Goal: Task Accomplishment & Management: Manage account settings

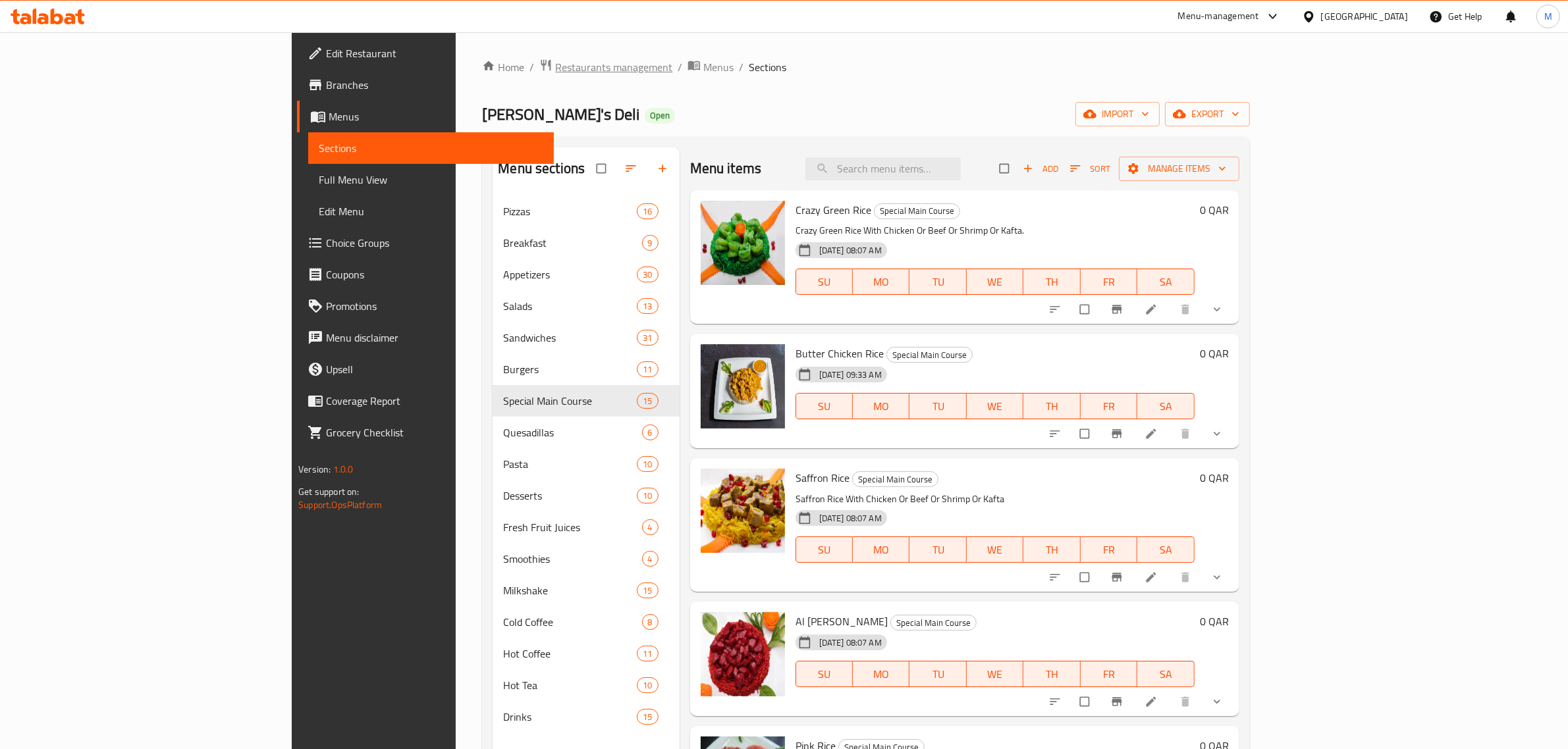
click at [555, 64] on span "Restaurants management" at bounding box center [613, 67] width 117 height 16
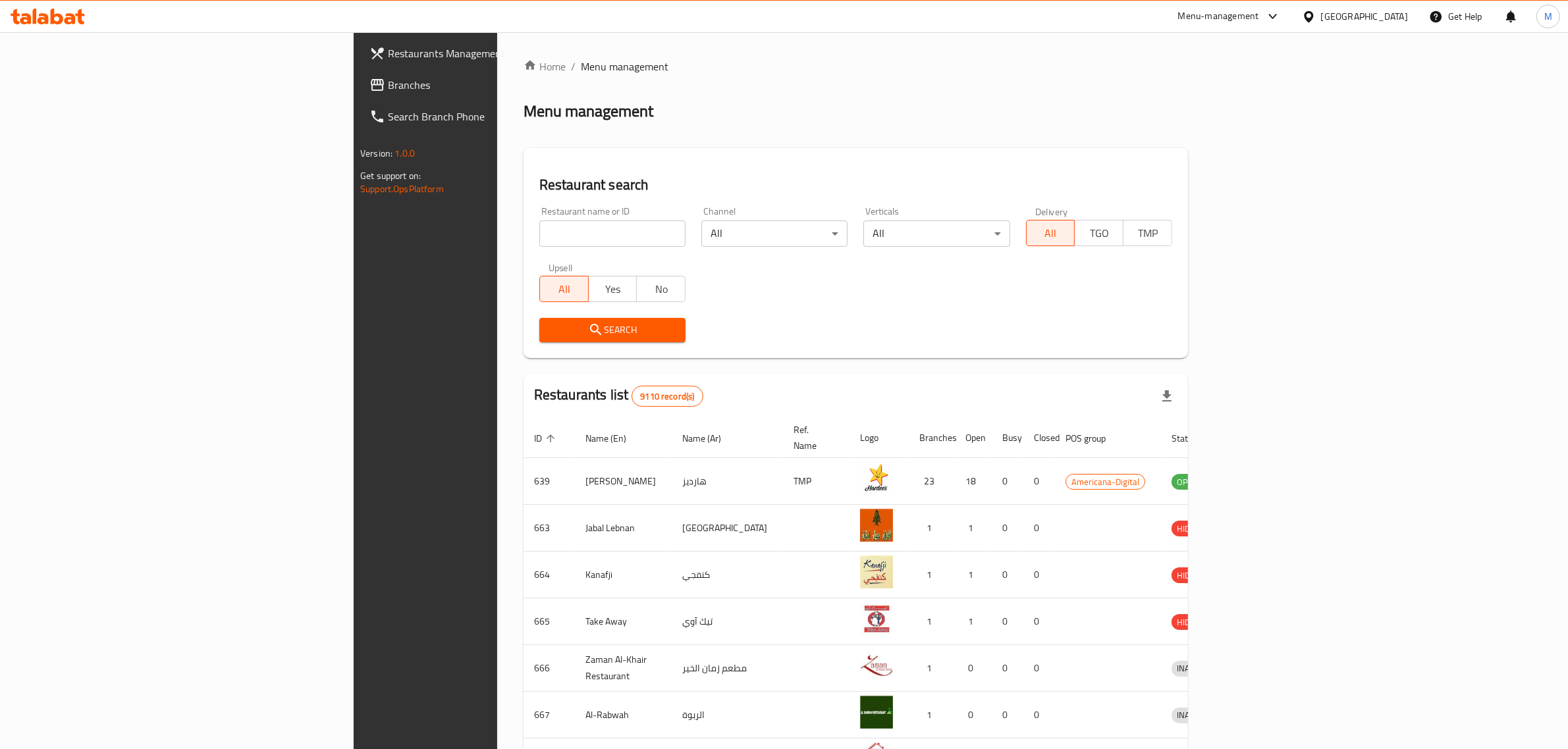
click at [1397, 15] on div "[GEOGRAPHIC_DATA]" at bounding box center [1364, 16] width 87 height 15
click at [1251, 121] on div "[GEOGRAPHIC_DATA]" at bounding box center [1309, 136] width 198 height 31
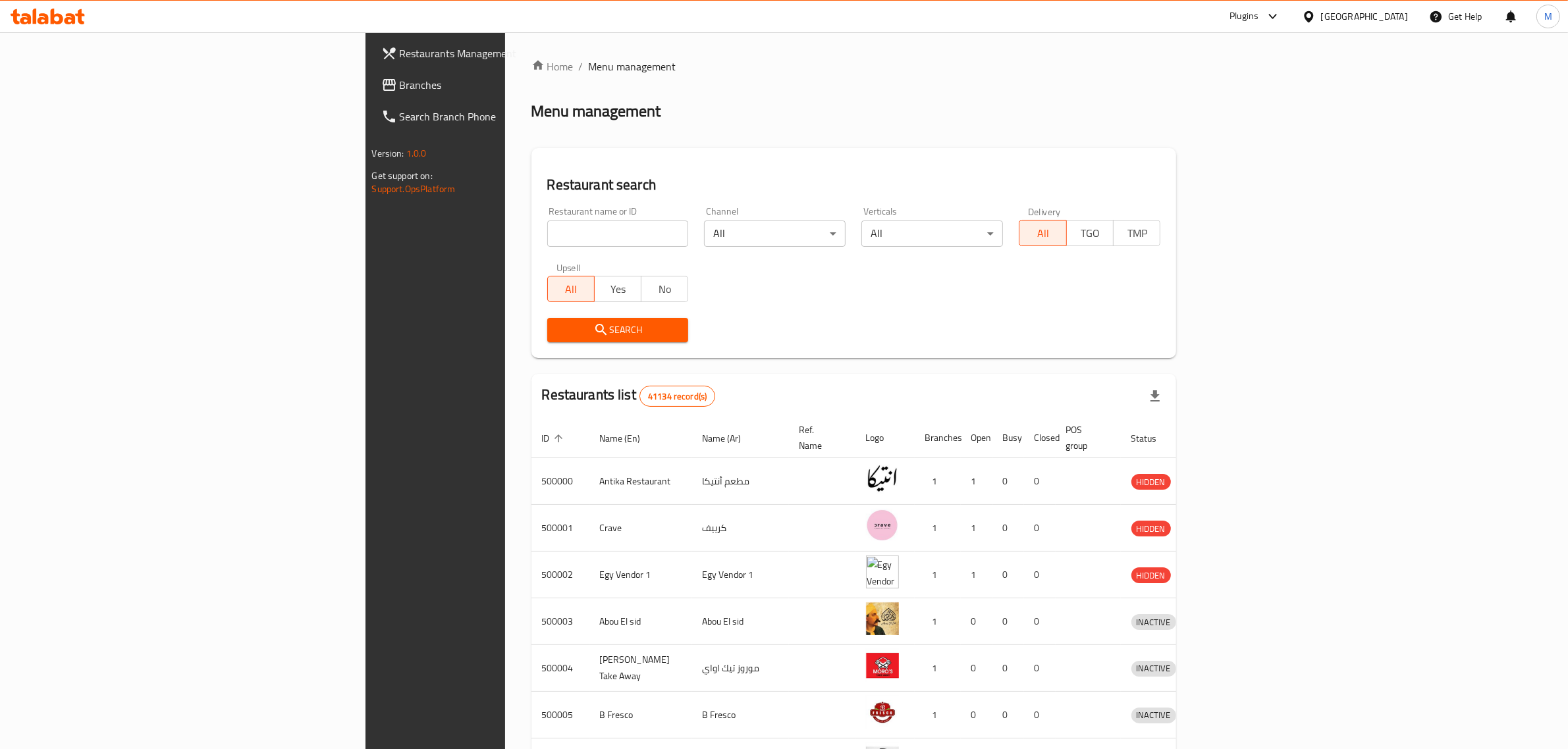
click at [547, 224] on input "search" at bounding box center [618, 234] width 142 height 26
paste input "688259"
type input "688259"
click at [558, 326] on span "Search" at bounding box center [618, 330] width 121 height 17
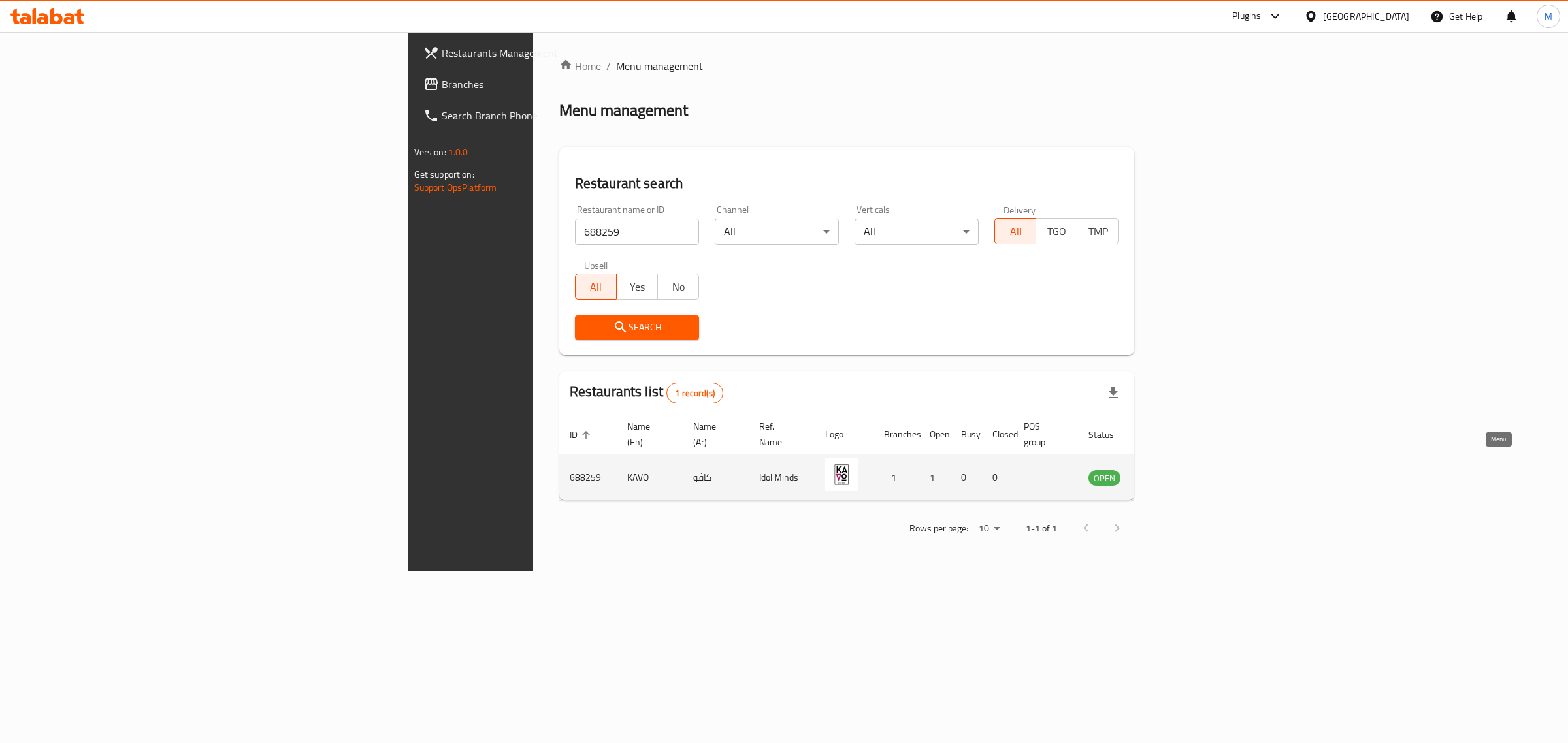
click at [1173, 469] on icon "enhanced table" at bounding box center [1165, 477] width 16 height 16
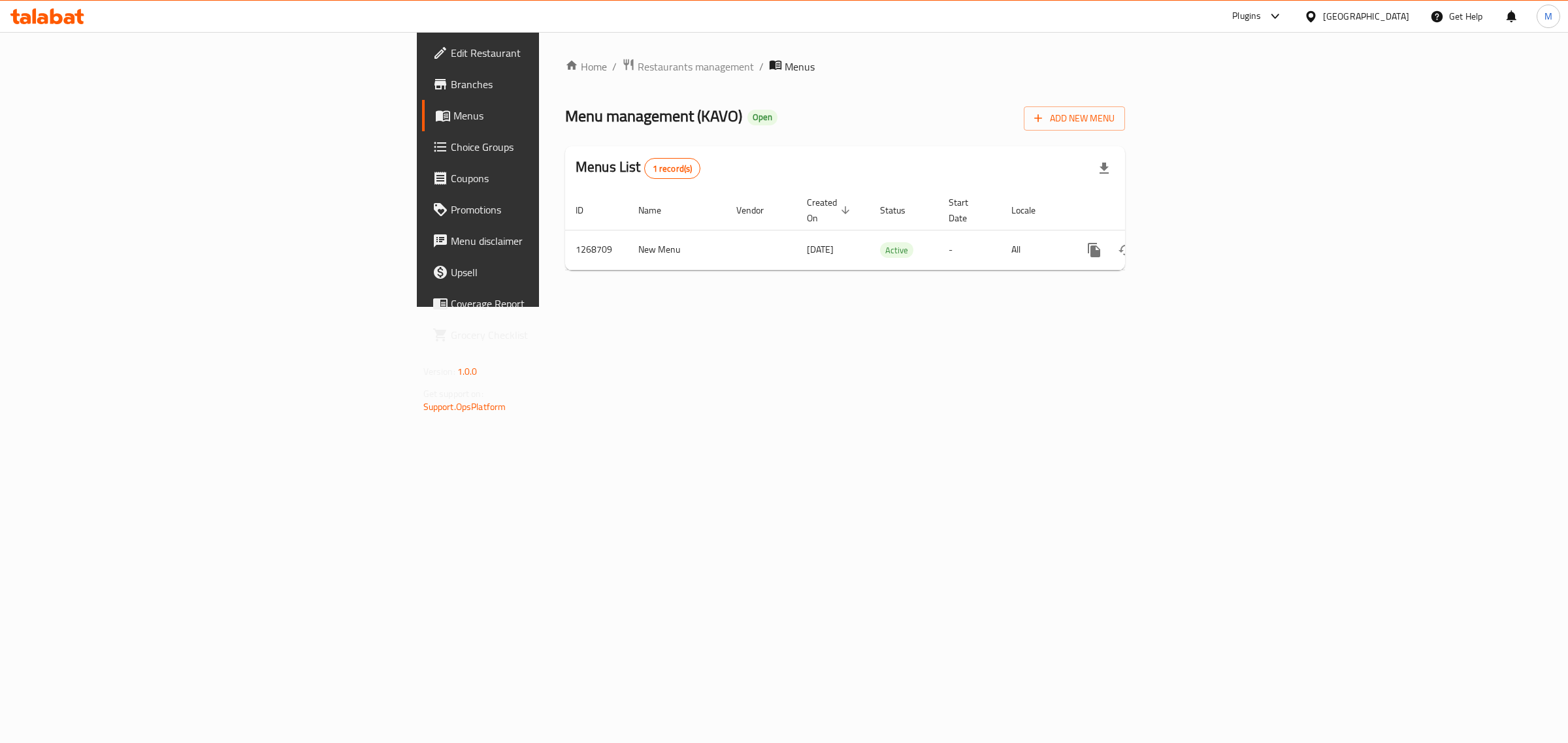
click at [451, 85] on span "Branches" at bounding box center [560, 84] width 218 height 16
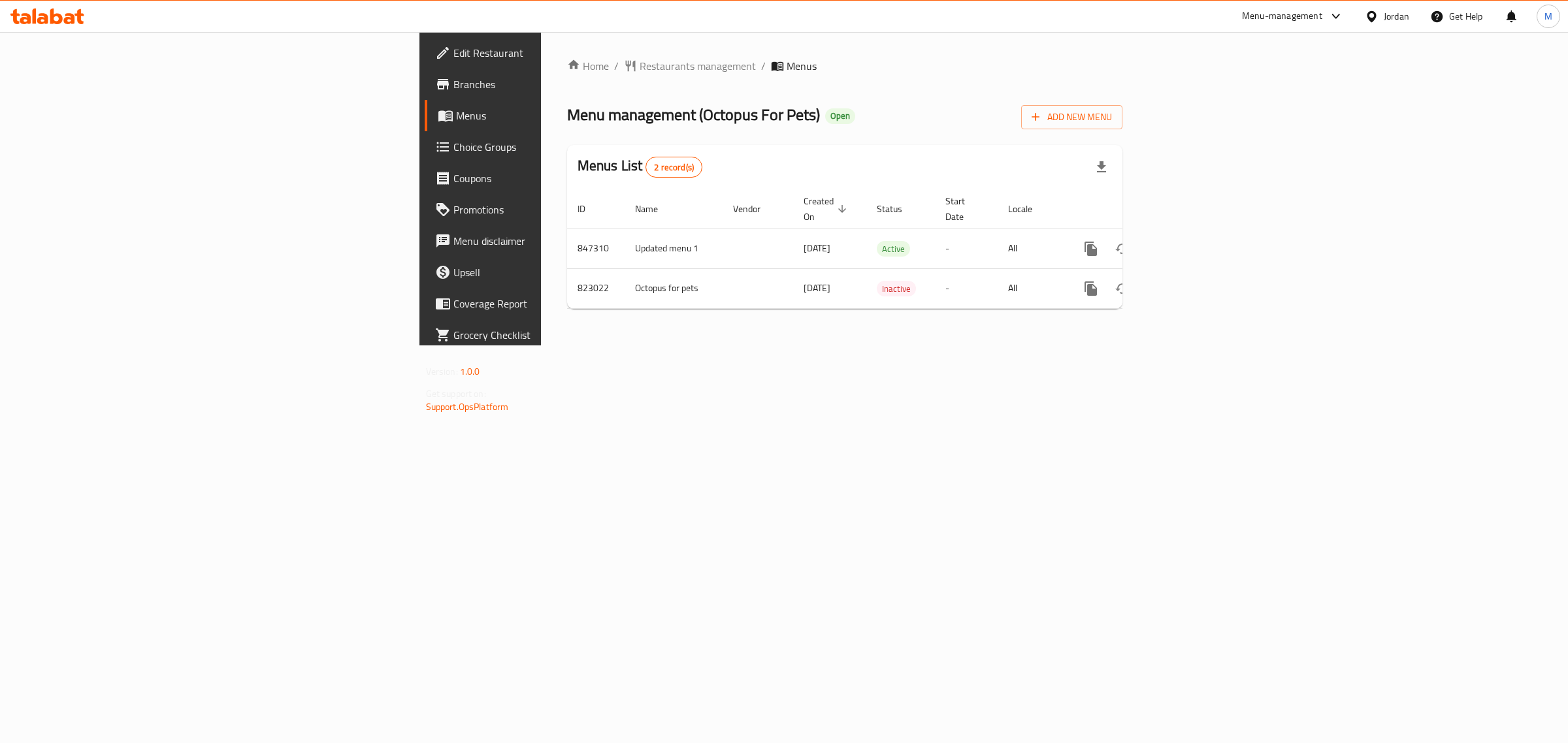
click at [454, 87] on span "Branches" at bounding box center [562, 84] width 218 height 16
click at [1201, 233] on link "enhanced table" at bounding box center [1185, 249] width 32 height 32
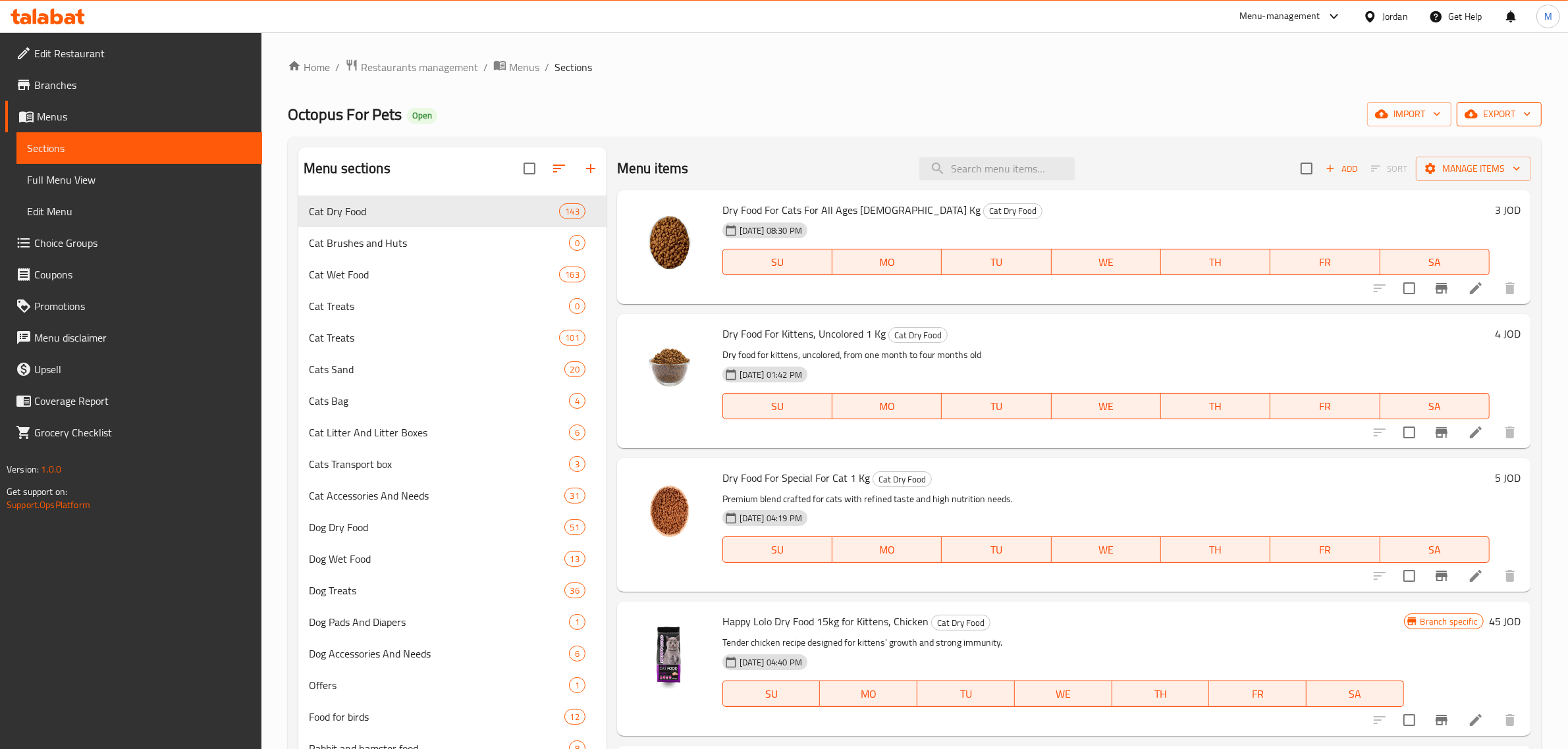
click at [1496, 107] on span "export" at bounding box center [1499, 114] width 64 height 17
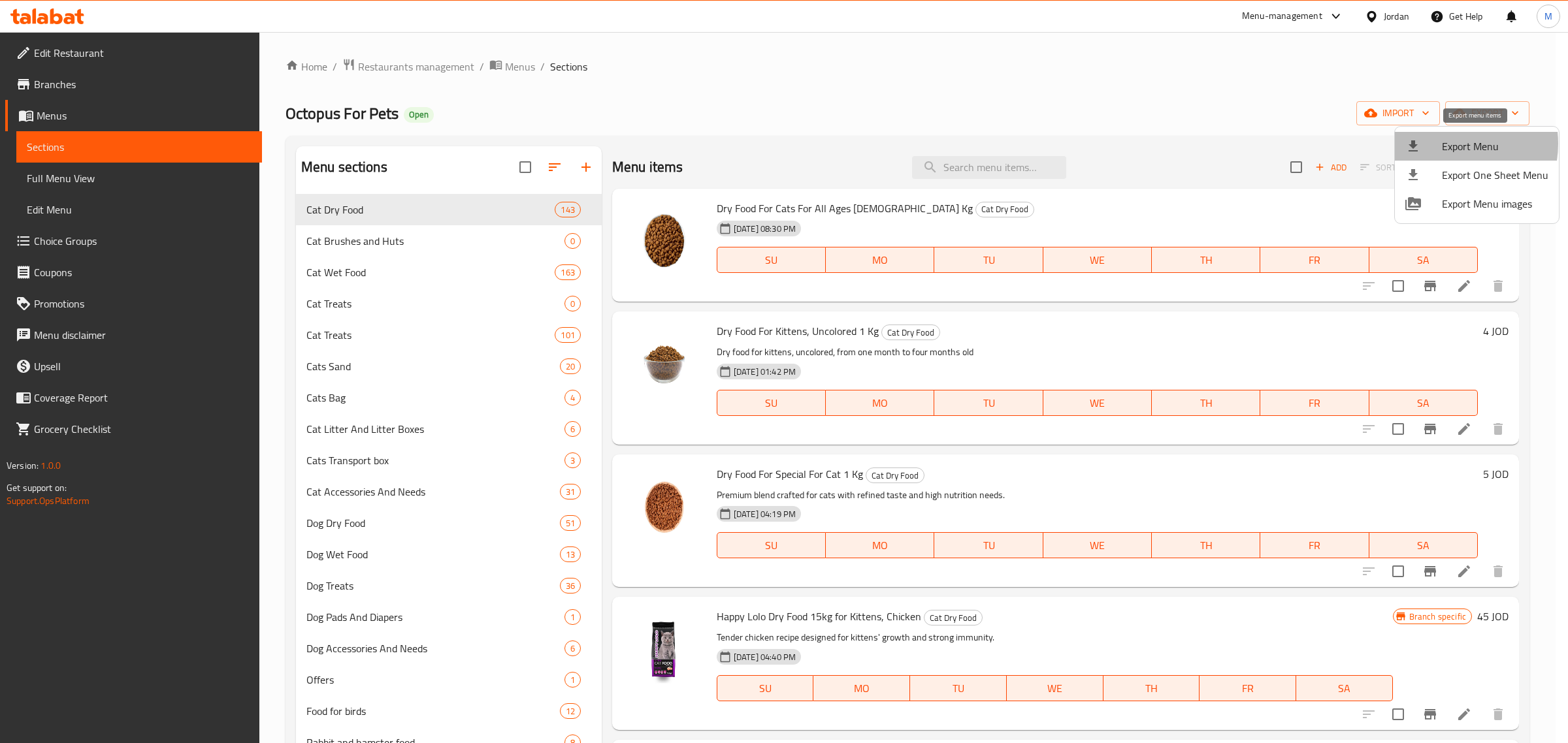
click at [1445, 144] on span "Export Menu" at bounding box center [1495, 146] width 107 height 16
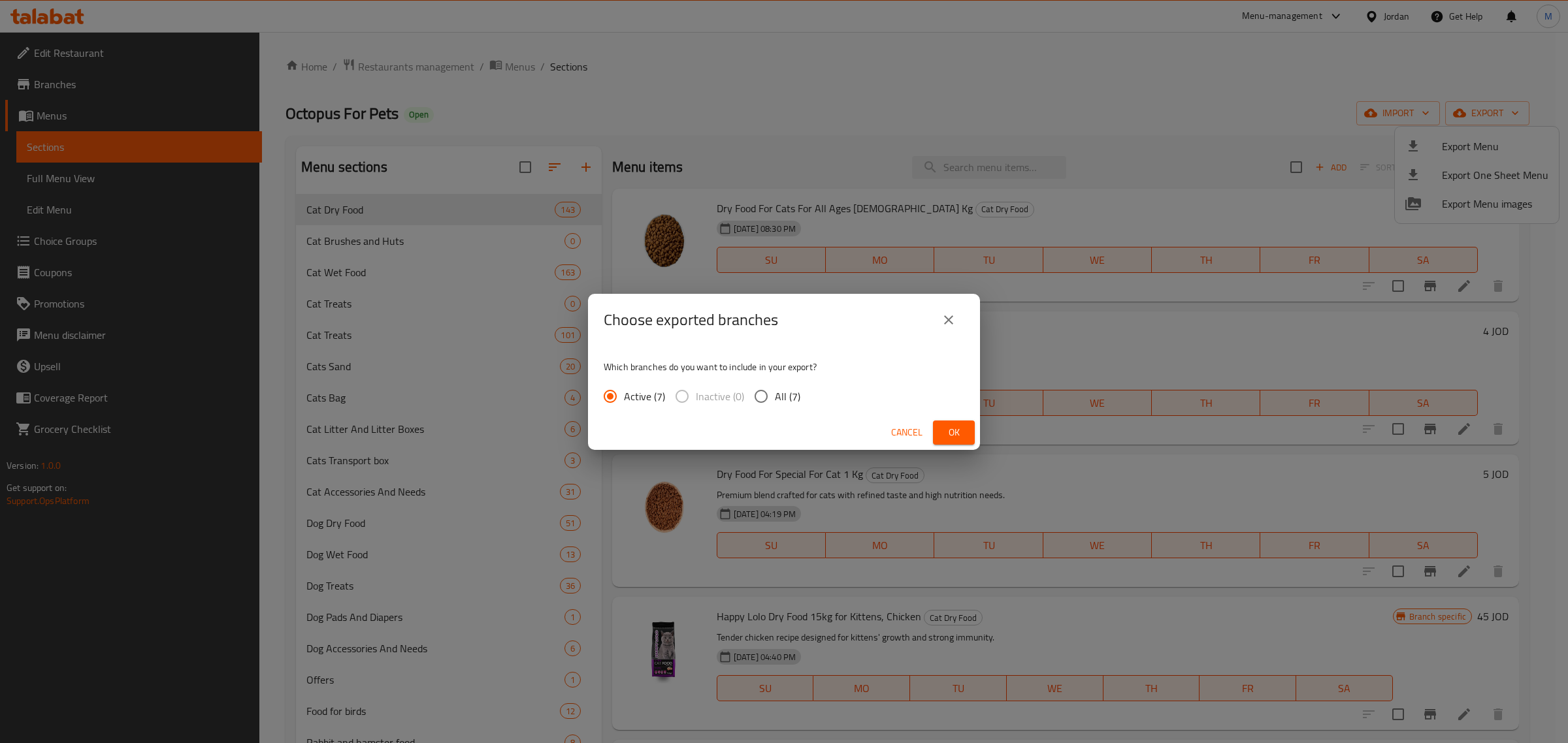
click at [772, 400] on input "All (7)" at bounding box center [761, 396] width 28 height 28
radio input "true"
click at [945, 444] on button "Ok" at bounding box center [953, 432] width 42 height 24
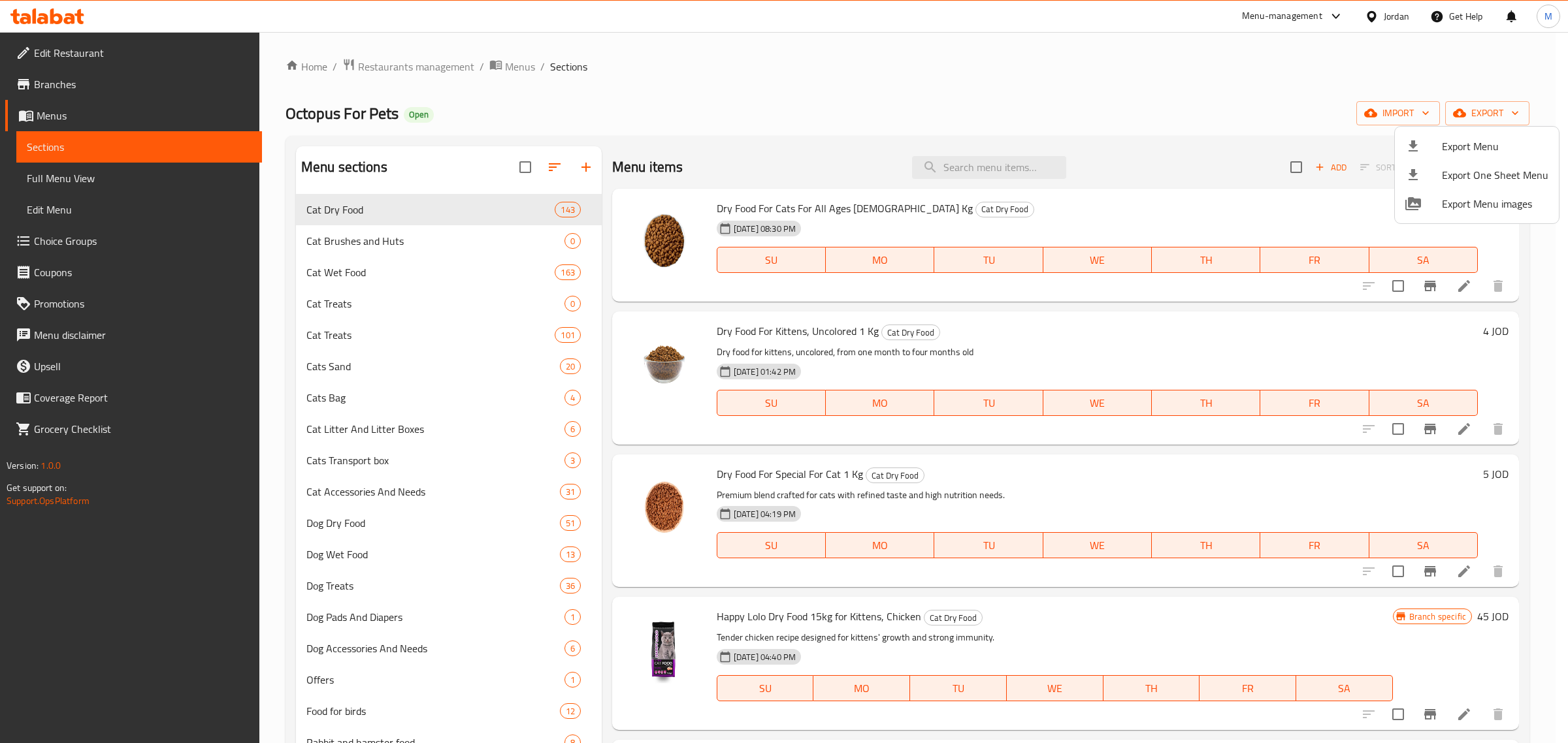
click at [1086, 358] on div at bounding box center [784, 372] width 1568 height 743
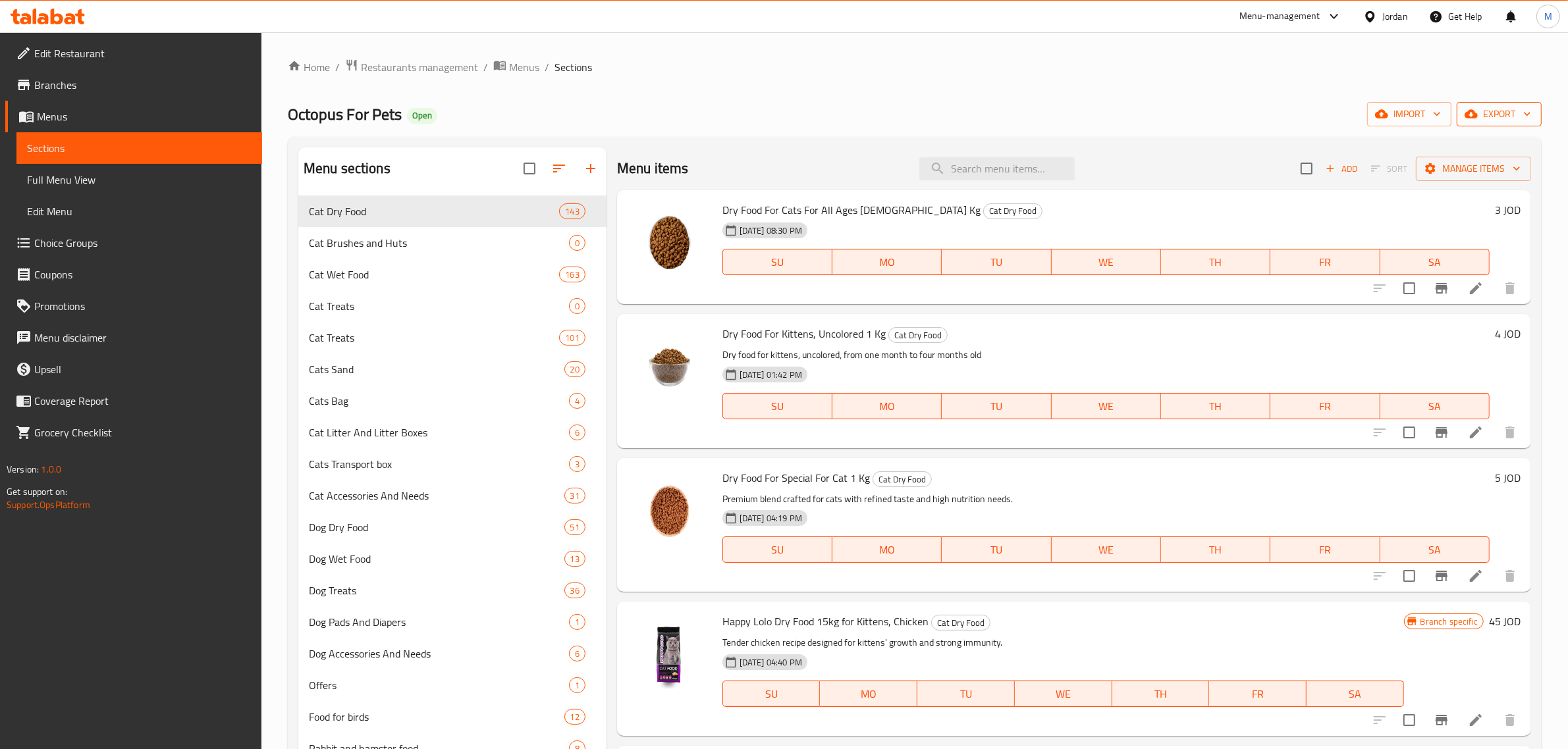
click at [1490, 117] on span "export" at bounding box center [1499, 114] width 64 height 17
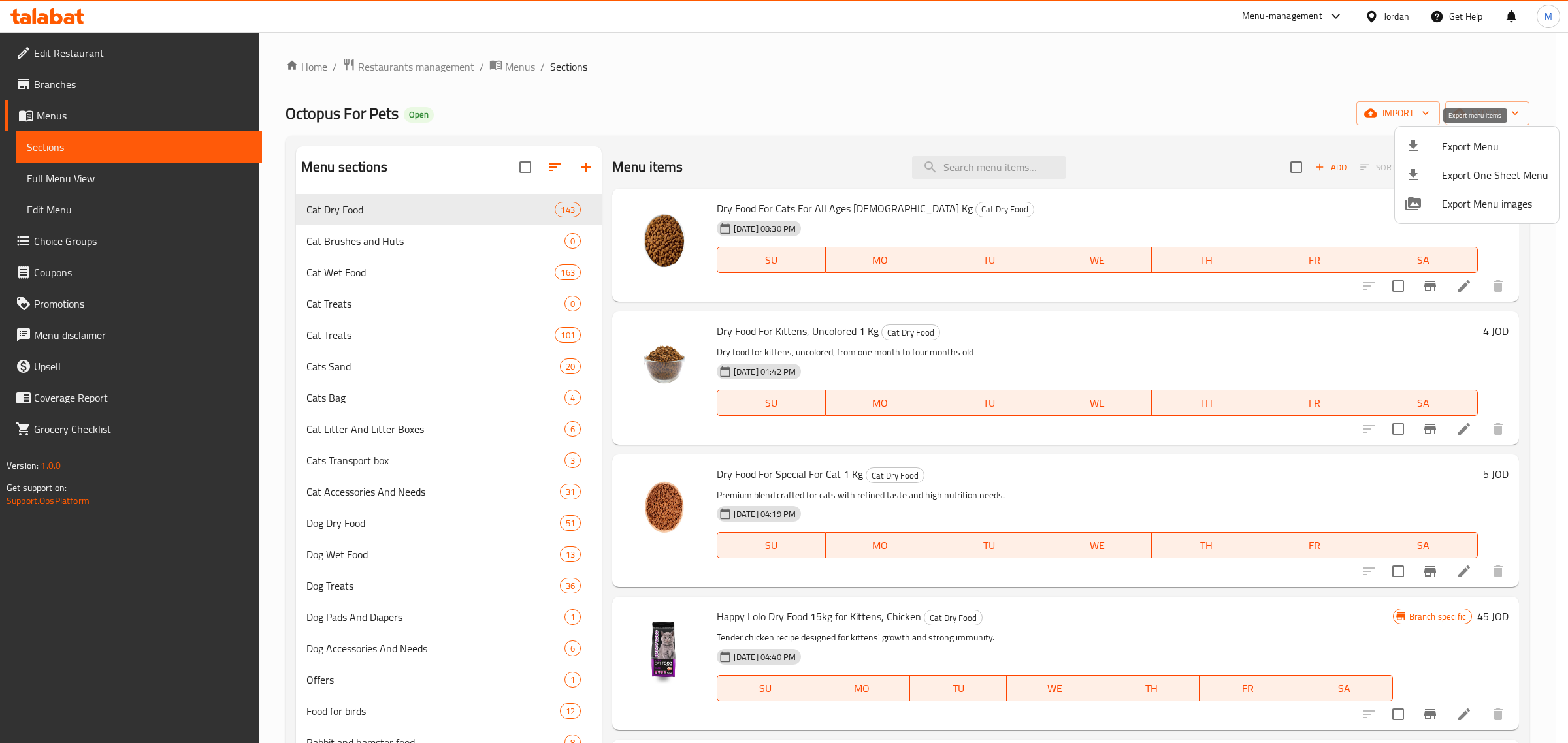
click at [1461, 140] on span "Export Menu" at bounding box center [1495, 146] width 107 height 16
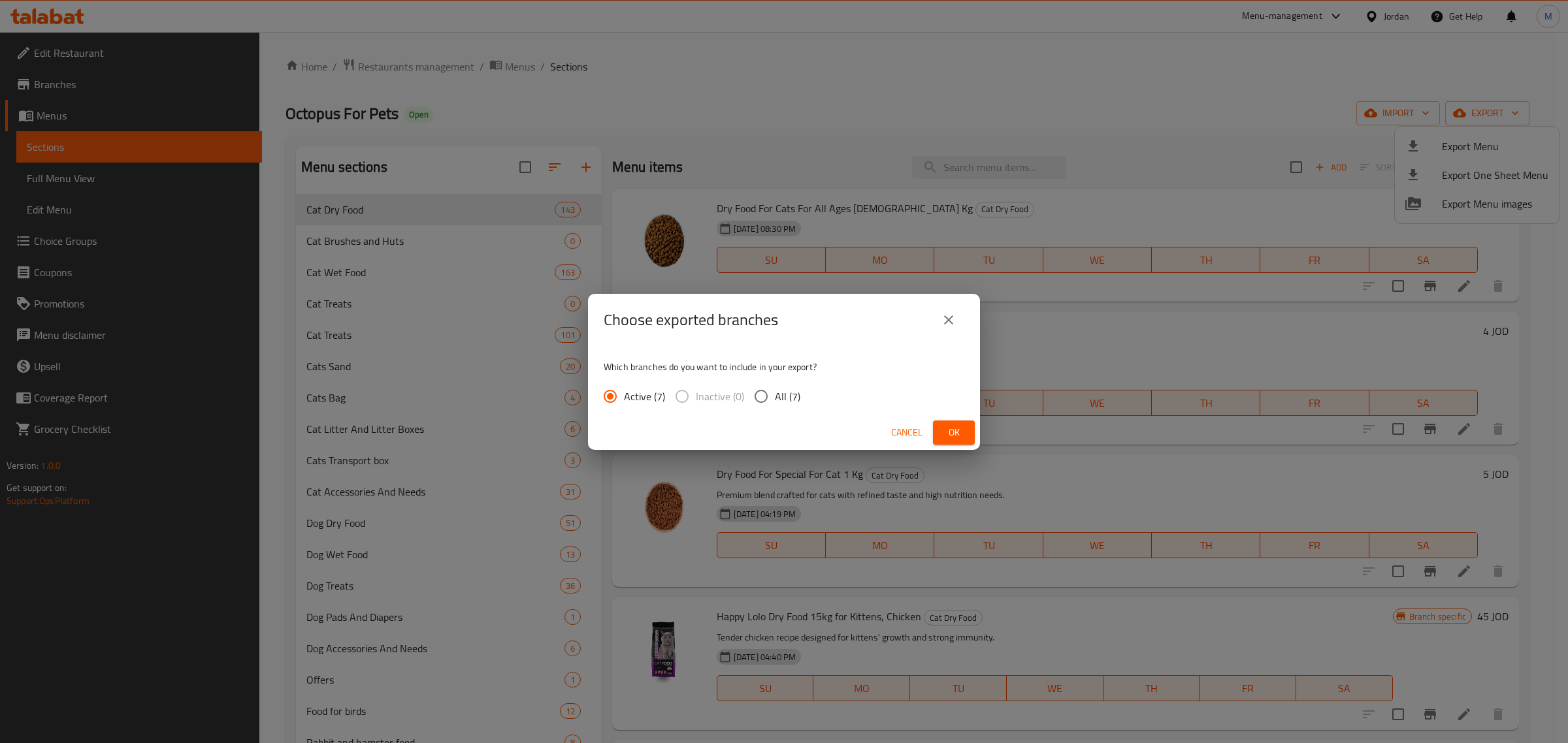
click at [776, 384] on label "All (7)" at bounding box center [774, 396] width 53 height 28
click at [775, 384] on input "All (7)" at bounding box center [761, 396] width 28 height 28
radio input "true"
click at [955, 429] on span "Ok" at bounding box center [954, 433] width 21 height 17
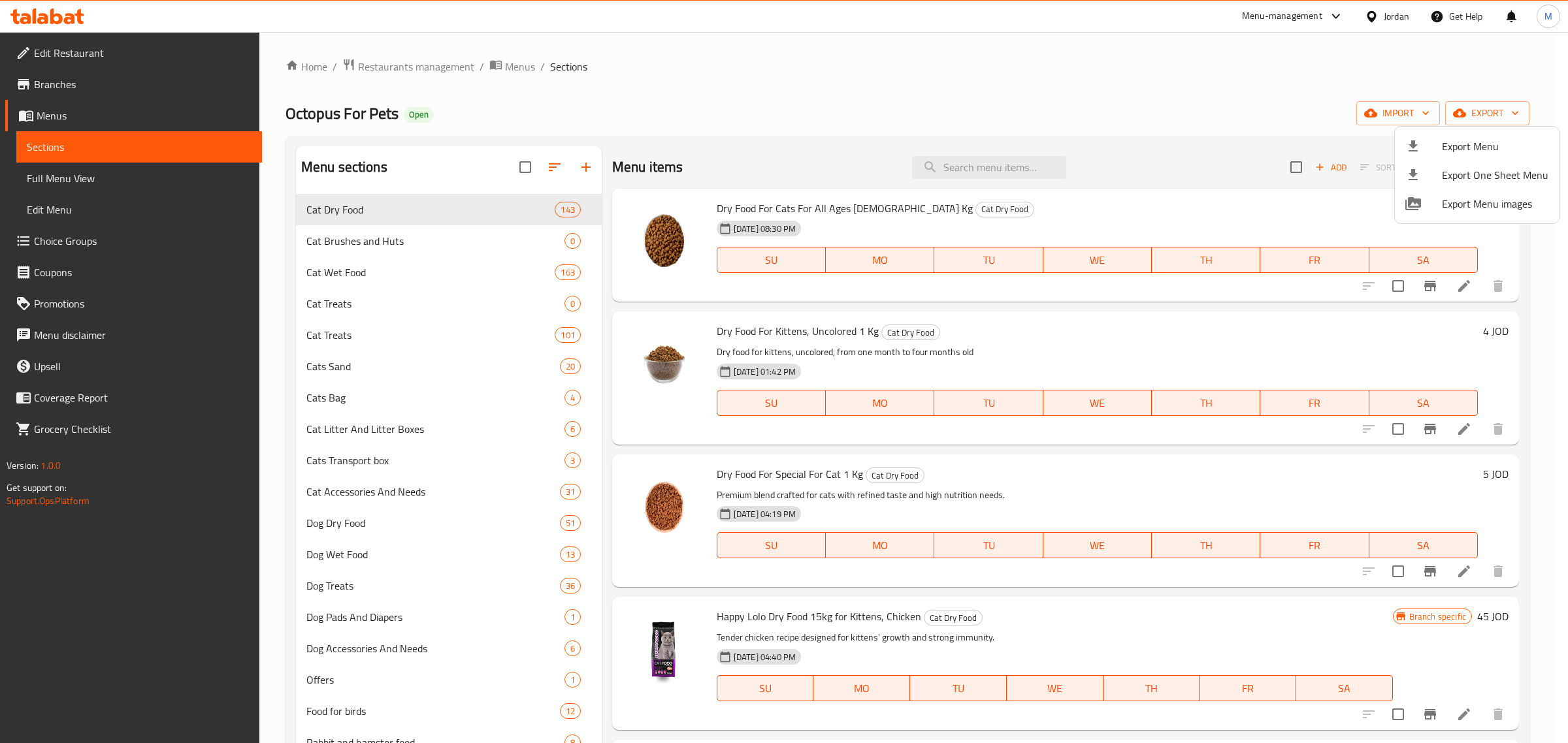
click at [955, 429] on div at bounding box center [784, 372] width 1568 height 743
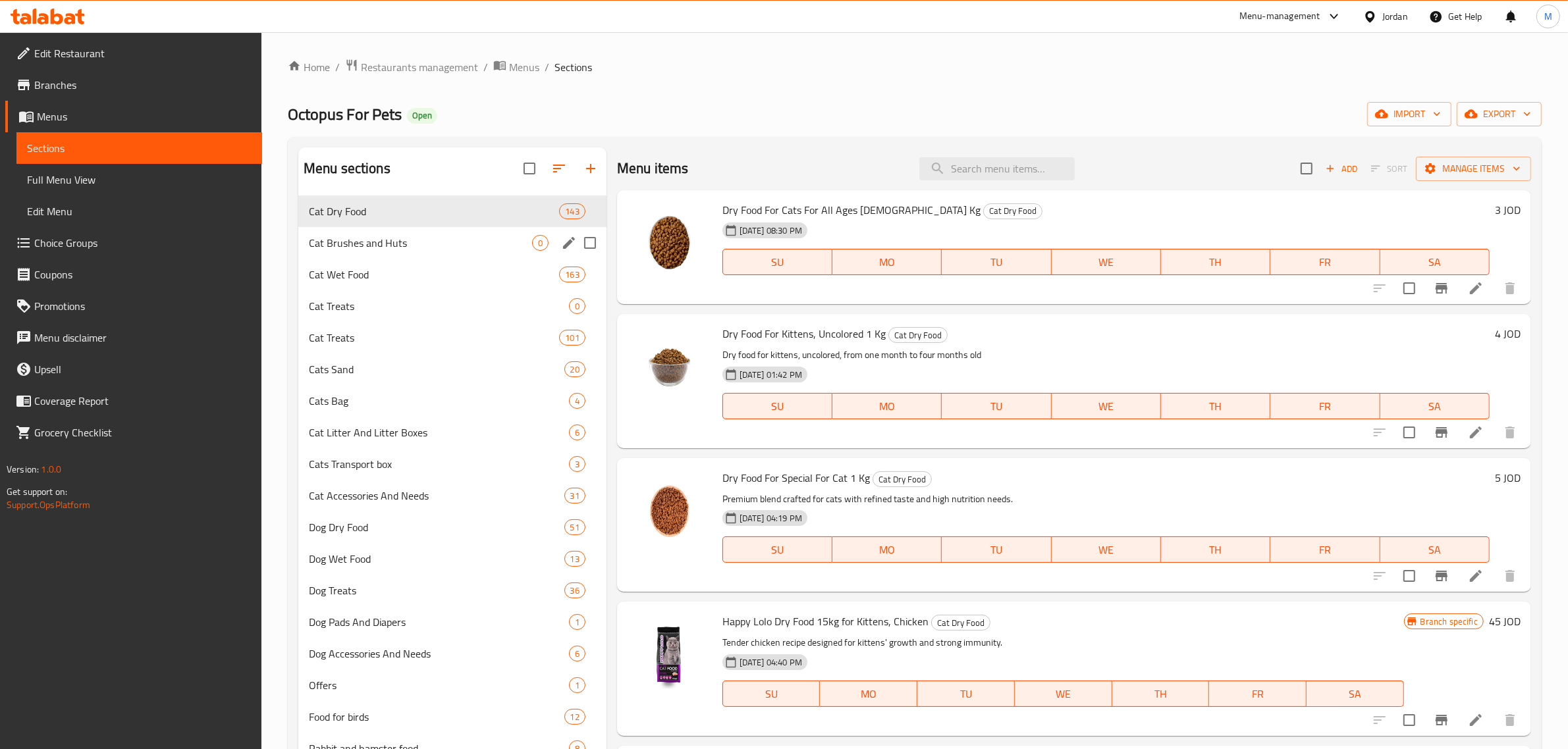
click at [453, 239] on span "Cat Brushes and Huts" at bounding box center [420, 243] width 223 height 16
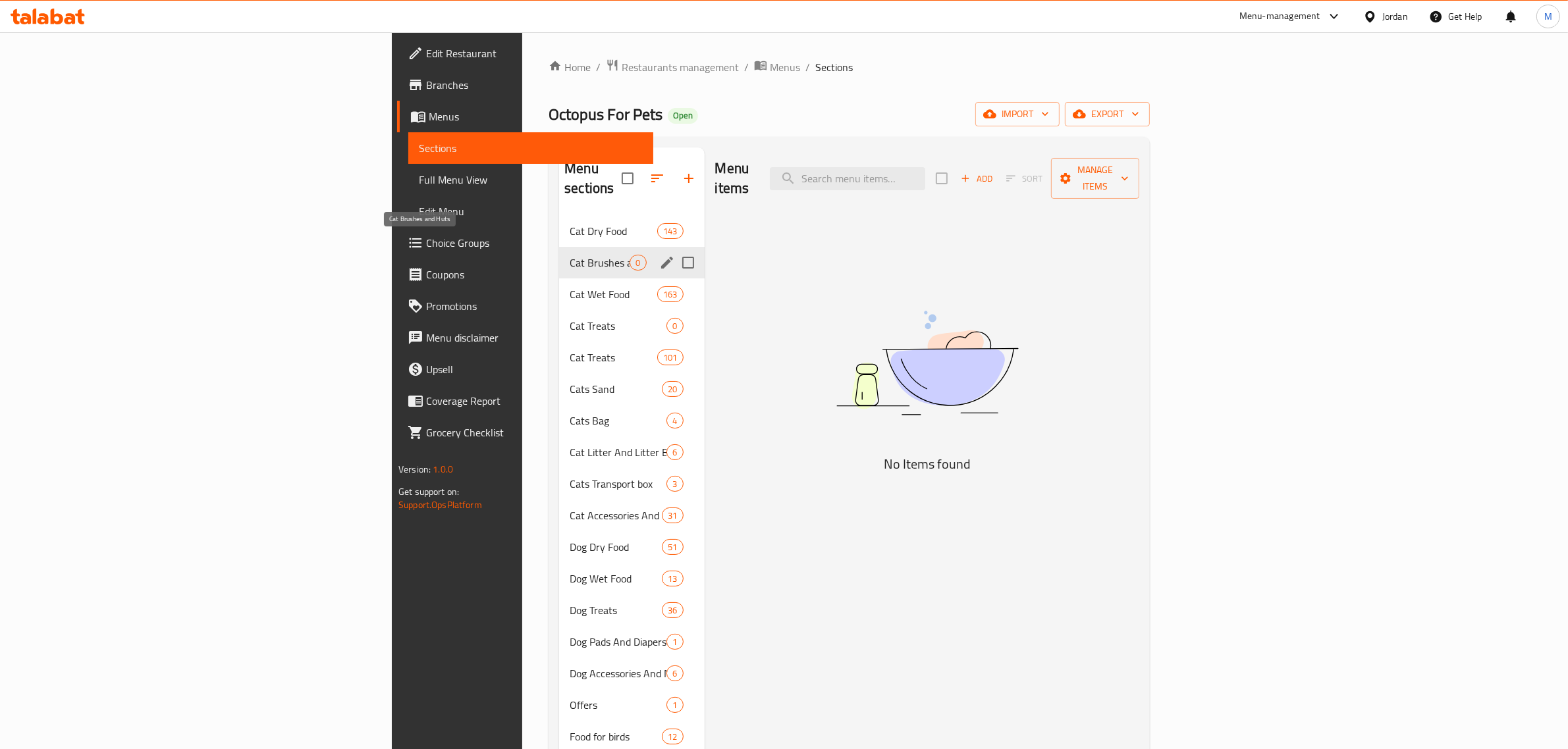
click at [570, 255] on span "Cat Brushes and Huts" at bounding box center [599, 262] width 60 height 16
click at [659, 255] on icon "edit" at bounding box center [667, 262] width 16 height 16
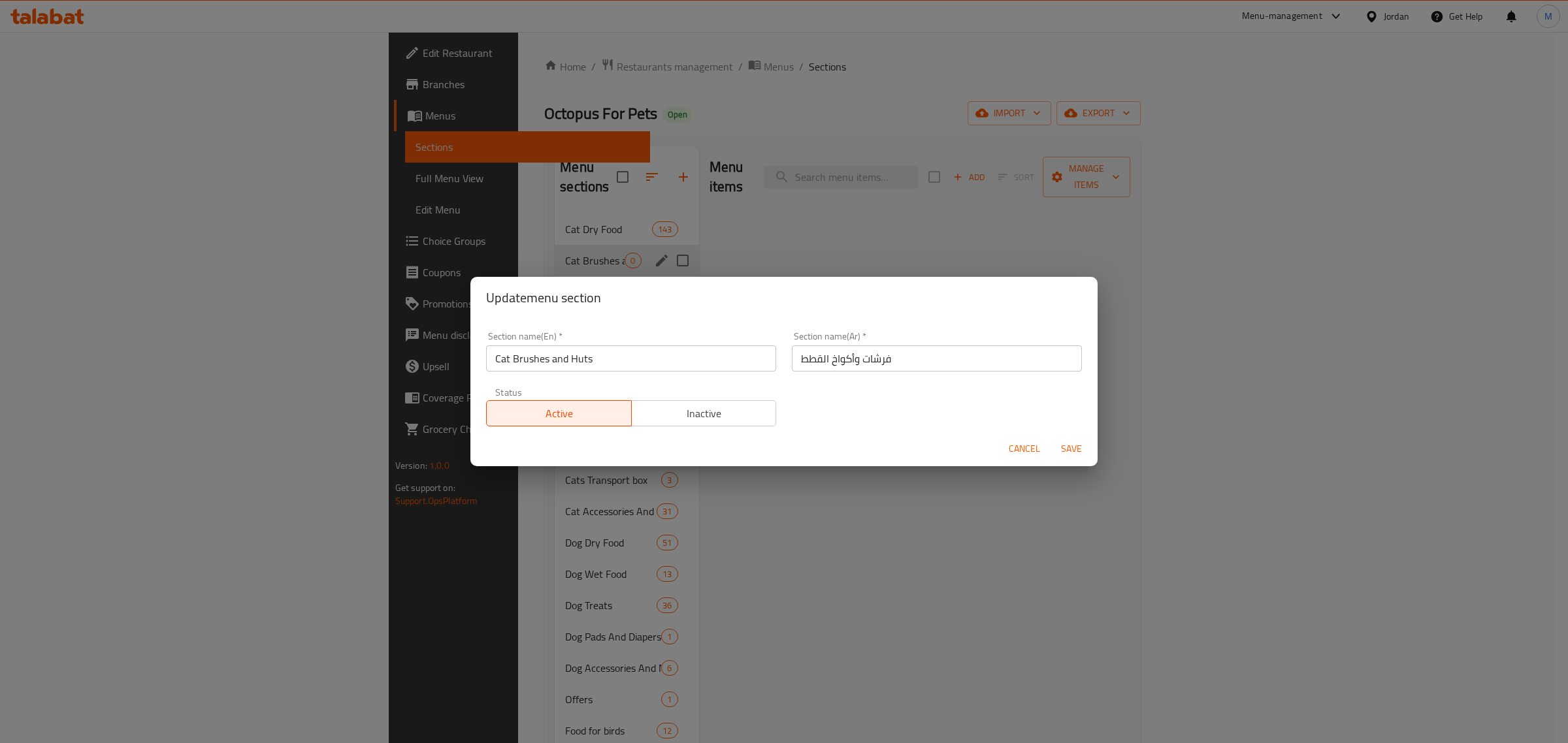
click at [1024, 435] on div "Cancel Save" at bounding box center [783, 449] width 627 height 34
click at [1023, 449] on span "Cancel" at bounding box center [1024, 449] width 32 height 17
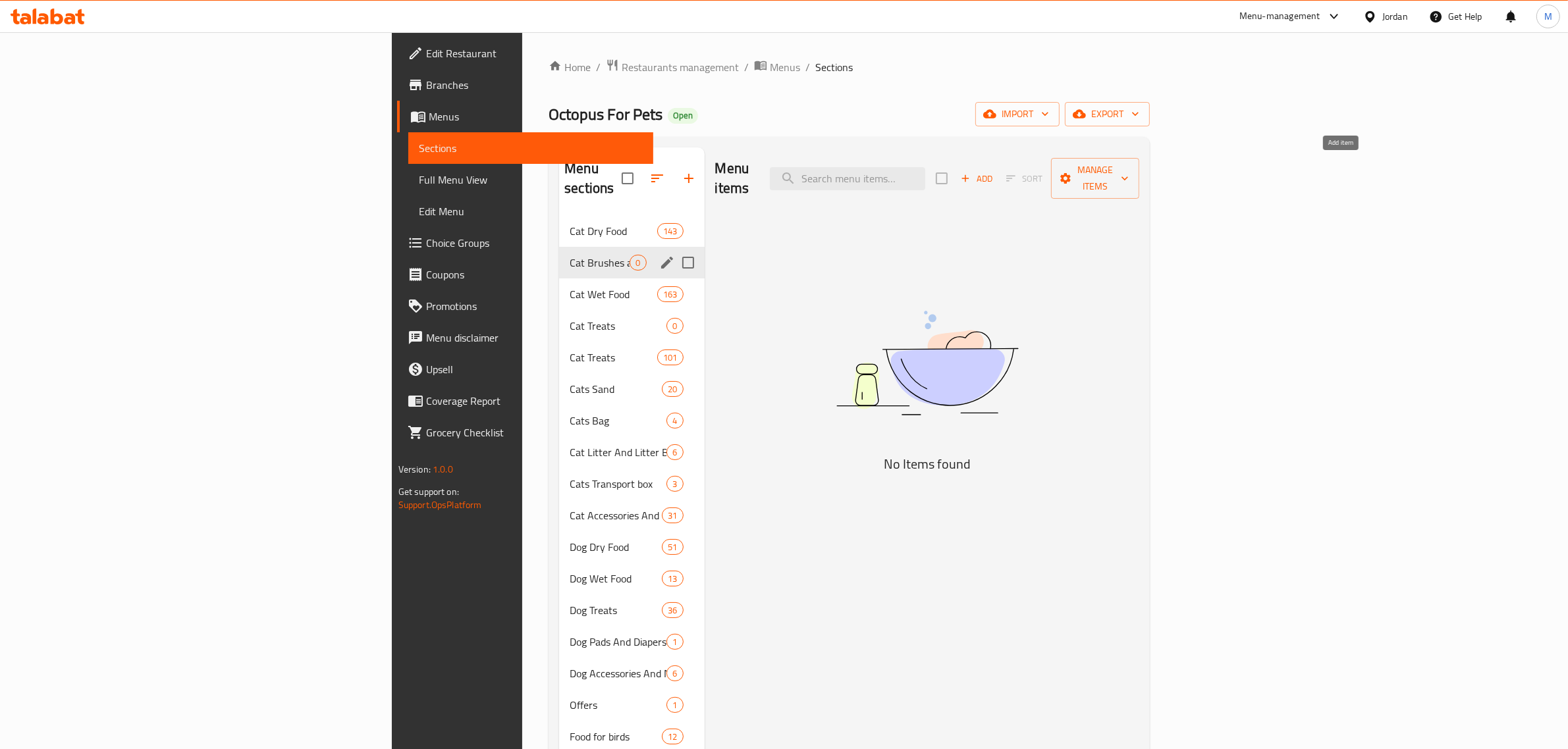
click at [994, 171] on span "Add" at bounding box center [976, 179] width 35 height 15
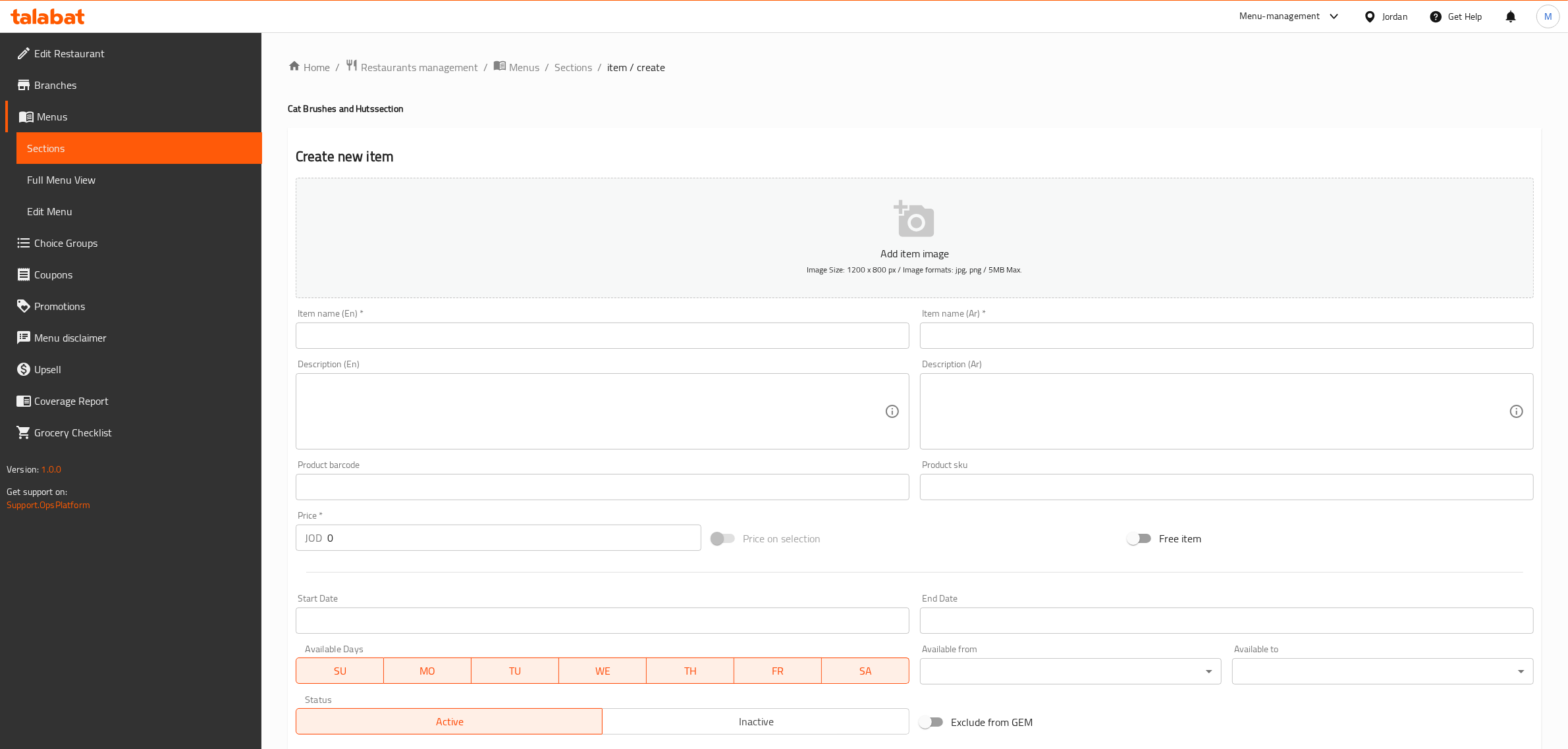
click at [532, 338] on input "text" at bounding box center [602, 336] width 614 height 26
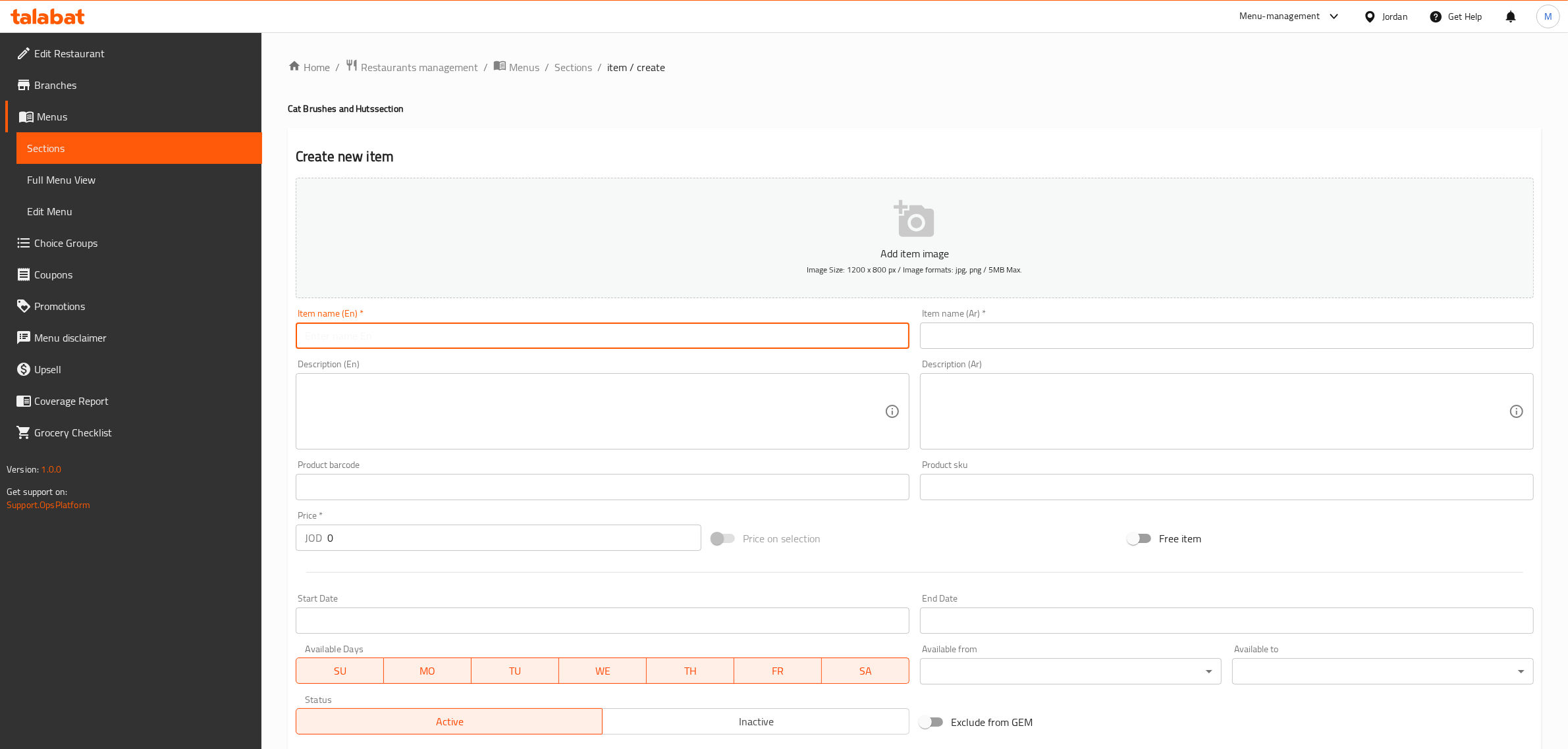
paste input "Brush cat or dog Small Size - 45x38x12"
click at [409, 341] on input "Brush cat or dog Small Size - 45x38x12" at bounding box center [602, 336] width 614 height 26
type input "Brush Cat or Dog Small Size - 45x38x12"
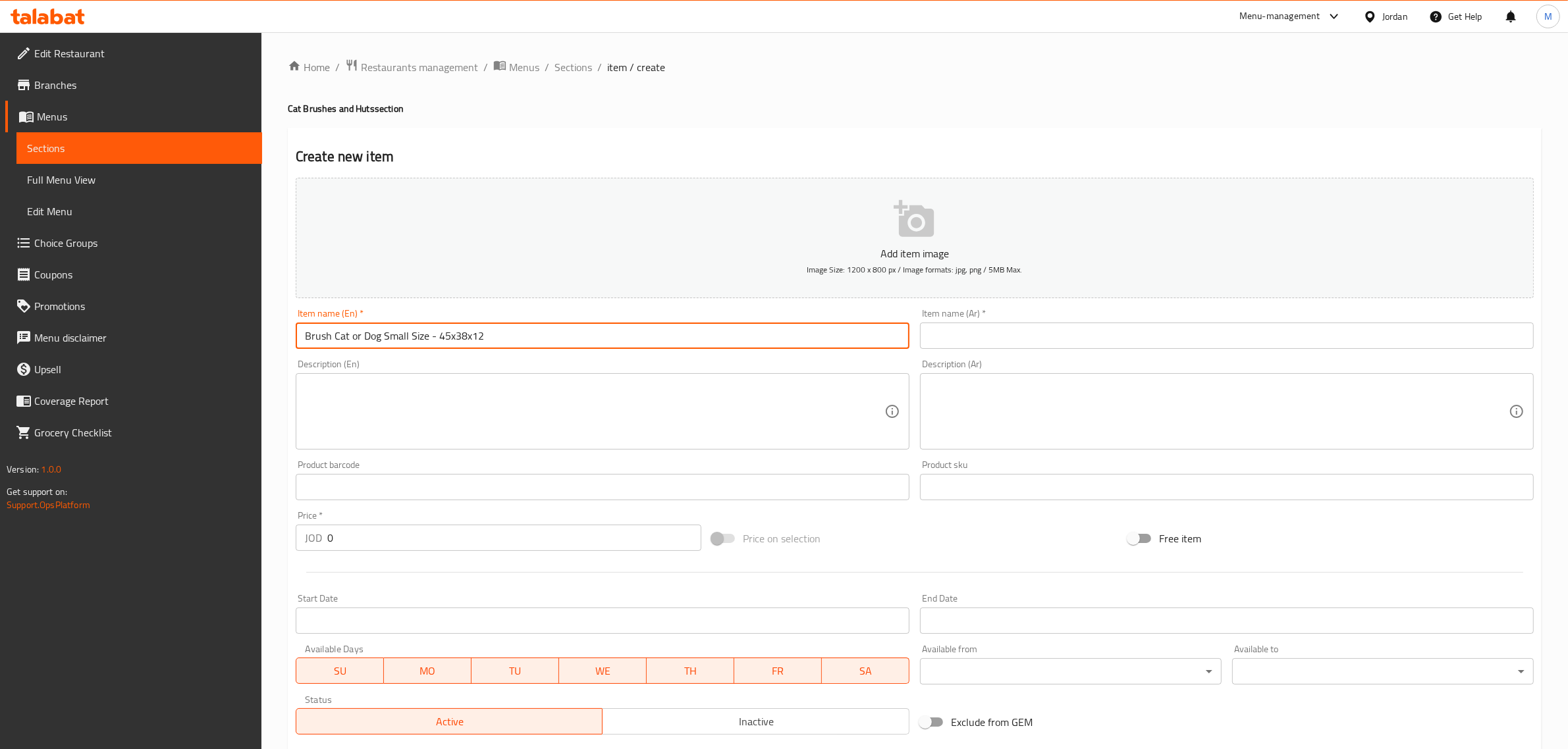
click at [412, 370] on div "Description (En) Description (En)" at bounding box center [602, 404] width 614 height 90
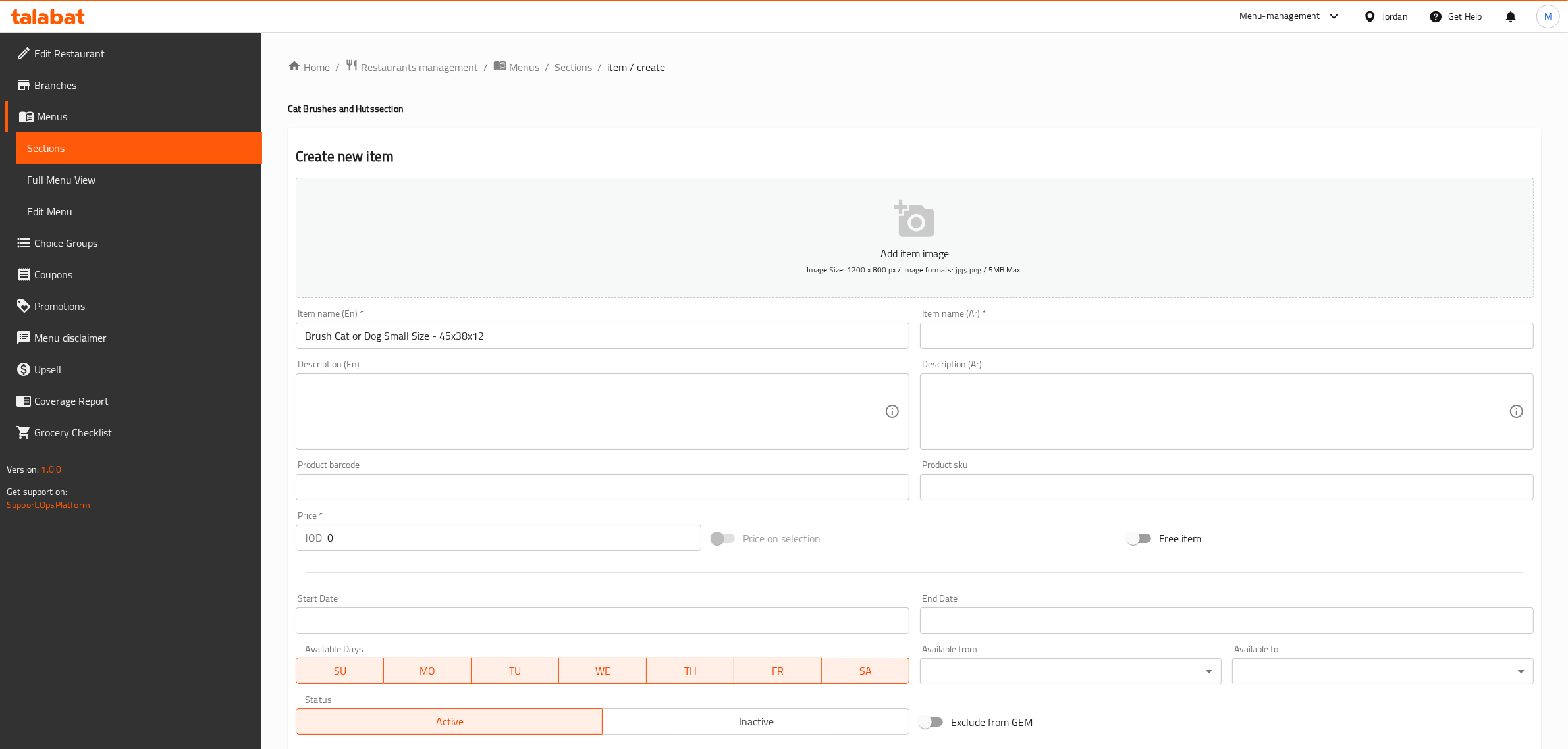
click at [1121, 328] on input "text" at bounding box center [1227, 336] width 614 height 26
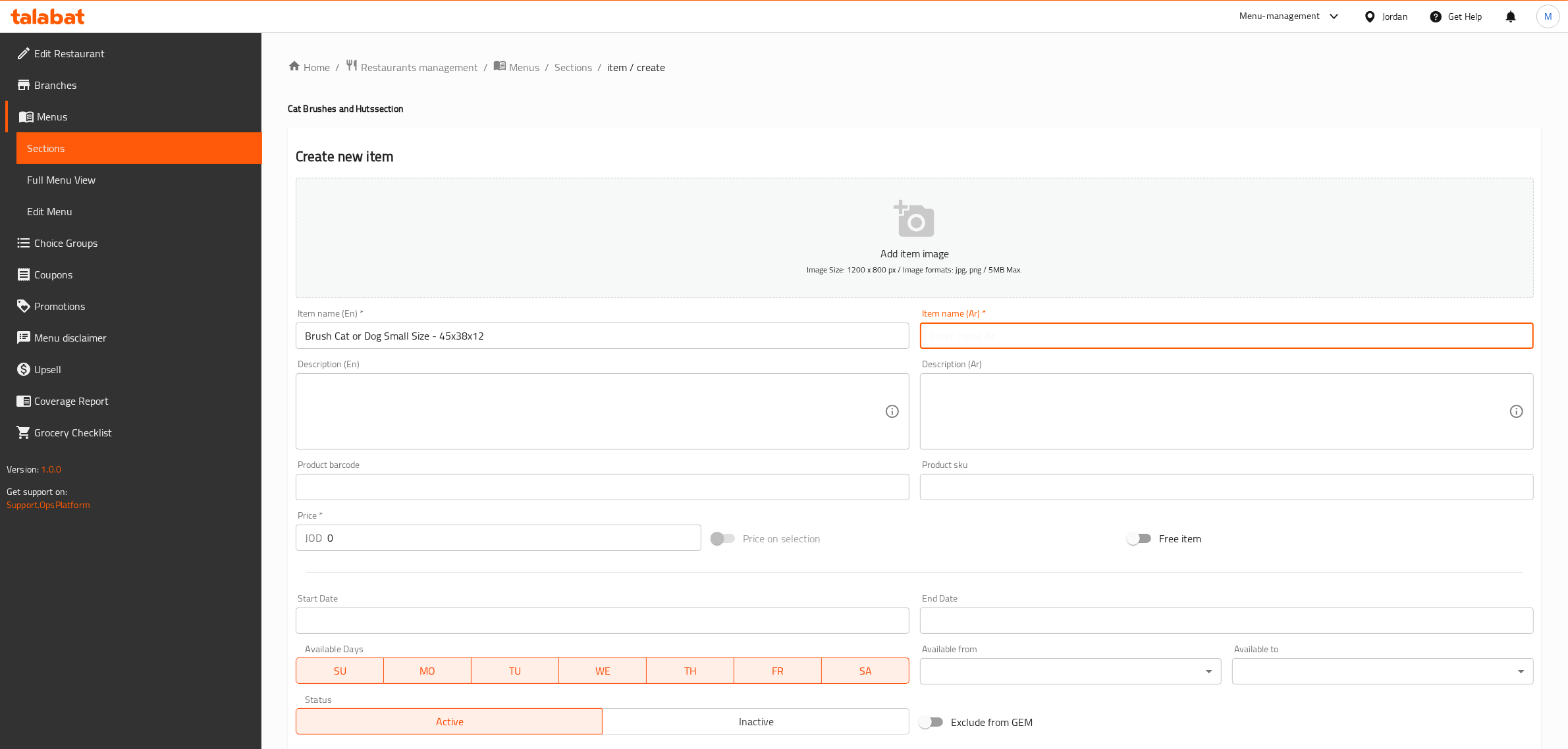
paste input "فرشة قطة او كلب حجم صغير - 45x38x21 سم"
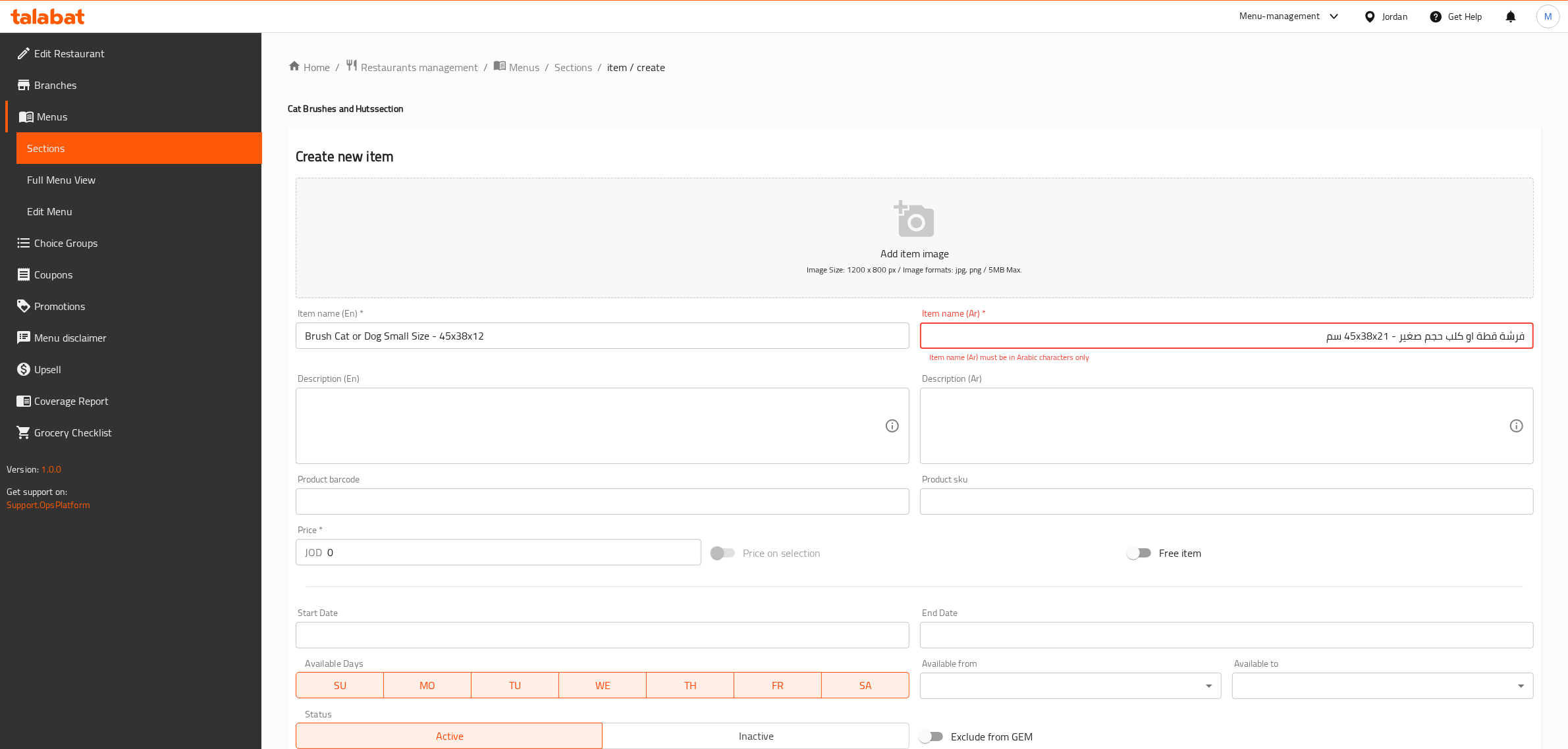
drag, startPoint x: 1388, startPoint y: 336, endPoint x: 1379, endPoint y: 334, distance: 9.2
click at [1379, 334] on input "فرشة قطة او كلب حجم صغير - 45x38x21 سم" at bounding box center [1227, 336] width 614 height 26
type input "فرشة قطة او كلب حجم صغير - 45x38x12 سم"
click at [1299, 426] on textarea at bounding box center [1218, 426] width 579 height 62
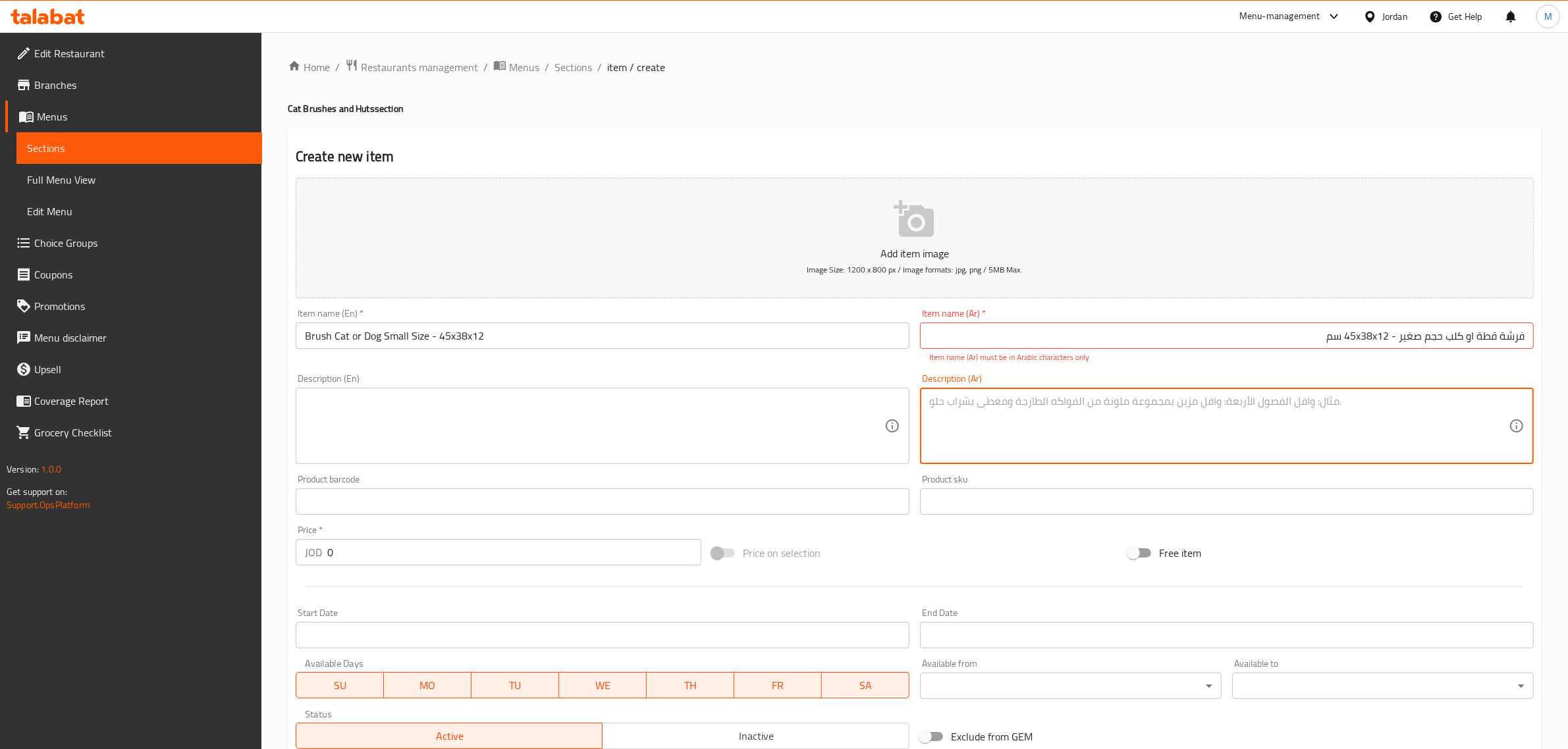
click at [373, 549] on input "0" at bounding box center [514, 552] width 374 height 26
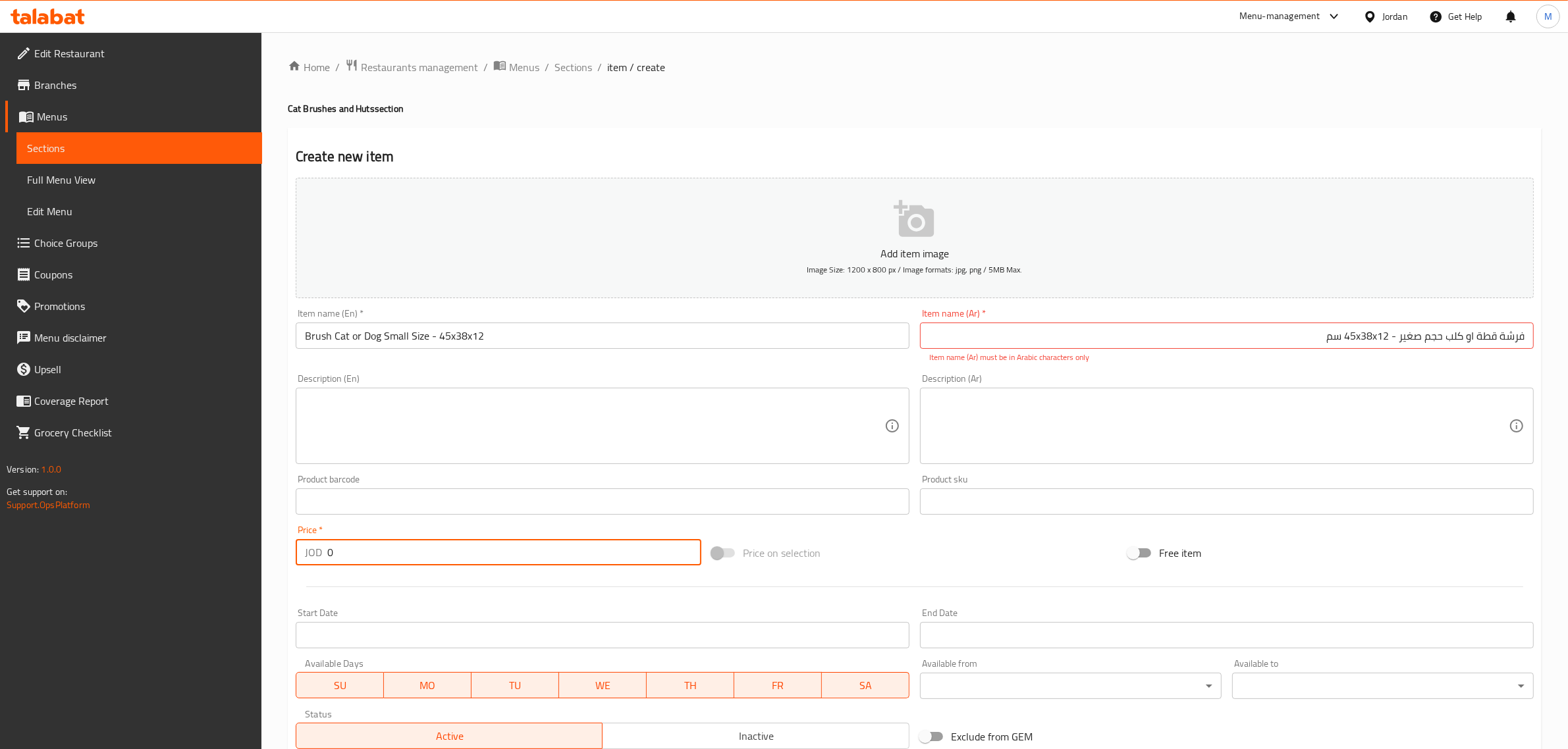
click at [373, 549] on input "0" at bounding box center [514, 552] width 374 height 26
paste input "7"
type input "7"
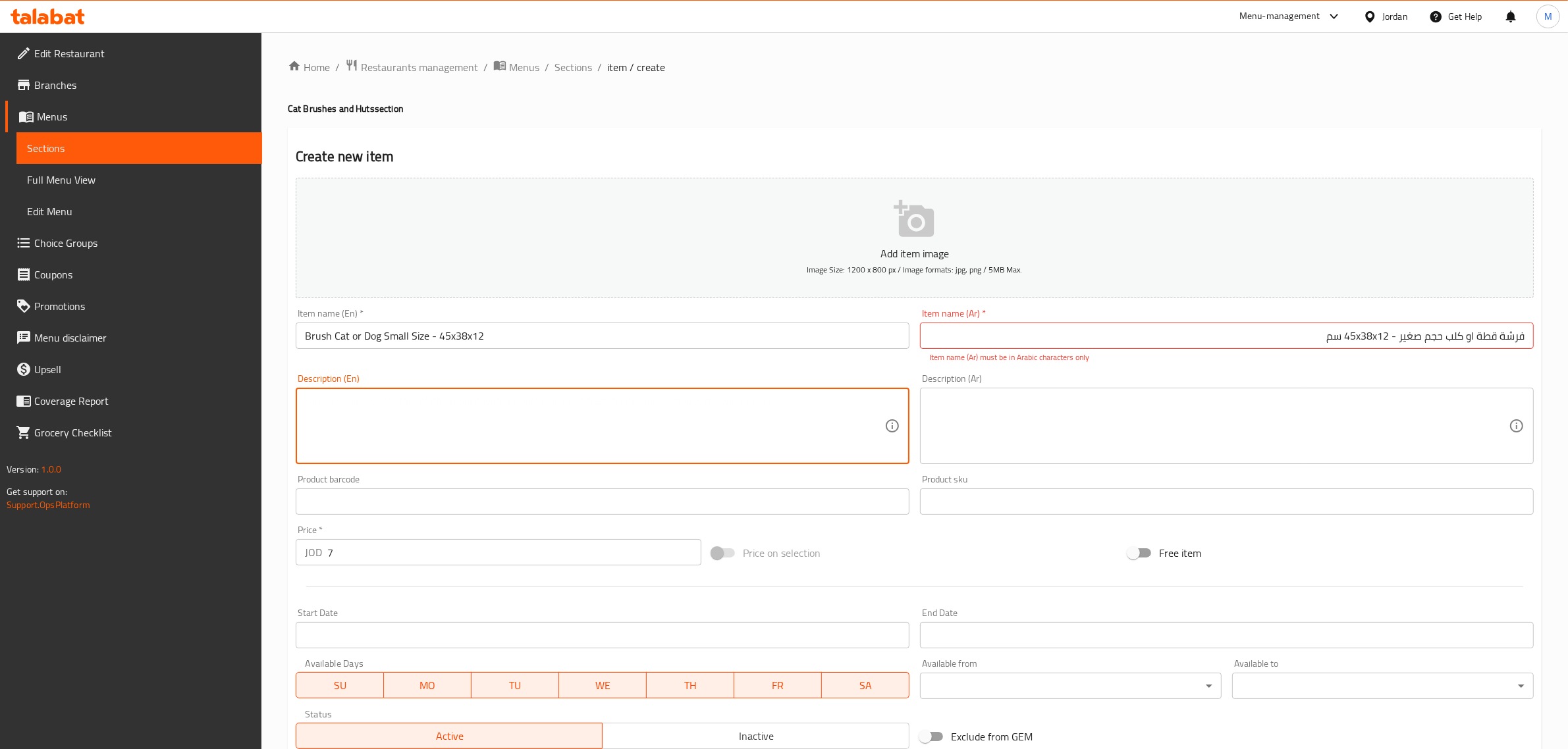
click at [627, 429] on textarea at bounding box center [594, 426] width 579 height 62
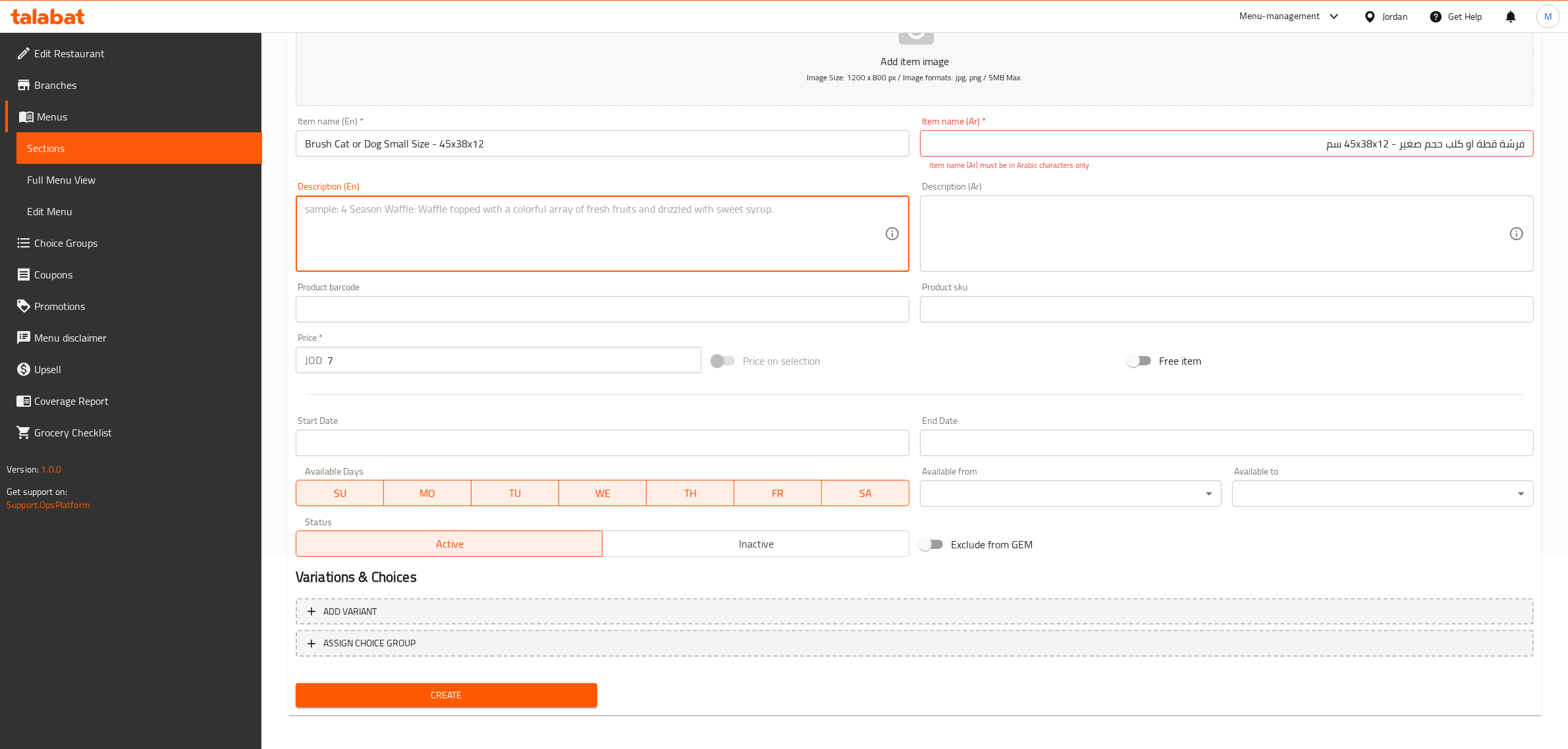
scroll to position [193, 0]
click at [654, 543] on span "Inactive" at bounding box center [756, 544] width 296 height 19
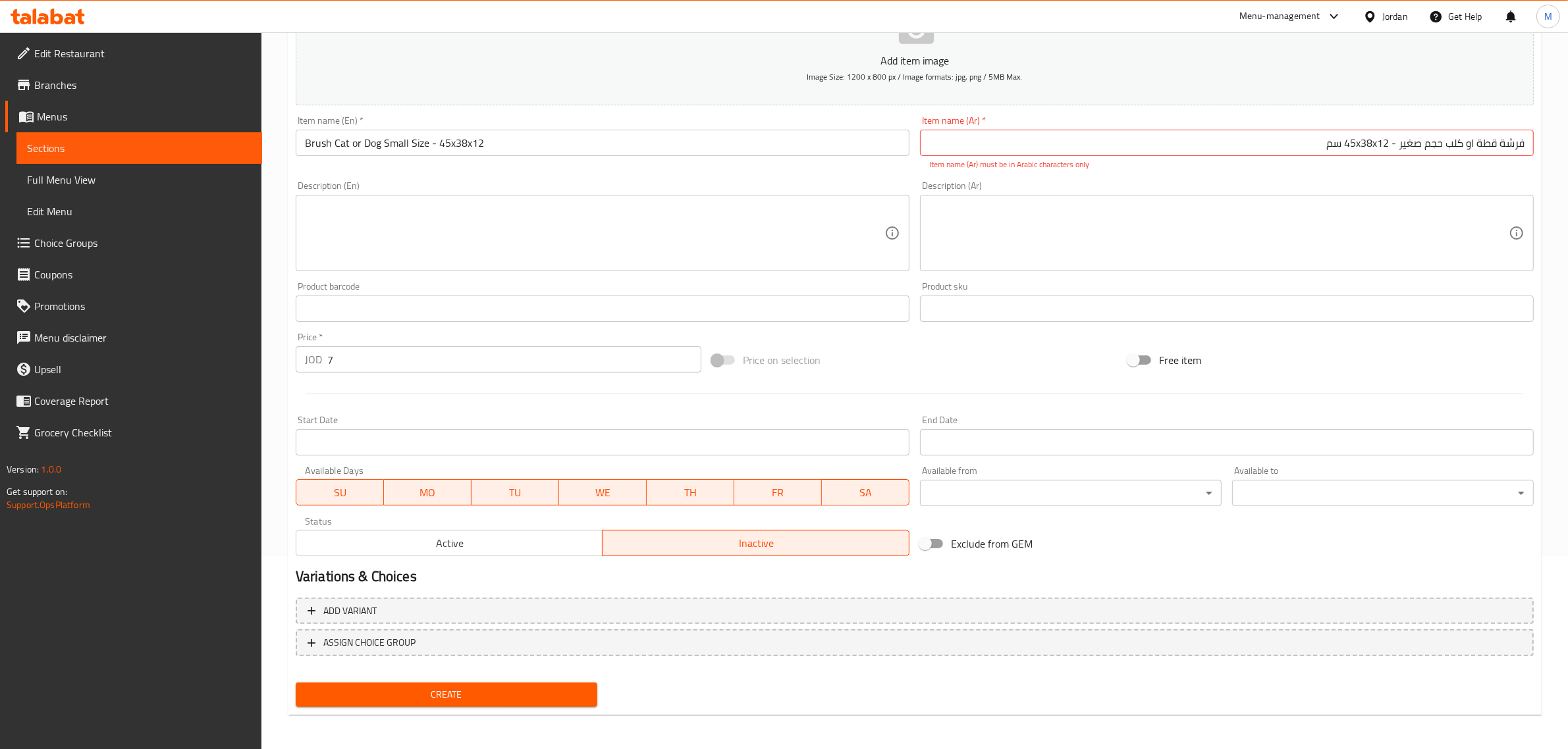
click at [722, 255] on textarea at bounding box center [594, 233] width 579 height 62
click at [1378, 151] on input "فرشة قطة او كلب حجم صغير - 45x38x12 سم" at bounding box center [1227, 143] width 614 height 26
click at [1374, 144] on input "فرشة قطة او كلب حجم صغير - 45x38في12 سم" at bounding box center [1227, 143] width 614 height 26
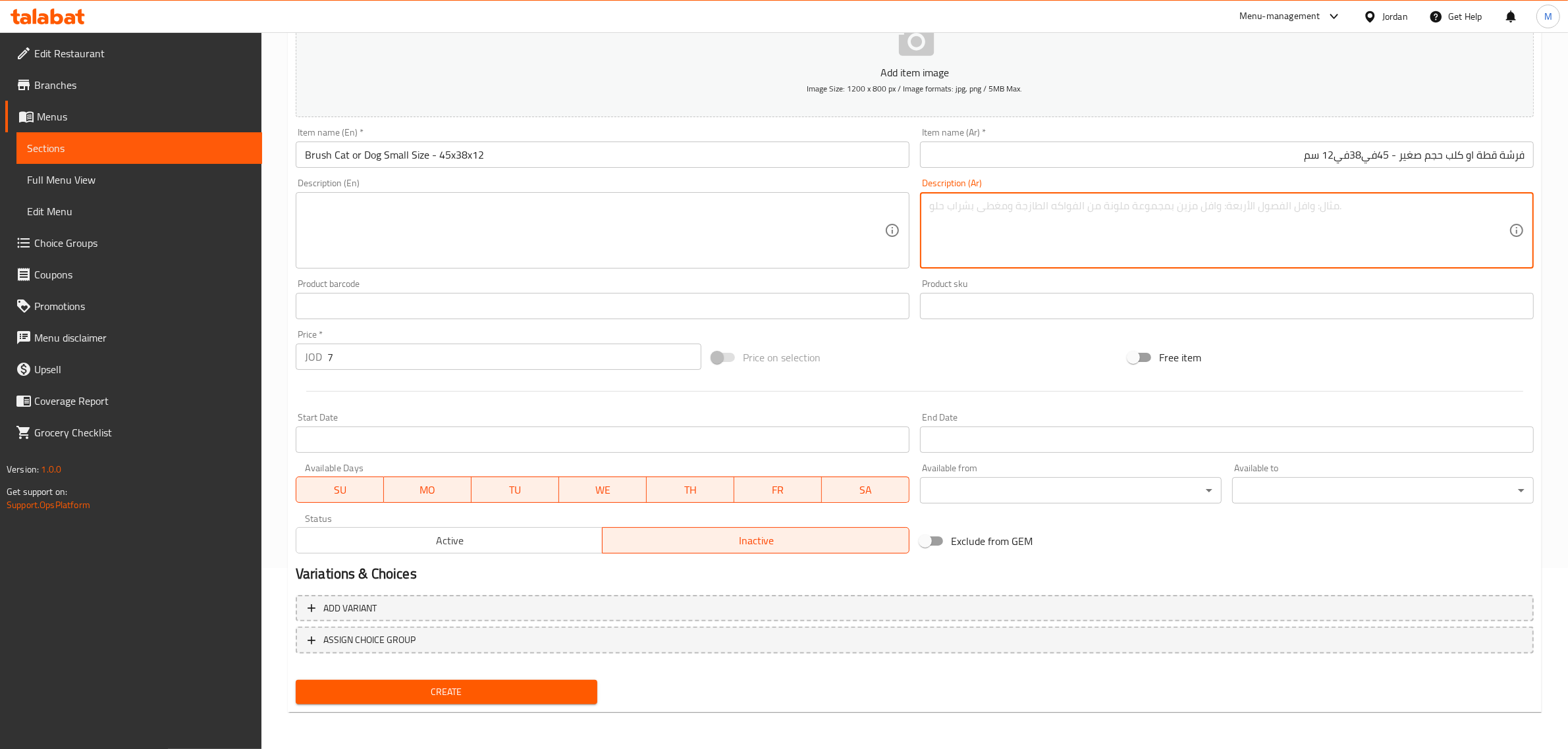
scroll to position [178, 0]
click at [1192, 254] on textarea at bounding box center [1218, 233] width 579 height 62
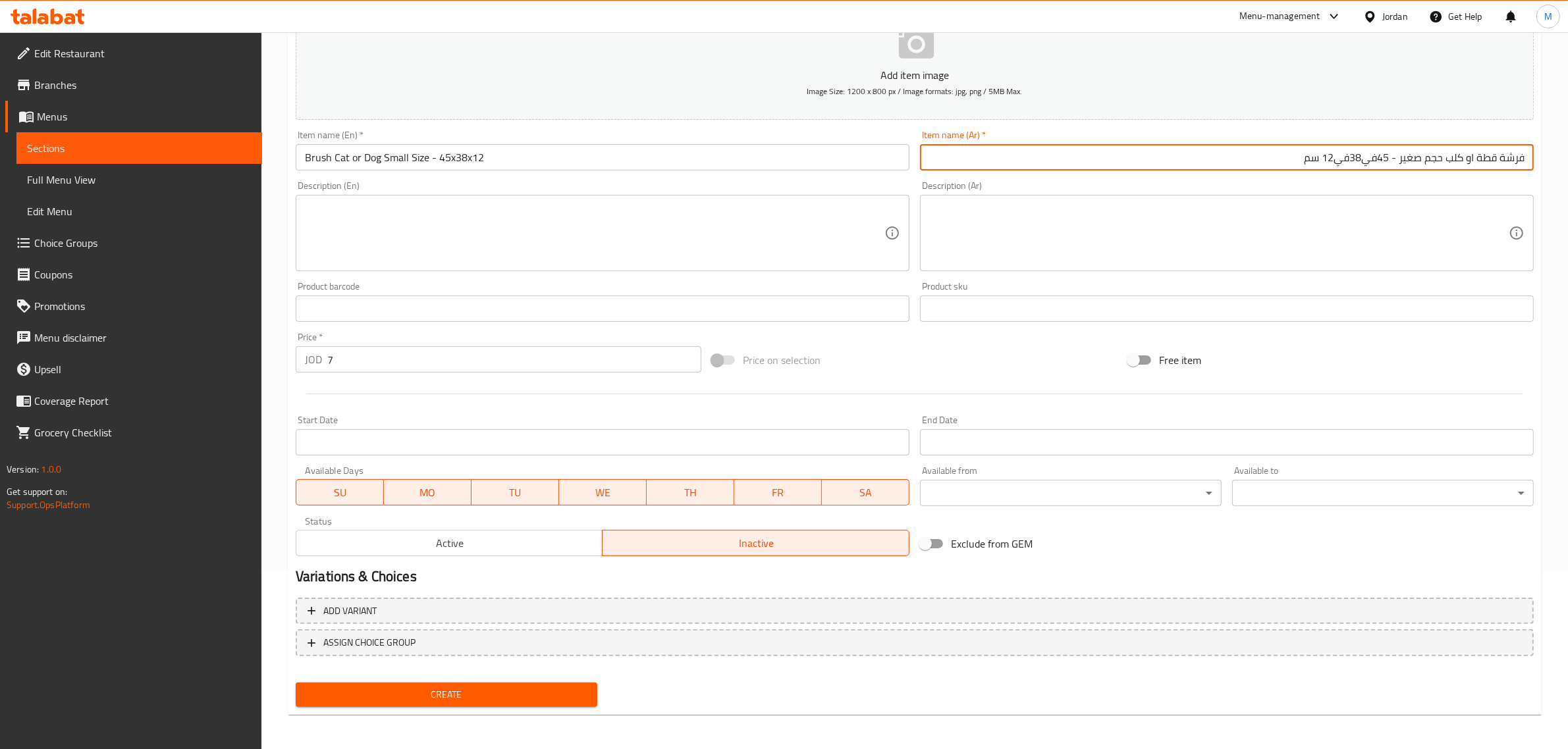
click at [1377, 163] on input "فرشة قطة او كلب حجم صغير - 45في38في12 سم" at bounding box center [1227, 157] width 614 height 26
click at [1362, 163] on input "فرشة قطة او كلب حجم صغير - 45 في38في12 سم" at bounding box center [1227, 157] width 614 height 26
click at [1347, 159] on input "فرشة قطة او كلب حجم صغير - 45 في 38في12 سم" at bounding box center [1227, 157] width 614 height 26
click at [1327, 162] on input "فرشة قطة او كلب حجم صغير - 45 في 38 في12 سم" at bounding box center [1227, 157] width 614 height 26
type input "فرشة قطة او كلب حجم صغير - 45 في 38 في 12 سم"
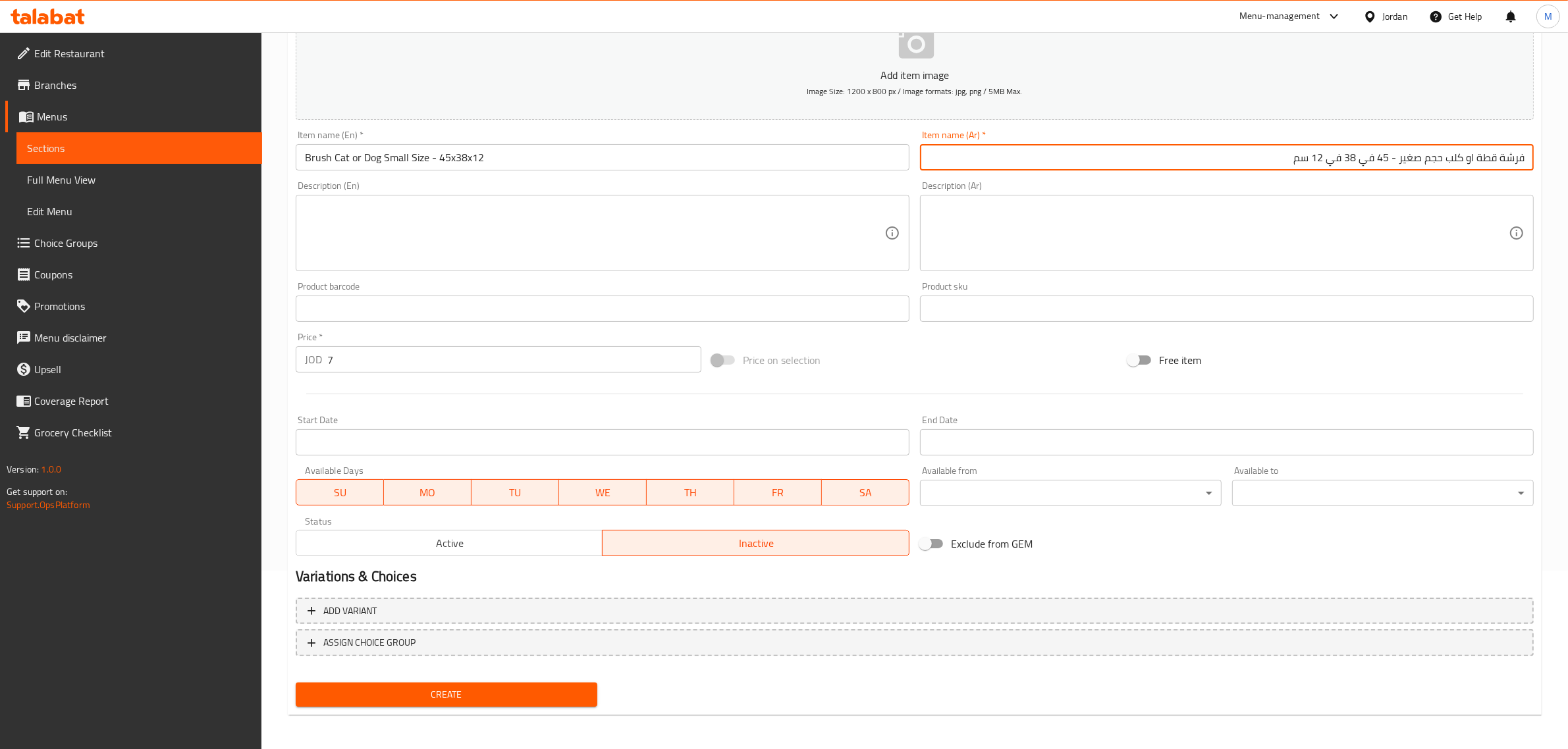
click at [1282, 252] on textarea at bounding box center [1218, 233] width 579 height 62
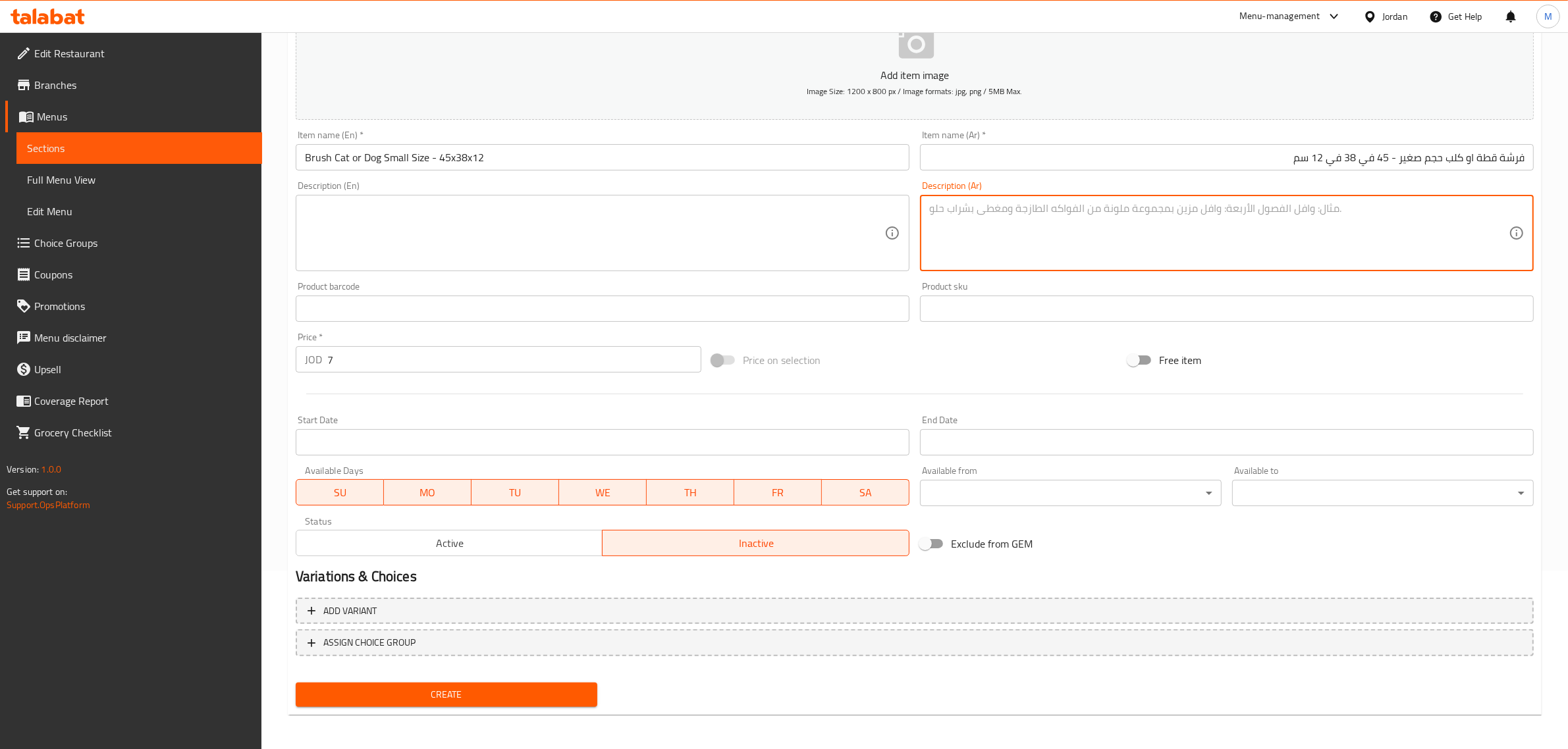
click at [624, 165] on input "Brush Cat or Dog Small Size - 45x38x12" at bounding box center [602, 157] width 614 height 26
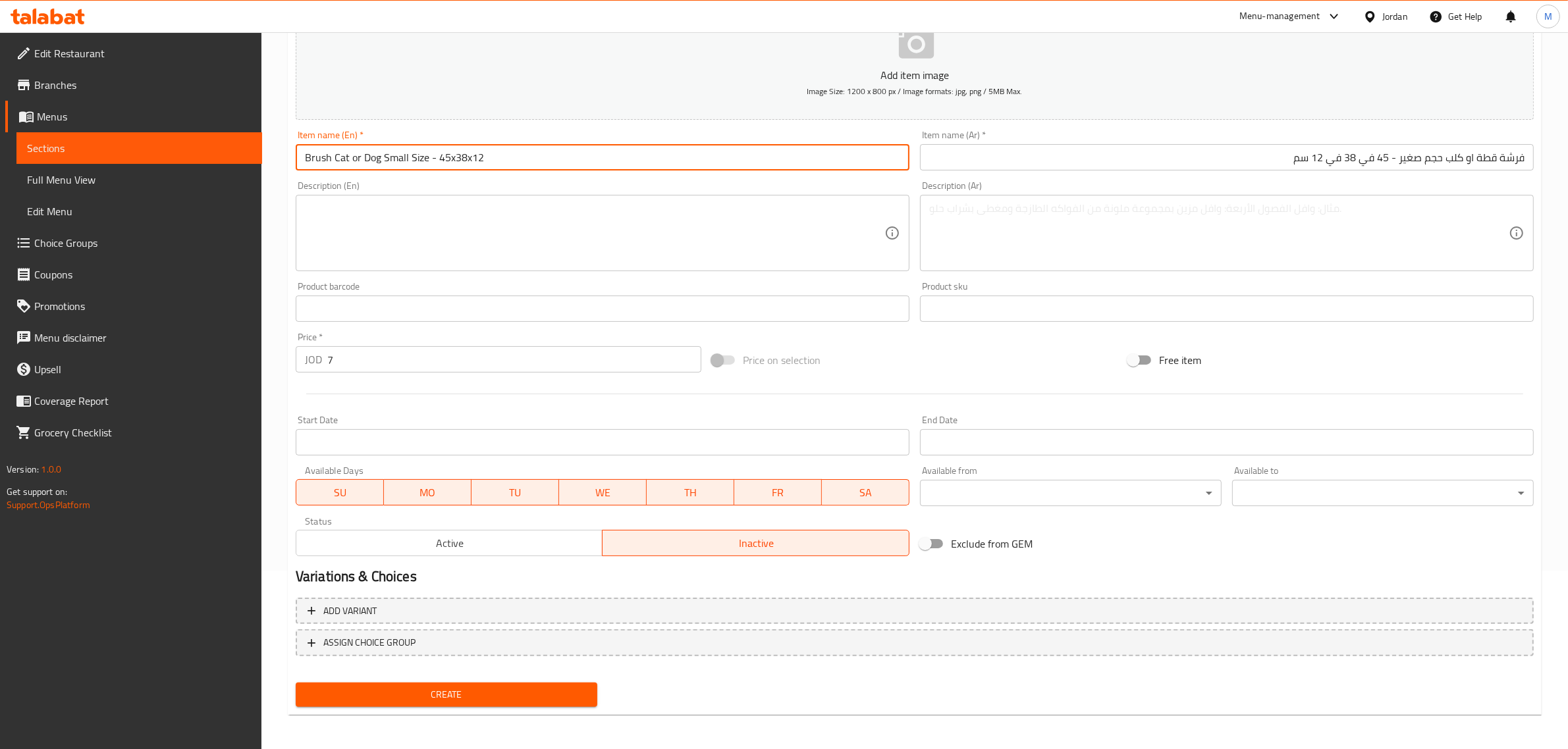
click at [296, 682] on button "Create" at bounding box center [446, 694] width 302 height 24
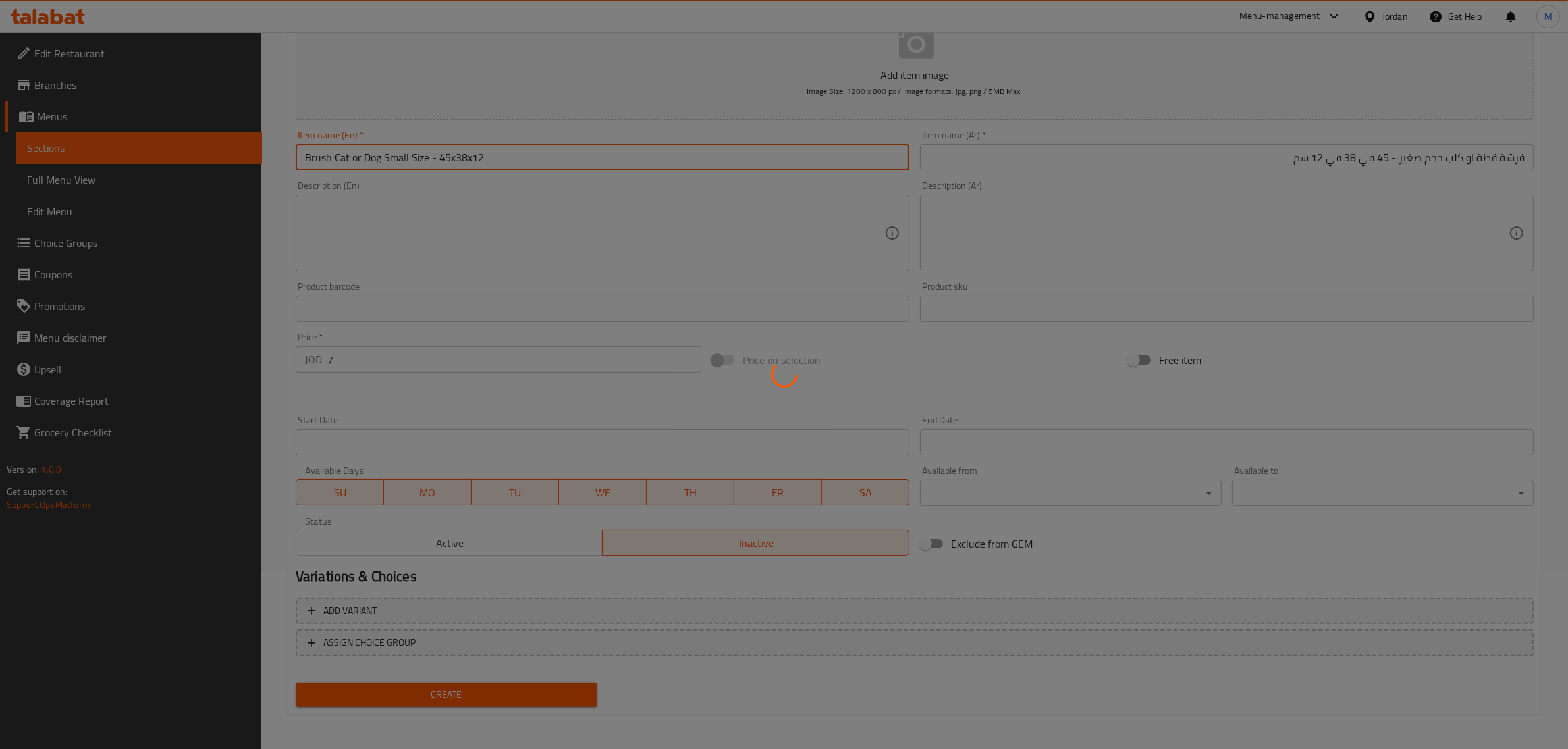
type input "0"
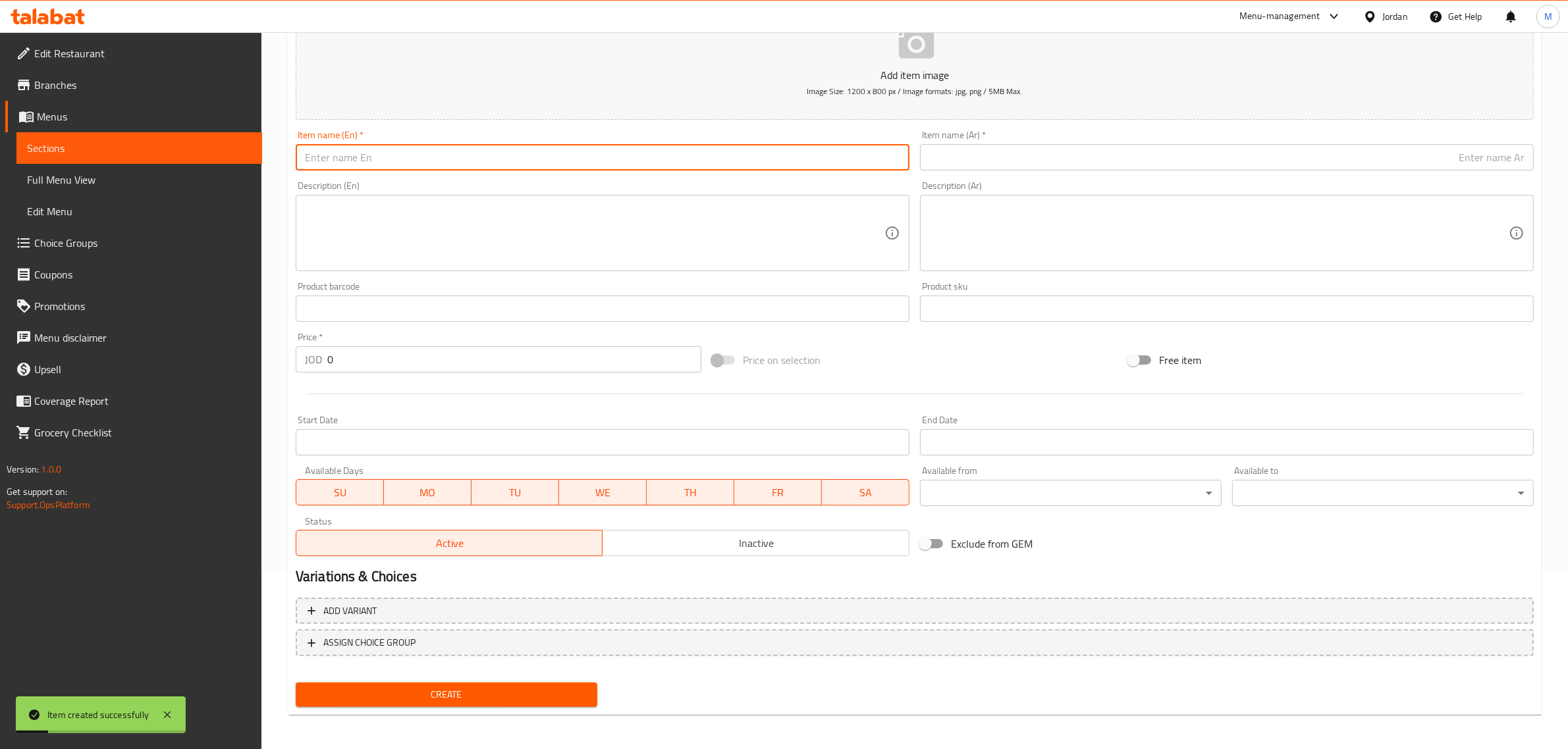
click at [575, 165] on input "text" at bounding box center [602, 157] width 614 height 26
paste input "Brush cat or dog Medium Size - 58x45x14"
click at [706, 540] on span "Inactive" at bounding box center [756, 544] width 296 height 19
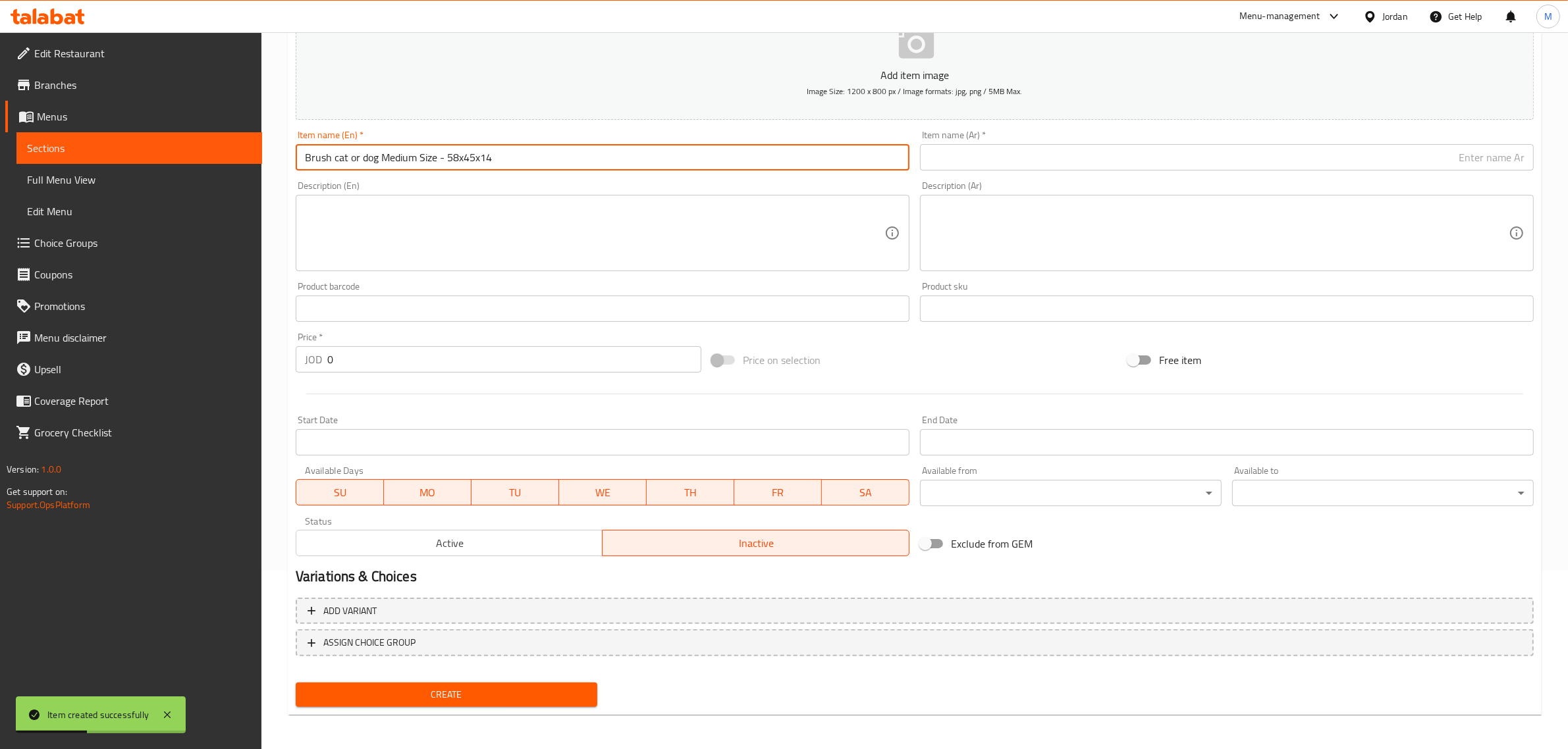
click at [517, 166] on input "Brush cat or dog Medium Size - 58x45x14" at bounding box center [602, 157] width 614 height 26
click at [357, 160] on input "Brush Cat or Dog Medium Size - 58x45x14" at bounding box center [602, 157] width 614 height 26
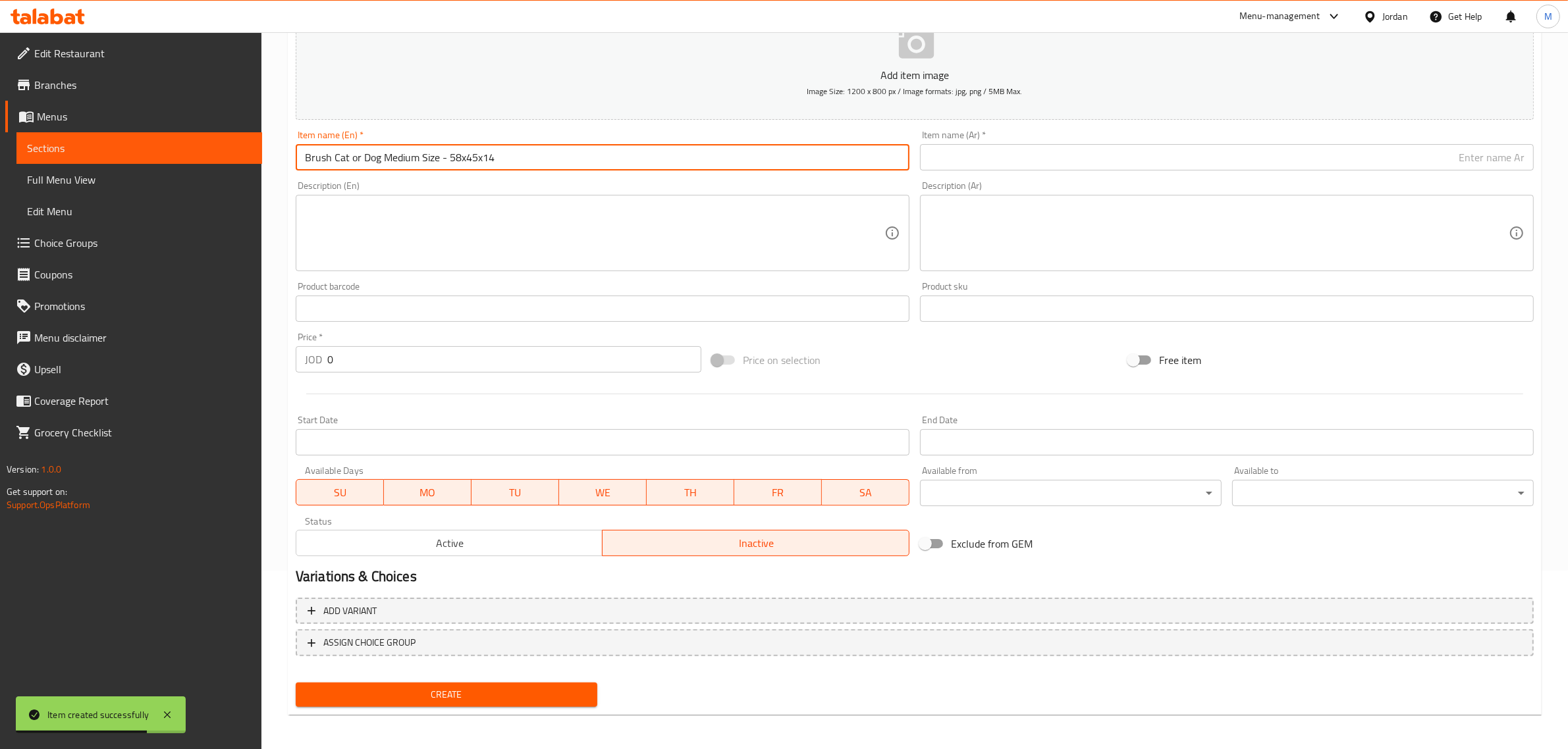
click at [350, 157] on input "Brush Cat or Dog Medium Size - 58x45x14" at bounding box center [602, 157] width 614 height 26
type input "Brush Cat Or Dog Medium Size - 58x45x14"
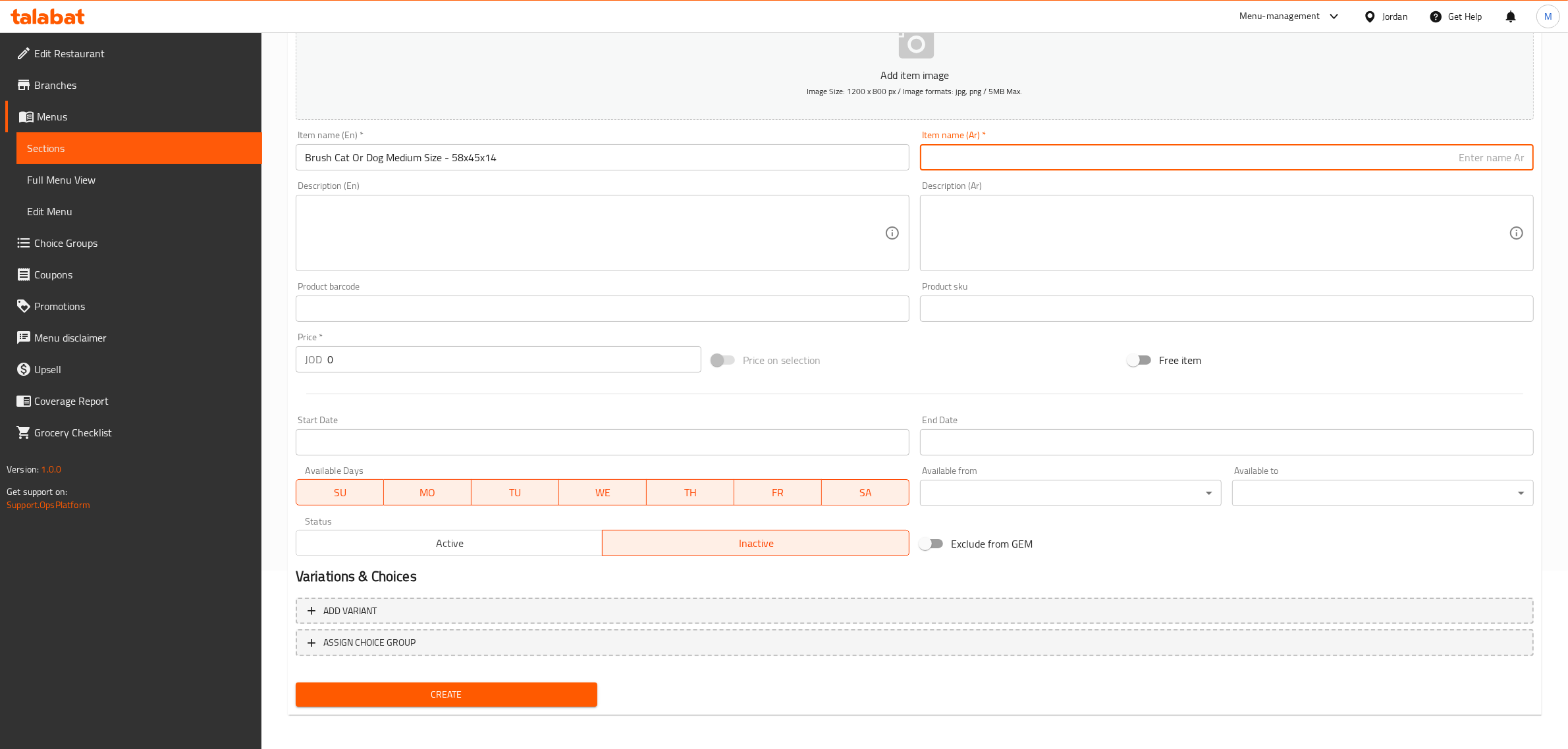
paste input "فرشة قطة او كلب حجم وسط - 58x45x14 سم"
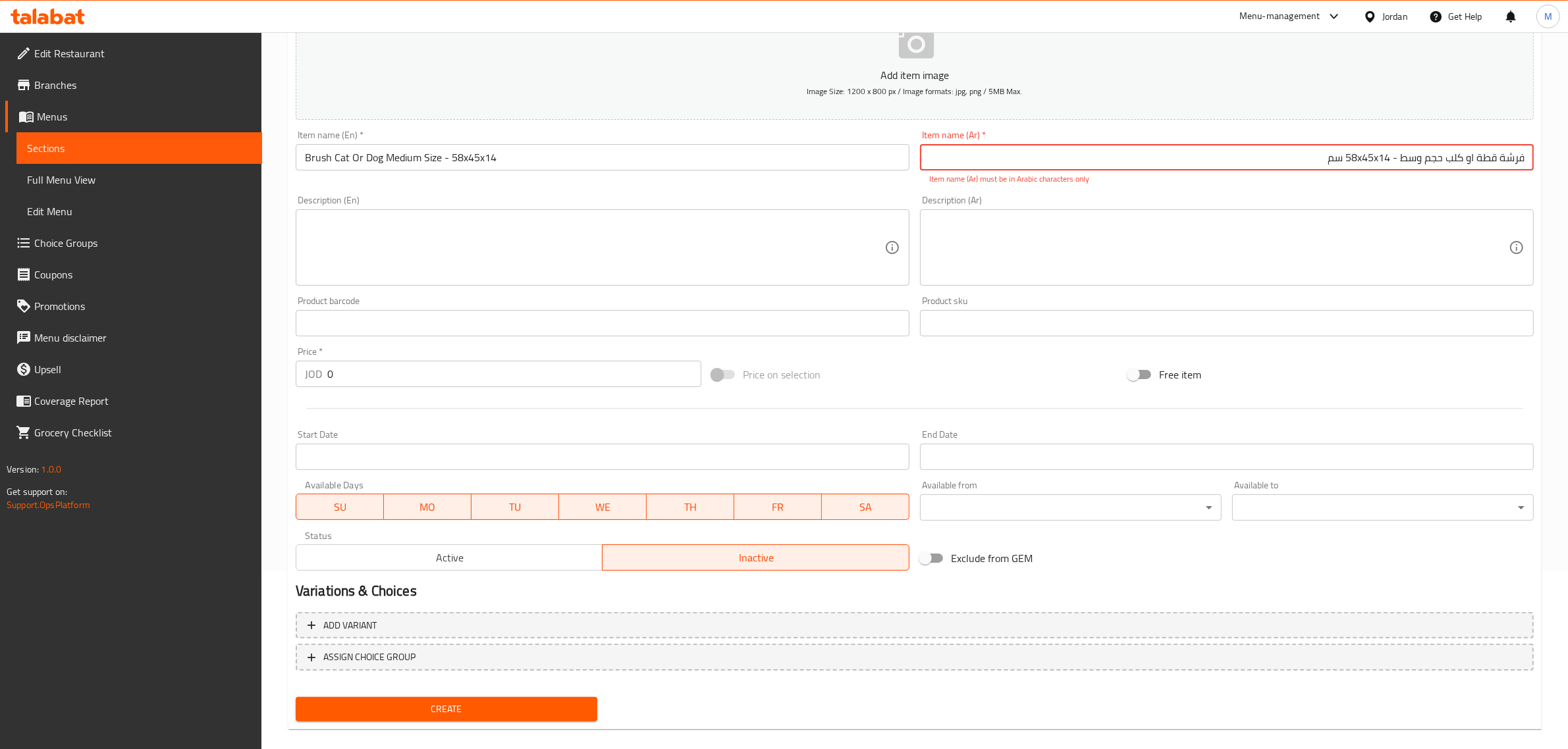
drag, startPoint x: 1377, startPoint y: 159, endPoint x: 1373, endPoint y: 189, distance: 30.3
click at [1374, 160] on input "فرشة قطة او كلب حجم وسط - 58x45x14 سم" at bounding box center [1227, 157] width 614 height 26
click at [1375, 157] on input "فرشة قطة او كلب حجم وسط - 58x45 في 14 سم" at bounding box center [1227, 157] width 614 height 26
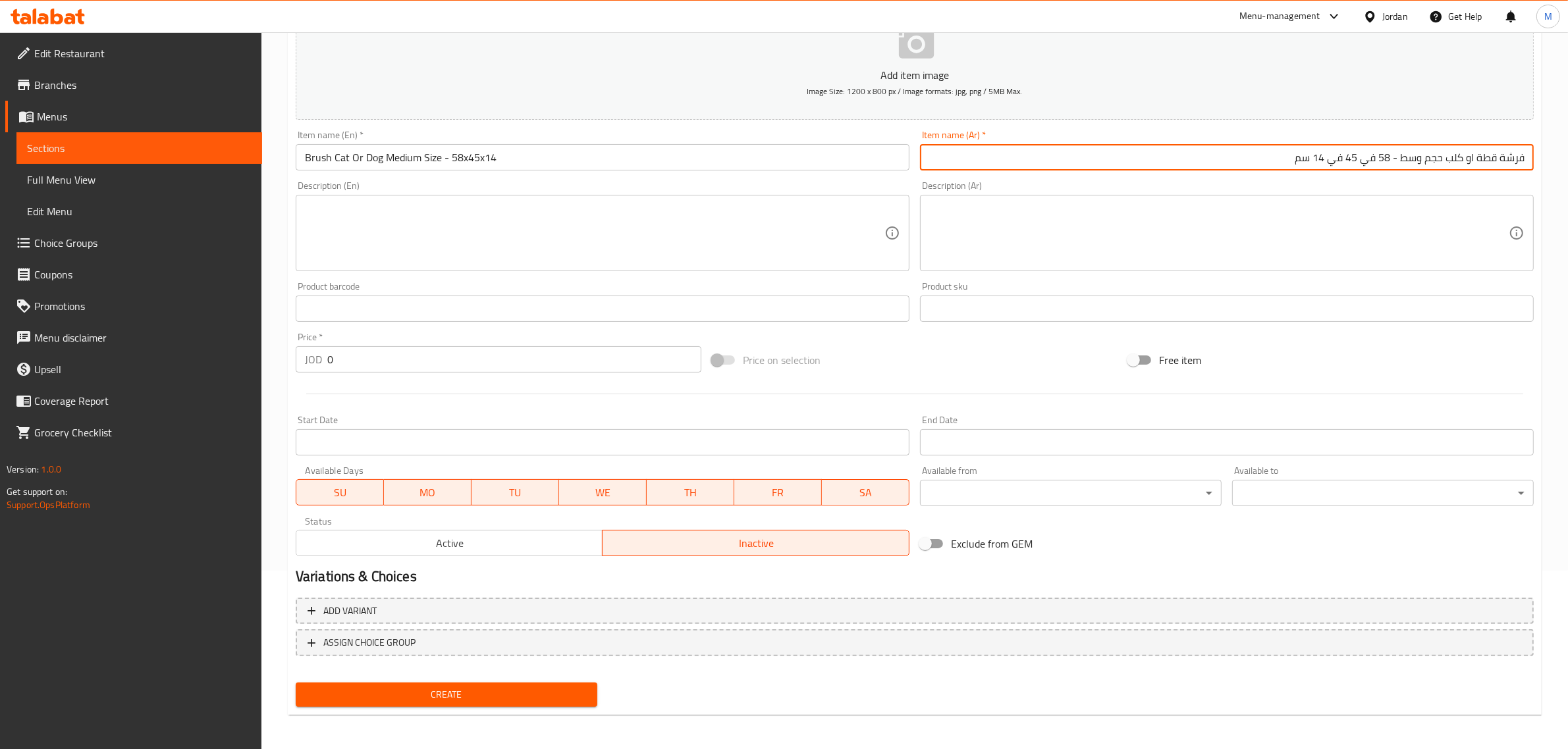
type input "فرشة قطة او كلب حجم وسط - 58 في 45 في 14 سم"
click at [393, 362] on input "0" at bounding box center [514, 359] width 374 height 26
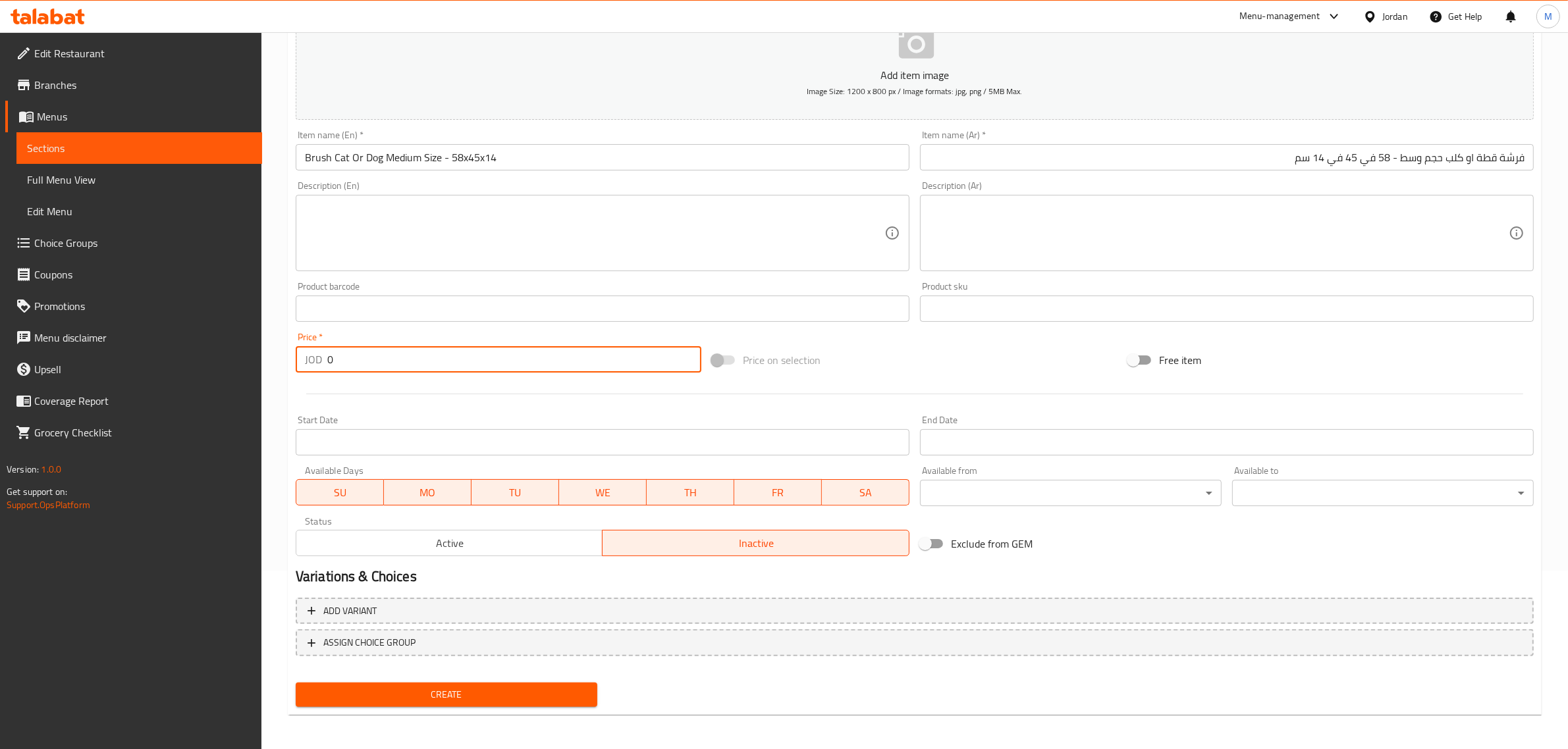
click at [393, 362] on input "0" at bounding box center [514, 359] width 374 height 26
click at [393, 363] on input "0" at bounding box center [514, 359] width 374 height 26
paste input "1"
type input "10"
click at [565, 149] on input "Brush Cat Or Dog Medium Size - 58x45x14" at bounding box center [602, 157] width 614 height 26
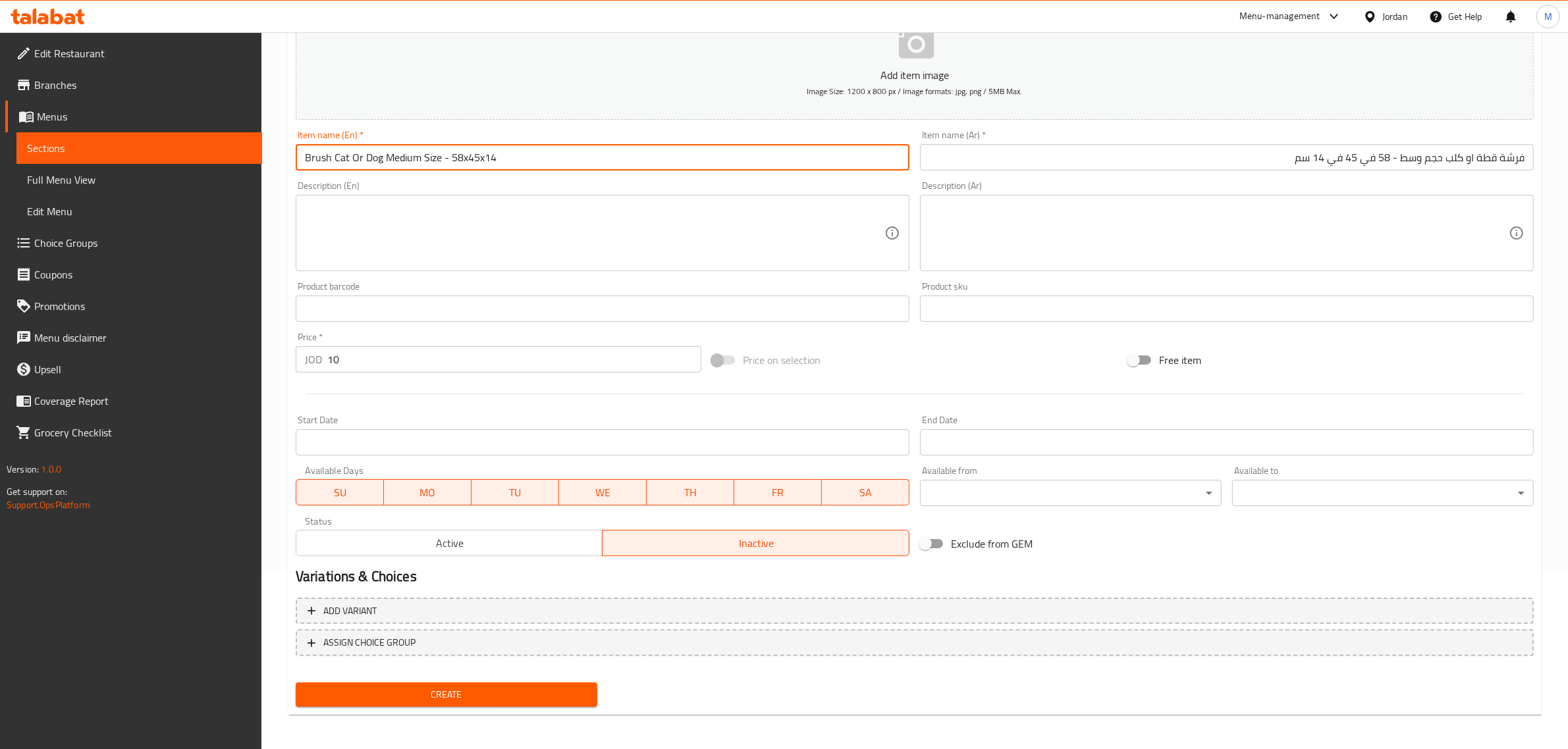
click at [296, 682] on button "Create" at bounding box center [446, 694] width 302 height 24
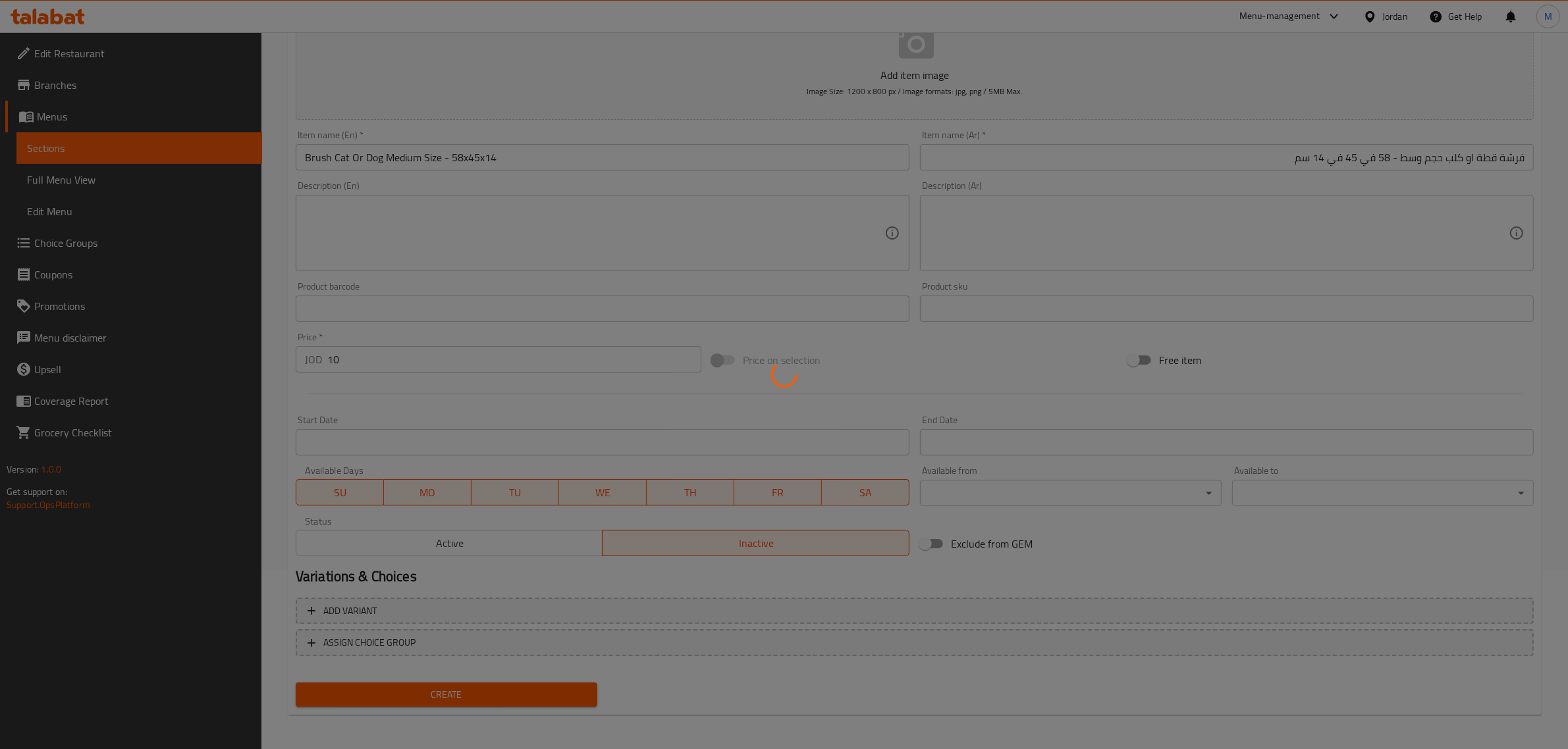
type input "0"
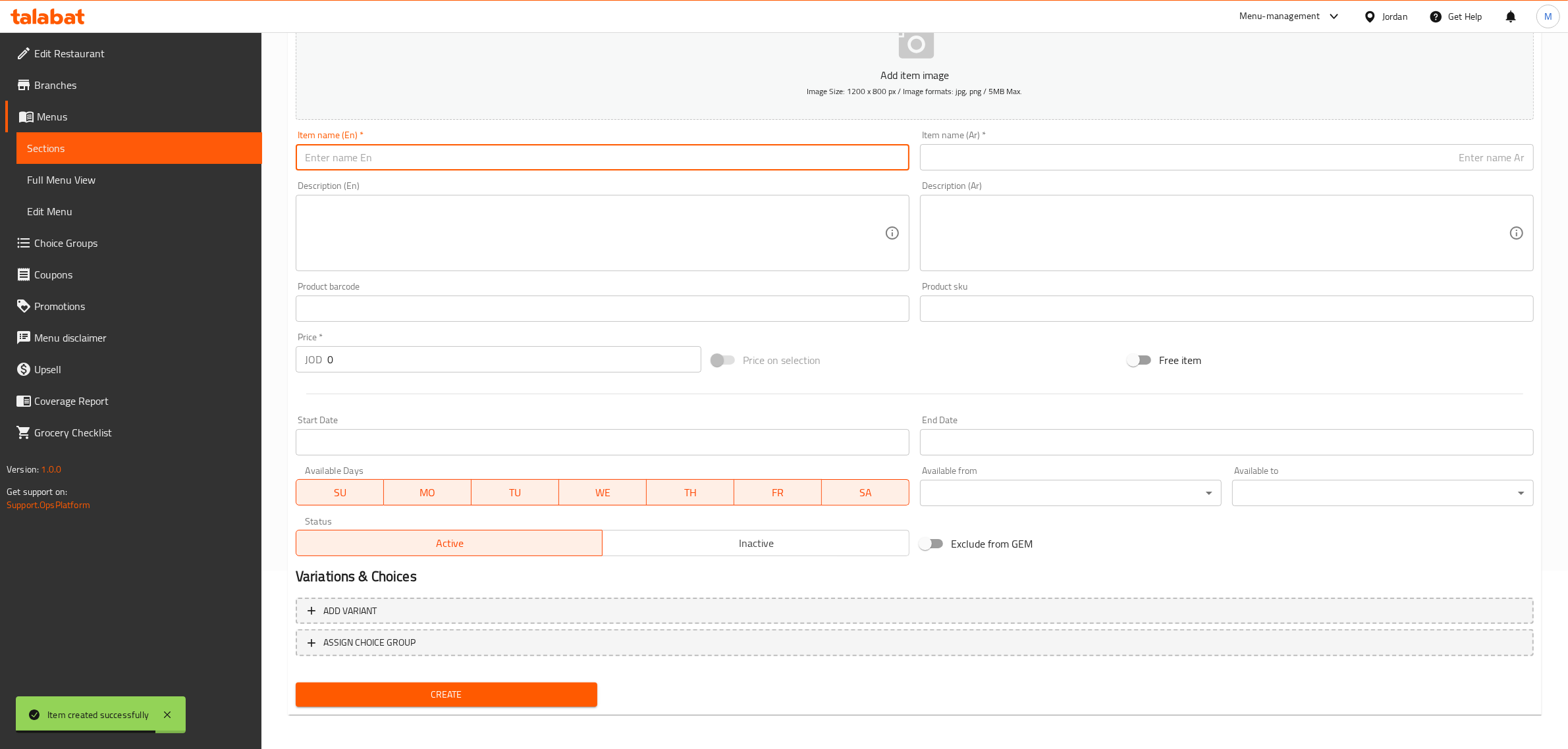
scroll to position [0, 0]
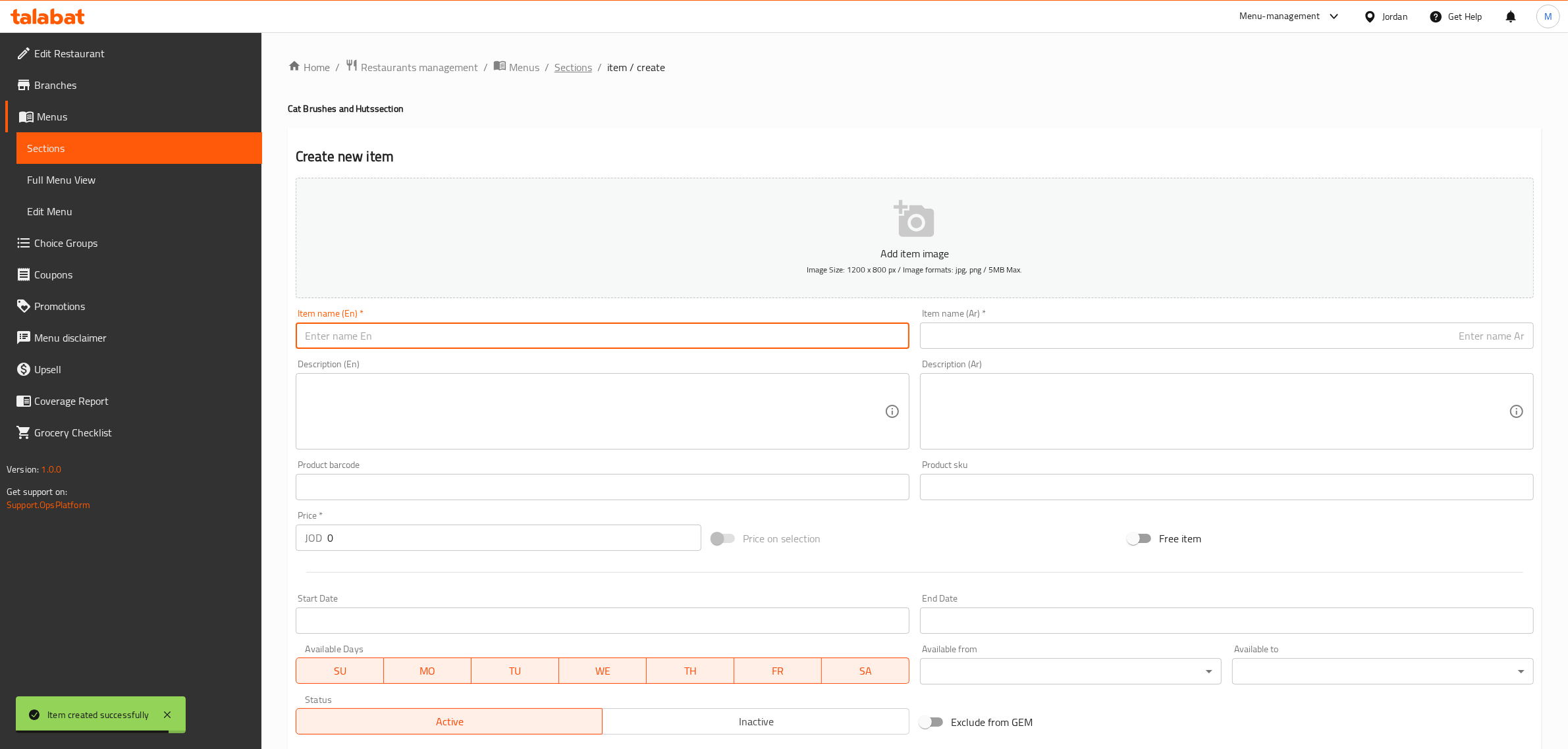
click at [572, 71] on span "Sections" at bounding box center [573, 67] width 37 height 16
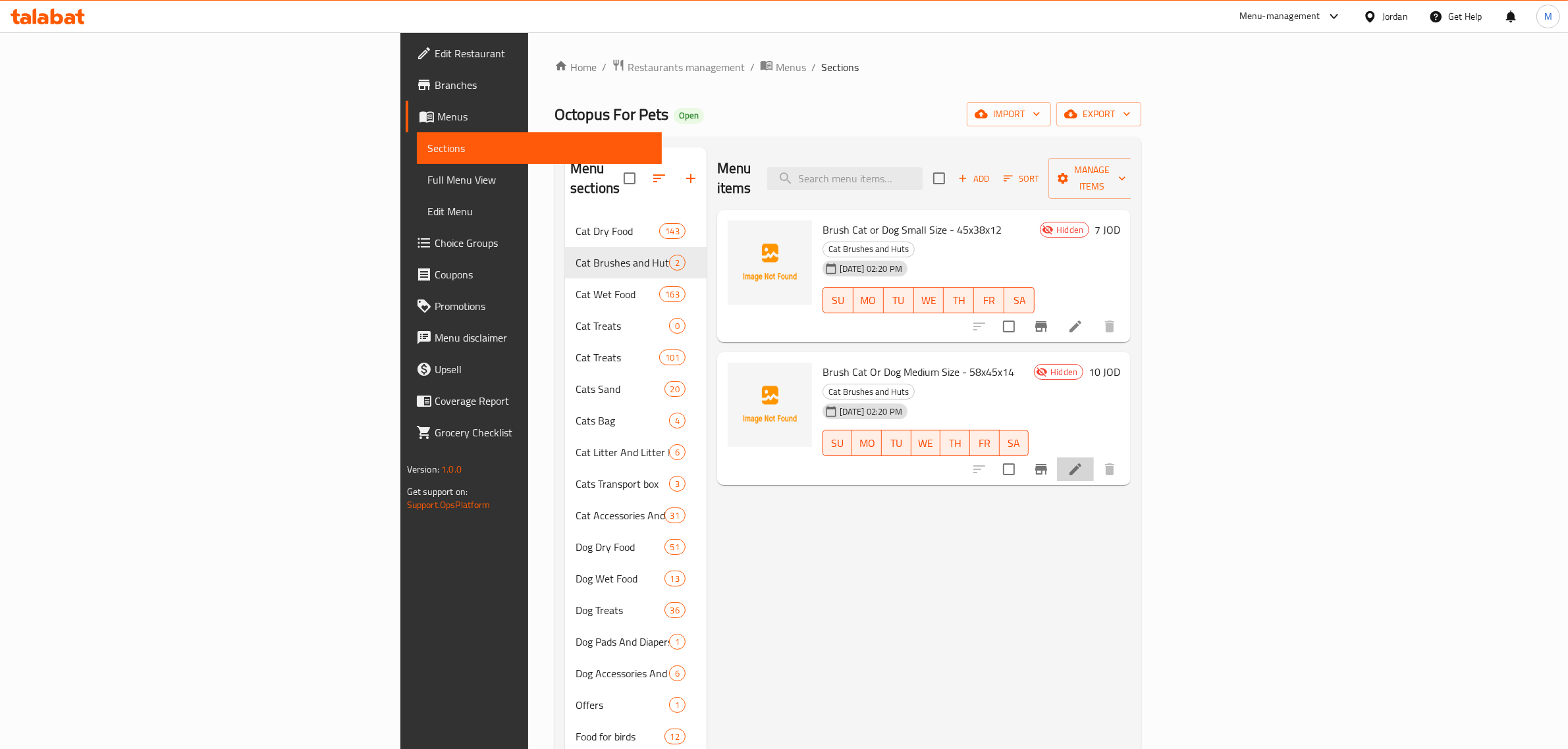
click at [1094, 458] on li at bounding box center [1075, 470] width 37 height 24
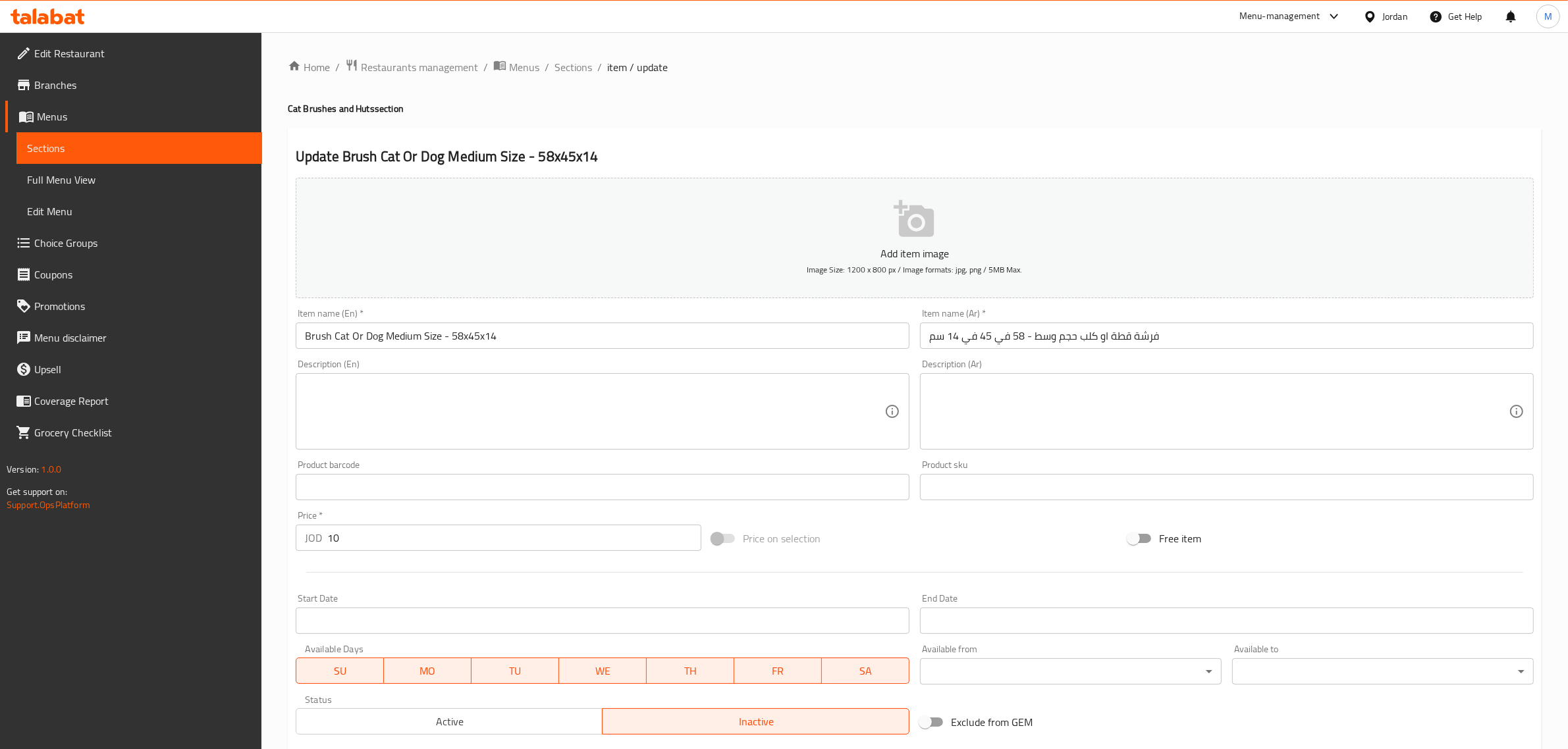
click at [397, 492] on input "text" at bounding box center [602, 487] width 614 height 26
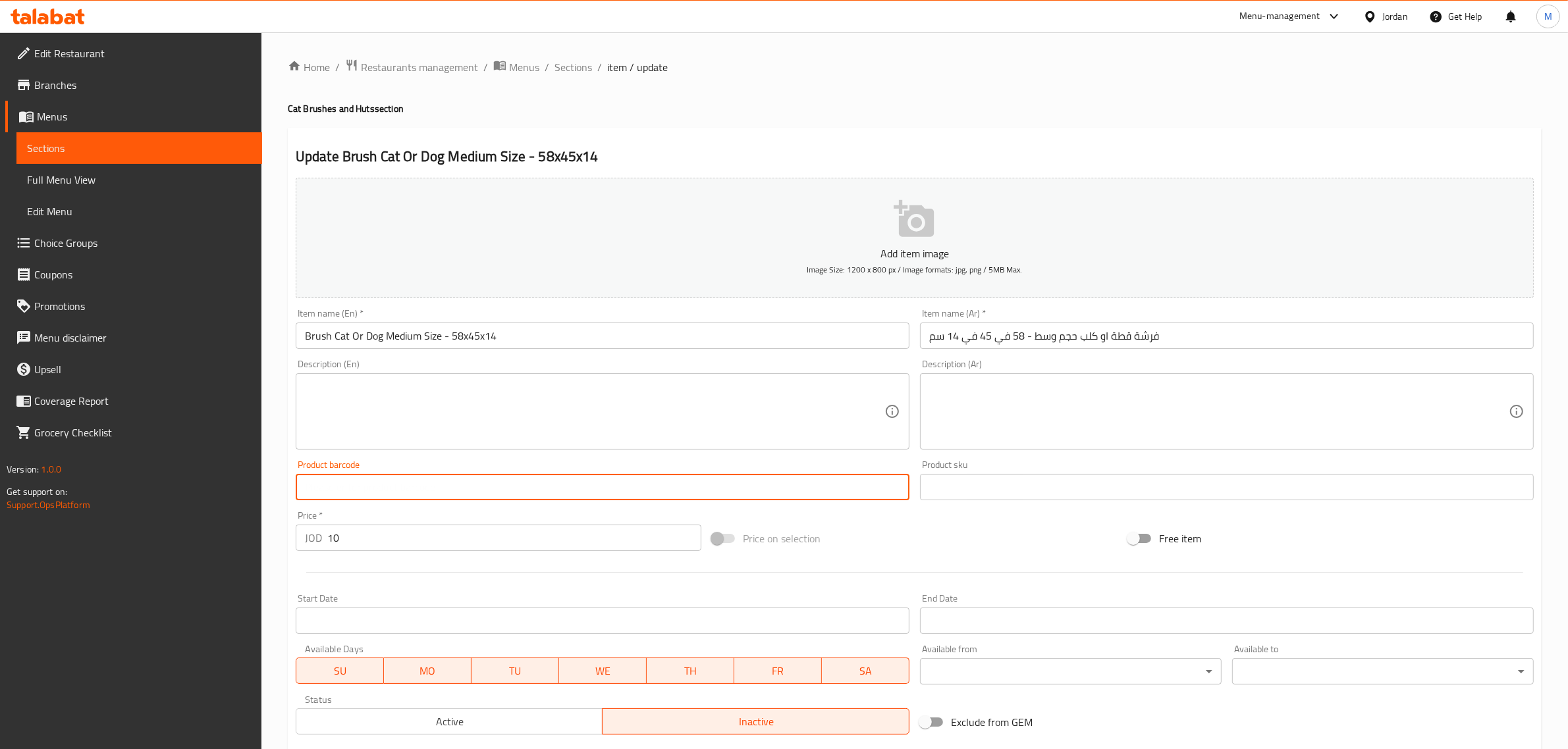
paste input "10103"
type input "10103"
click at [529, 395] on textarea at bounding box center [594, 412] width 579 height 62
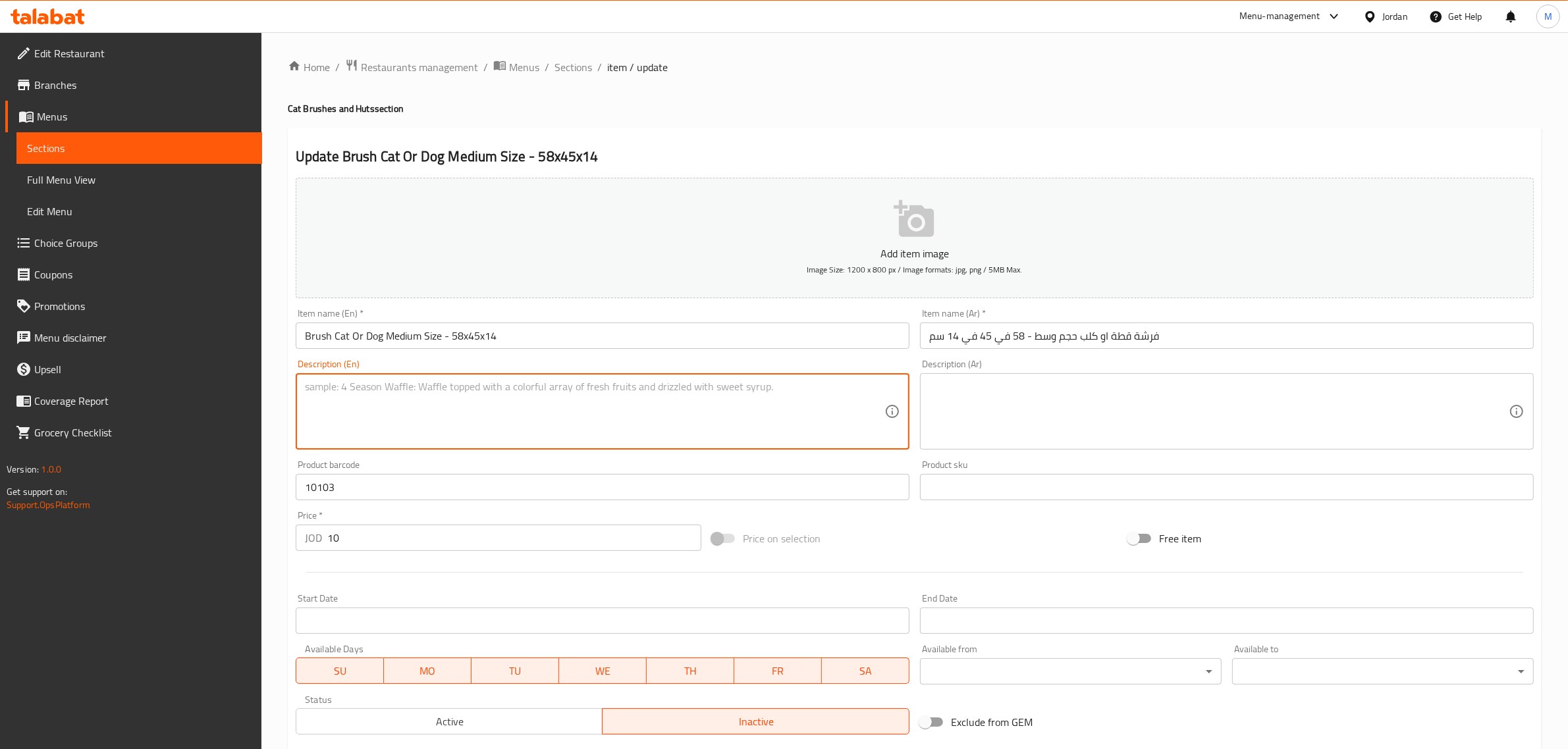
click at [429, 481] on input "10103" at bounding box center [602, 487] width 614 height 26
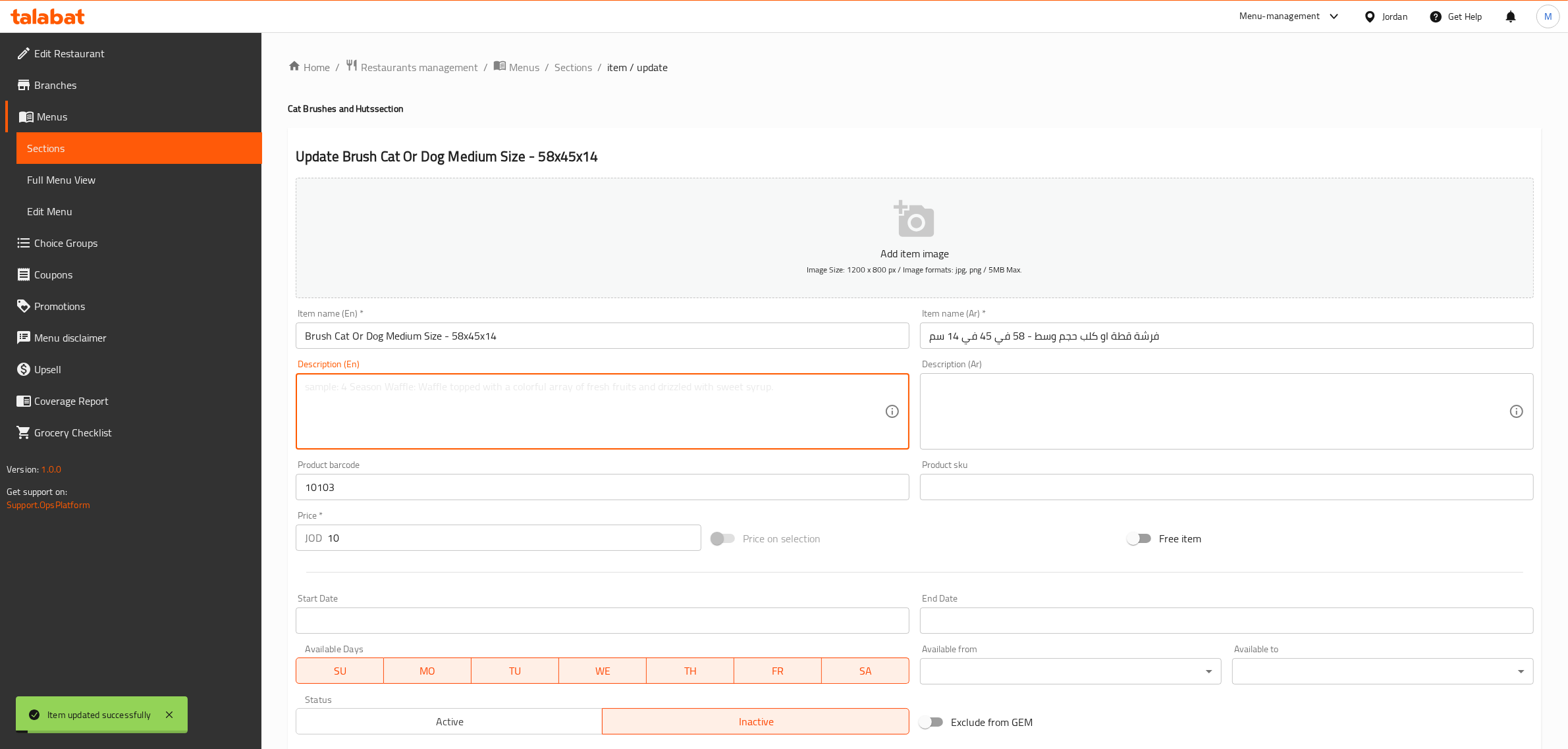
click at [563, 422] on textarea at bounding box center [594, 412] width 579 height 62
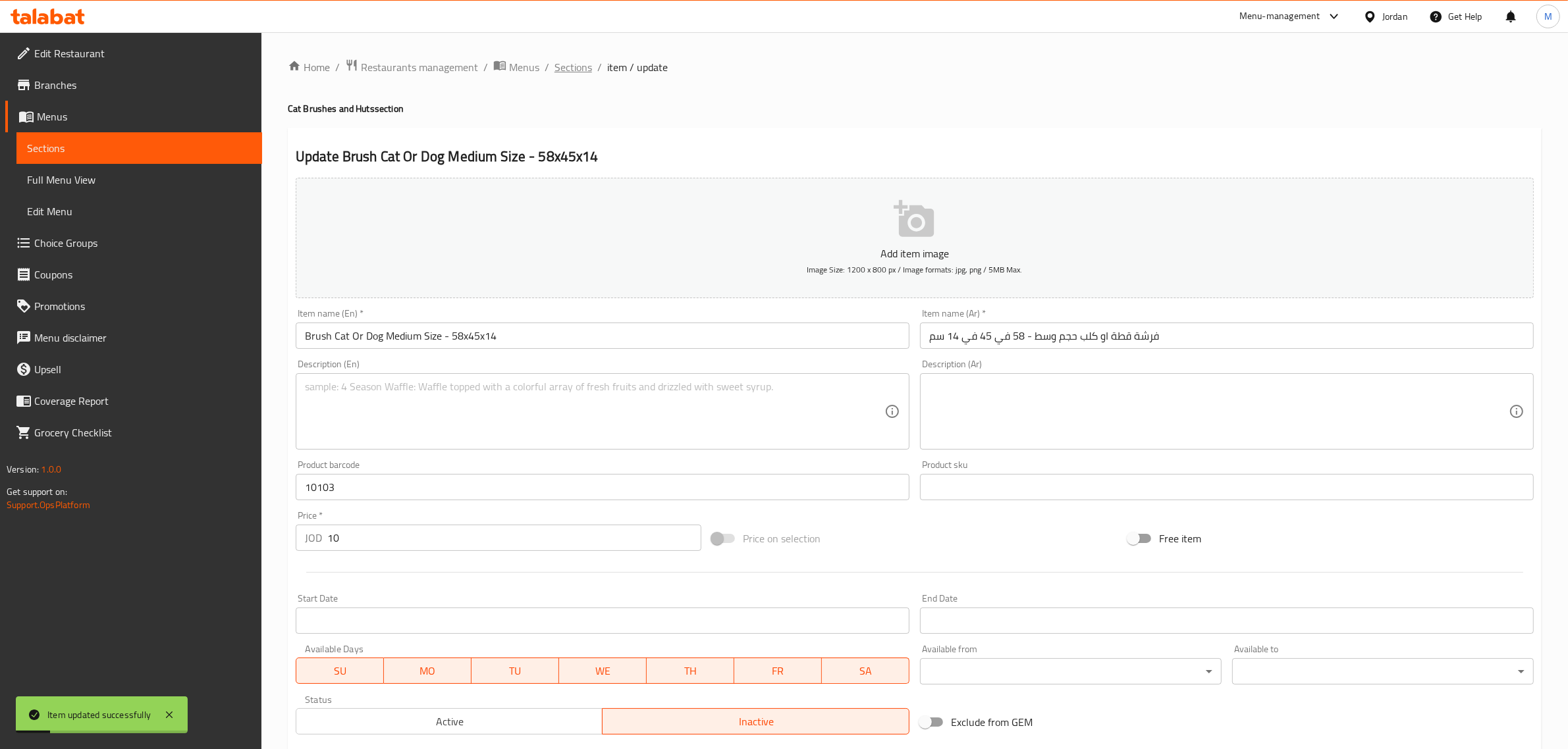
click at [573, 74] on span "Sections" at bounding box center [573, 67] width 37 height 16
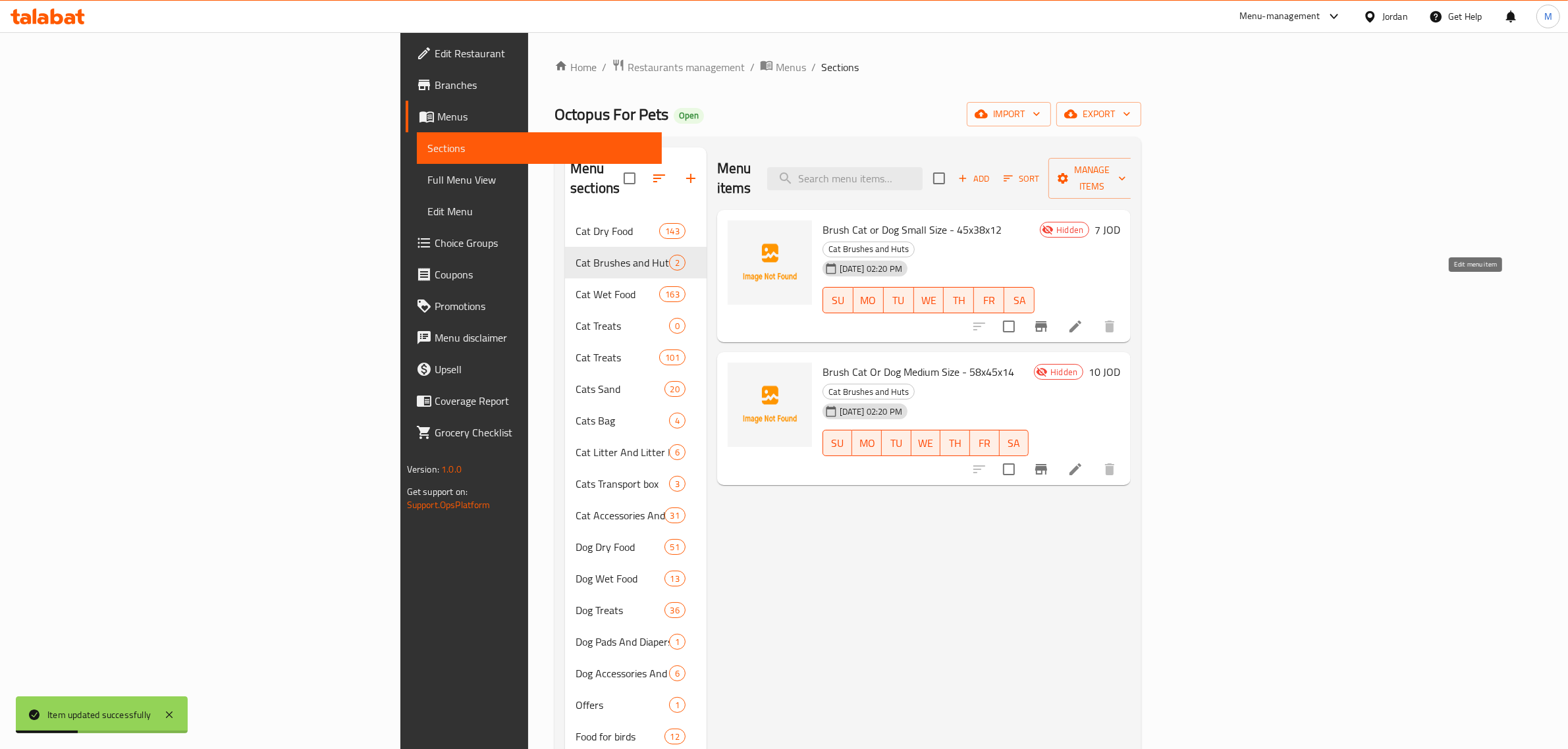
click at [1083, 318] on icon at bounding box center [1075, 326] width 16 height 16
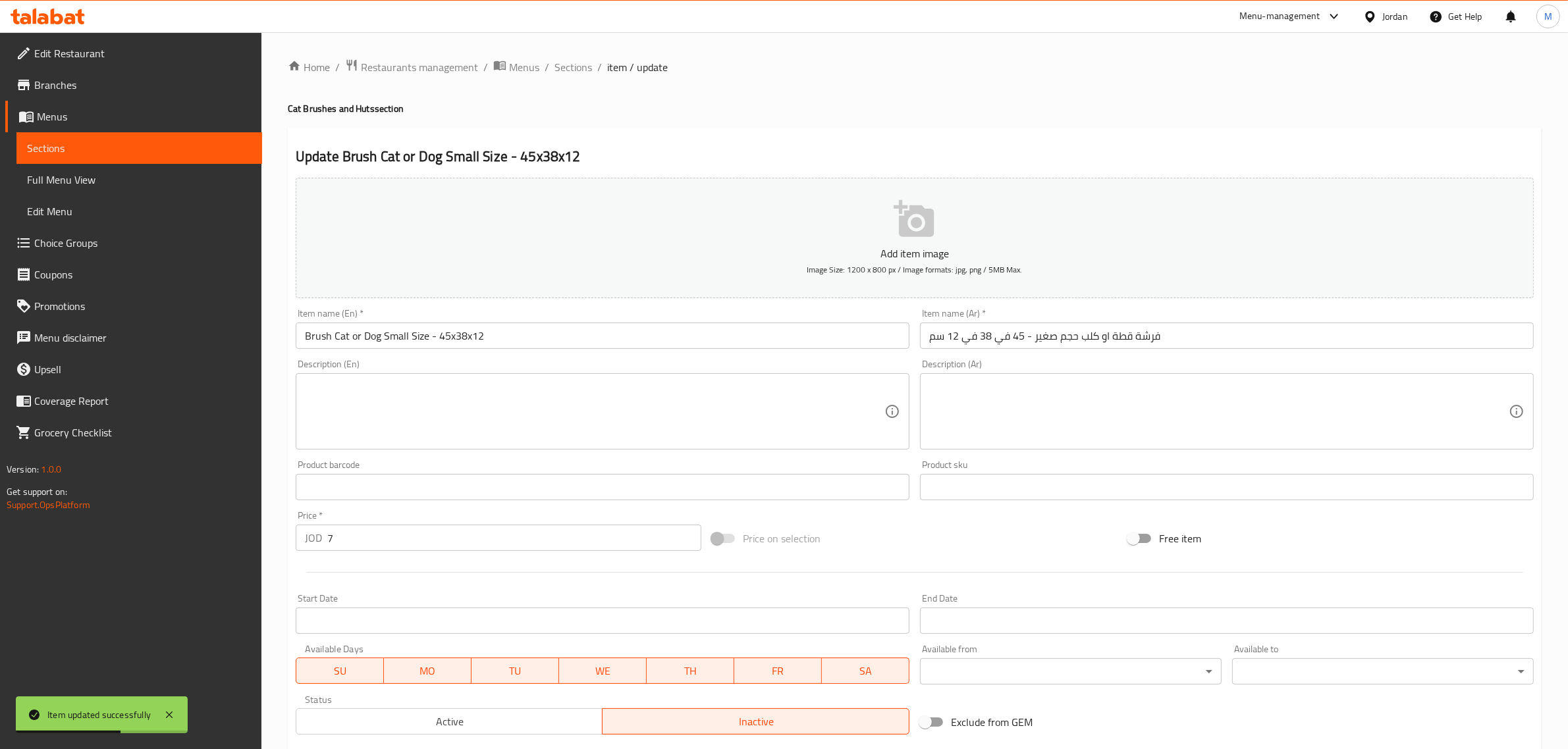
click at [434, 507] on div "Price   * JOD 7 Price *" at bounding box center [499, 531] width 416 height 51
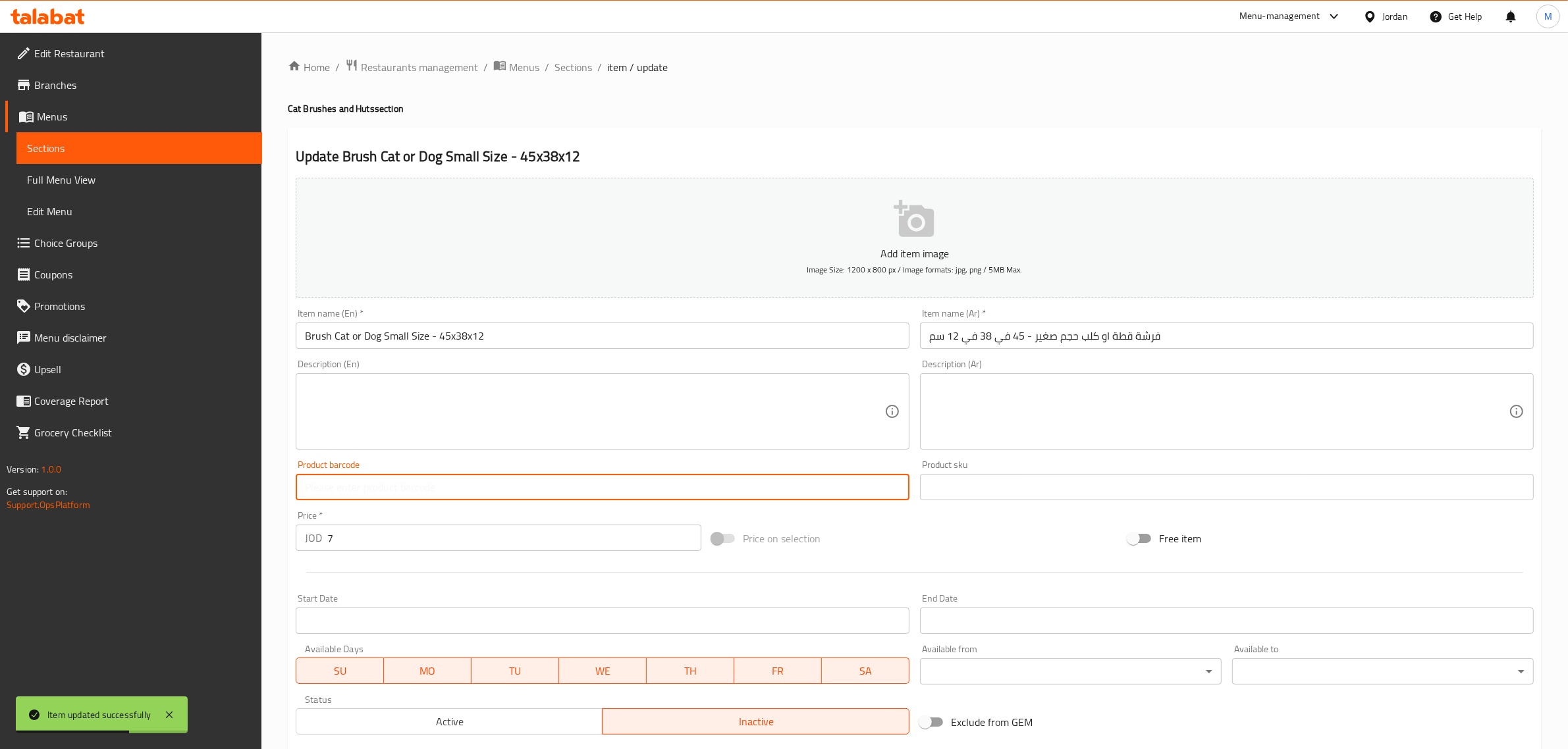
click at [442, 489] on input "text" at bounding box center [602, 487] width 614 height 26
paste input "10103"
type input "10103"
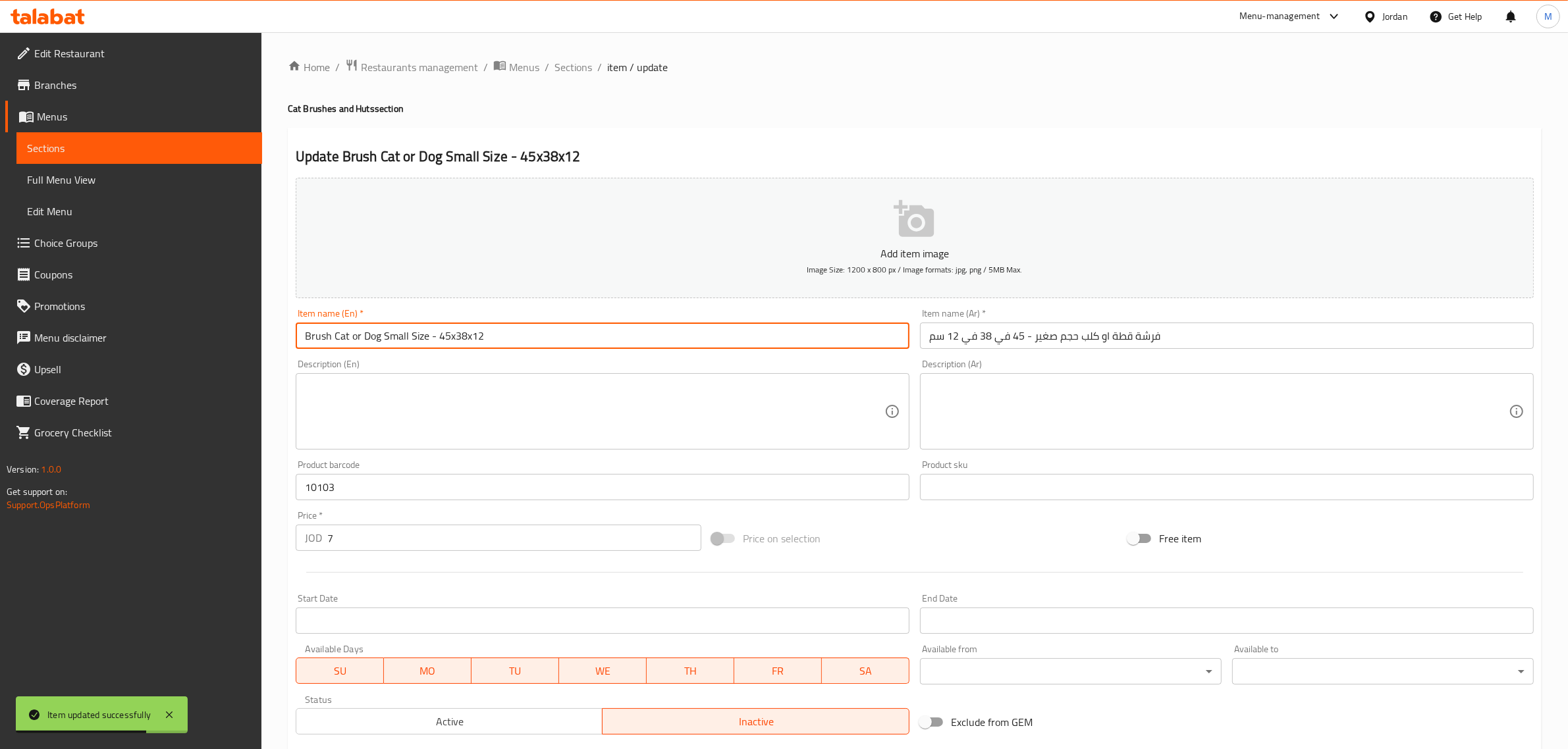
click at [522, 334] on input "Brush Cat or Dog Small Size - 45x38x12" at bounding box center [602, 336] width 614 height 26
click at [583, 67] on span "Sections" at bounding box center [573, 67] width 37 height 16
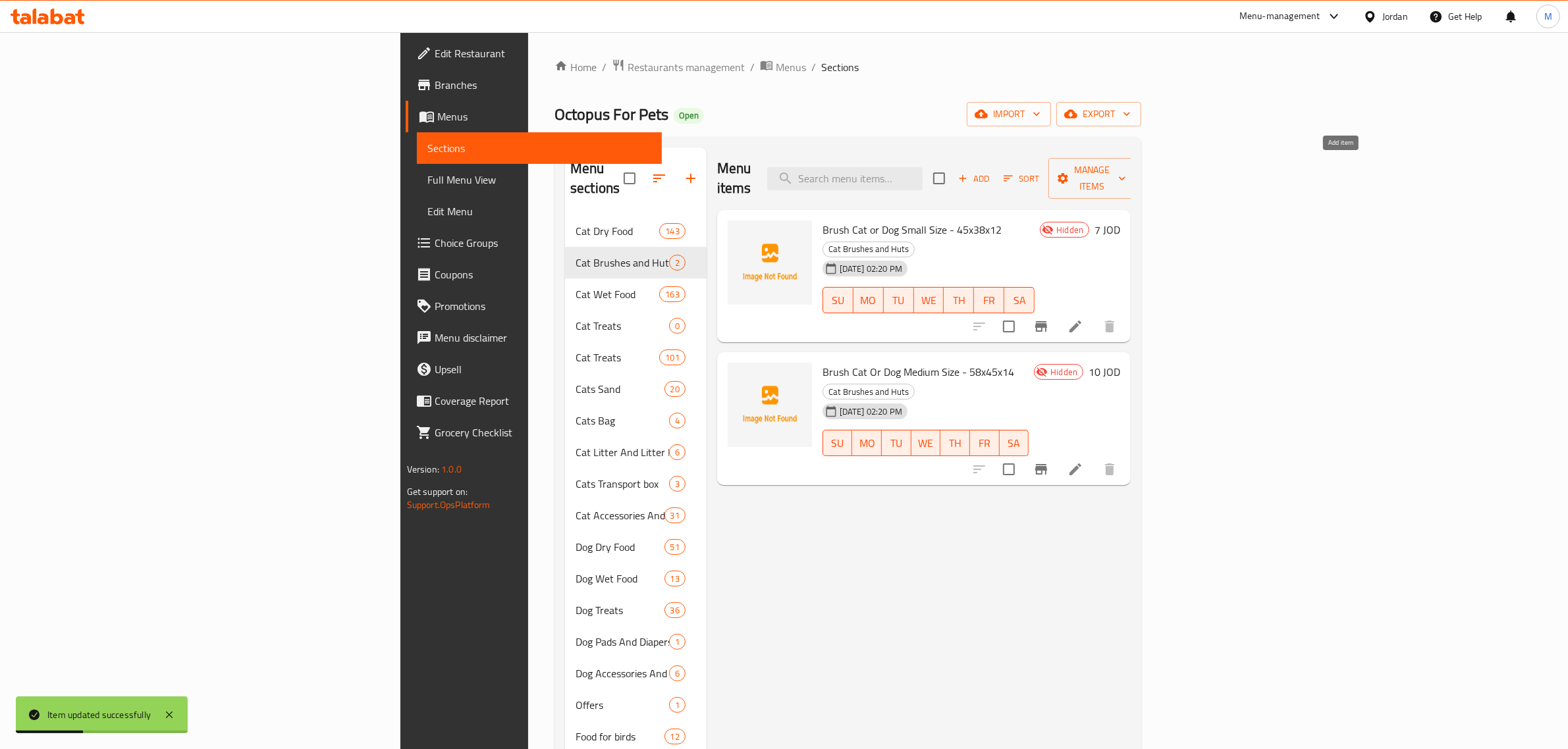
click at [991, 172] on span "Add" at bounding box center [973, 179] width 35 height 15
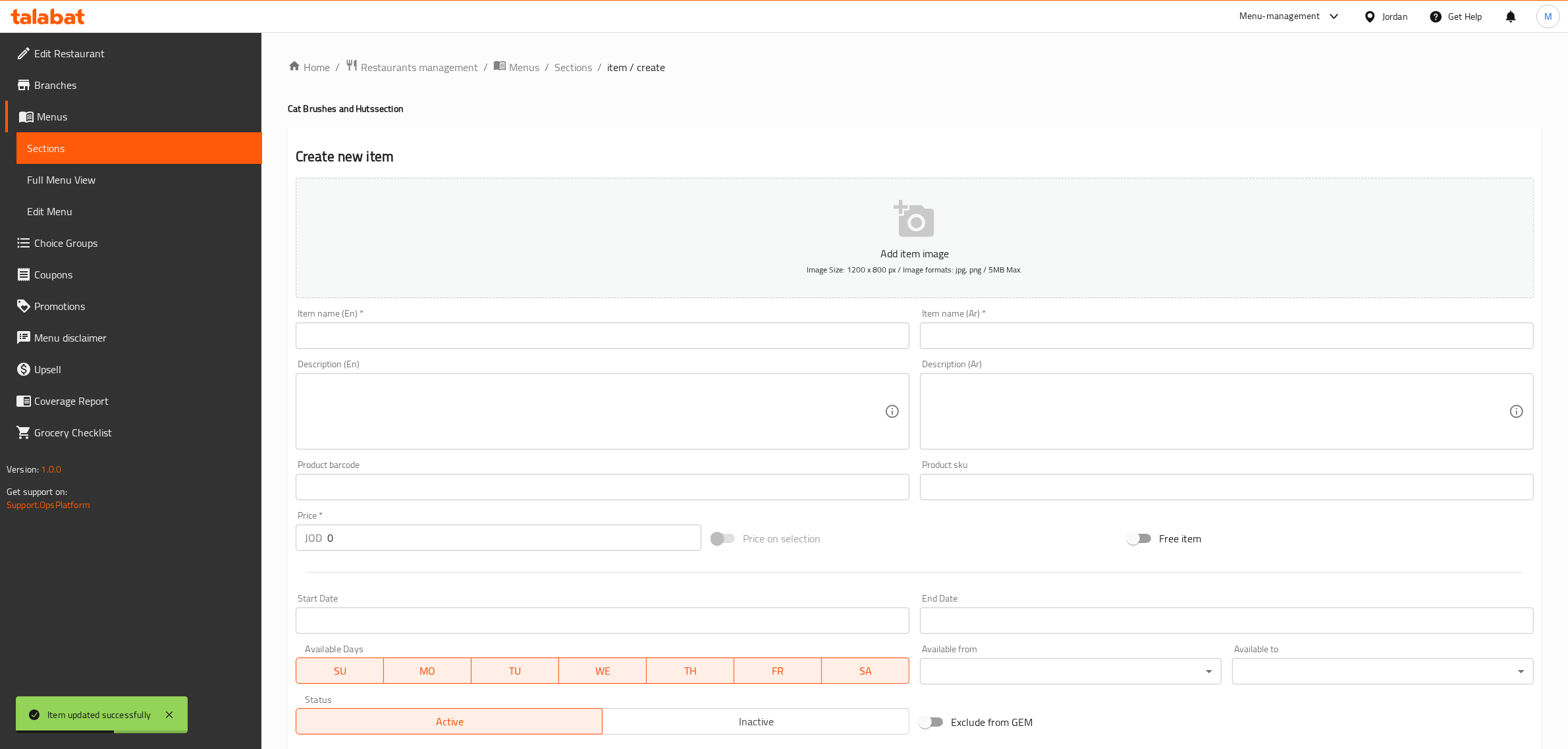
click at [522, 324] on input "text" at bounding box center [602, 336] width 614 height 26
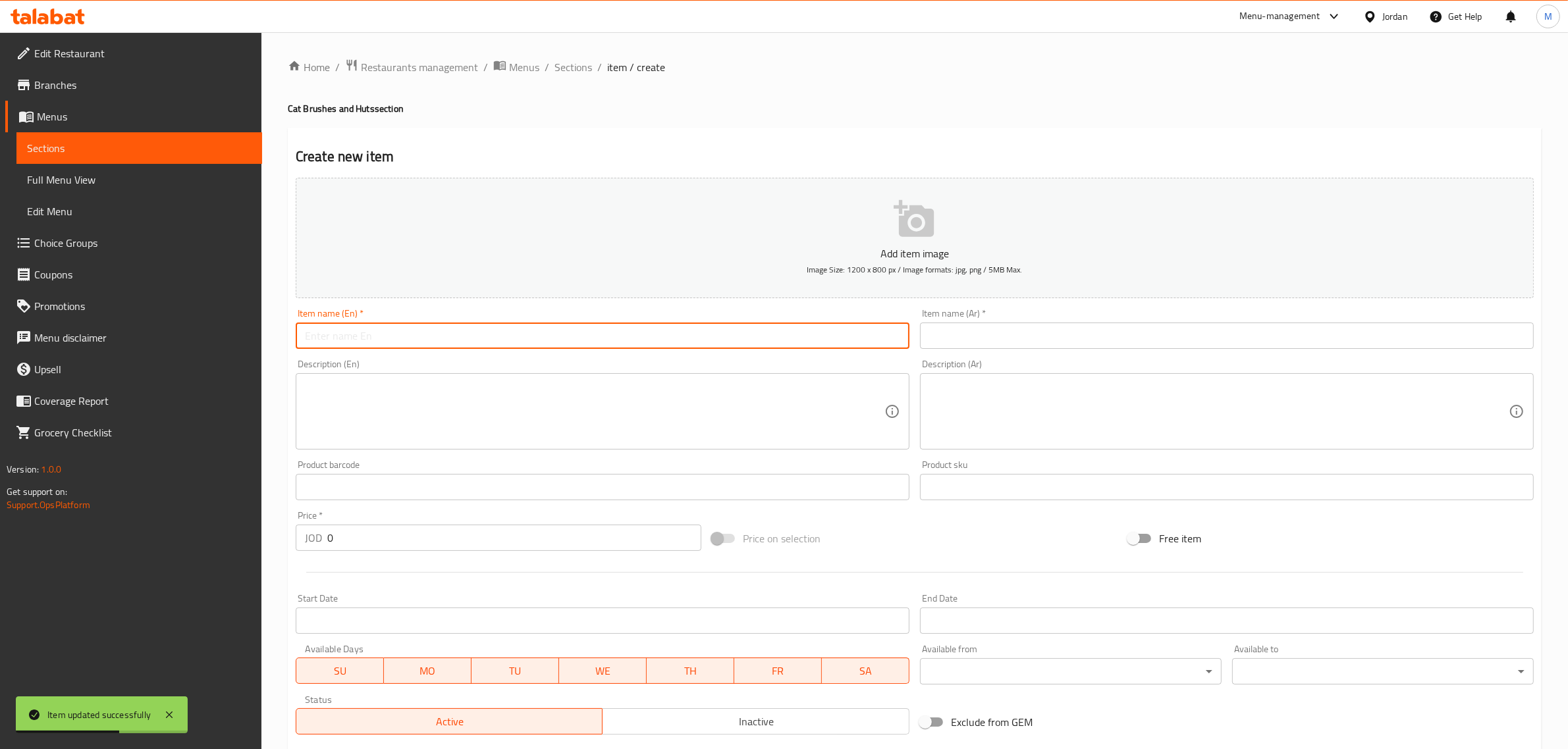
paste input "Brush cat or dog Large Size - 65x55x16"
click at [522, 324] on input "Brush cat or dog Large Size - 65x55x16" at bounding box center [602, 336] width 614 height 26
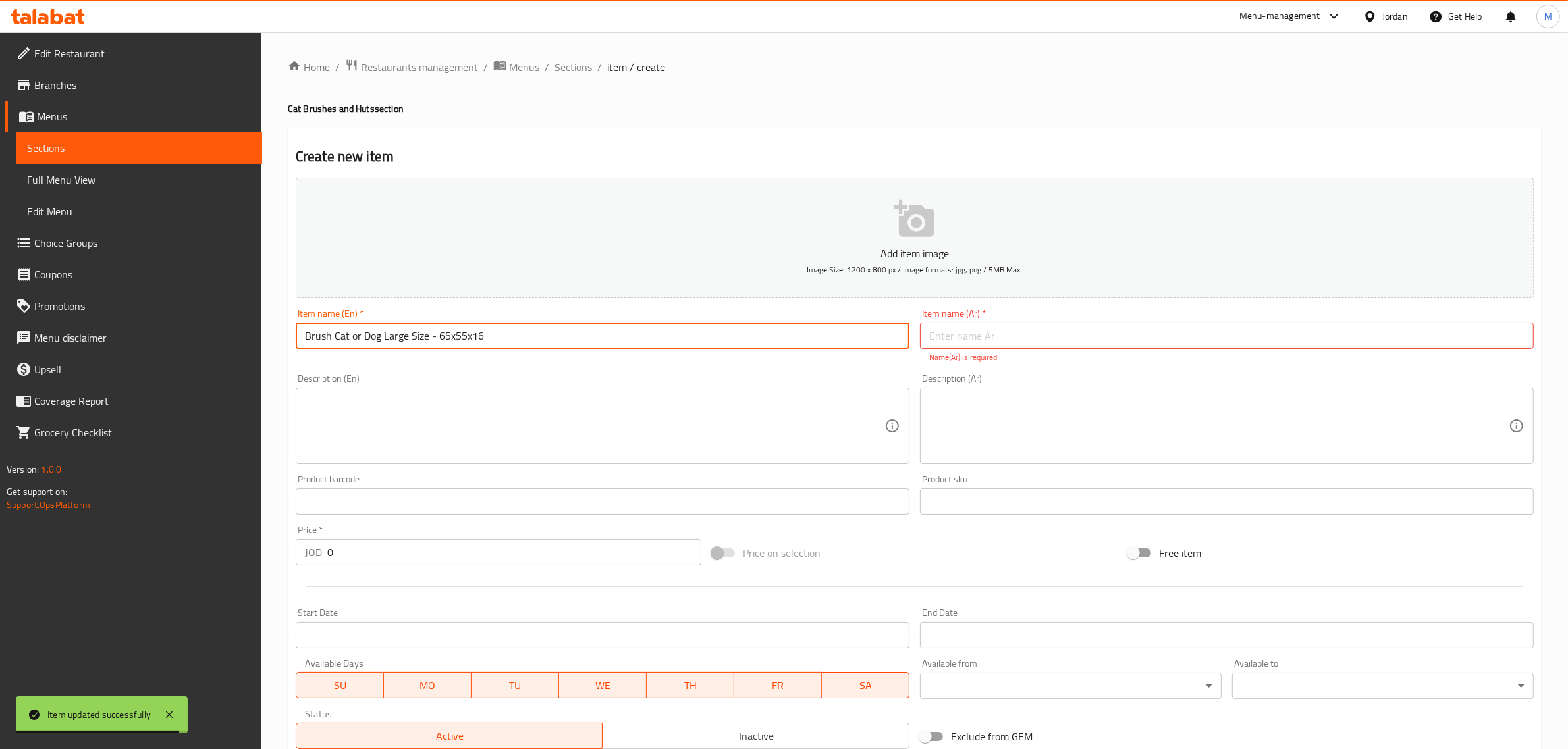
click at [350, 341] on input "Brush Cat or Dog Large Size - 65x55x16" at bounding box center [602, 336] width 614 height 26
type input "Brush Cat Or Dog Large Size - 65x55x16"
click at [482, 405] on textarea at bounding box center [594, 426] width 579 height 62
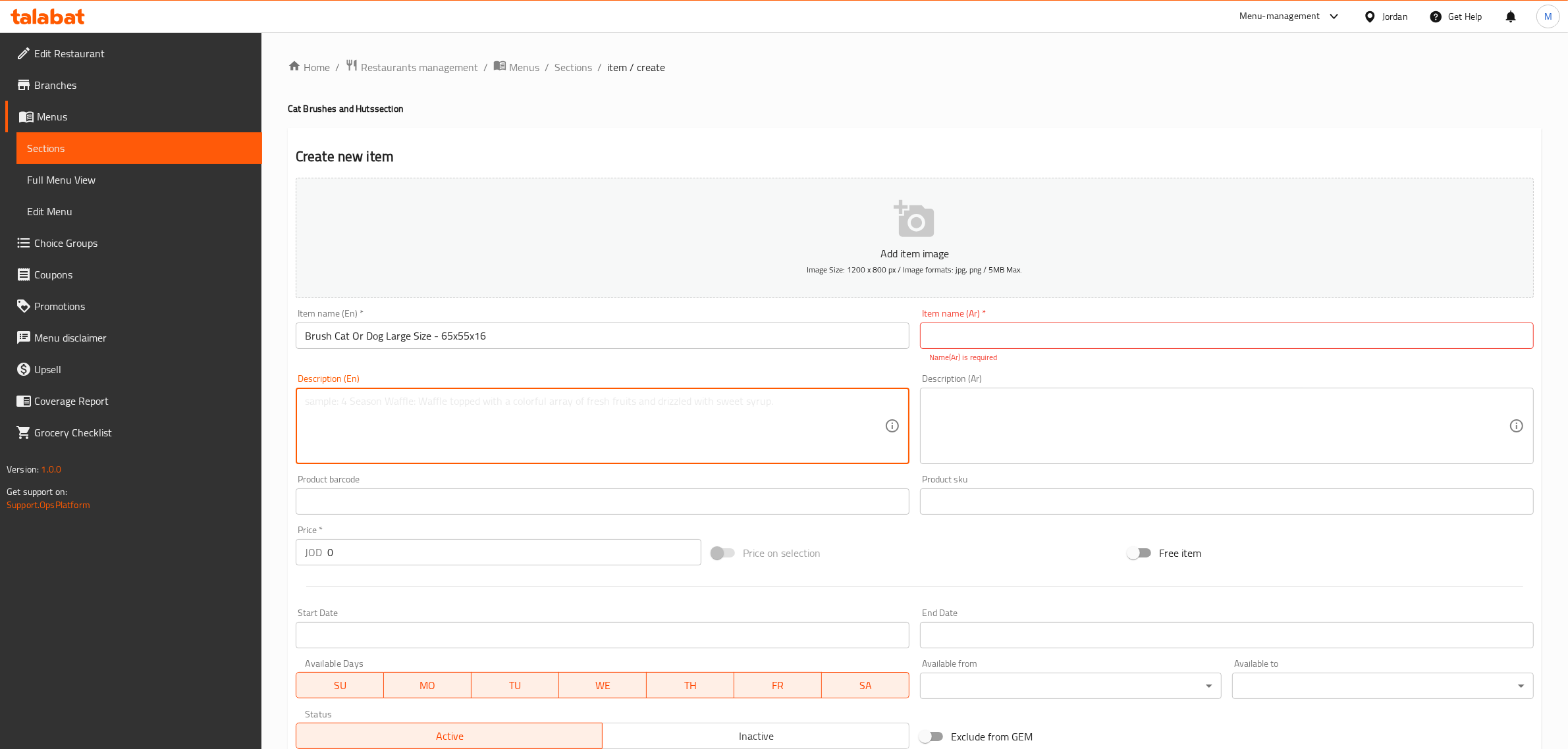
click at [1118, 320] on div "Item name (Ar)   * Item name (Ar) * Name(Ar) is required" at bounding box center [1227, 336] width 614 height 55
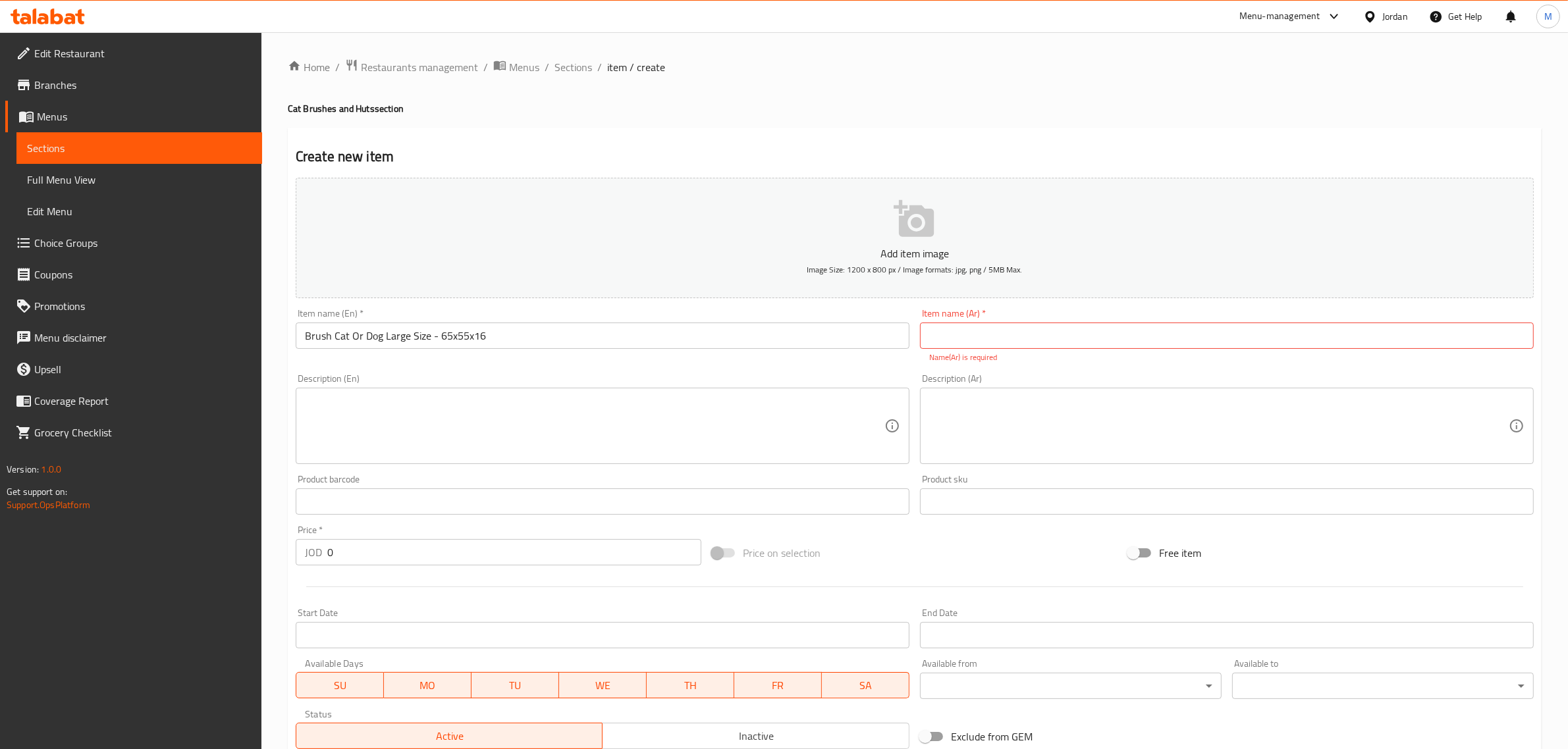
click at [1118, 325] on input "text" at bounding box center [1227, 336] width 614 height 26
paste input "فرشة قطة او كلب حجم كبير - 65x55x16 سم"
click at [1378, 332] on input "فرشة قطة او كلب حجم كبير - 65x55x16 سم" at bounding box center [1227, 336] width 614 height 26
click at [1380, 336] on input "فرشة قطة او كلب حجم كبير - 65x55 في 16 سم" at bounding box center [1227, 336] width 614 height 26
type input "فرشة قطة او كلب حجم كبير - 65 في 55 في 16 سم"
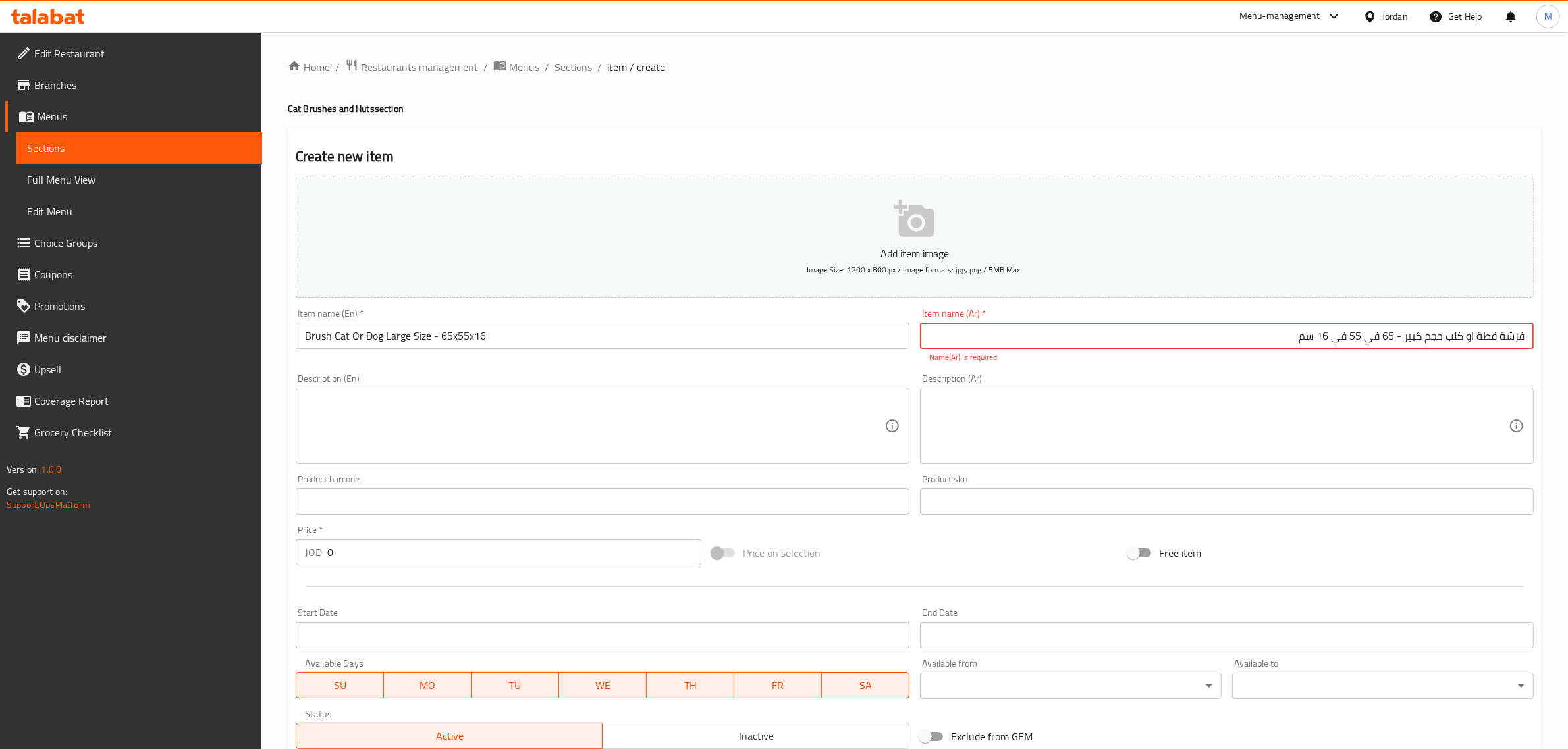
click at [1356, 390] on div "Description (Ar)" at bounding box center [1227, 426] width 614 height 76
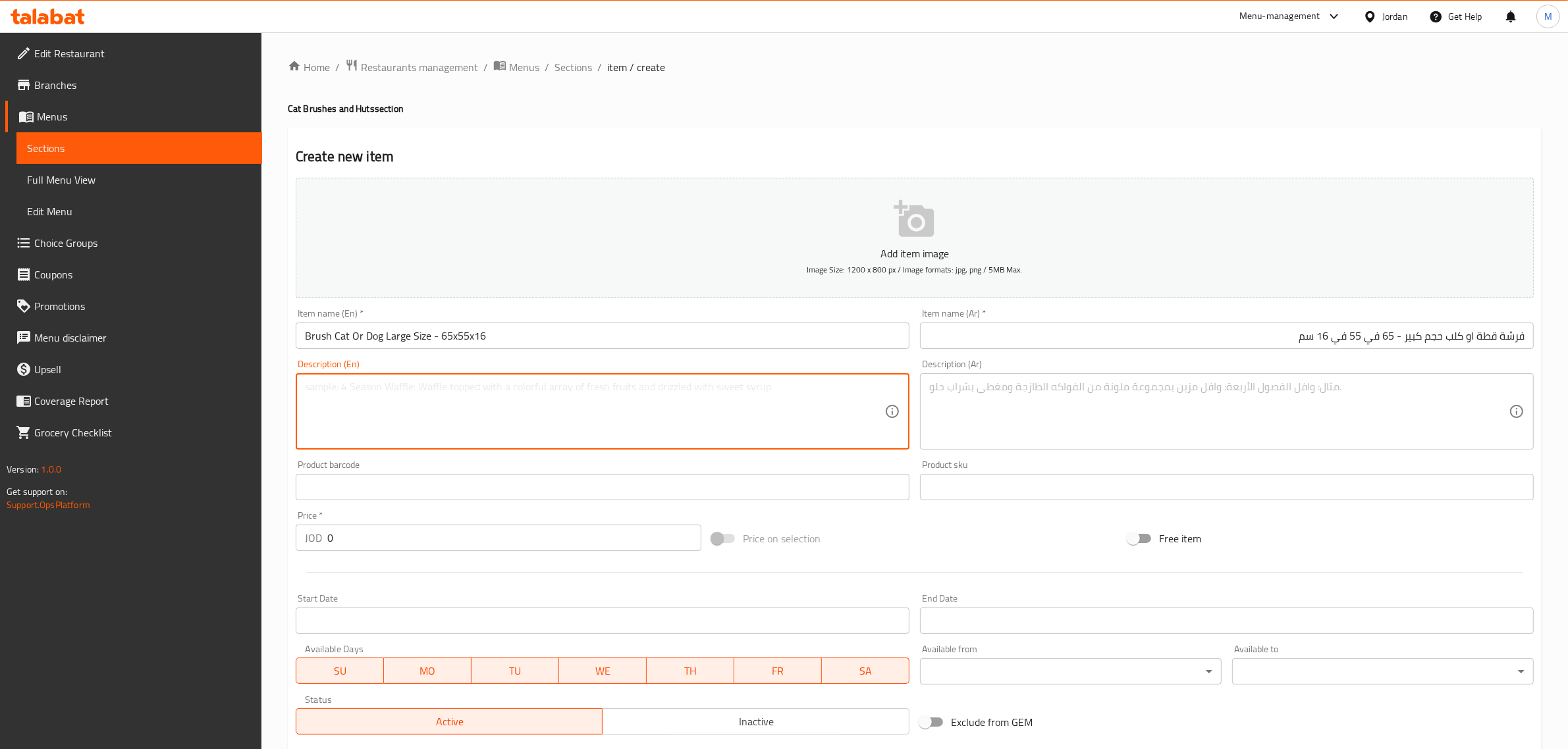
click at [643, 428] on textarea at bounding box center [594, 412] width 579 height 62
click at [457, 551] on div "Price   * JOD 0 Price *" at bounding box center [499, 531] width 416 height 51
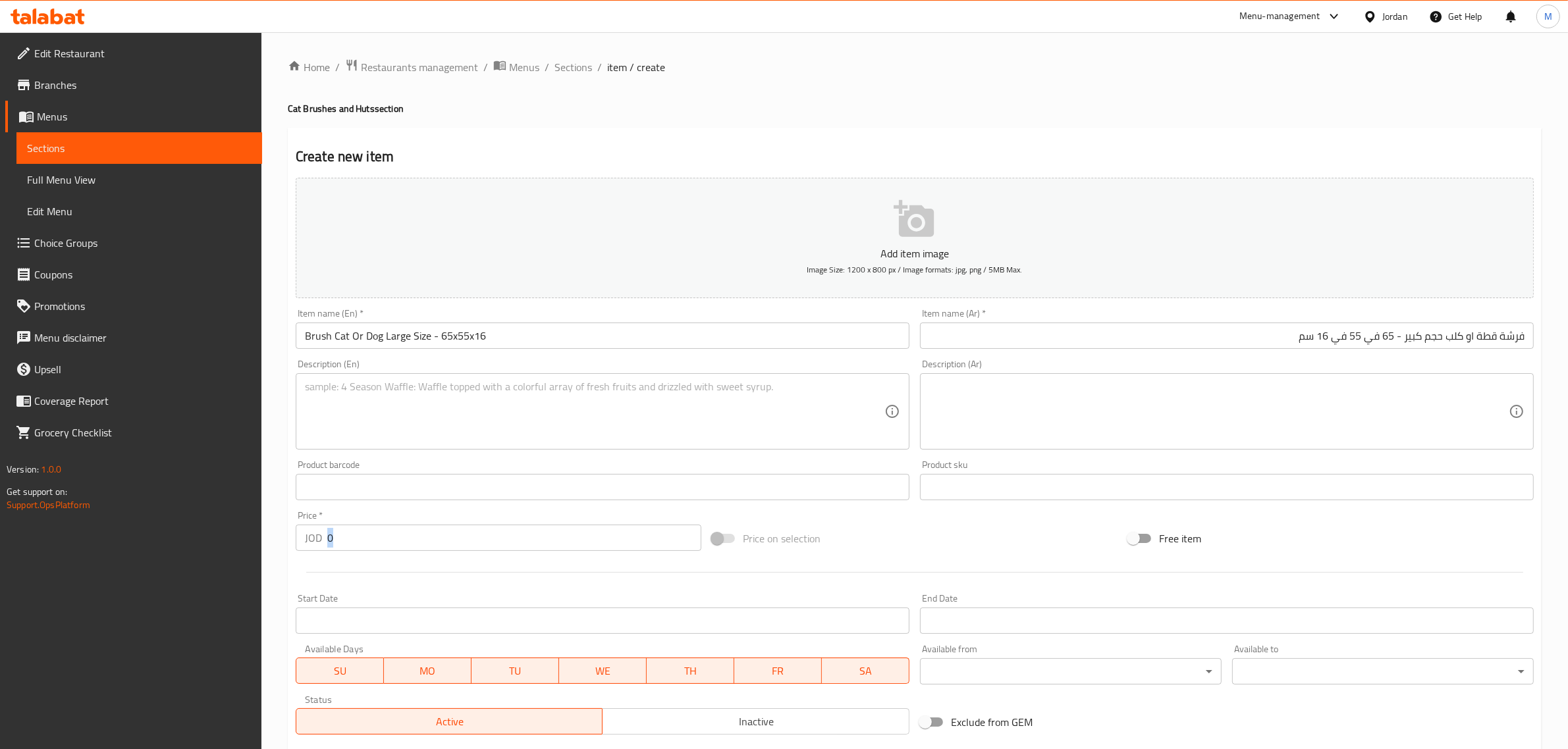
click at [457, 551] on div "Price   * JOD 0 Price *" at bounding box center [499, 531] width 416 height 51
click at [456, 537] on input "0" at bounding box center [514, 537] width 374 height 26
paste input "10103"
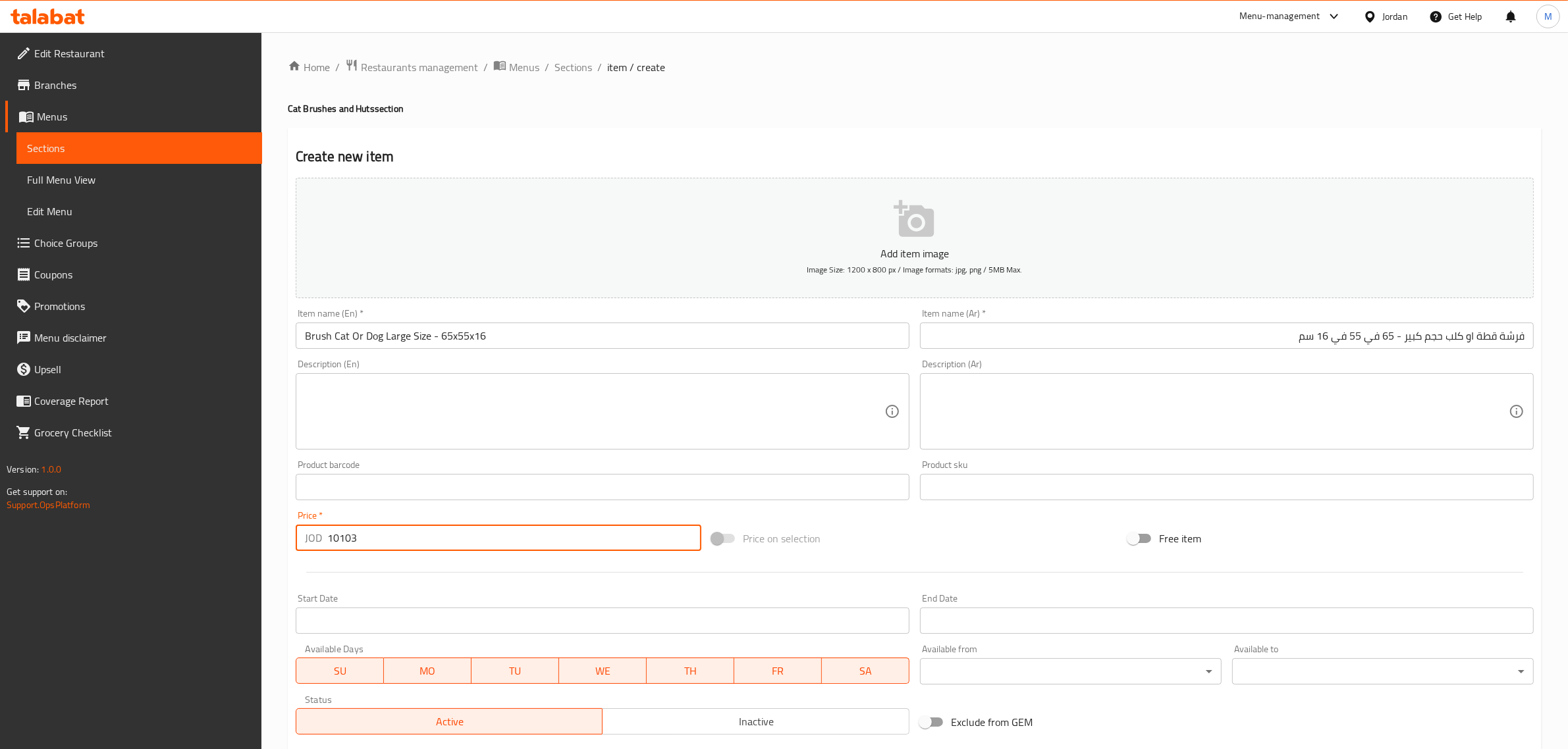
type input "10103"
click at [416, 471] on div "Product barcode Product barcode" at bounding box center [602, 480] width 614 height 40
click at [421, 488] on input "text" at bounding box center [602, 487] width 614 height 26
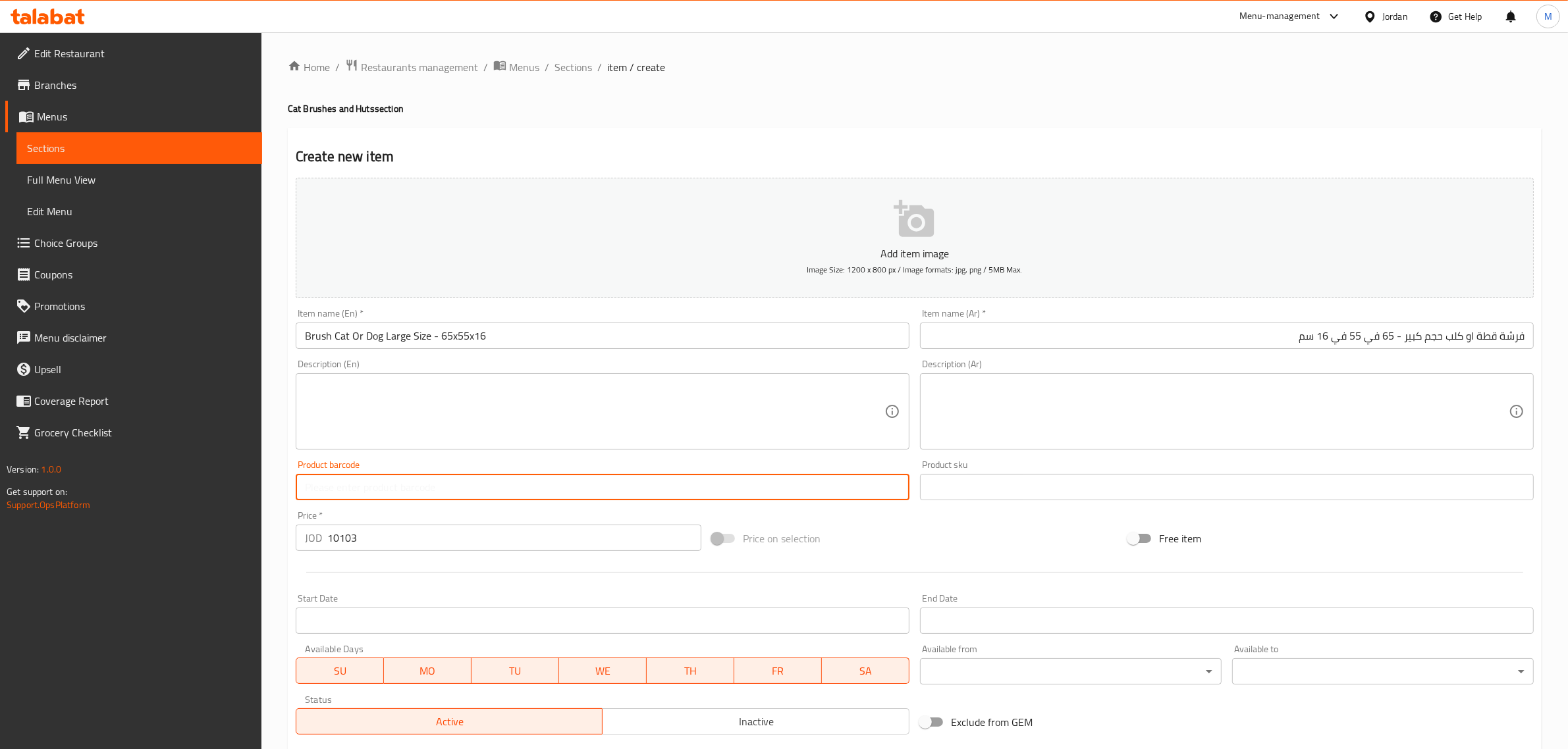
paste input "10103"
type input "10103"
click at [383, 544] on input "10103" at bounding box center [514, 537] width 374 height 26
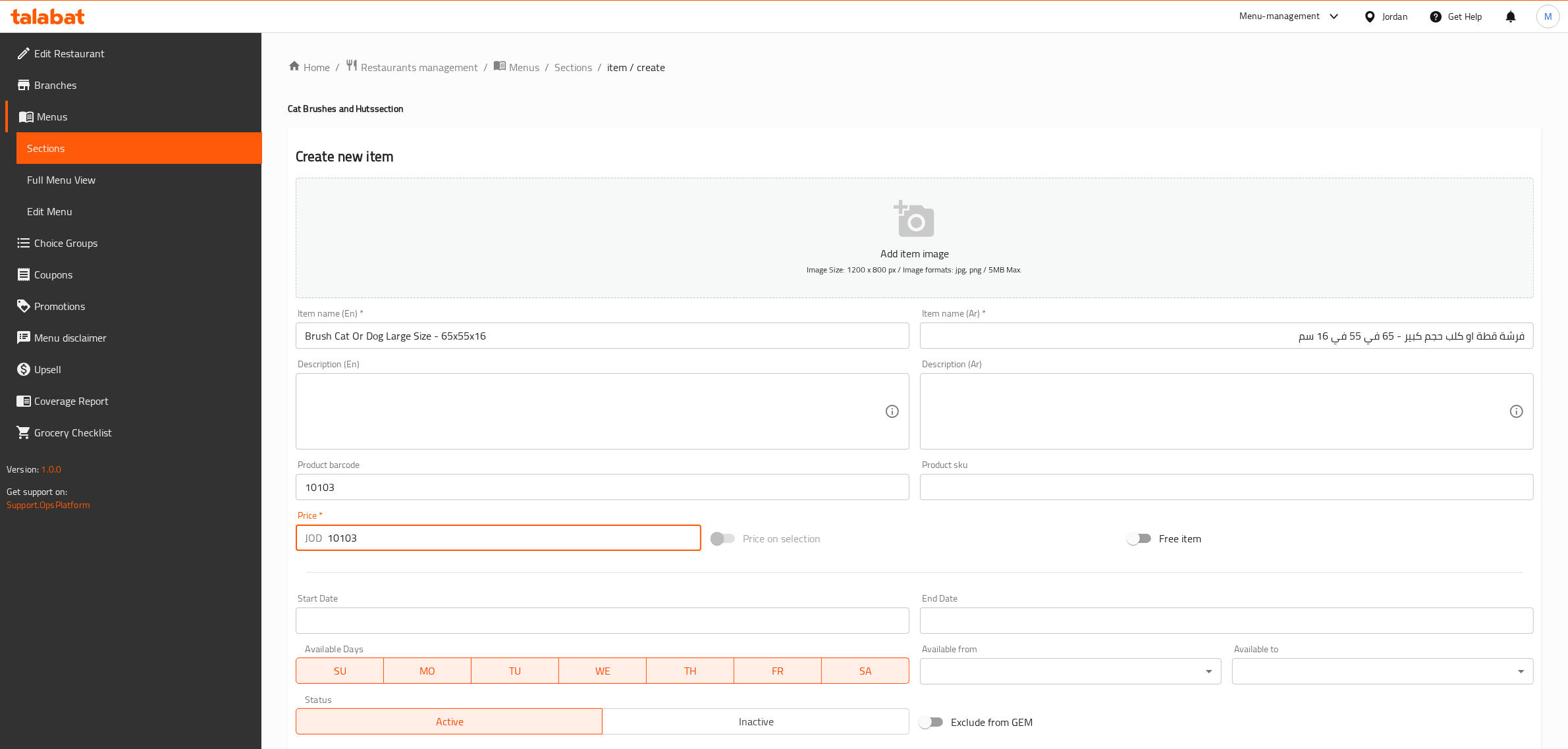
click at [383, 544] on input "10103" at bounding box center [514, 537] width 374 height 26
paste input "2"
type input "12"
click at [540, 325] on input "Brush Cat Or Dog Large Size - 65x55x16" at bounding box center [602, 336] width 614 height 26
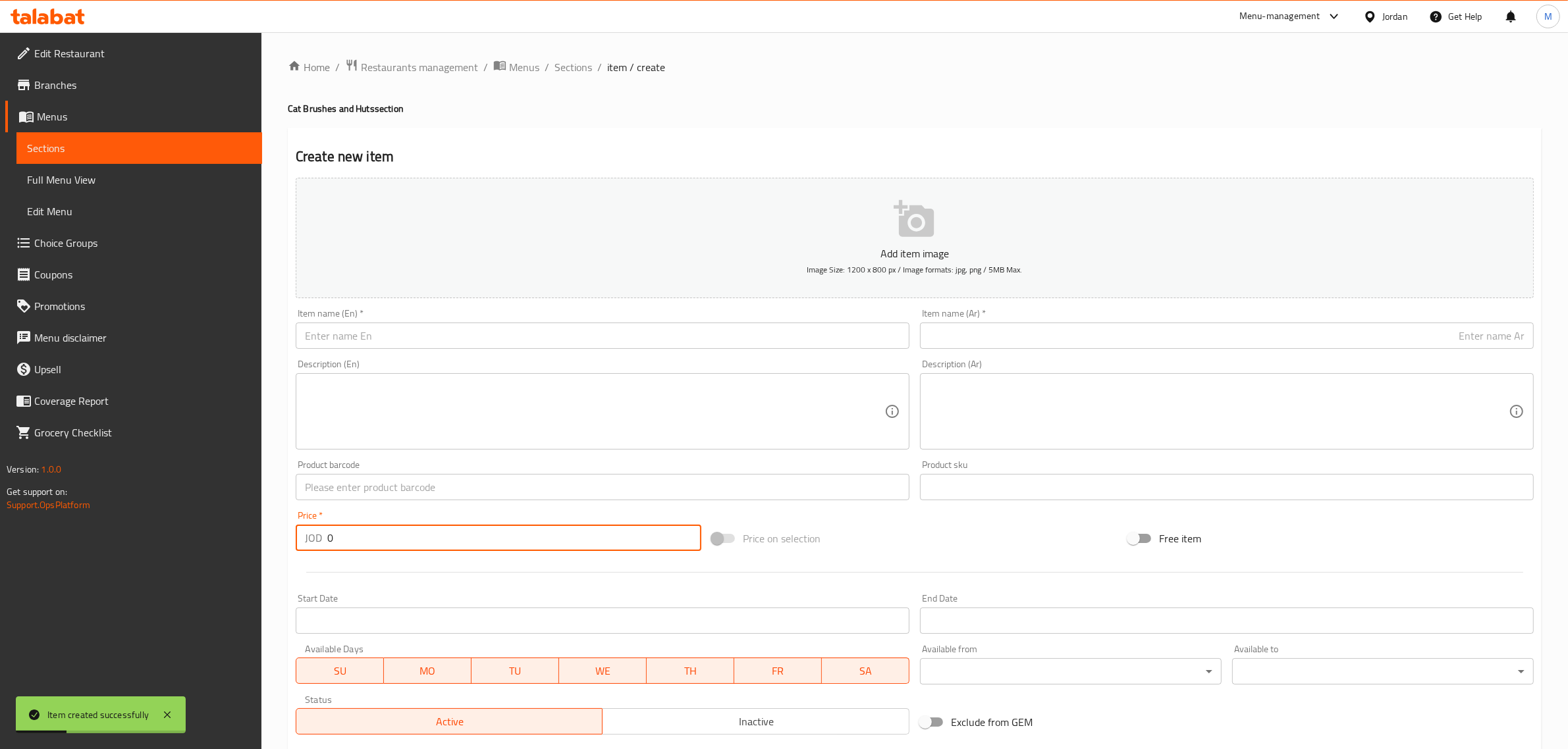
click at [427, 542] on input "0" at bounding box center [514, 537] width 374 height 26
paste input "7"
type input "7"
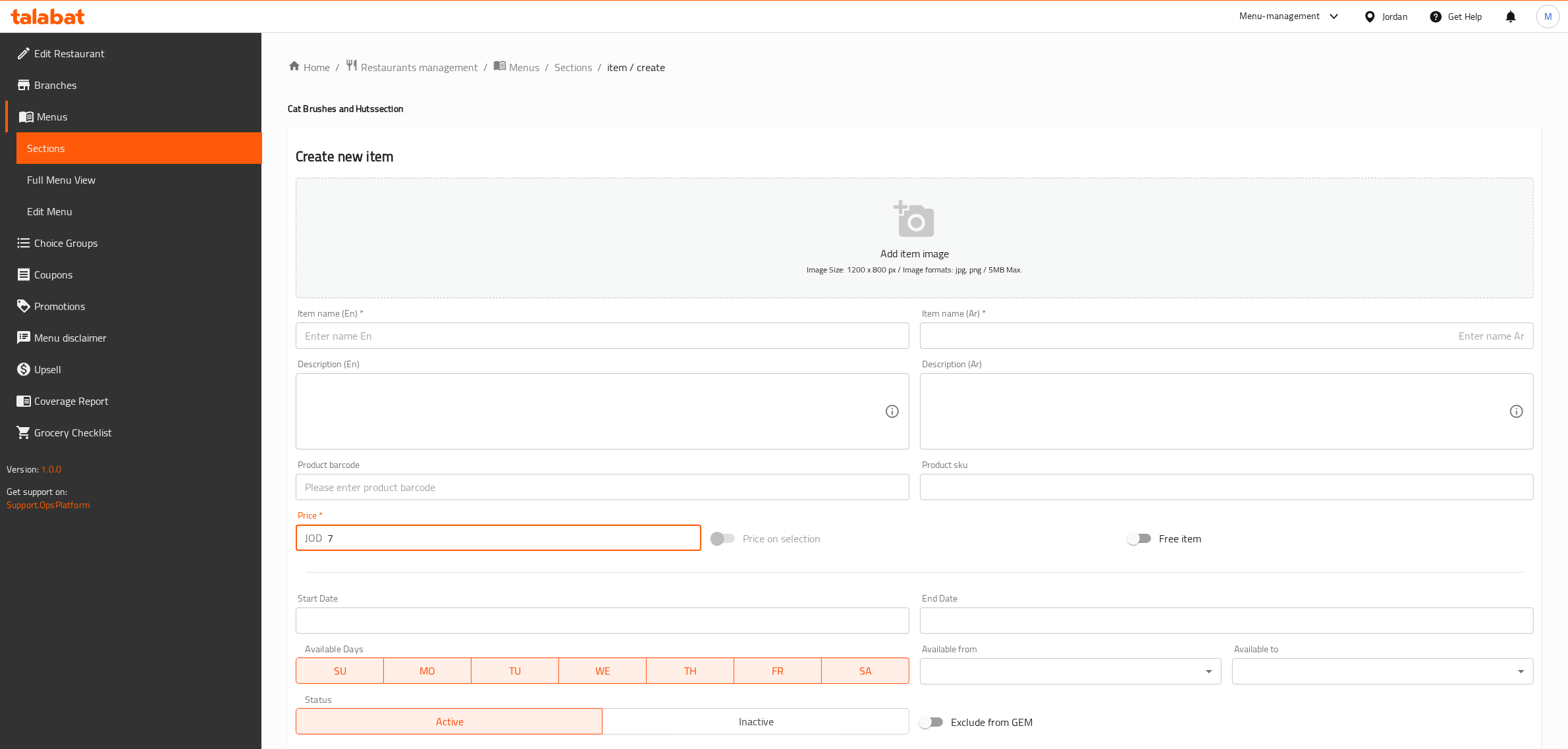
click at [374, 476] on input "text" at bounding box center [602, 487] width 614 height 26
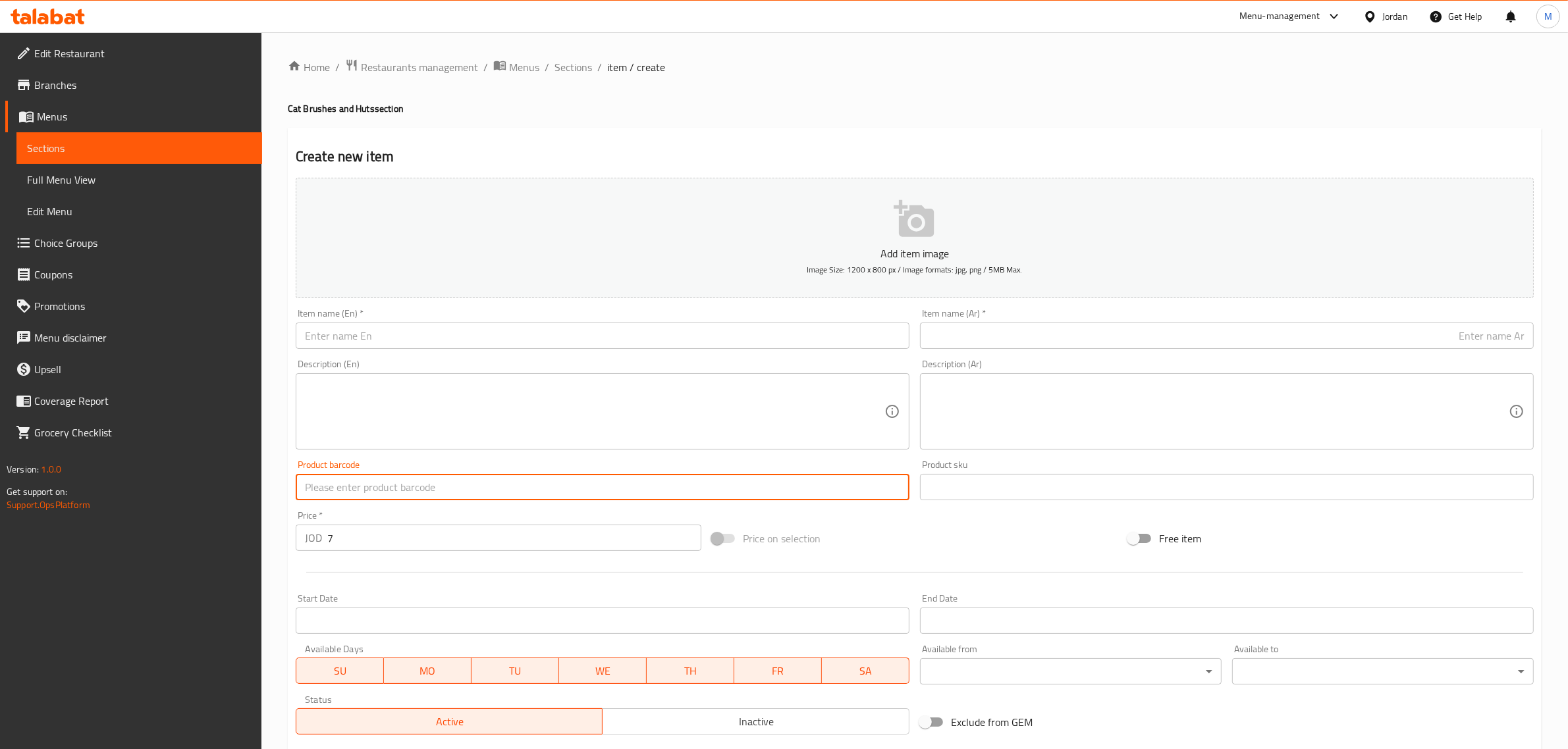
paste input "10101"
type input "10101"
click at [382, 325] on input "text" at bounding box center [602, 336] width 614 height 26
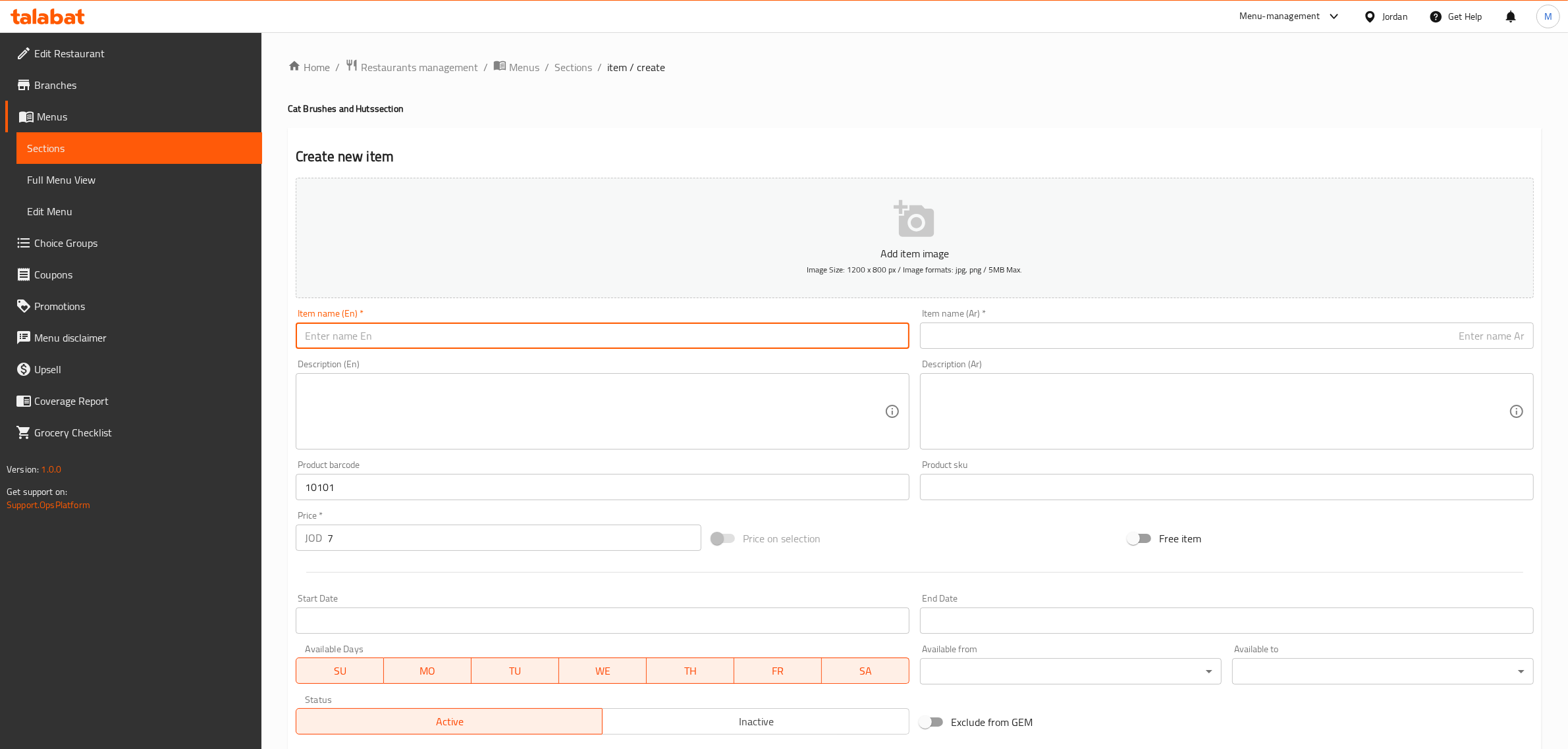
paste input "hutch cat or dog Small Size"
click at [382, 325] on input "hutch cat or dog Small Size" at bounding box center [602, 336] width 614 height 26
type input "Hutch Cat or Dog Small Size"
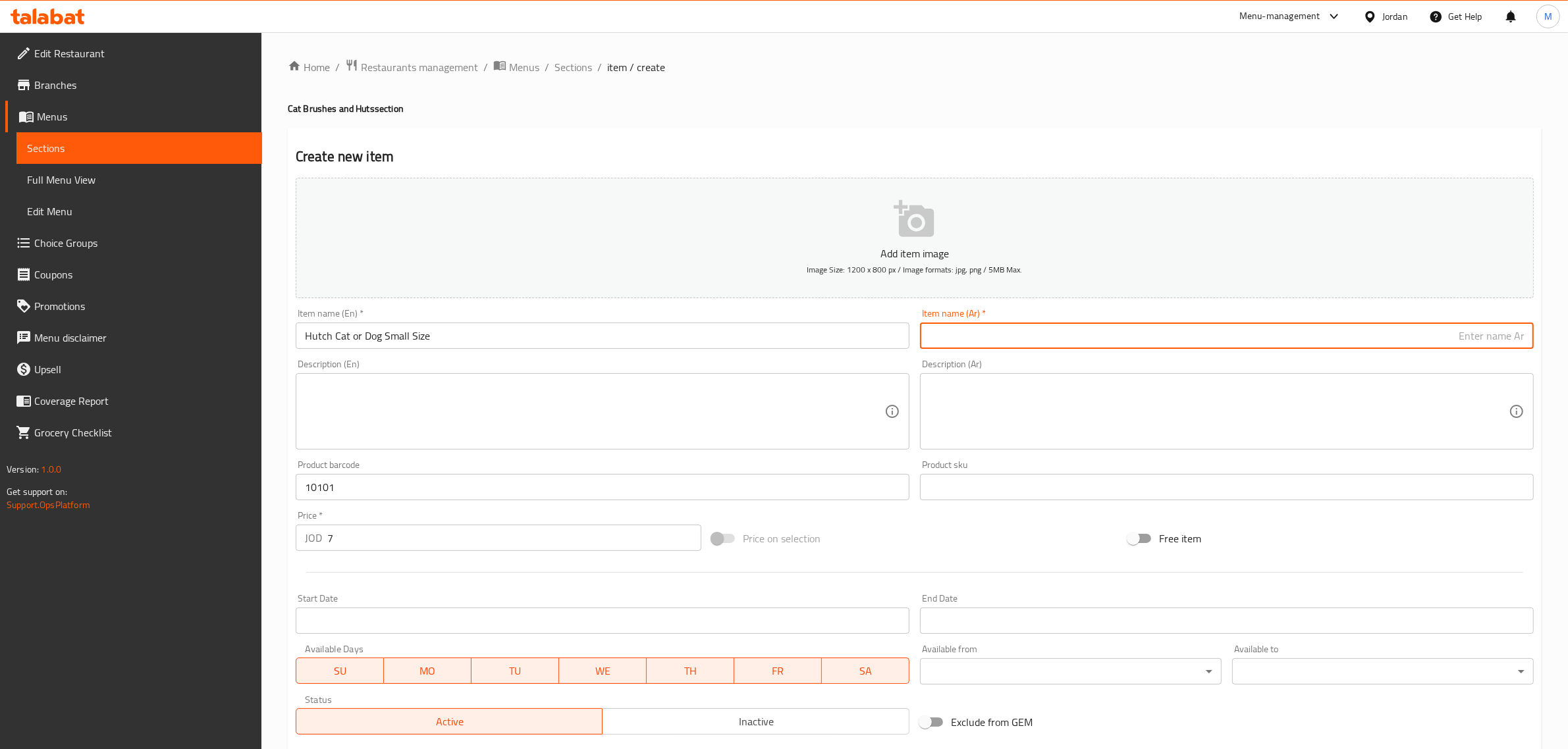
paste input "كوخ قطة او كلب اسفنج حجم صغير"
type input "كوخ قطة او كلب اسفنج حجم صغير"
click at [307, 339] on input "Hutch Cat or Dog Small Size" at bounding box center [602, 336] width 614 height 26
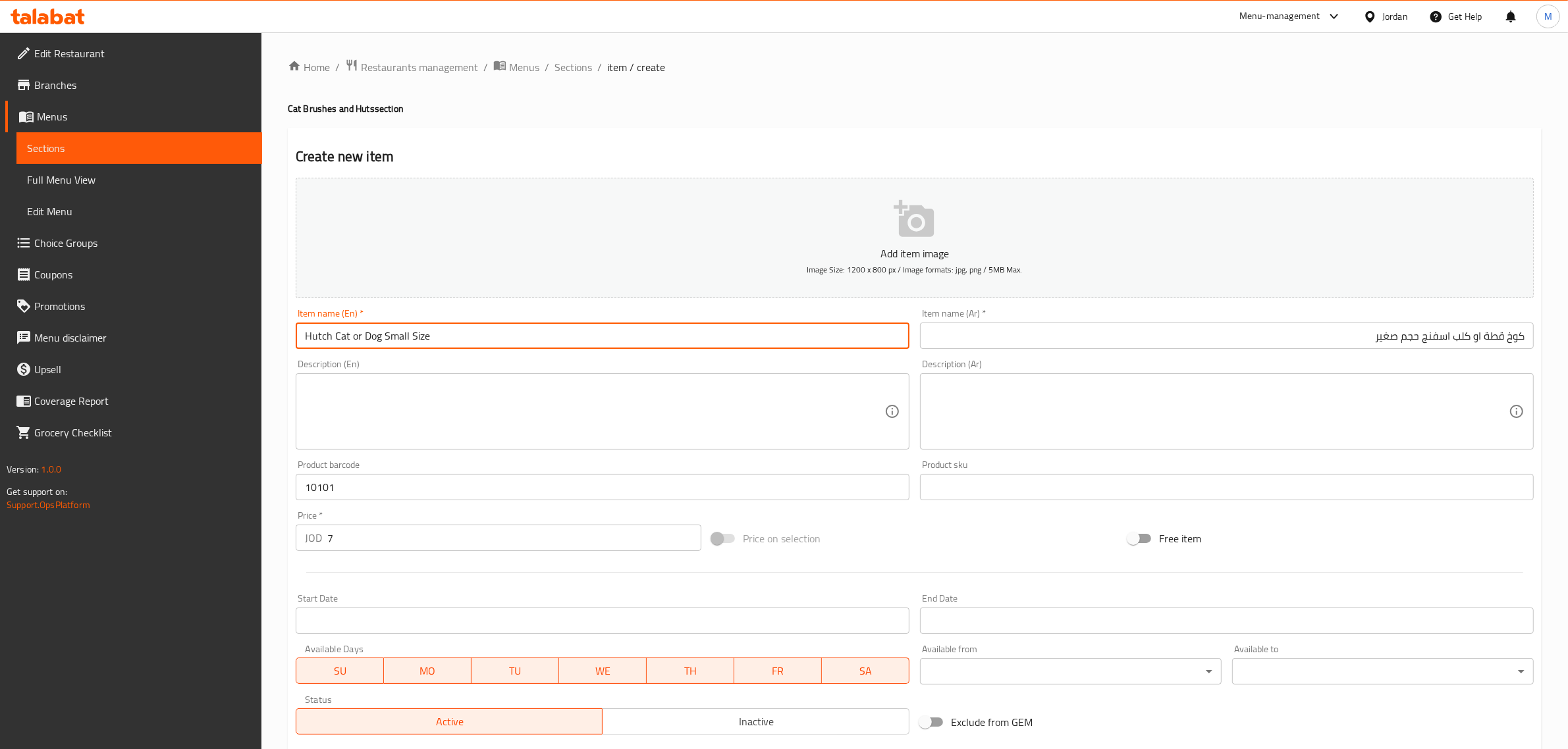
click at [307, 339] on input "Hutch Cat or Dog Small Size" at bounding box center [602, 336] width 614 height 26
click at [1456, 332] on input "كوخ قطة او كلب اسفنج حجم صغير" at bounding box center [1227, 336] width 614 height 26
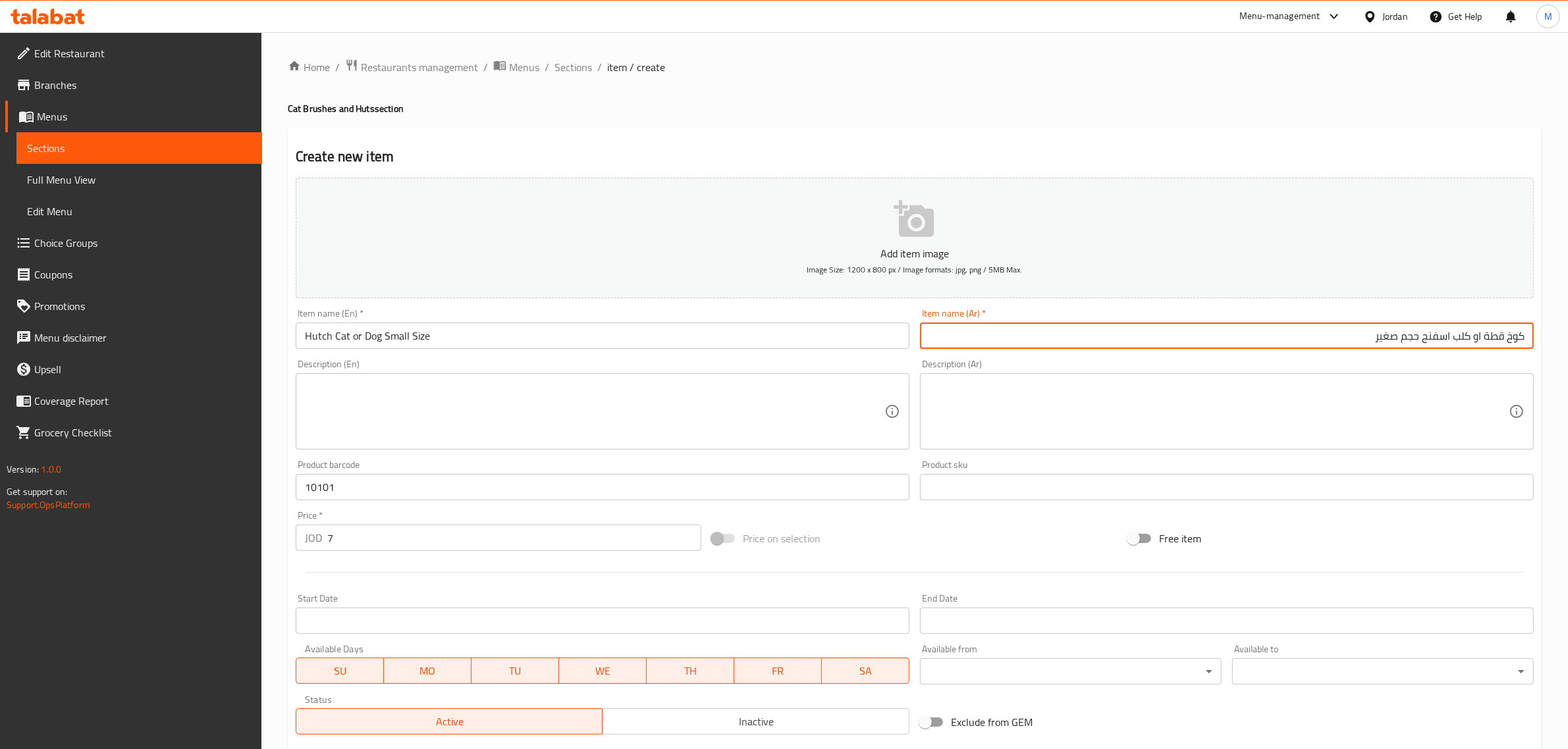
click at [1456, 332] on input "كوخ قطة او كلب اسفنج حجم صغير" at bounding box center [1227, 336] width 614 height 26
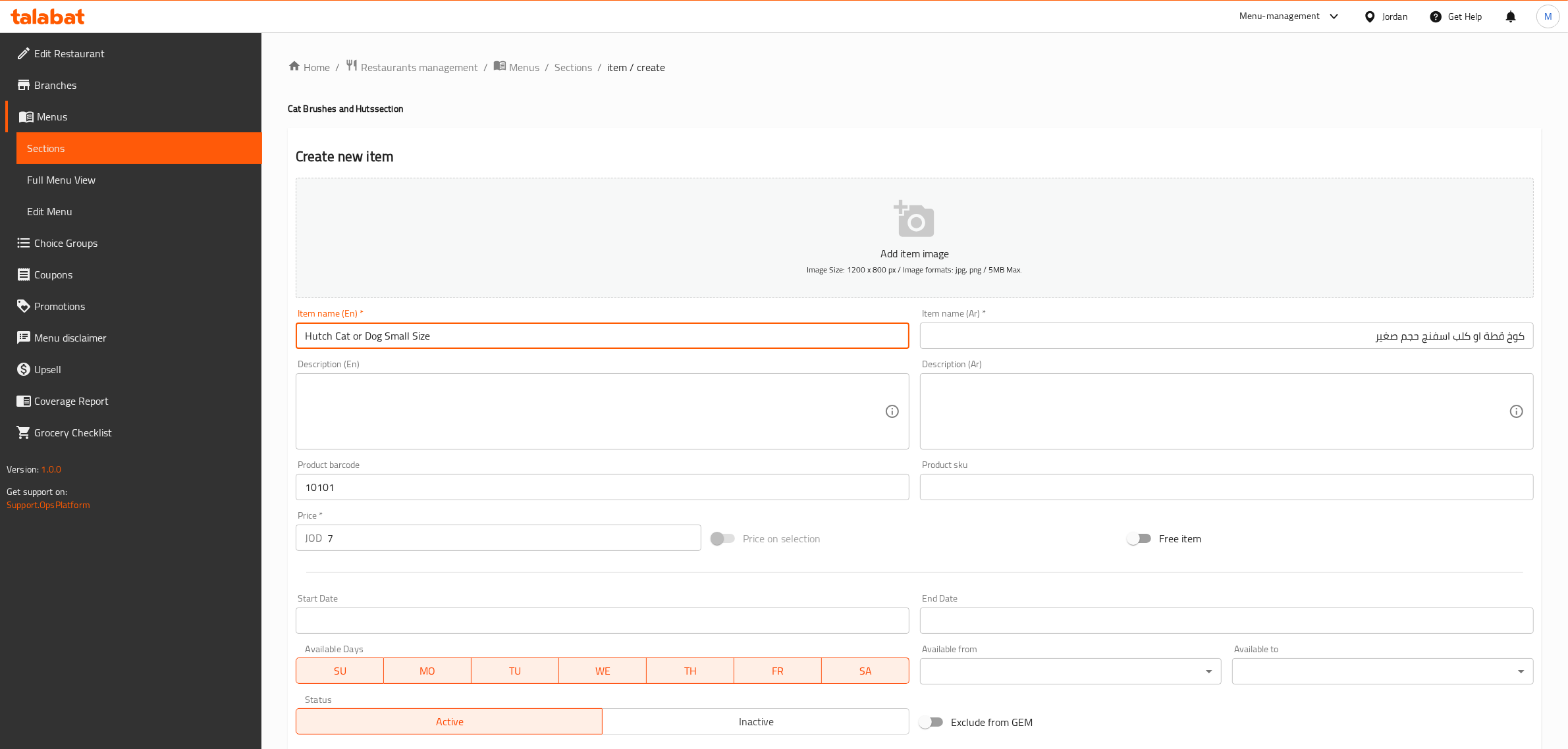
click at [307, 340] on input "Hutch Cat or Dog Small Size" at bounding box center [602, 336] width 614 height 26
paste input "sponge"
click at [334, 346] on input "sponge Hutch Cat or Dog Small Size" at bounding box center [602, 336] width 614 height 26
click at [333, 345] on input "sponge Hutch Cat or Dog Small Size" at bounding box center [602, 336] width 614 height 26
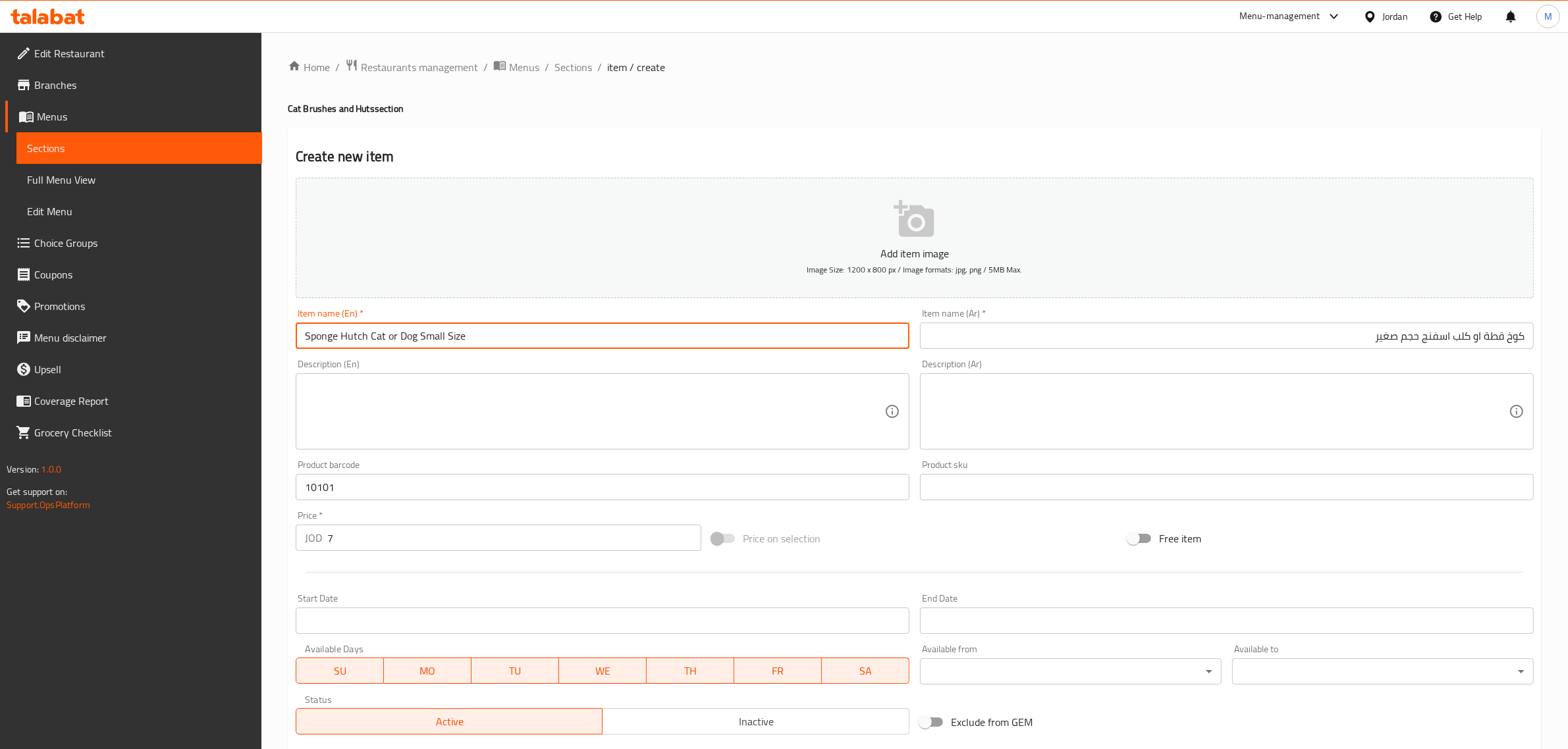
click at [398, 359] on div "Description (En) Description (En)" at bounding box center [602, 404] width 614 height 90
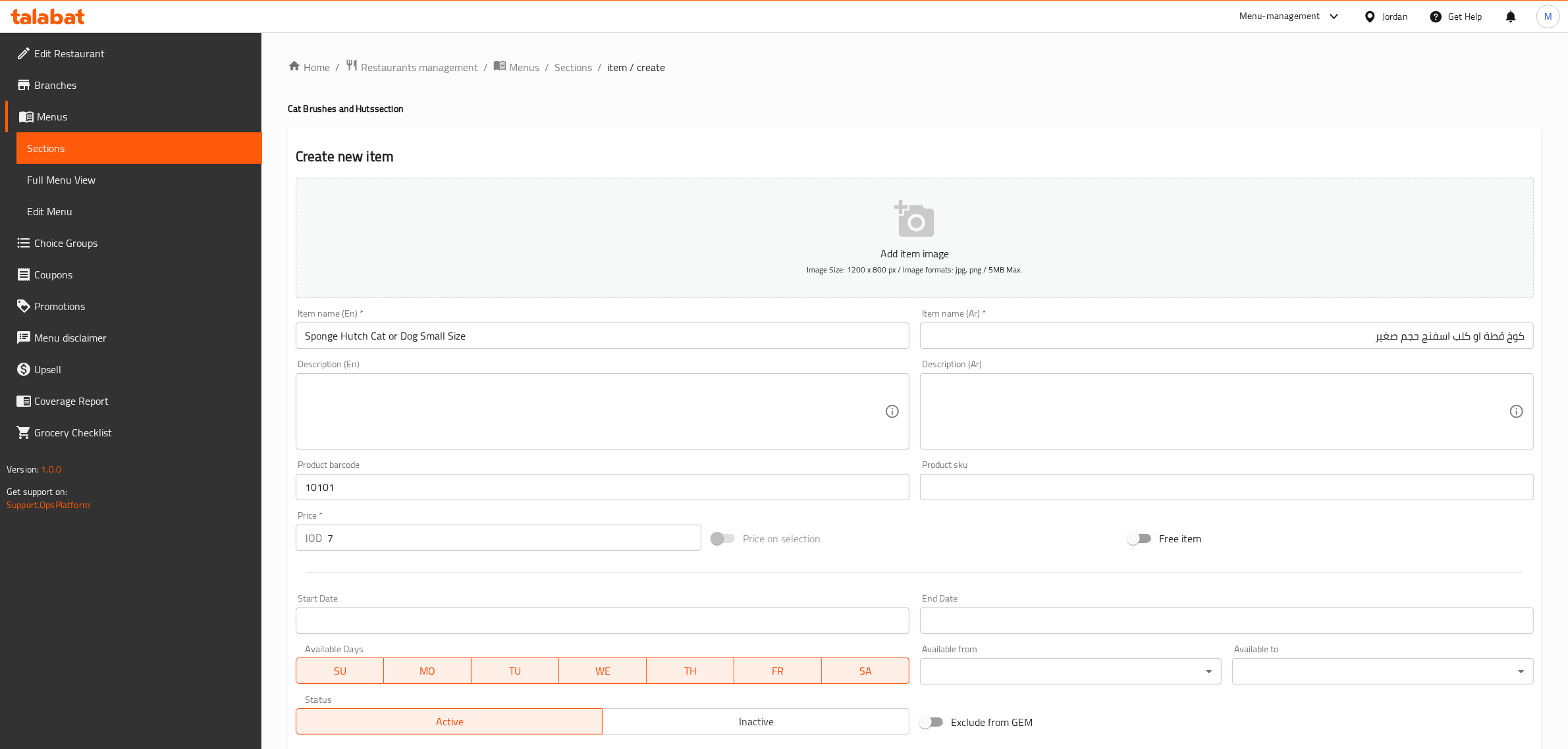
click at [665, 724] on span "Inactive" at bounding box center [756, 722] width 296 height 19
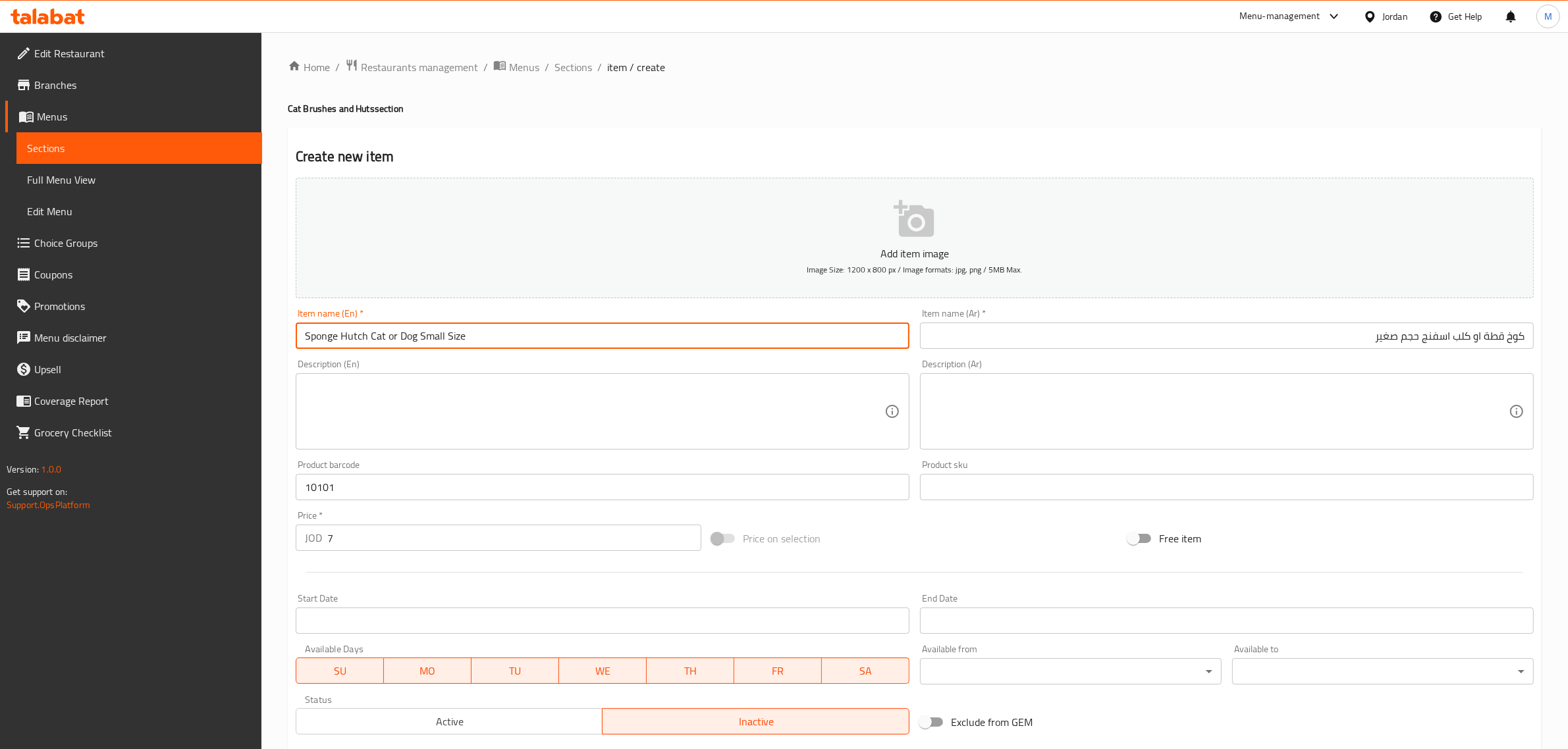
click at [574, 349] on input "Sponge Hutch Cat or Dog Small Size" at bounding box center [602, 336] width 614 height 26
click at [393, 337] on input "Sponge Hutch Cat or Dog Small Size" at bounding box center [602, 336] width 614 height 26
type input "Sponge Hutch Cat Or Dog Small Size"
click at [525, 341] on input "Sponge Hutch Cat Or Dog Small Size" at bounding box center [602, 336] width 614 height 26
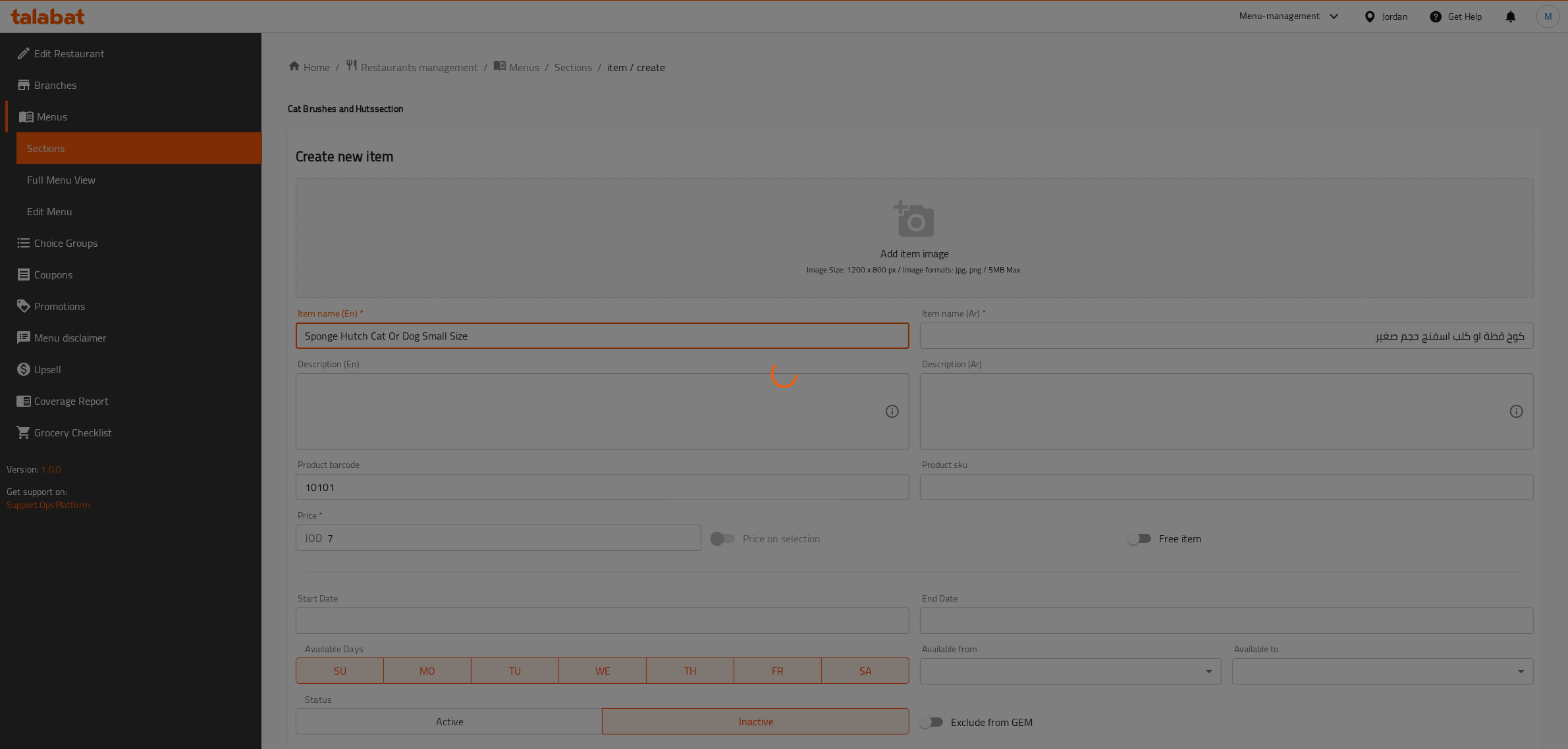
type input "0"
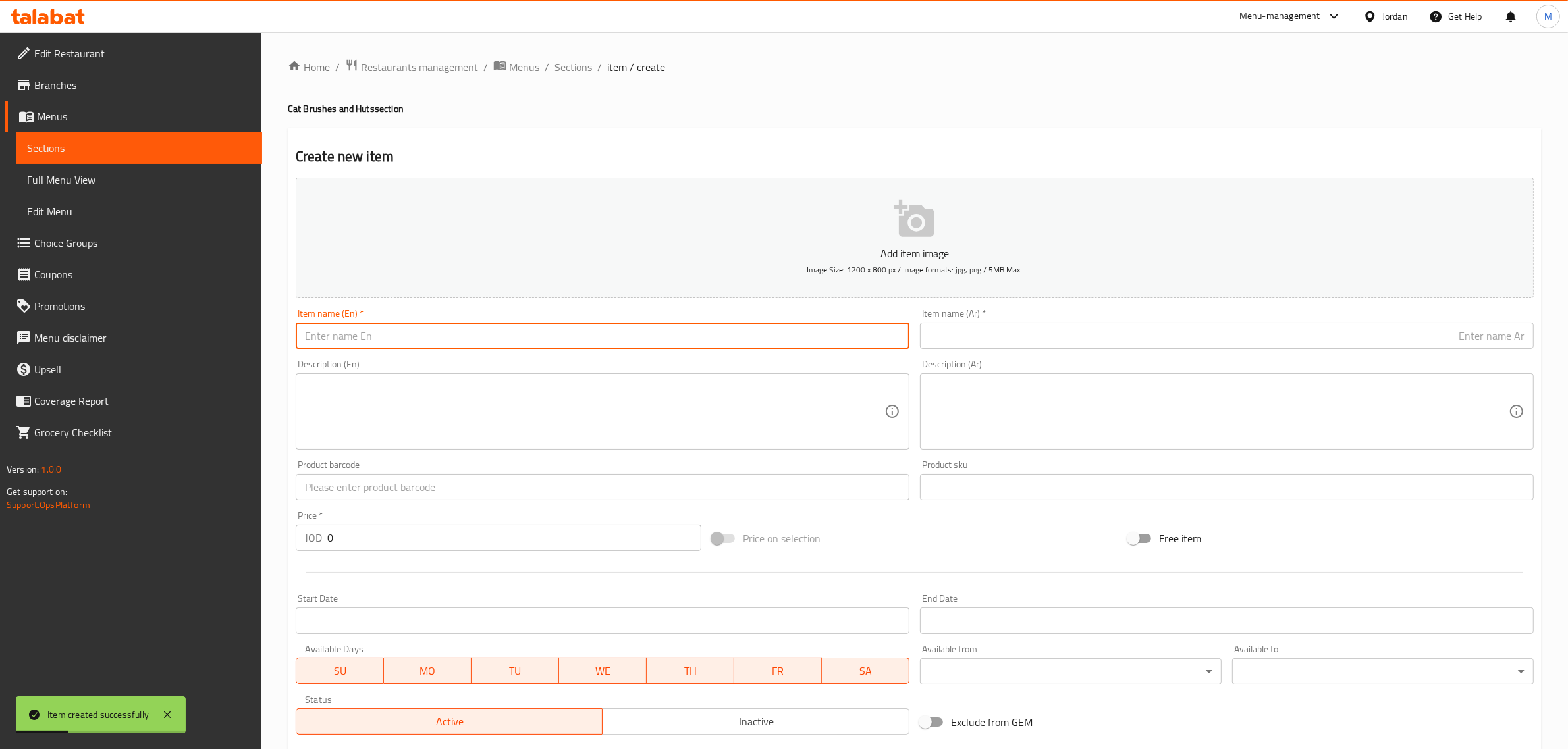
click at [1329, 327] on input "text" at bounding box center [1227, 336] width 614 height 26
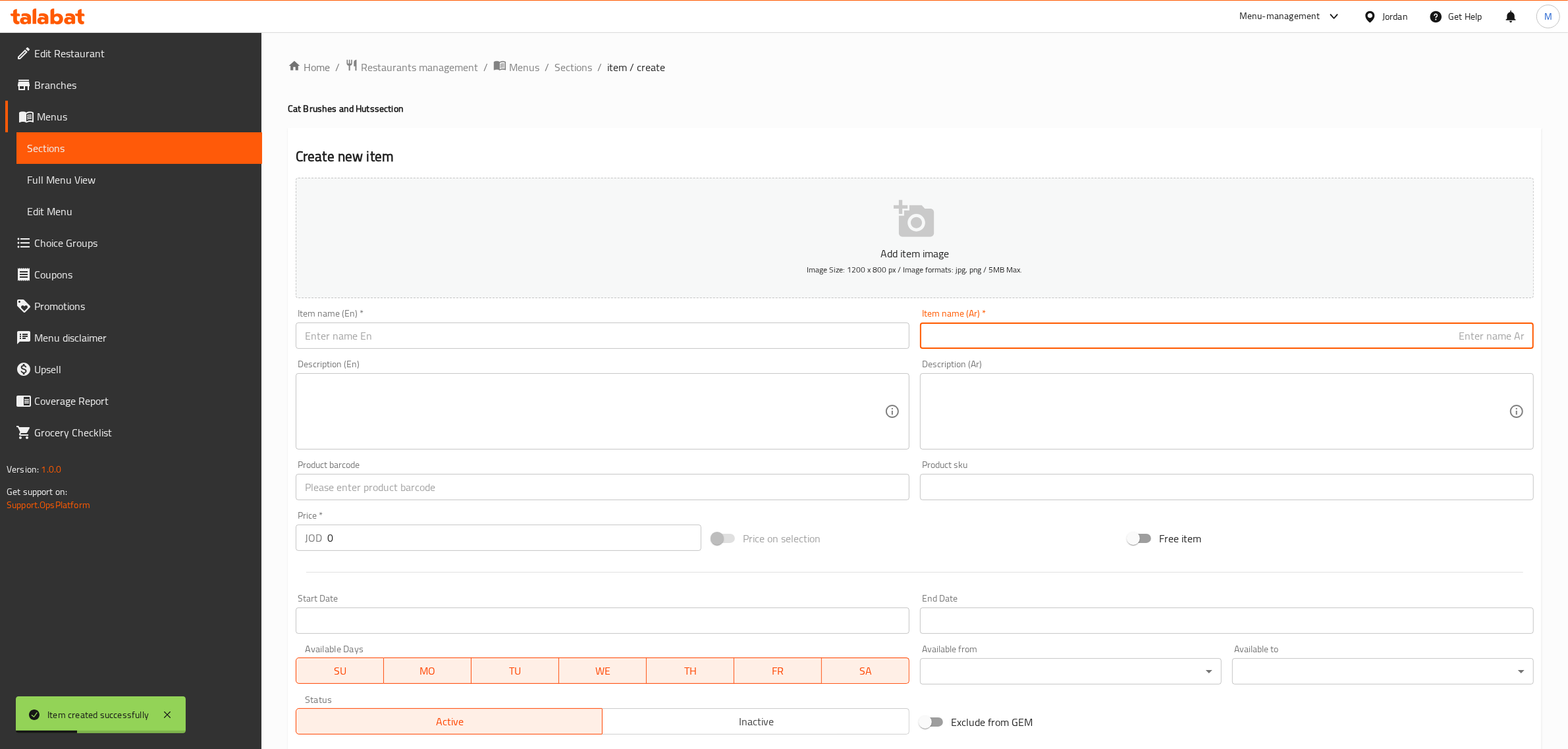
paste input "كوخ قطة او كلب اسفنج حجم وسط"
type input "كوخ قطة او كلب اسفنج حجم وسط"
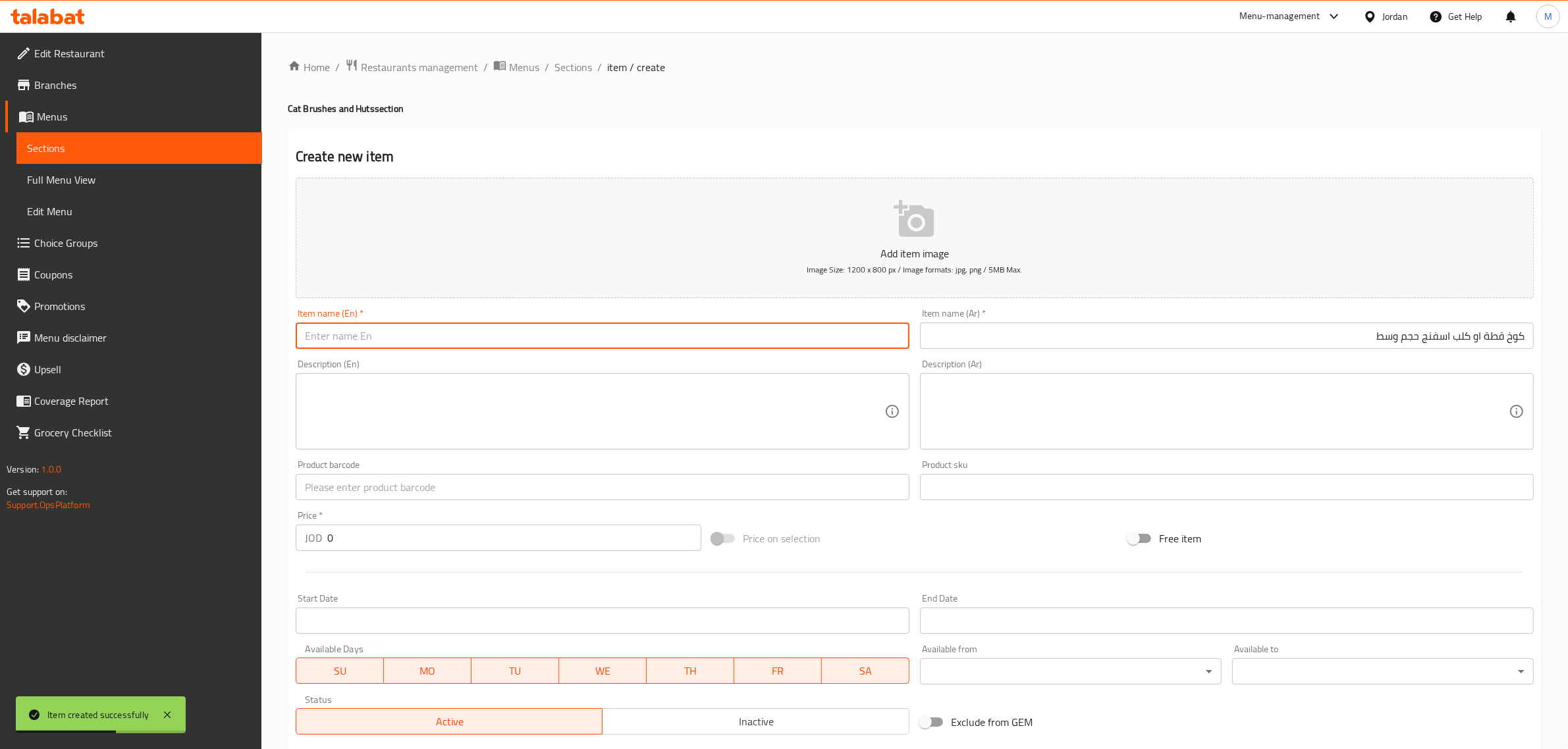
click at [564, 334] on input "text" at bounding box center [602, 336] width 614 height 26
paste input "hutch cat or dog Medium Size"
click at [565, 333] on input "hutch cat or dog Medium Size" at bounding box center [602, 336] width 614 height 26
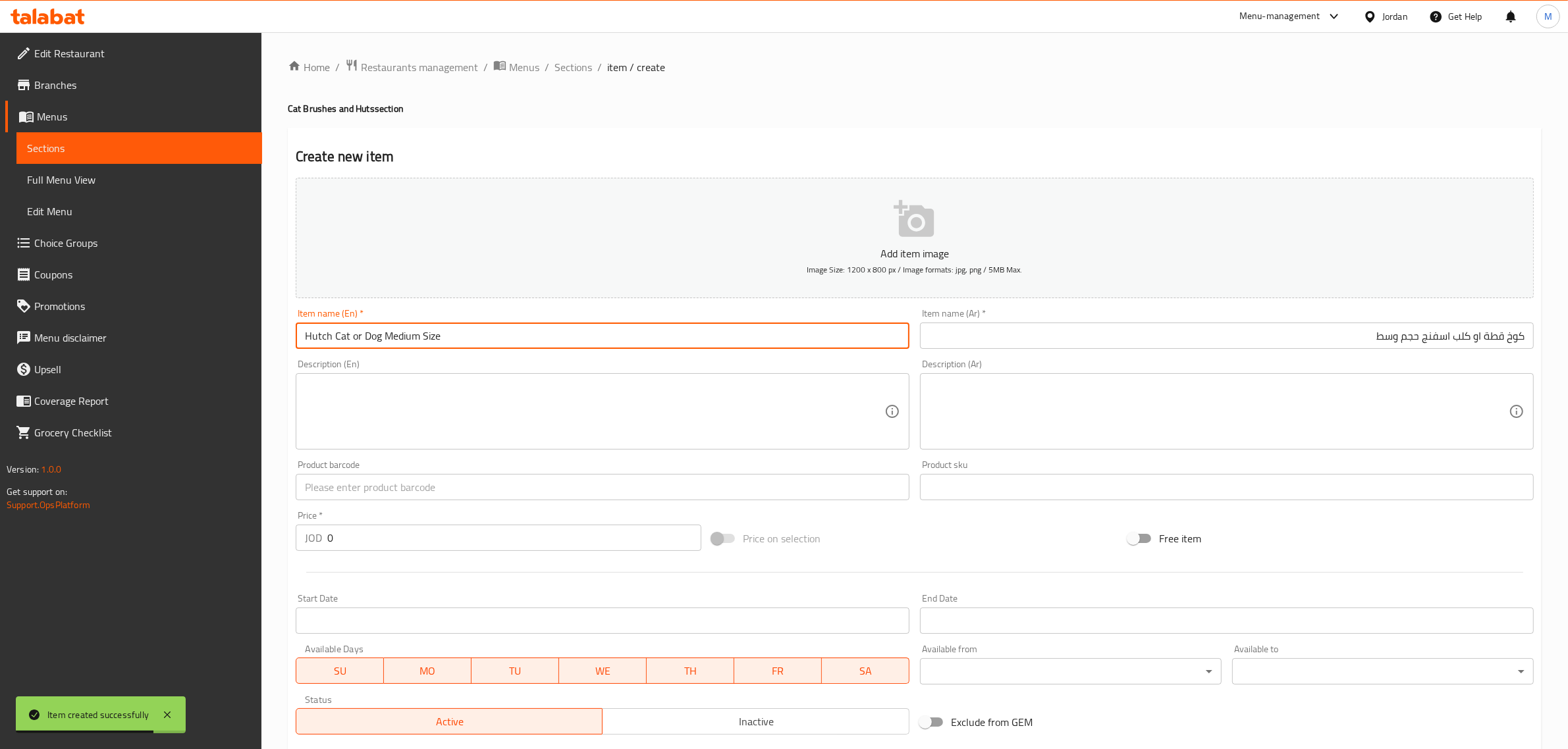
click at [352, 337] on input "Hutch Cat or Dog Medium Size" at bounding box center [602, 336] width 614 height 26
click at [306, 330] on input "Hutch Cat Or Dog Medium Size" at bounding box center [602, 336] width 614 height 26
paste input "sponge"
click at [320, 336] on input "sponge Hutch Cat Or Dog Medium Size" at bounding box center [602, 336] width 614 height 26
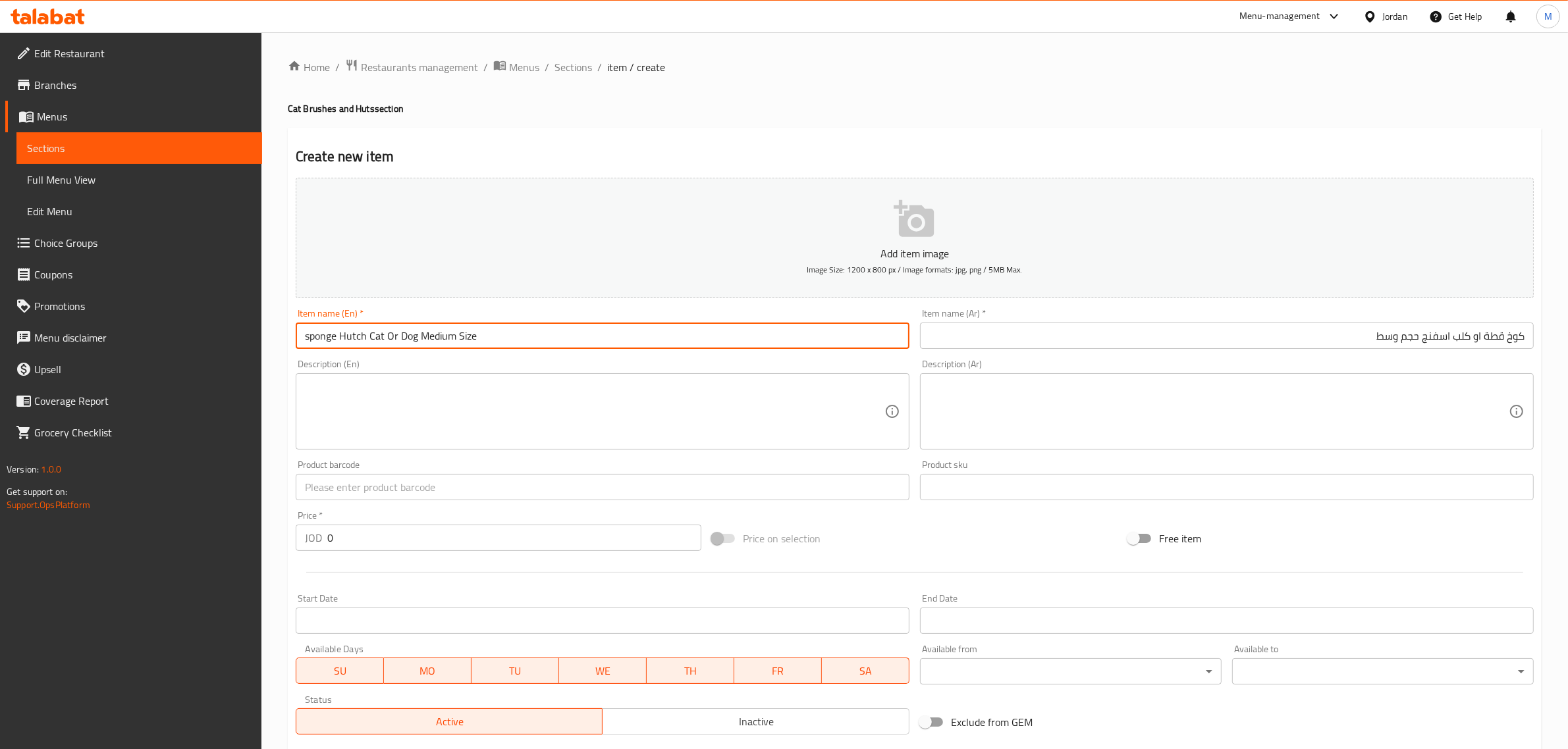
click at [320, 336] on input "sponge Hutch Cat Or Dog Medium Size" at bounding box center [602, 336] width 614 height 26
type input "Sponge Hutch Cat Or Dog Medium Size"
click at [385, 413] on textarea at bounding box center [594, 412] width 579 height 62
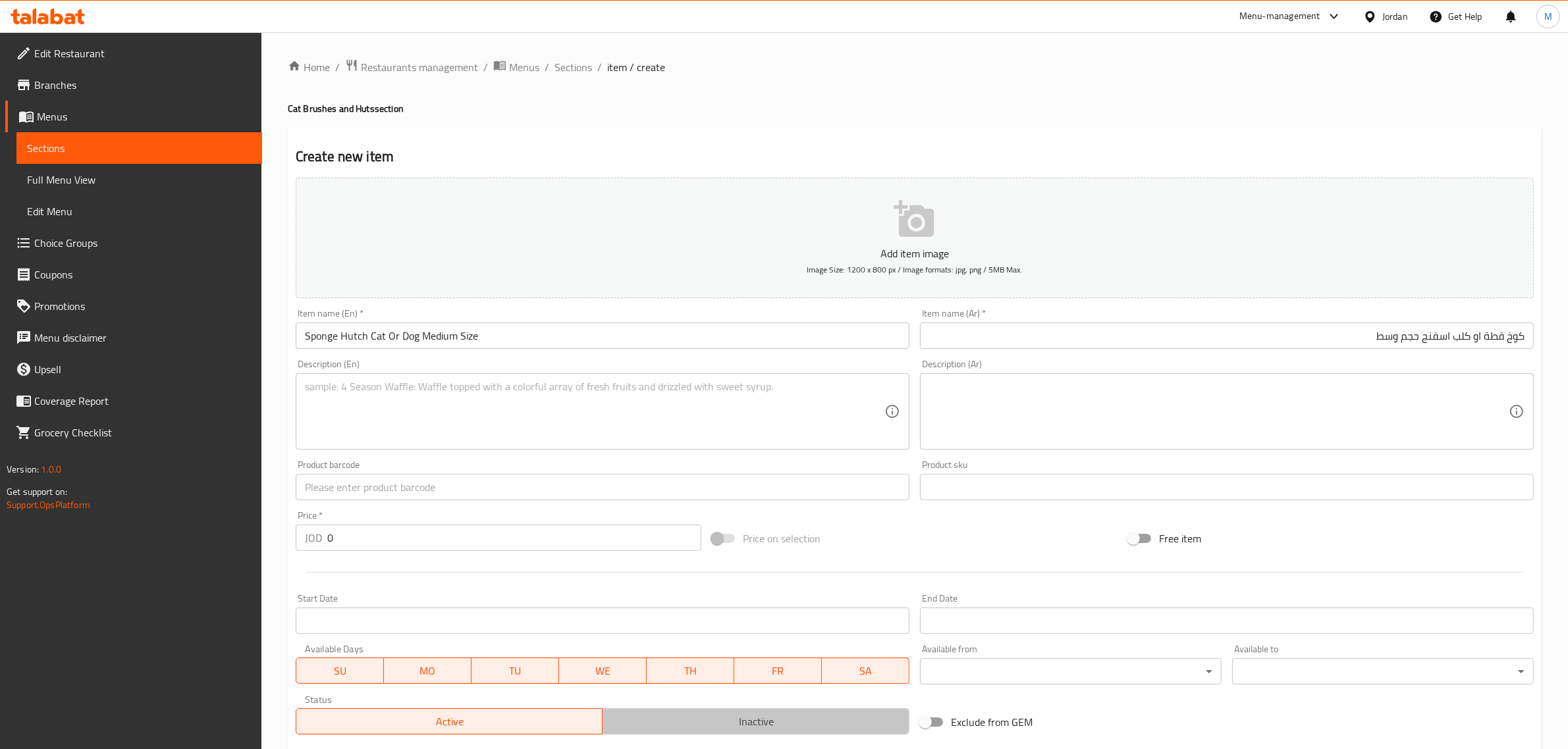
click at [685, 718] on span "Inactive" at bounding box center [756, 722] width 296 height 19
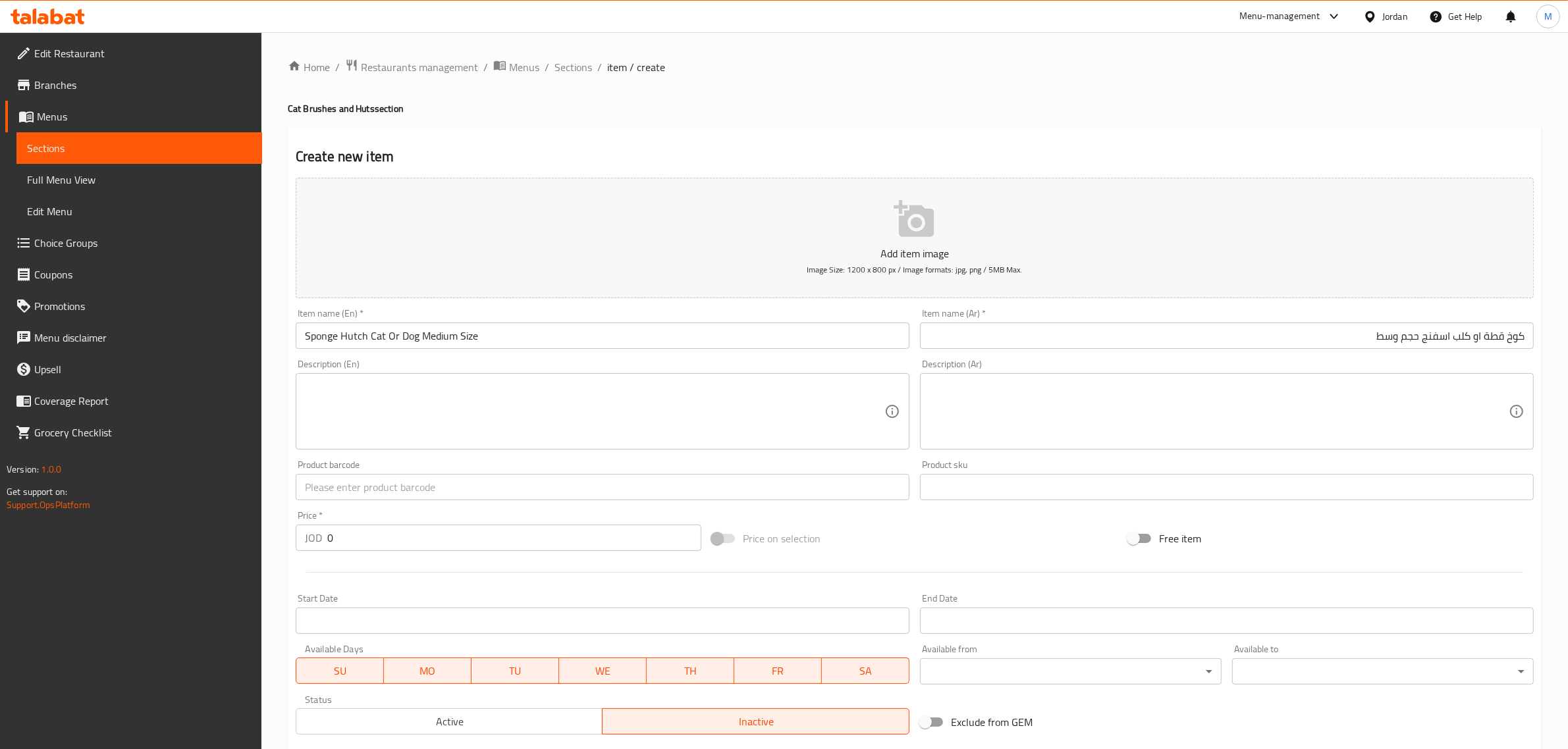
type button "1"
click at [423, 537] on input "0" at bounding box center [514, 537] width 374 height 26
paste input "1"
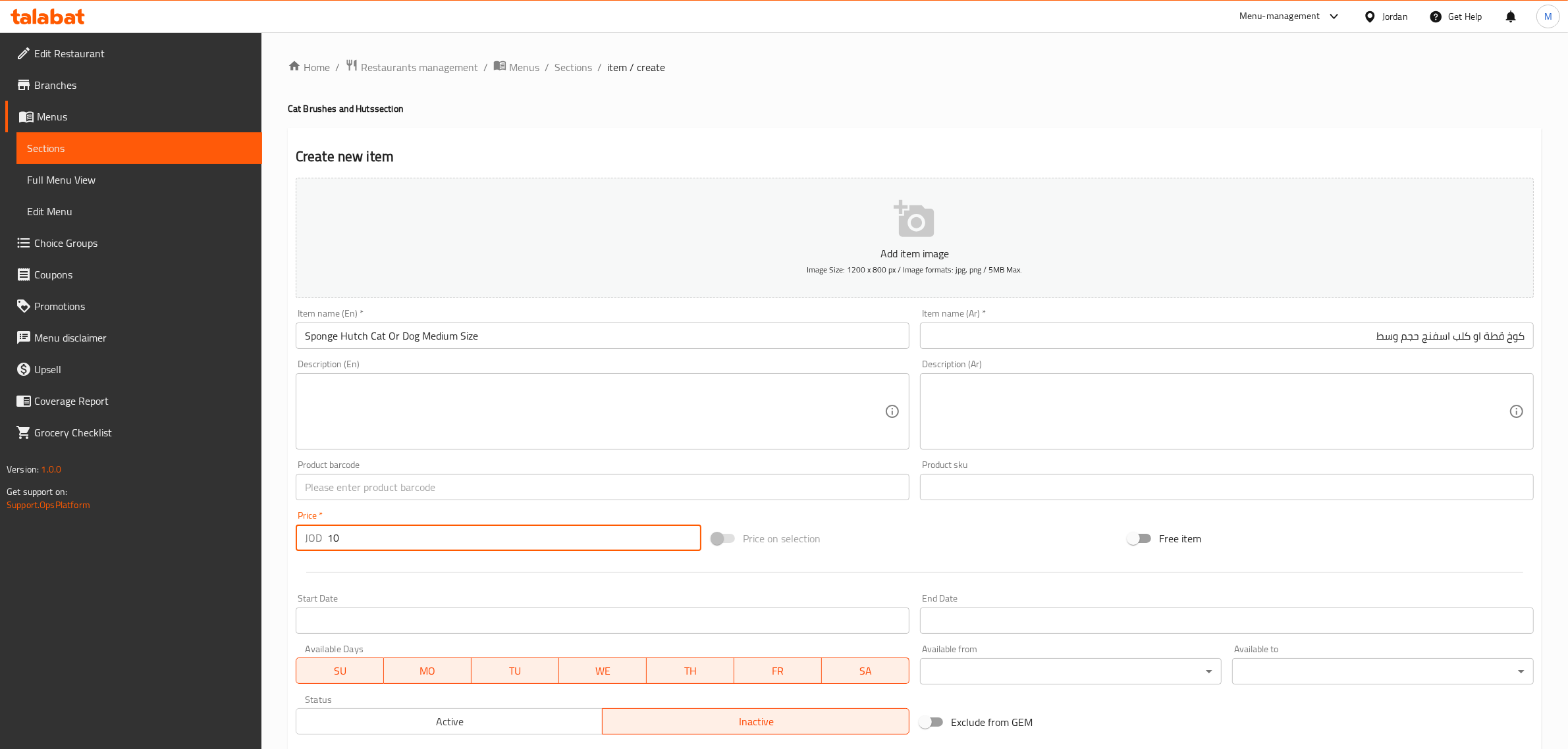
type input "10"
click at [440, 501] on div "Product barcode Product barcode" at bounding box center [603, 480] width 624 height 51
click at [447, 494] on input "text" at bounding box center [602, 487] width 614 height 26
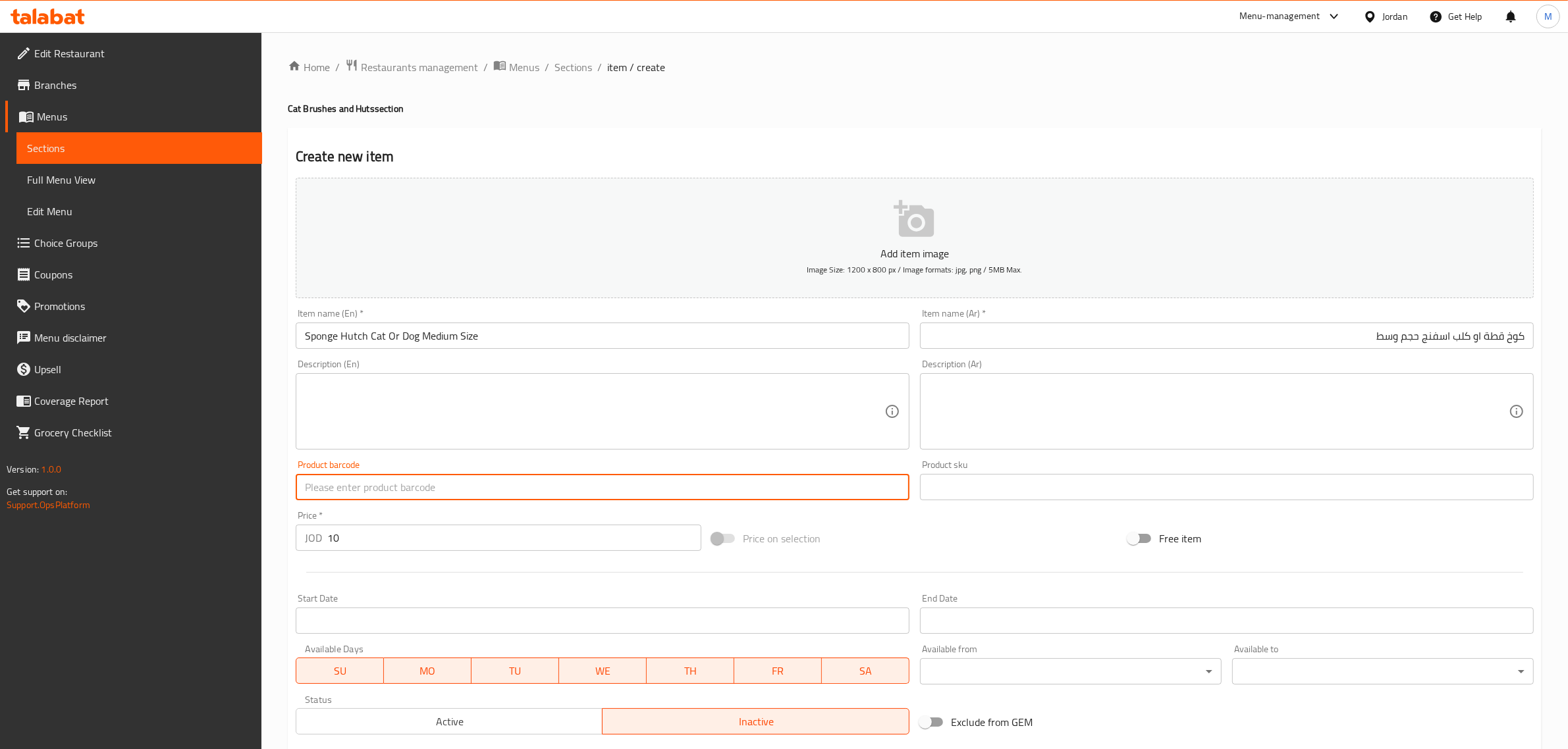
paste input "10101"
type input "10101"
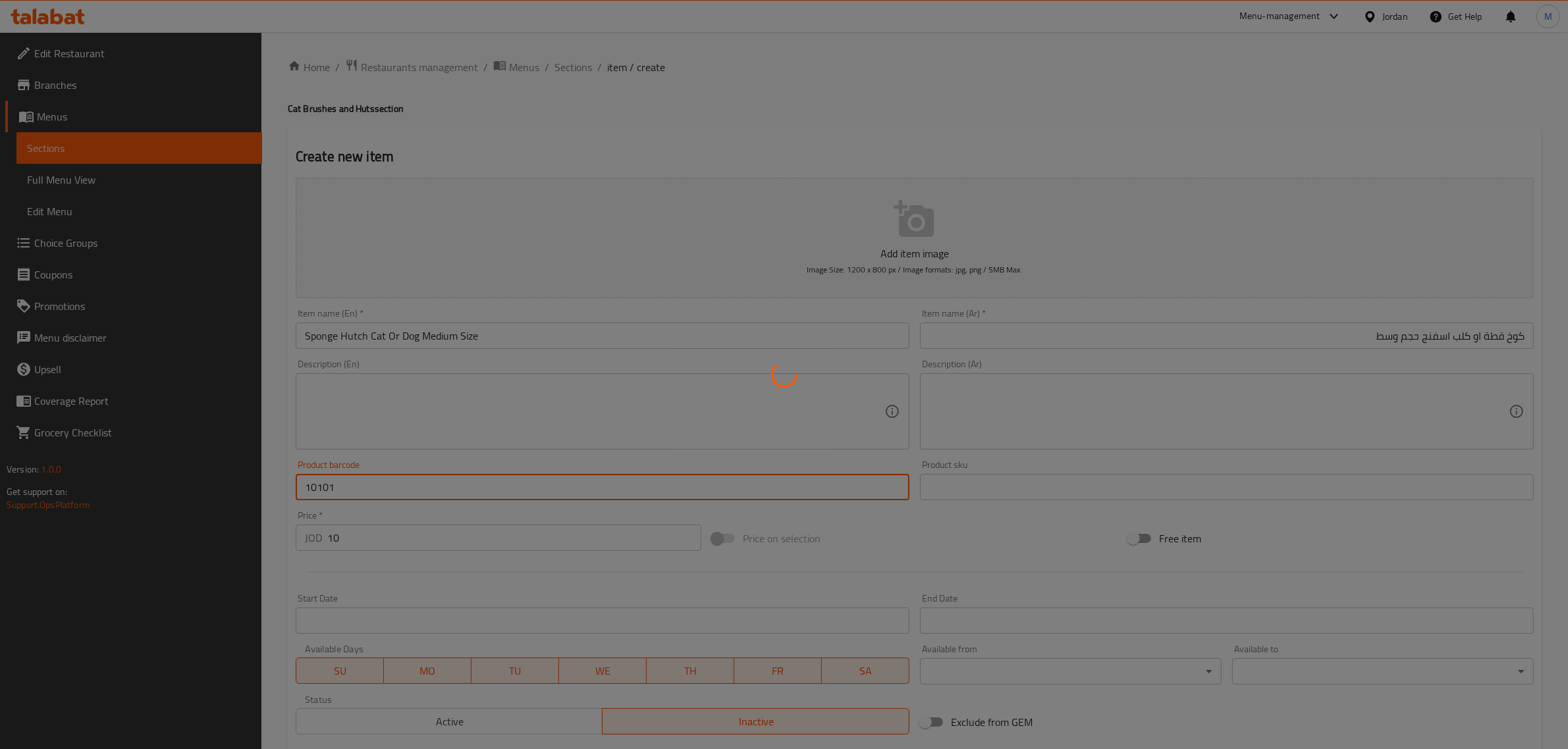
type input "0"
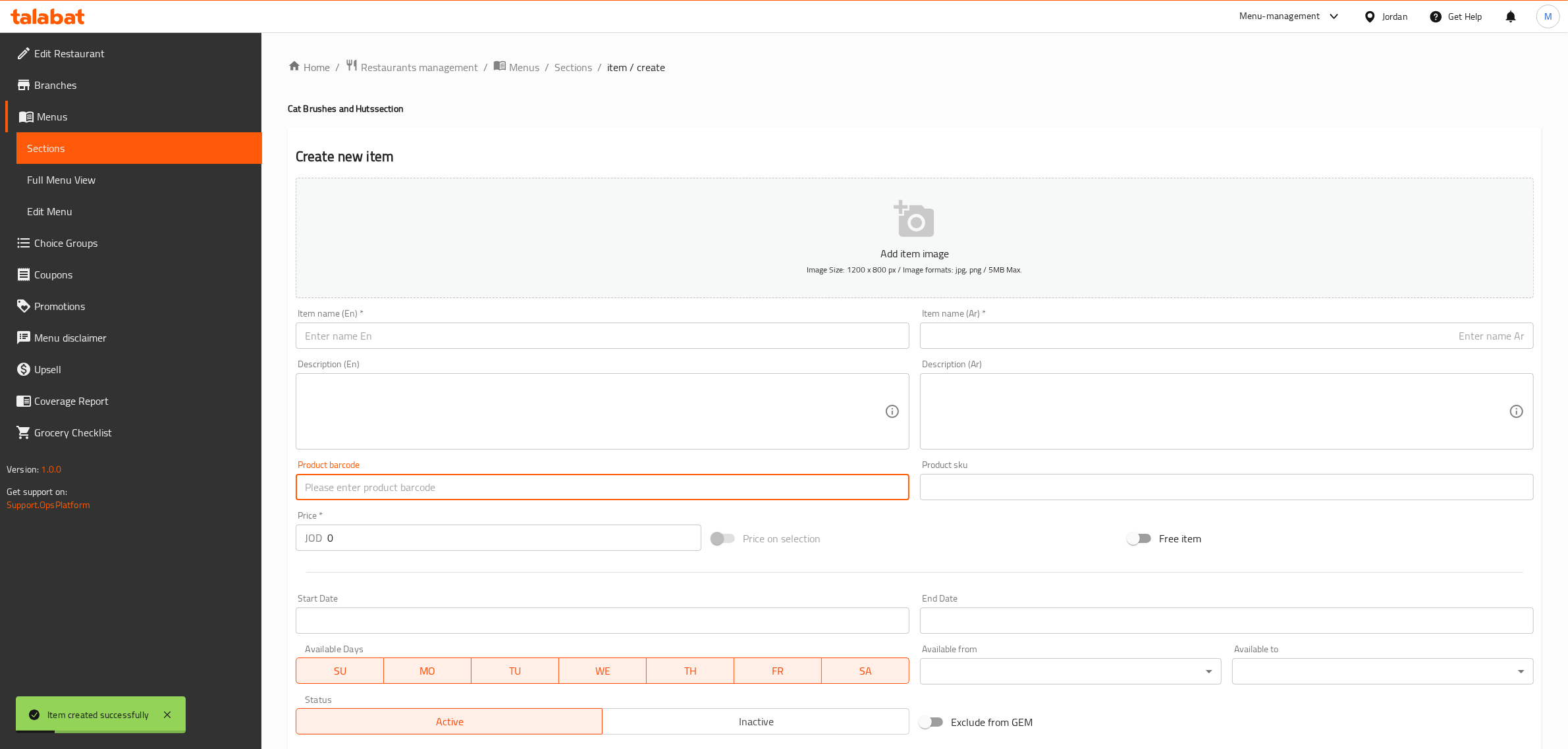
paste input "10101"
type input "10101"
click at [452, 543] on input "0" at bounding box center [514, 537] width 374 height 26
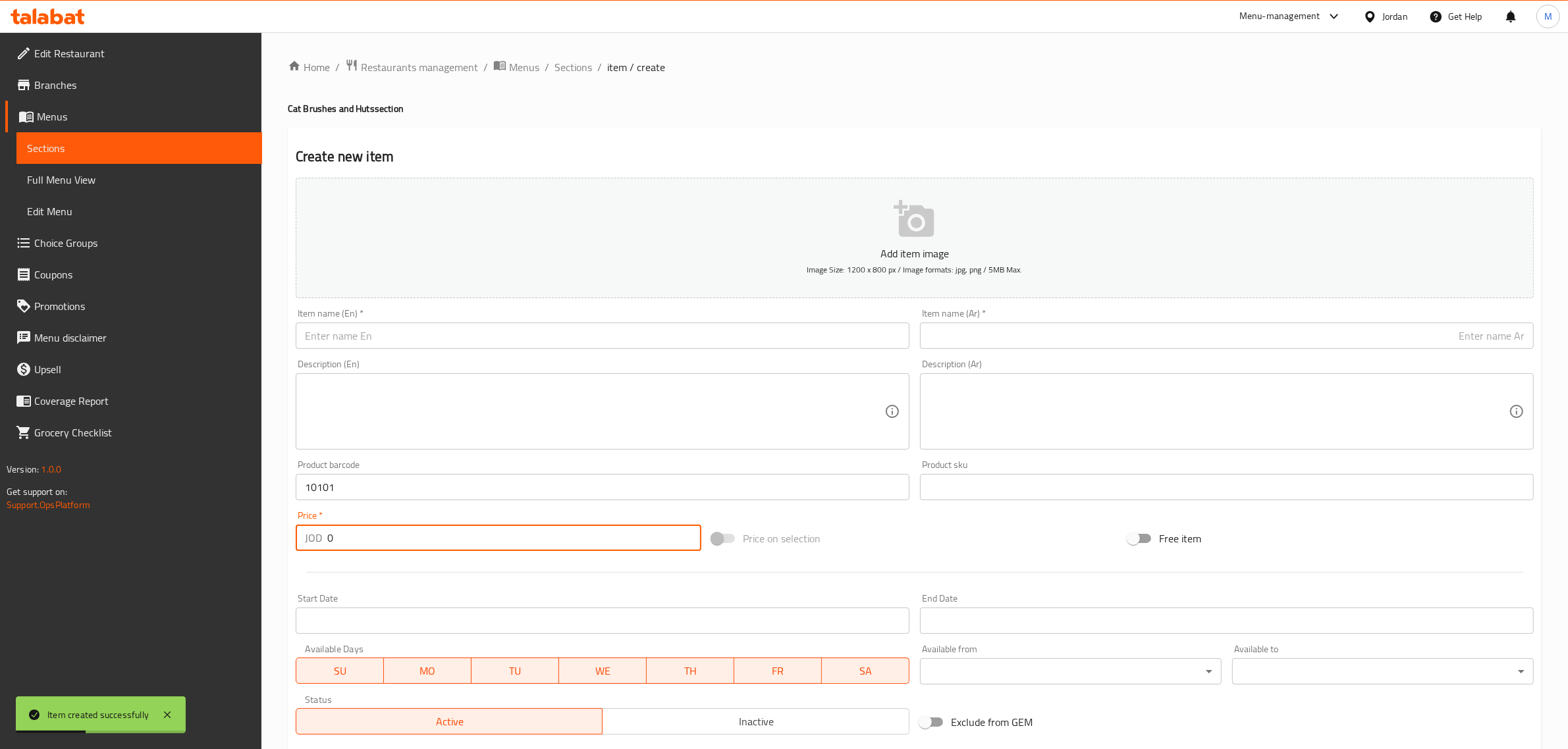
click at [452, 543] on input "0" at bounding box center [514, 537] width 374 height 26
paste input "12"
type input "12"
click at [491, 361] on div "Description (En) Description (En)" at bounding box center [602, 404] width 614 height 90
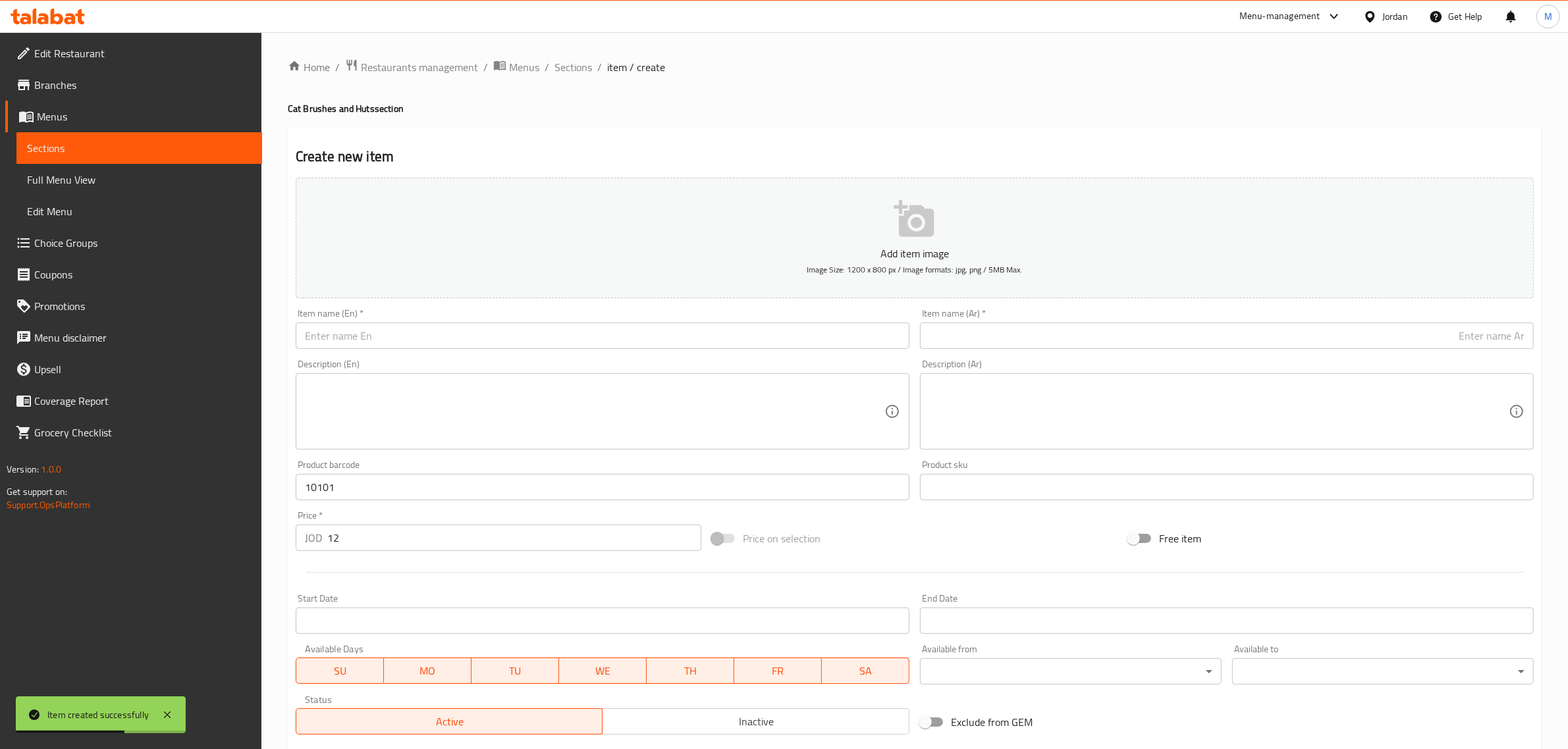
click at [408, 336] on input "text" at bounding box center [602, 336] width 614 height 26
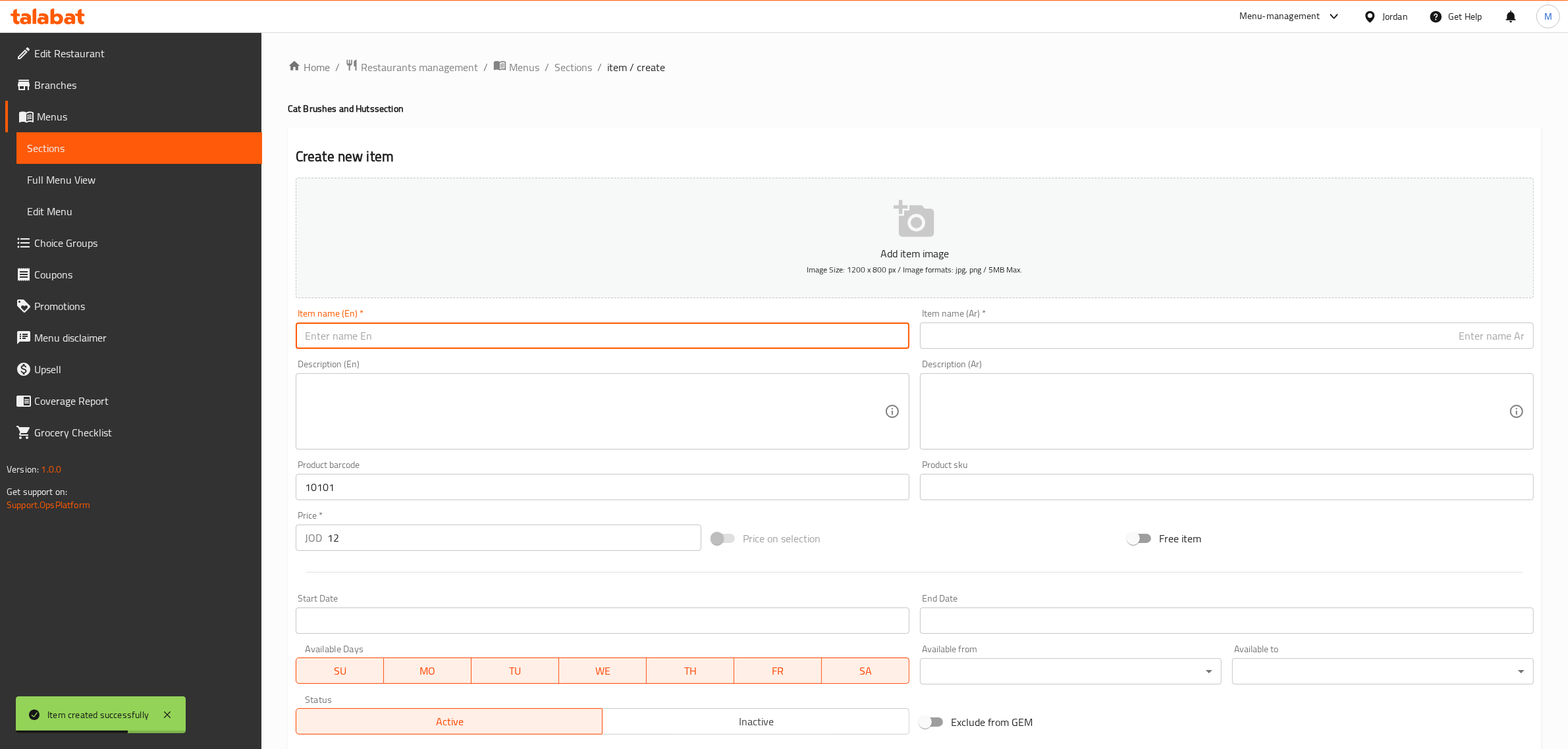
click at [408, 336] on input "text" at bounding box center [602, 336] width 614 height 26
paste input "hutch cat or dog Large Size"
click at [408, 336] on input "Sponge hutch cat or dog Large Size" at bounding box center [602, 336] width 614 height 26
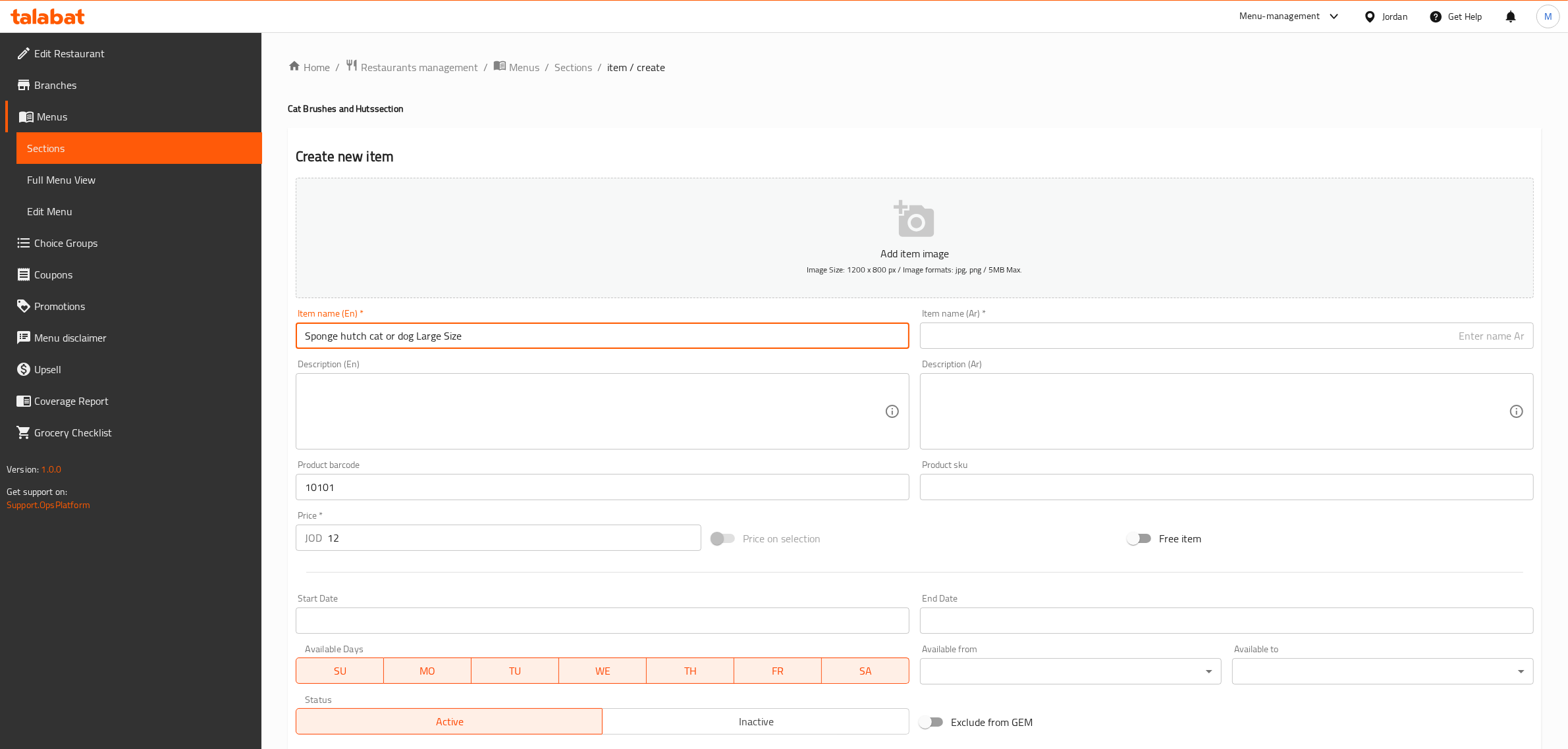
click at [408, 336] on input "Sponge hutch cat or dog Large Size" at bounding box center [602, 336] width 614 height 26
click at [392, 343] on input "Sponge Hutch Cat or Dog Large Size" at bounding box center [602, 336] width 614 height 26
type input "Sponge Hutch Cat Or Dog Large Size"
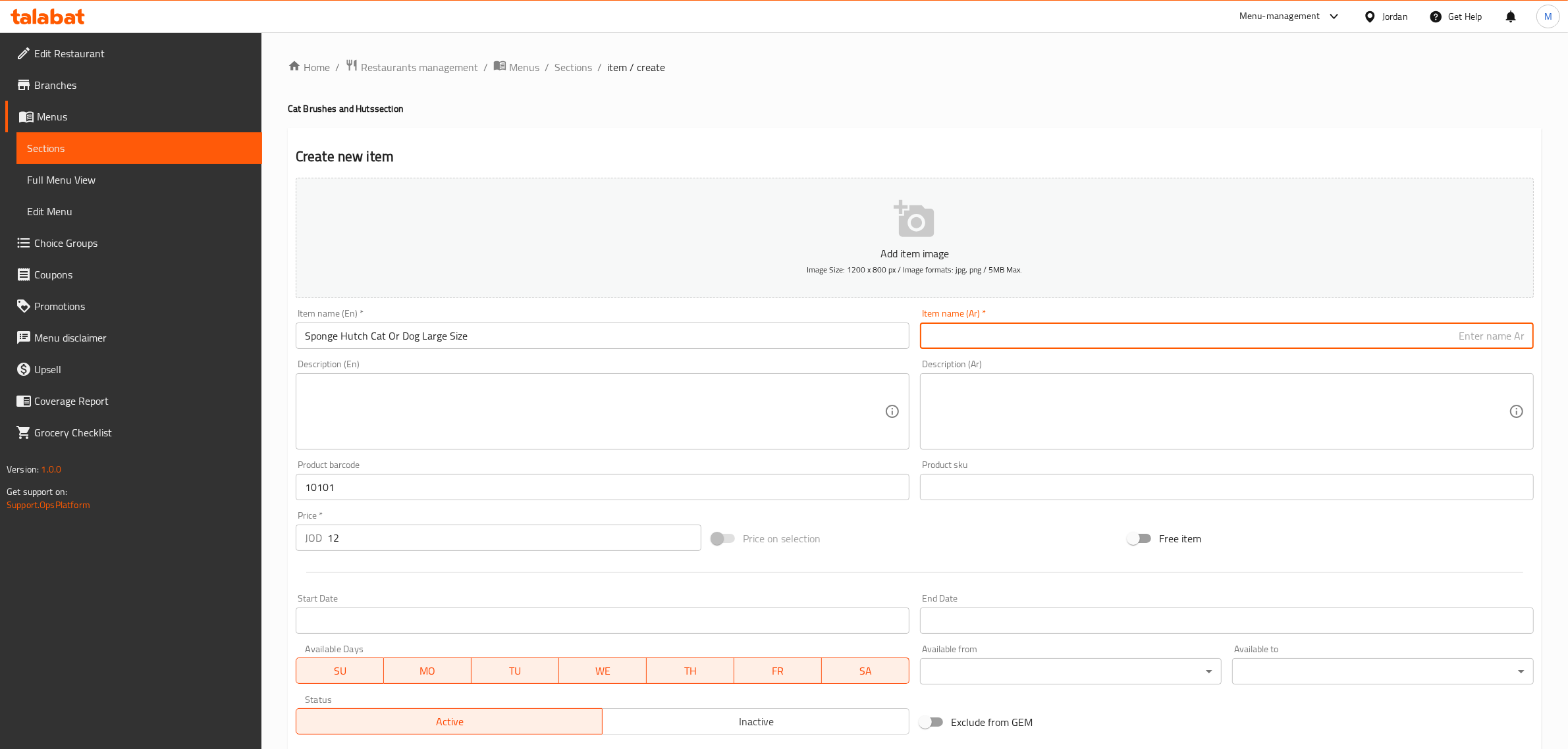
paste input "كوخ قطة او كلب اسفنج حجم كبير"
type input "كوخ قطة او كلب اسفنج حجم كبير"
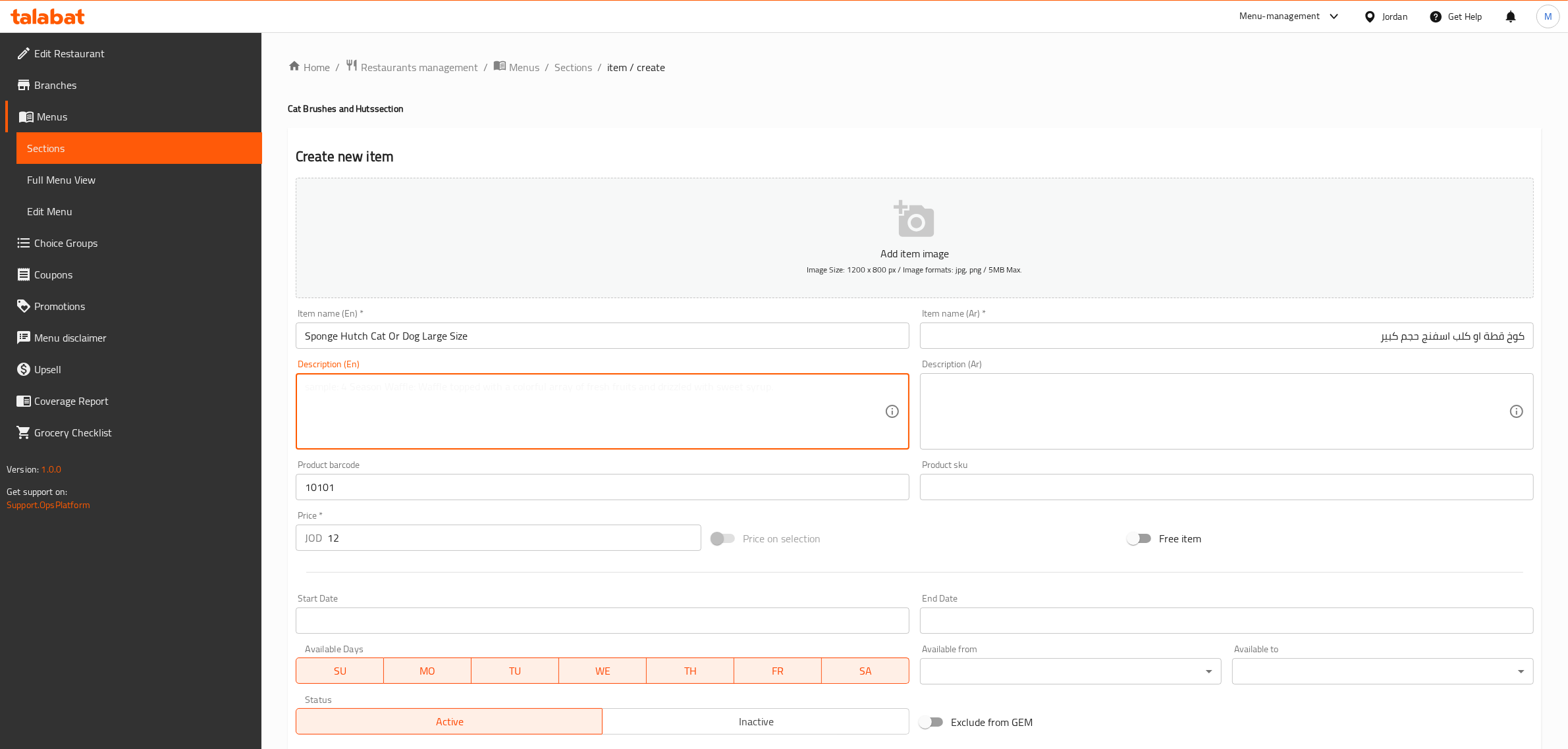
click at [570, 429] on textarea at bounding box center [594, 412] width 579 height 62
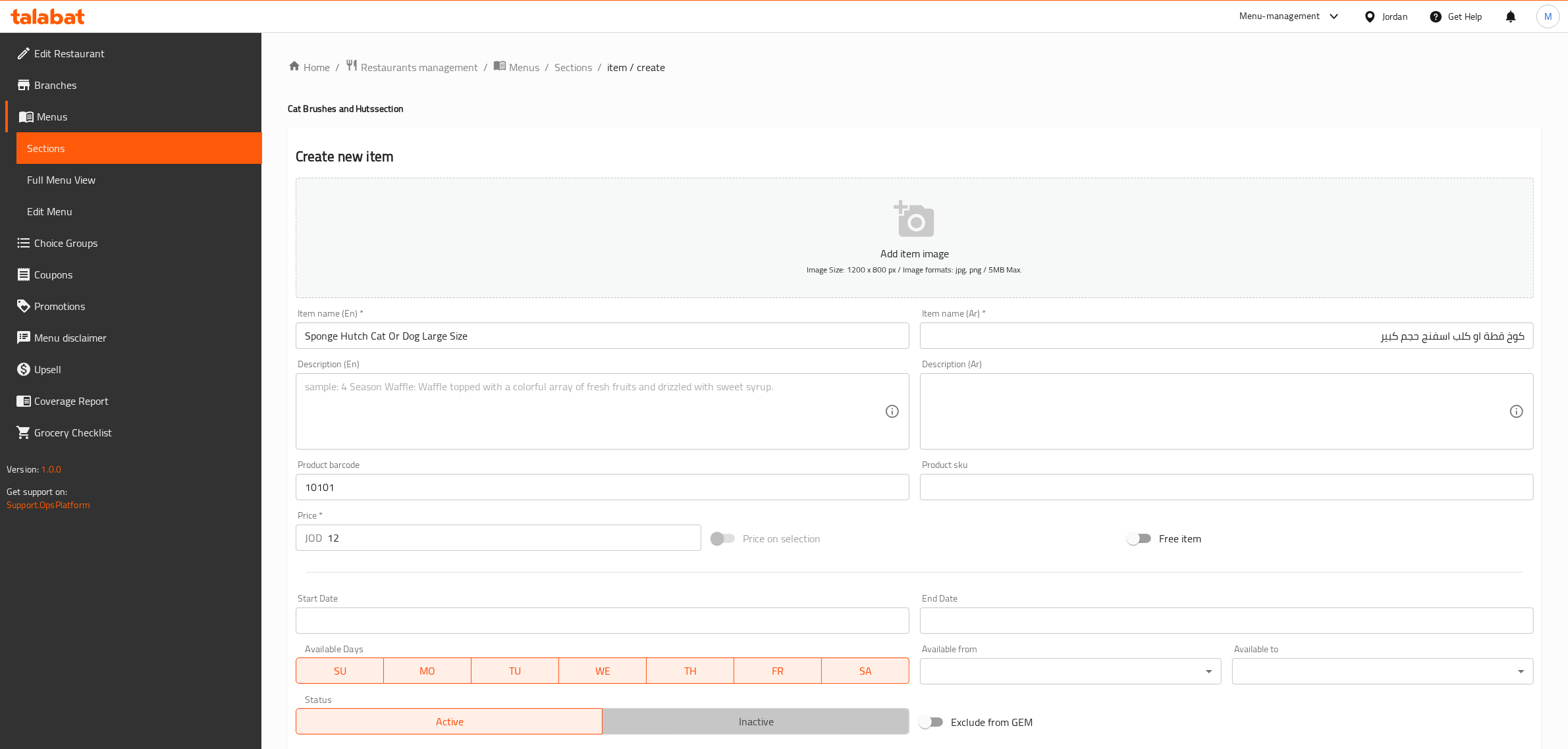
click at [758, 713] on span "Inactive" at bounding box center [756, 722] width 296 height 19
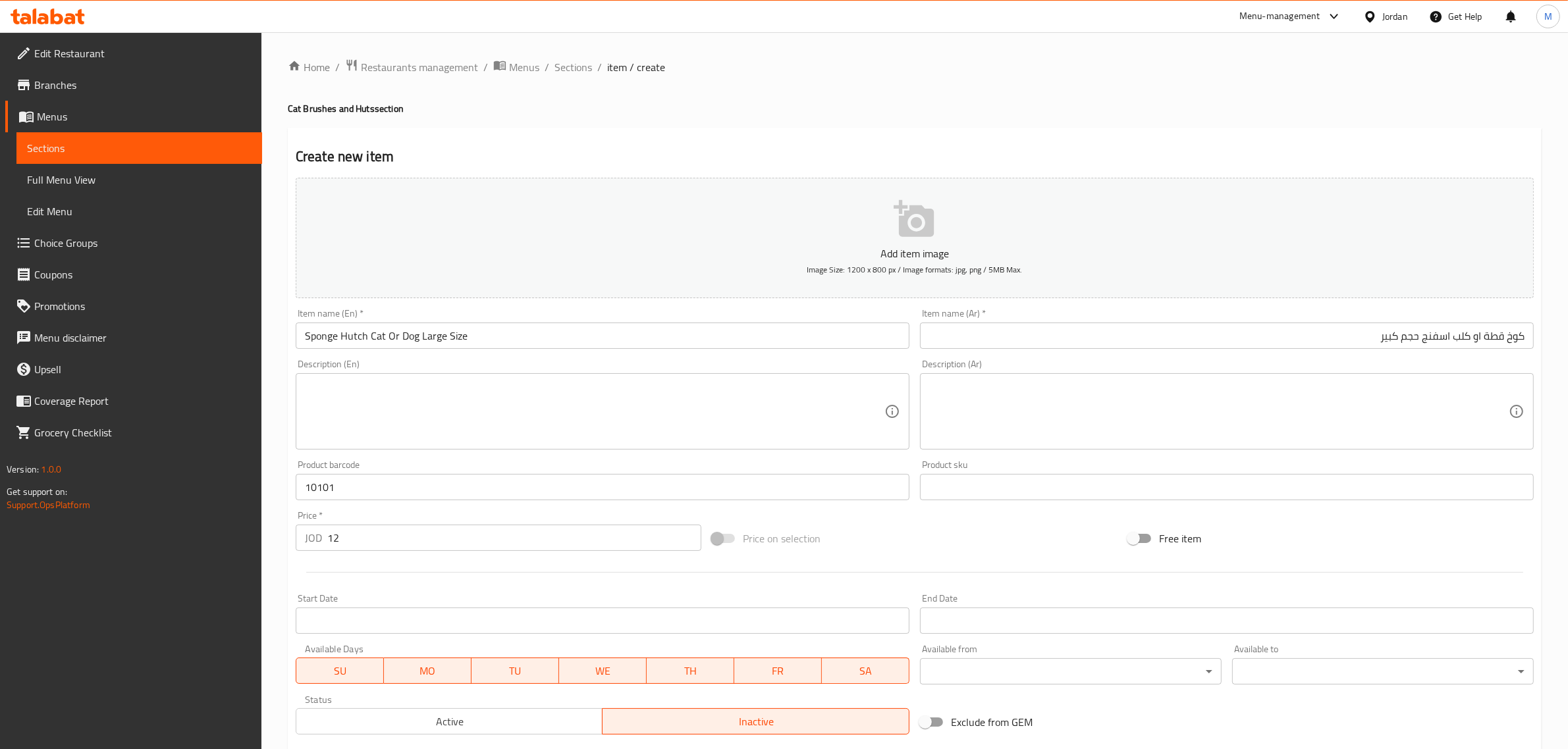
click at [565, 336] on input "Sponge Hutch Cat Or Dog Large Size" at bounding box center [602, 336] width 614 height 26
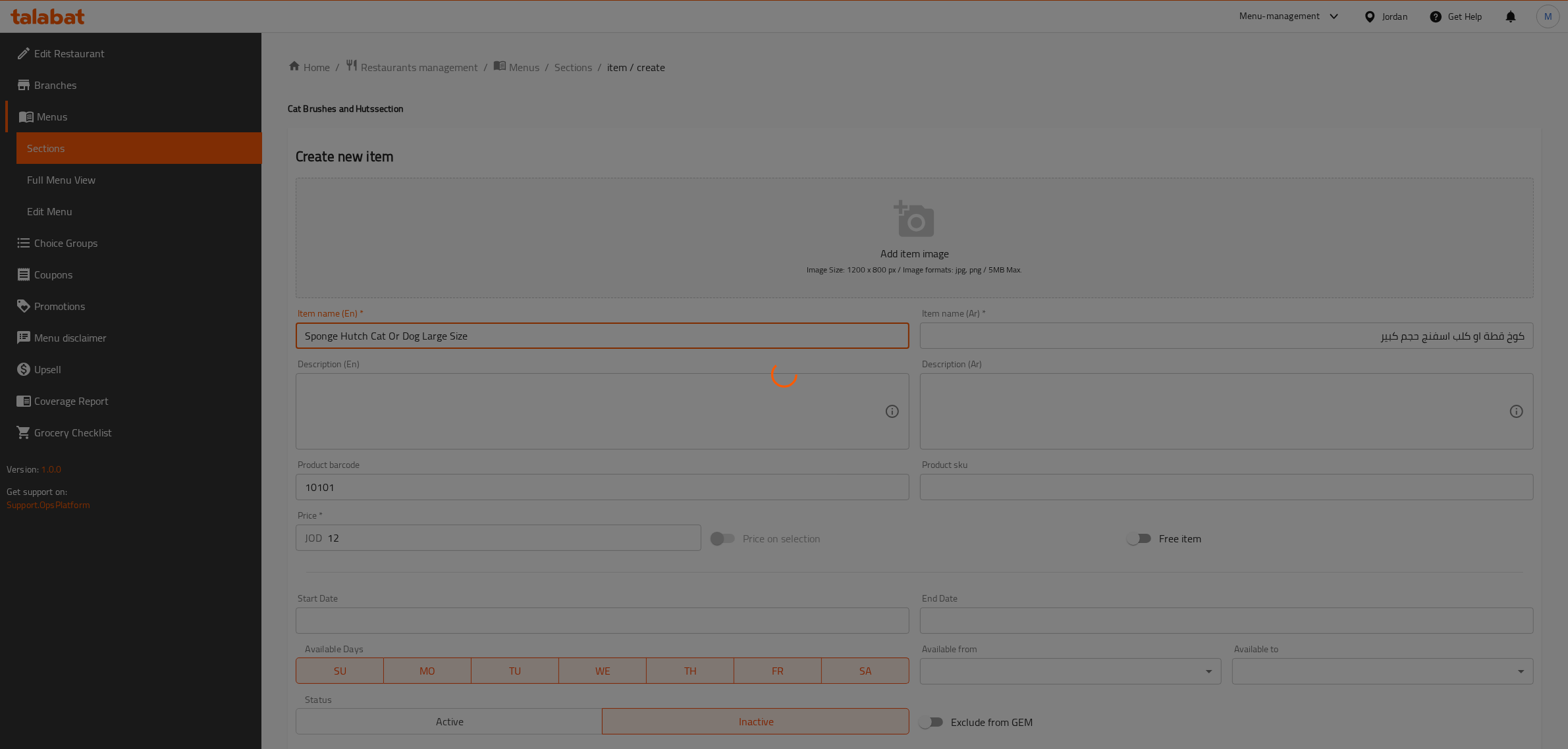
type input "0"
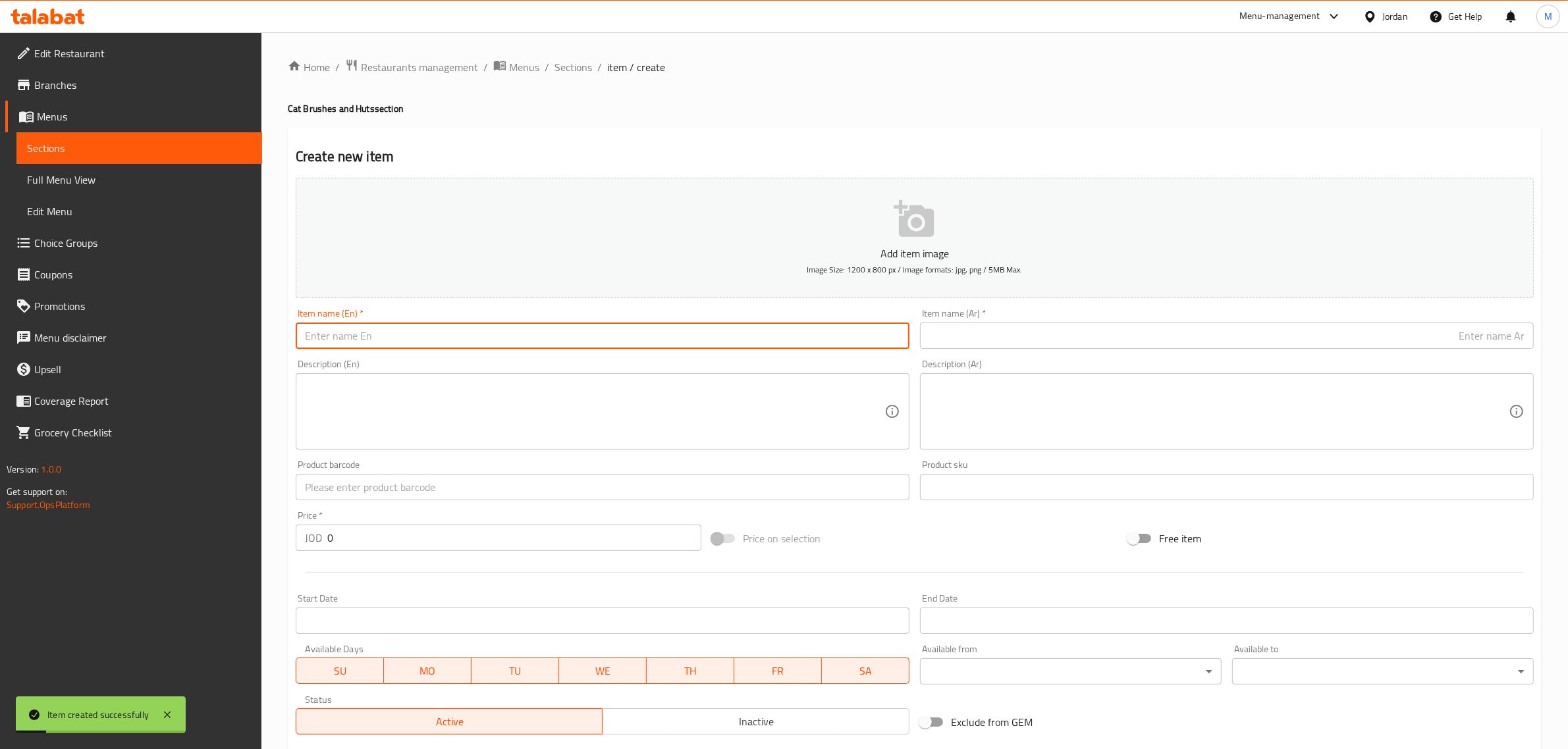
click at [494, 341] on input "text" at bounding box center [602, 336] width 614 height 26
paste input "hutch cat or dog XXL Size Leather - 65x45x45"
click at [494, 341] on input "hutch cat or dog XXL Size Leather - 65x45x45" at bounding box center [602, 336] width 614 height 26
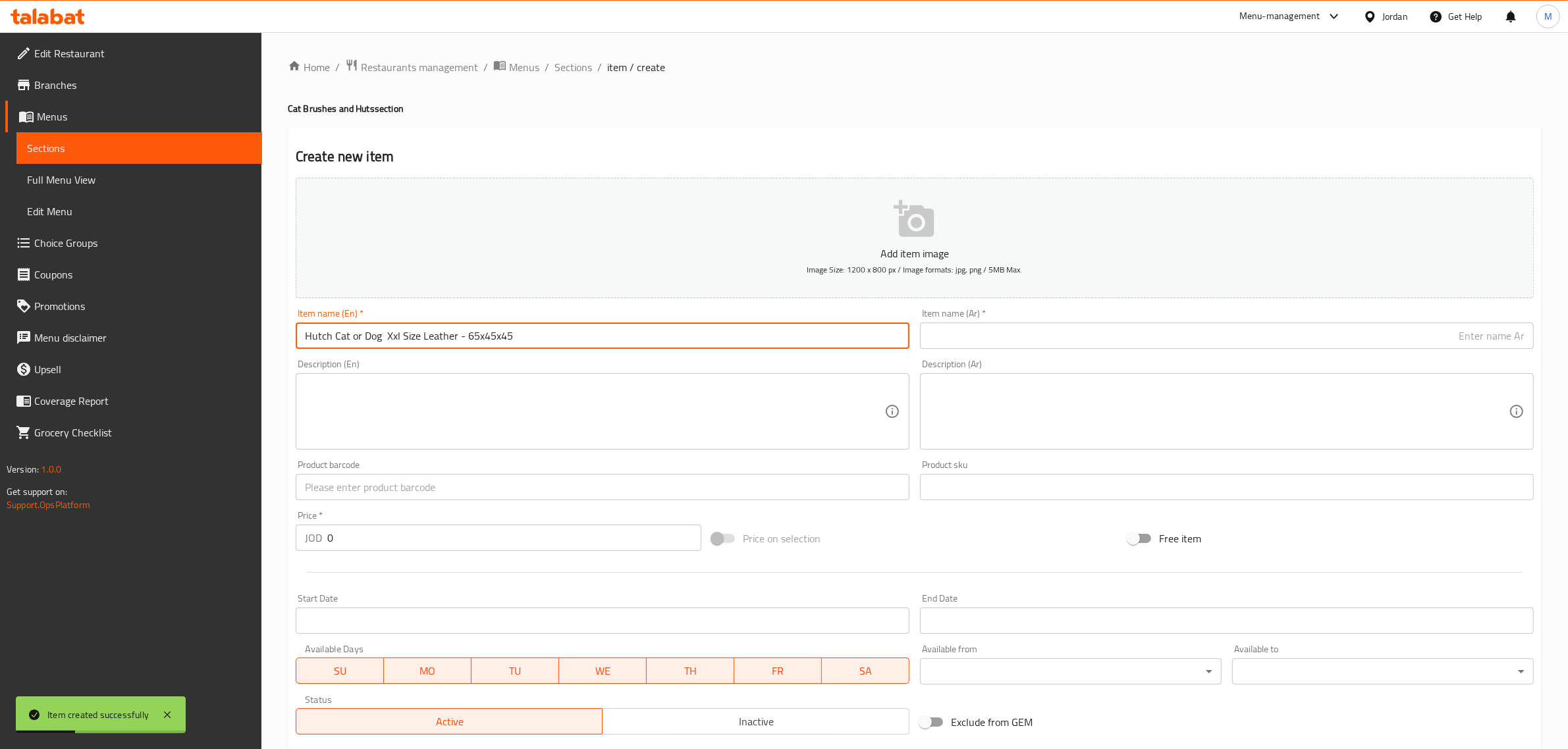
type input "Hutch Cat or Dog Xxl Size Leather - 65x45x45"
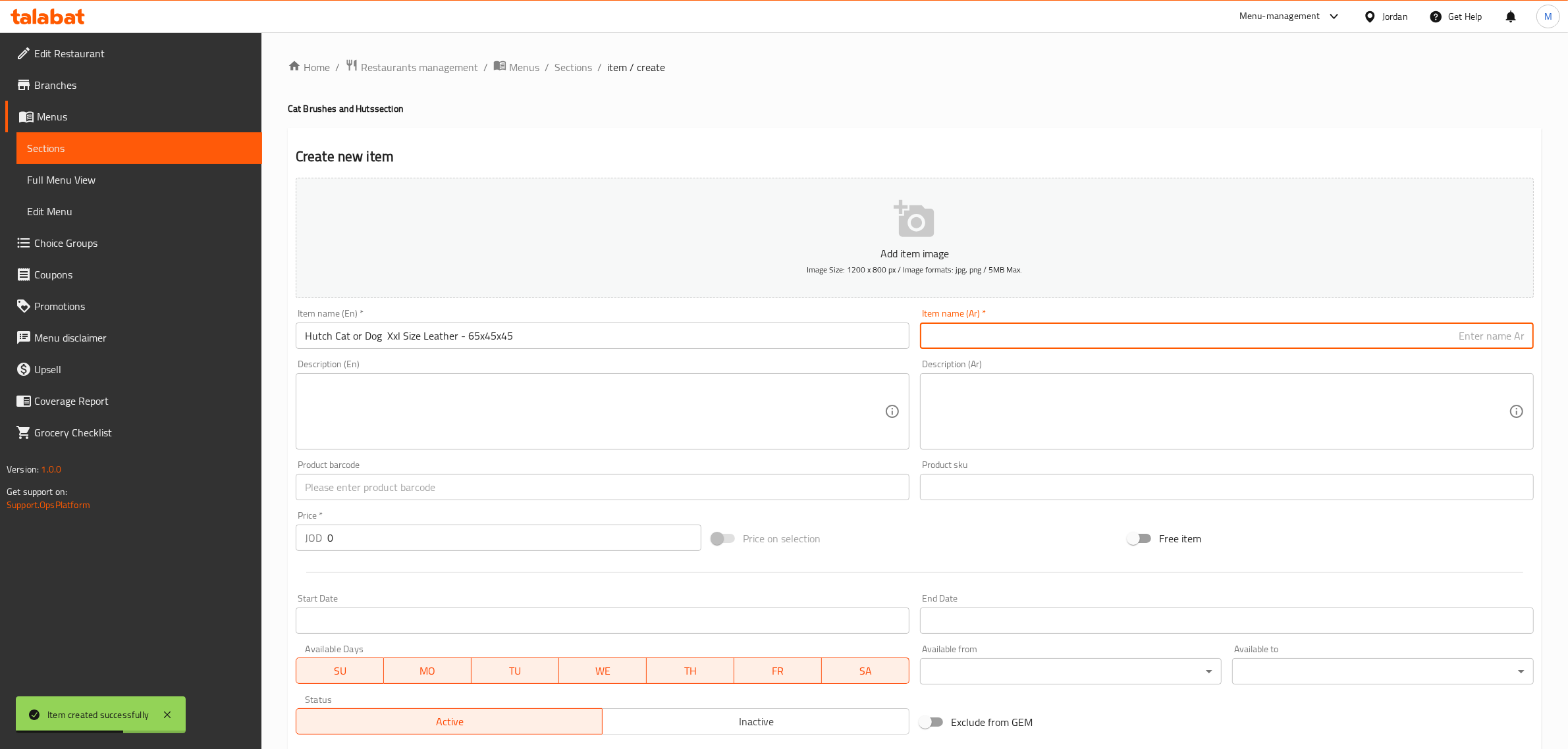
paste input "كوخ قطة او كلب جلد حجم عملاق - 65x45x45"
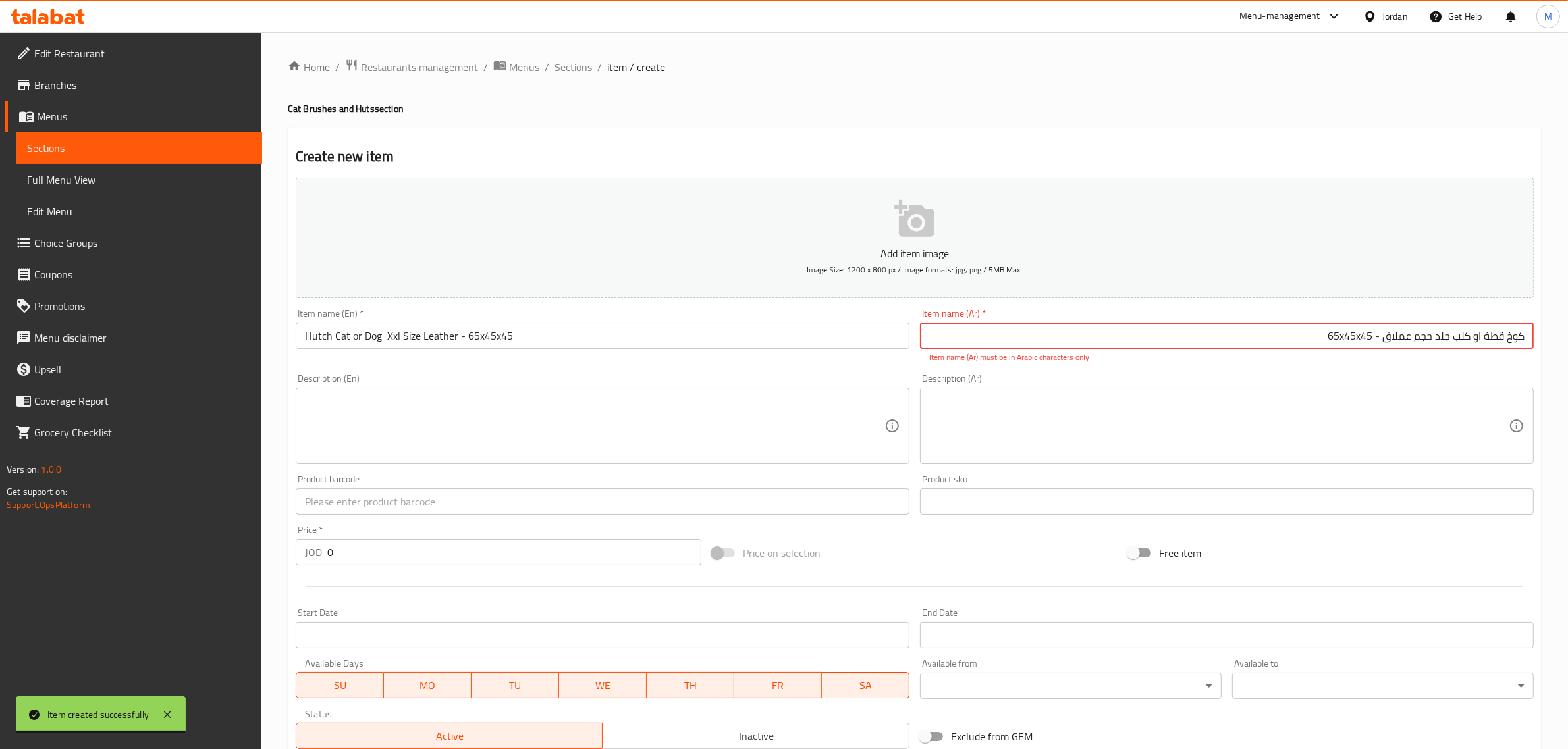
click at [1345, 340] on input "كوخ قطة او كلب جلد حجم عملاق - 65x45x45" at bounding box center [1227, 336] width 614 height 26
click at [1331, 336] on input "كوخ قطة او كلب جلد حجم عملاق - 65في 45x45" at bounding box center [1227, 336] width 614 height 26
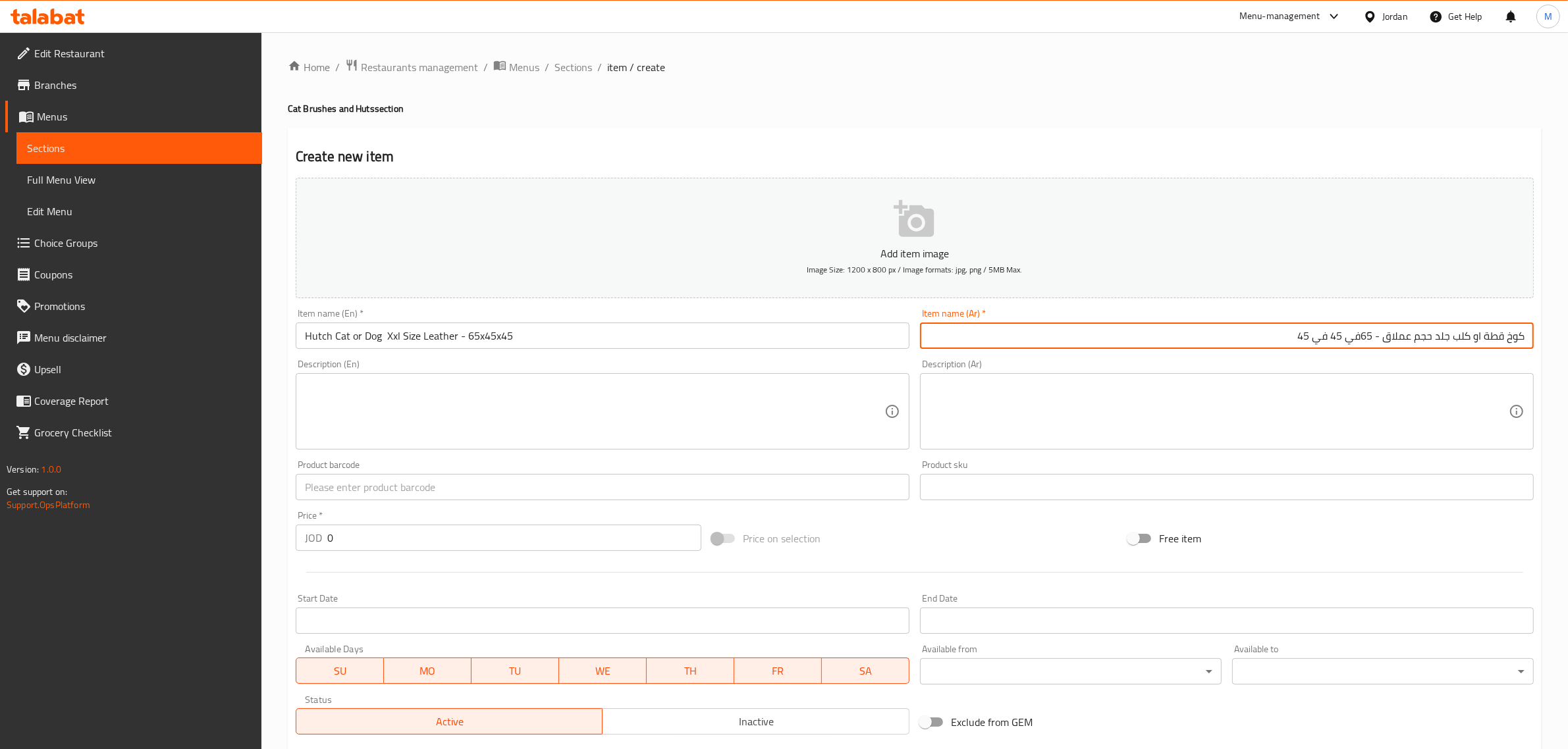
click at [1361, 336] on input "كوخ قطة او كلب جلد حجم عملاق - 65في 45 في 45" at bounding box center [1227, 336] width 614 height 26
type input "كوخ قطة او كلب جلد حجم عملاق - 65 في 45 في 45"
click at [1331, 402] on textarea at bounding box center [1218, 412] width 579 height 62
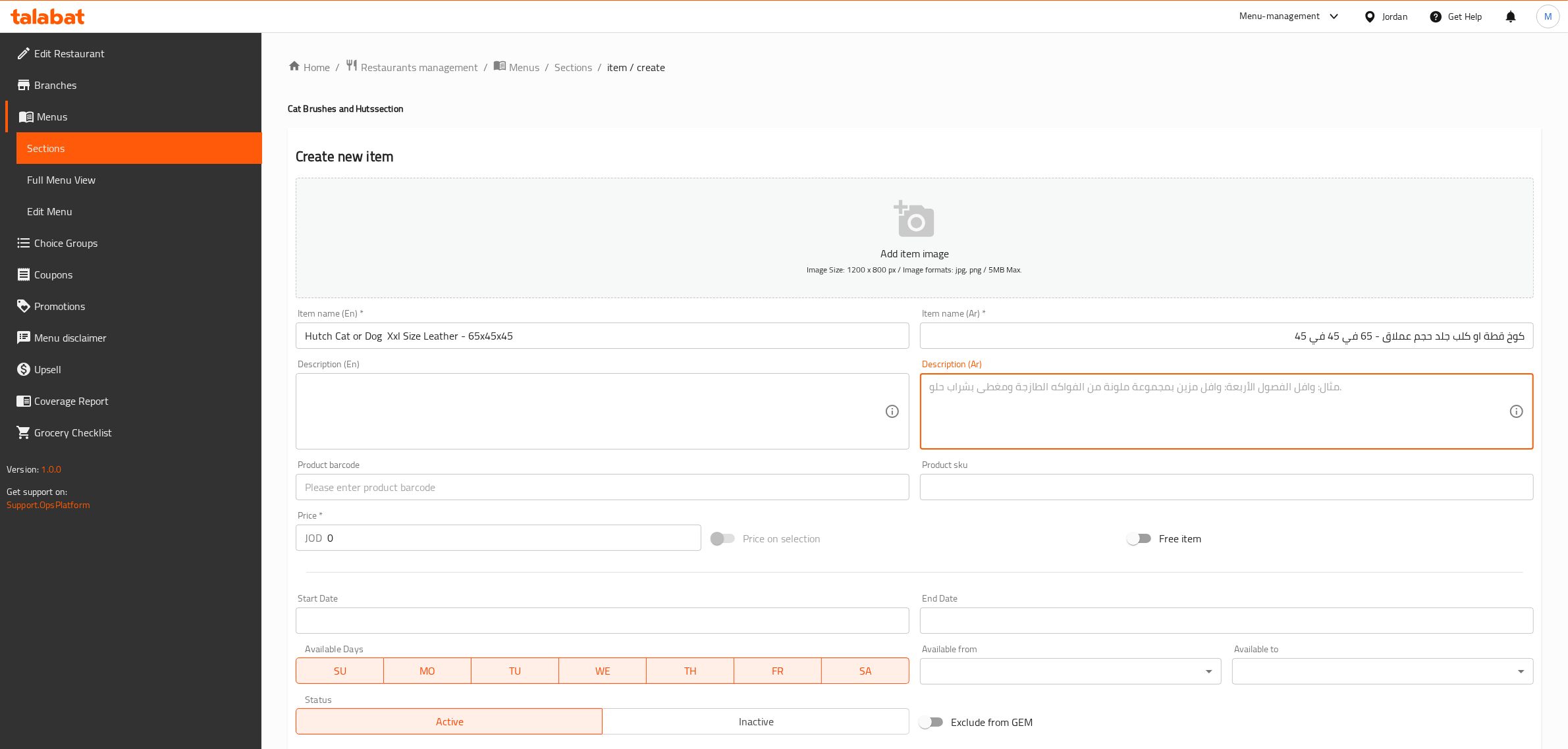
click at [382, 333] on input "Hutch Cat or Dog Xxl Size Leather - 65x45x45" at bounding box center [602, 336] width 614 height 26
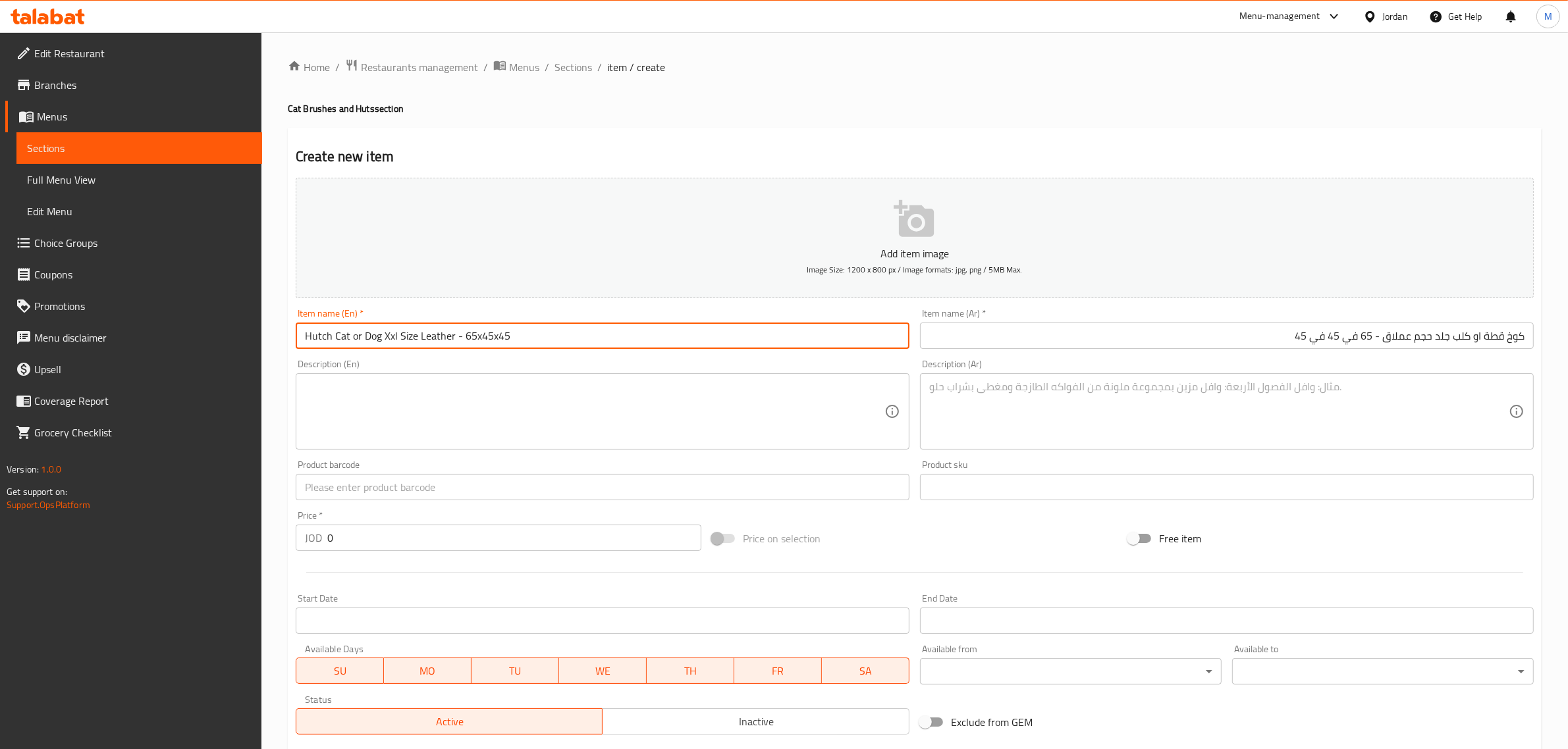
type input "Hutch Cat or Dog Xxl Size Leather - 65x45x45"
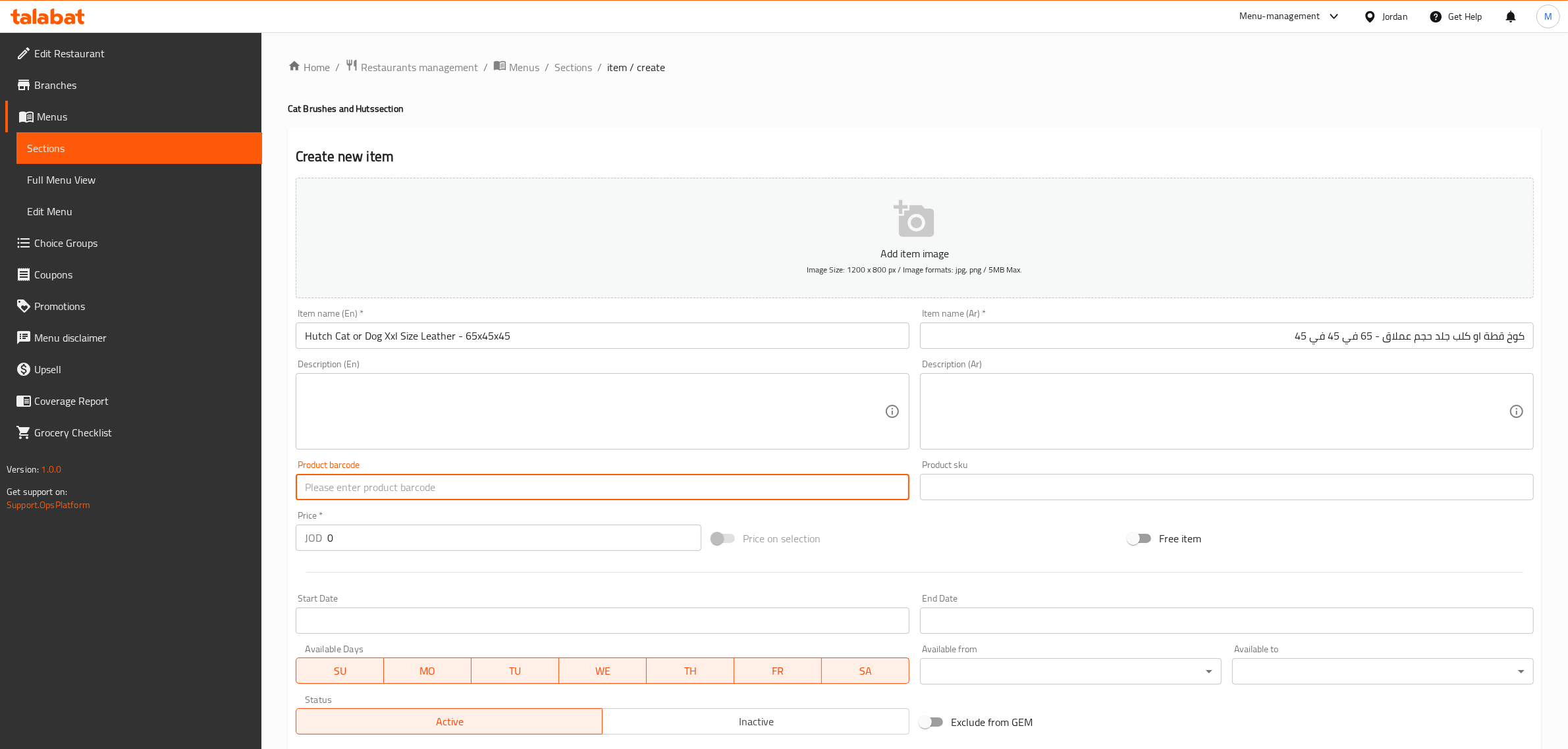
click at [449, 485] on input "text" at bounding box center [602, 487] width 614 height 26
paste input "10101"
type input "10101"
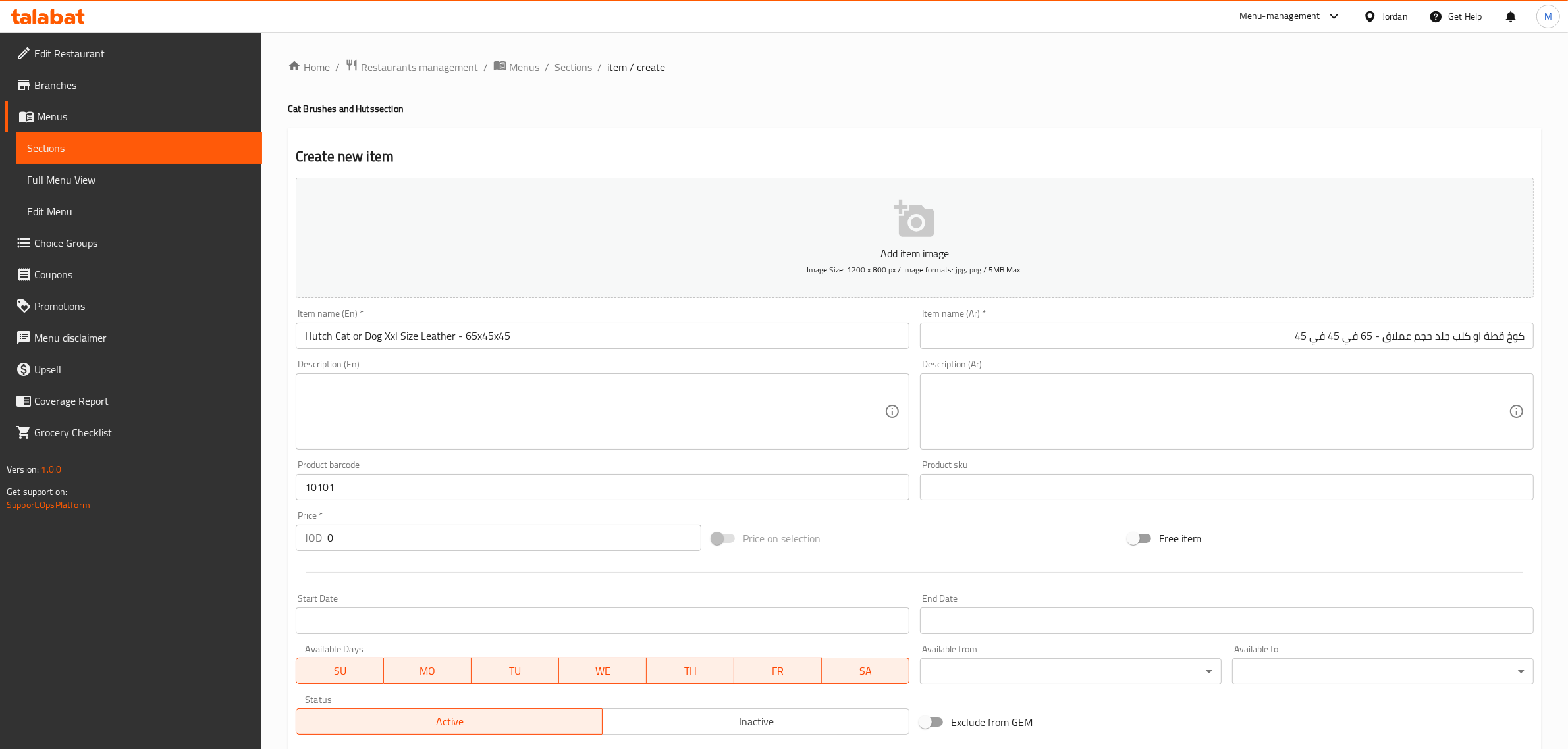
click at [384, 553] on div "Price   * JOD 0 Price *" at bounding box center [499, 531] width 416 height 51
click at [384, 538] on input "0" at bounding box center [514, 537] width 374 height 26
paste input "2"
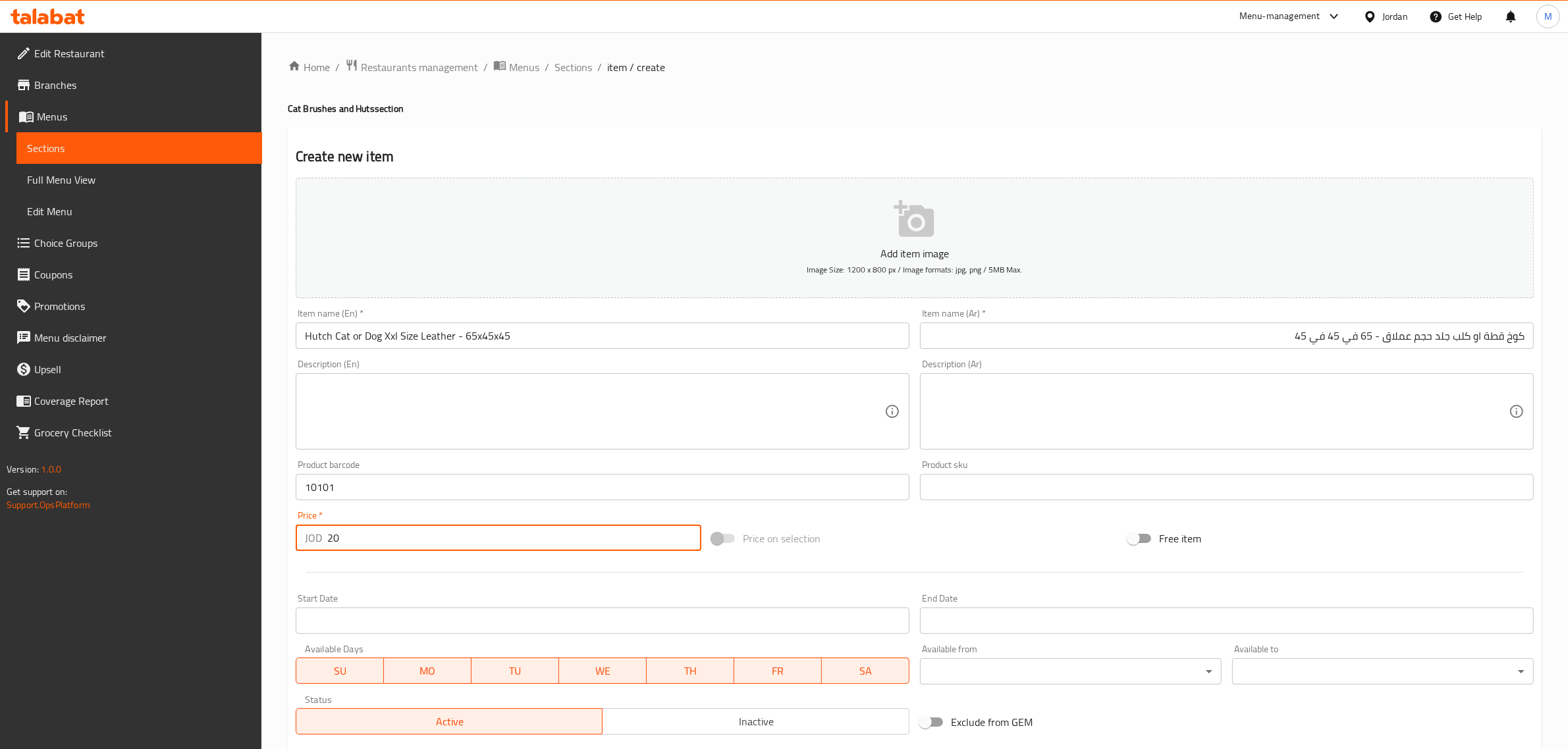
type input "20"
click at [630, 716] on span "Inactive" at bounding box center [756, 722] width 296 height 19
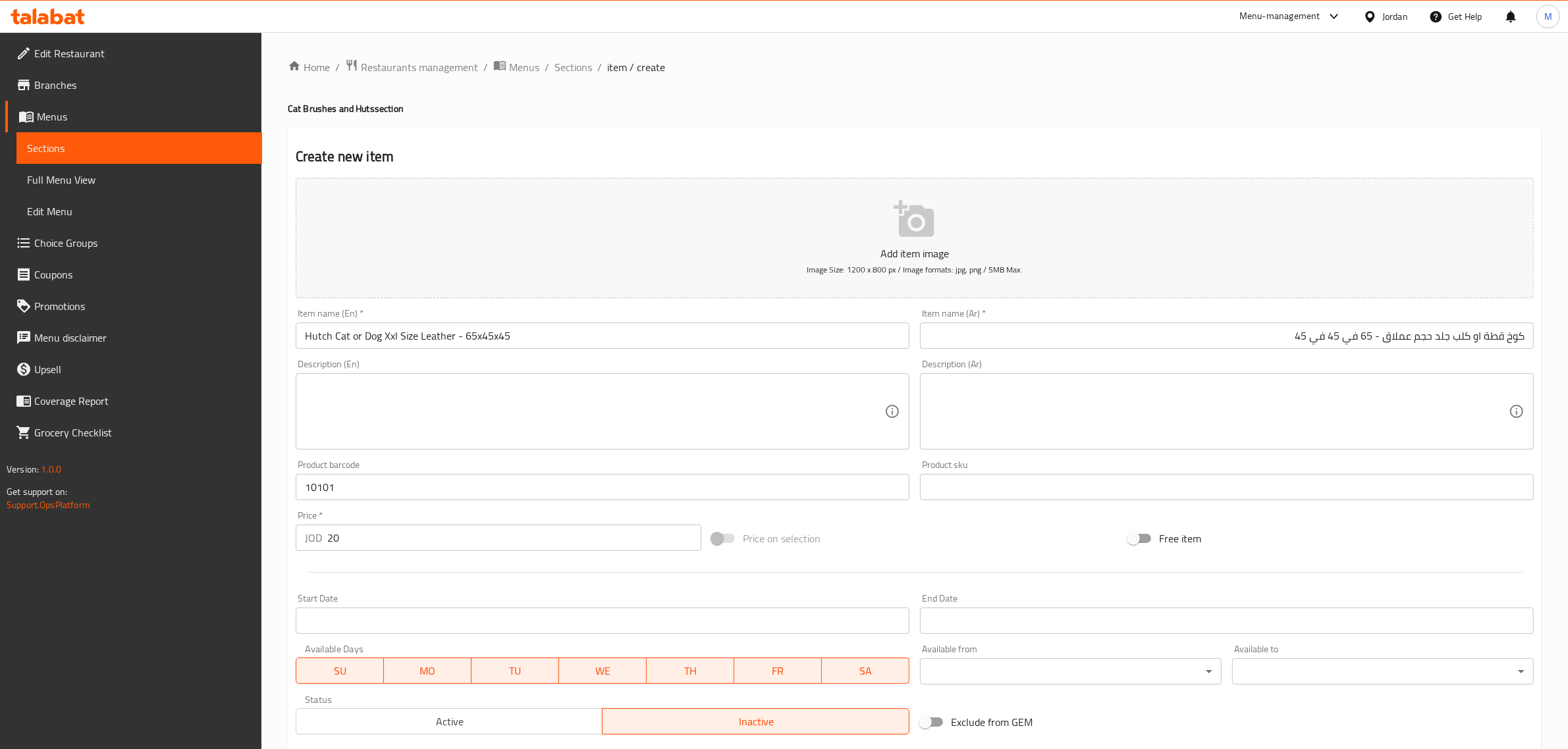
click at [577, 340] on input "Hutch Cat or Dog Xxl Size Leather - 65x45x45" at bounding box center [602, 336] width 614 height 26
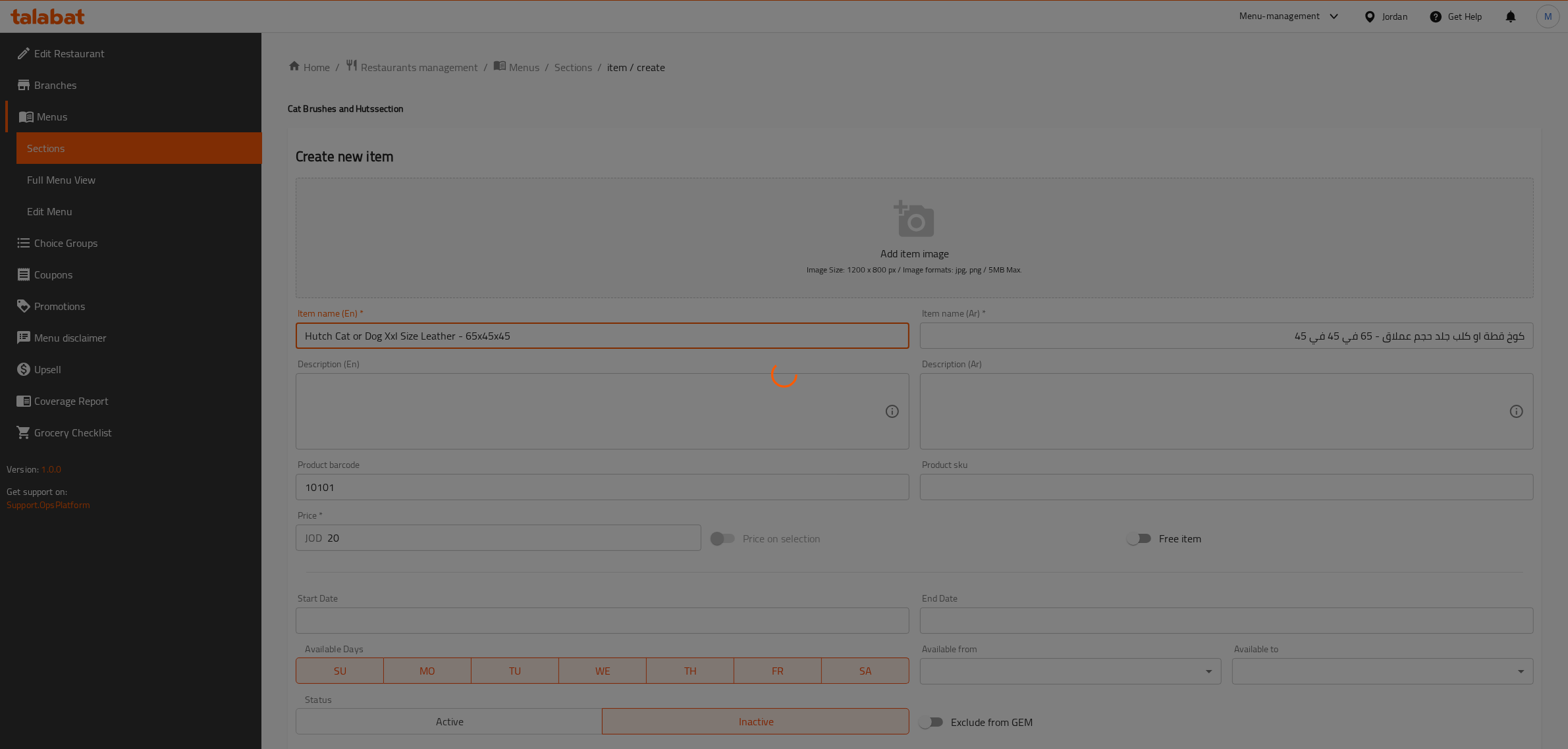
type input "0"
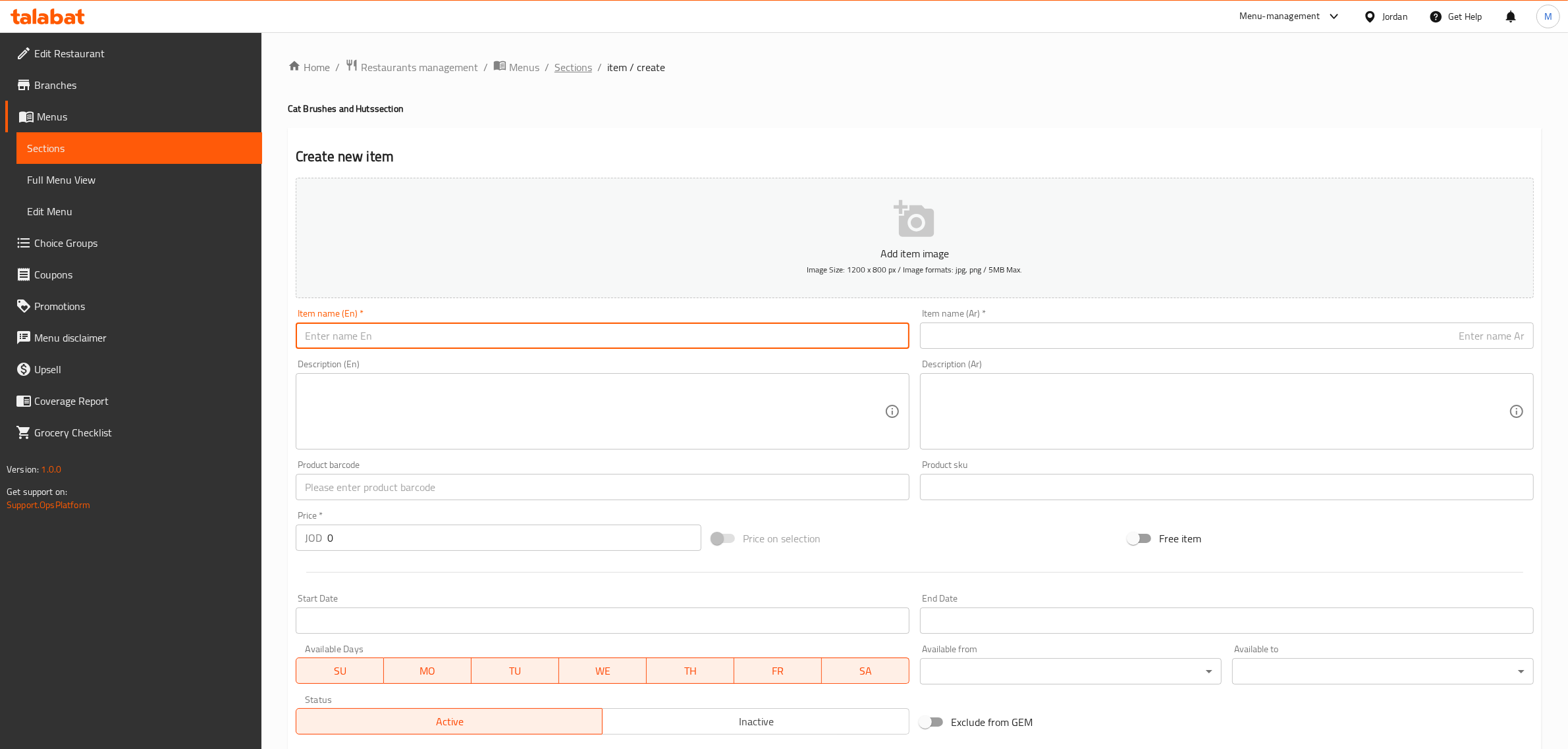
click at [580, 64] on span "Sections" at bounding box center [573, 67] width 37 height 16
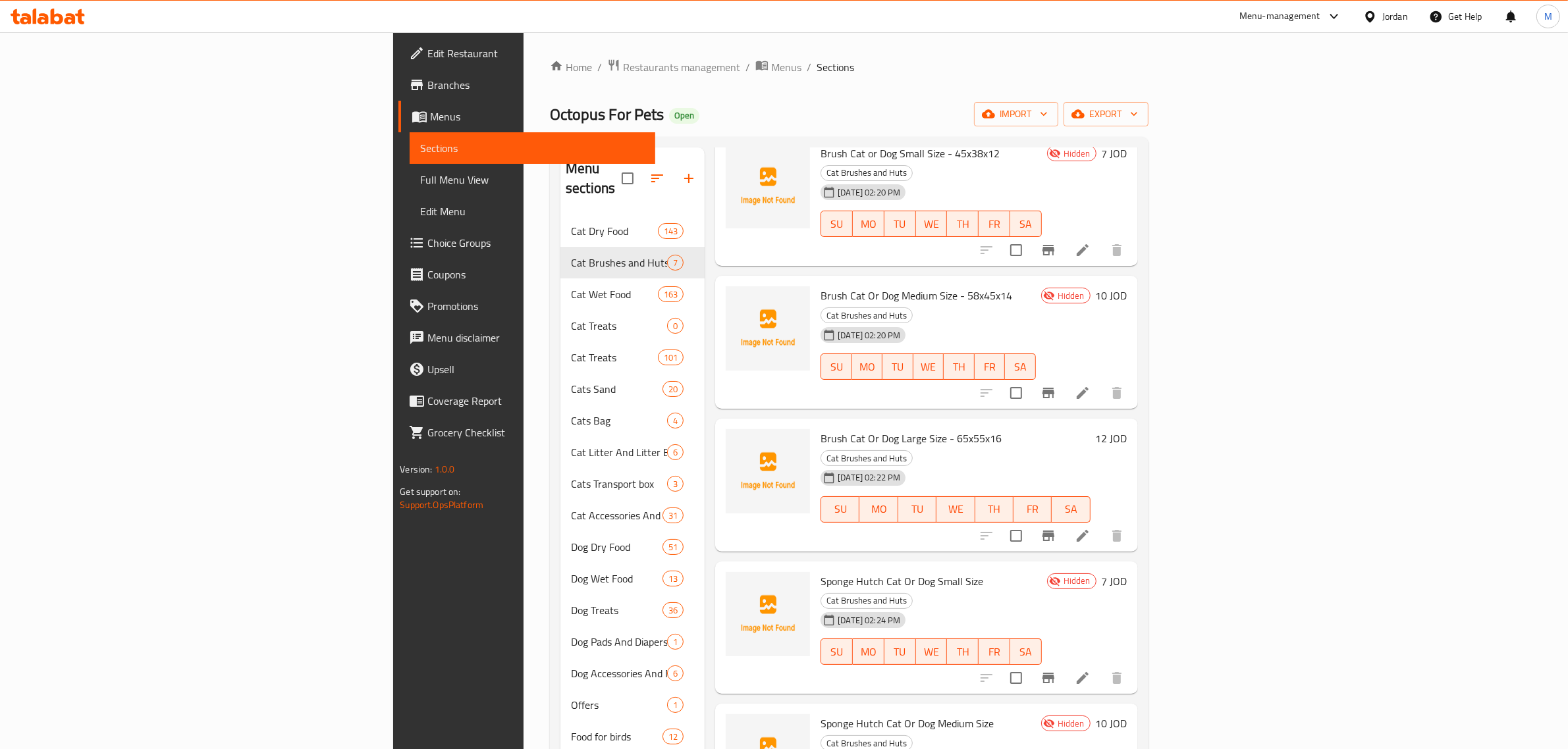
scroll to position [151, 0]
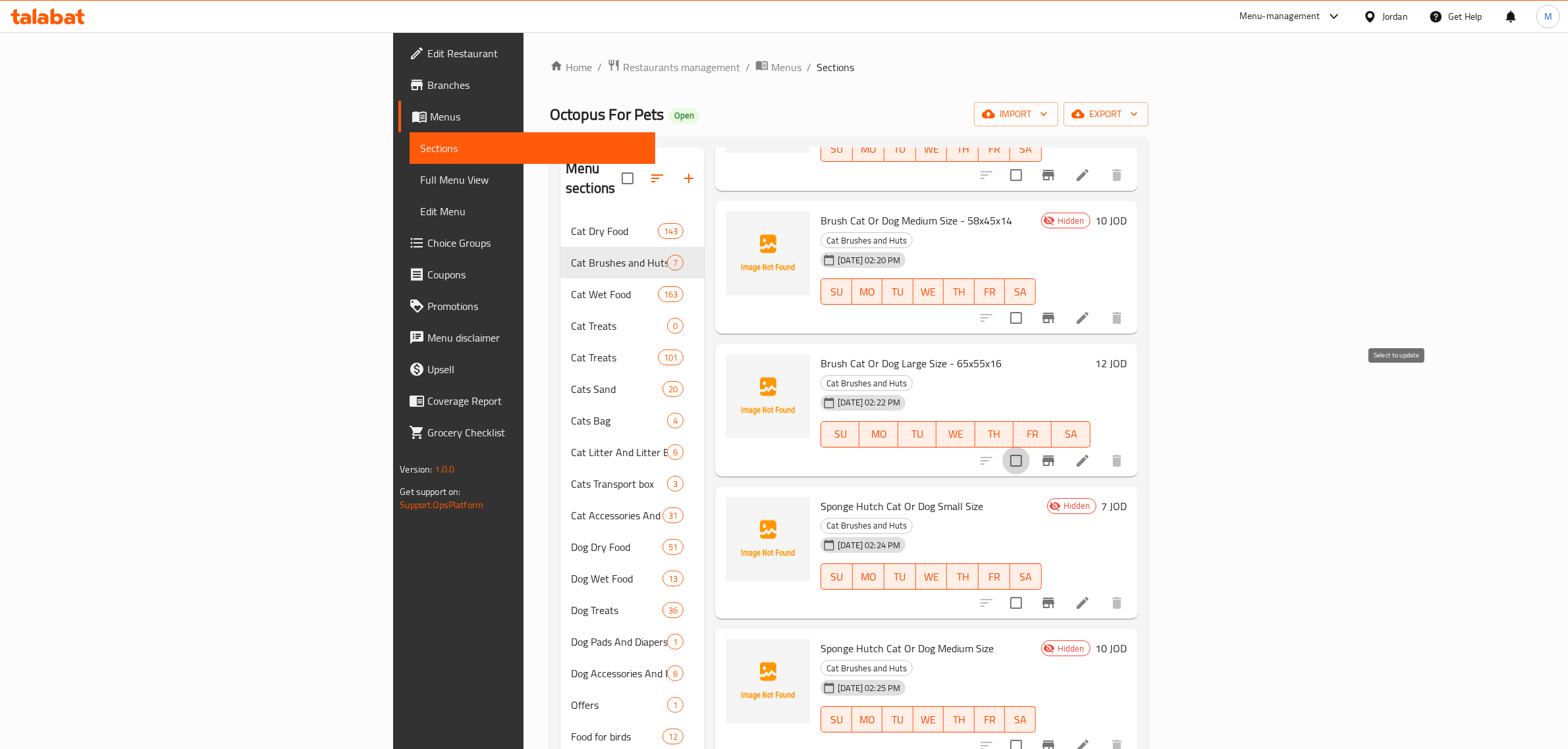
click at [1030, 447] on input "checkbox" at bounding box center [1016, 460] width 28 height 28
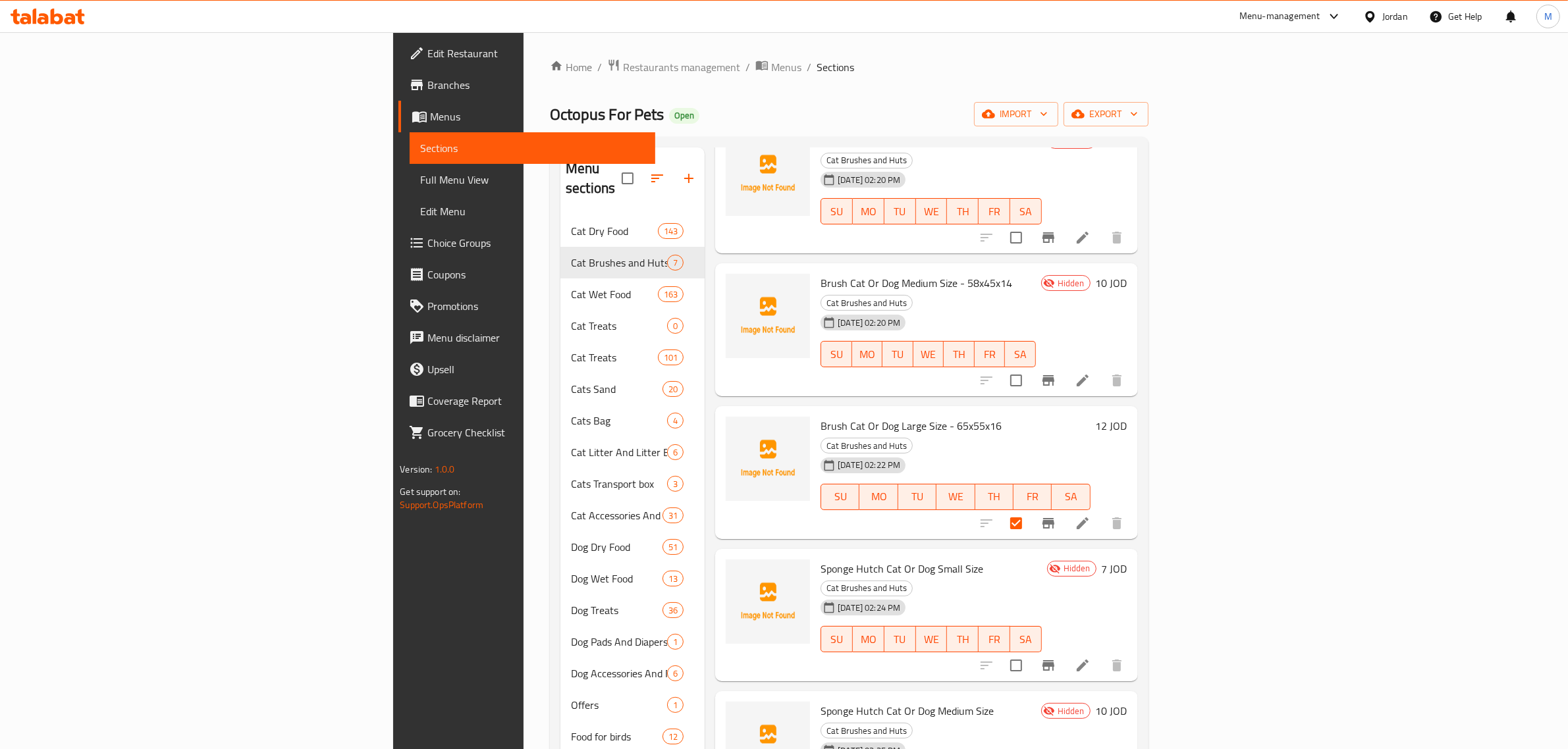
scroll to position [0, 0]
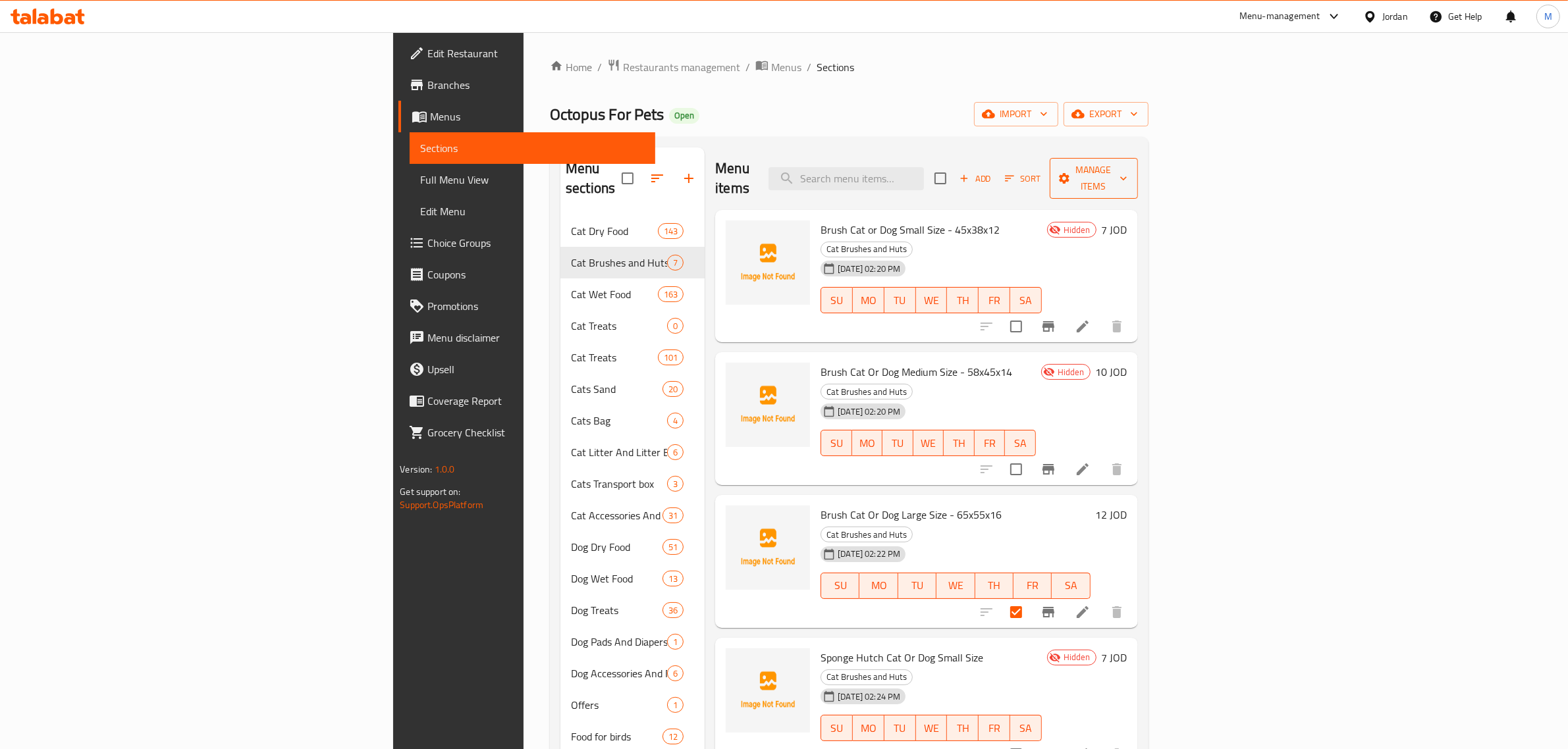
click at [1127, 172] on span "Manage items" at bounding box center [1093, 178] width 67 height 33
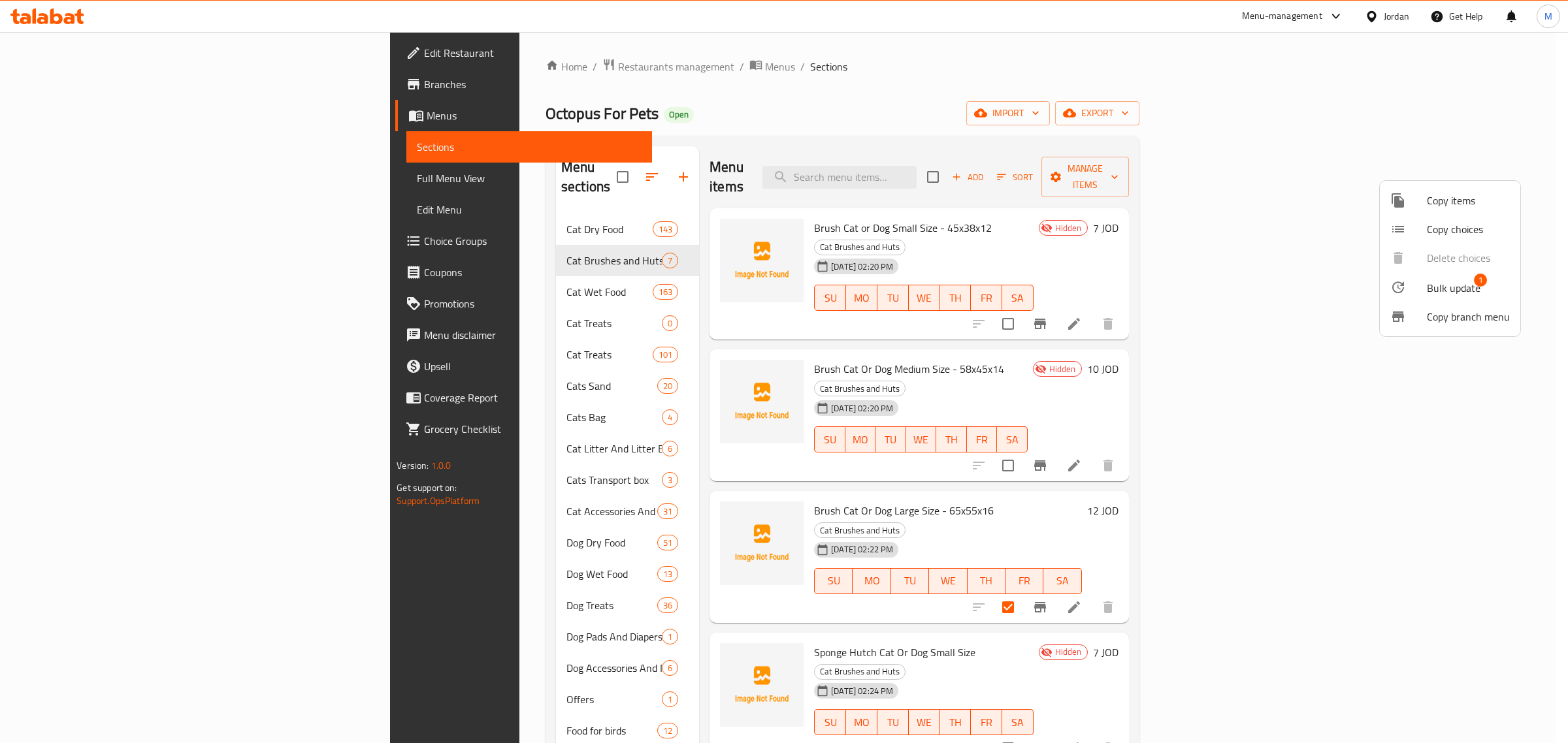
click at [1432, 283] on span "Bulk update" at bounding box center [1454, 288] width 54 height 16
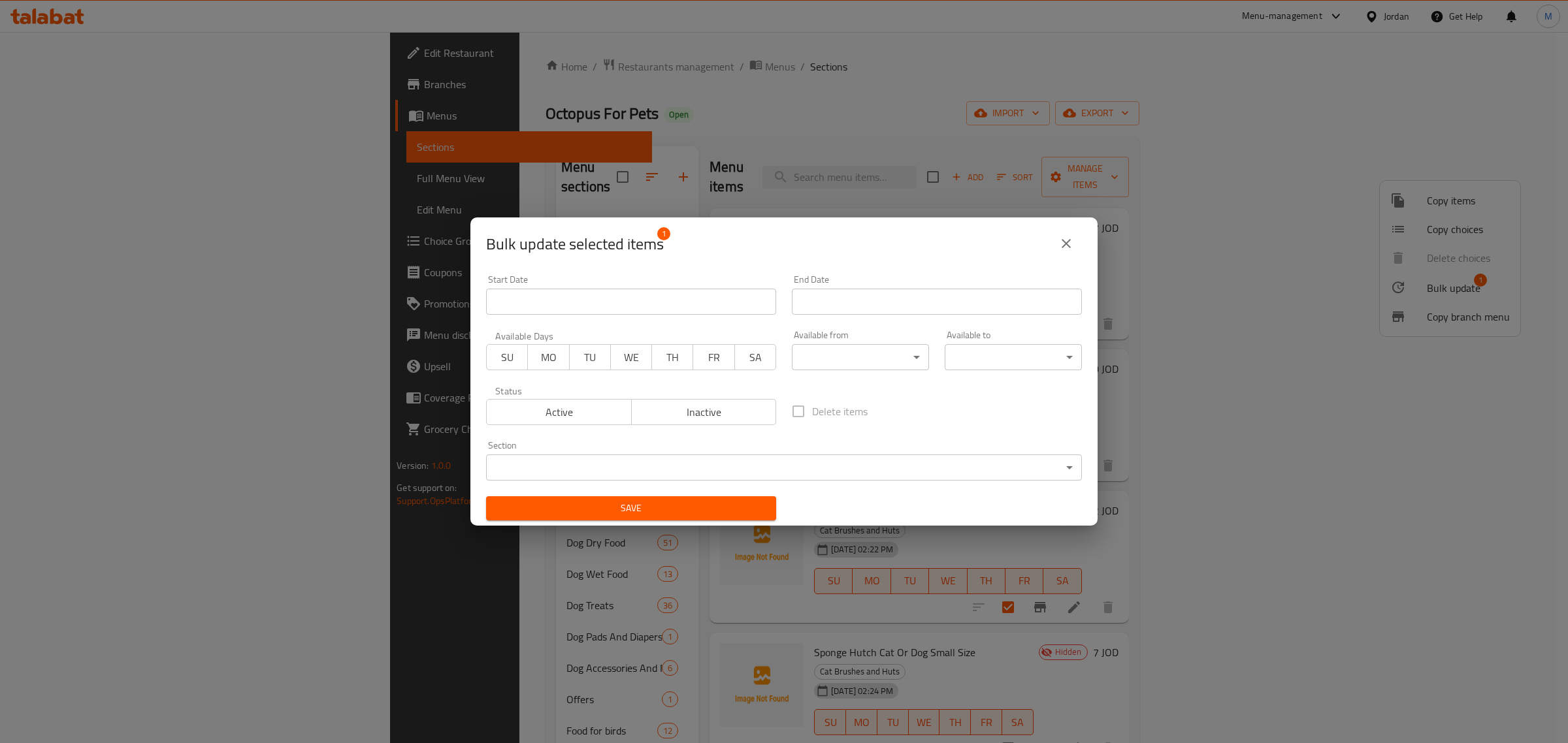
click at [715, 399] on button "Inactive" at bounding box center [704, 412] width 146 height 26
click at [675, 507] on span "Save" at bounding box center [631, 508] width 269 height 17
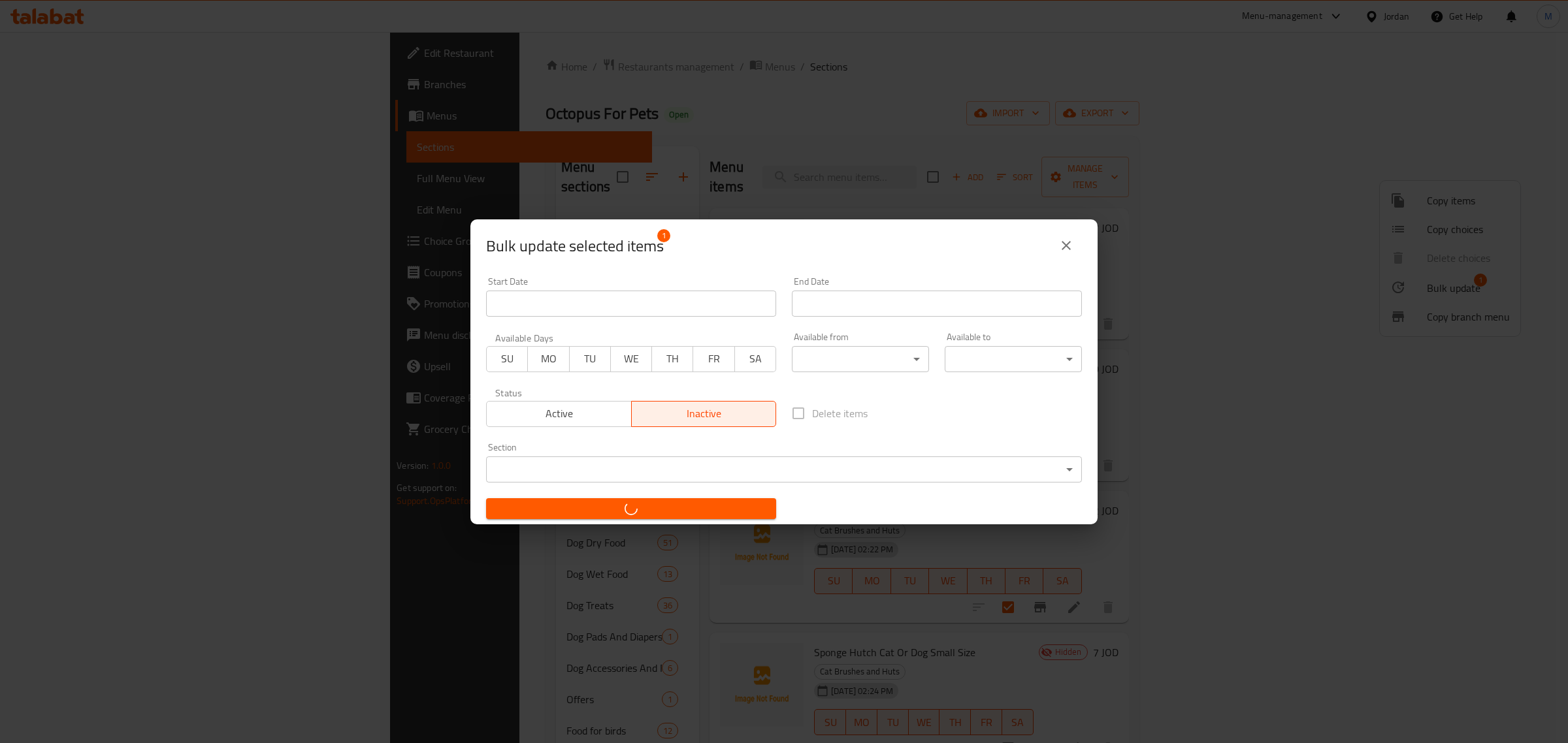
checkbox input "false"
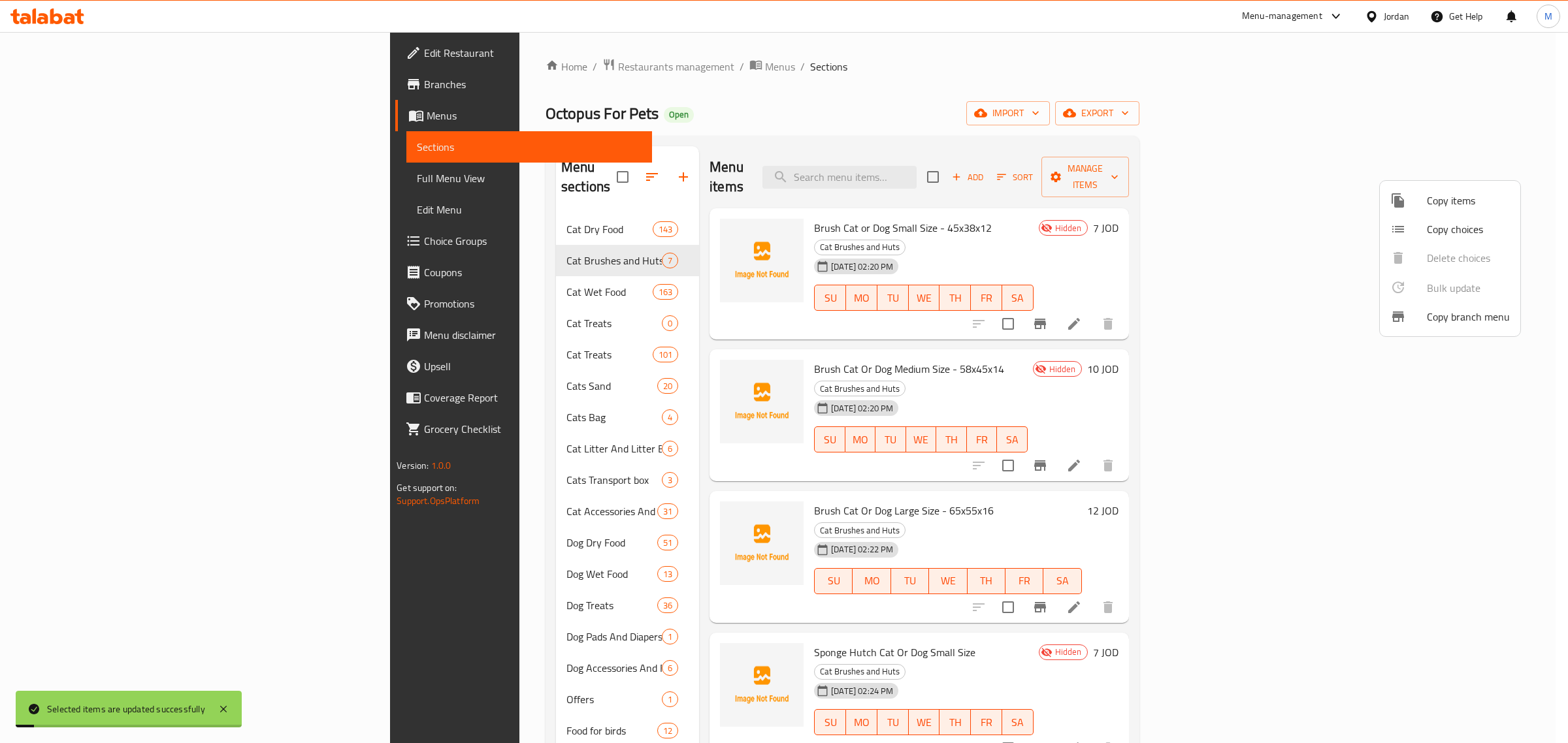
click at [1070, 407] on div at bounding box center [784, 372] width 1568 height 743
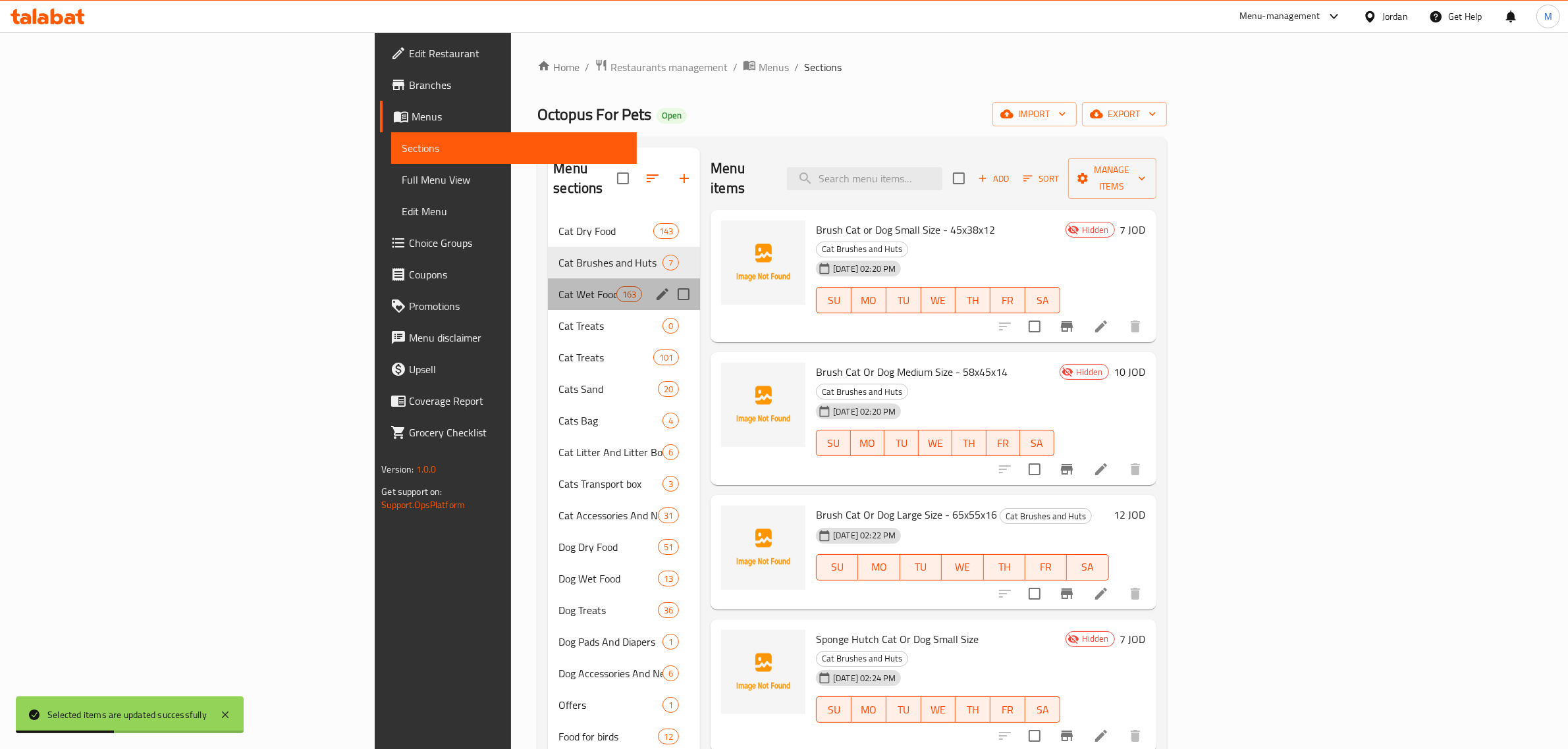
click at [548, 283] on div "Cat Wet Food 163" at bounding box center [624, 294] width 152 height 32
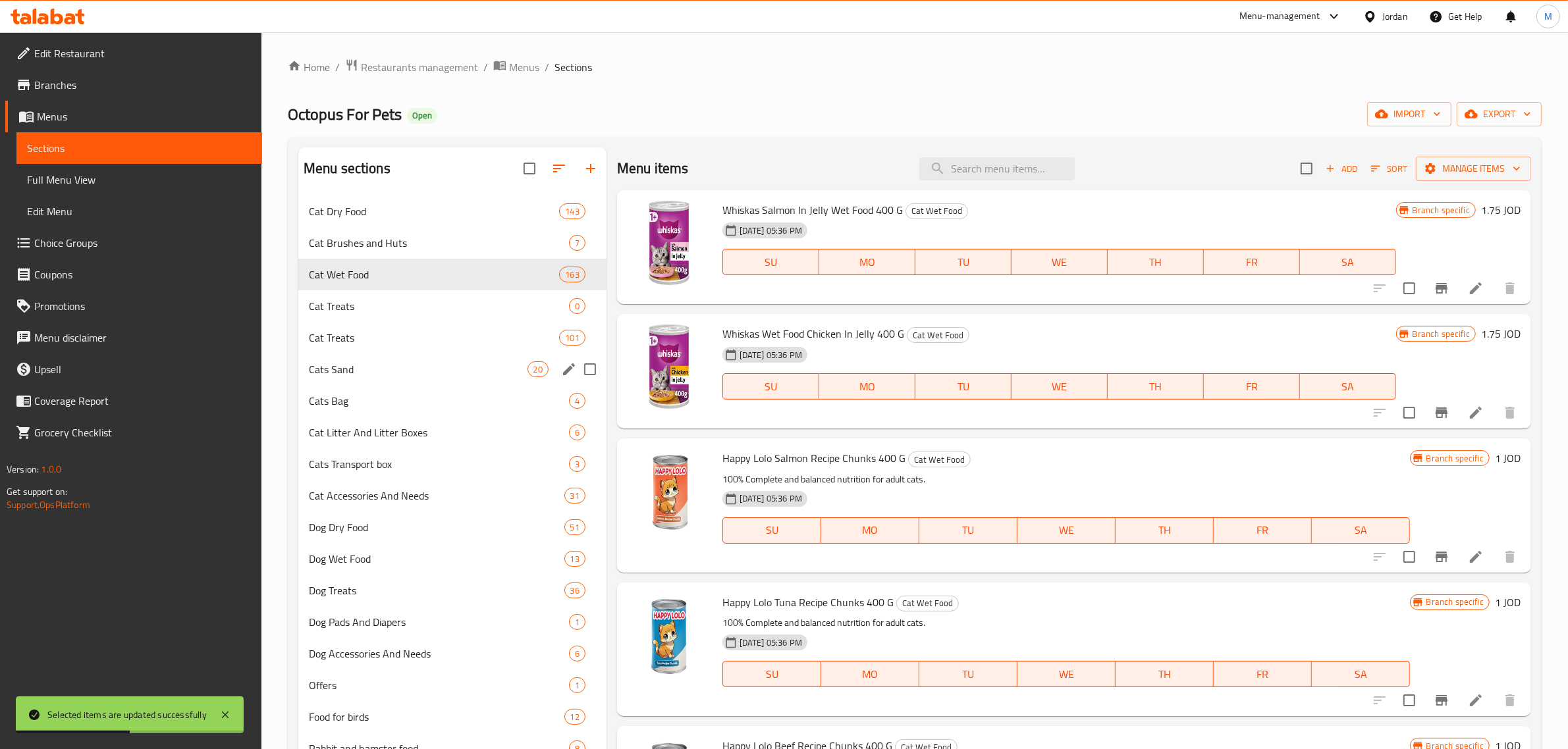
click at [475, 365] on span "Cats Sand" at bounding box center [418, 369] width 219 height 16
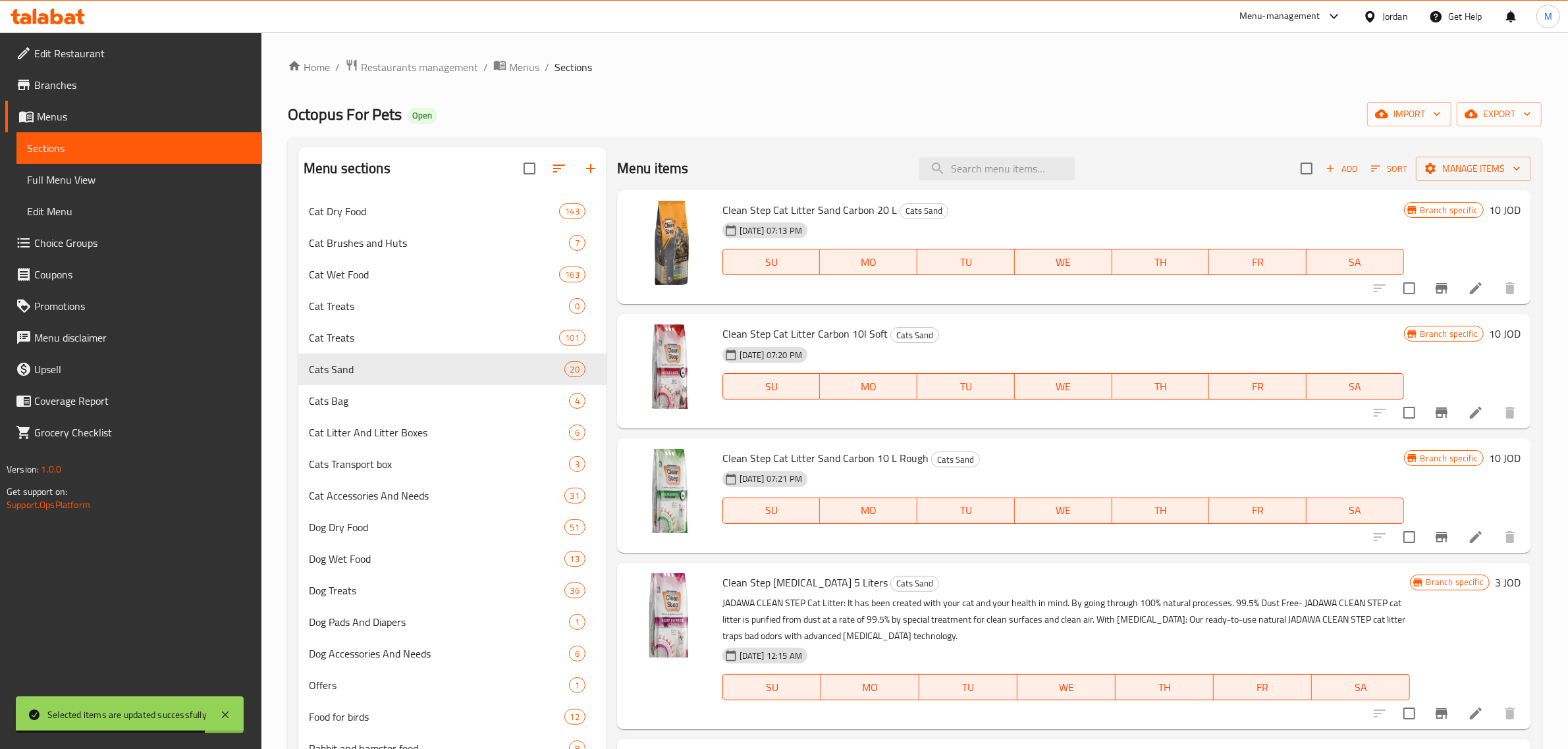
click at [1007, 185] on div "Menu items Add Sort Manage items" at bounding box center [1073, 169] width 914 height 43
click at [1007, 172] on input "search" at bounding box center [997, 169] width 155 height 23
paste input "Clean Step Lavender 5L"
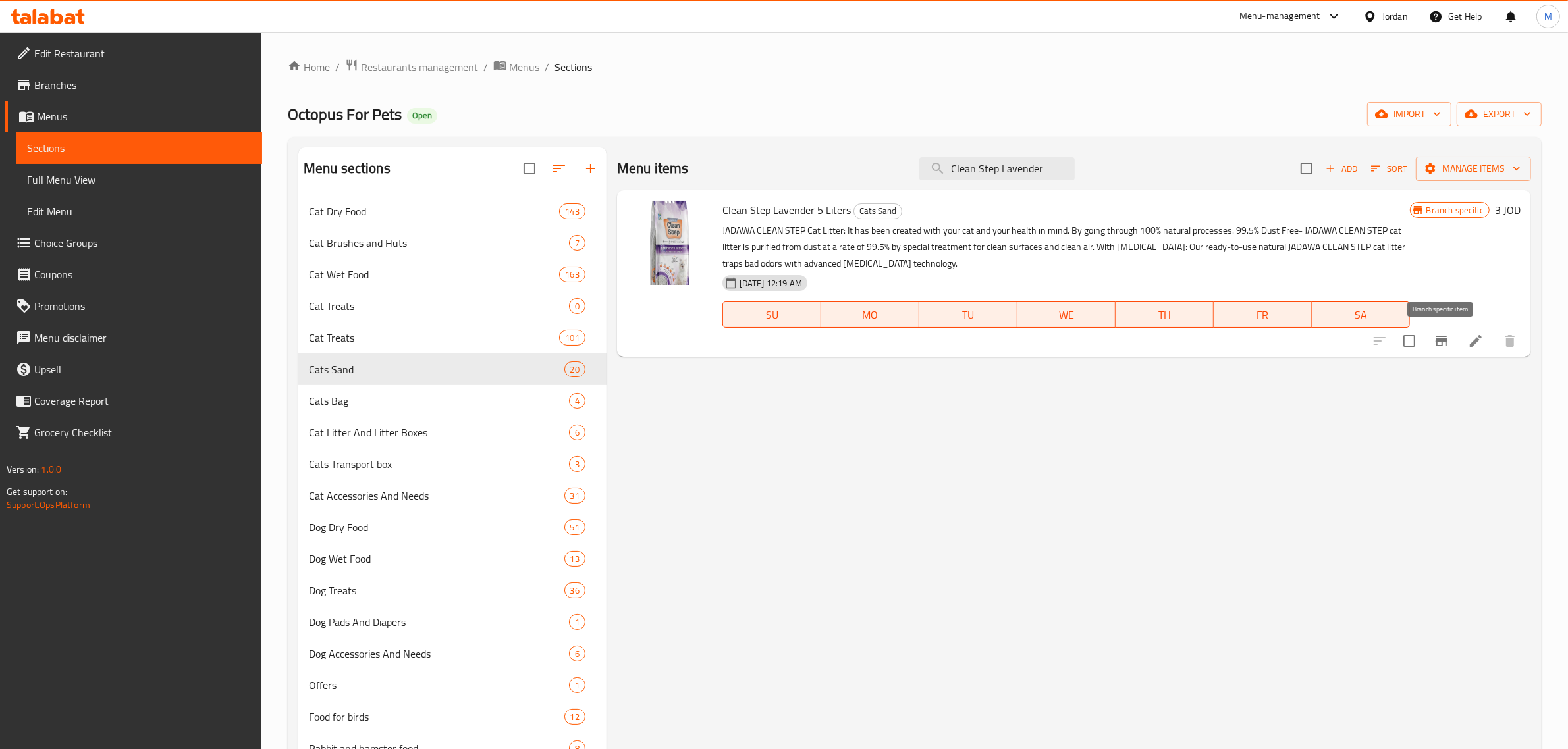
type input "Clean Step Lavender"
click at [1441, 341] on icon "Branch-specific-item" at bounding box center [1441, 341] width 12 height 10
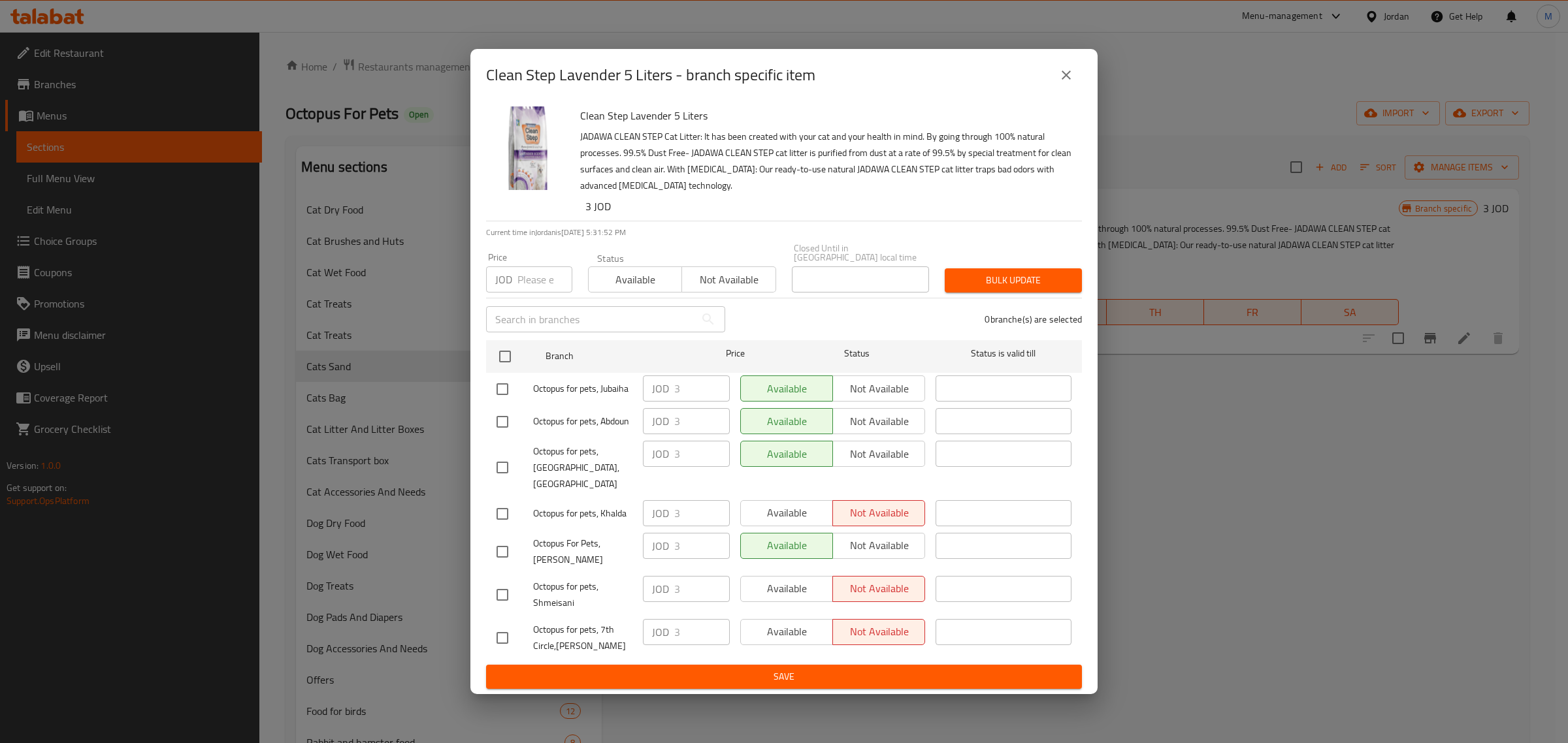
drag, startPoint x: 1061, startPoint y: 89, endPoint x: 1073, endPoint y: 96, distance: 13.9
click at [1063, 83] on icon "close" at bounding box center [1066, 75] width 16 height 16
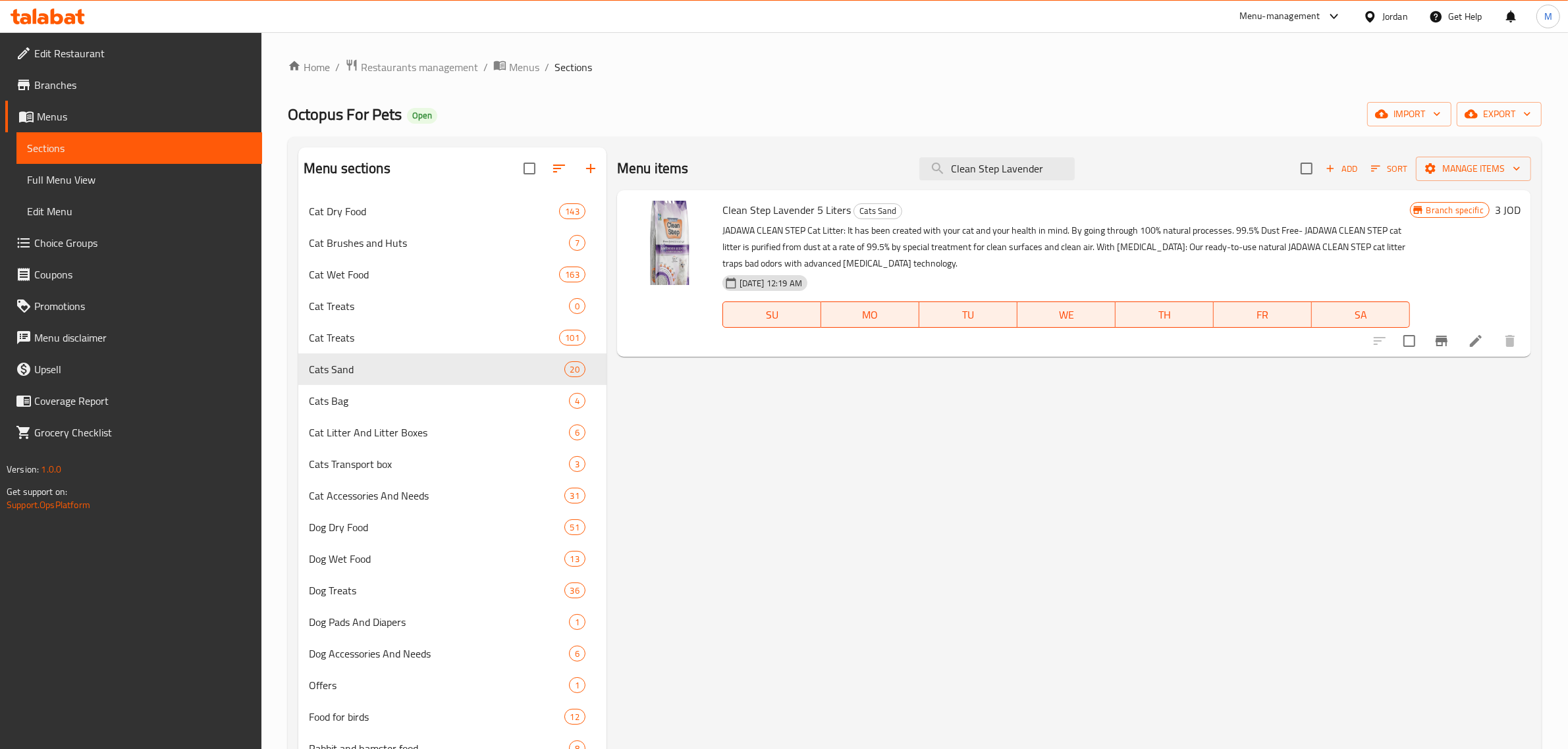
click at [1473, 336] on icon at bounding box center [1476, 341] width 16 height 16
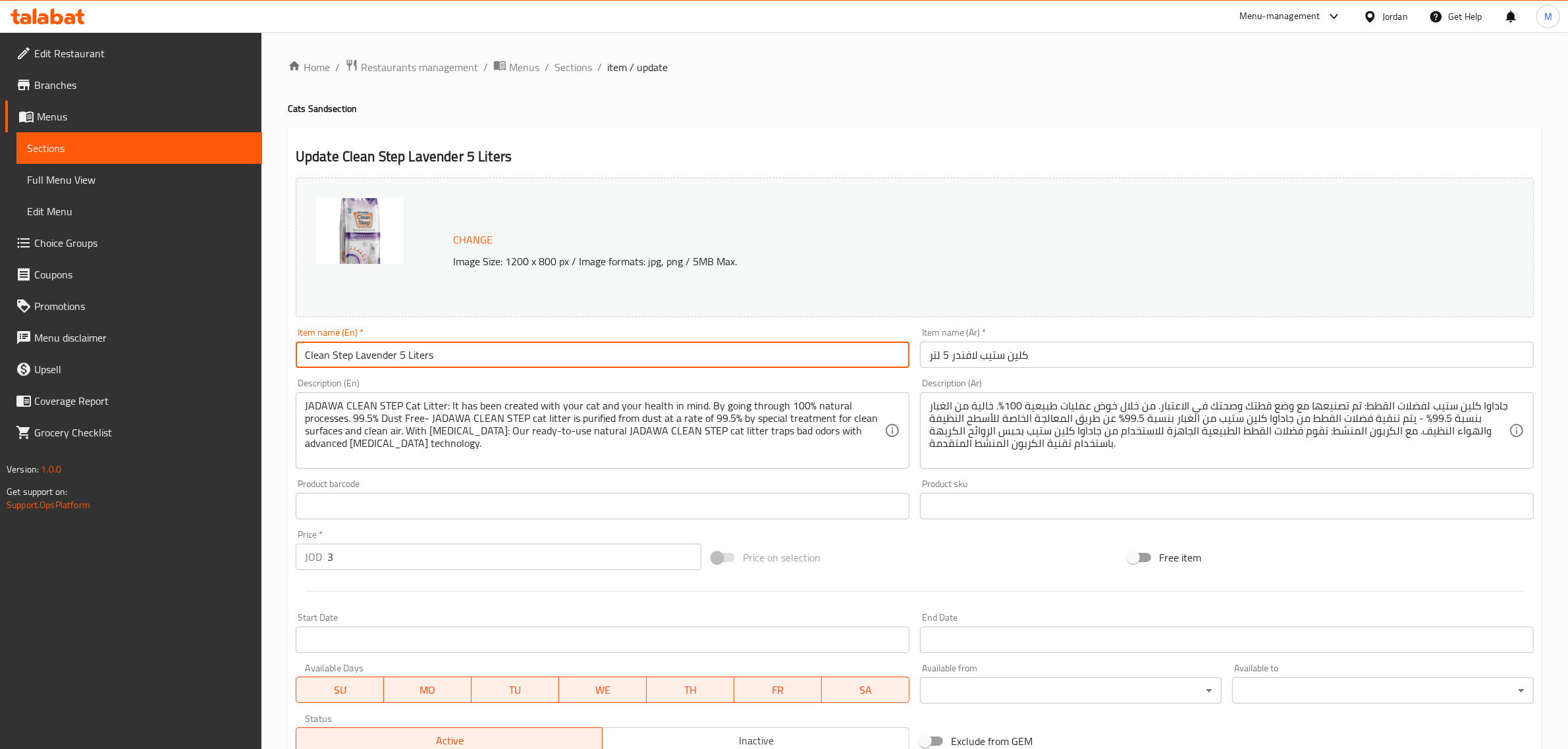
click at [464, 352] on input "Clean Step Lavender 5 Liters" at bounding box center [602, 355] width 614 height 26
drag, startPoint x: 445, startPoint y: 350, endPoint x: 408, endPoint y: 359, distance: 38.1
click at [408, 359] on input "Clean Step Lavender 5 Liters" at bounding box center [602, 355] width 614 height 26
type input "Clean Step Lavender 5 L"
click at [1075, 363] on input "كلين ستيب لافندر 5 لتر" at bounding box center [1227, 355] width 614 height 26
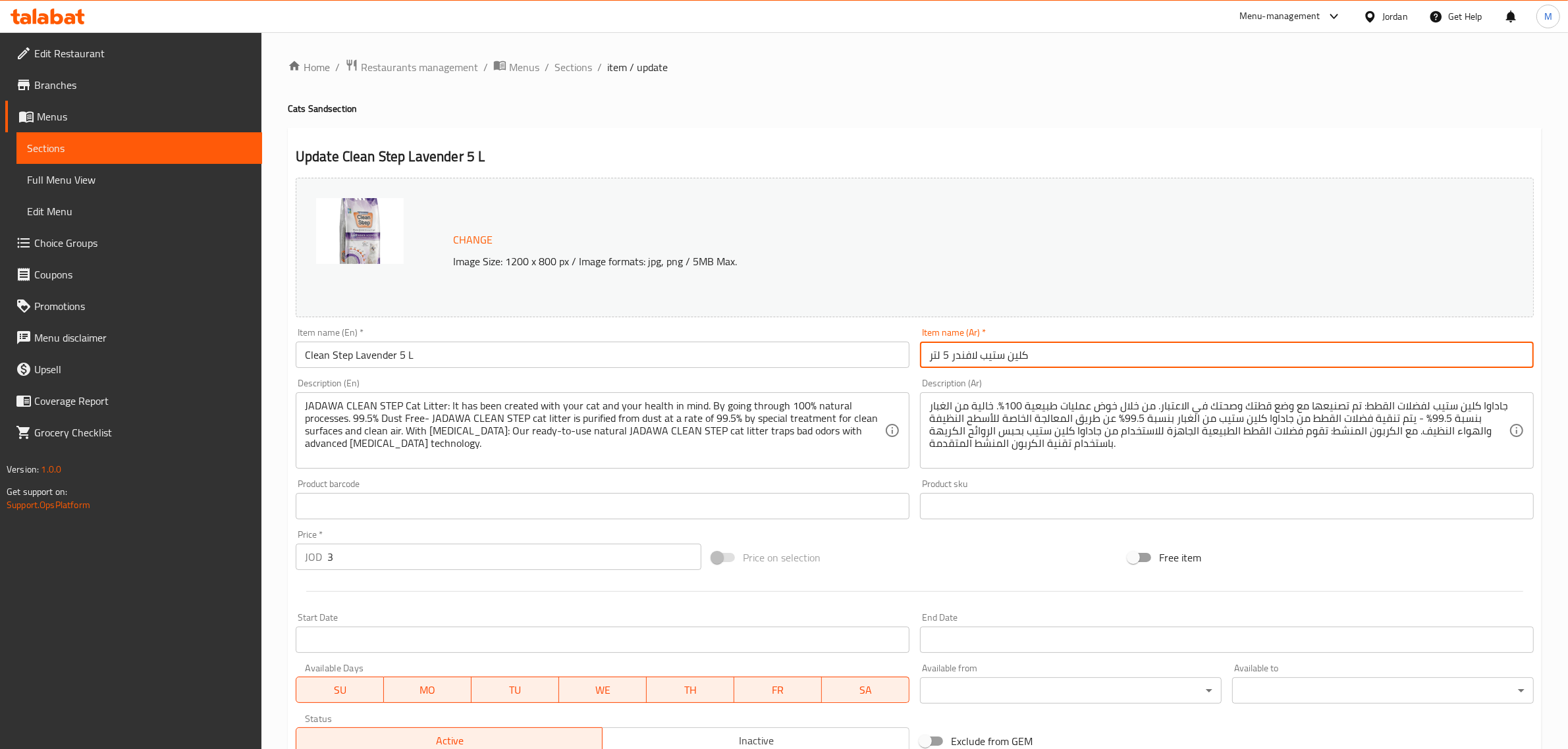
click at [1075, 363] on input "كلين ستيب لافندر 5 لتر" at bounding box center [1227, 355] width 614 height 26
paste input "رمل"
click at [474, 349] on input "Clean Step Lavender 5 L" at bounding box center [602, 355] width 614 height 26
type input "كلين ستيب لافندر 5 لتر"
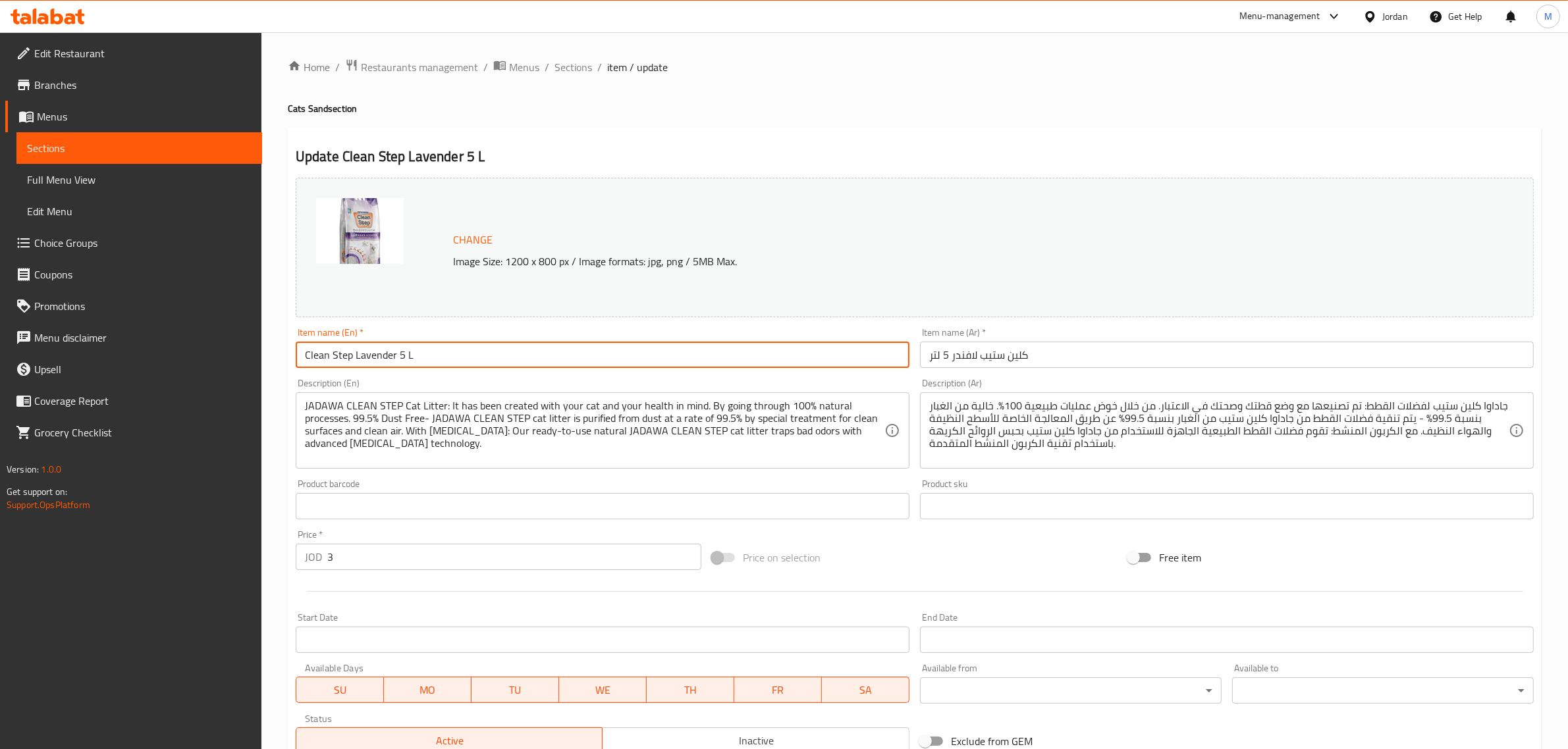
type input "Clean Step Lavender 5 L"
click at [1098, 350] on input "كلين ستيب لافندر 5 لتر" at bounding box center [1227, 355] width 614 height 26
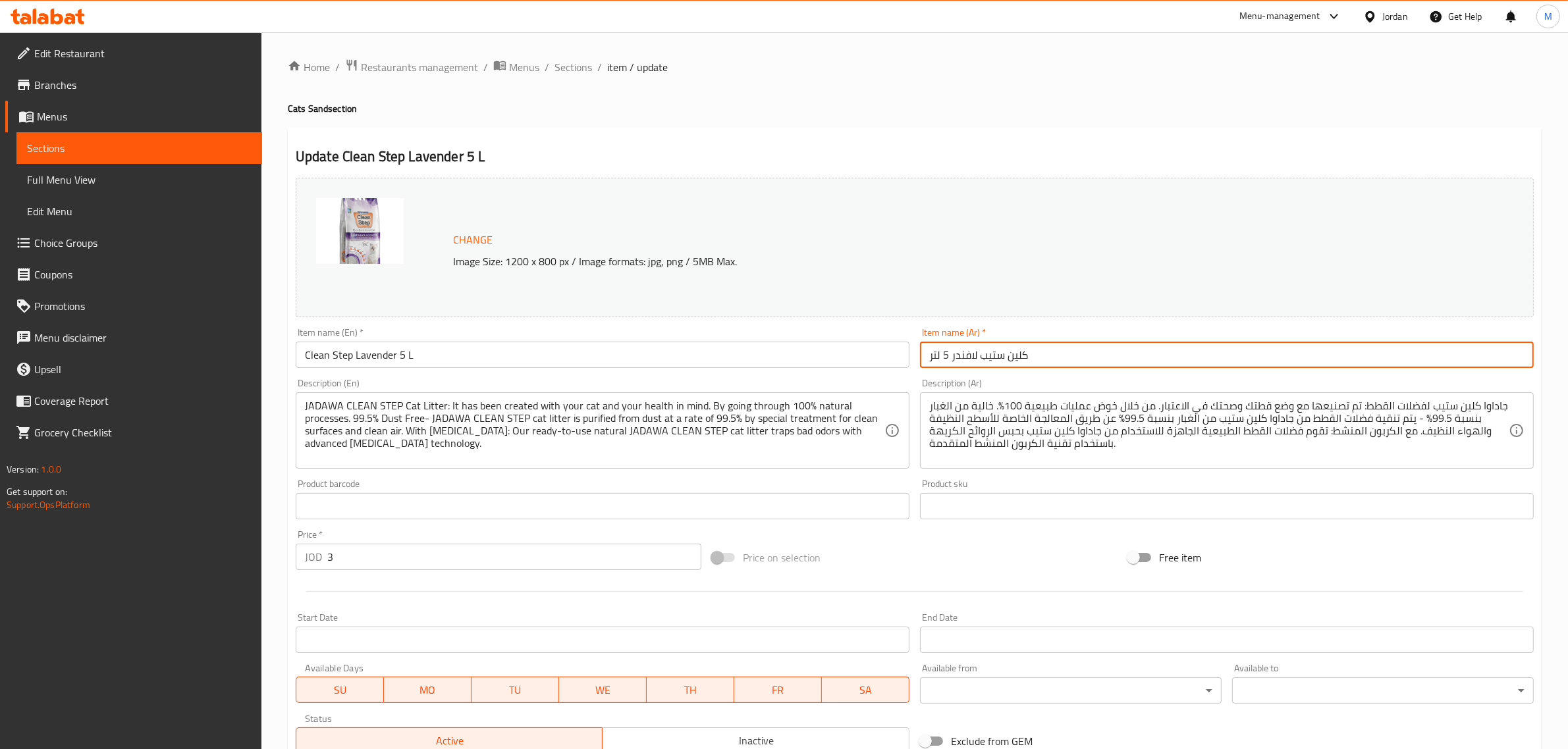
click at [1098, 350] on input "كلين ستيب لافندر 5 لتر" at bounding box center [1227, 355] width 614 height 26
paste input "رمل"
type input "رمل كلين ستيب لافندر 5 لتر"
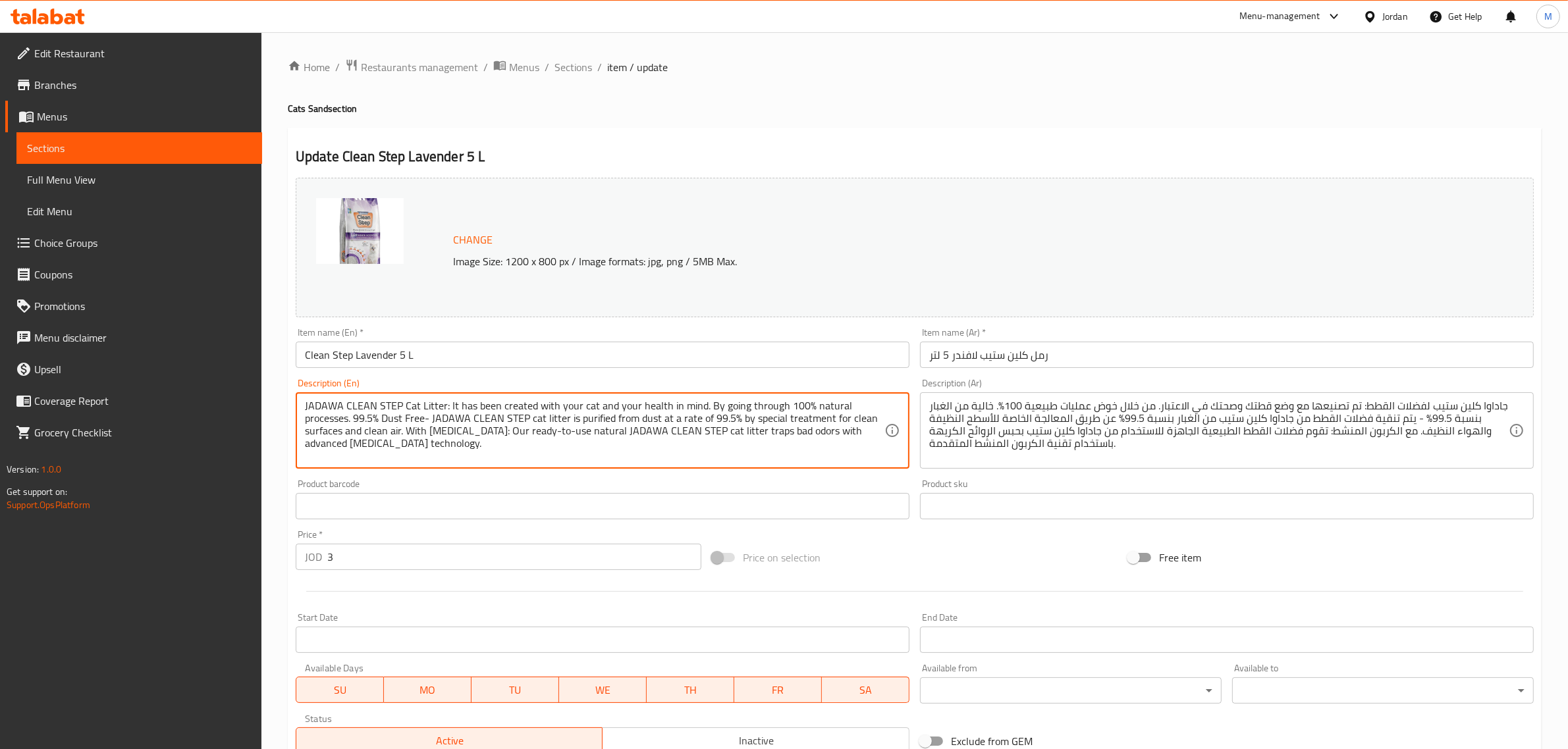
click at [438, 402] on textarea "JADAWA CLEAN STEP Cat Litter: It has been created with your cat and your health…" at bounding box center [594, 431] width 579 height 62
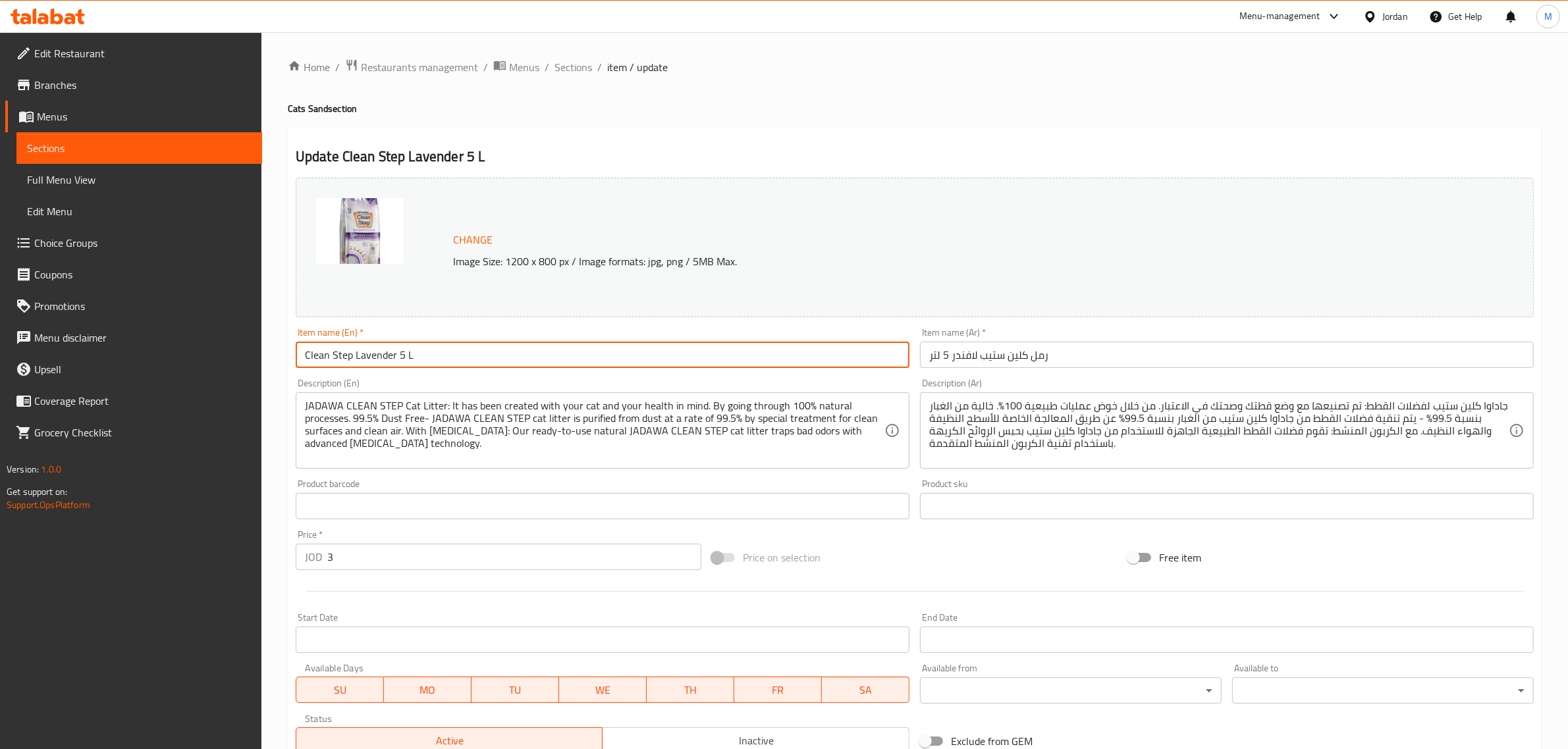
click at [485, 350] on input "Clean Step Lavender 5 L" at bounding box center [602, 355] width 614 height 26
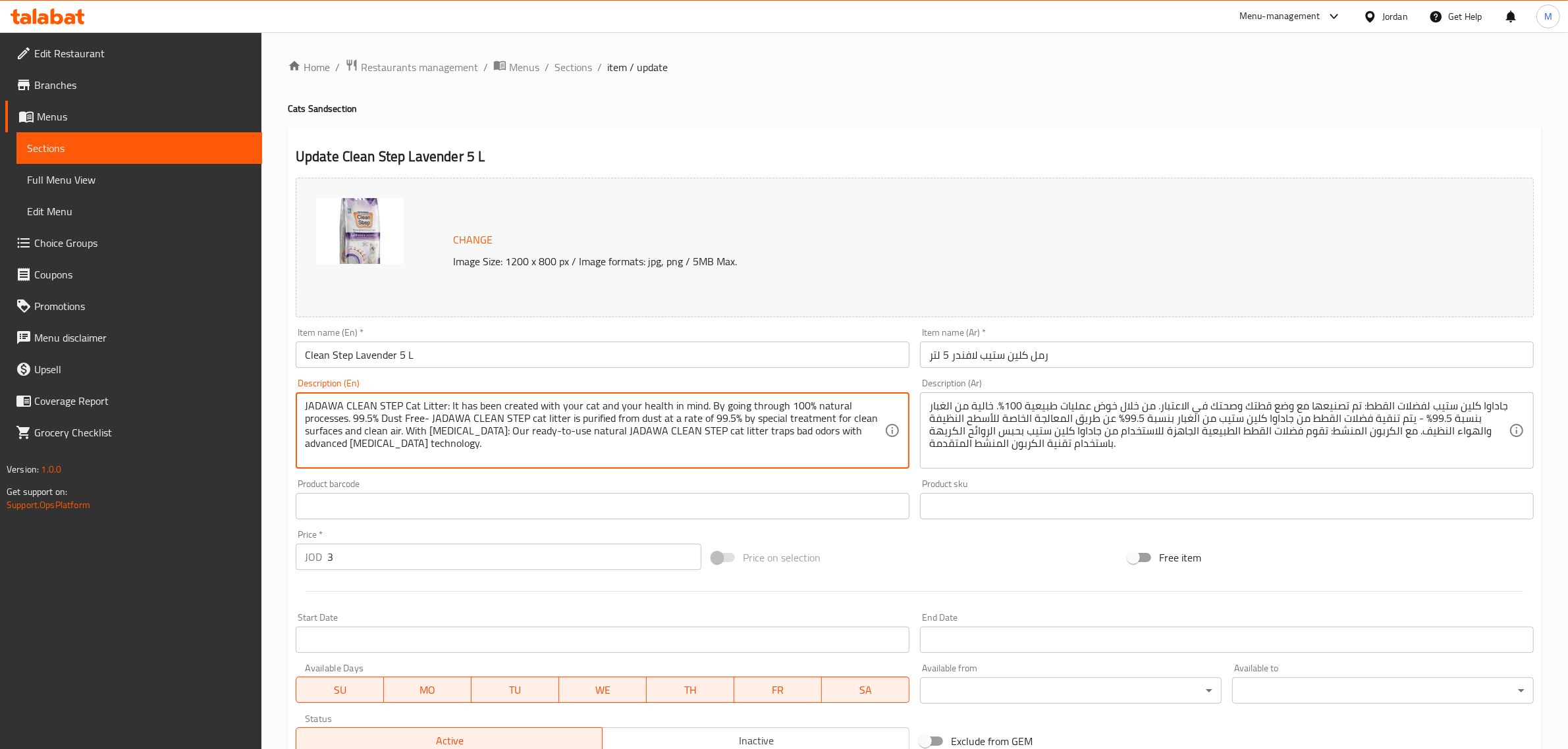
click at [439, 405] on textarea "JADAWA CLEAN STEP Cat Litter: It has been created with your cat and your health…" at bounding box center [594, 431] width 579 height 62
click at [303, 354] on input "Clean Step Lavender 5 L" at bounding box center [602, 355] width 614 height 26
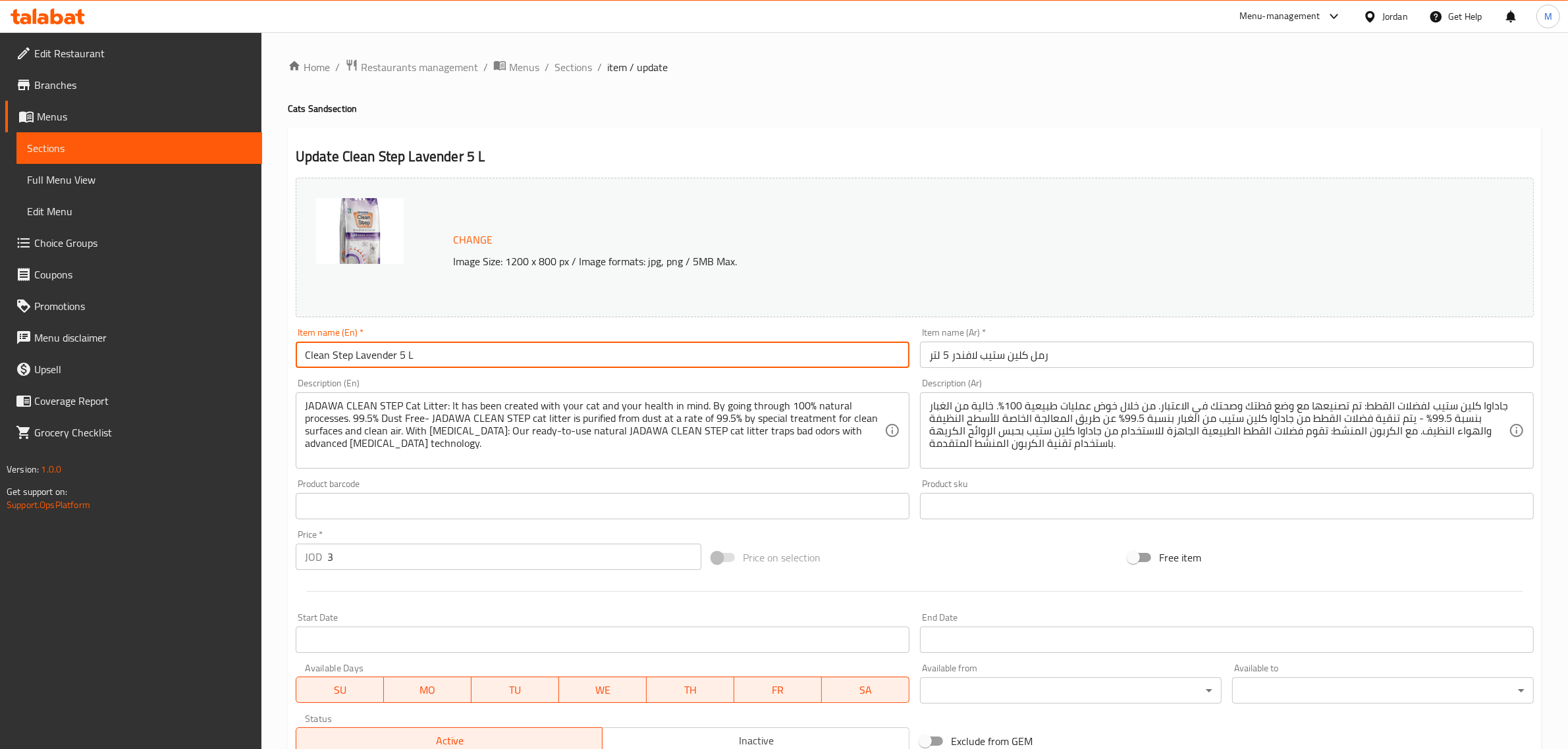
click at [394, 347] on input "Clean Step Lavender 5 L" at bounding box center [602, 355] width 614 height 26
paste input "Litter"
click at [463, 349] on input "Clean Step Lavender Litter 5 L" at bounding box center [602, 355] width 614 height 26
type input "Clean Step Lavender Litter 5 L"
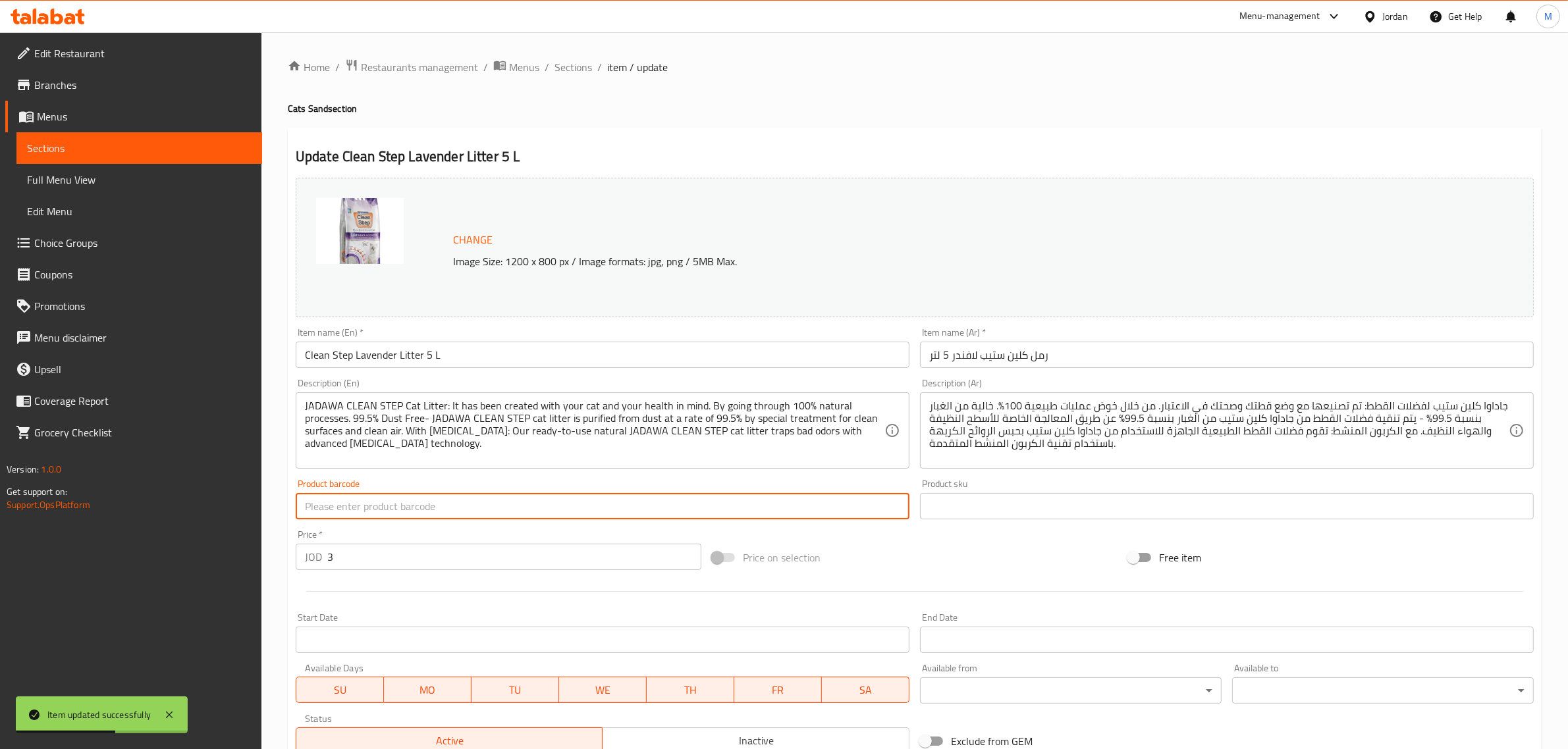
click at [452, 495] on input "text" at bounding box center [602, 506] width 614 height 26
paste input "8683911848194"
type input "8683911848194"
click at [527, 343] on input "Clean Step Lavender Litter 5 L" at bounding box center [602, 355] width 614 height 26
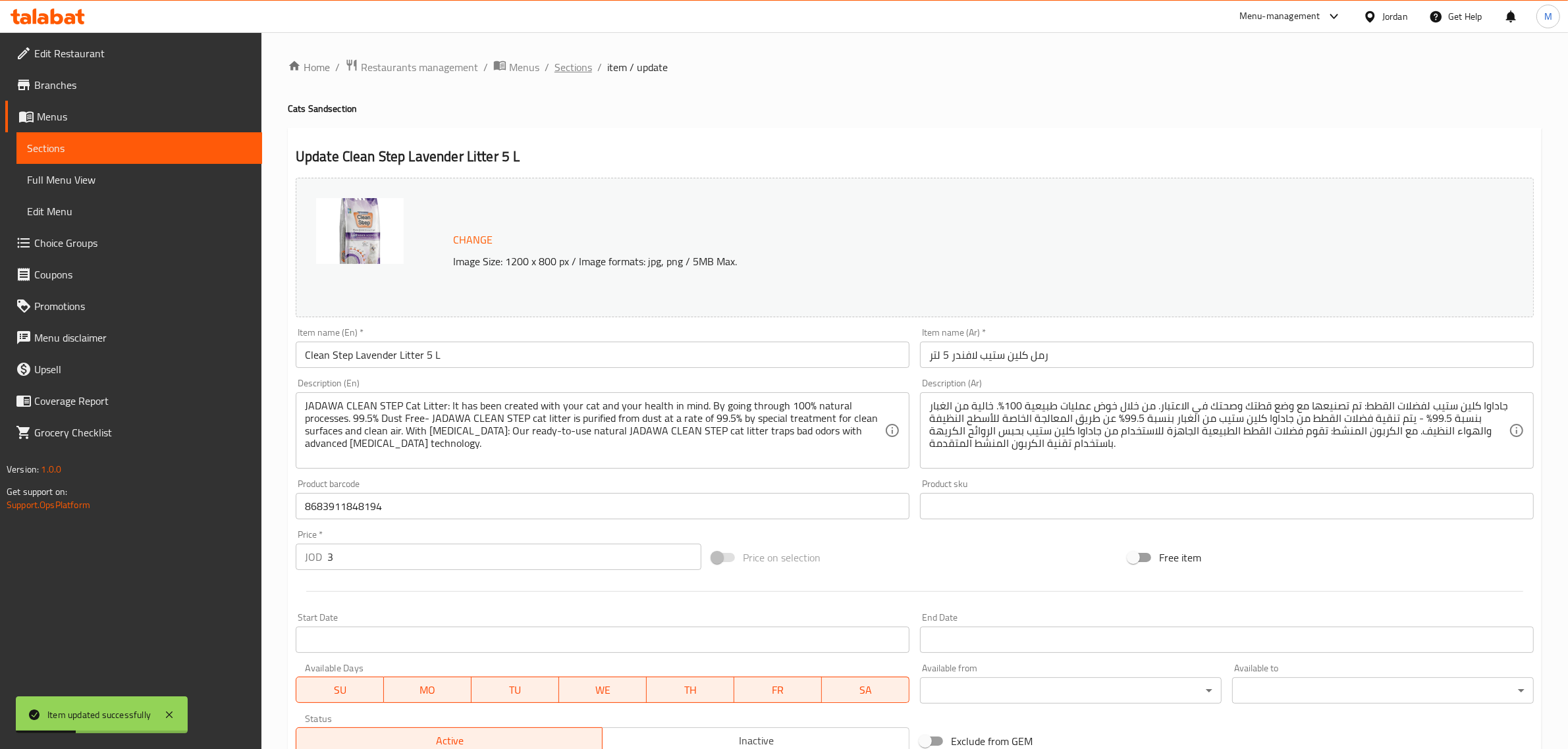
click at [575, 69] on span "Sections" at bounding box center [573, 67] width 37 height 16
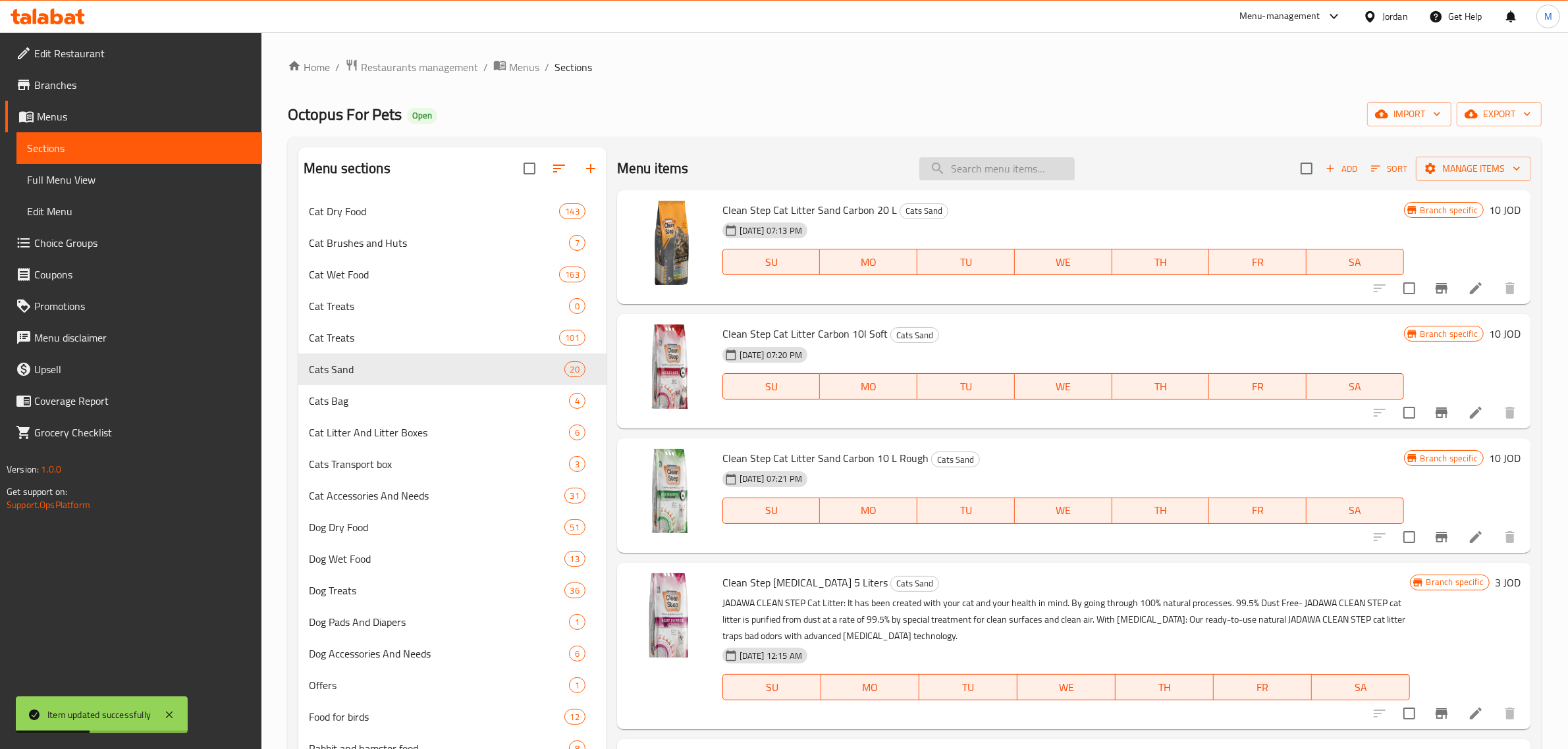
click at [952, 175] on input "search" at bounding box center [997, 169] width 155 height 23
paste input "Clean Step Soap Scented 5L"
type input "Clean Step Soap Scented 5L"
click at [1025, 175] on input "Clean Step Soap Scented 5L" at bounding box center [997, 169] width 155 height 23
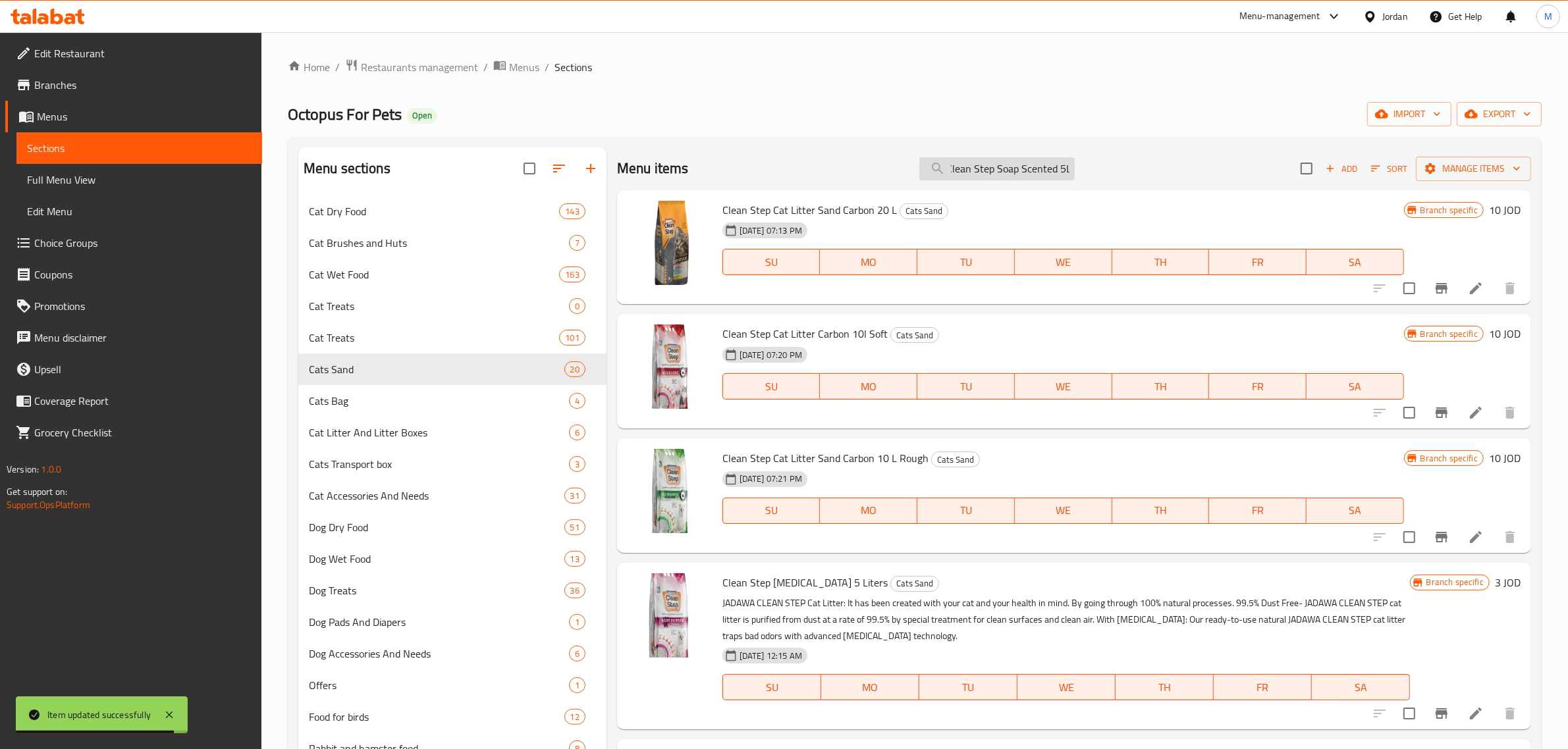
click at [1025, 175] on input "Clean Step Soap Scented 5L" at bounding box center [997, 169] width 155 height 23
paste input "Clean Step Soap Scented 5L"
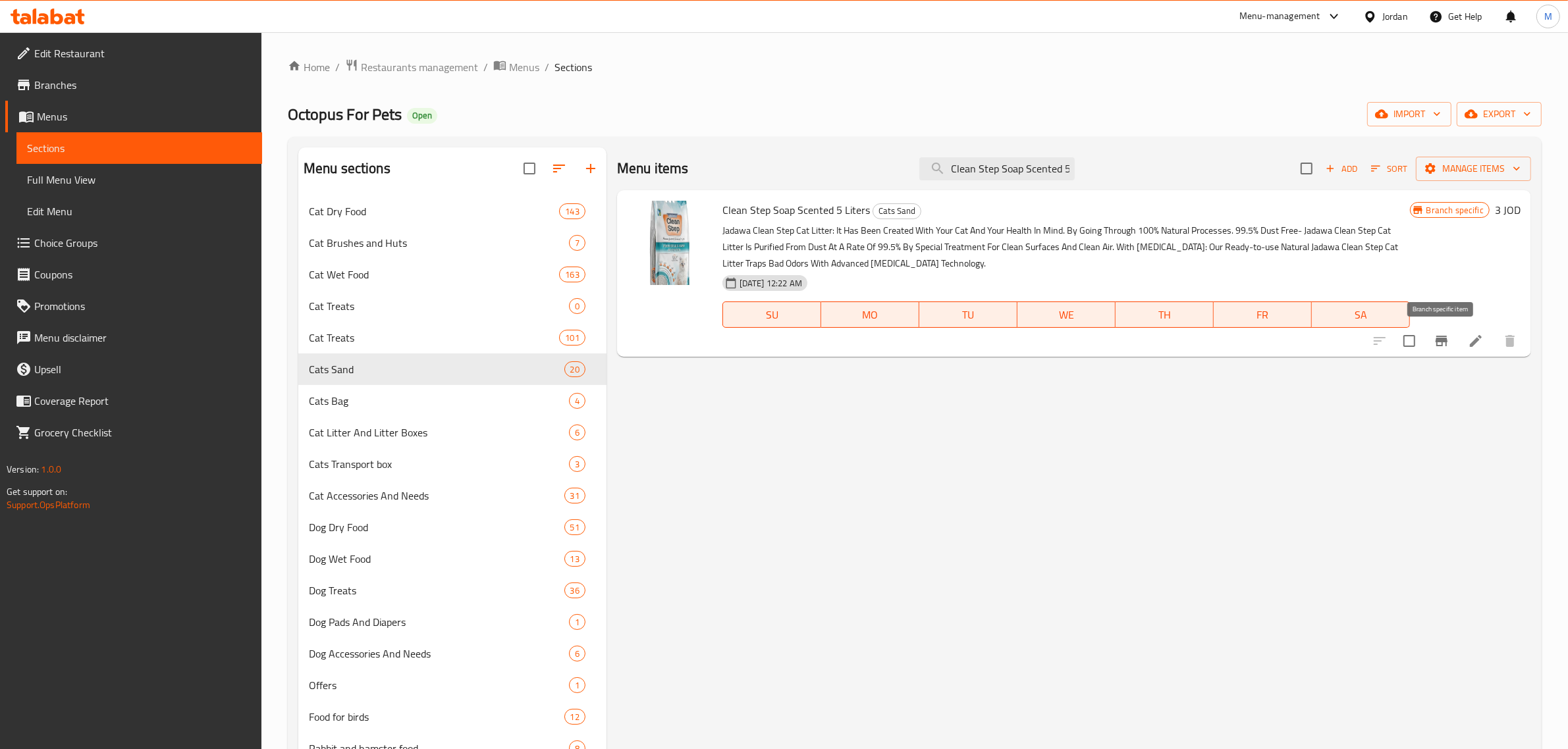
type input "Clean Step Soap Scented 5"
click at [1431, 346] on button "Branch-specific-item" at bounding box center [1442, 341] width 32 height 32
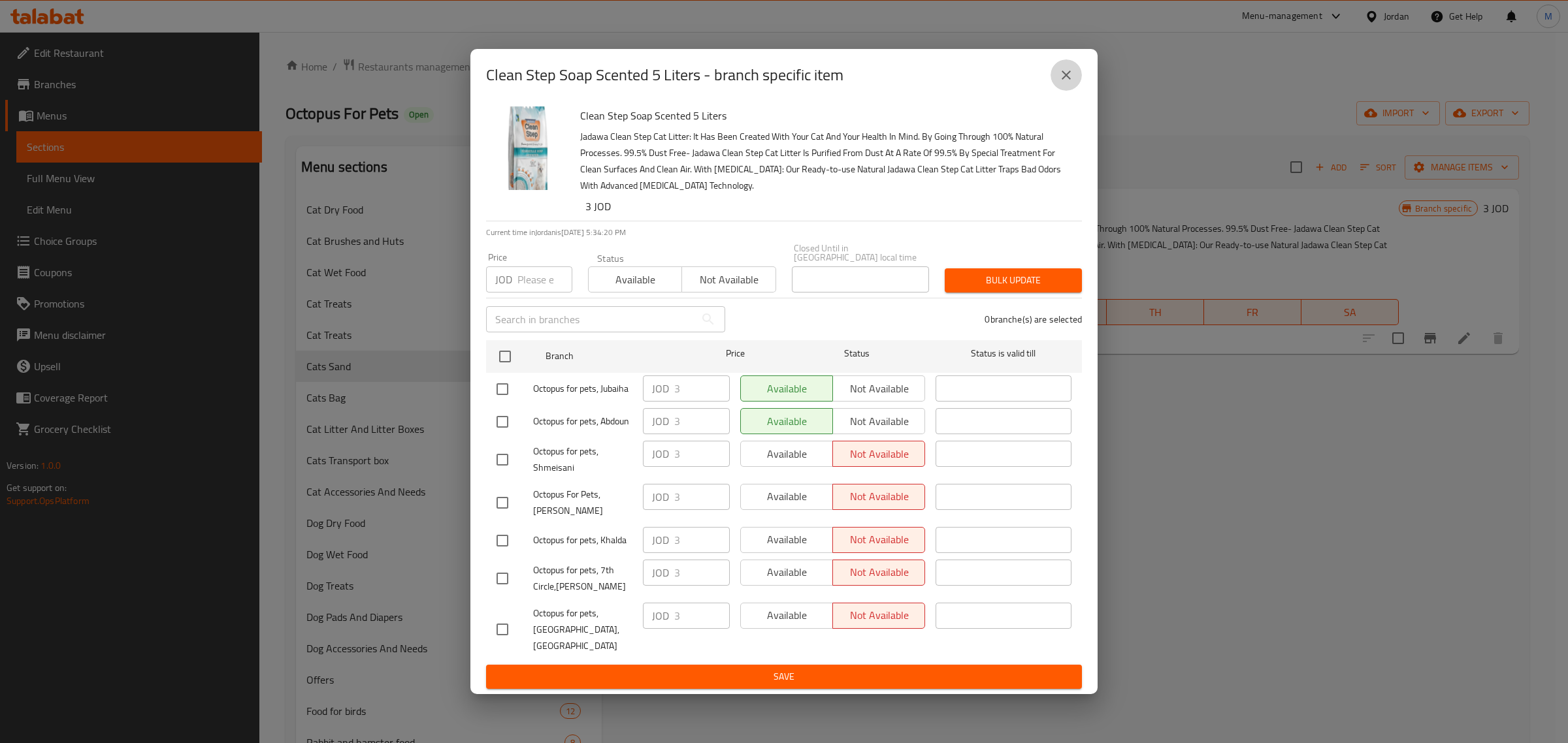
click at [1067, 80] on icon "close" at bounding box center [1066, 75] width 9 height 9
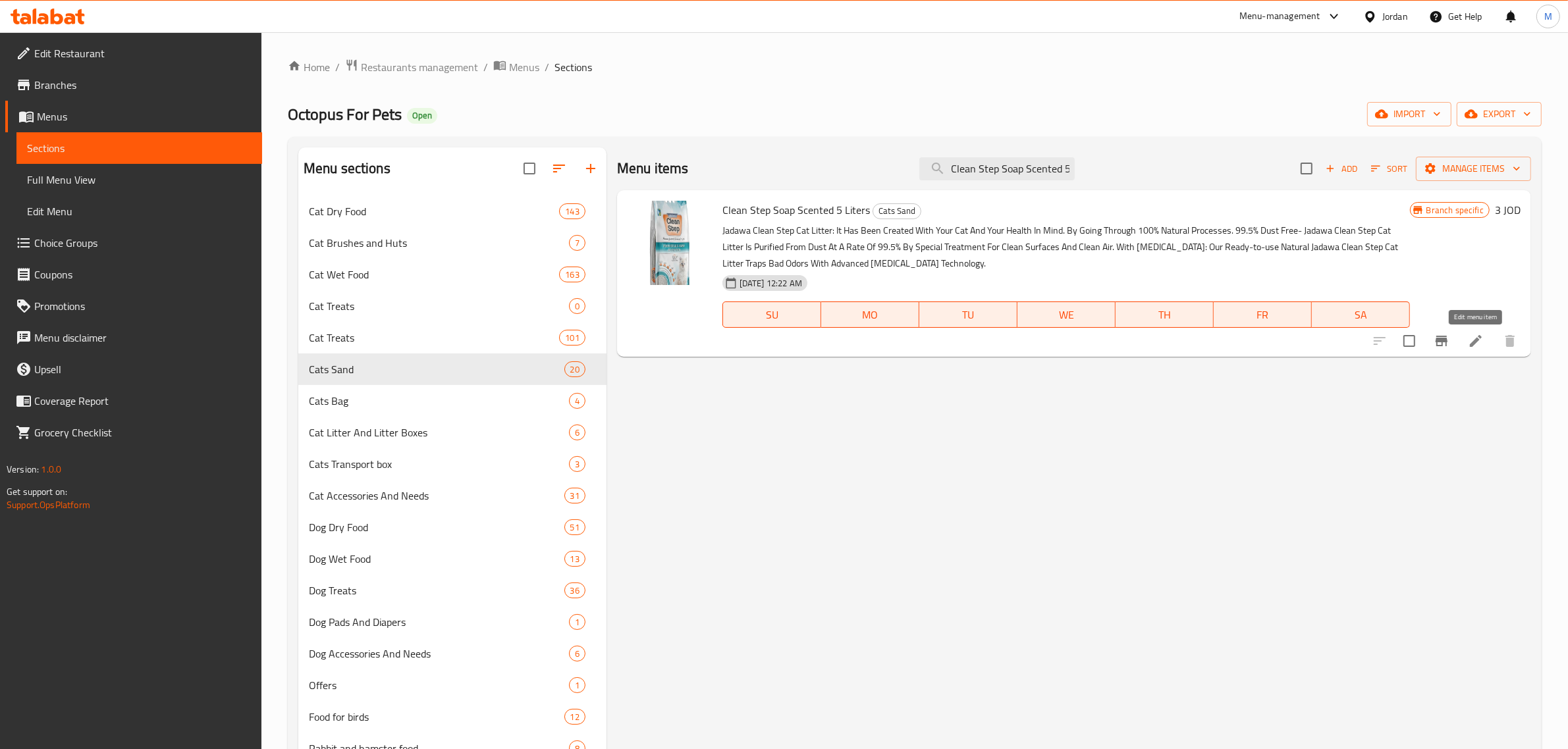
click at [1480, 336] on icon at bounding box center [1475, 341] width 12 height 12
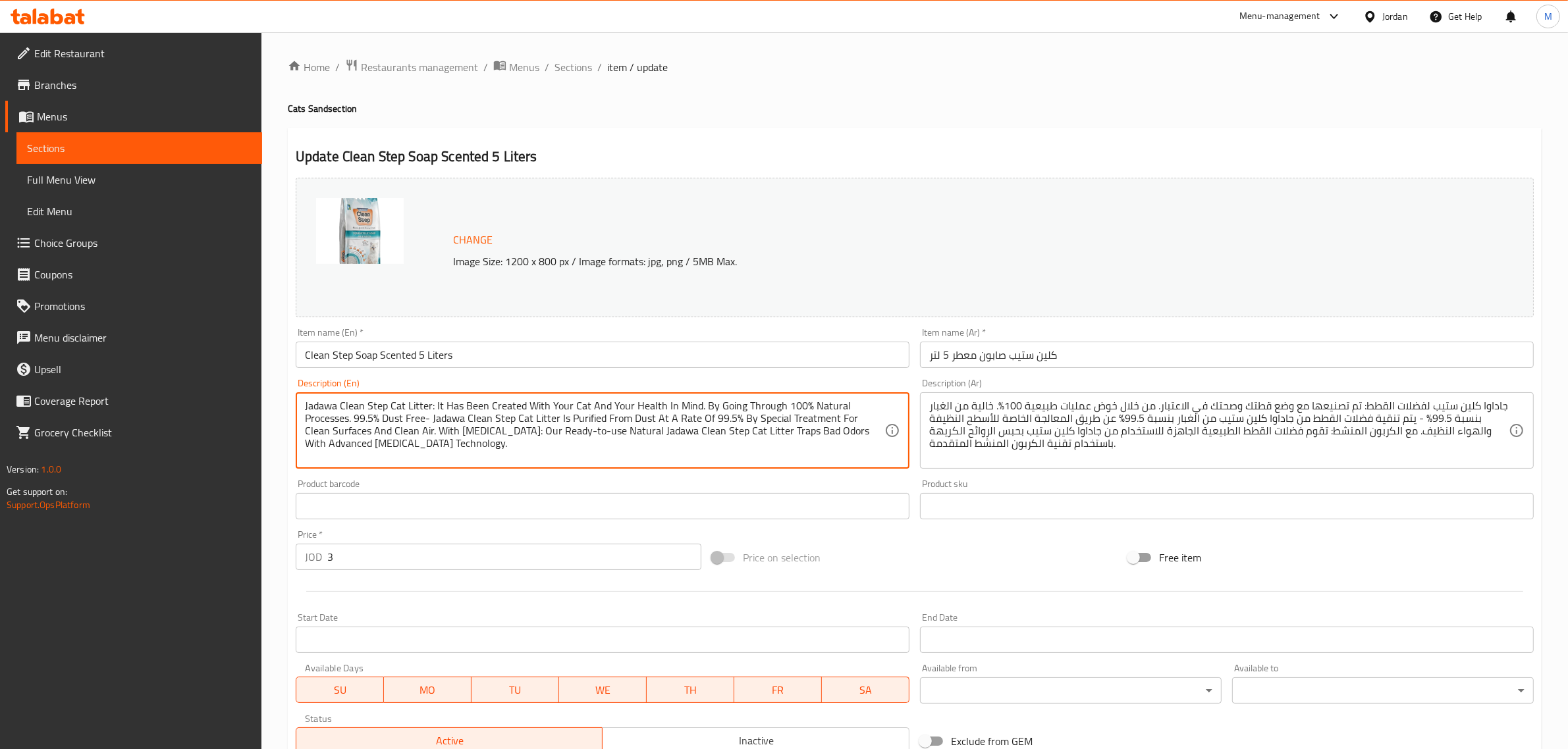
click at [416, 406] on textarea "Jadawa Clean Step Cat Litter: It Has Been Created With Your Cat And Your Health…" at bounding box center [594, 431] width 579 height 62
click at [414, 349] on input "Clean Step Soap Scented 5 Liters" at bounding box center [602, 355] width 614 height 26
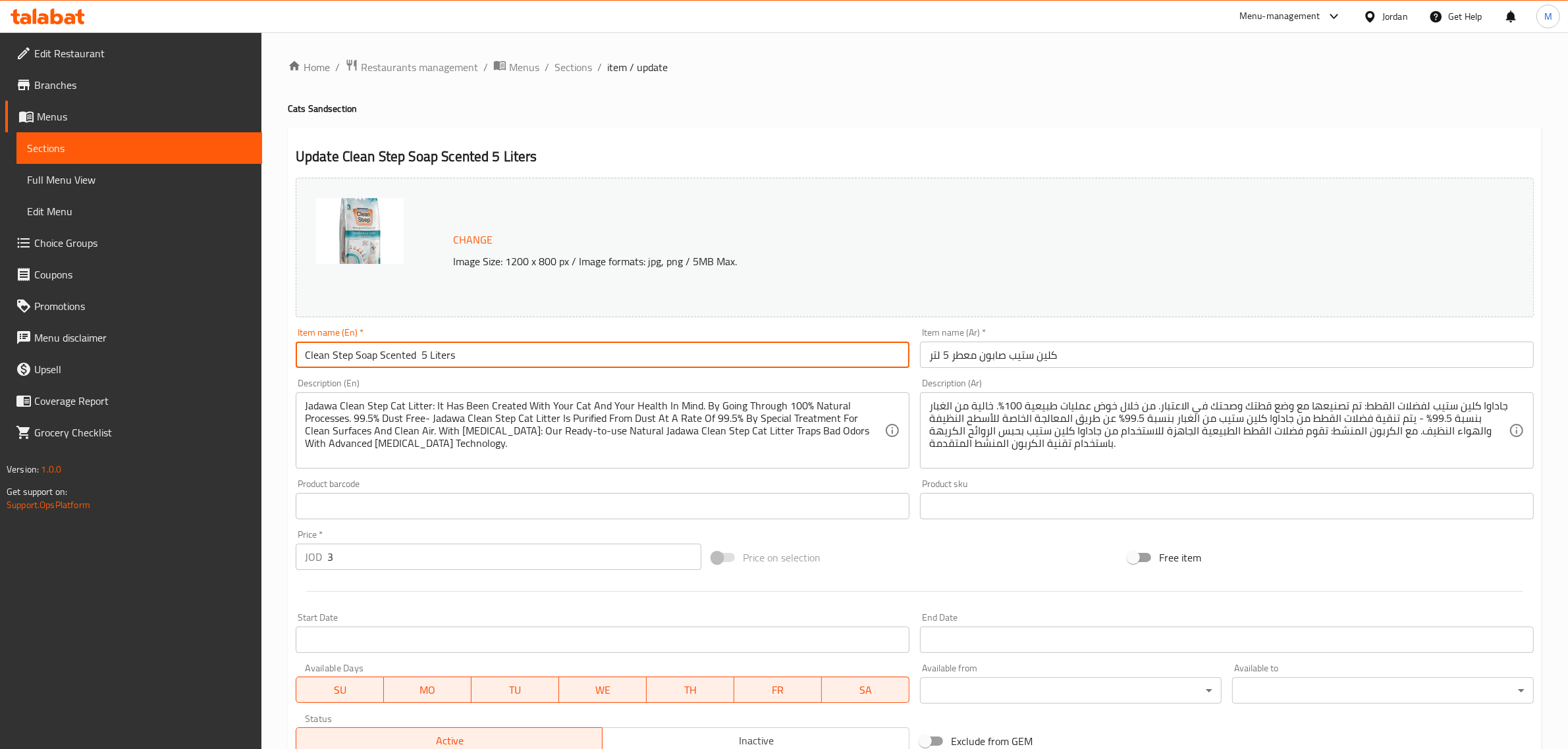
paste input "Litter"
drag, startPoint x: 453, startPoint y: 354, endPoint x: 601, endPoint y: 377, distance: 149.8
click at [601, 377] on div "Change Image Size: 1200 x 800 px / Image formats: jpg, png / 5MB Max. Item name…" at bounding box center [915, 466] width 1249 height 587
type input "Clean Step Soap Scented Litter 5 L"
click at [1118, 365] on input "كلين ستيب صابون معطر 5 لتر" at bounding box center [1227, 355] width 614 height 26
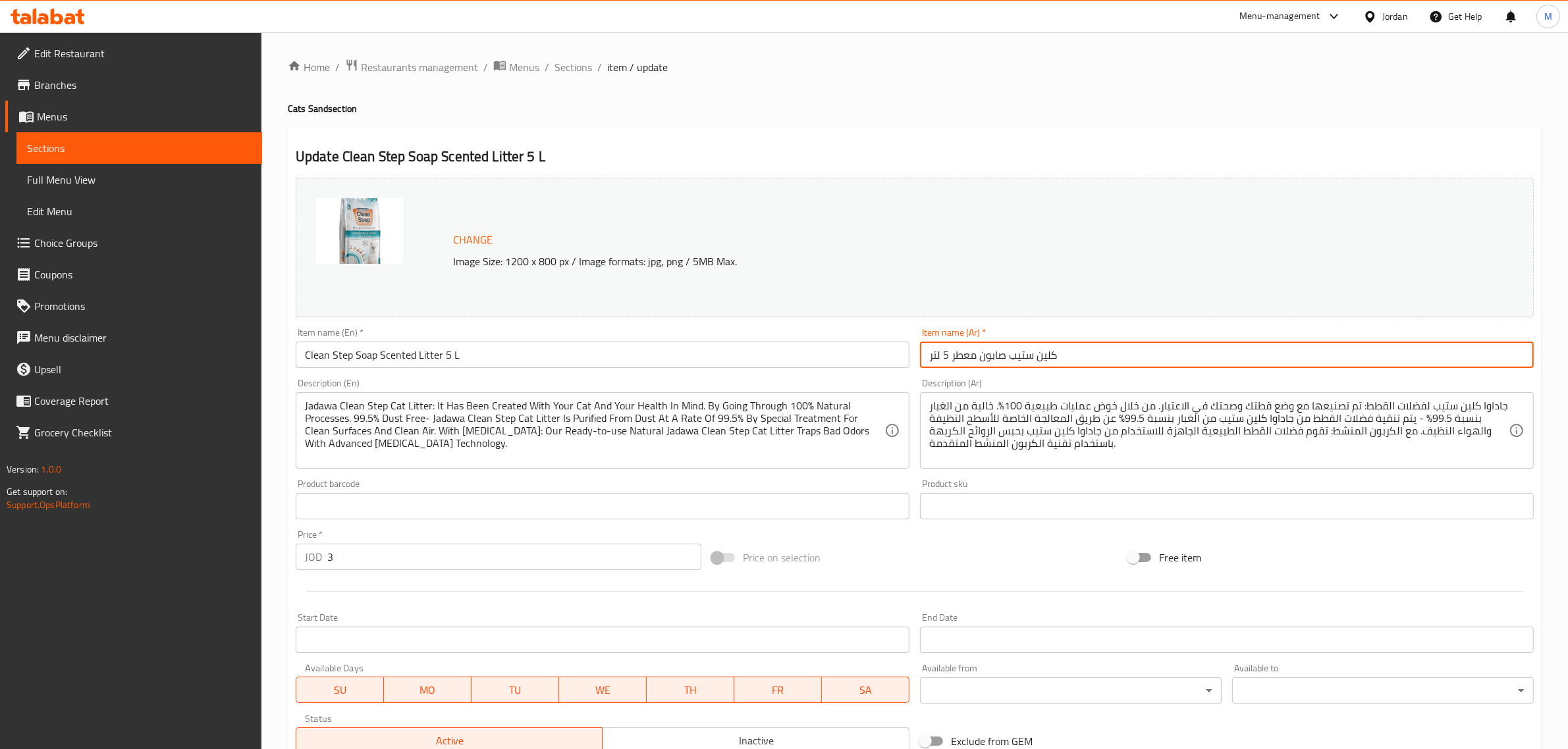
click at [1118, 365] on input "كلين ستيب صابون معطر 5 لتر" at bounding box center [1227, 355] width 614 height 26
paste input "رمل"
type input "رمل كلين ستيب صابون معطر 5 لتر"
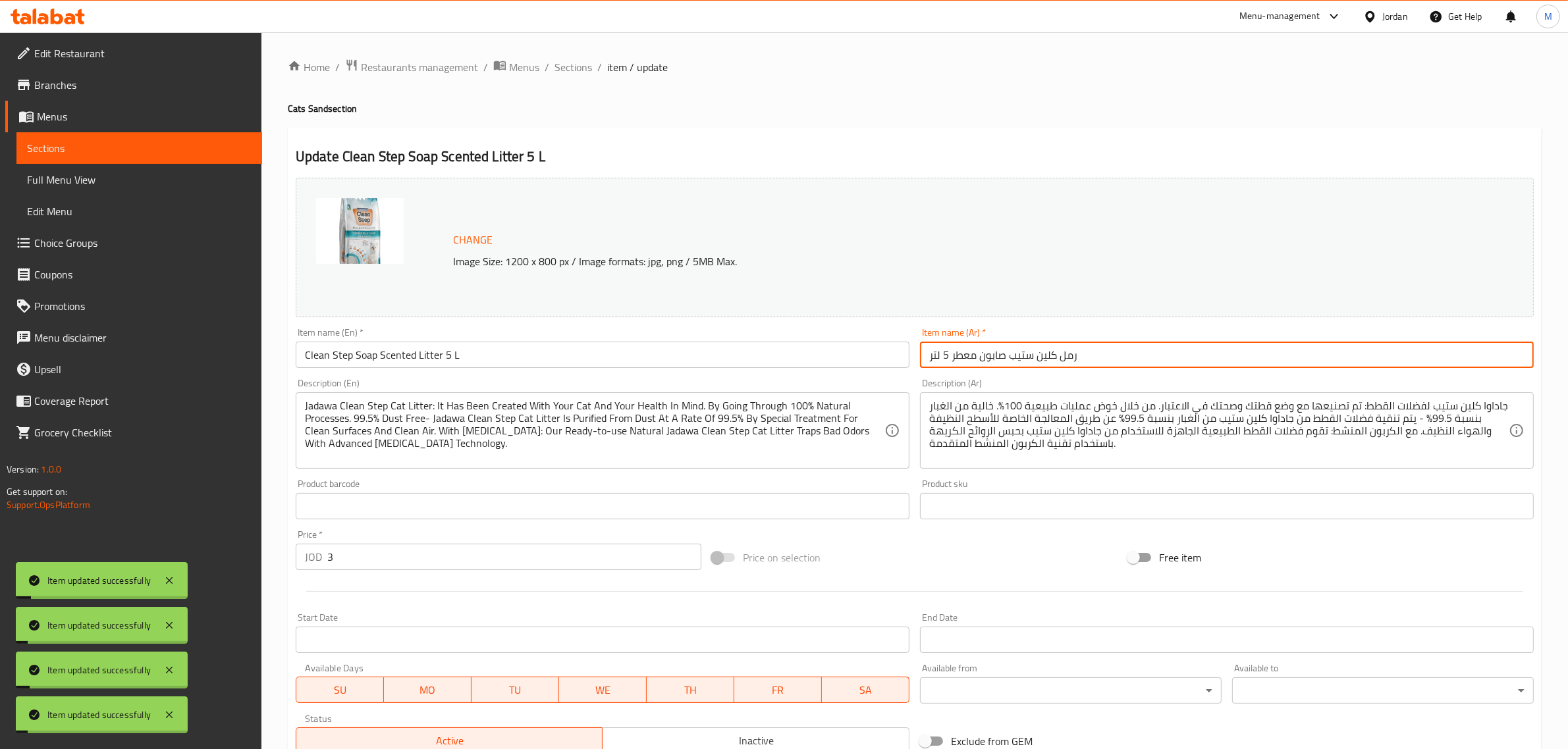
click at [434, 492] on div "Product barcode Product barcode" at bounding box center [602, 499] width 614 height 40
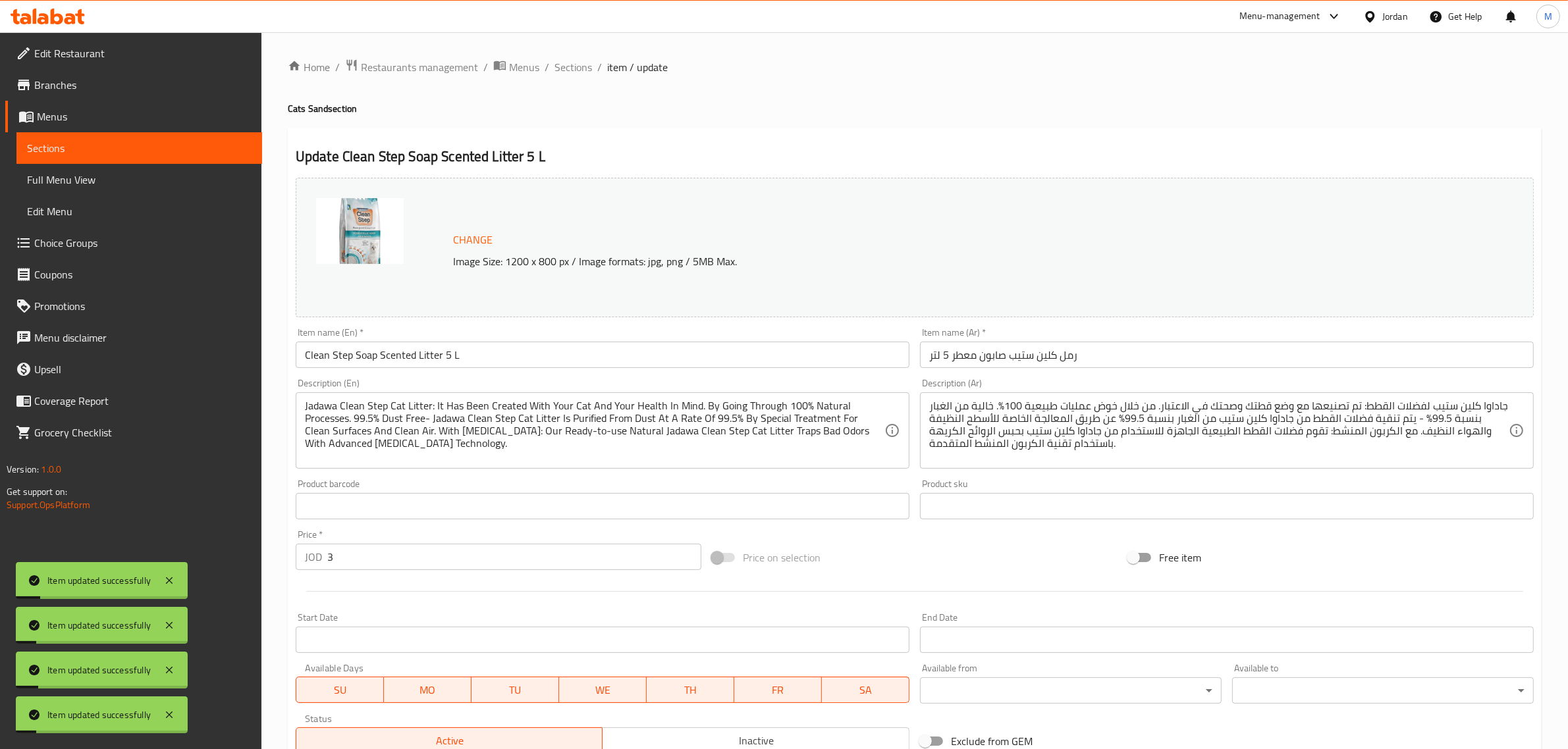
click at [434, 498] on input "text" at bounding box center [602, 506] width 614 height 26
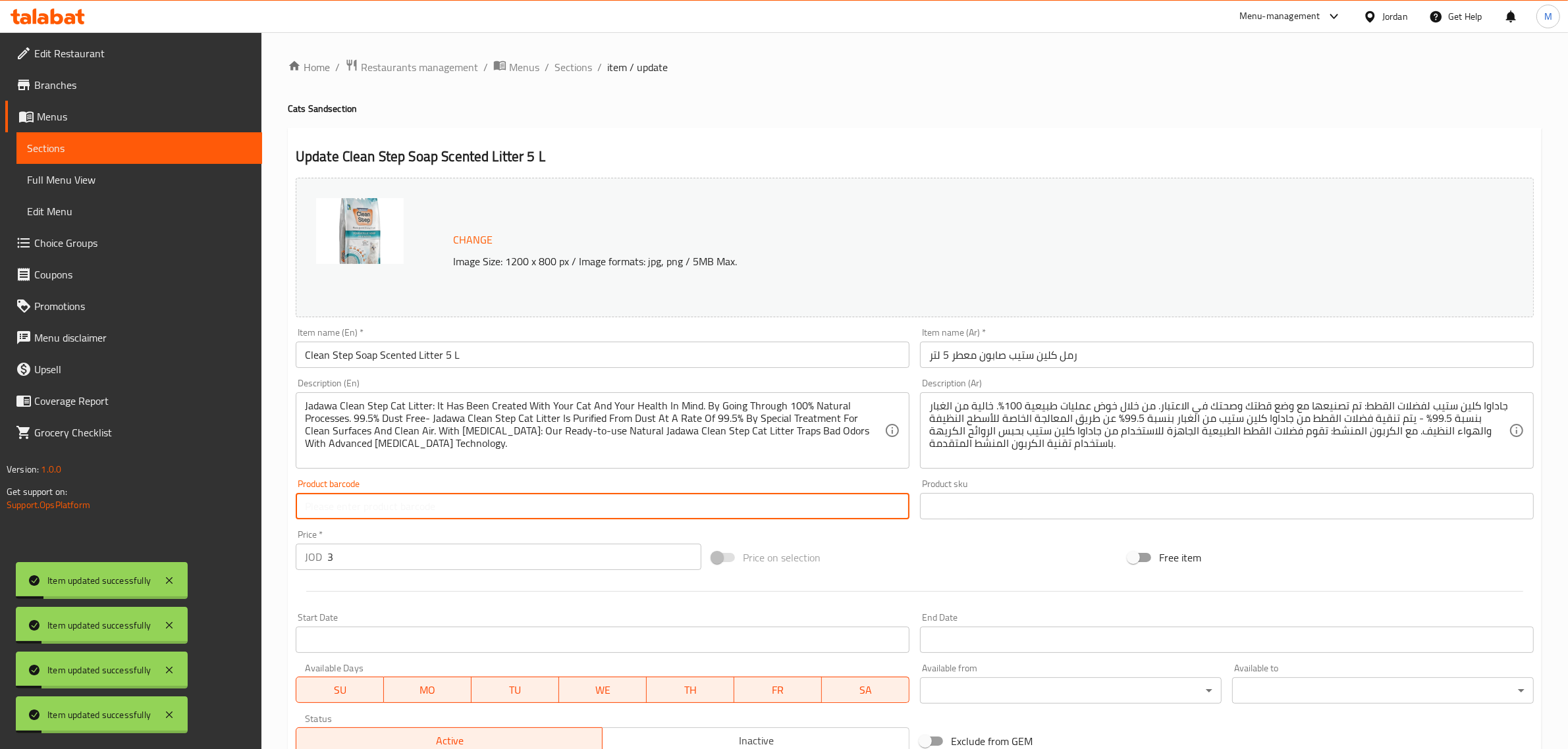
paste input "8683911848194"
type input "8683911848194"
click at [498, 340] on div "Item name (En)   * Clean Step Soap Scented Litter 5 L Item name (En) *" at bounding box center [602, 348] width 614 height 40
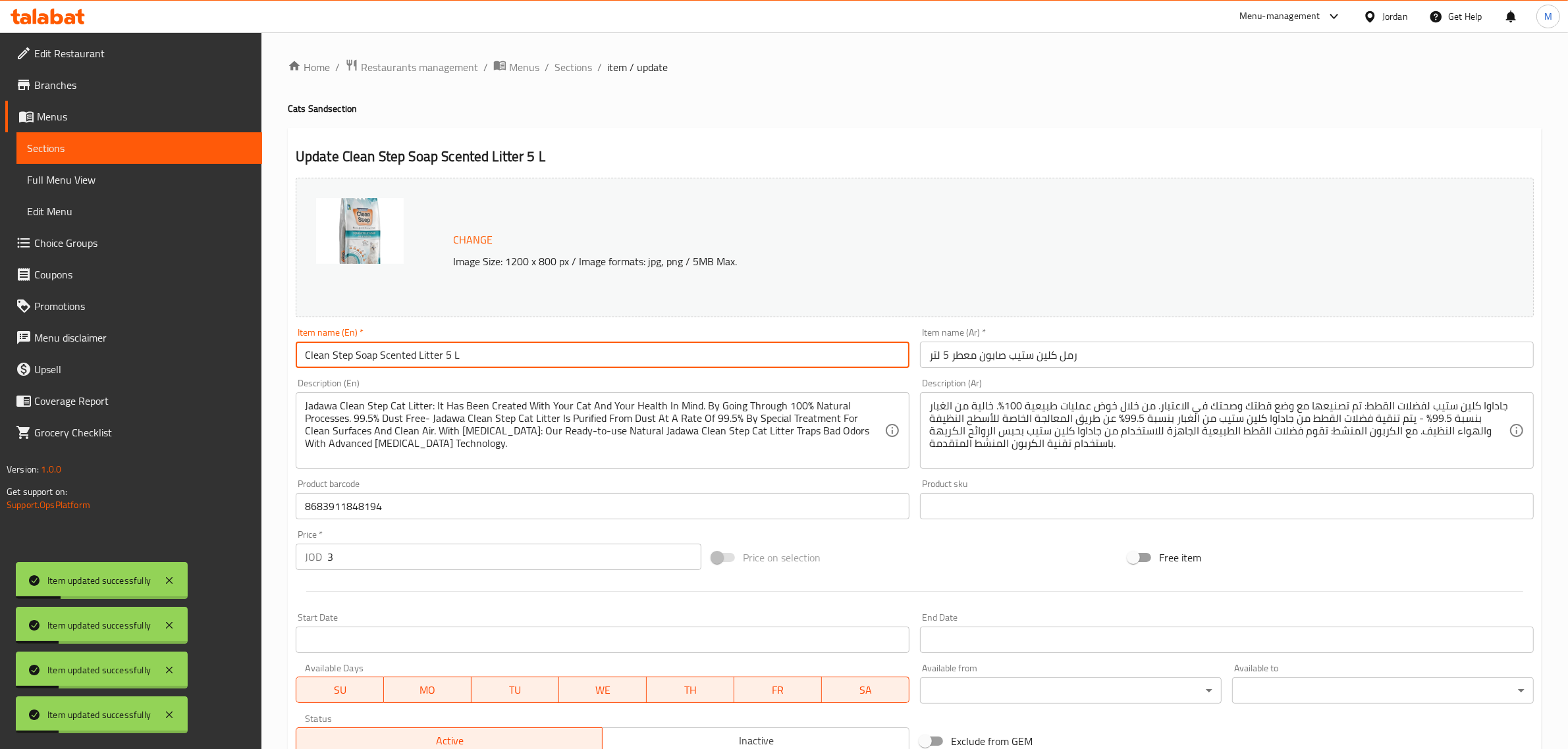
click at [501, 350] on input "Clean Step Soap Scented Litter 5 L" at bounding box center [602, 355] width 614 height 26
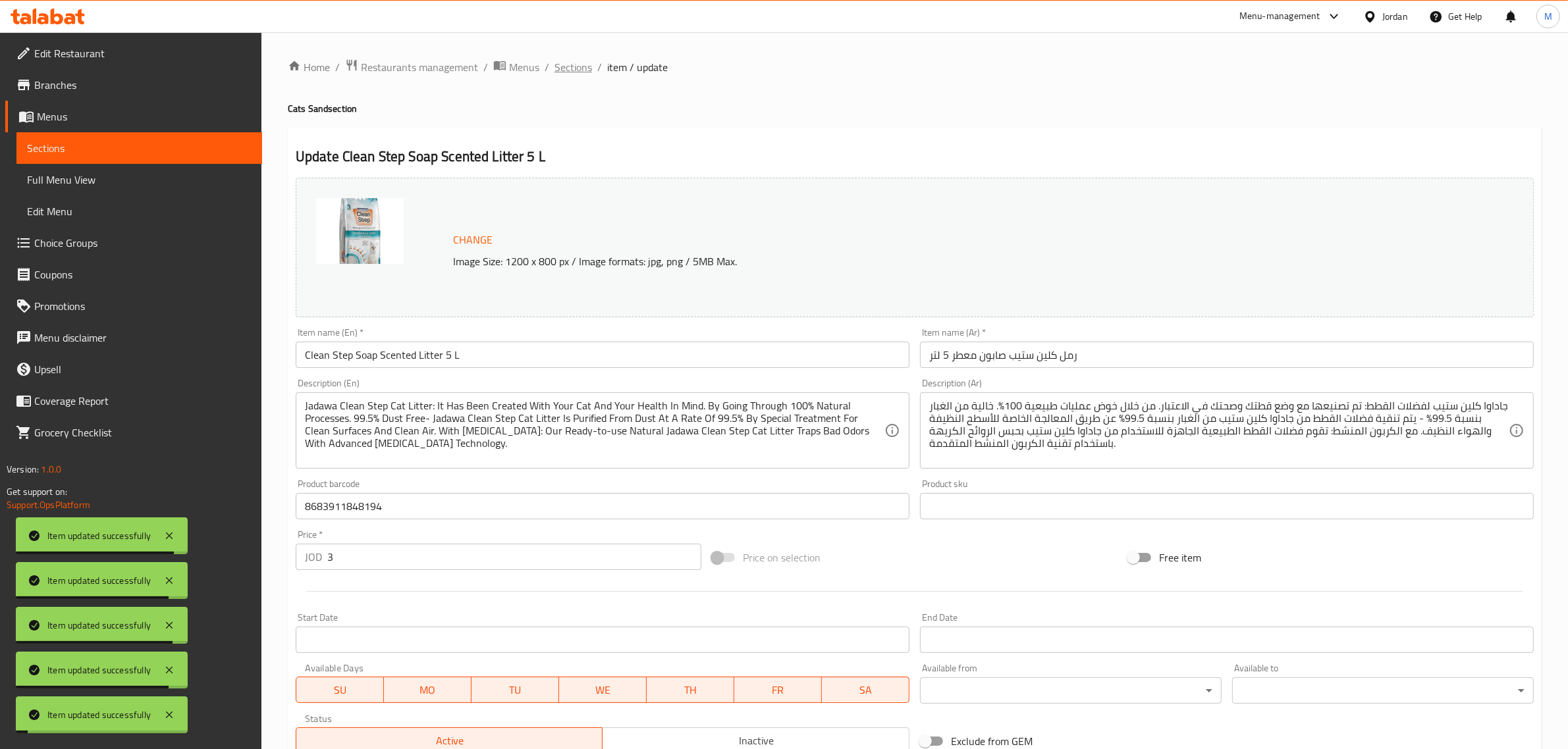
click at [577, 68] on span "Sections" at bounding box center [573, 67] width 37 height 16
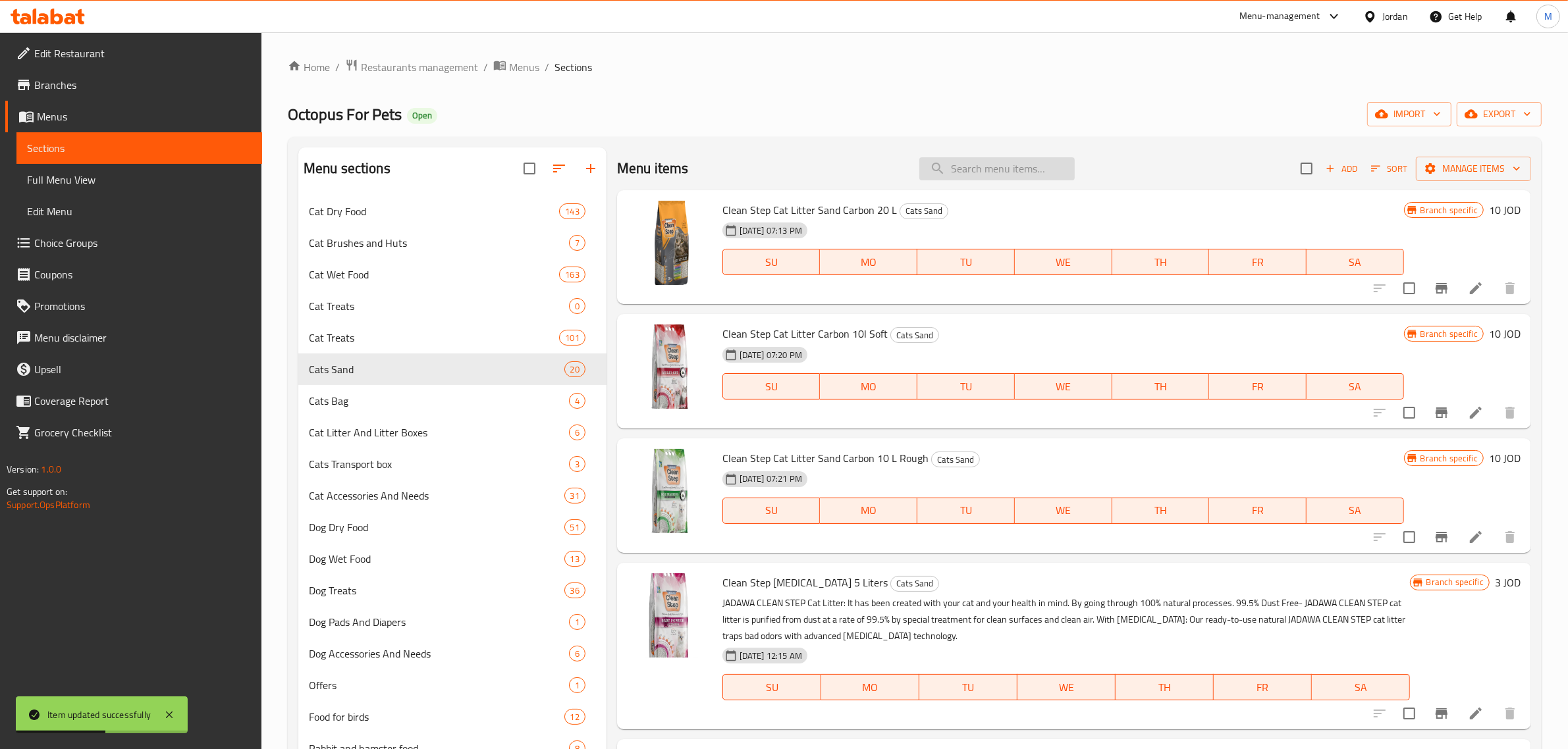
click at [958, 175] on input "search" at bounding box center [997, 169] width 155 height 23
paste input "Clean Step Lavende"
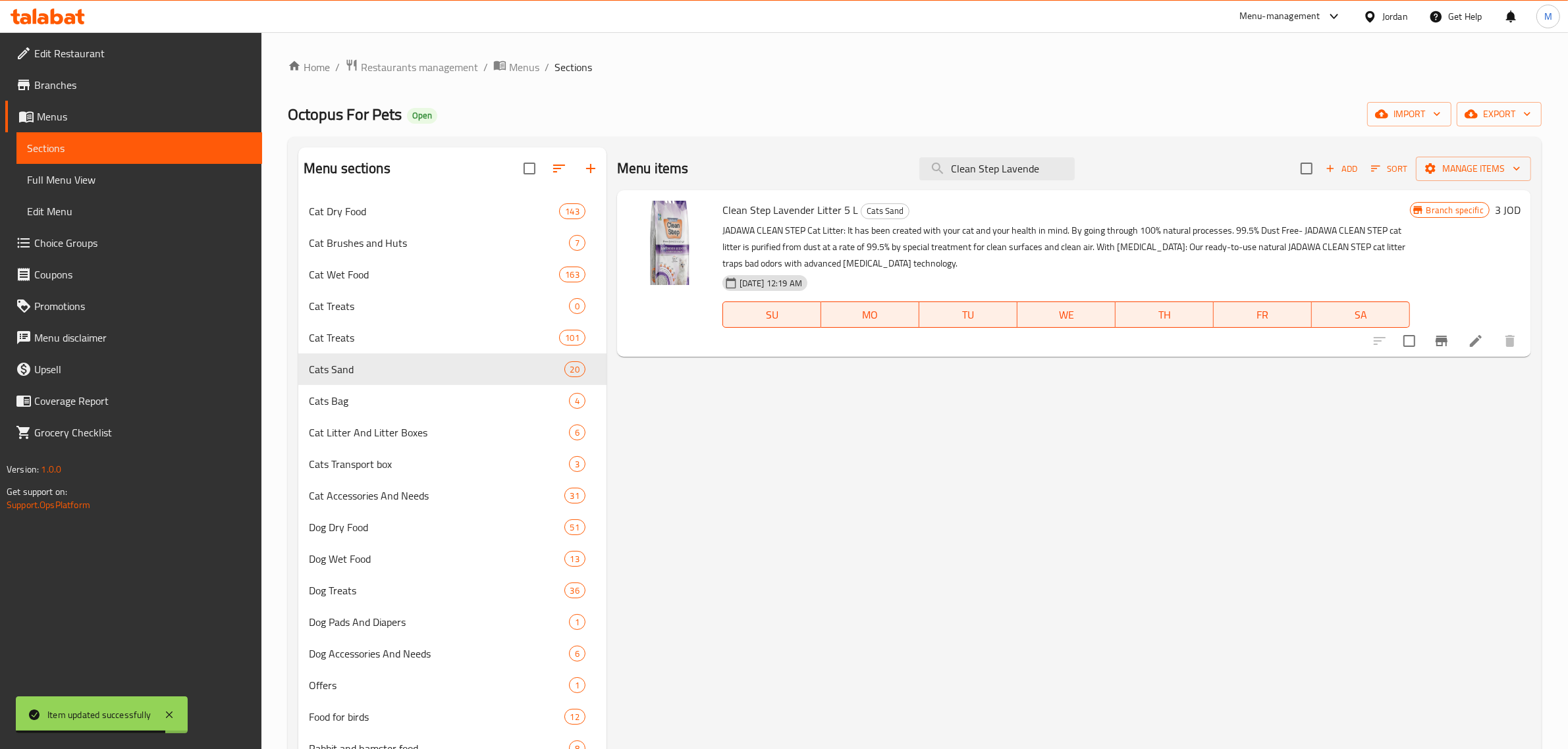
type input "Clean Step Lavende"
click at [1478, 346] on icon at bounding box center [1476, 341] width 16 height 16
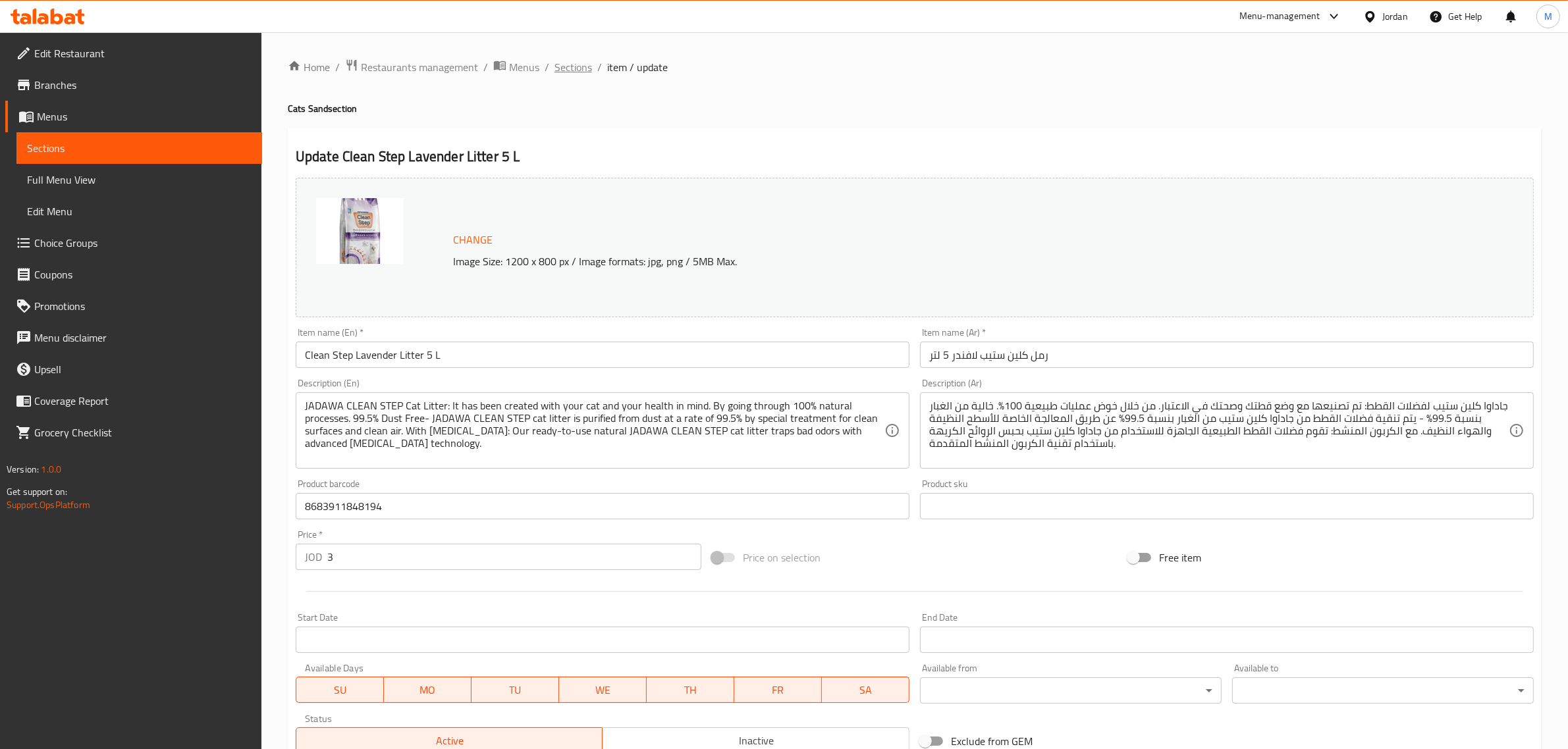
click at [584, 67] on span "Sections" at bounding box center [573, 67] width 37 height 16
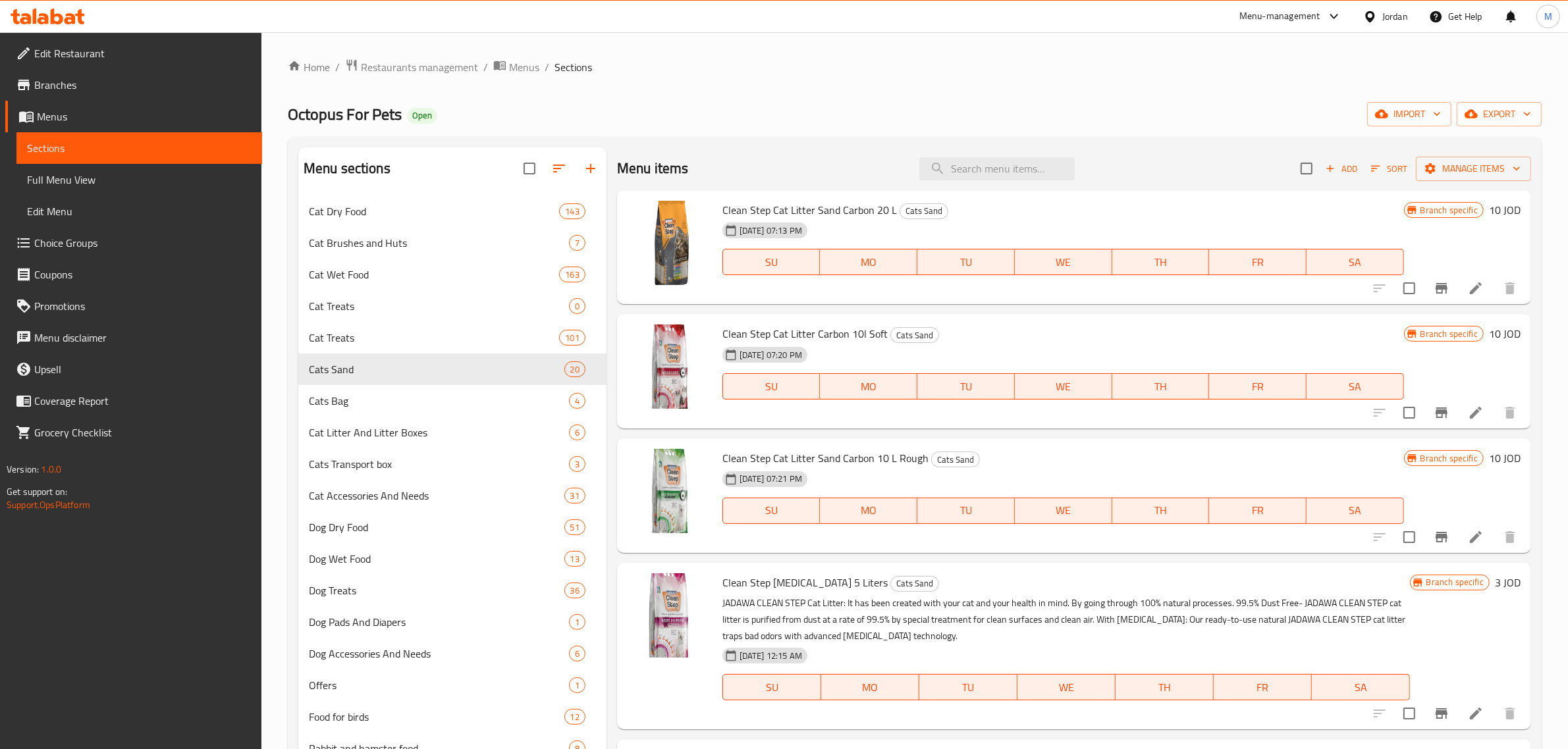
click at [986, 181] on div "Menu items Add Sort Manage items" at bounding box center [1073, 169] width 914 height 43
click at [996, 173] on input "search" at bounding box center [997, 169] width 155 height 23
paste input "Clean Step Baby Powder 5L"
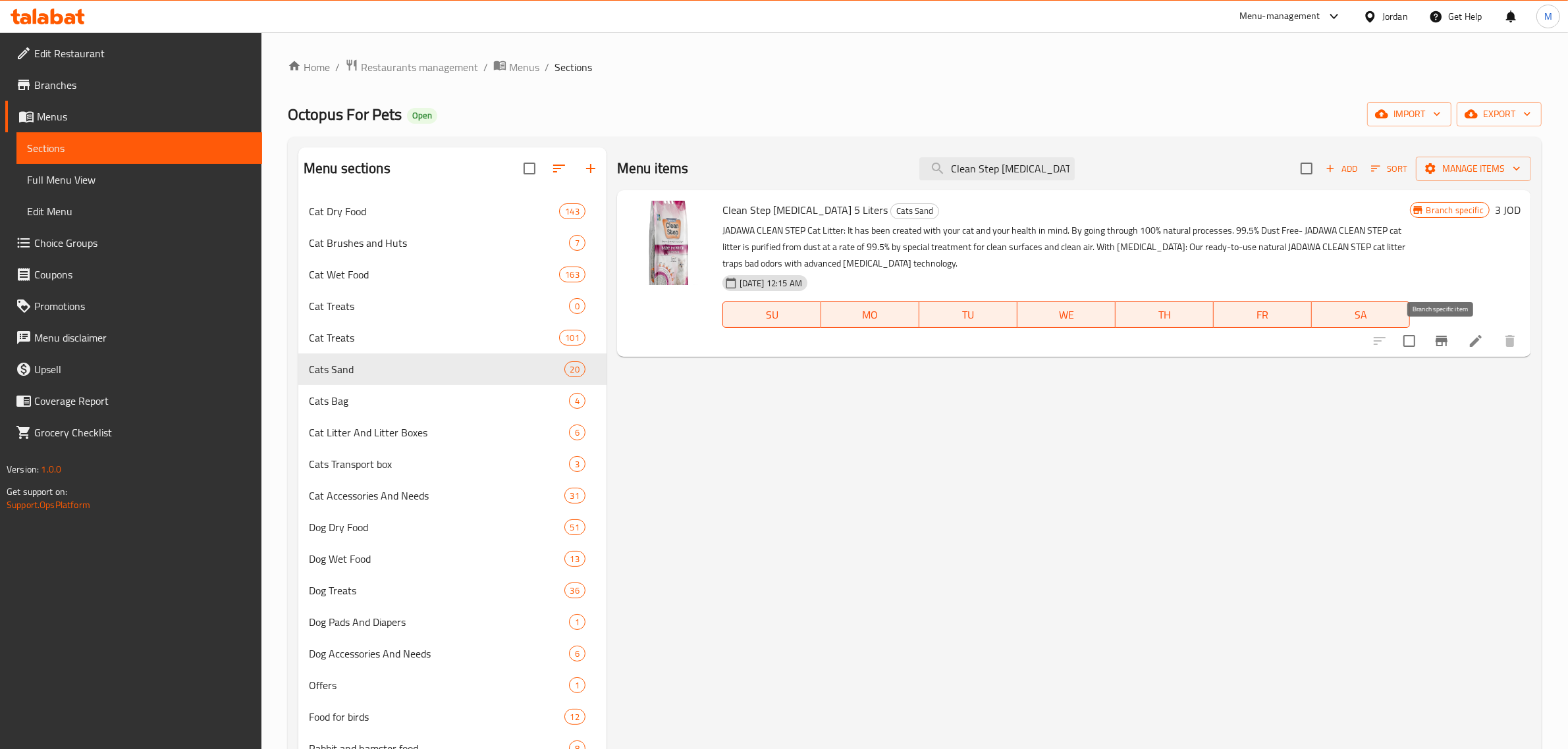
type input "Clean Step Baby Powder 5"
click at [1433, 339] on icon "Branch-specific-item" at bounding box center [1441, 341] width 16 height 16
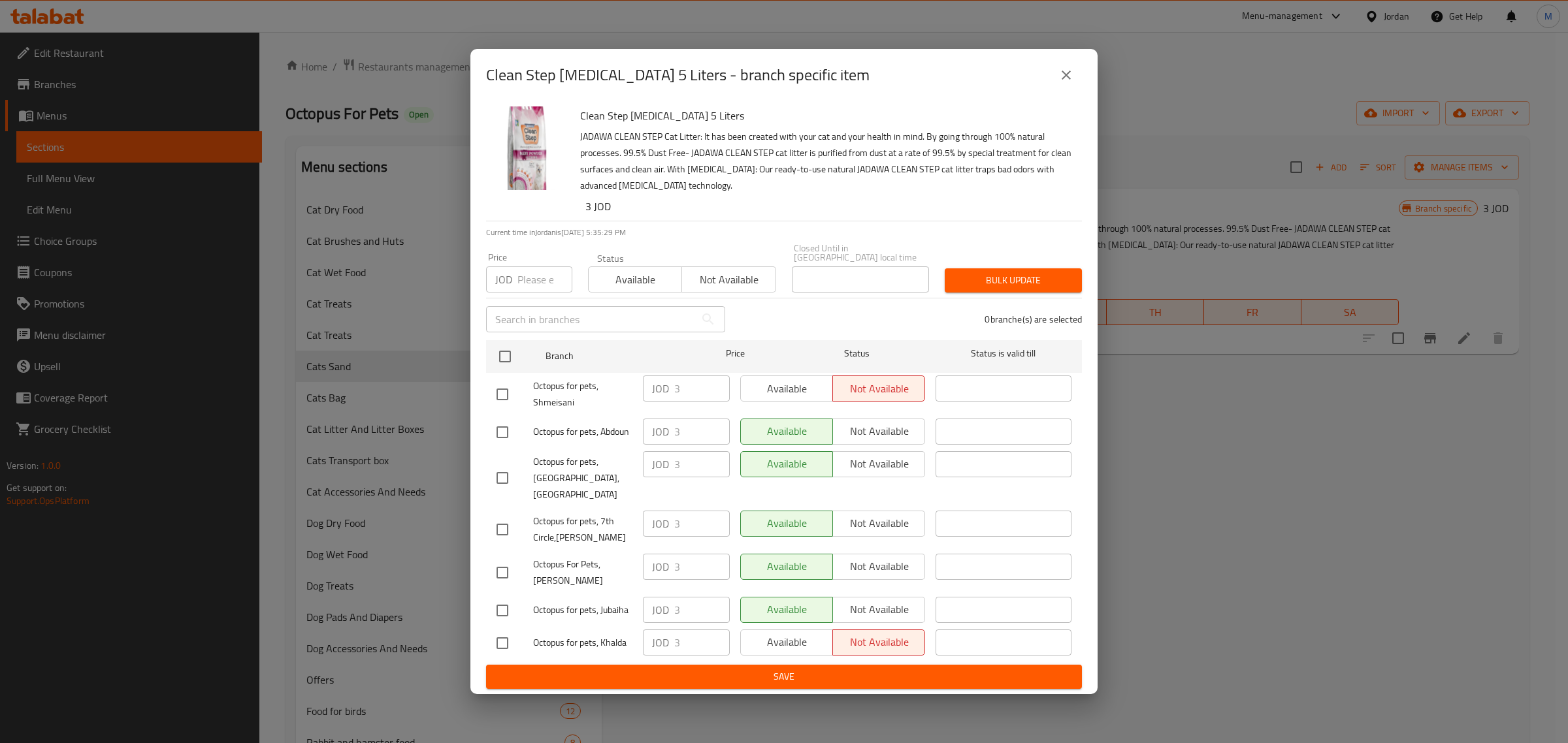
click at [1076, 89] on button "close" at bounding box center [1066, 75] width 32 height 32
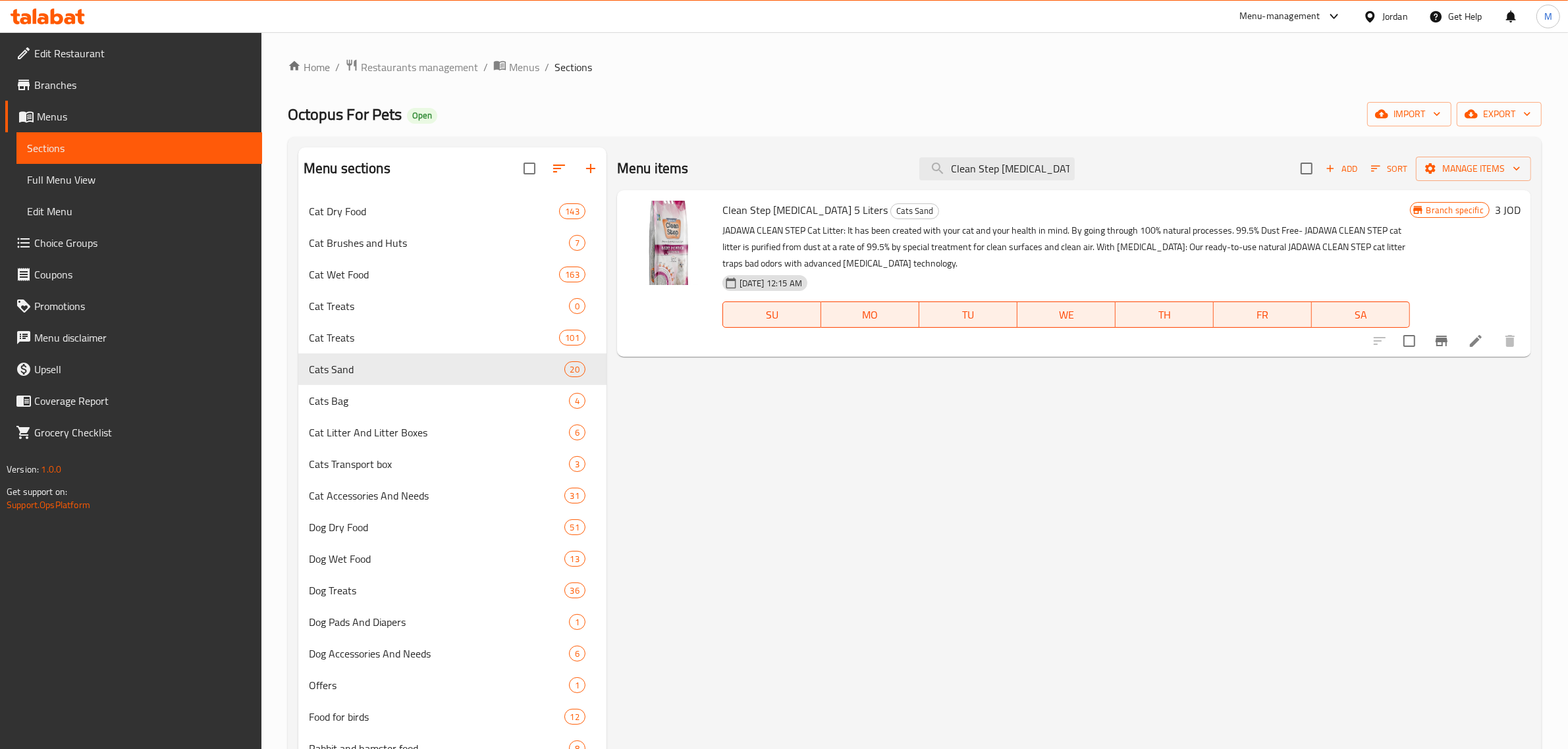
click at [1472, 333] on icon at bounding box center [1476, 341] width 16 height 16
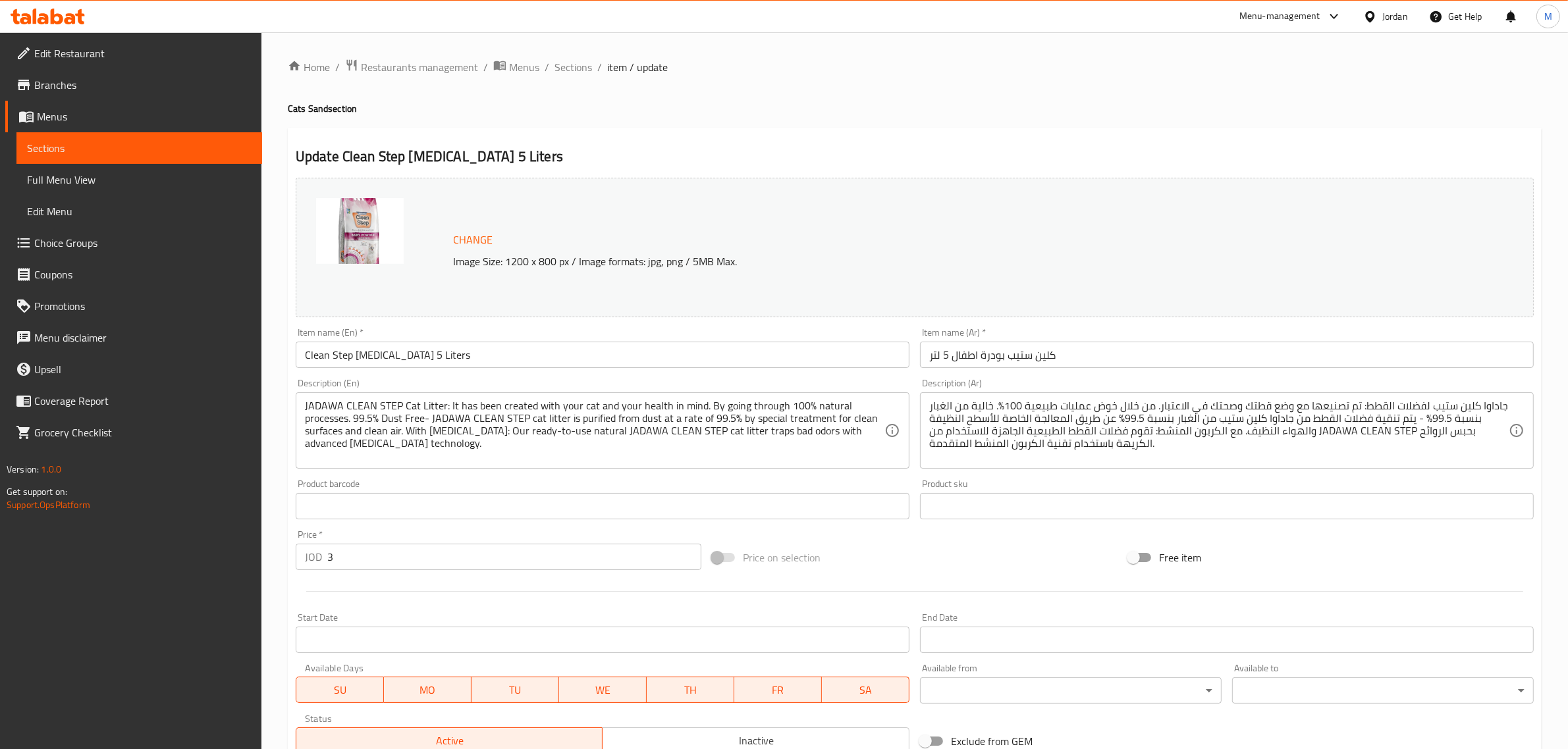
click at [486, 347] on input "Clean Step Baby Powder 5 Liters" at bounding box center [602, 355] width 614 height 26
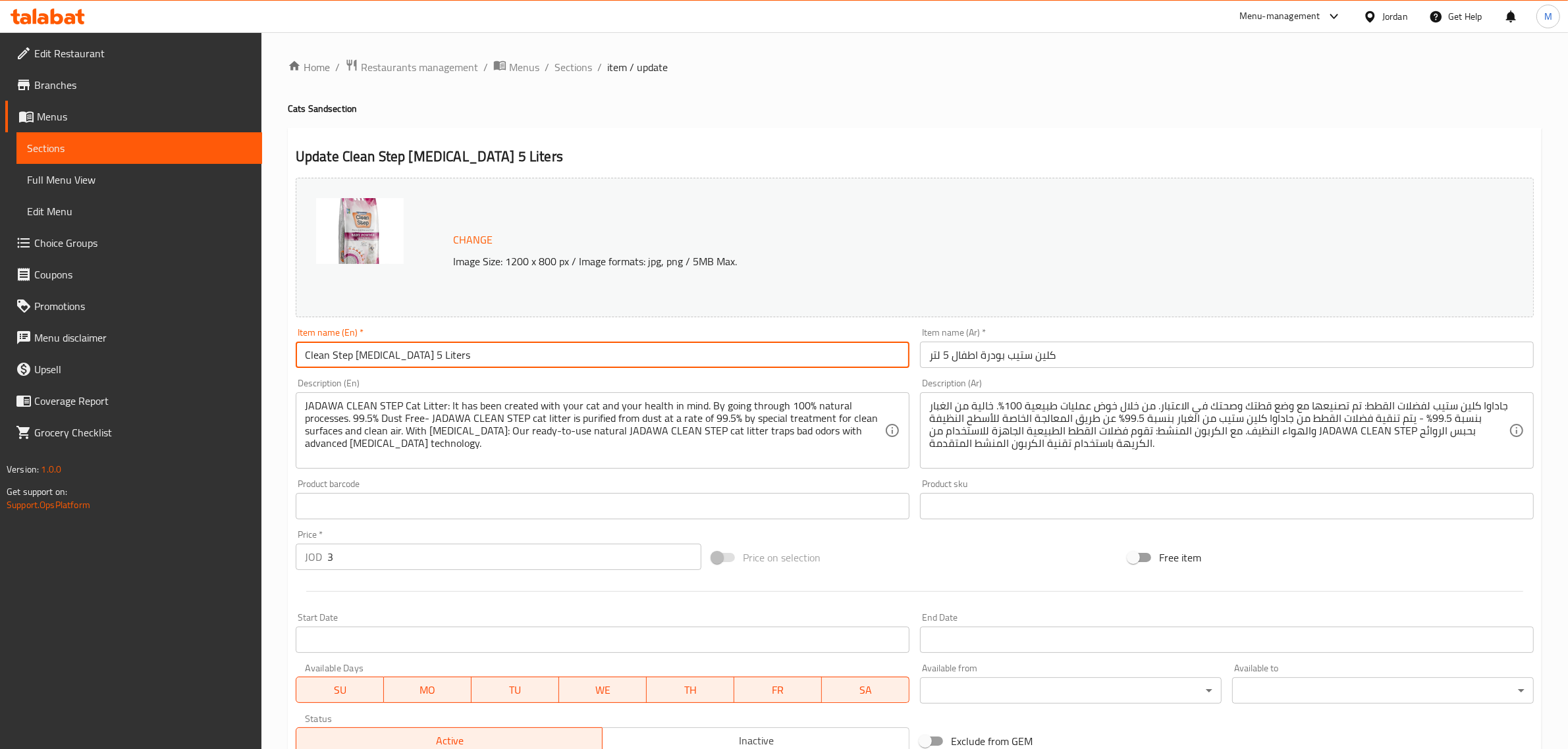
click at [412, 362] on input "Clean Step Baby Powder 5 Liters" at bounding box center [602, 355] width 614 height 26
drag, startPoint x: 426, startPoint y: 360, endPoint x: 545, endPoint y: 363, distance: 119.0
click at [545, 363] on input "Clean Step Baby Powder 5 Liters" at bounding box center [602, 355] width 614 height 26
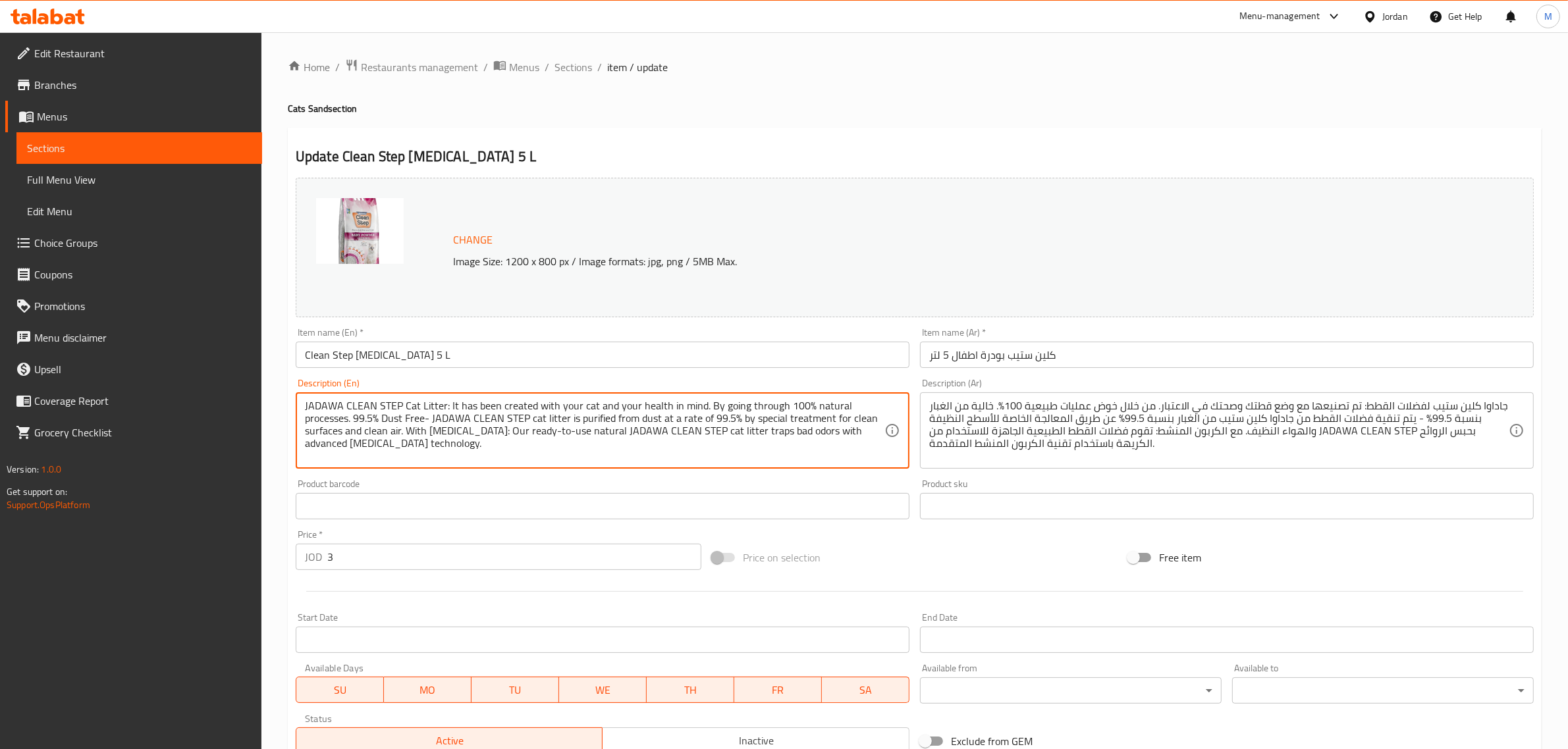
click at [430, 406] on textarea "JADAWA CLEAN STEP Cat Litter: It has been created with your cat and your health…" at bounding box center [594, 431] width 579 height 62
click at [416, 359] on input "Clean Step Baby Powder 5 L" at bounding box center [602, 355] width 614 height 26
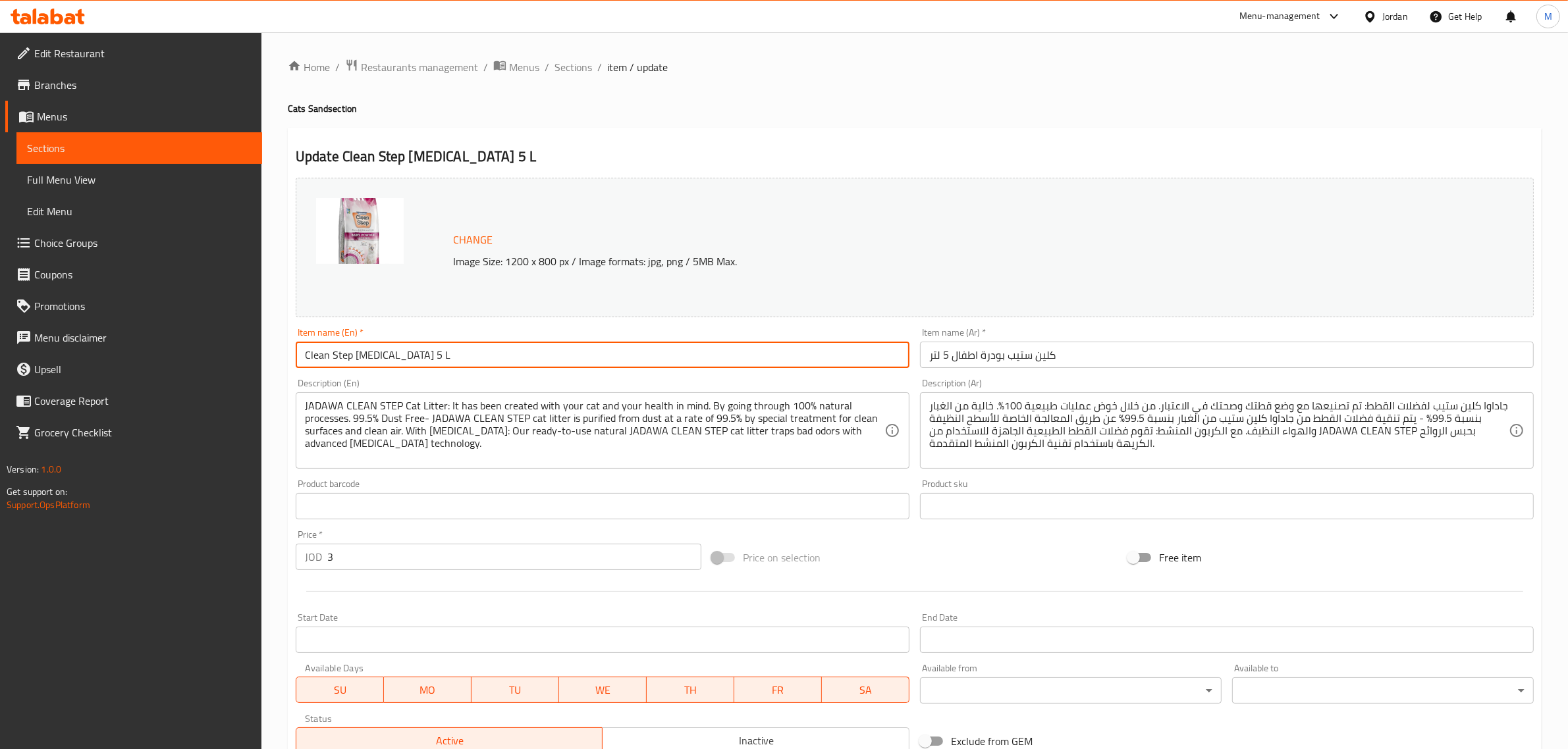
paste input "Litter"
type input "Clean Step Baby Powder Litter 5 L"
click at [1081, 368] on input "كلين ستيب بودرة اطفال 5 لتر" at bounding box center [1227, 355] width 614 height 26
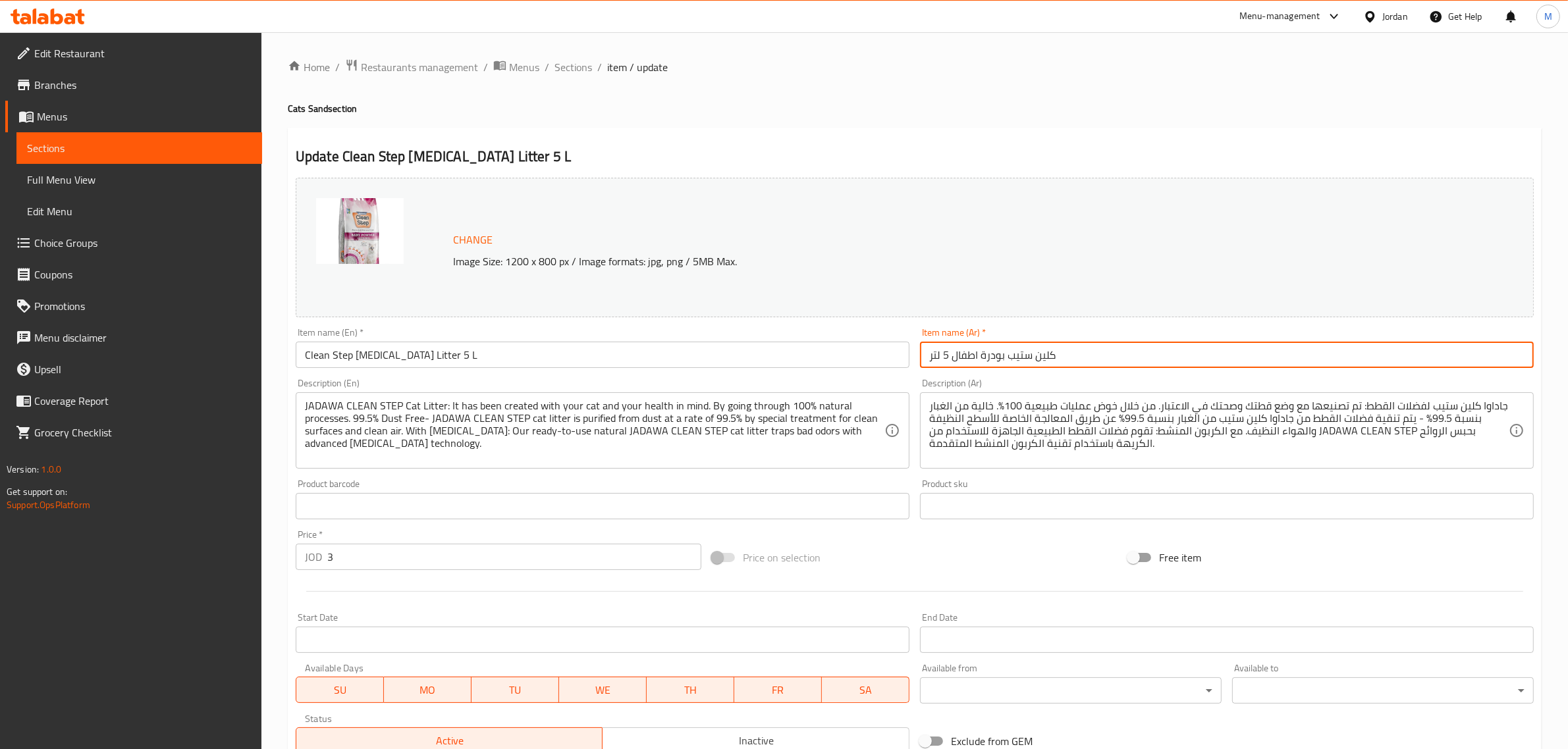
click at [1081, 368] on input "كلين ستيب بودرة اطفال 5 لتر" at bounding box center [1227, 355] width 614 height 26
paste input "رمل"
type input "رمل كلين ستيب بودرة اطفال 5 لتر"
click at [374, 515] on input "text" at bounding box center [602, 506] width 614 height 26
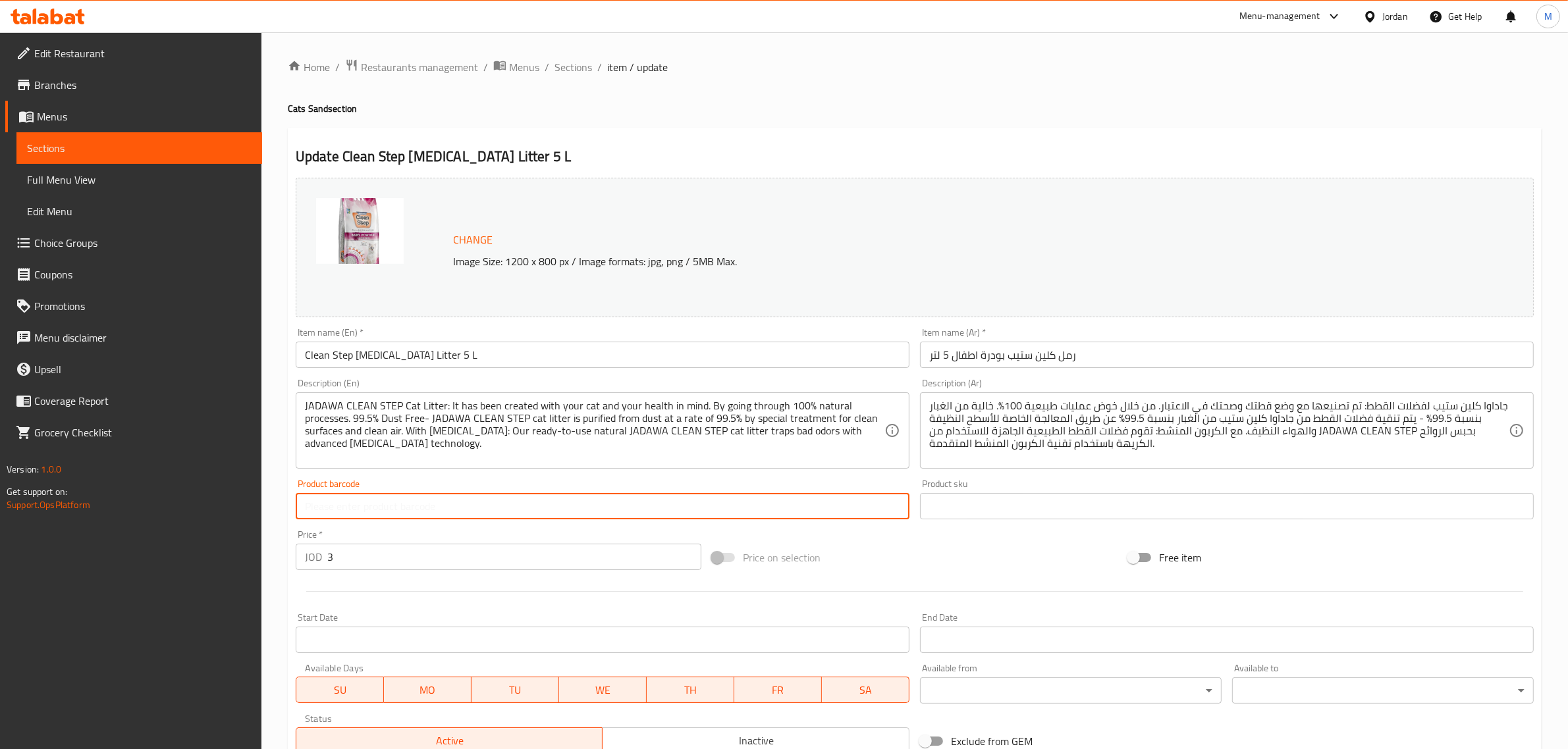
paste input "8683911848187"
type input "8683911848187"
click at [548, 357] on input "Clean Step Baby Powder Litter 5 L" at bounding box center [602, 355] width 614 height 26
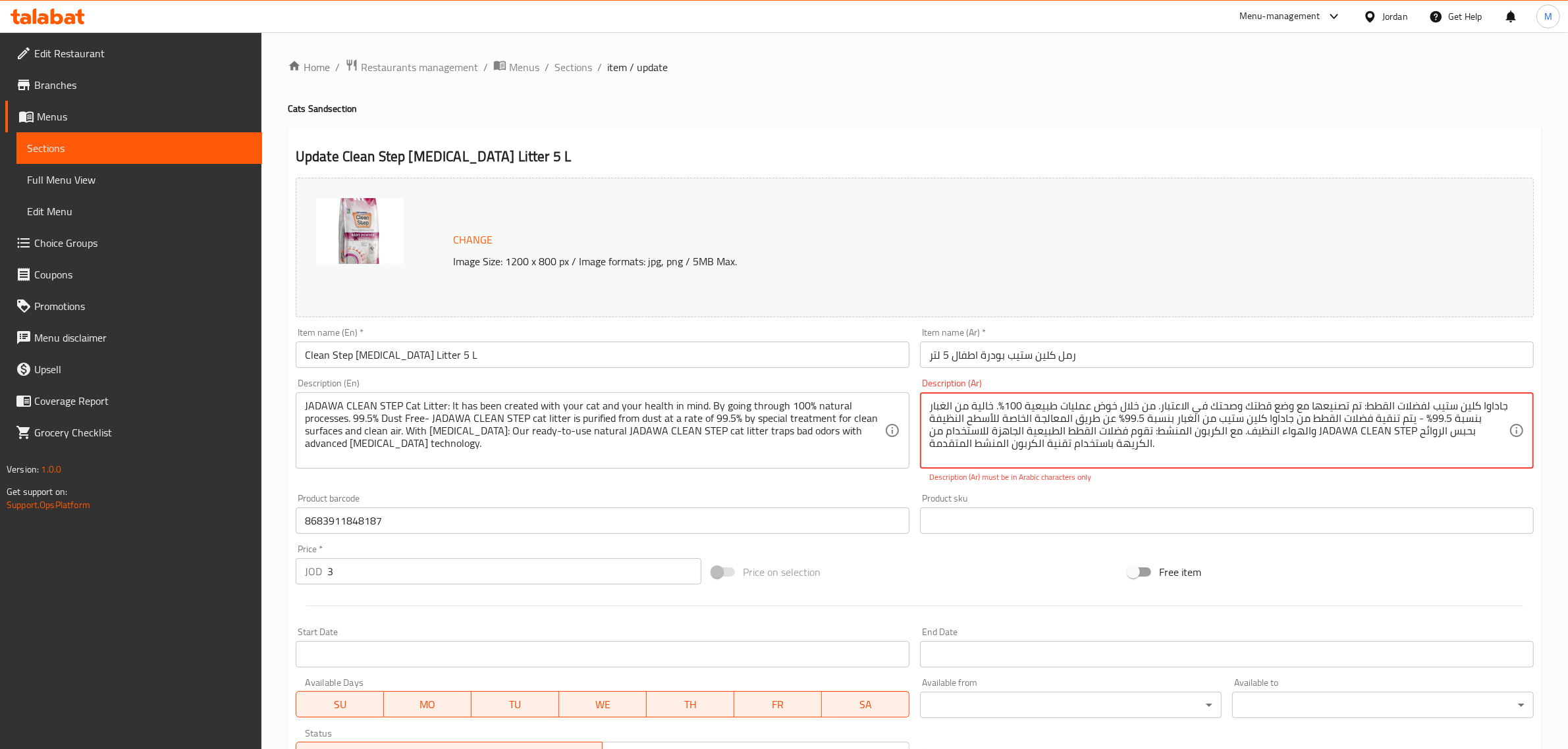
click at [1184, 424] on textarea "جاداوا كلين ستيب لفضلات القطط: تم تصنيعها مع وضع قطتك وصحتك في الاعتبار. من خلا…" at bounding box center [1218, 431] width 579 height 62
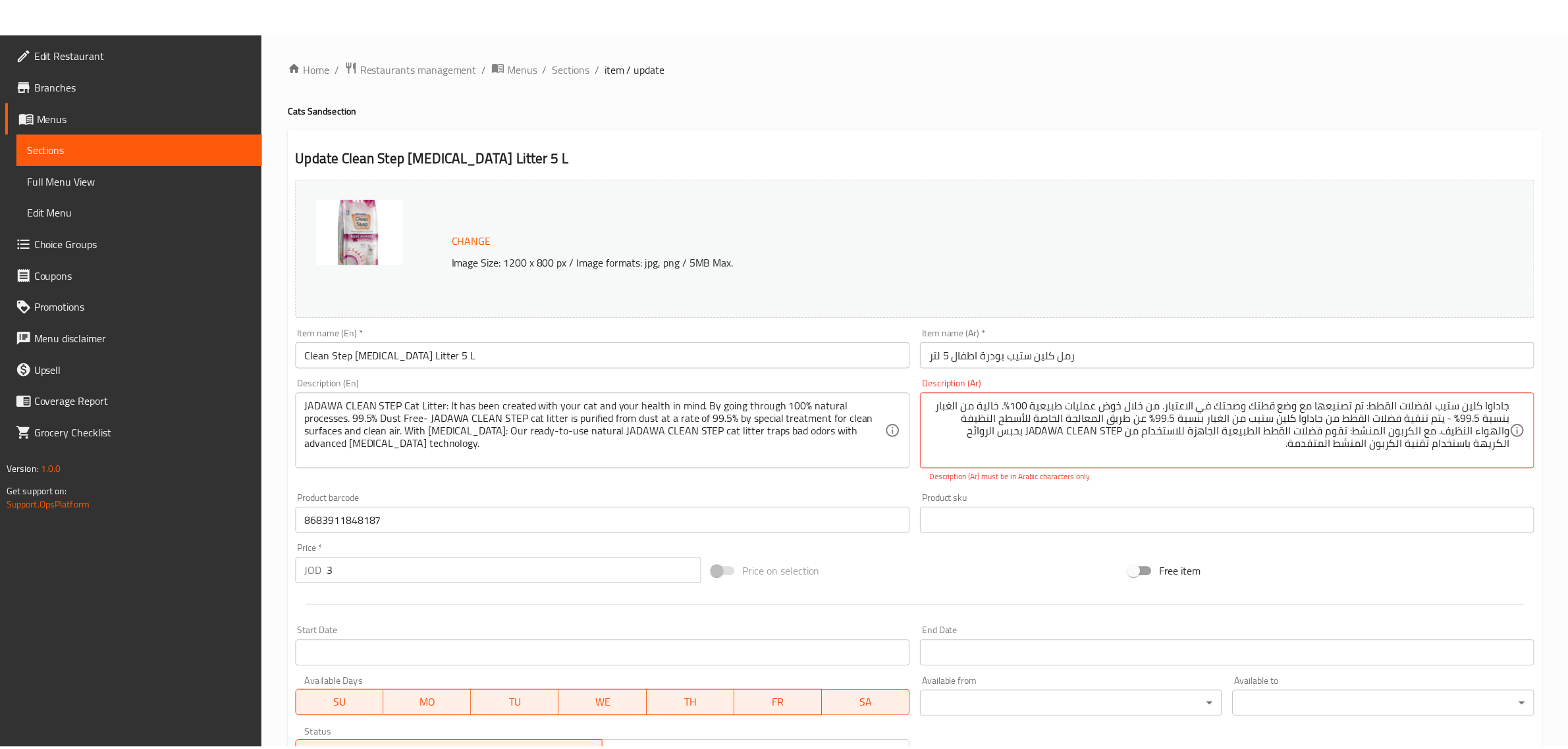
scroll to position [212, 0]
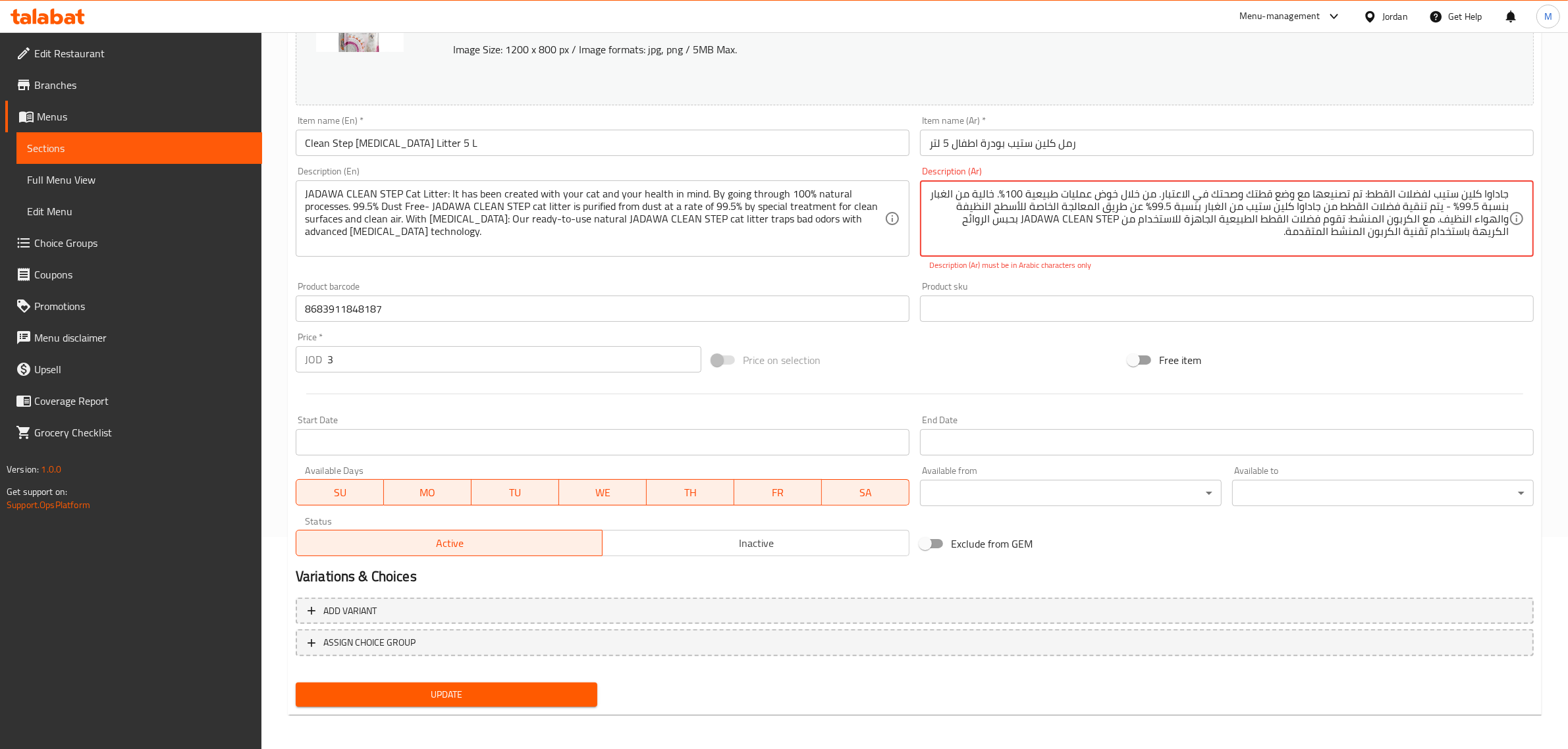
drag, startPoint x: 1157, startPoint y: 207, endPoint x: 1150, endPoint y: 205, distance: 7.3
click at [1150, 205] on textarea "جاداوا كلين ستيب لفضلات القطط: تم تصنيعها مع وضع قطتك وصحتك في الاعتبار. من خلا…" at bounding box center [1218, 219] width 579 height 62
click at [1275, 272] on div "Description (Ar) جاداوا كلين ستيب لفضلات القطط: تم تصنيعها مع وضع قطتك وصحتك في…" at bounding box center [1227, 219] width 624 height 115
click at [1000, 196] on textarea "جاداوا كلين ستيب لفضلات القطط: تم تصنيعها مع وضع قطتك وصحتك في الاعتبار. من خلا…" at bounding box center [1218, 219] width 579 height 62
drag, startPoint x: 1007, startPoint y: 196, endPoint x: 1001, endPoint y: 194, distance: 6.3
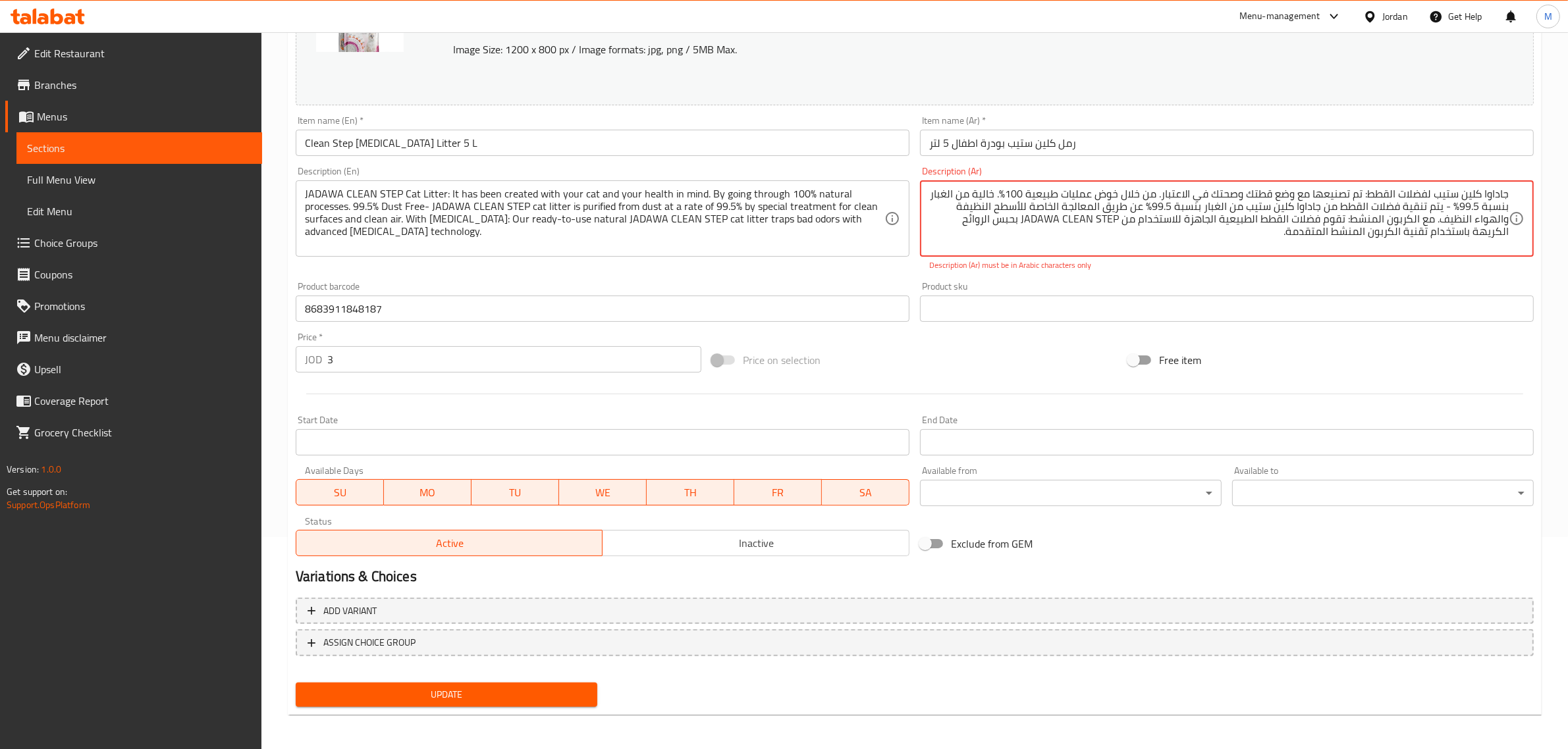
click at [1001, 194] on textarea "جاداوا كلين ستيب لفضلات القطط: تم تصنيعها مع وضع قطتك وصحتك في الاعتبار. من خلا…" at bounding box center [1218, 219] width 579 height 62
click at [1253, 261] on p "Description (Ar) must be in Arabic characters only" at bounding box center [1227, 265] width 595 height 12
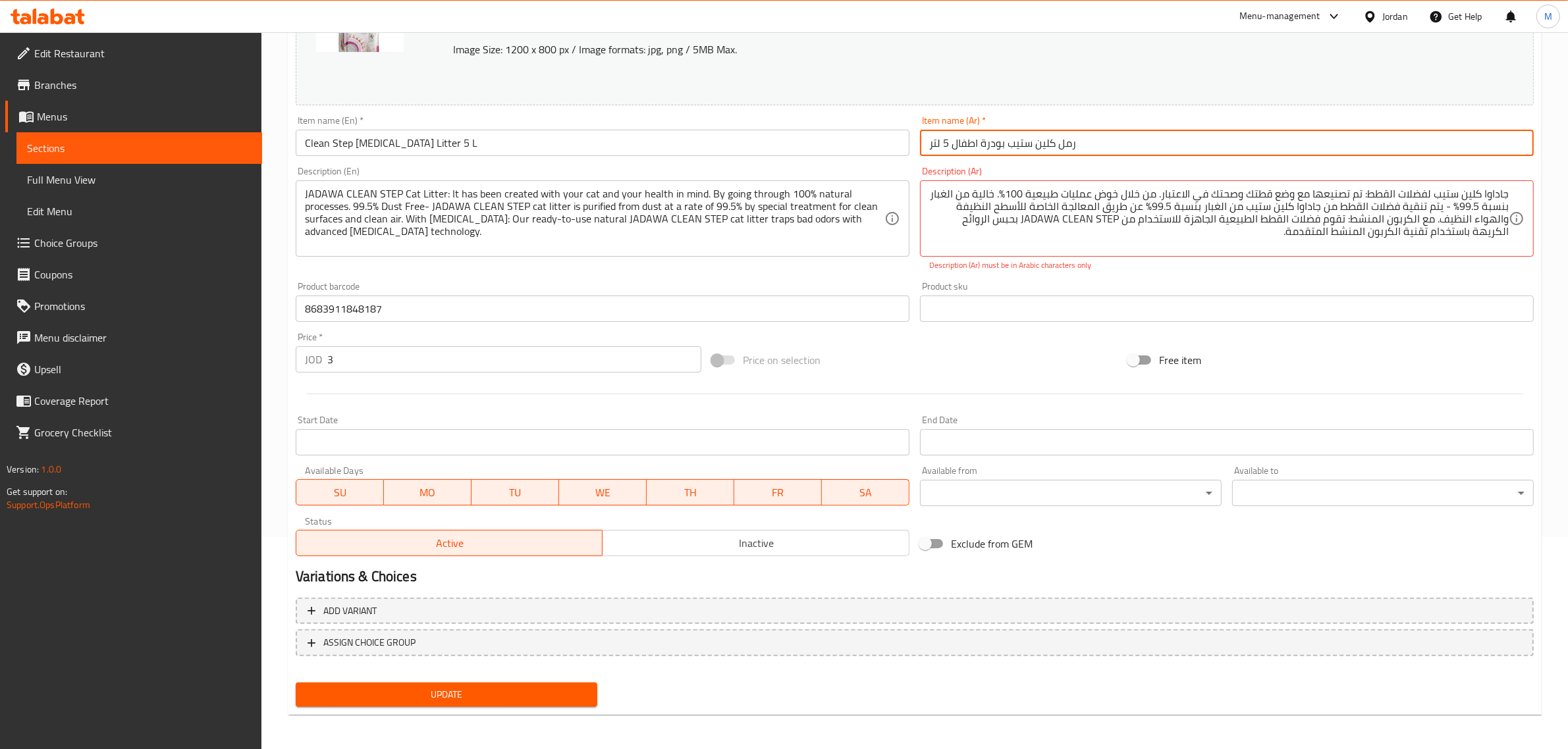
drag, startPoint x: 1051, startPoint y: 147, endPoint x: 1019, endPoint y: 146, distance: 32.0
click at [1019, 146] on input "رمل كلين ستيب بودرة اطفال 5 لتر" at bounding box center [1227, 143] width 614 height 26
click at [1004, 142] on input "رمل كلين ستيب بودرة اطفال 5 لتر" at bounding box center [1227, 143] width 614 height 26
drag, startPoint x: 1006, startPoint y: 147, endPoint x: 1053, endPoint y: 157, distance: 48.1
click at [1053, 157] on div "Item name (Ar)   * رمل كلين ستيب بودرة اطفال 5 لتر Item name (Ar) *" at bounding box center [1227, 135] width 624 height 51
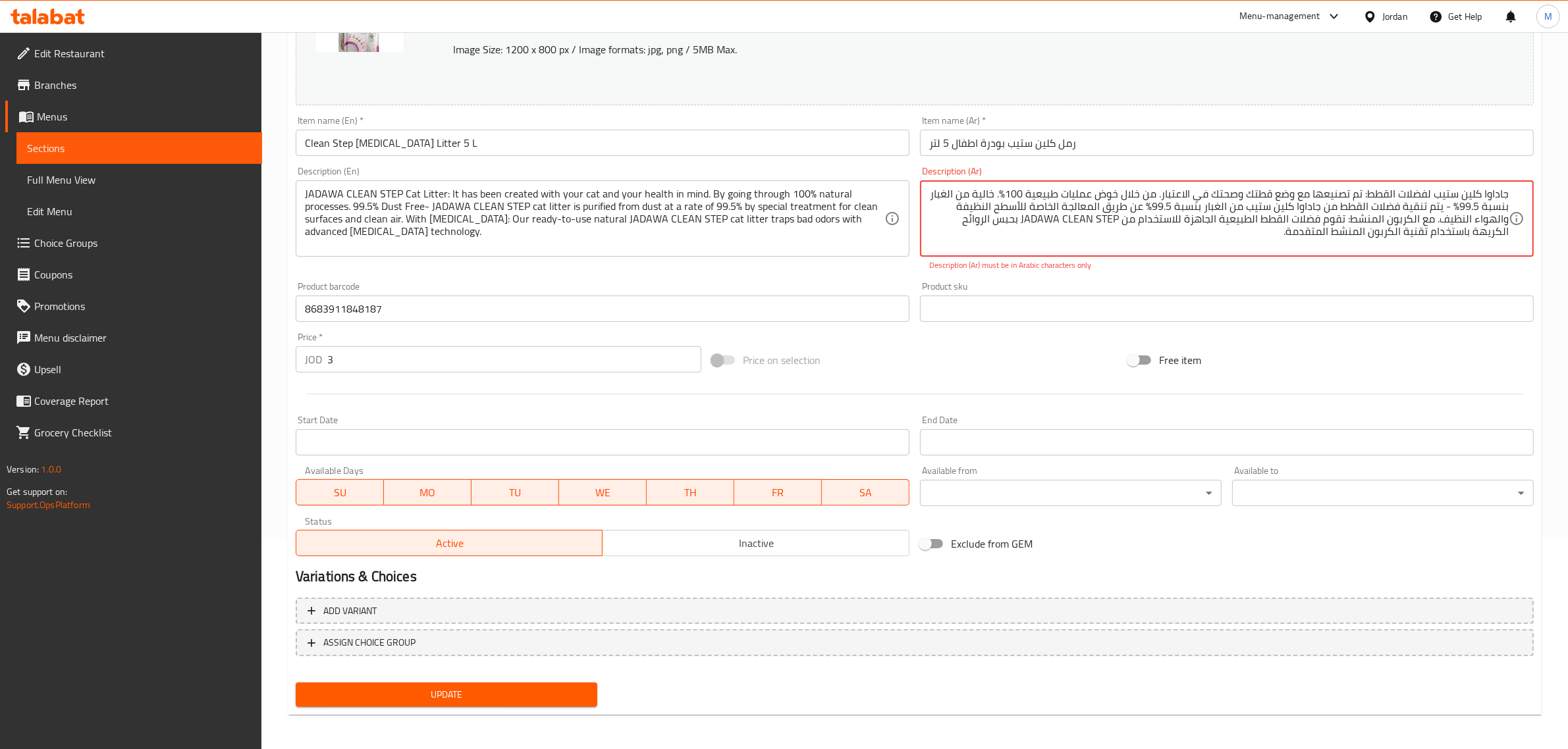
drag, startPoint x: 1324, startPoint y: 205, endPoint x: 1252, endPoint y: 205, distance: 72.0
click at [1252, 205] on textarea "جاداوا كلين ستيب لفضلات القطط: تم تصنيعها مع وضع قطتك وصحتك في الاعتبار. من خلا…" at bounding box center [1218, 219] width 579 height 62
click at [1127, 215] on textarea "جاداوا كلين ستيب لفضلات القطط: تم تصنيعها مع وضع قطتك وصحتك في الاعتبار. من خلا…" at bounding box center [1218, 219] width 579 height 62
click at [1118, 215] on textarea "جاداوا كلين ستيب لفضلات القطط: تم تصنيعها مع وضع قطتك وصحتك في الاعتبار. من خلا…" at bounding box center [1218, 219] width 579 height 62
click at [1120, 217] on textarea "جاداوا كلين ستيب لفضلات القطط: تم تصنيعها مع وضع قطتك وصحتك في الاعتبار. من خلا…" at bounding box center [1218, 219] width 579 height 62
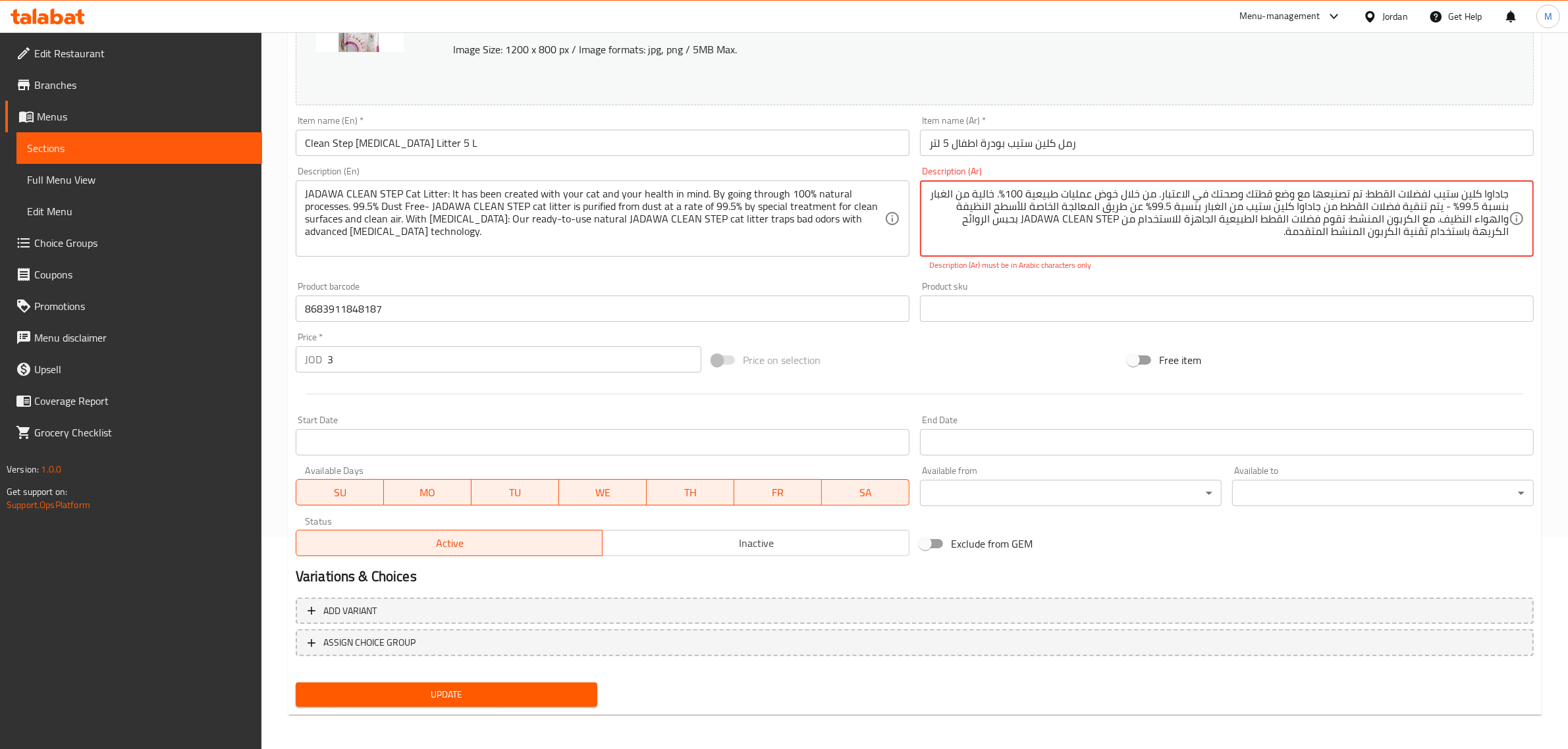
drag, startPoint x: 1120, startPoint y: 218, endPoint x: 1024, endPoint y: 217, distance: 96.0
click at [1024, 217] on textarea "جاداوا كلين ستيب لفضلات القطط: تم تصنيعها مع وضع قطتك وصحتك في الاعتبار. من خلا…" at bounding box center [1218, 219] width 579 height 62
paste textarea "جاداوا كلين ستيب"
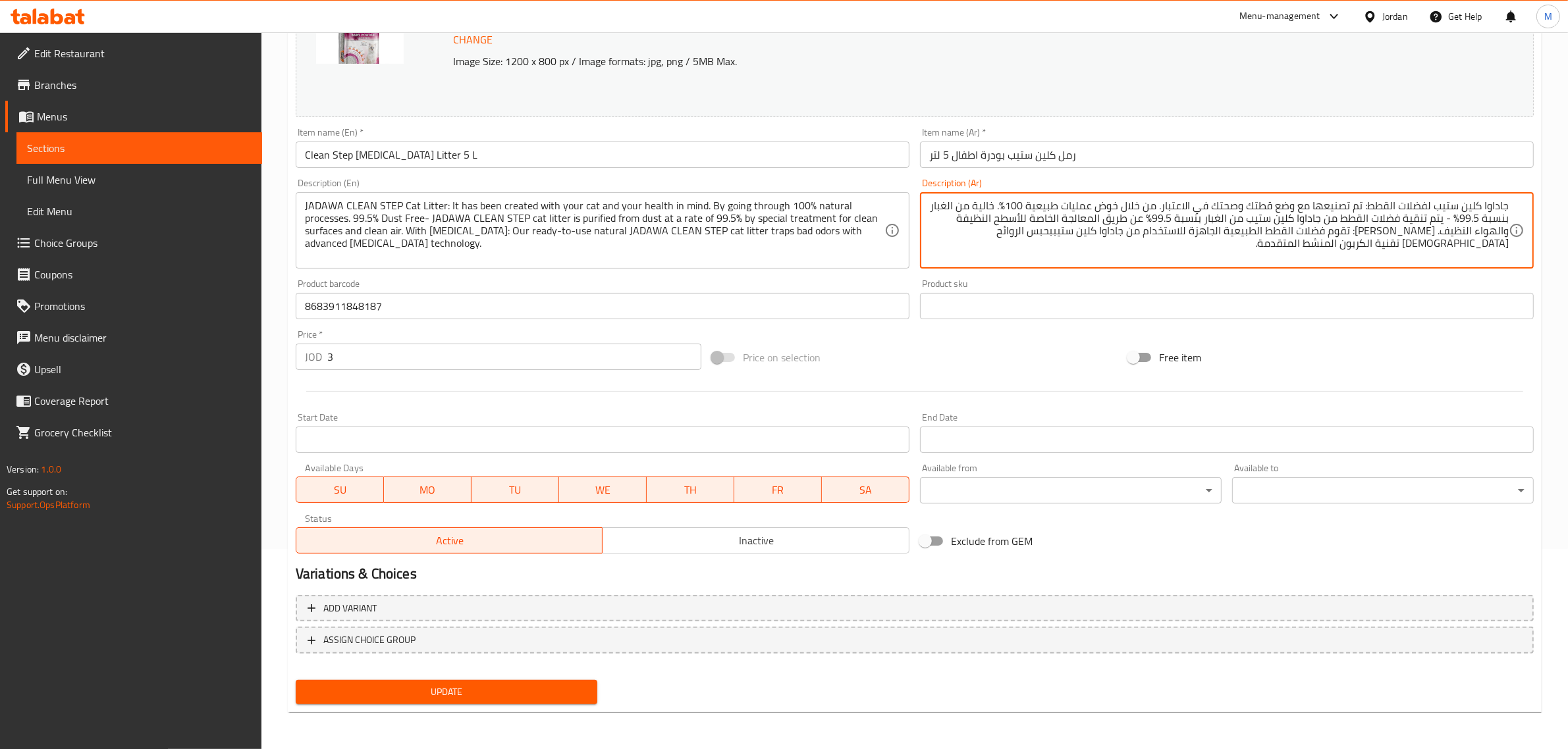
scroll to position [198, 0]
type textarea "جاداوا كلين ستيب لفضلات القطط: تم تصنيعها مع وضع قطتك وصحتك في الاعتبار. من خلا…"
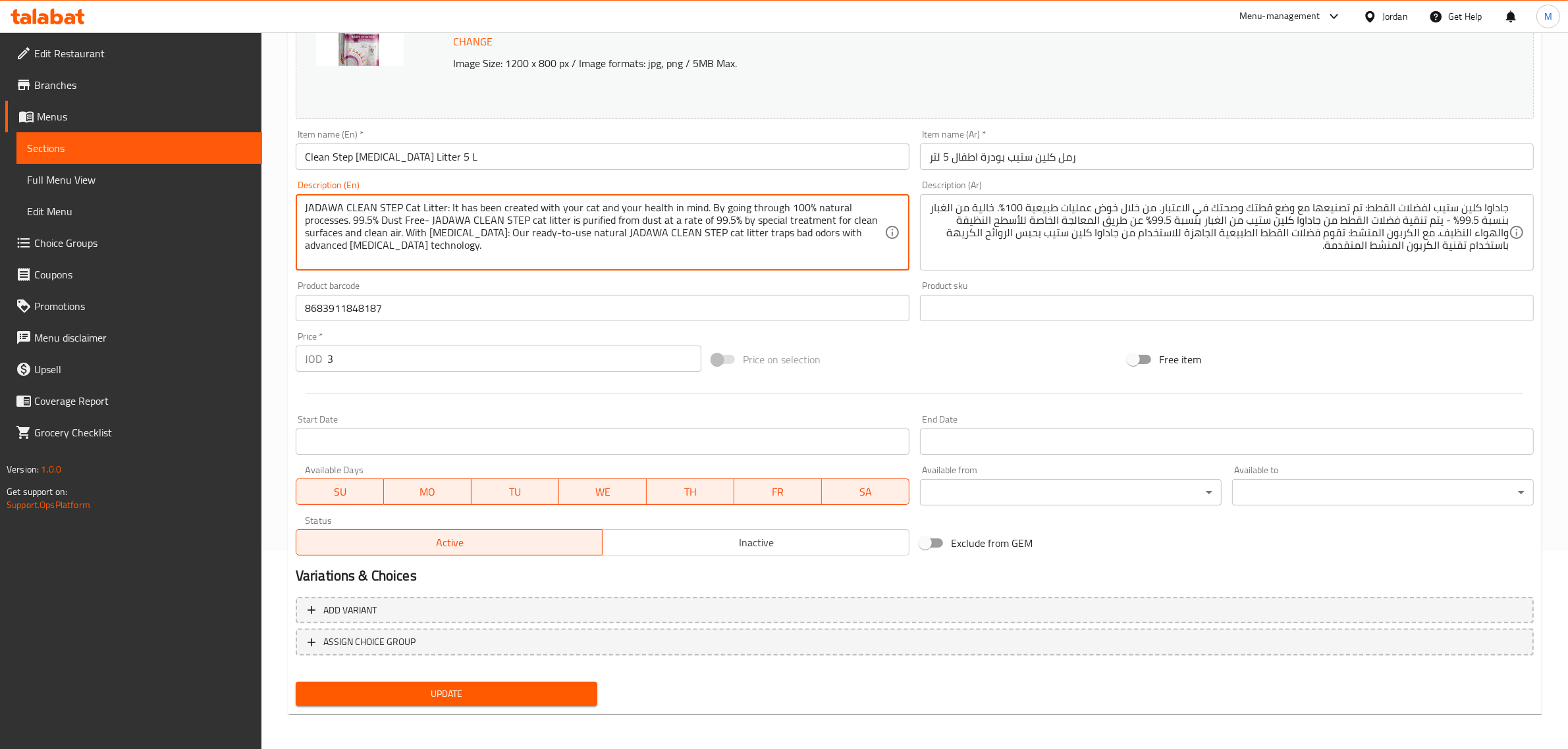
click at [1127, 153] on input "رمل كلين ستيب بودرة اطفال 5 لتر" at bounding box center [1227, 157] width 614 height 26
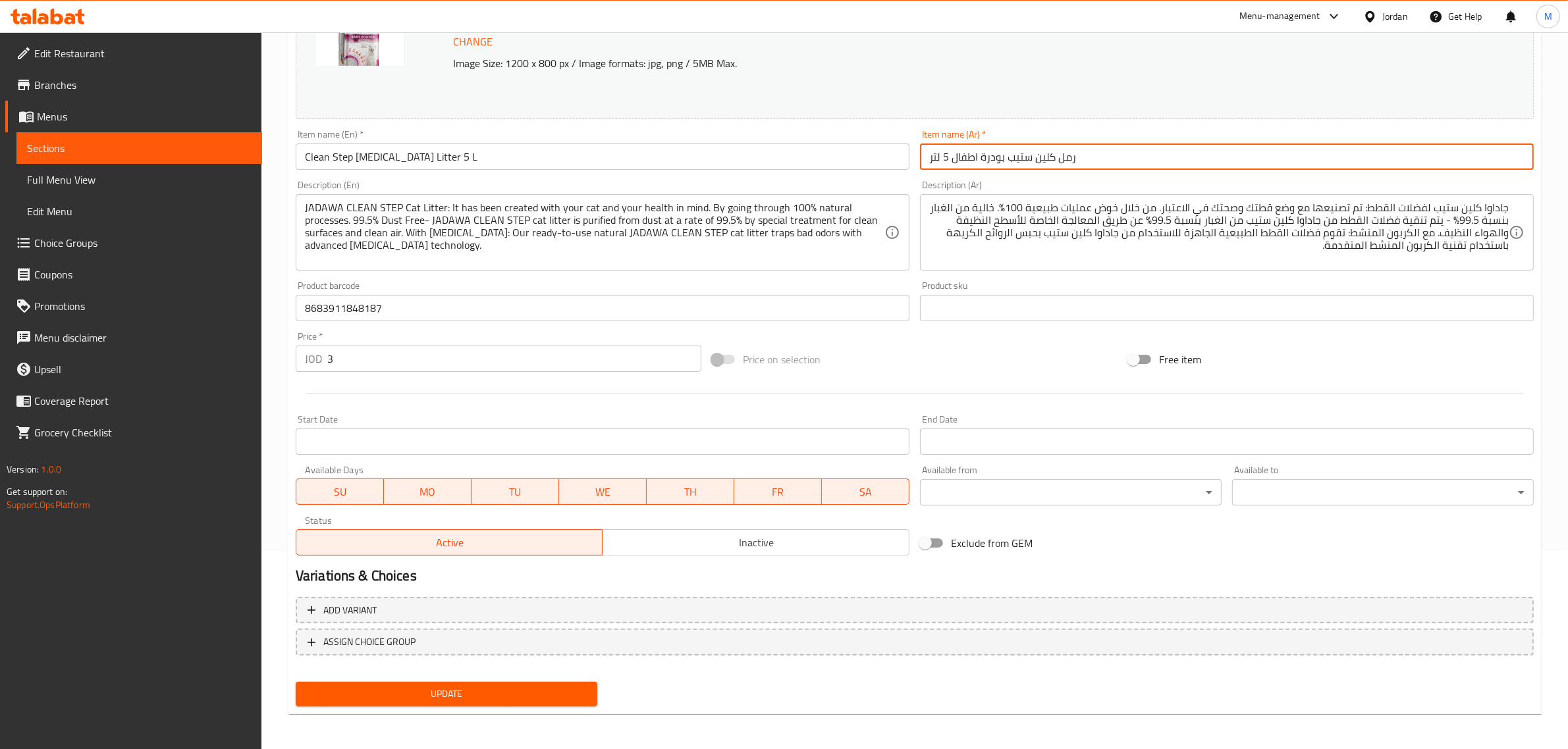
click at [296, 682] on button "Update" at bounding box center [446, 694] width 302 height 24
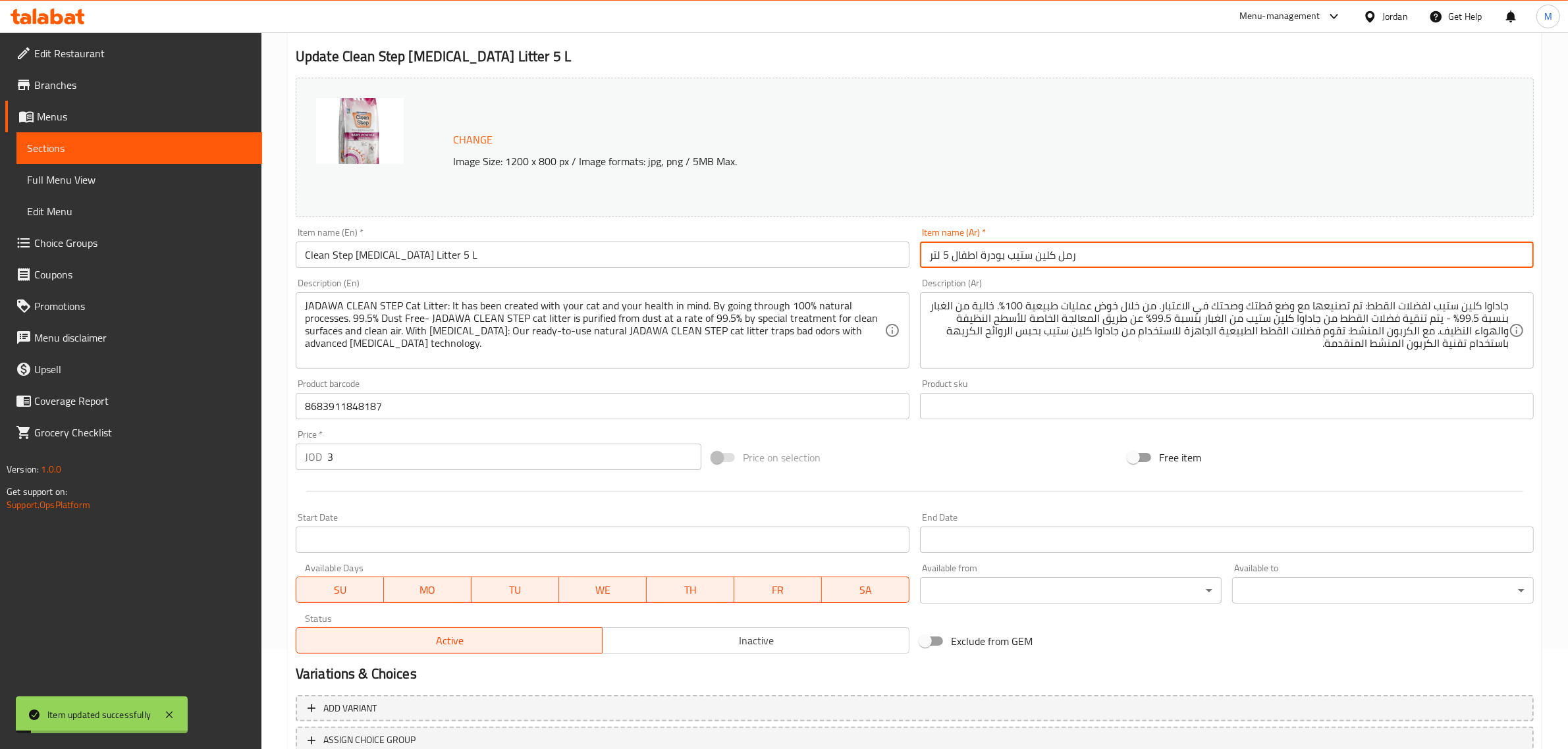
scroll to position [0, 0]
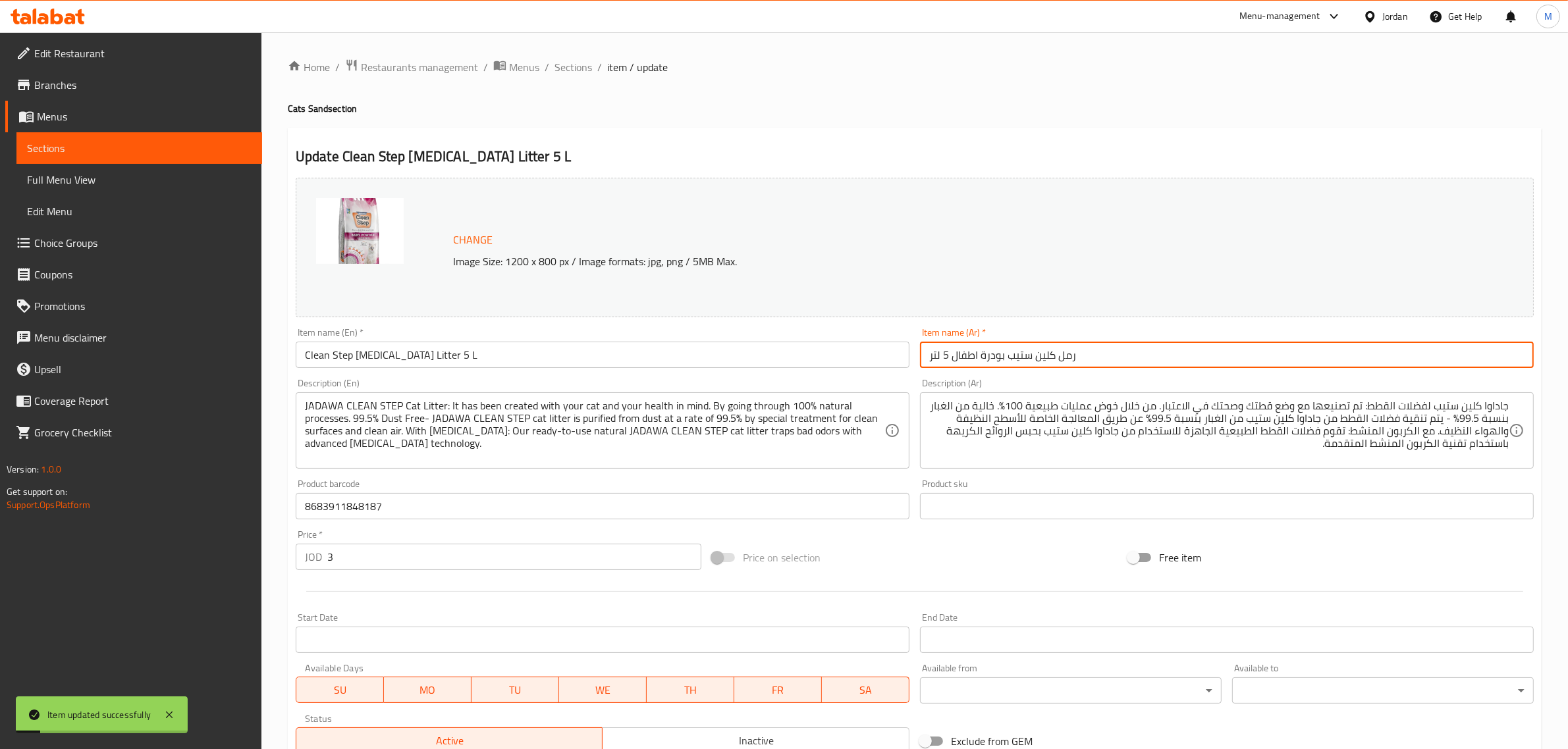
drag, startPoint x: 553, startPoint y: 72, endPoint x: 563, endPoint y: 79, distance: 12.2
click at [554, 72] on span "Sections" at bounding box center [573, 67] width 37 height 16
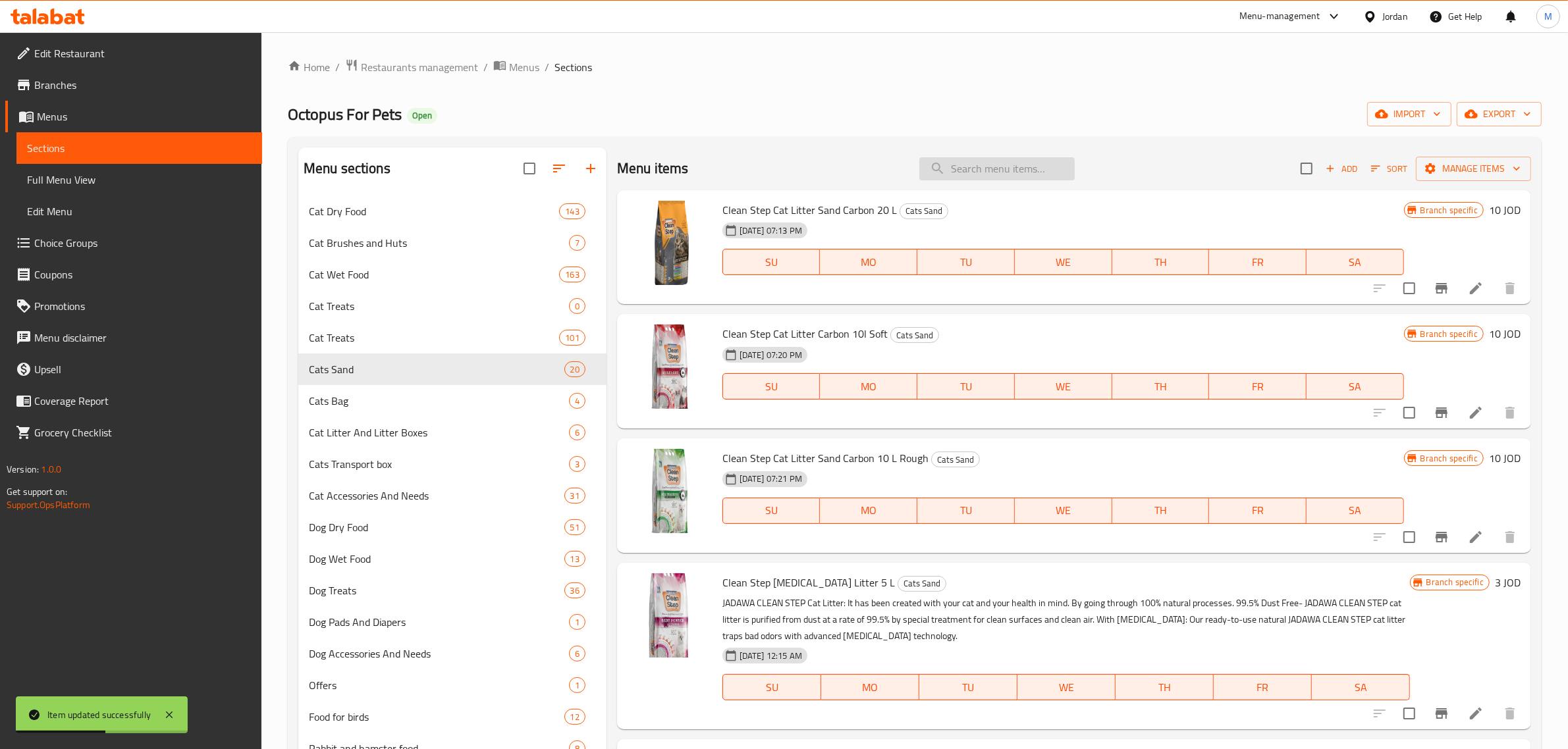
click at [988, 173] on input "search" at bounding box center [997, 169] width 155 height 23
paste input "Clean Step Cat Litter Sand Carbon 10L Rough"
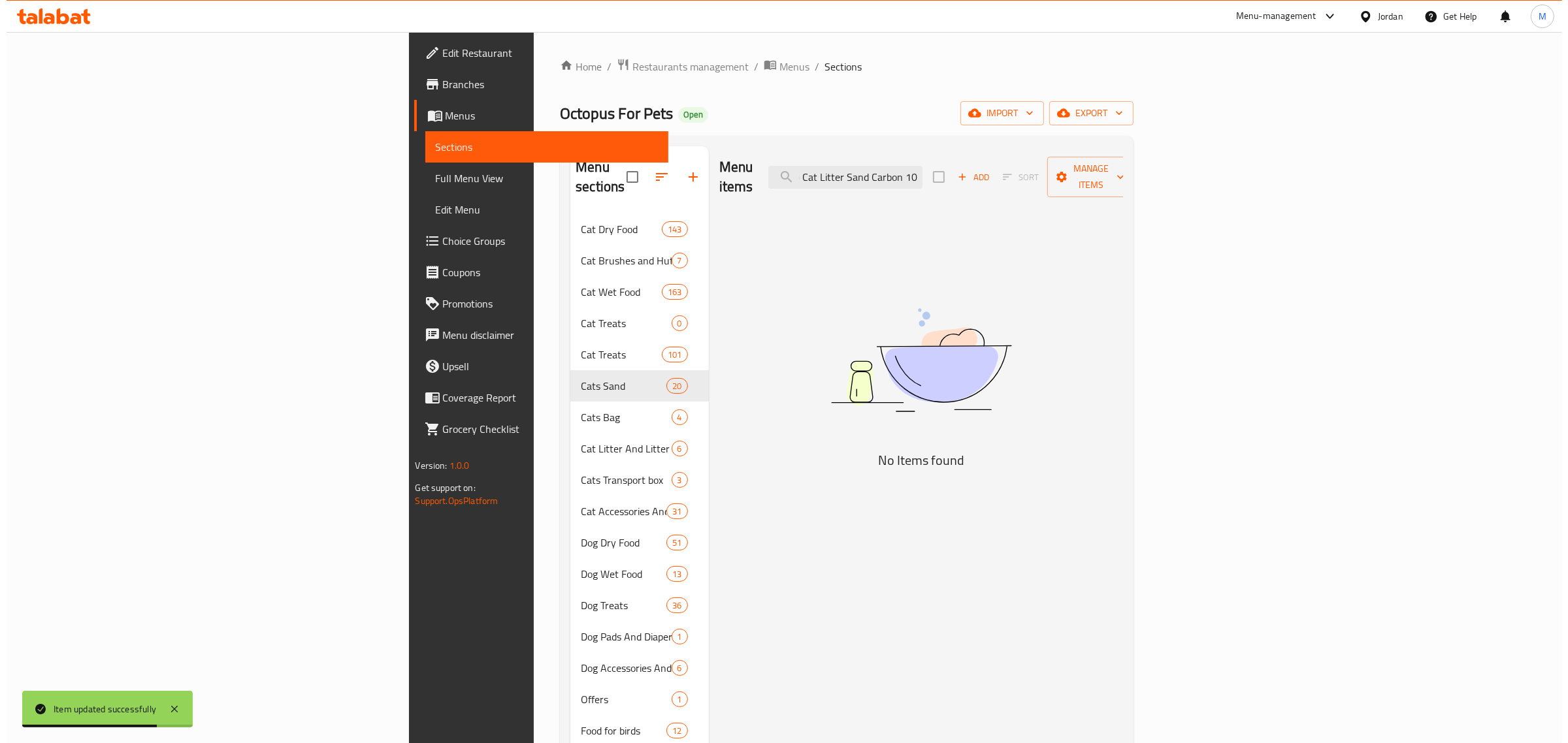
scroll to position [0, 44]
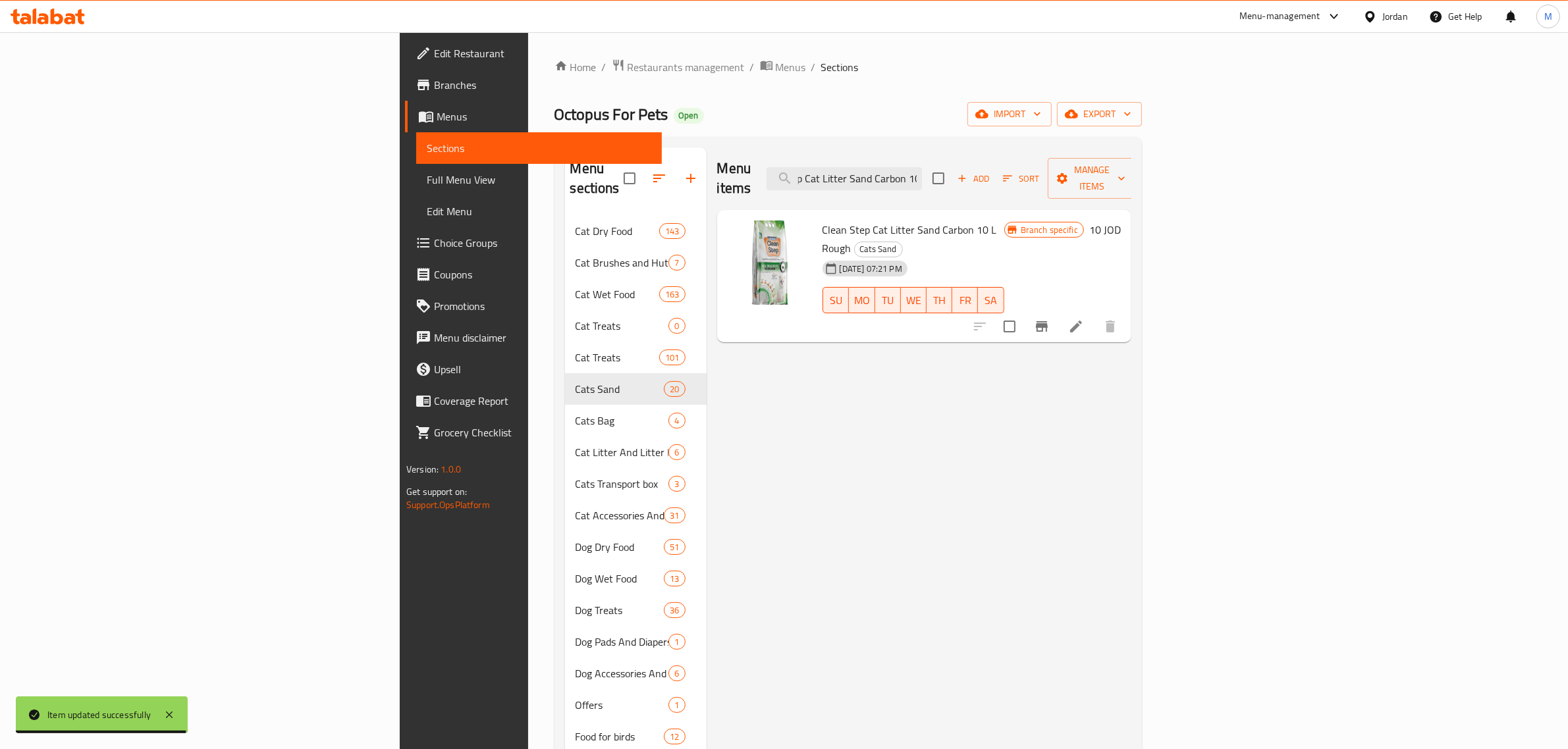
type input "Clean Step Cat Litter Sand Carbon 10"
click at [1050, 318] on icon "Branch-specific-item" at bounding box center [1041, 326] width 16 height 16
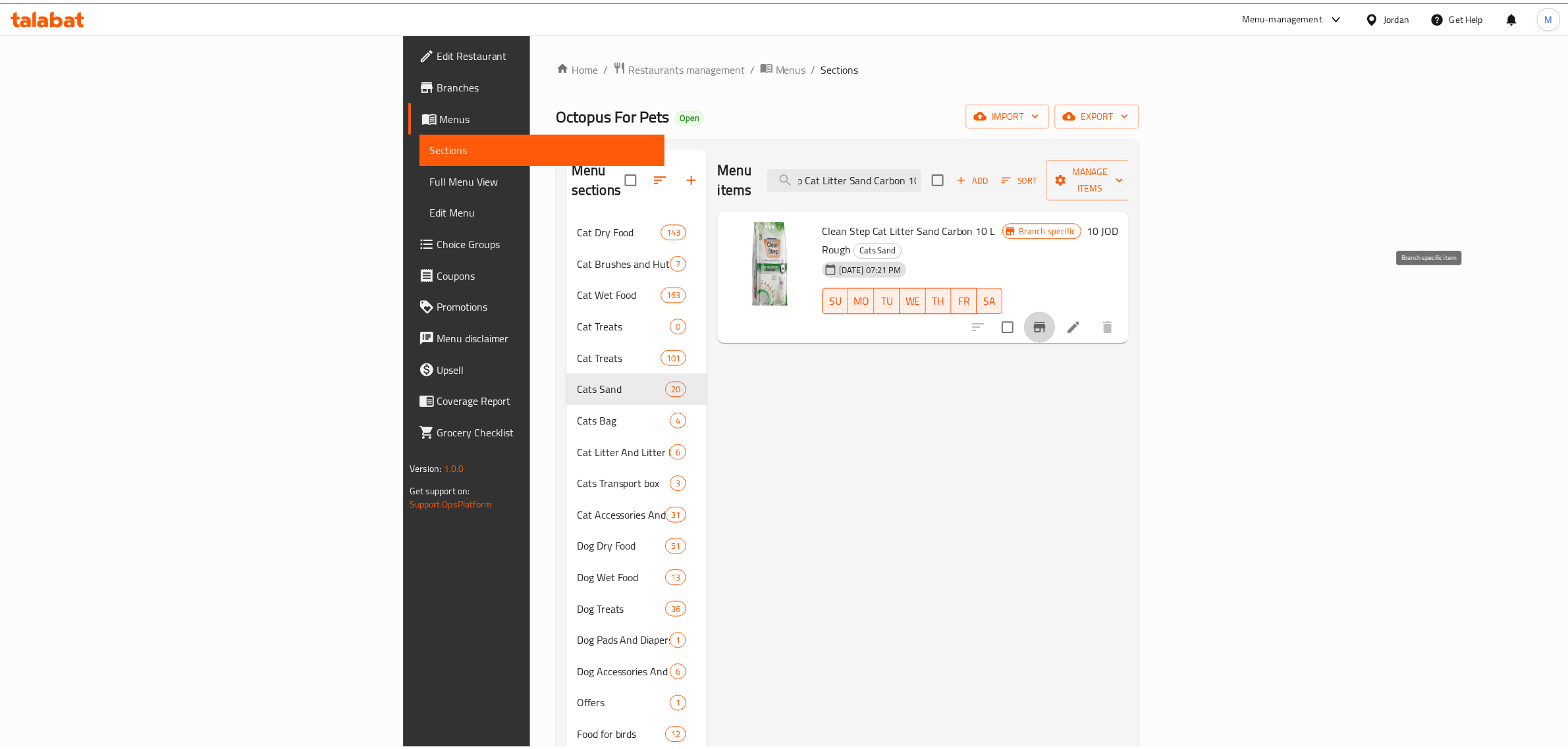
scroll to position [0, 0]
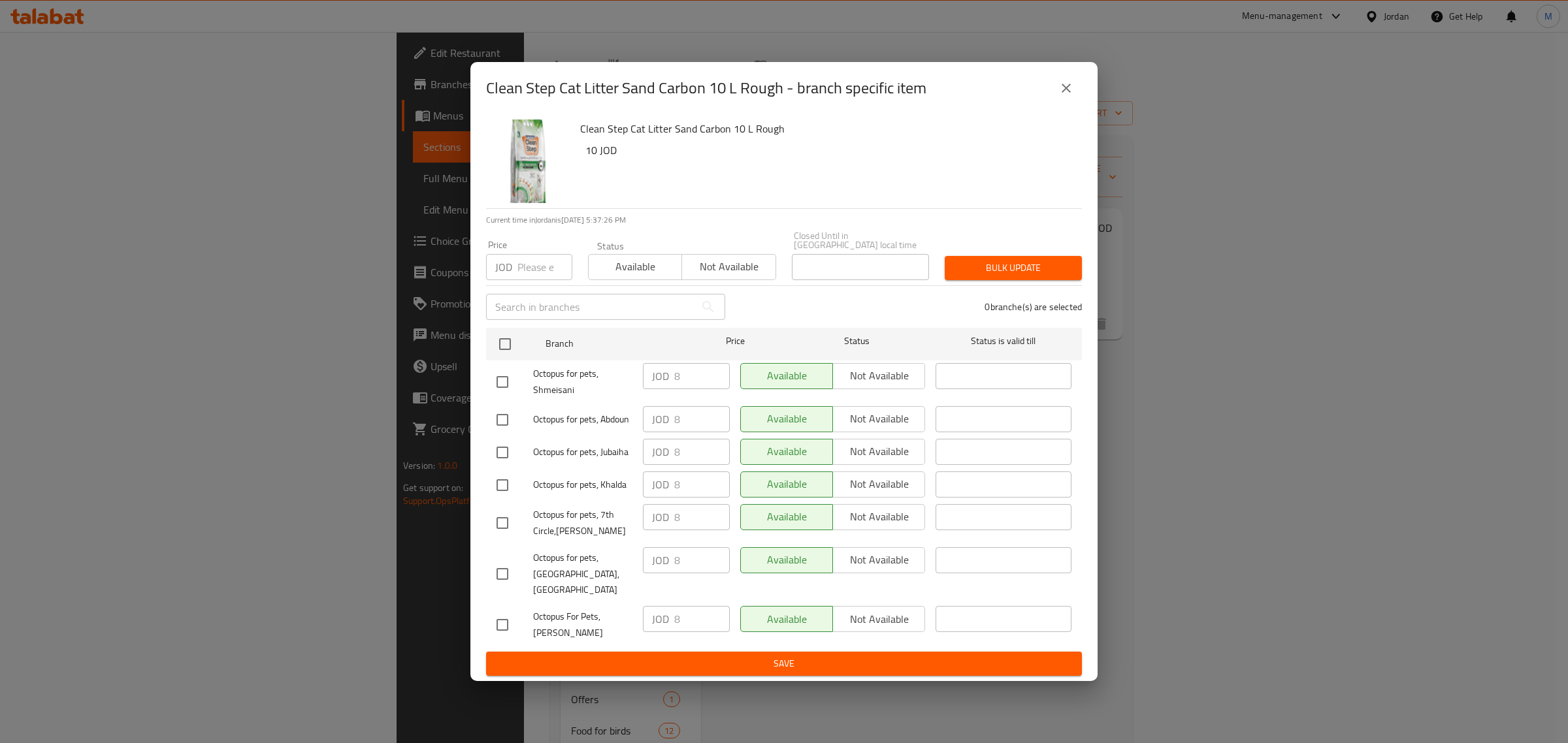
click at [1060, 96] on icon "close" at bounding box center [1066, 88] width 16 height 16
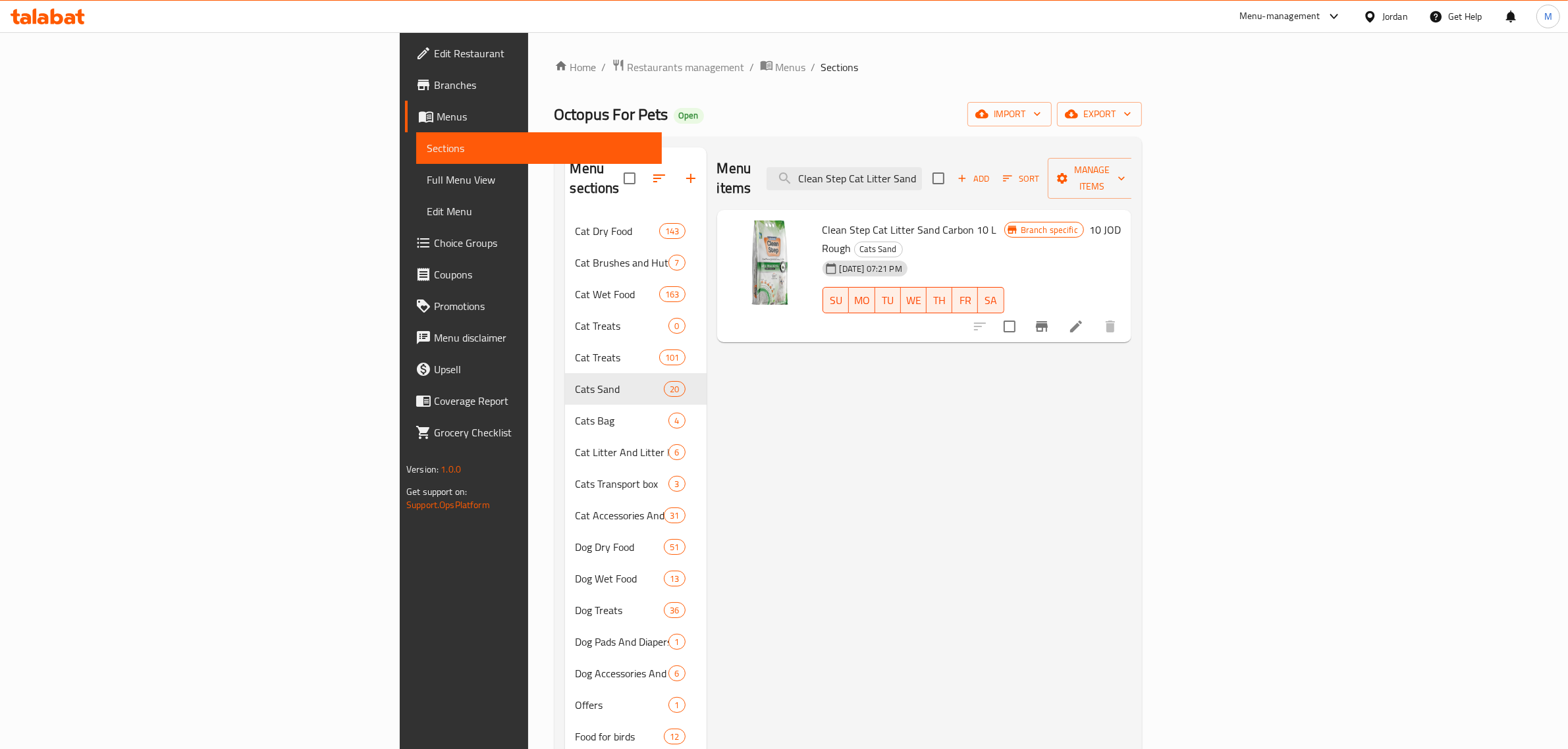
click at [1094, 315] on li at bounding box center [1075, 327] width 37 height 24
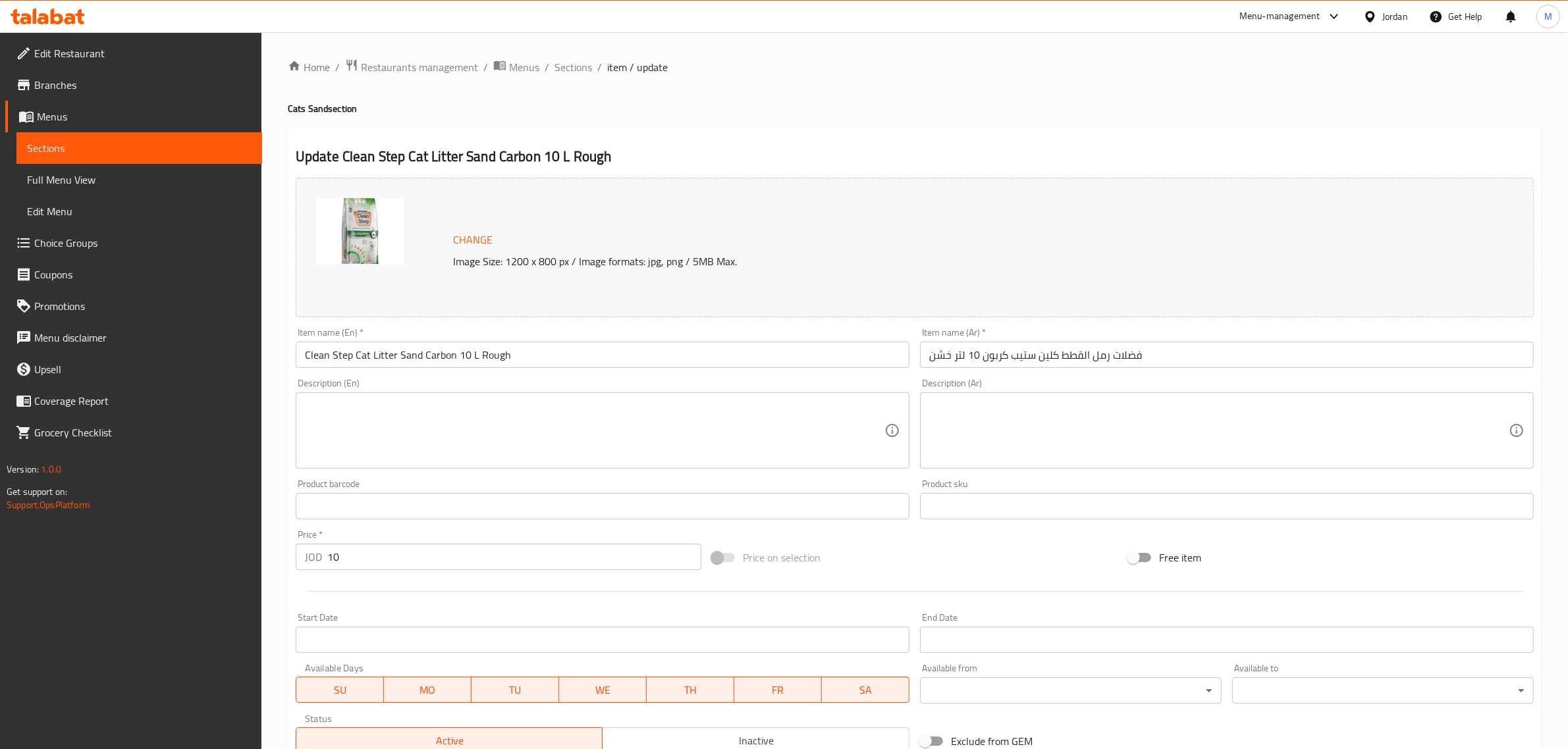
click at [1170, 356] on input "فضلات رمل القطط كلين ستيب كربون 10 لتر خشن" at bounding box center [1227, 355] width 614 height 26
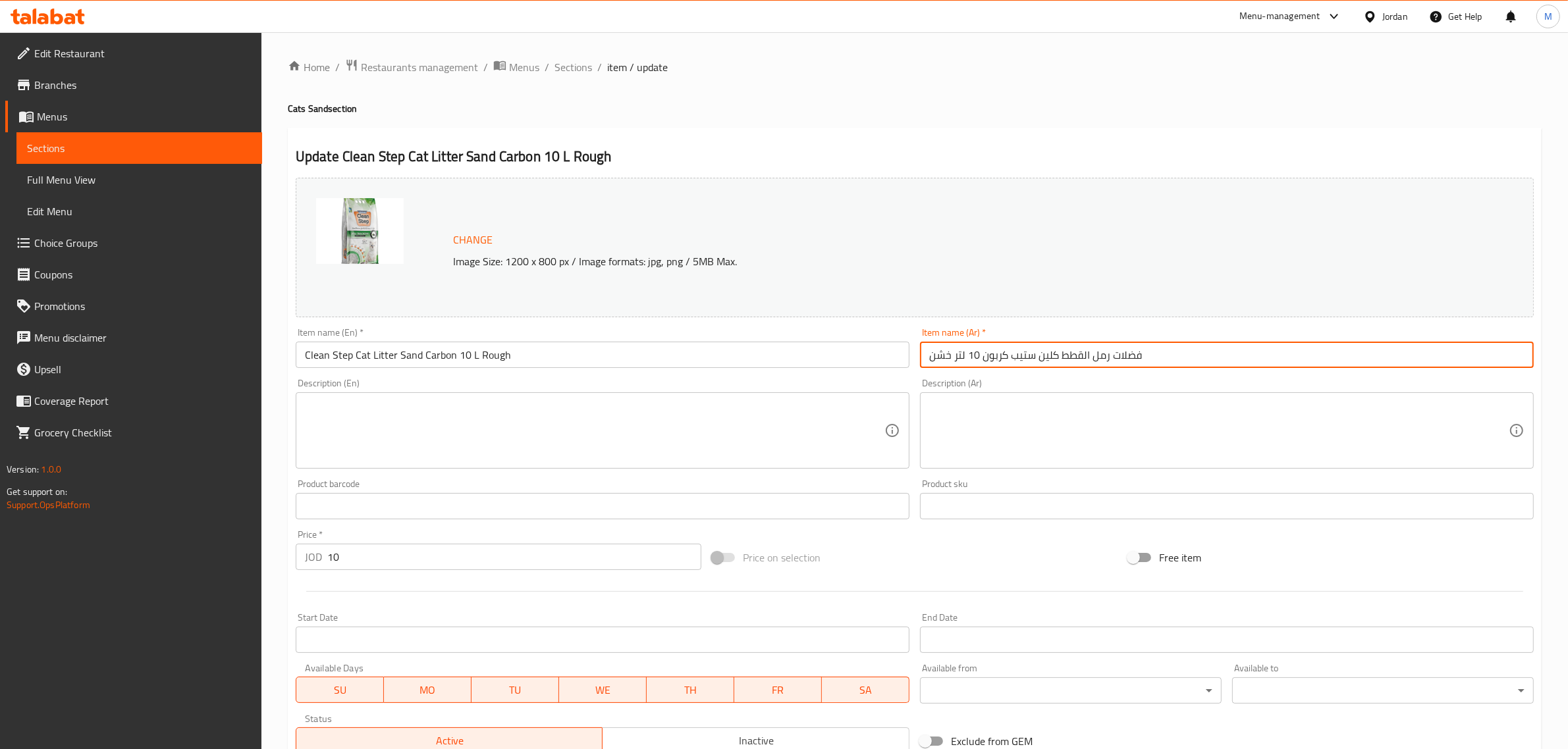
click at [1170, 356] on input "فضلات رمل القطط كلين ستيب كربون 10 لتر خشن" at bounding box center [1227, 355] width 614 height 26
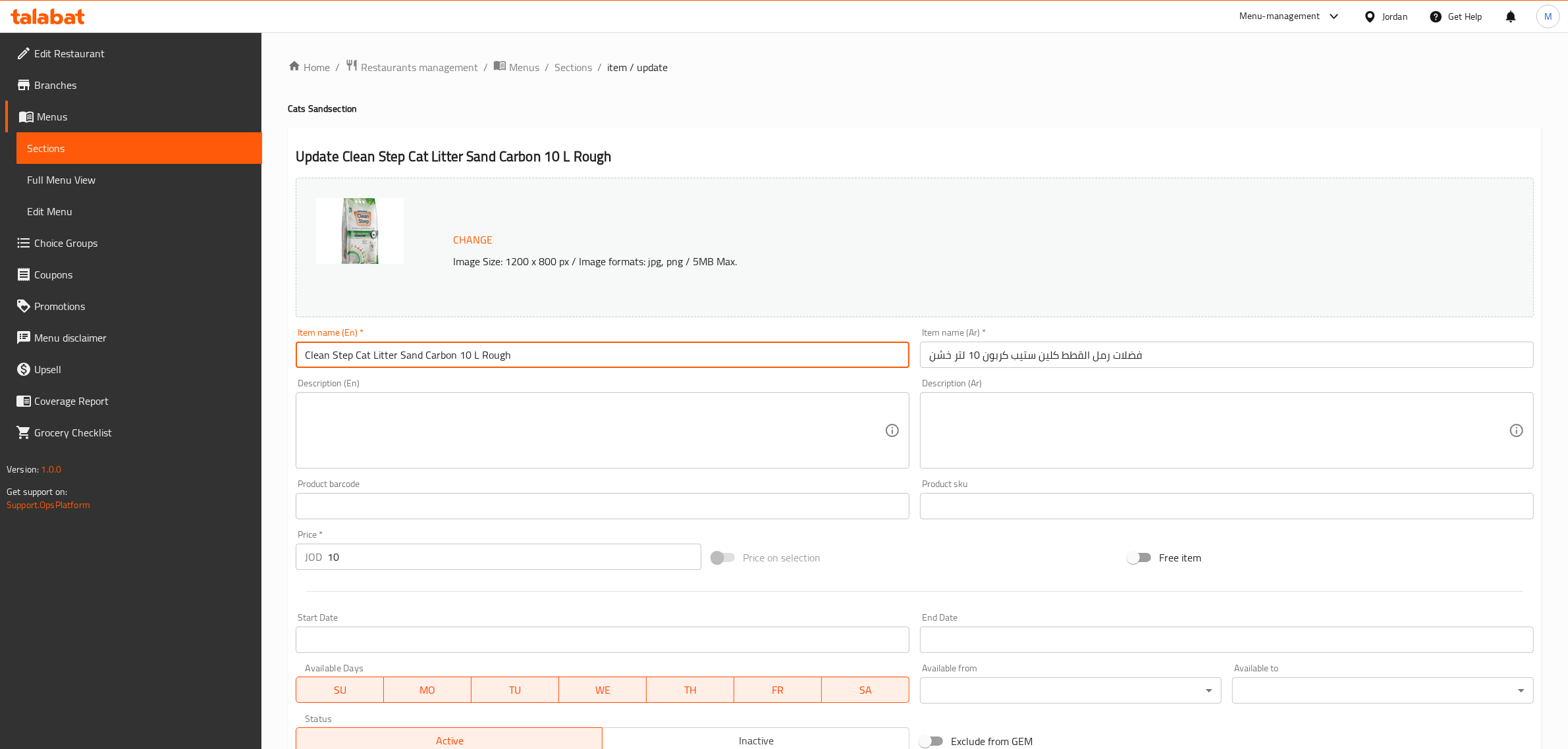
click at [456, 359] on input "Clean Step Cat Litter Sand Carbon 10 L Rough" at bounding box center [602, 355] width 614 height 26
click at [472, 367] on input "Clean Step Cat Litter Sand Carbon 10 L Rough" at bounding box center [602, 355] width 614 height 26
click at [470, 359] on input "Clean Step Cat Litter Sand Carbon 10 L Rough" at bounding box center [602, 355] width 614 height 26
click at [588, 351] on input "Clean Step Cat Litter Sand Carbon 10 L Rough" at bounding box center [602, 355] width 614 height 26
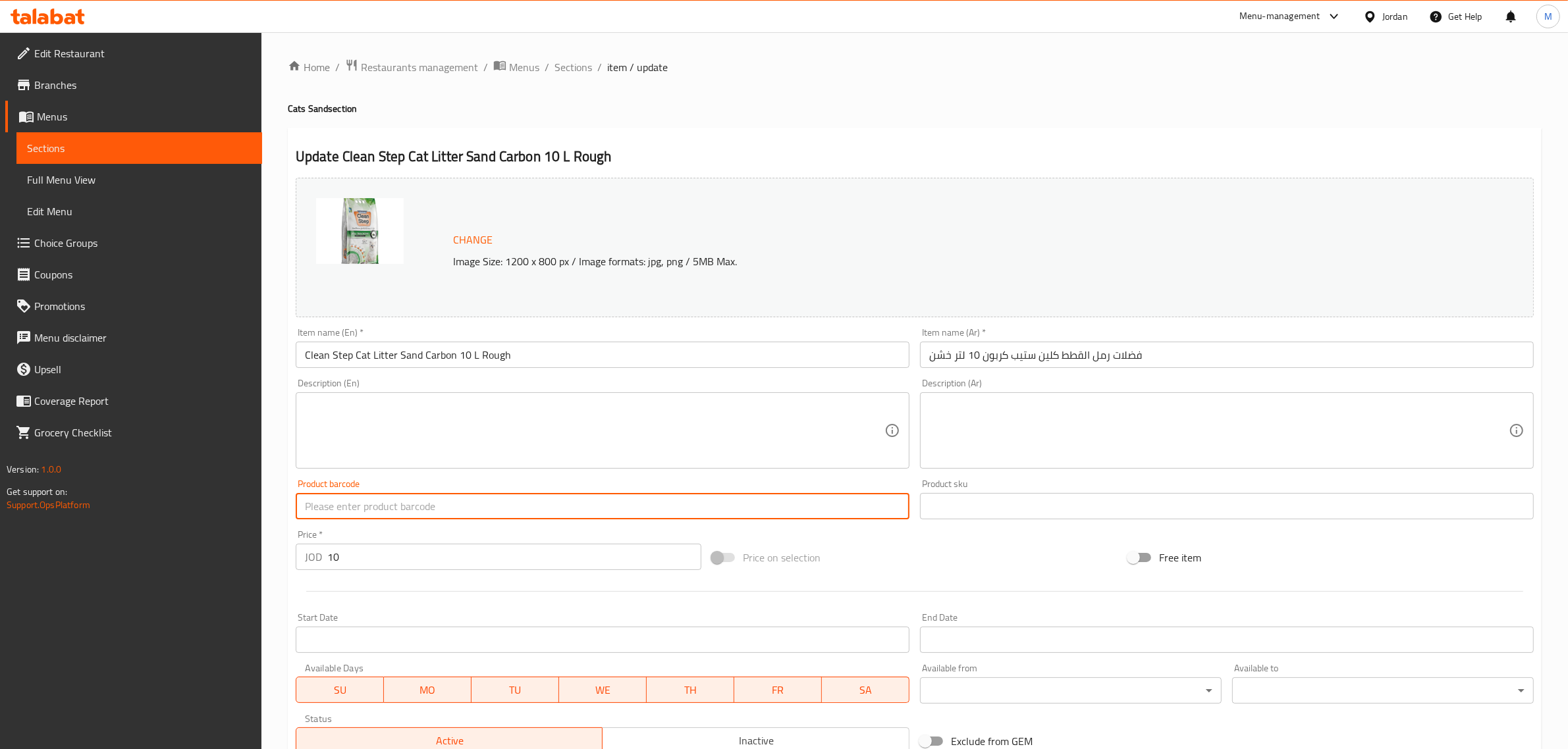
click at [393, 506] on input "text" at bounding box center [602, 506] width 614 height 26
paste input "8683911848040"
type input "8683911848040"
click at [666, 422] on textarea at bounding box center [594, 431] width 579 height 62
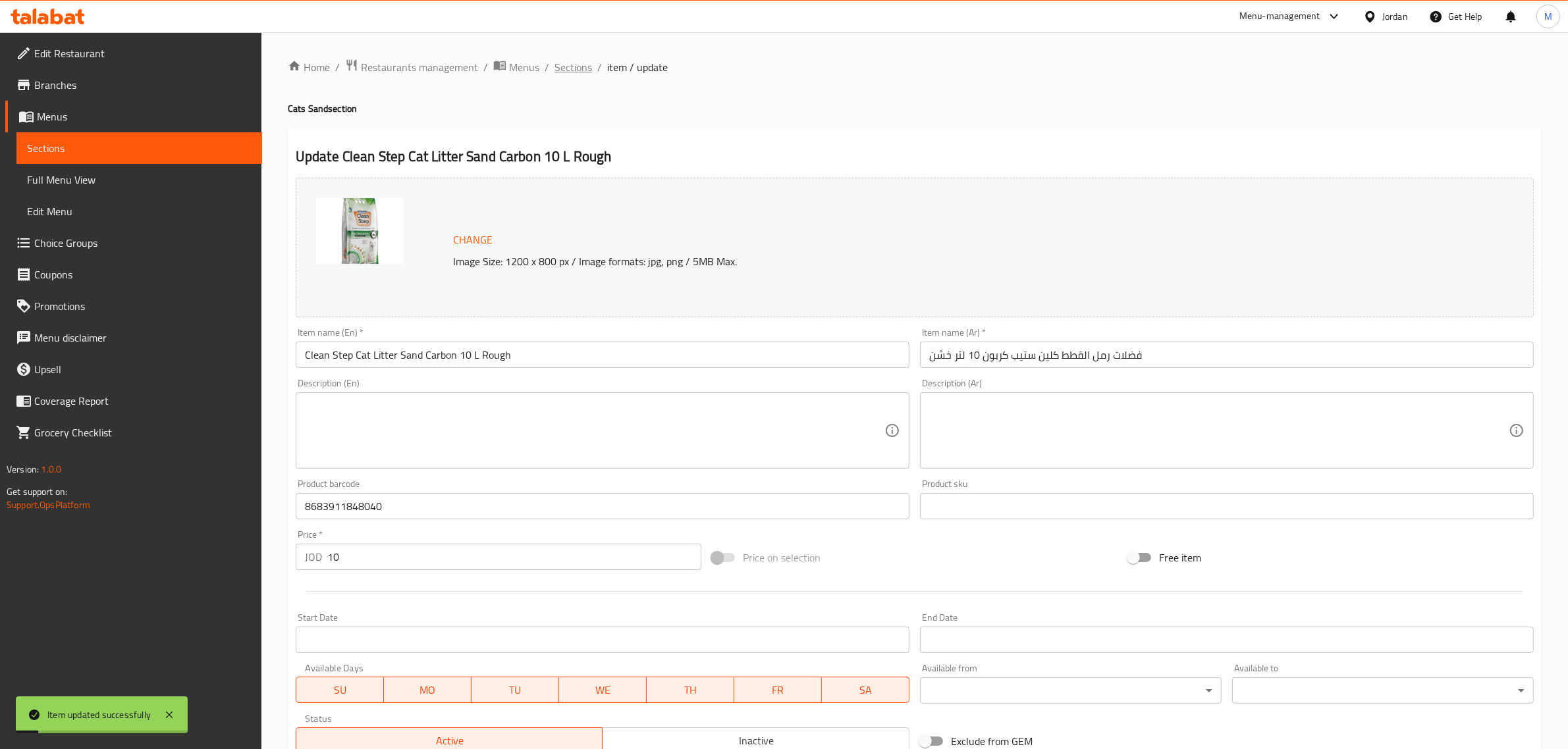
click at [577, 68] on span "Sections" at bounding box center [573, 67] width 37 height 16
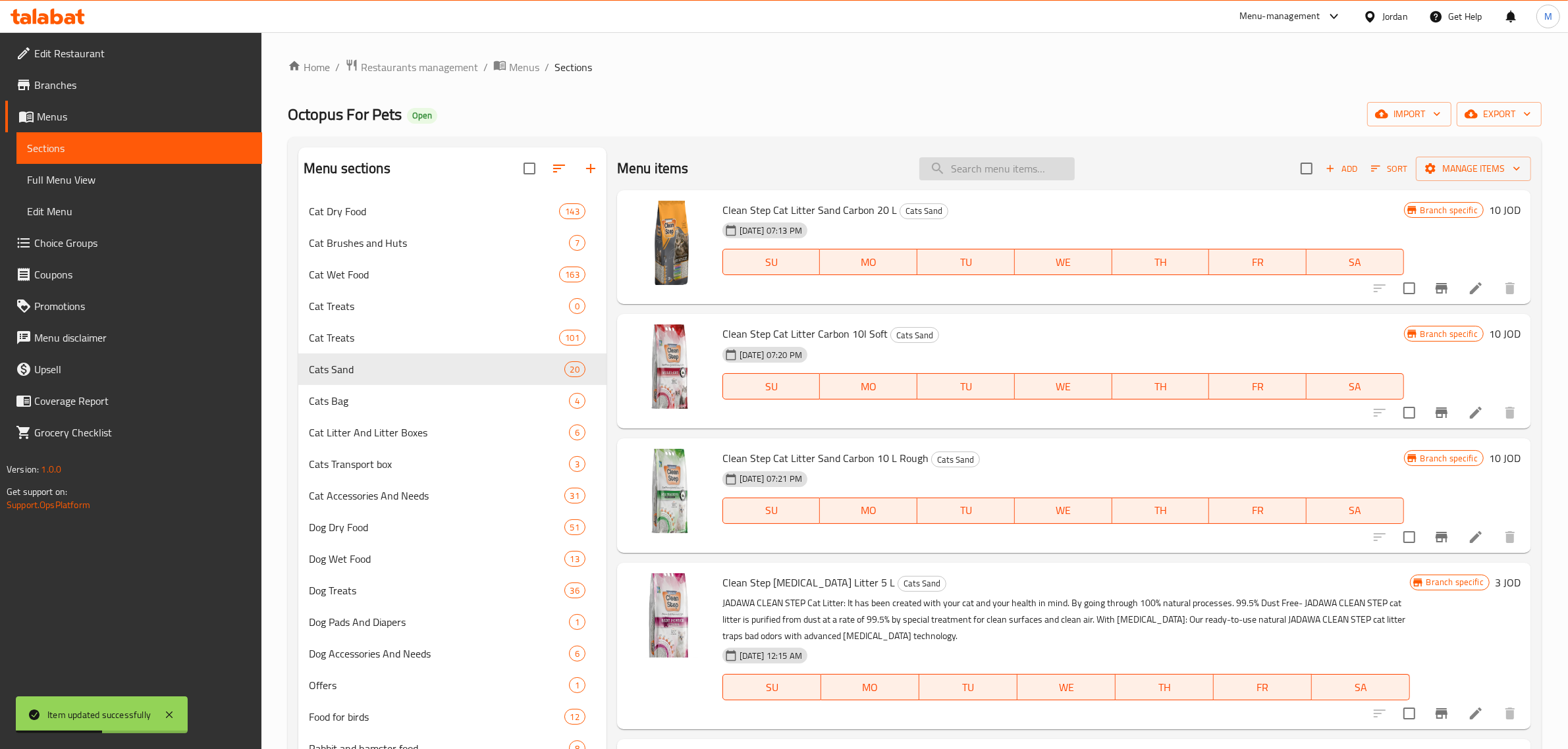
click at [1017, 178] on input "search" at bounding box center [997, 169] width 155 height 23
paste input "Clean Step Cat Litter Carbon 10L"
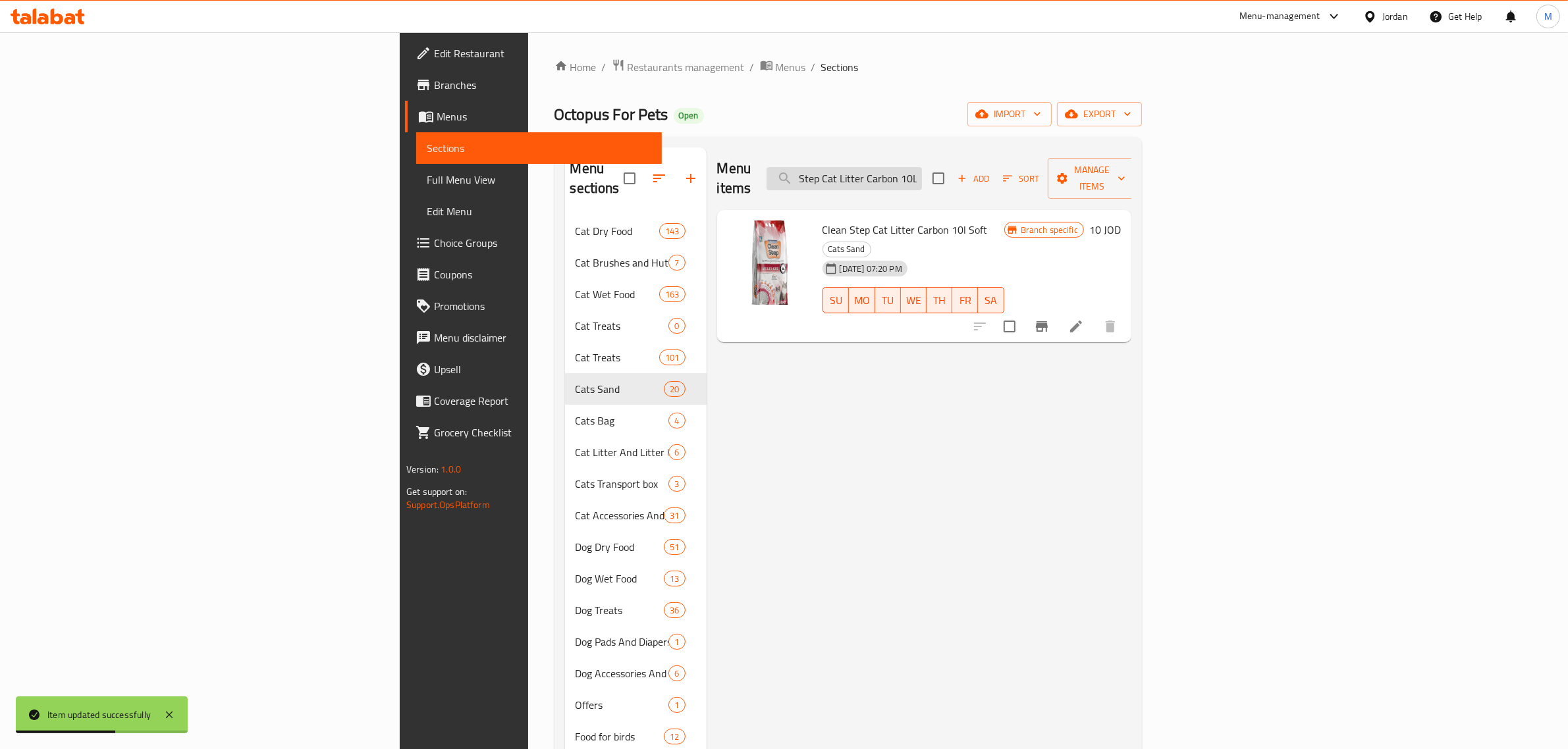
click at [922, 167] on input "Clean Step Cat Litter Carbon 10L" at bounding box center [844, 178] width 155 height 23
click at [922, 172] on input "Clean Step Cat Litter Carbon 10L" at bounding box center [844, 178] width 155 height 23
type input "Clean Step Cat Litter Carbon 10L"
click at [1050, 318] on icon "Branch-specific-item" at bounding box center [1041, 326] width 16 height 16
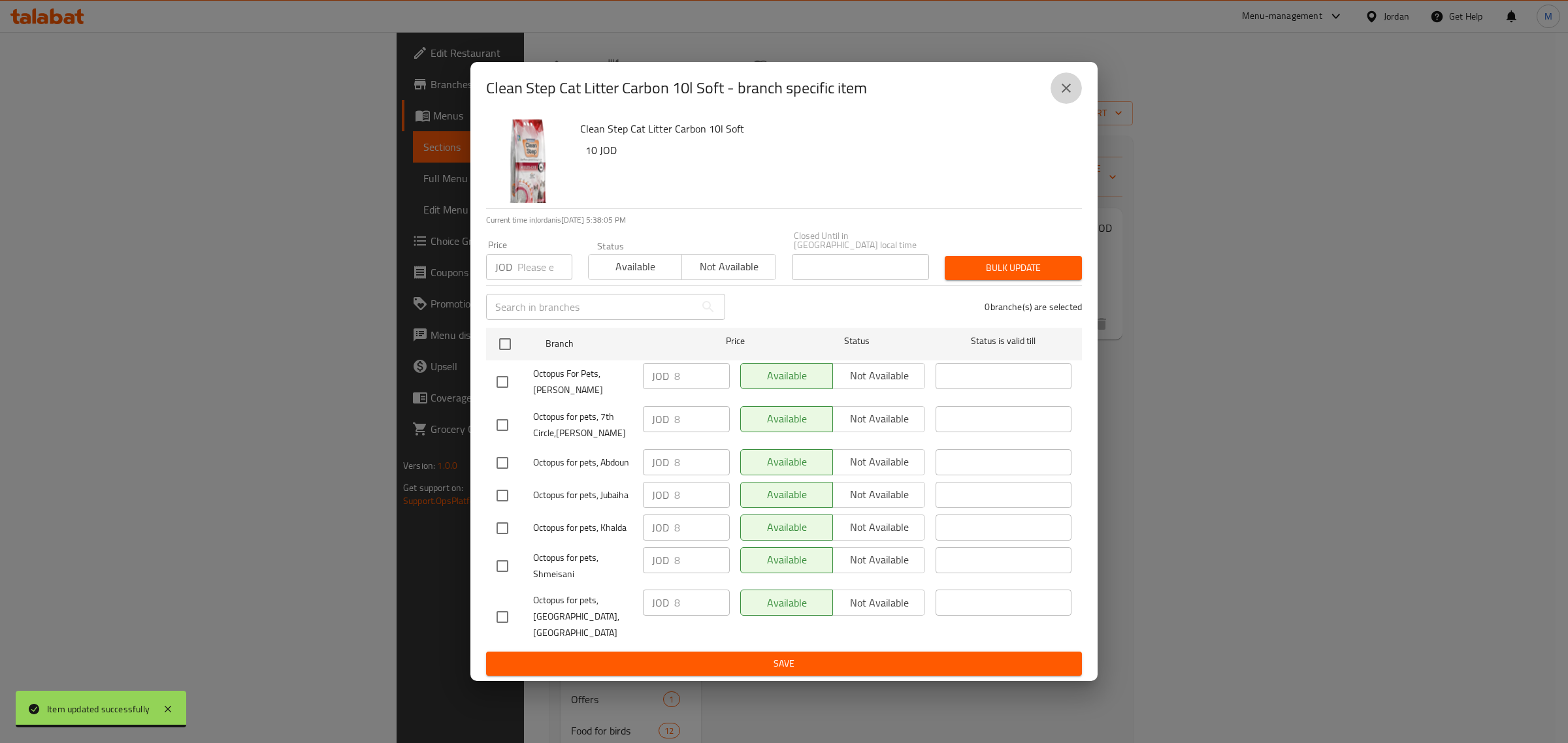
click at [1072, 96] on icon "close" at bounding box center [1066, 88] width 16 height 16
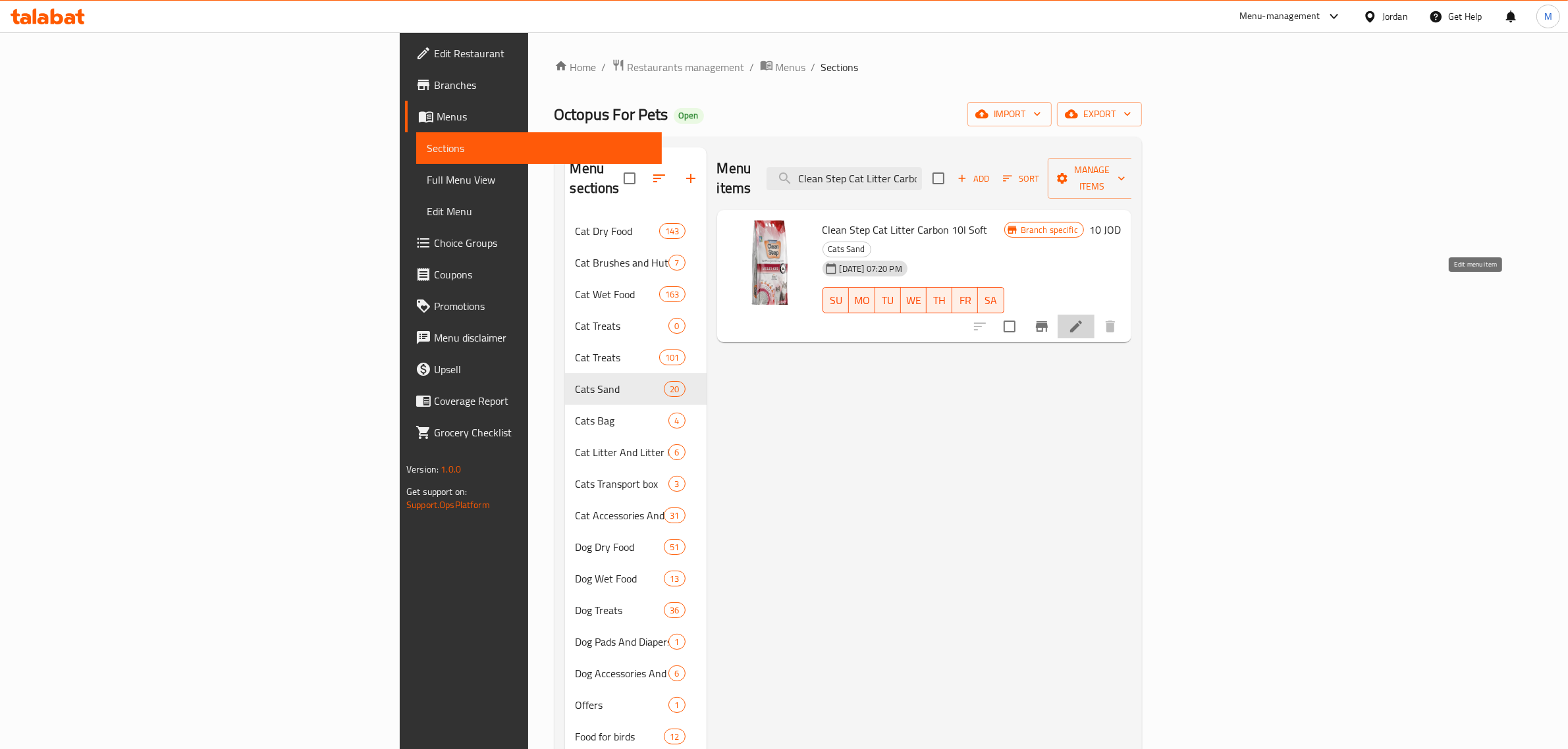
click at [1084, 318] on icon at bounding box center [1076, 326] width 16 height 16
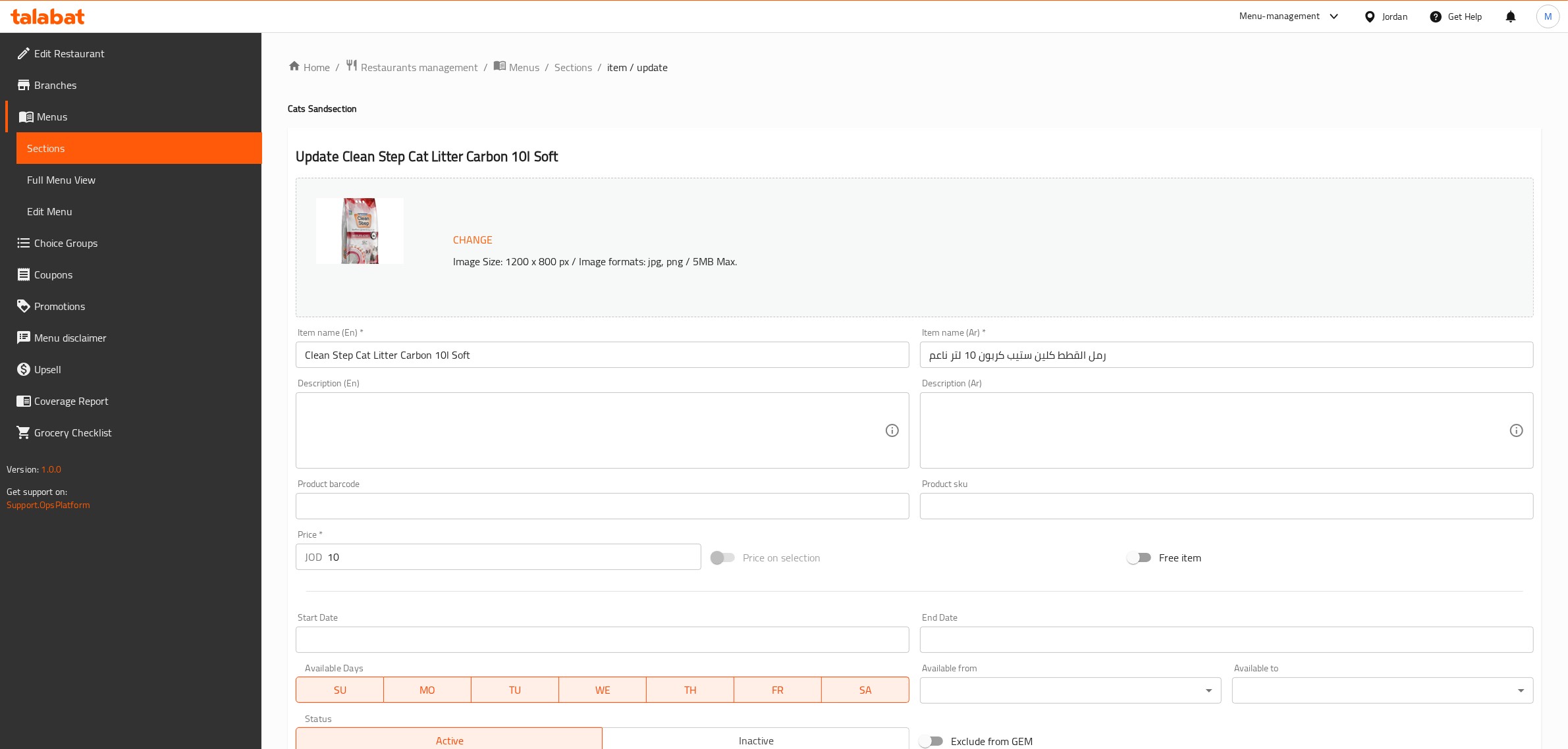
click at [1152, 363] on input "رمل القطط كلين ستيب كربون 10 لتر ناعم" at bounding box center [1227, 355] width 614 height 26
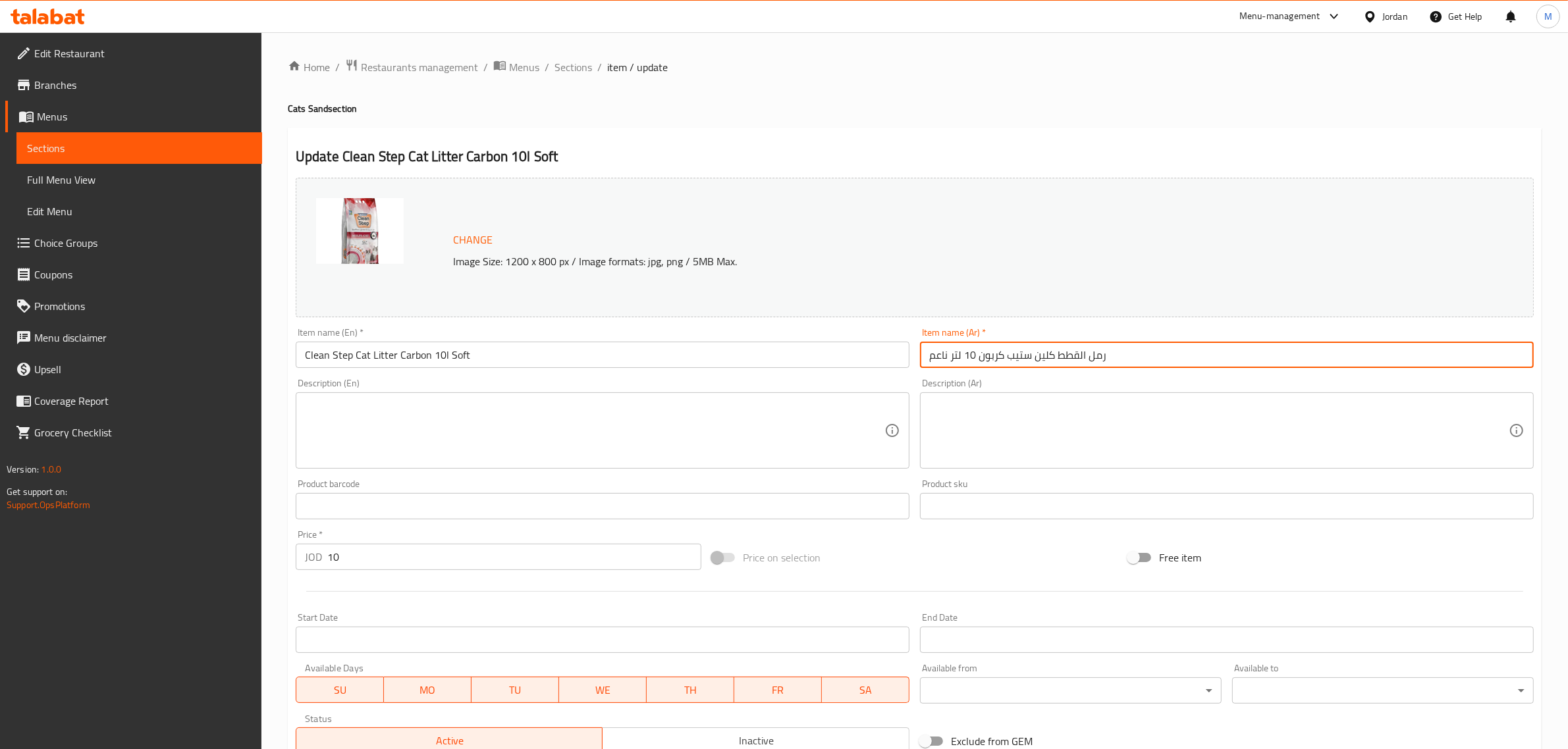
click at [1152, 363] on input "رمل القطط كلين ستيب كربون 10 لتر ناعم" at bounding box center [1227, 355] width 614 height 26
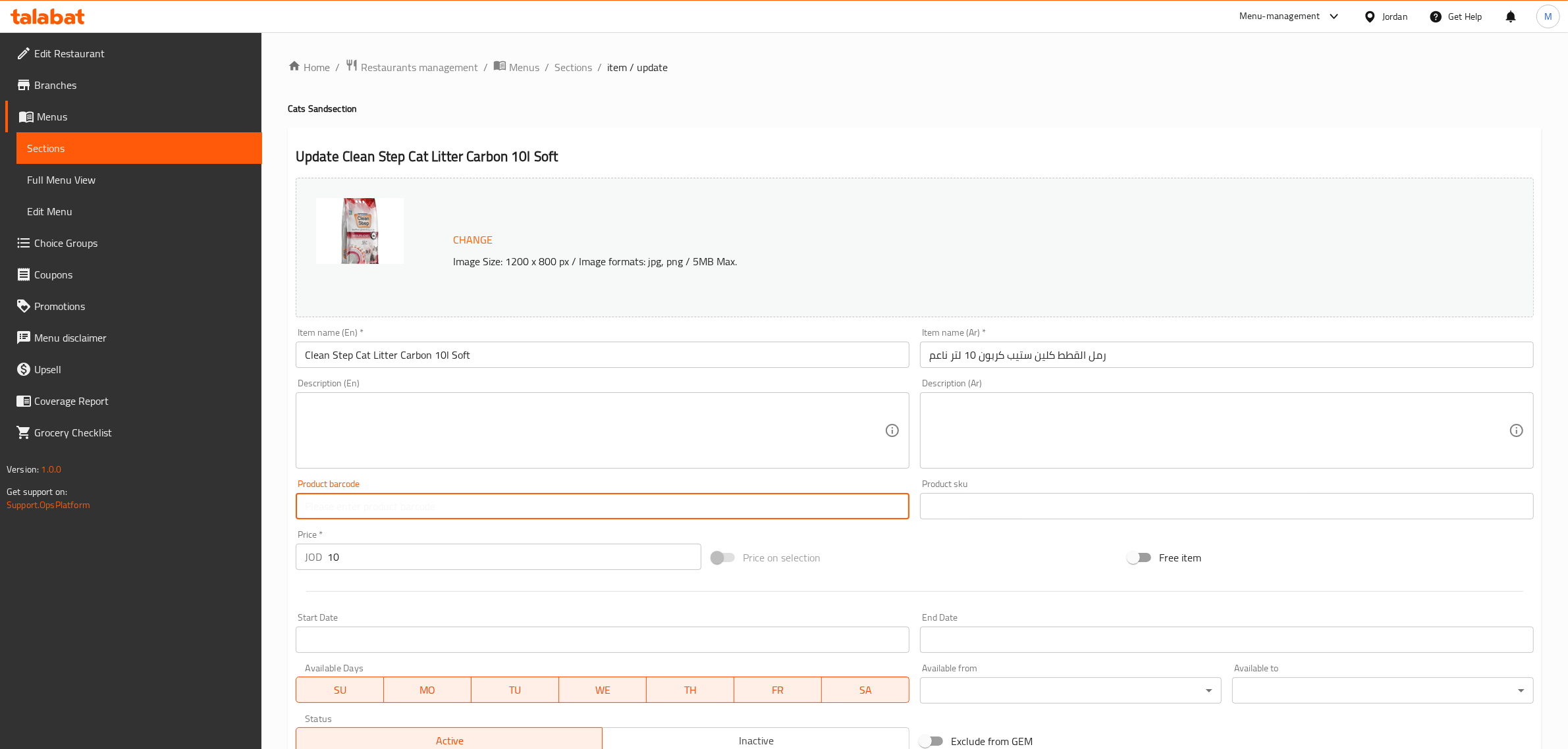
click at [445, 508] on input "text" at bounding box center [602, 506] width 614 height 26
paste input "8683911848057"
type input "8683911848057"
click at [577, 71] on span "Sections" at bounding box center [573, 67] width 37 height 16
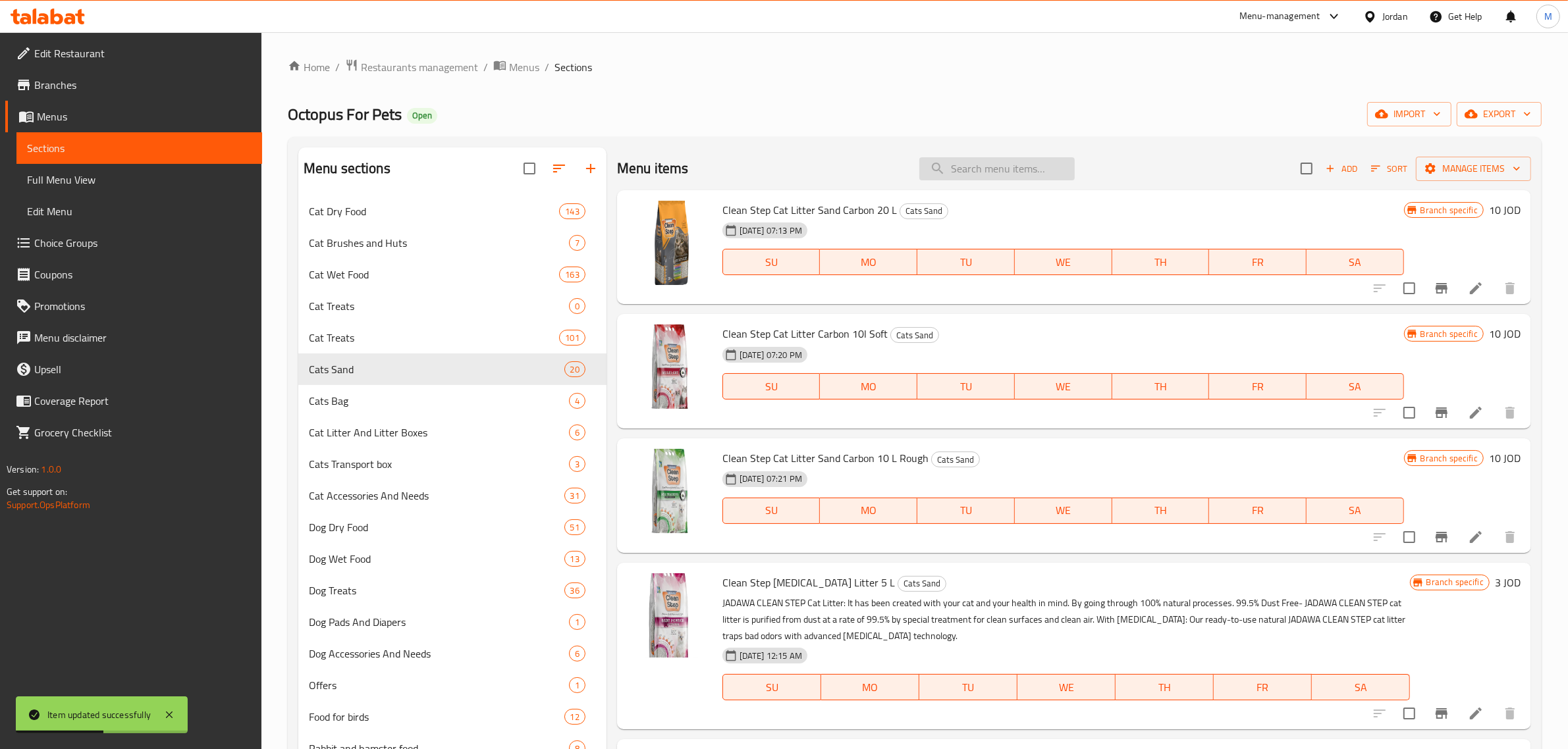
click at [998, 164] on input "search" at bounding box center [997, 169] width 155 height 23
paste input "Clean Step Cat Litter Sand Carbon 20L"
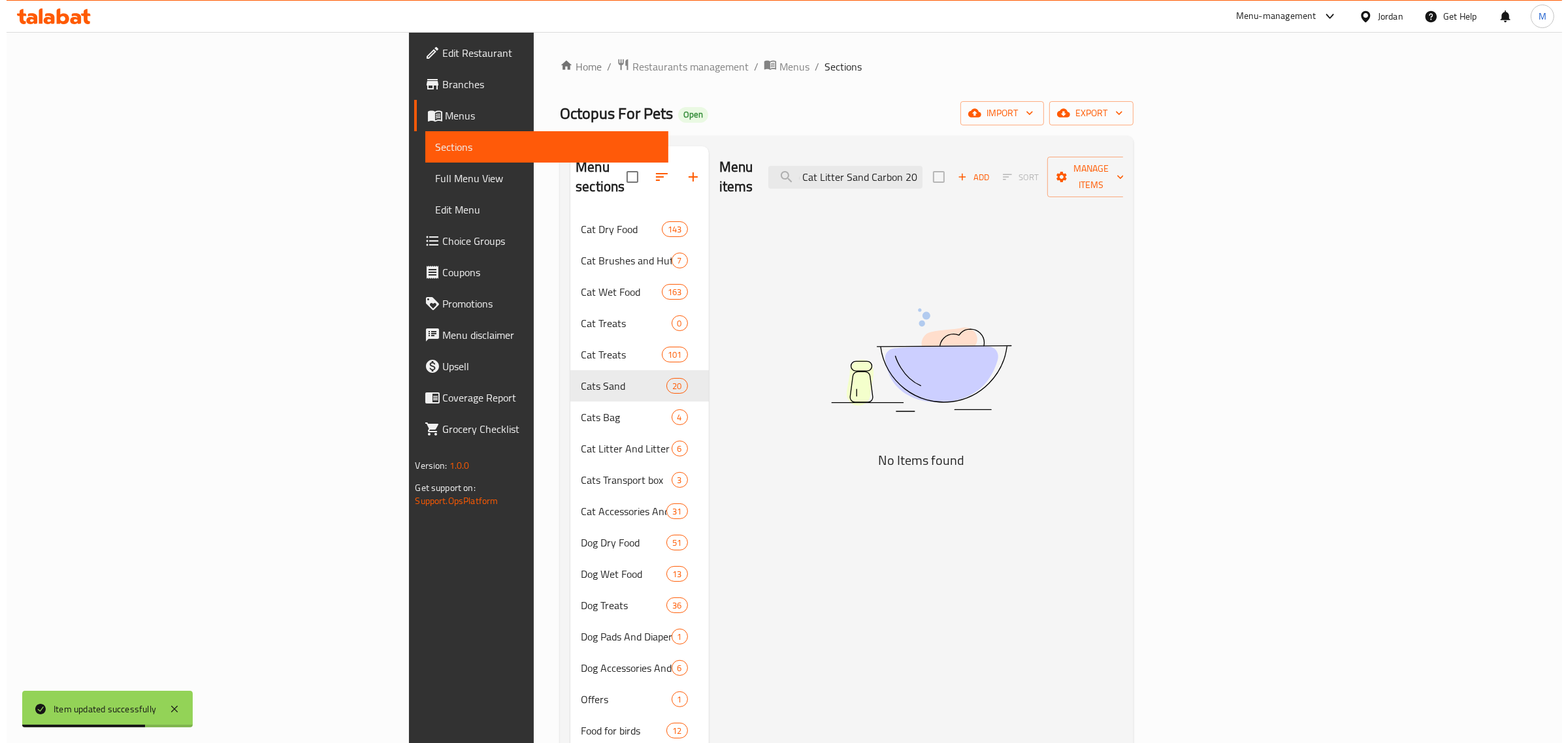
scroll to position [0, 44]
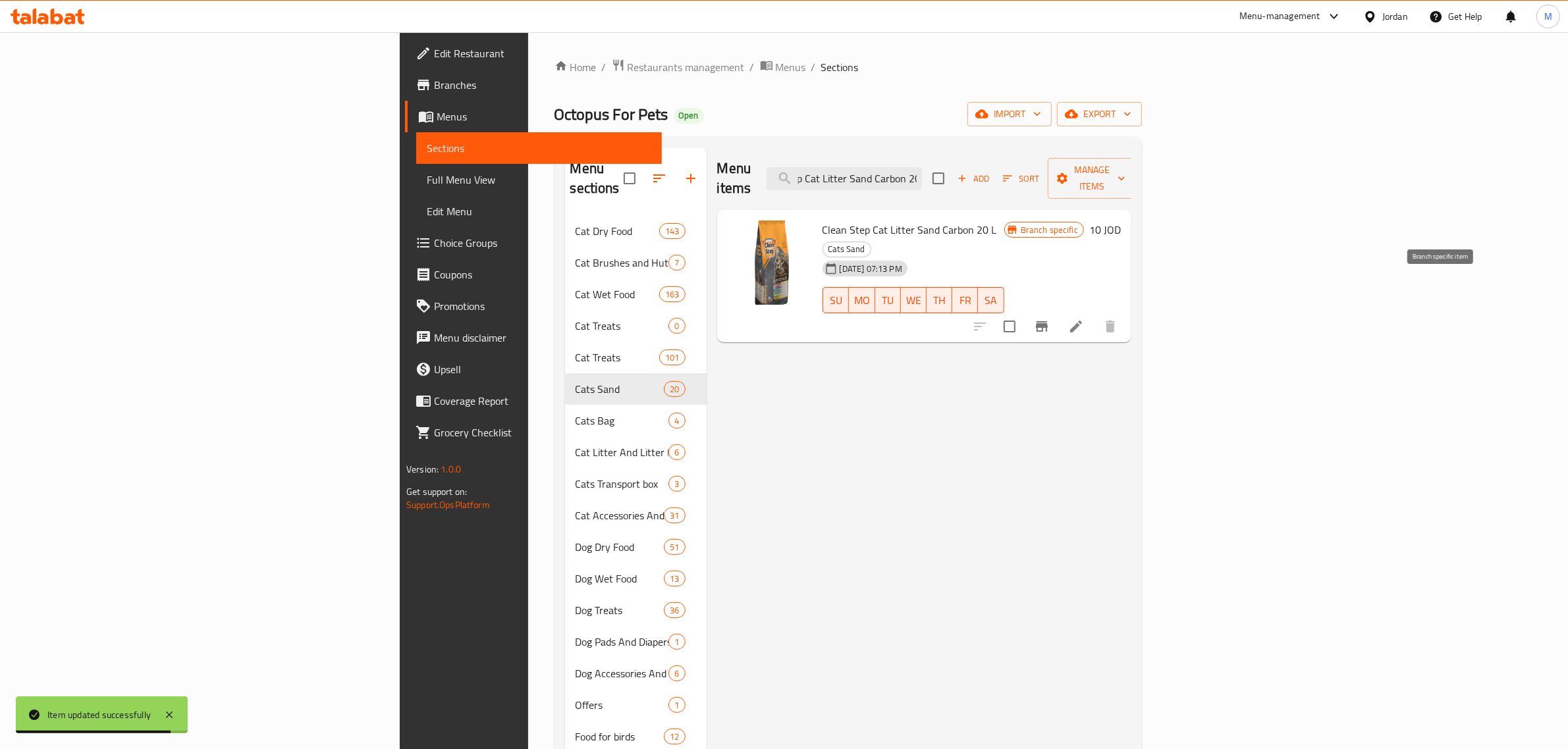
type input "Clean Step Cat Litter Sand Carbon 20"
click at [1050, 318] on icon "Branch-specific-item" at bounding box center [1041, 326] width 16 height 16
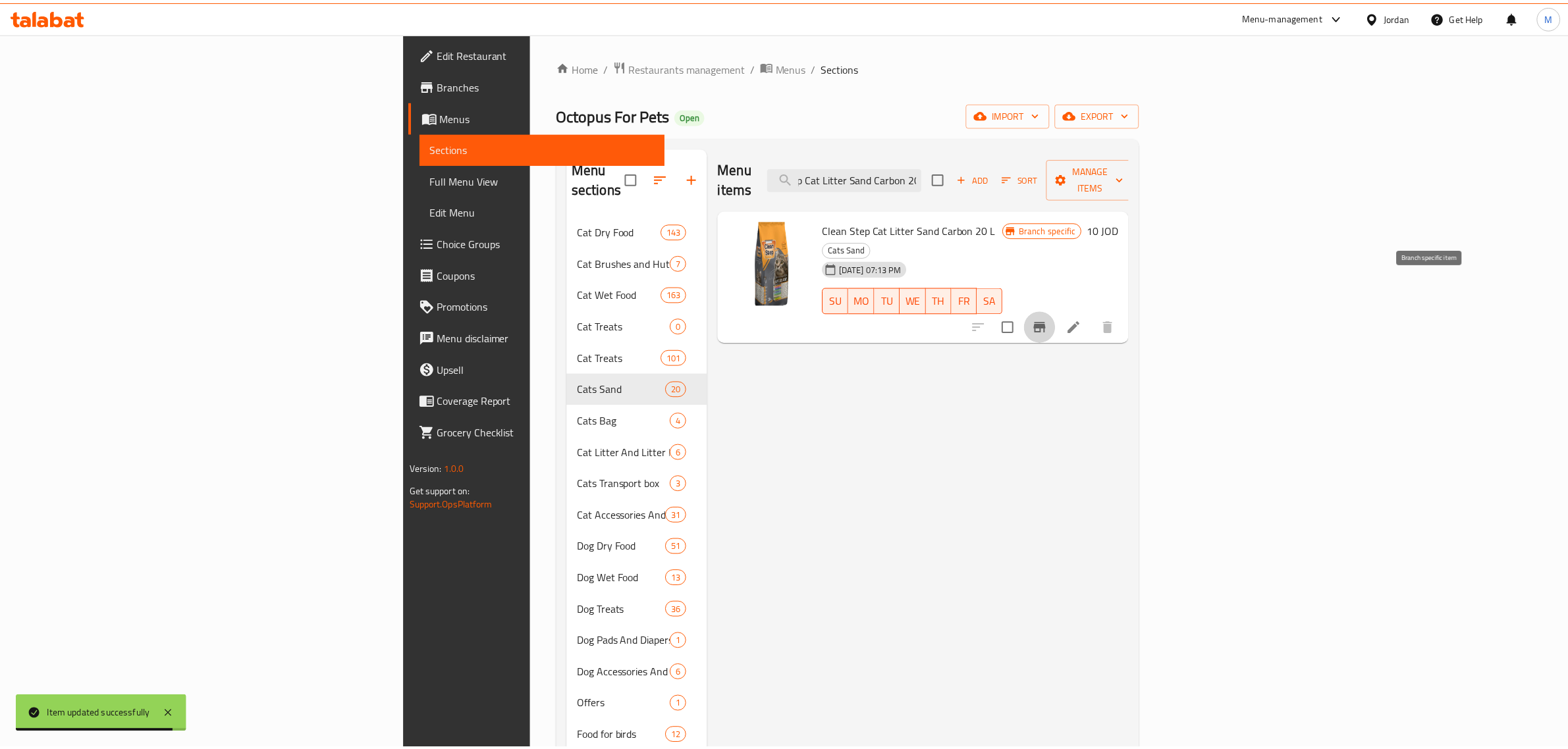
scroll to position [0, 0]
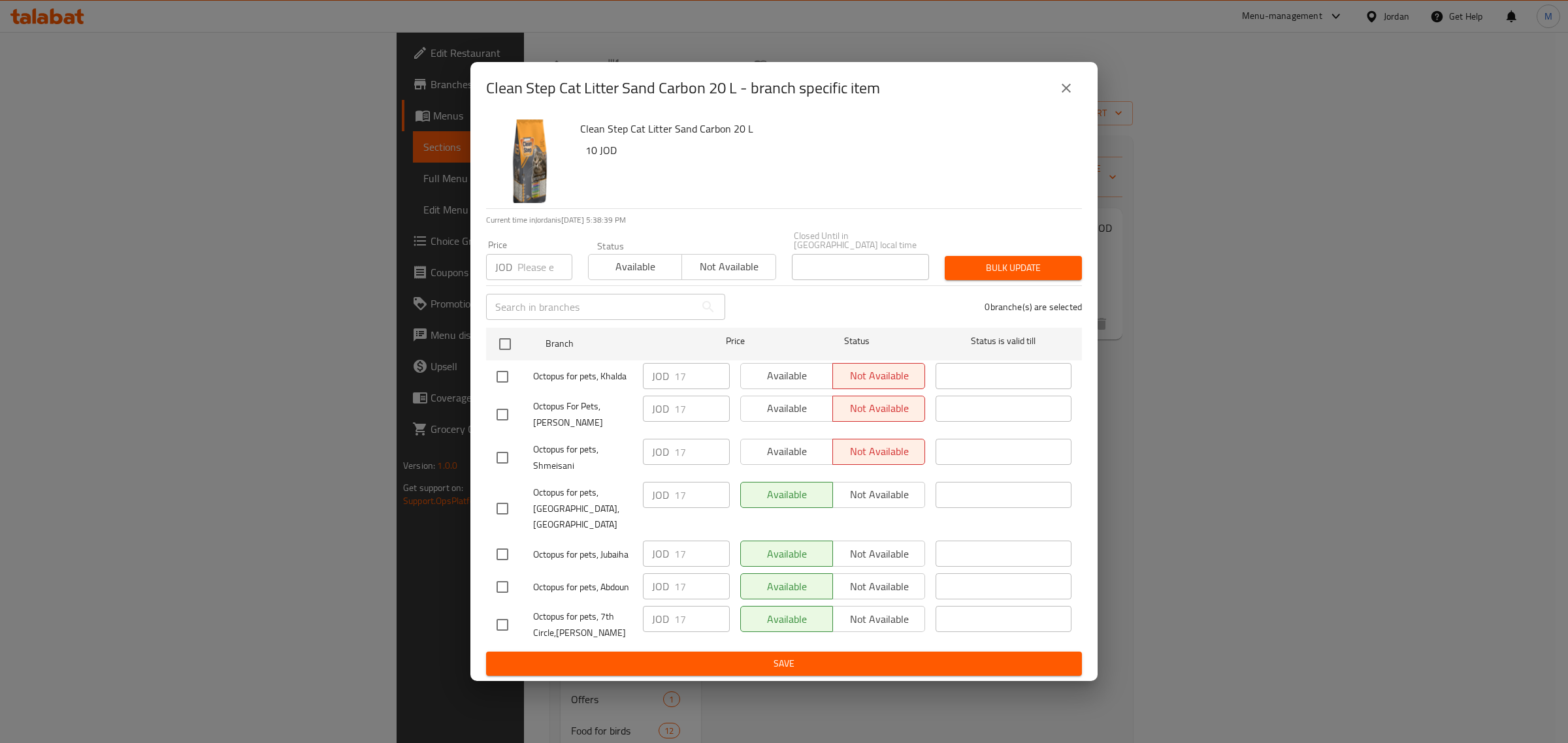
click at [1074, 98] on button "close" at bounding box center [1066, 88] width 32 height 32
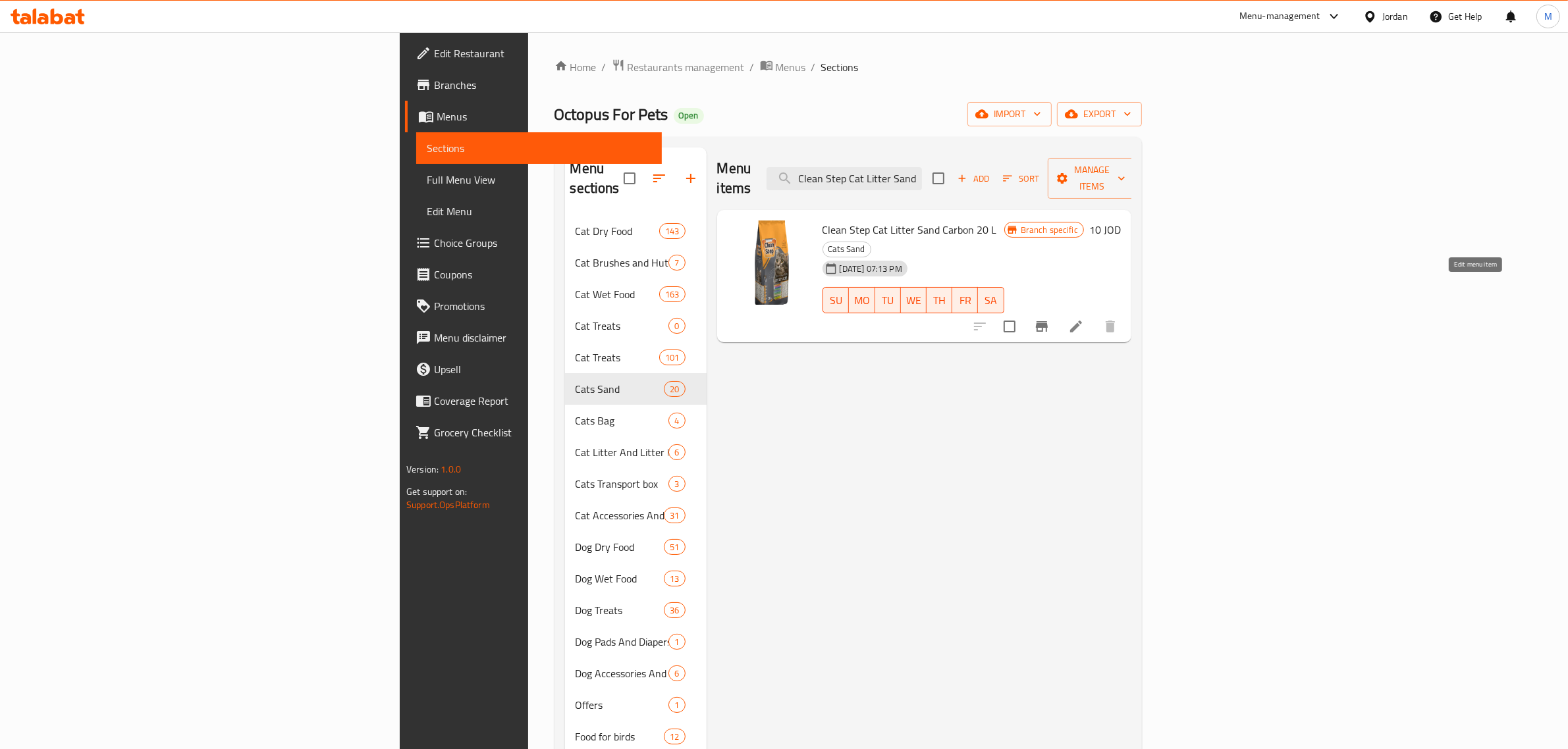
click at [1084, 318] on icon at bounding box center [1076, 326] width 16 height 16
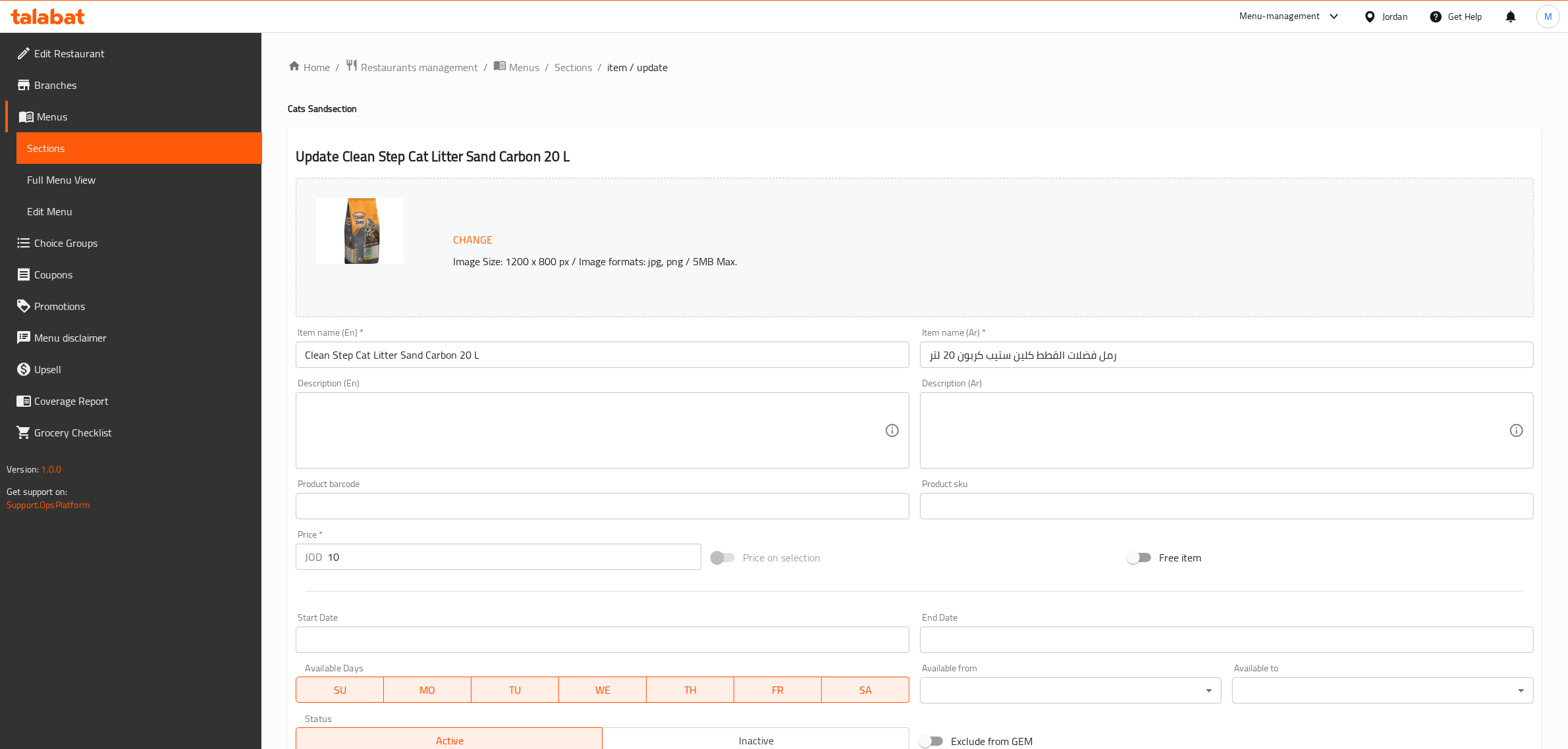
click at [398, 513] on input "text" at bounding box center [602, 506] width 614 height 26
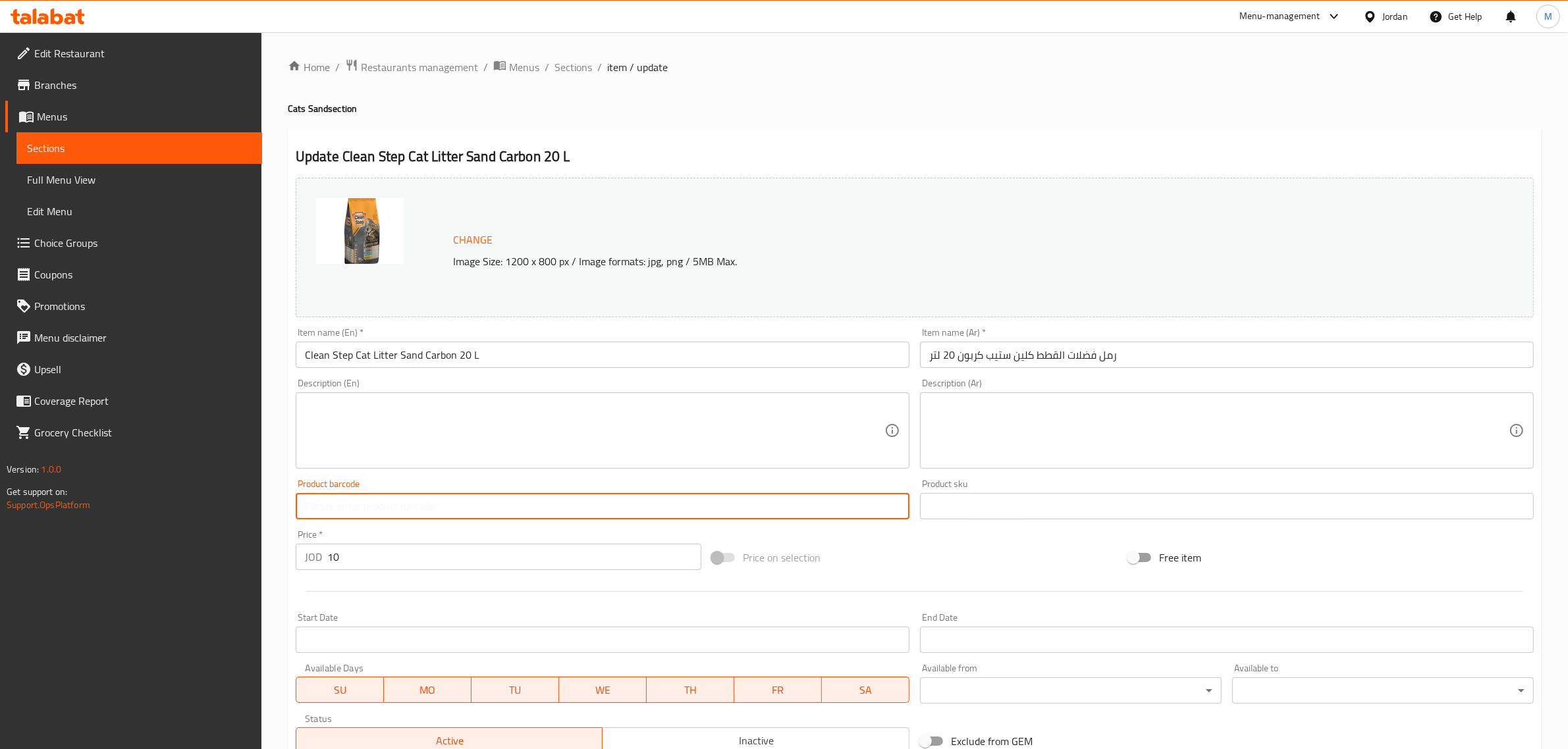
paste input "8683911848323"
type input "8683911848323"
click at [527, 443] on textarea at bounding box center [594, 431] width 579 height 62
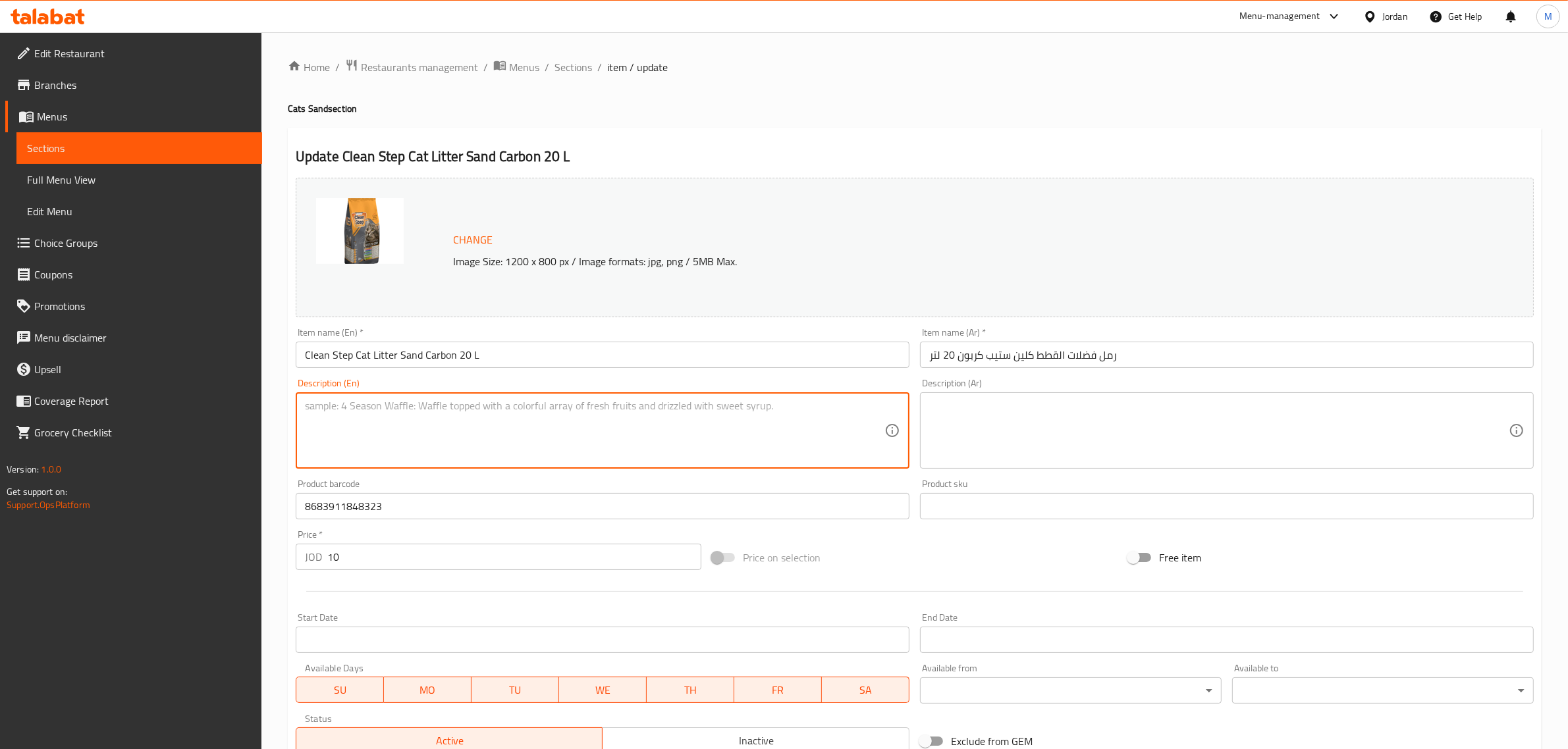
click at [1138, 363] on input "رمل فضلات القطط كلين ستيب كربون 20 لتر" at bounding box center [1227, 355] width 614 height 26
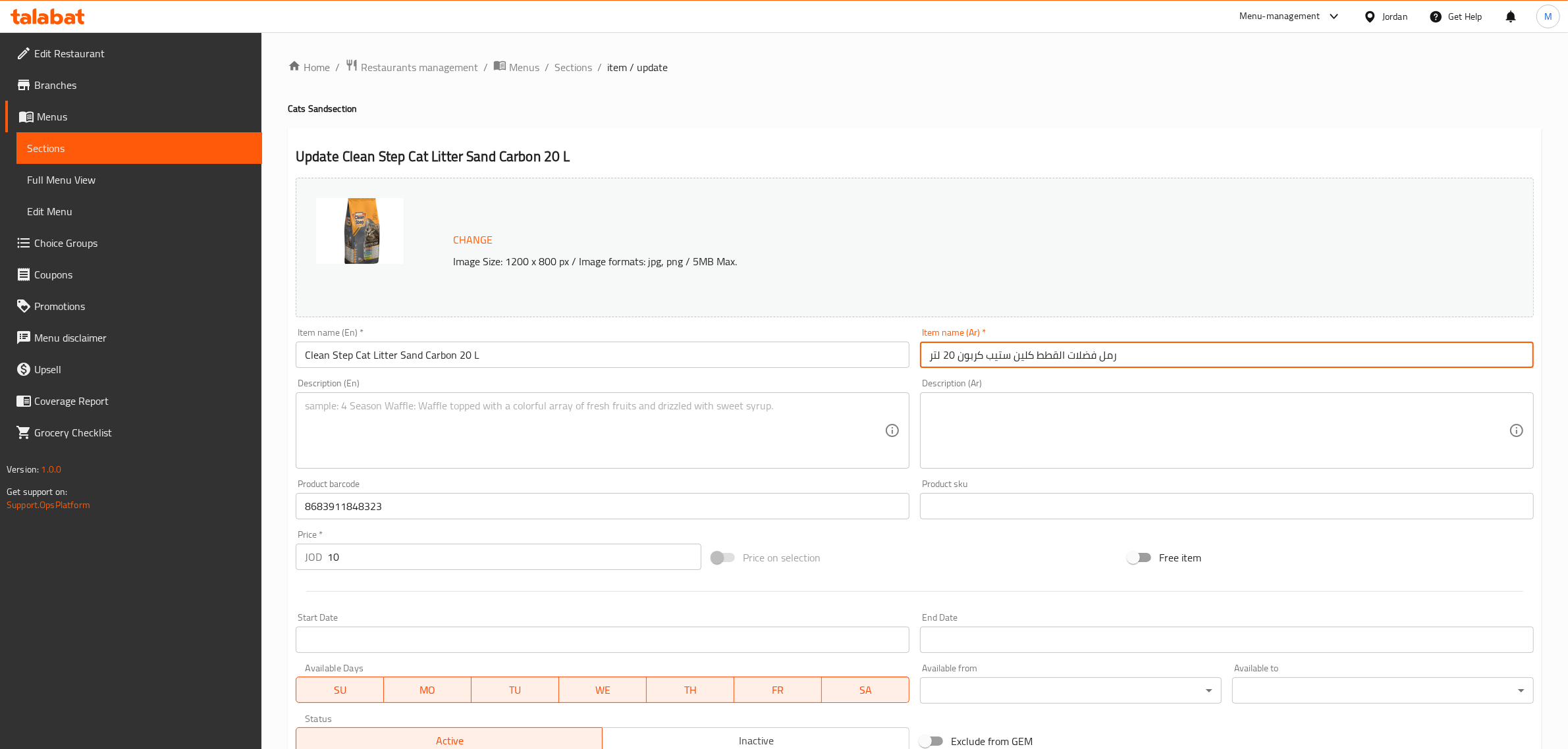
click at [1138, 363] on input "رمل فضلات القطط كلين ستيب كربون 20 لتر" at bounding box center [1227, 355] width 614 height 26
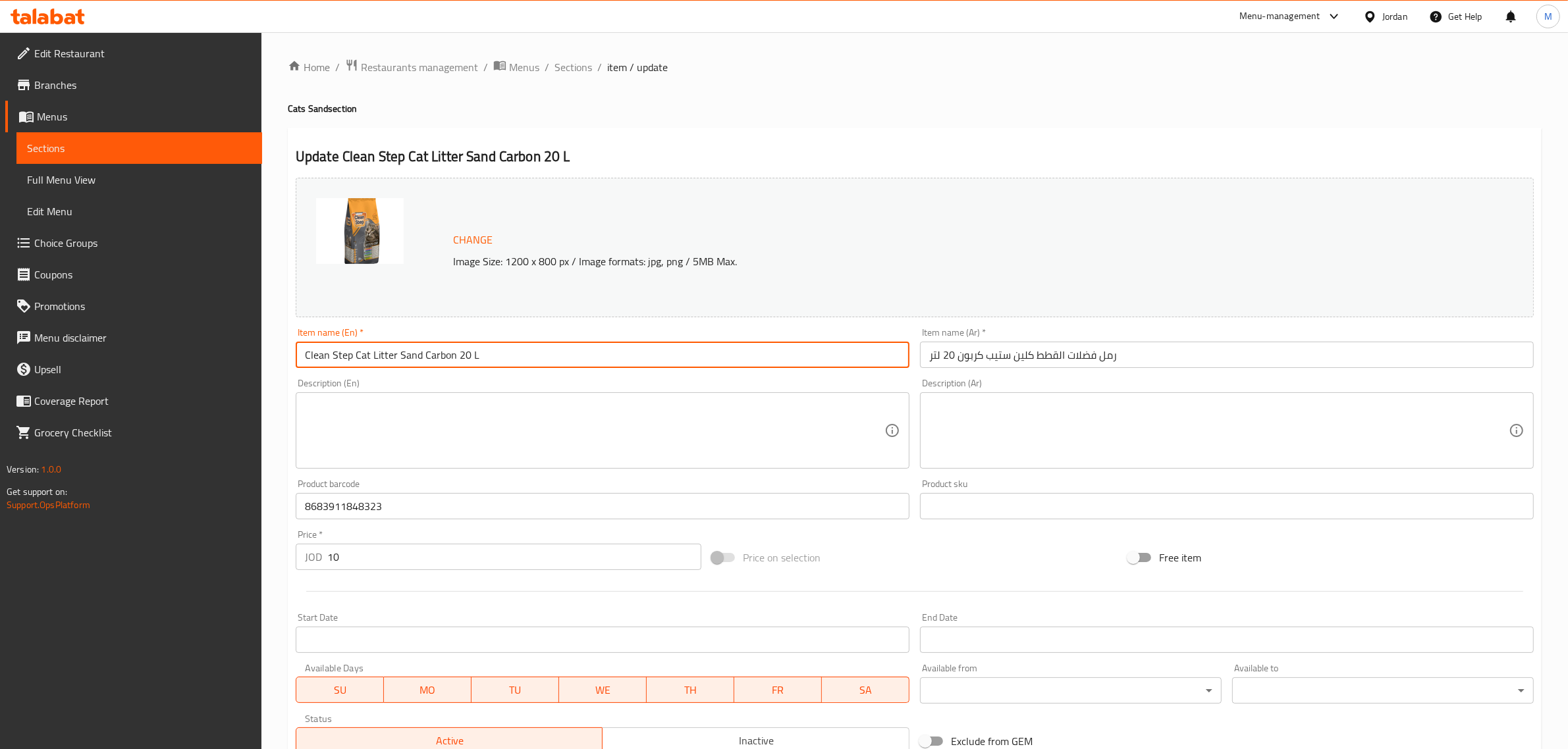
click at [470, 359] on input "Clean Step Cat Litter Sand Carbon 20 L" at bounding box center [602, 355] width 614 height 26
click at [486, 363] on input "Clean Step Cat Litter Sand Carbon 20 L" at bounding box center [602, 355] width 614 height 26
click at [471, 359] on input "Clean Step Cat Litter Sand Carbon 20 L" at bounding box center [602, 355] width 614 height 26
type input "Clean Step Cat Litter Sand Carbon 20L"
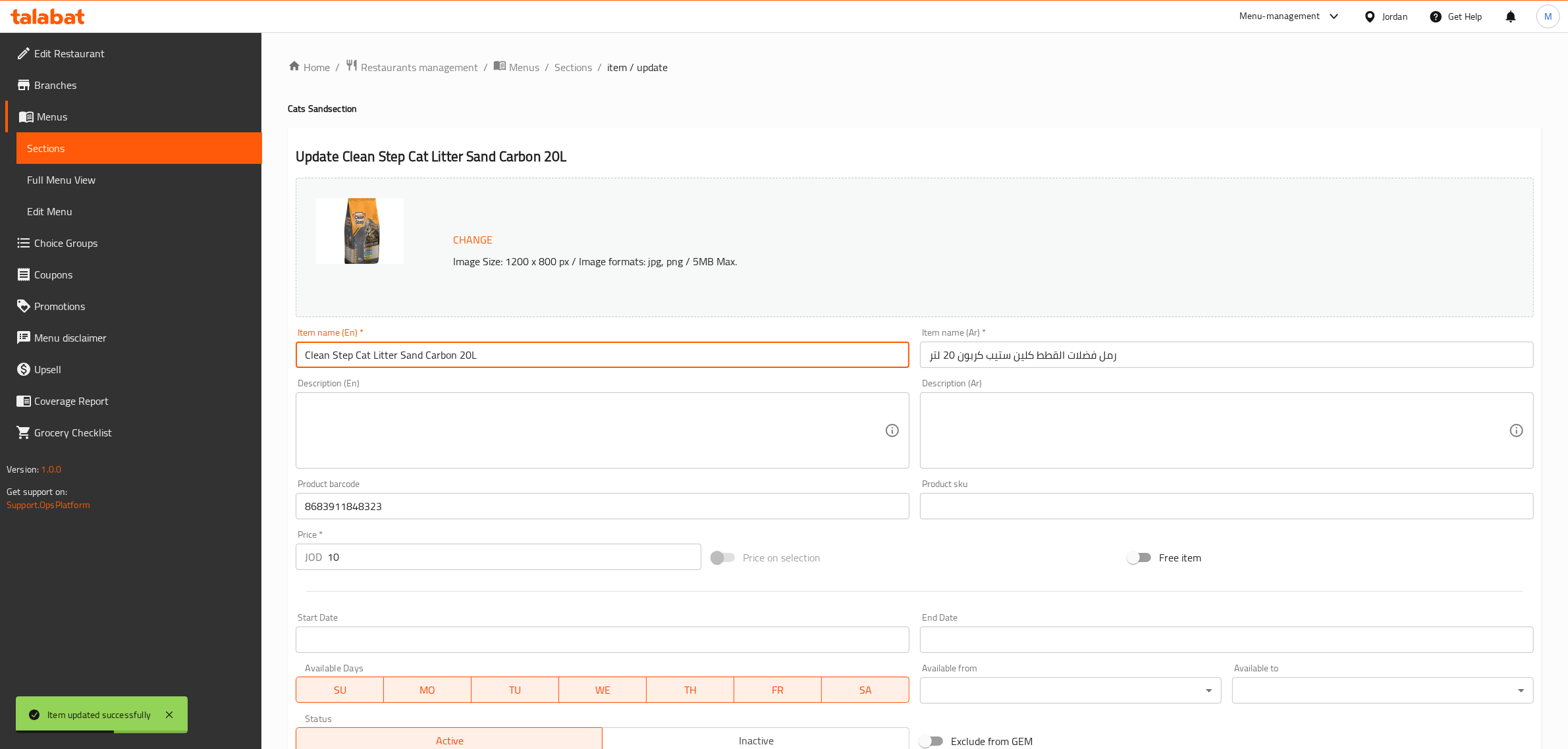
click at [578, 66] on span "Sections" at bounding box center [573, 67] width 37 height 16
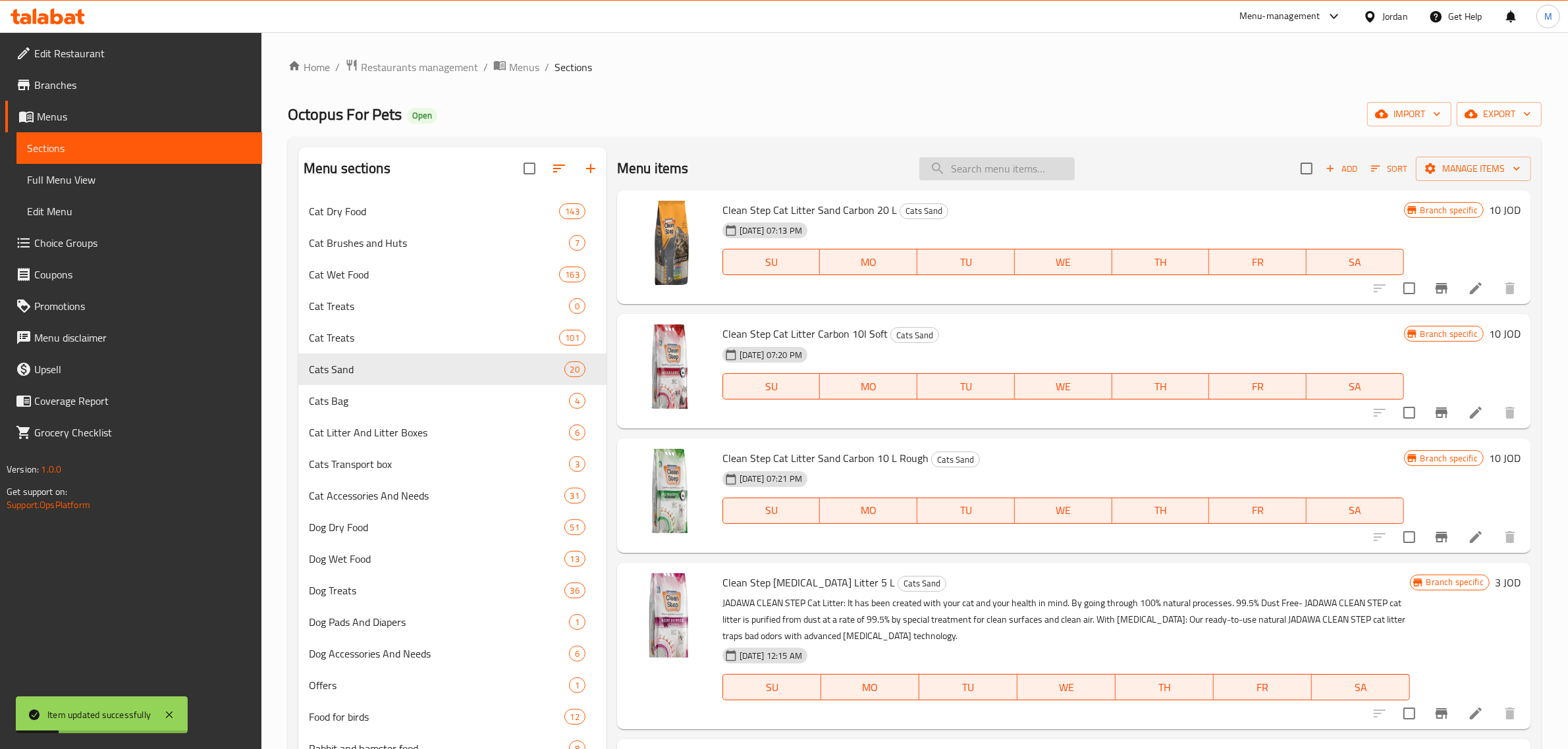
click at [977, 179] on input "search" at bounding box center [997, 169] width 155 height 23
paste input "Clean Step Cat Litter Carbon 10L"
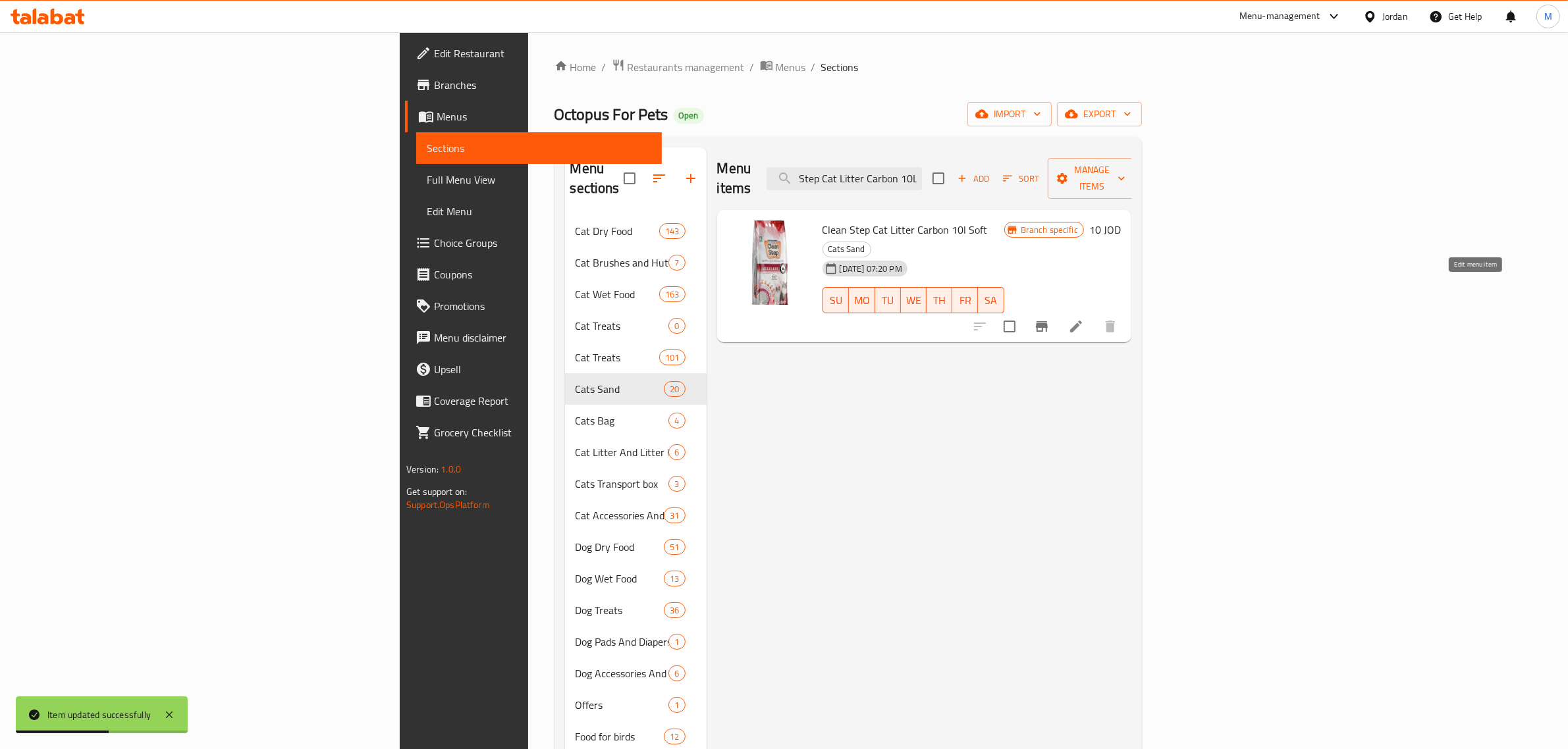
type input "Clean Step Cat Litter Carbon 10L"
click at [1084, 318] on icon at bounding box center [1076, 326] width 16 height 16
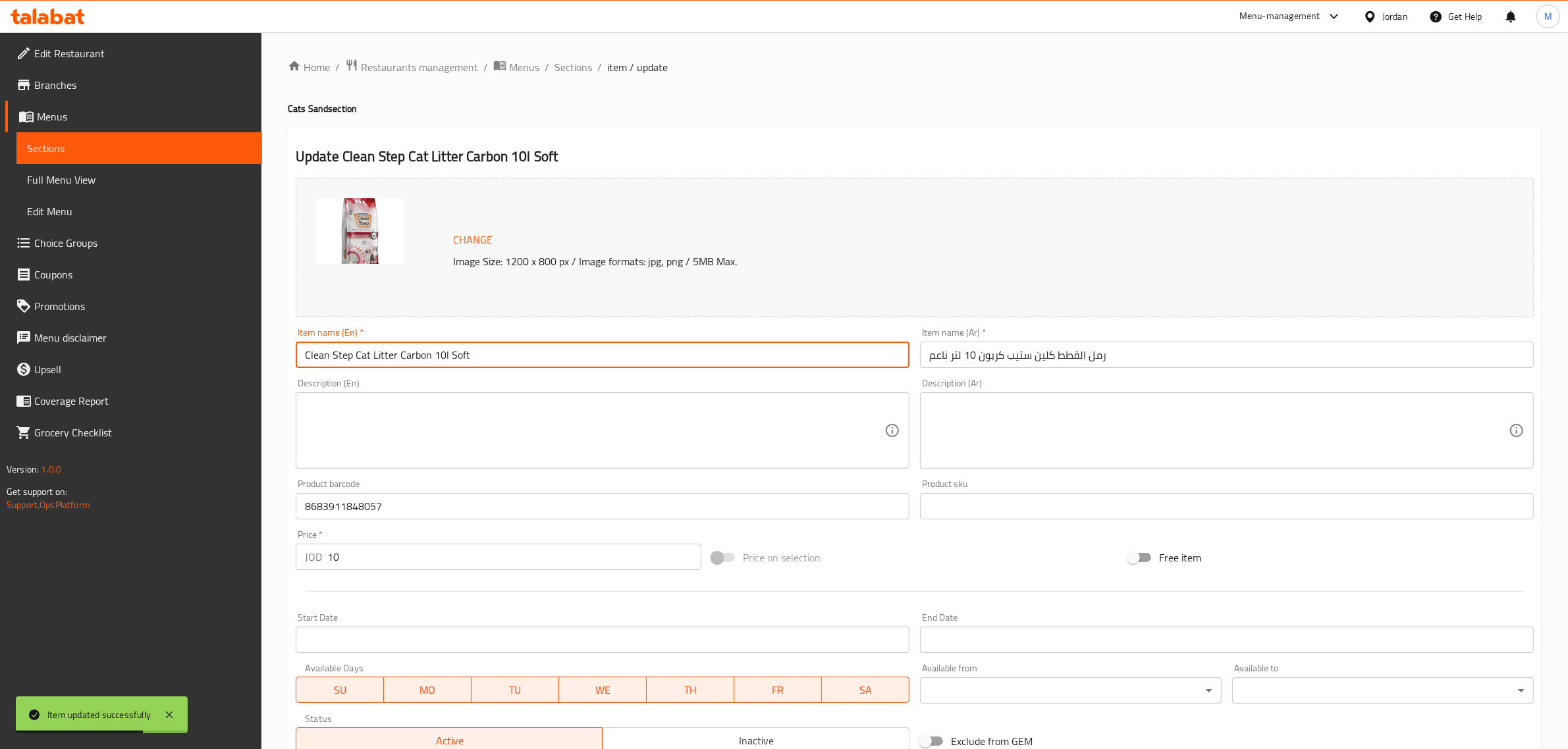
click at [442, 354] on input "Clean Step Cat Litter Carbon 10l Soft" at bounding box center [602, 355] width 614 height 26
type input "Clean Step Cat Litter Carbon 10L Soft"
click at [519, 354] on input "Clean Step Cat Litter Carbon 10L Soft" at bounding box center [602, 355] width 614 height 26
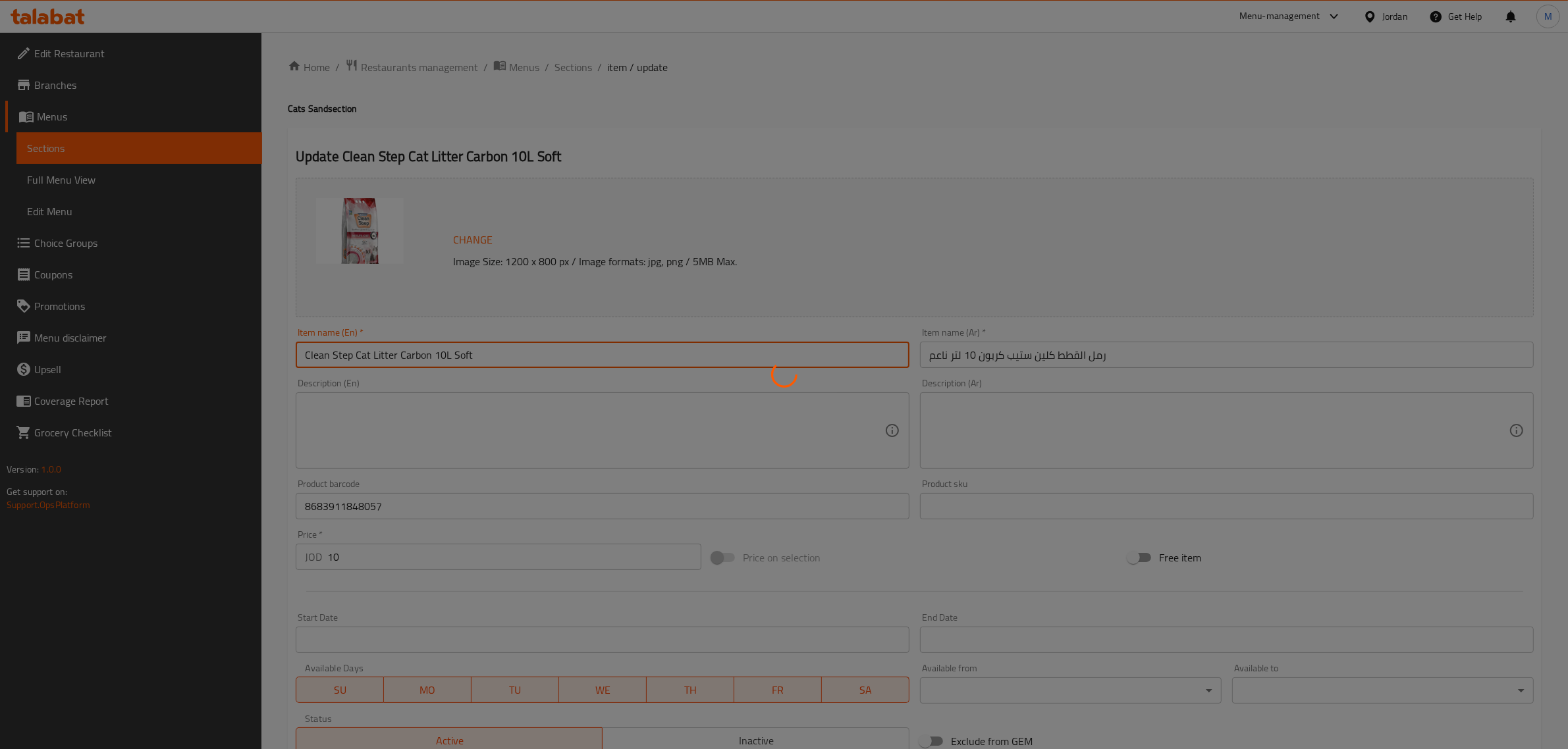
click at [566, 74] on div at bounding box center [784, 374] width 1568 height 749
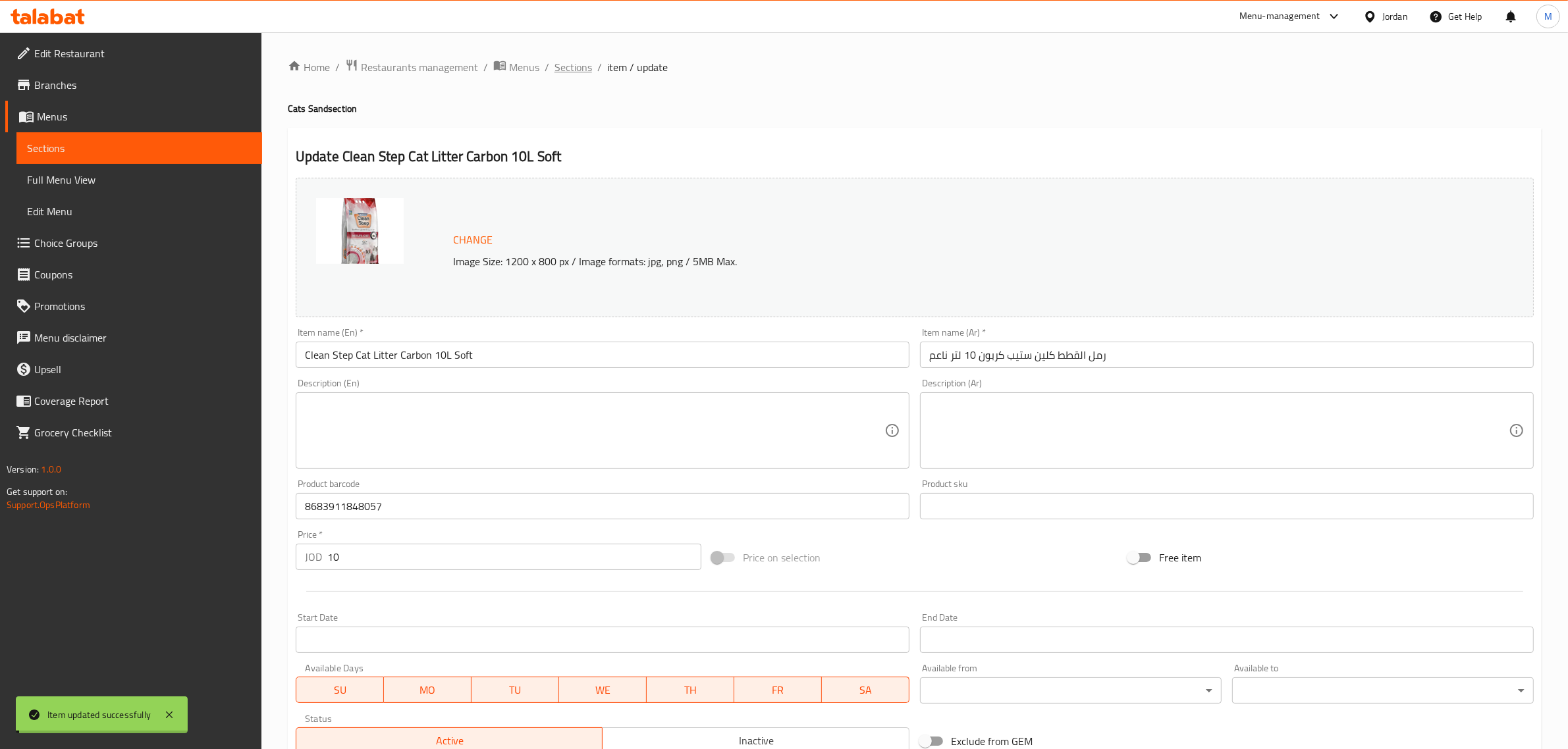
click at [568, 69] on span "Sections" at bounding box center [573, 67] width 37 height 16
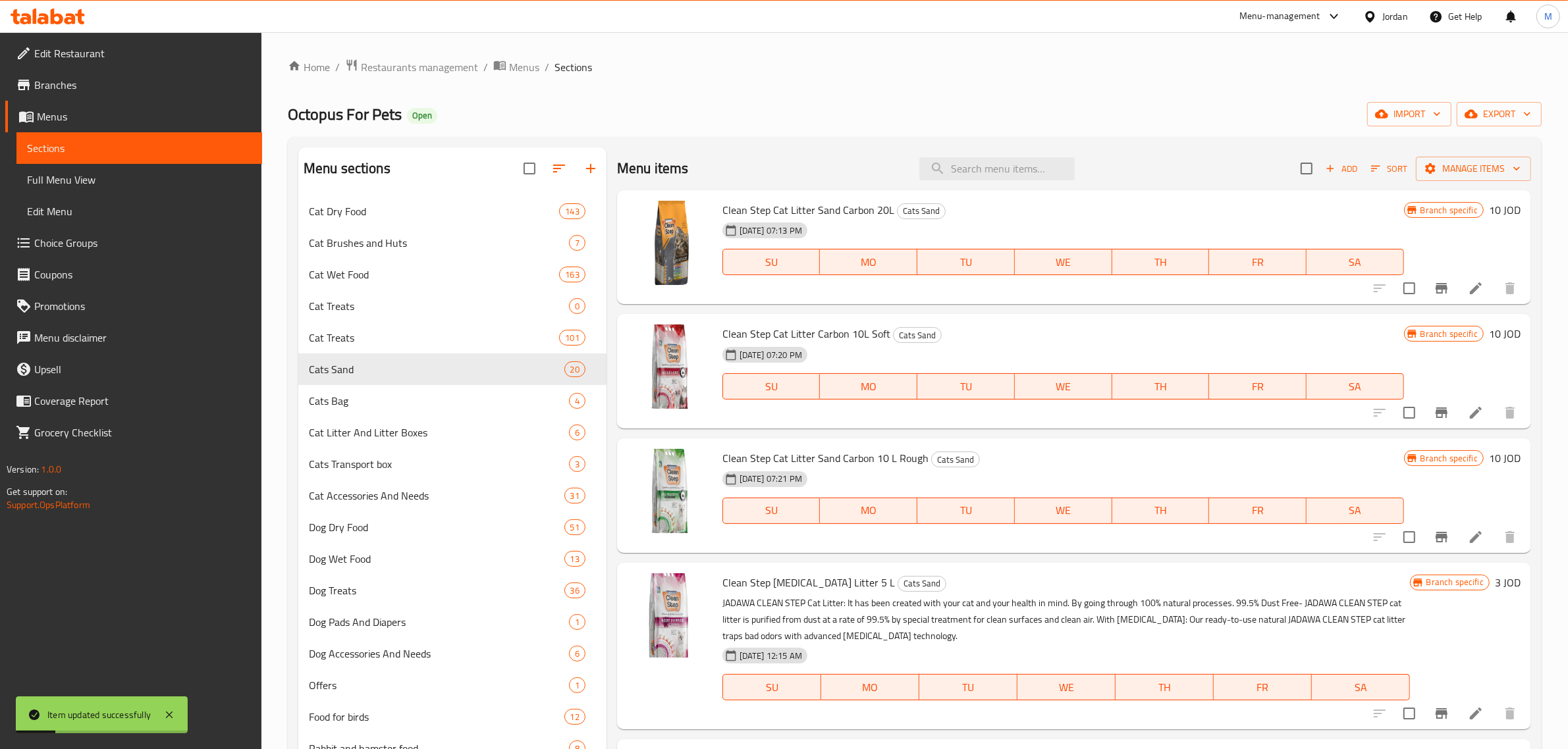
click at [933, 187] on div "Menu items Add Sort Manage items" at bounding box center [1073, 169] width 914 height 43
click at [964, 172] on input "search" at bounding box center [997, 169] width 155 height 23
paste input "Clean Step Cat Litter Sand Carbon 10L Rough"
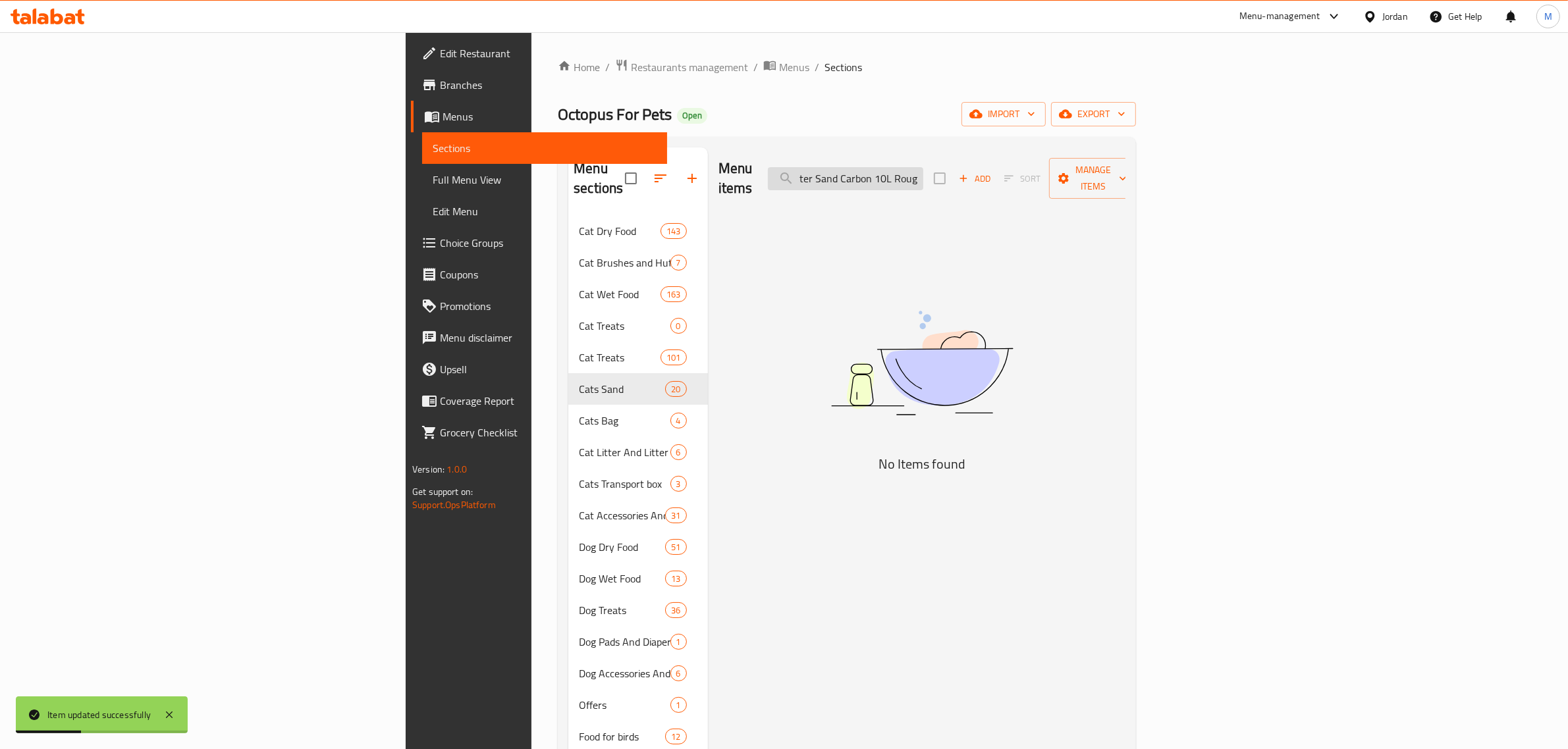
click at [923, 173] on input "Clean Step Cat Litter Sand Carbon 10L Rough" at bounding box center [846, 178] width 155 height 23
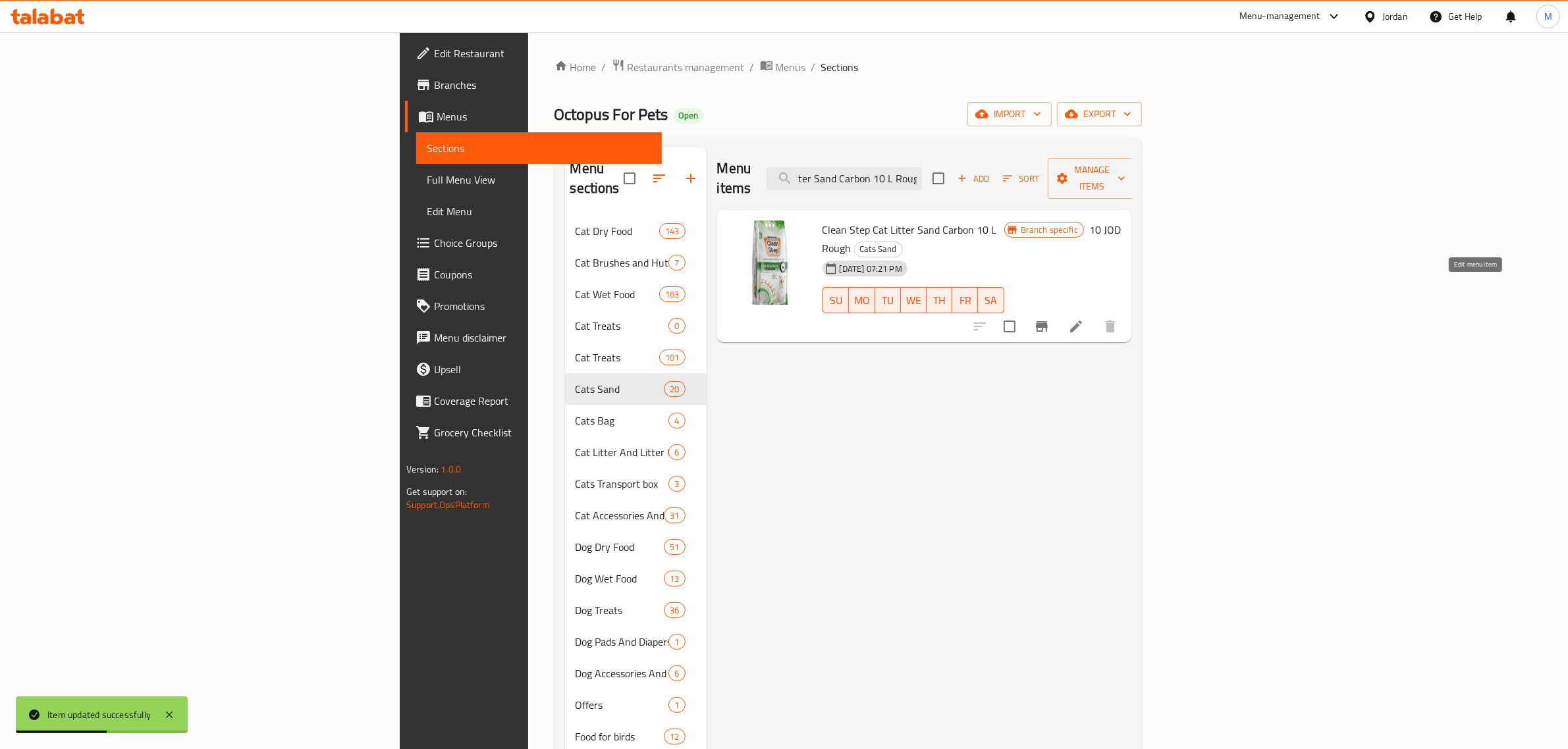
type input "Clean Step Cat Litter Sand Carbon 10 L Rough"
click at [1084, 318] on icon at bounding box center [1076, 326] width 16 height 16
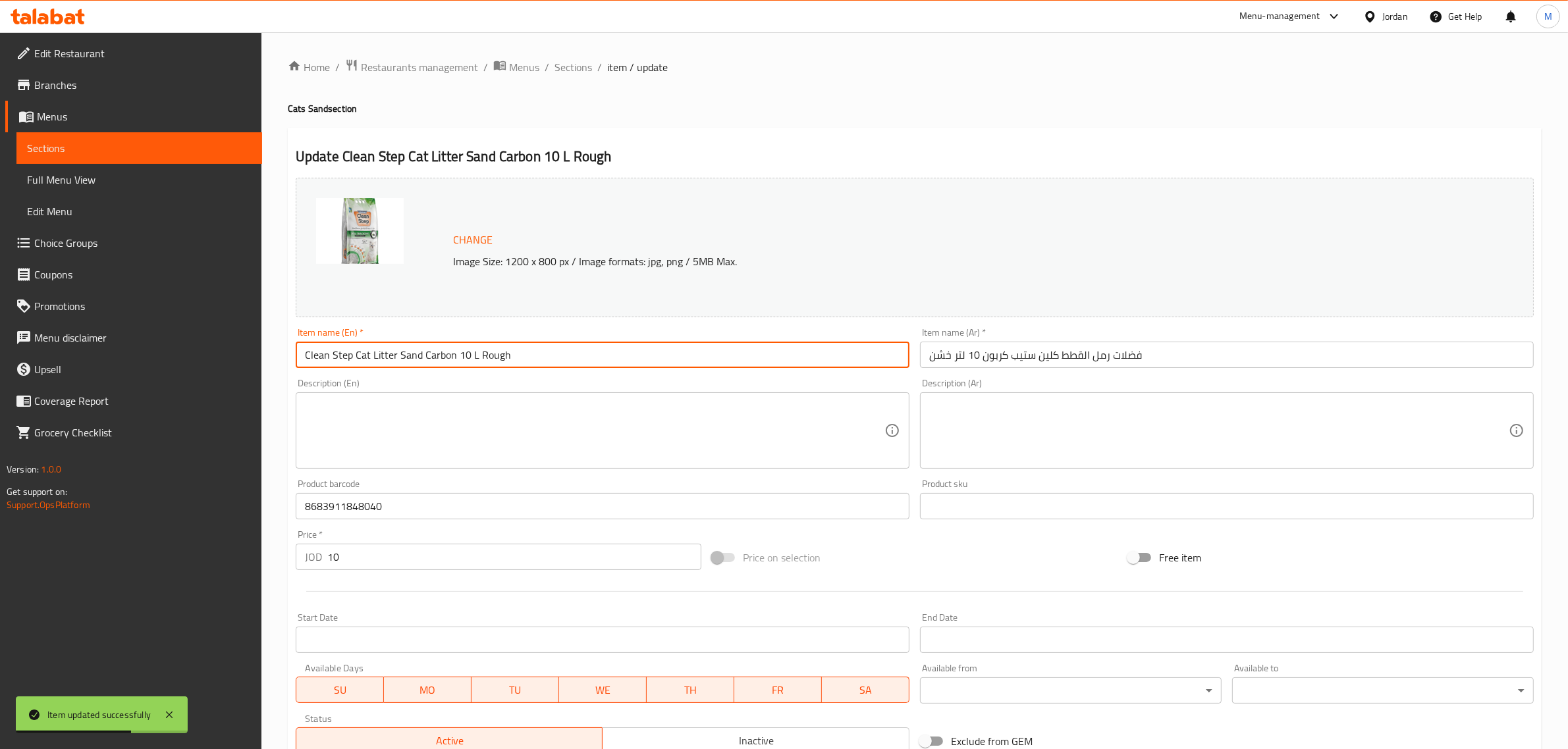
click at [468, 359] on input "Clean Step Cat Litter Sand Carbon 10 L Rough" at bounding box center [602, 355] width 614 height 26
type input "Clean Step Cat Litter Sand Carbon 10L Rough"
click at [570, 67] on span "Sections" at bounding box center [573, 67] width 37 height 16
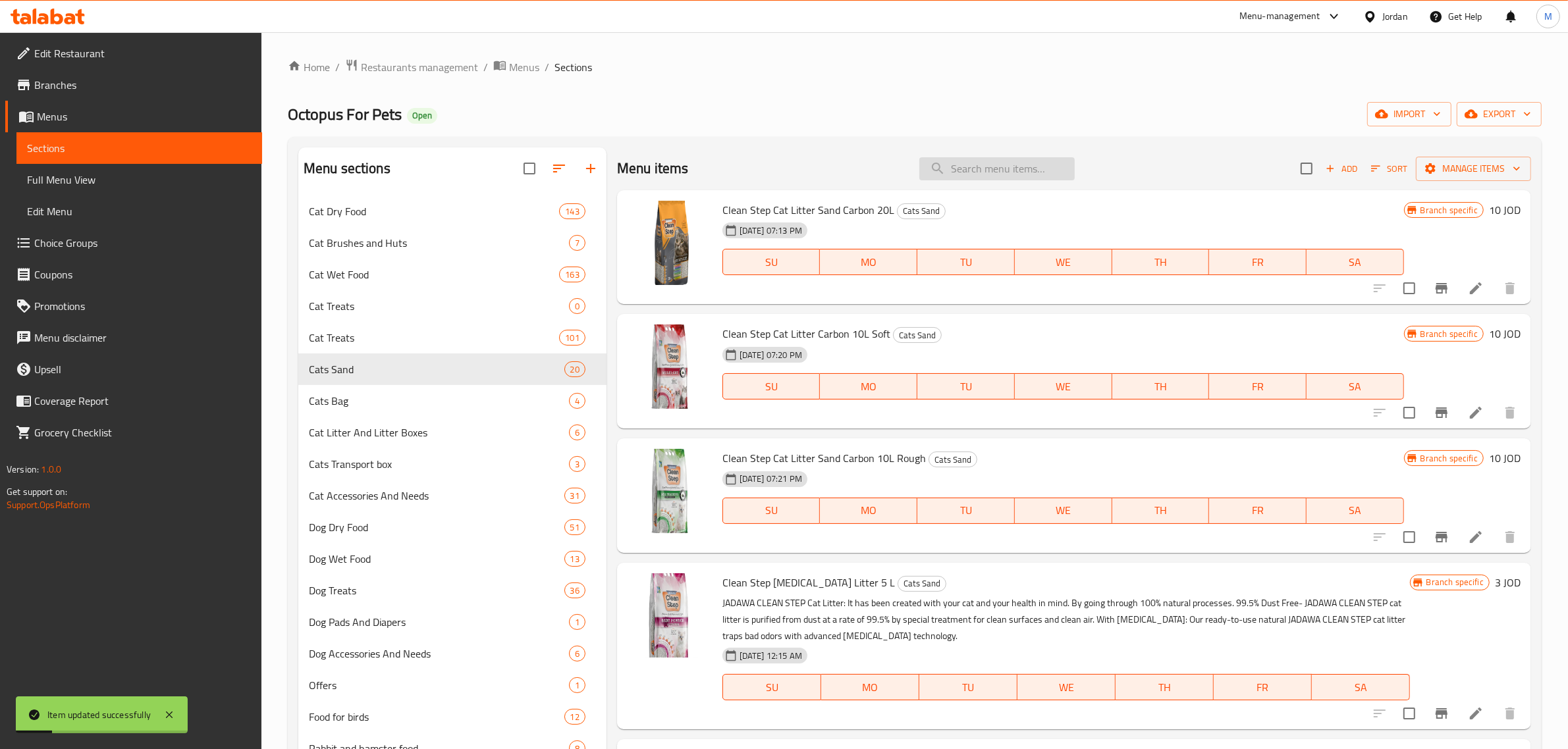
click at [1012, 178] on input "search" at bounding box center [997, 169] width 155 height 23
paste input "Clean Step Baby Powder 5L"
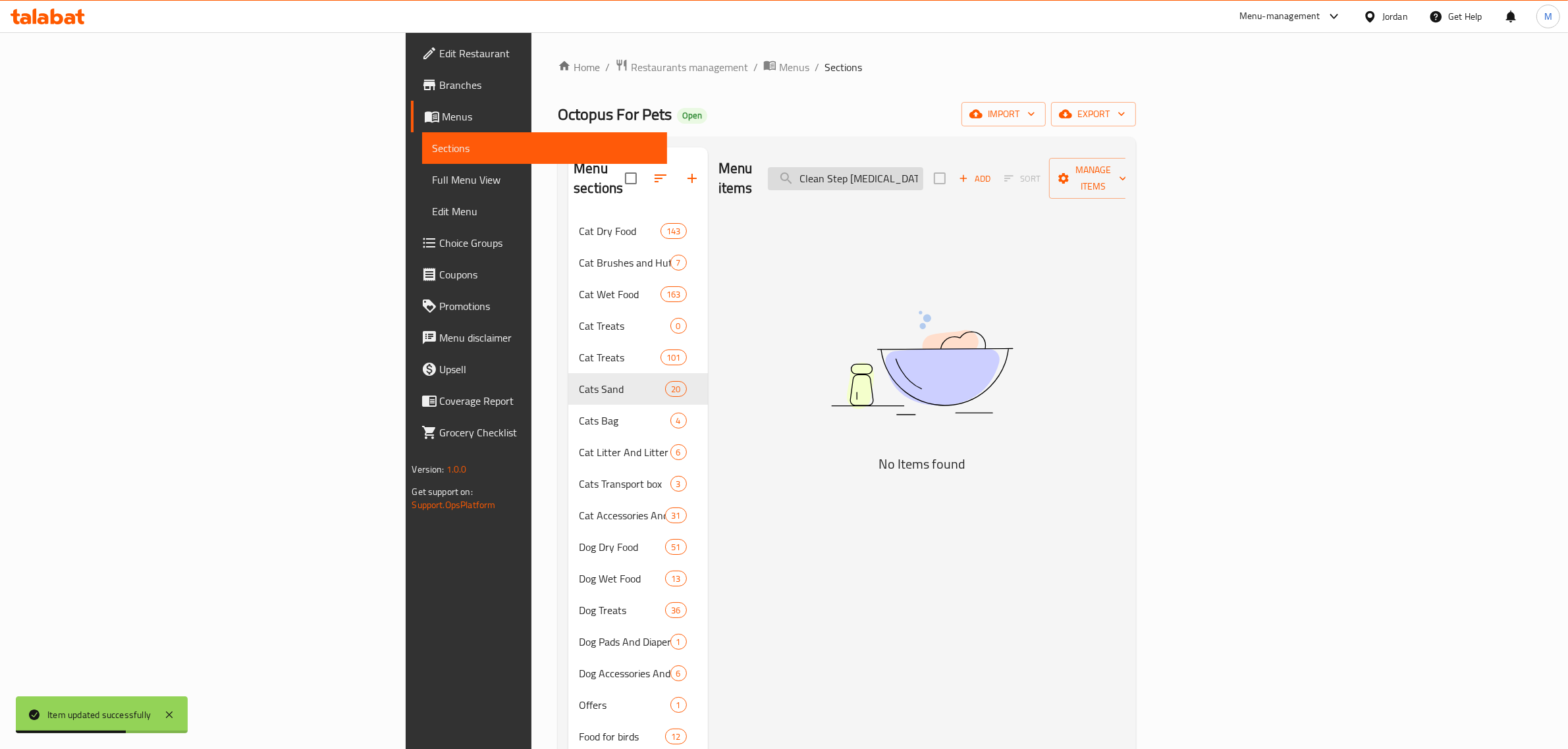
click at [923, 171] on input "Clean Step Baby Powder 5" at bounding box center [846, 178] width 155 height 23
click at [923, 169] on input "Clean Step Baby Powder 5" at bounding box center [846, 178] width 155 height 23
drag, startPoint x: 1062, startPoint y: 170, endPoint x: 1083, endPoint y: 178, distance: 22.5
click at [1083, 178] on div "Menu items Clean Step Baby Powder 5 Add Sort Manage items" at bounding box center [923, 179] width 408 height 62
type input "Clean Step Baby Powder"
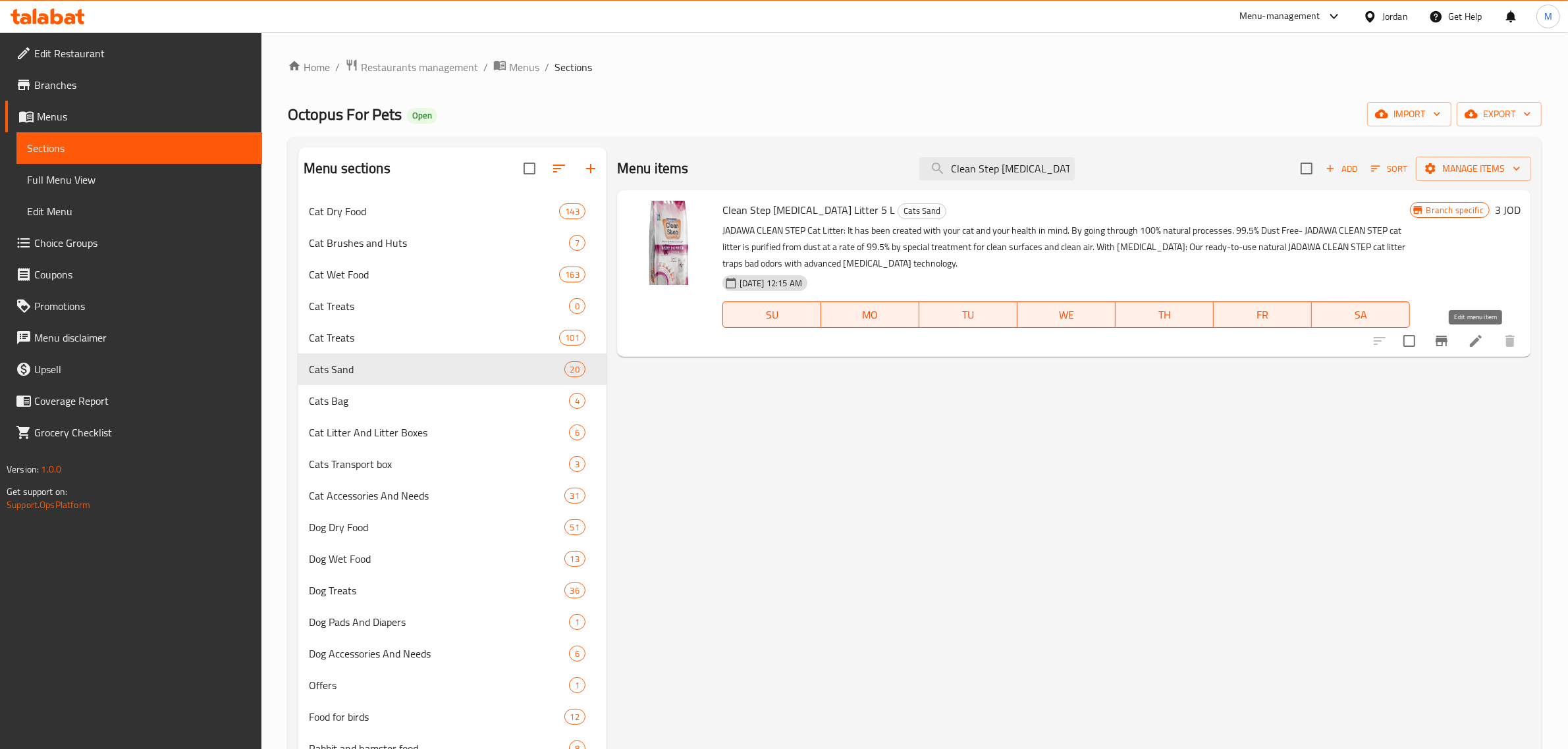
click at [1483, 336] on icon at bounding box center [1476, 341] width 16 height 16
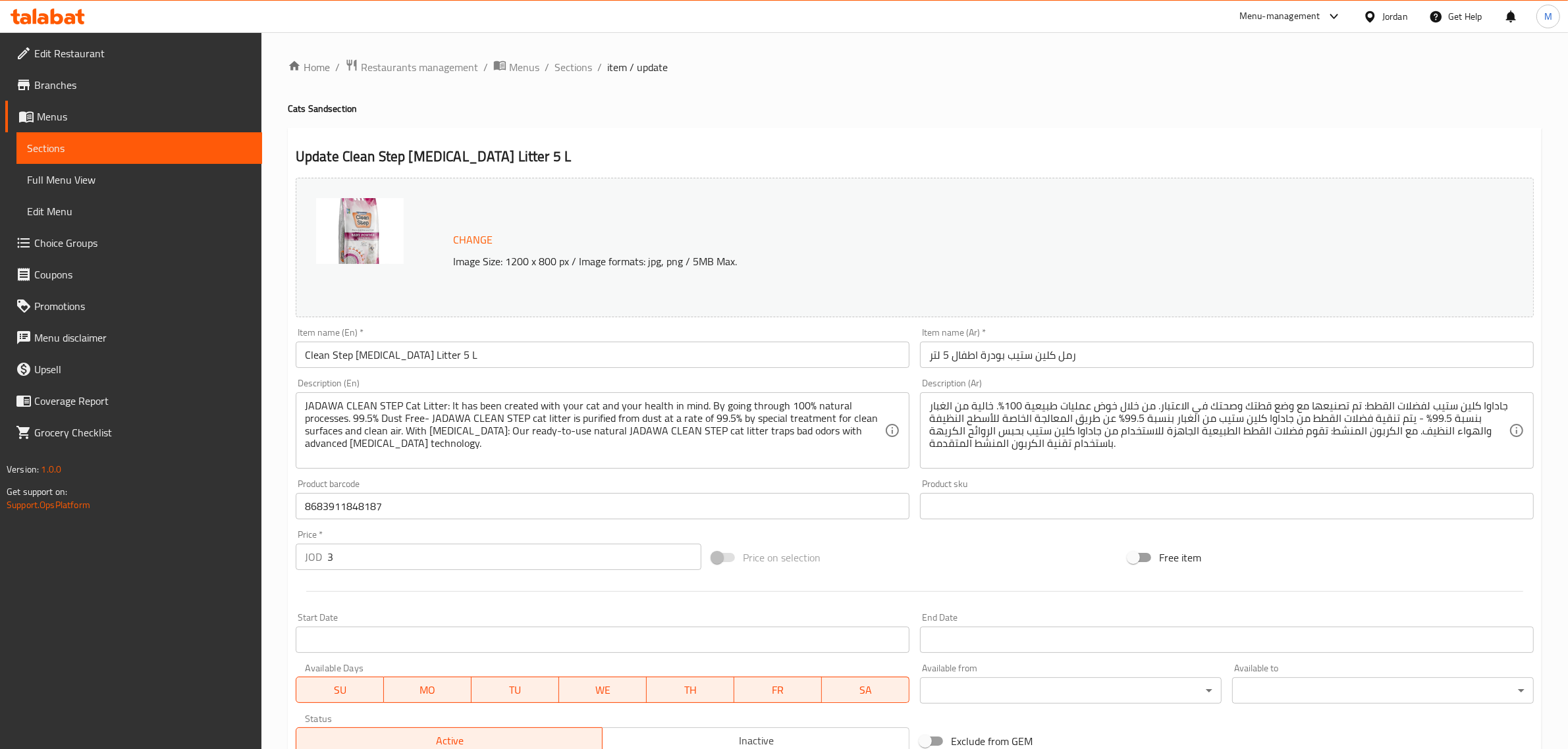
click at [488, 354] on input "Clean Step Baby Powder Litter 5 L" at bounding box center [602, 355] width 614 height 26
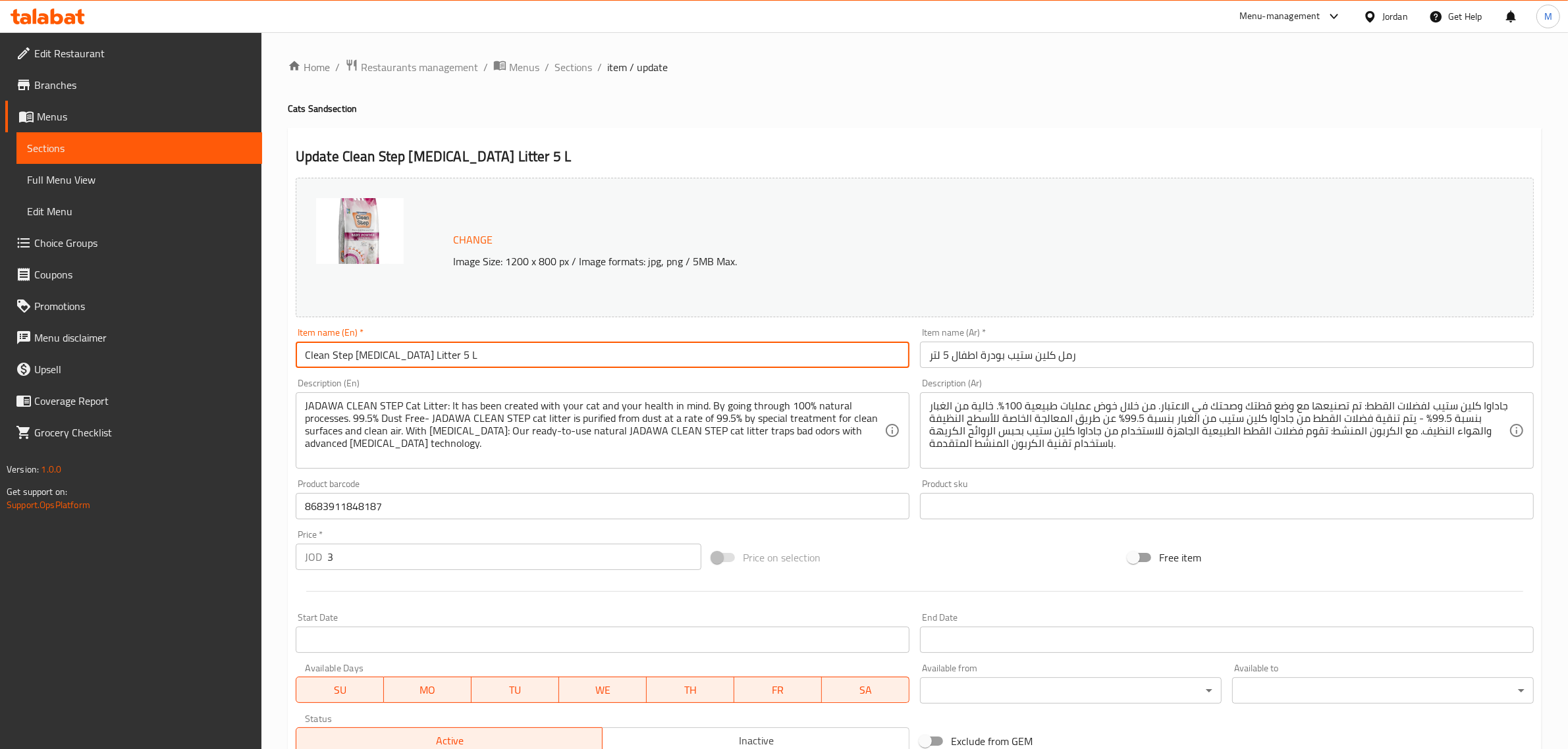
click at [449, 354] on input "Clean Step Baby Powder Litter 5 L" at bounding box center [602, 355] width 614 height 26
click at [482, 356] on input "Clean Step Baby Powder Litter 5L" at bounding box center [602, 355] width 614 height 26
click at [422, 354] on input "Clean Step Baby Powder Litter 5L" at bounding box center [602, 355] width 614 height 26
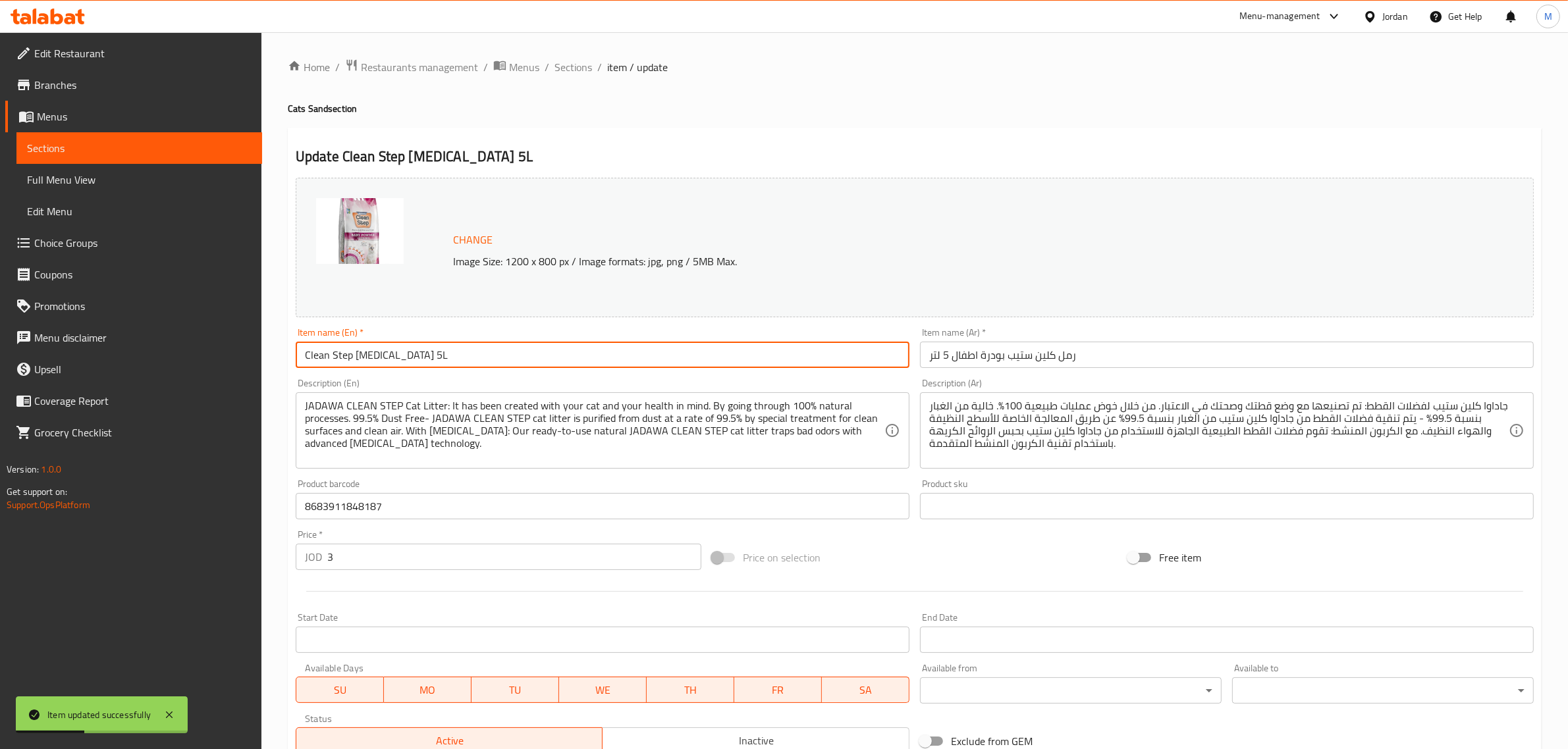
click at [520, 356] on input "Clean Step Baby Powder 5L" at bounding box center [602, 355] width 614 height 26
paste input "Litter"
type input "Clean Step Baby Powder 5L Litter"
click at [577, 71] on span "Sections" at bounding box center [573, 67] width 37 height 16
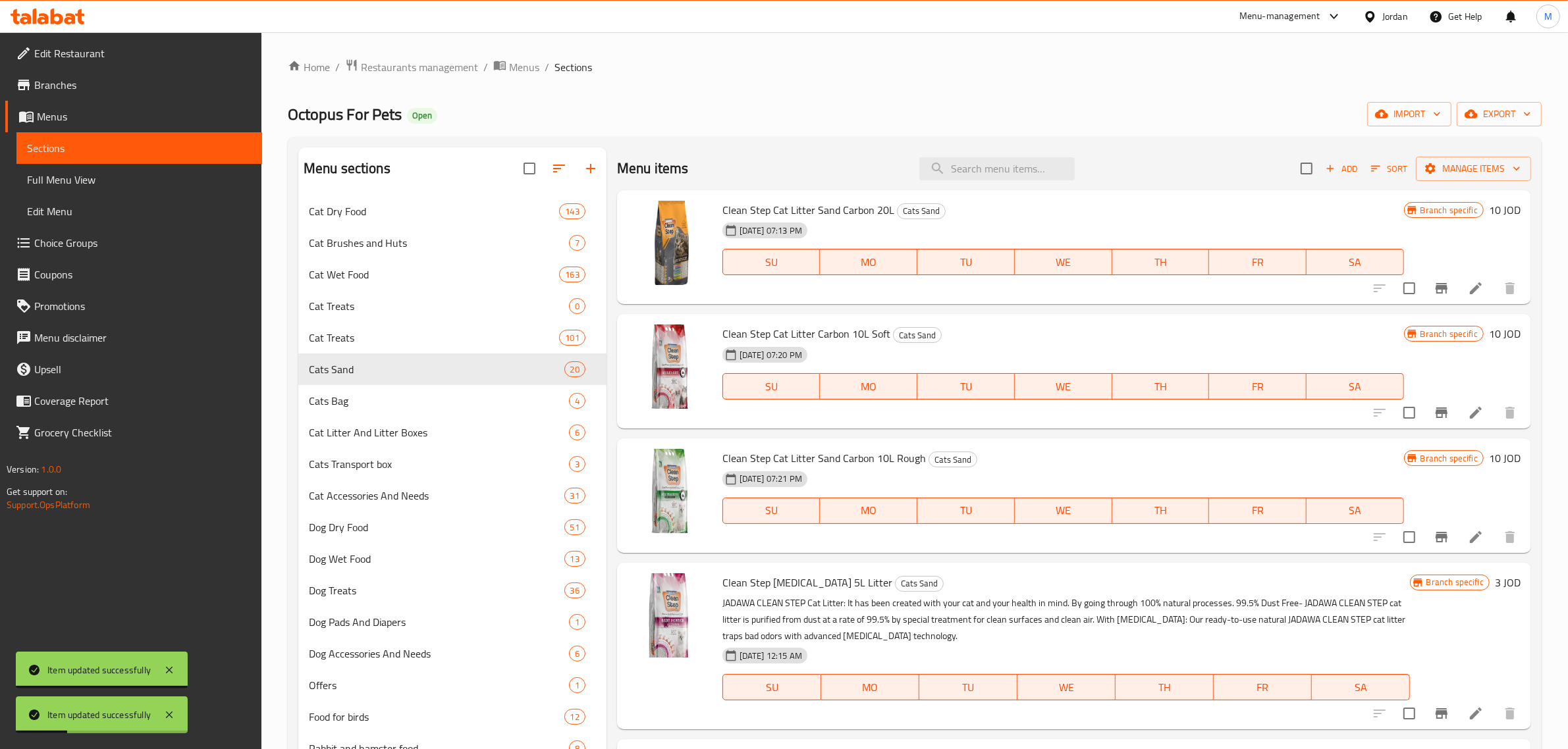
click at [1005, 187] on div "Menu items Add Sort Manage items" at bounding box center [1073, 169] width 914 height 43
click at [1011, 175] on input "search" at bounding box center [997, 169] width 155 height 23
paste input "Clean Step Soap Scented 5L"
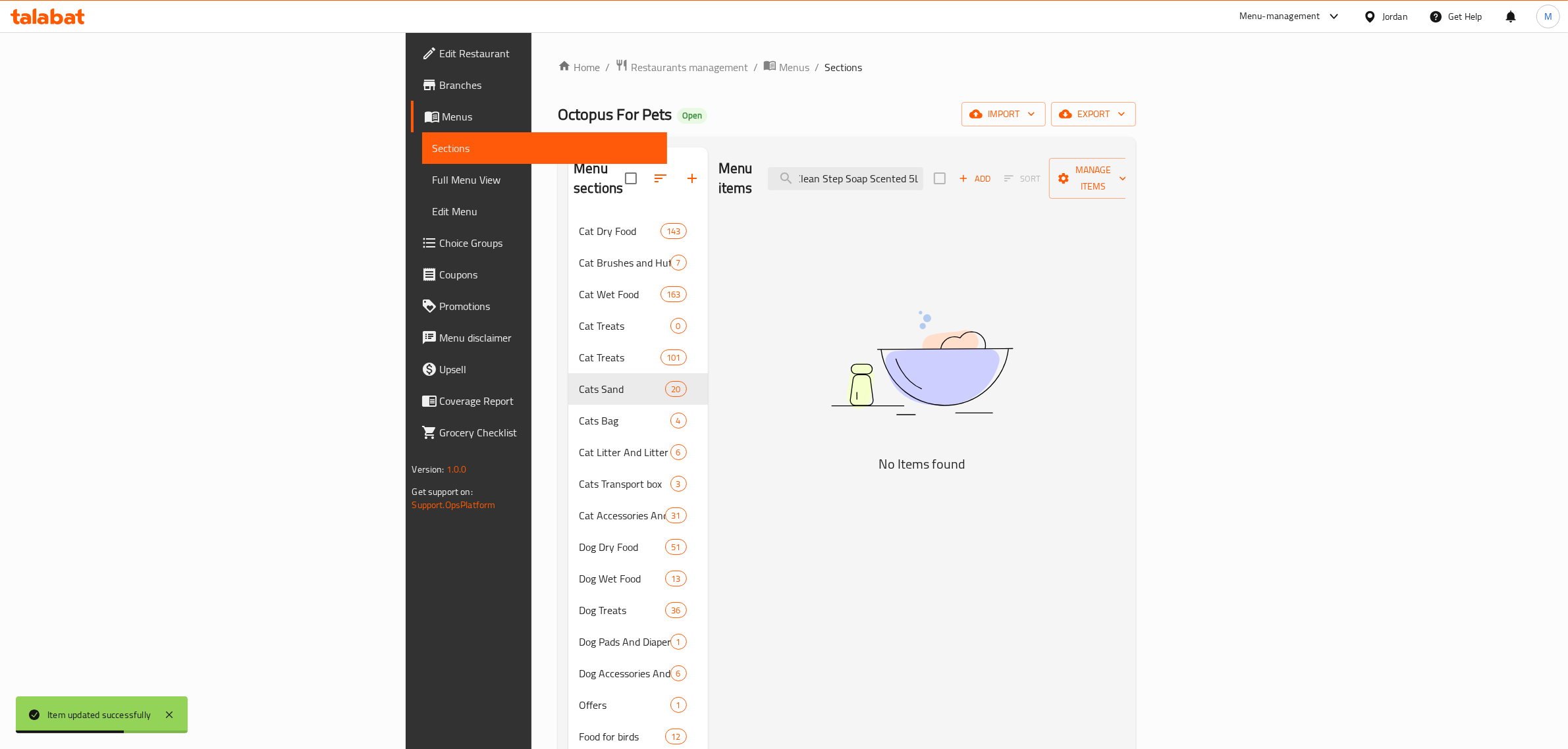
drag, startPoint x: 1058, startPoint y: 171, endPoint x: 1088, endPoint y: 175, distance: 30.3
click at [1088, 175] on div "Menu items Clean Step Soap Scented 5L Add Sort Manage items" at bounding box center [923, 179] width 408 height 62
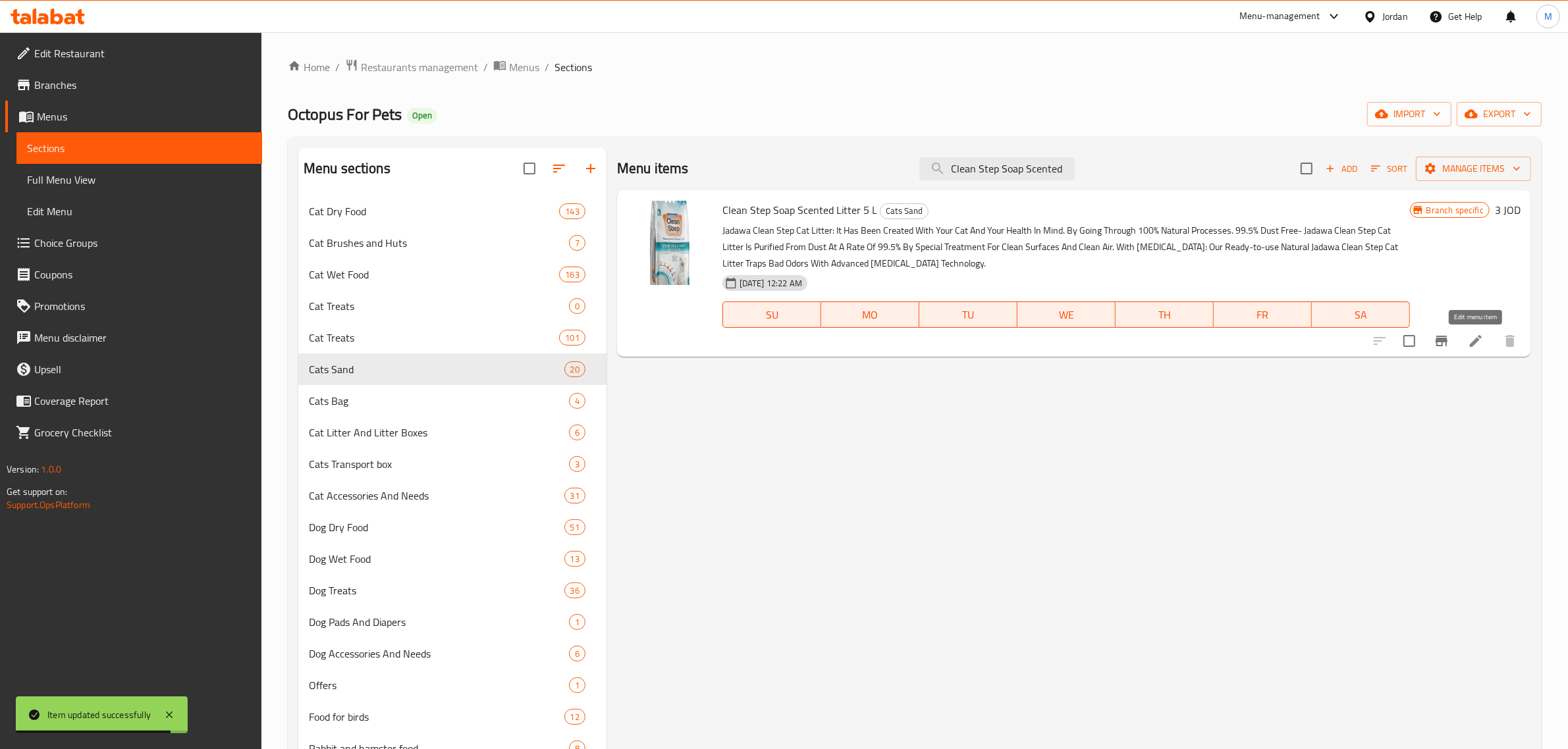
type input "Clean Step Soap Scented"
click at [1481, 343] on icon at bounding box center [1476, 341] width 16 height 16
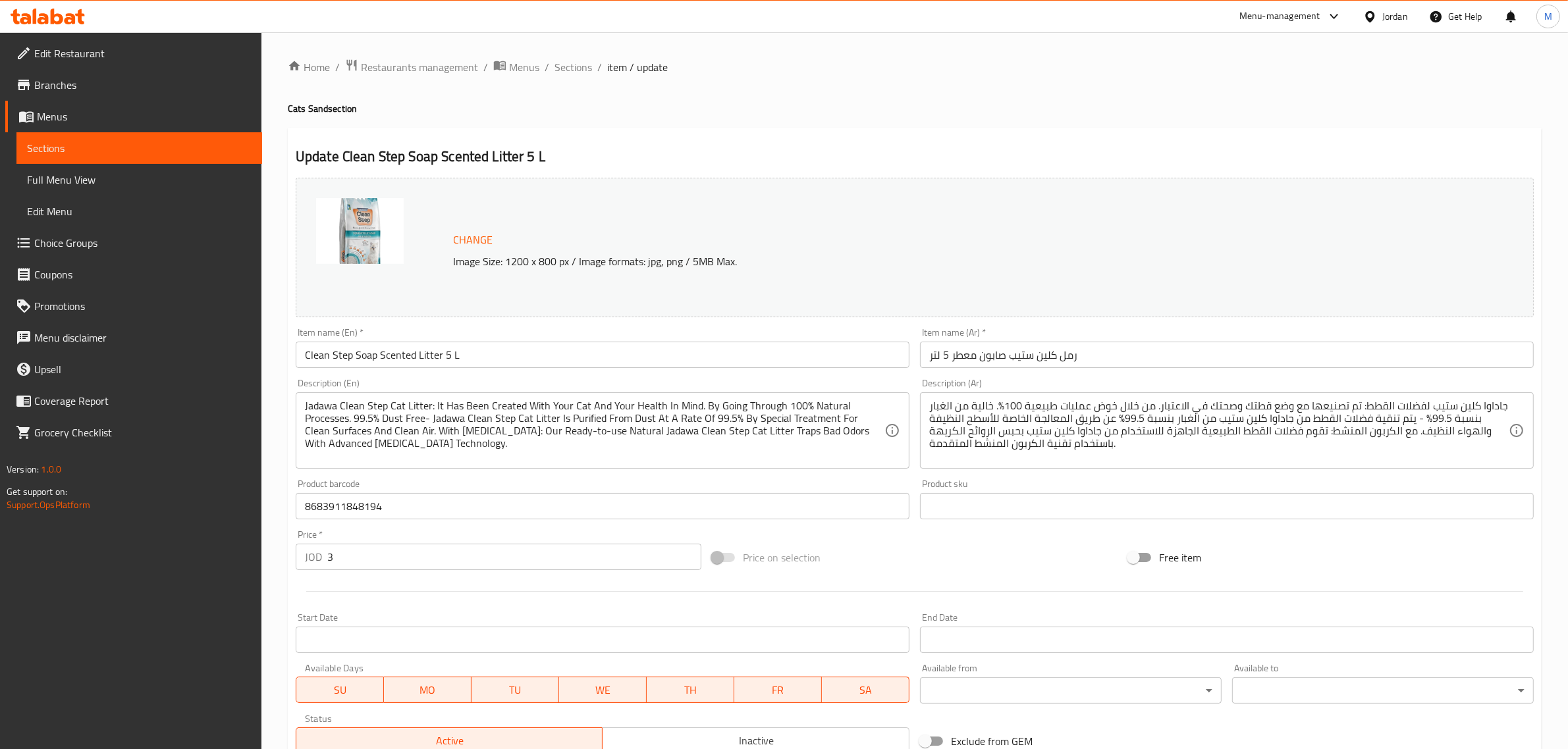
click at [429, 361] on input "Clean Step Soap Scented Litter 5 L" at bounding box center [602, 355] width 614 height 26
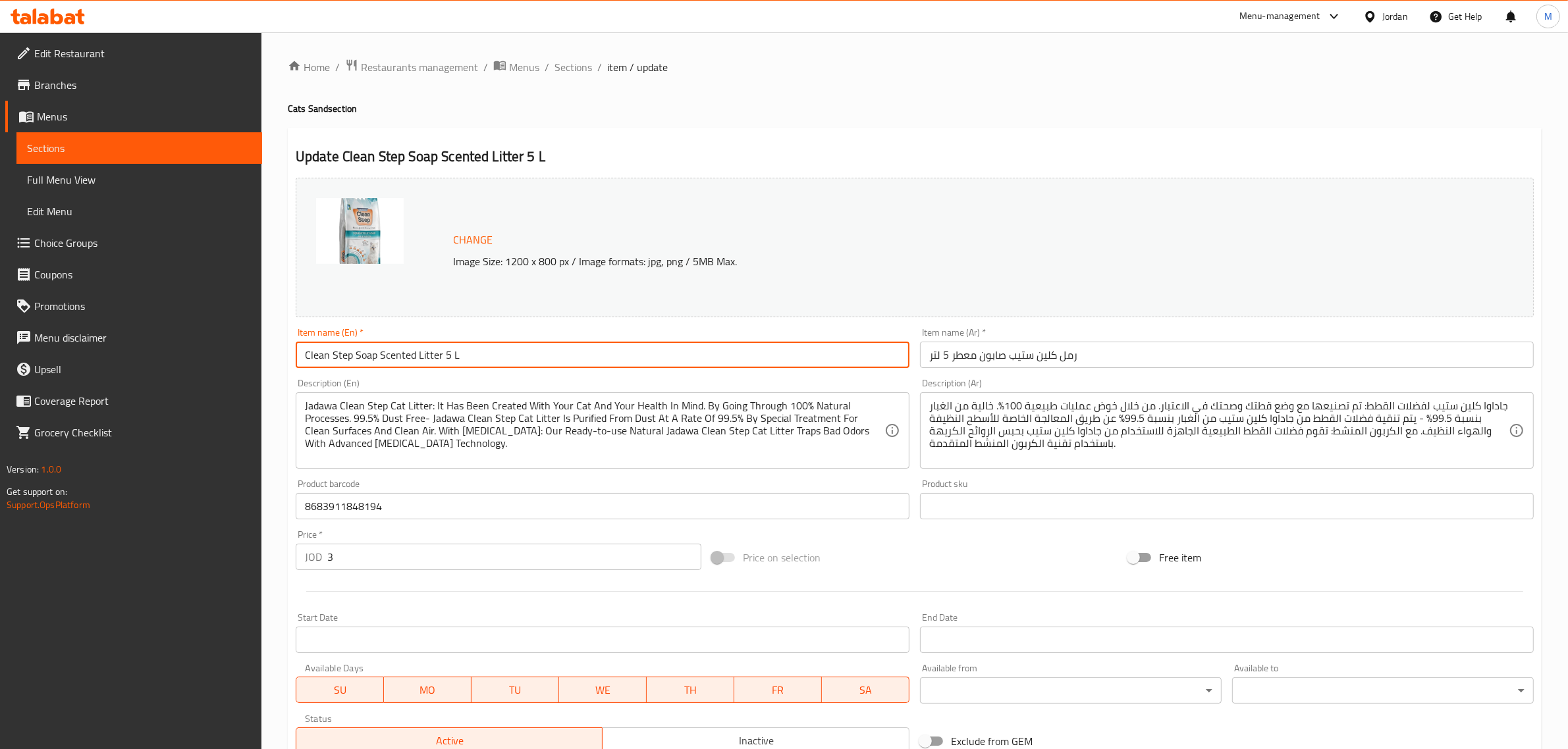
click at [429, 361] on input "Clean Step Soap Scented Litter 5 L" at bounding box center [602, 355] width 614 height 26
click at [293, 357] on div "Item name (En)   * Clean Step Soap Scented 5 L Item name (En) *" at bounding box center [603, 347] width 624 height 51
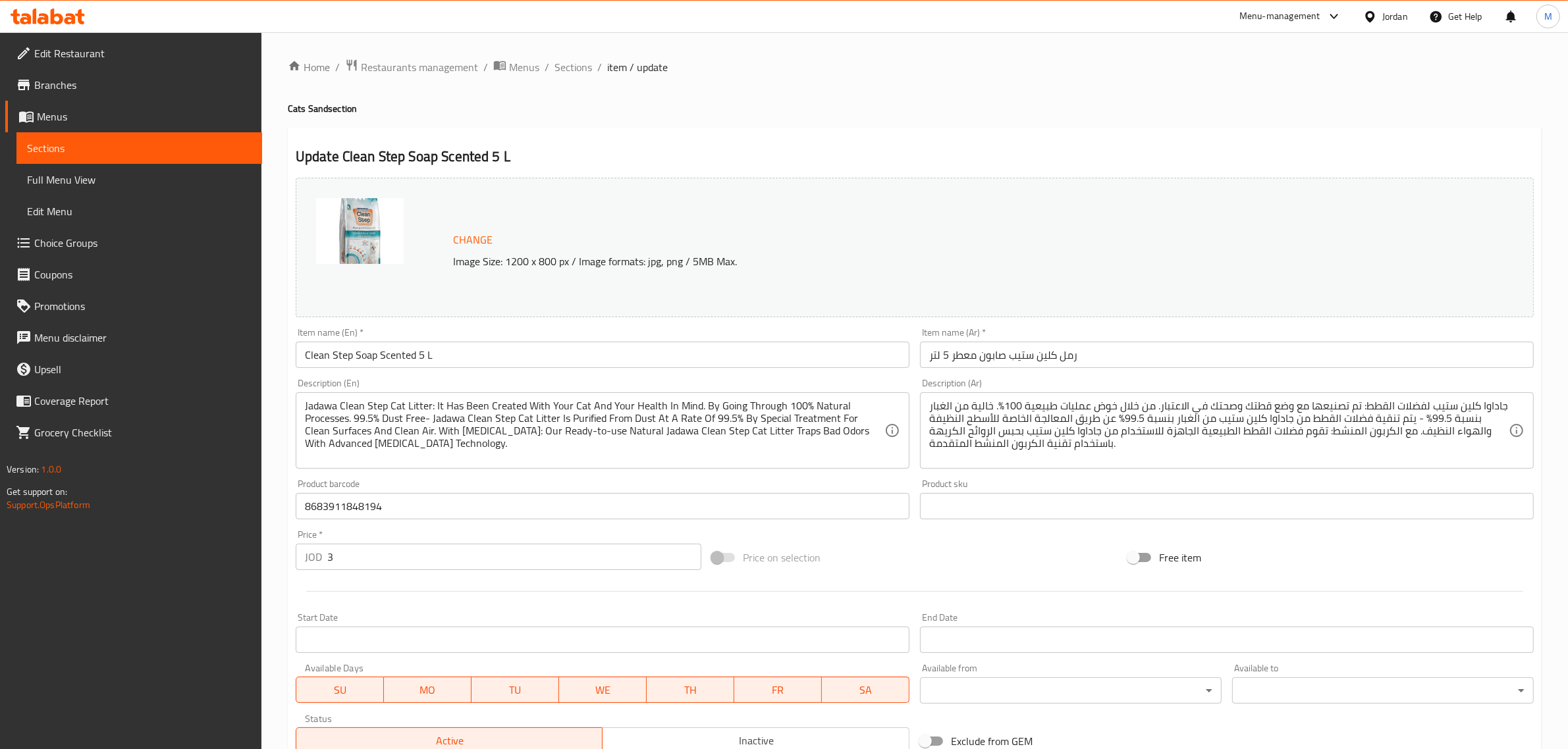
click at [307, 359] on input "Clean Step Soap Scented 5 L" at bounding box center [602, 355] width 614 height 26
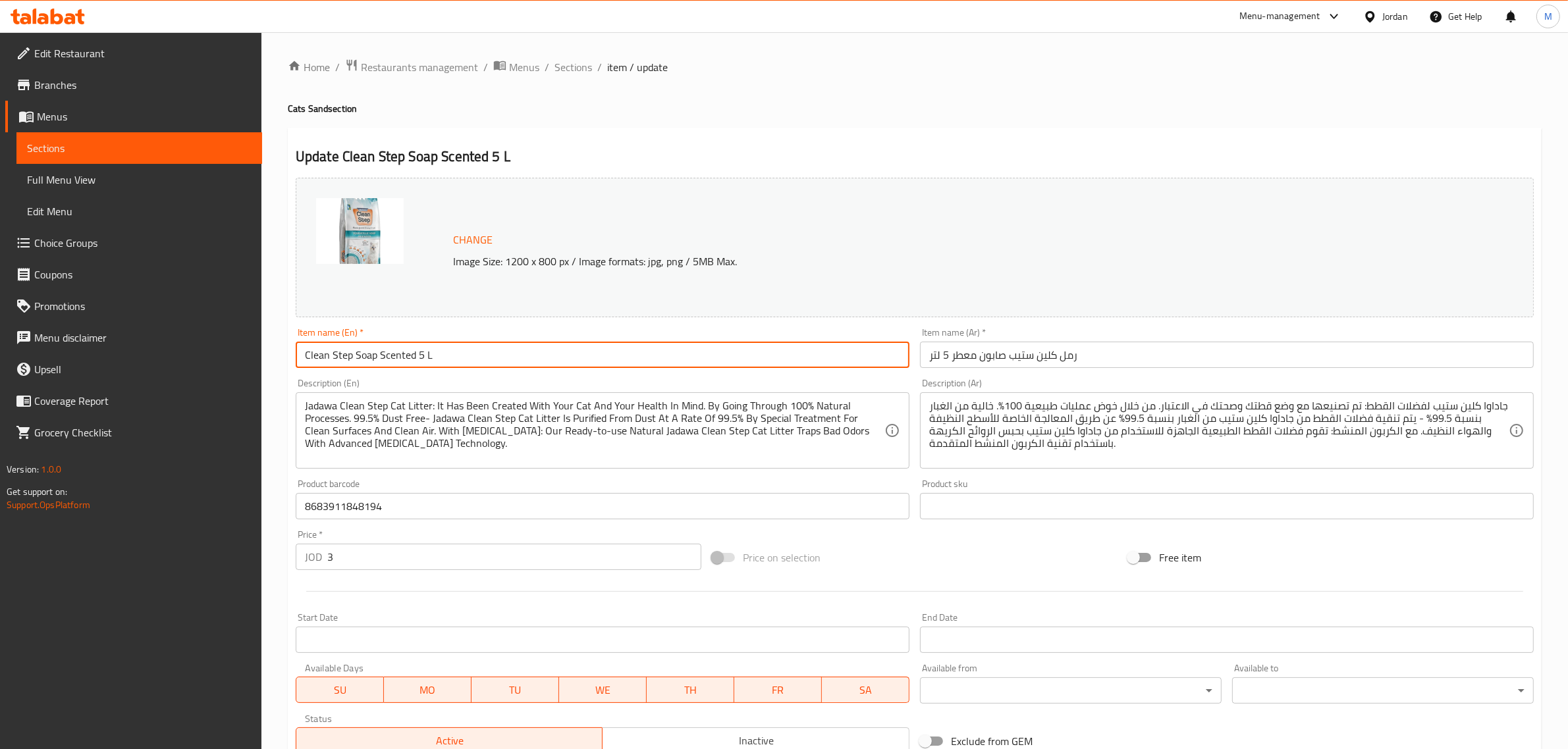
click at [306, 357] on input "Clean Step Soap Scented 5 L" at bounding box center [602, 355] width 614 height 26
click at [304, 357] on input "Clean Step Soap Scented 5 L" at bounding box center [602, 355] width 614 height 26
paste input "Litter"
type input "Litter Clean Step Soap Scented 5 L"
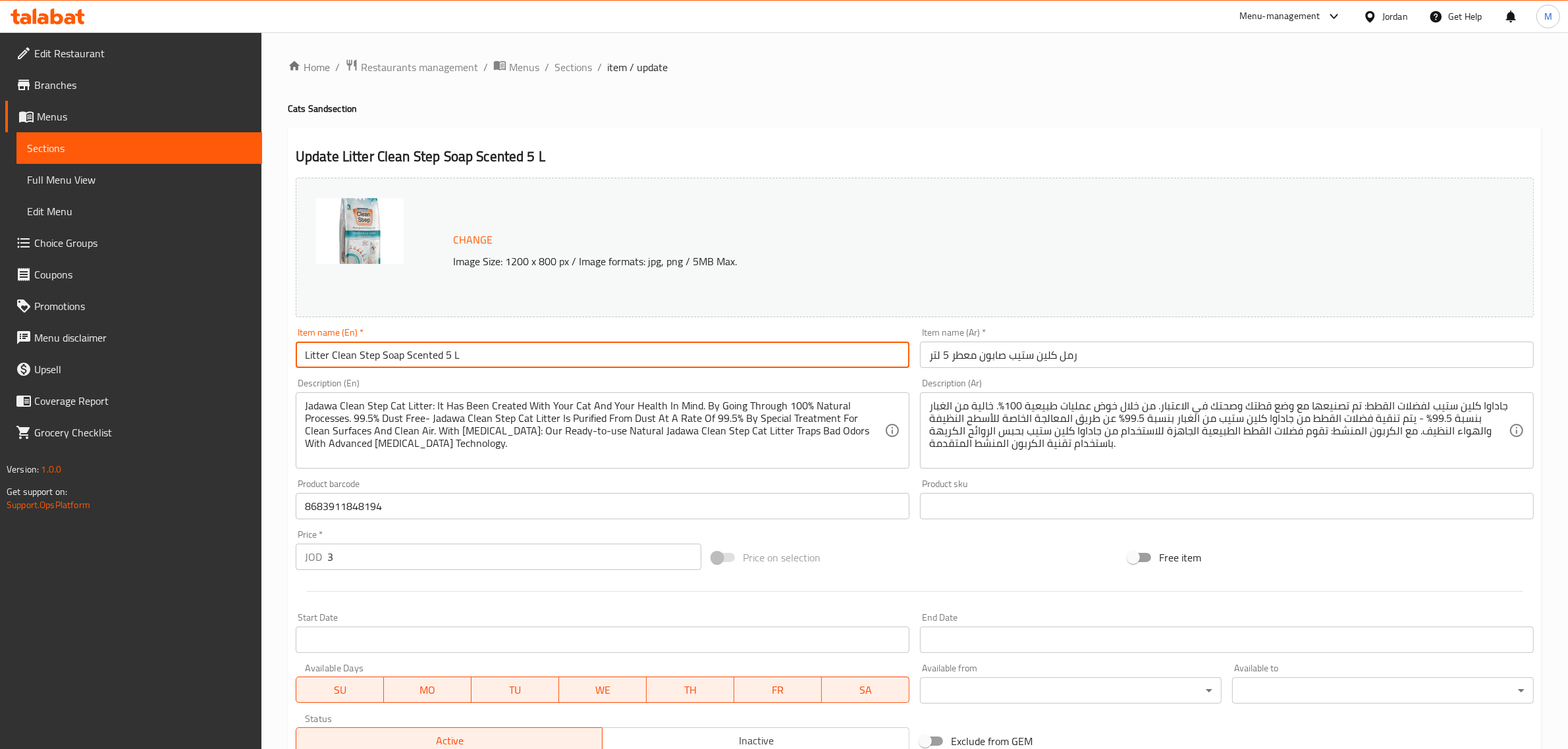
click at [583, 63] on span "Sections" at bounding box center [573, 67] width 37 height 16
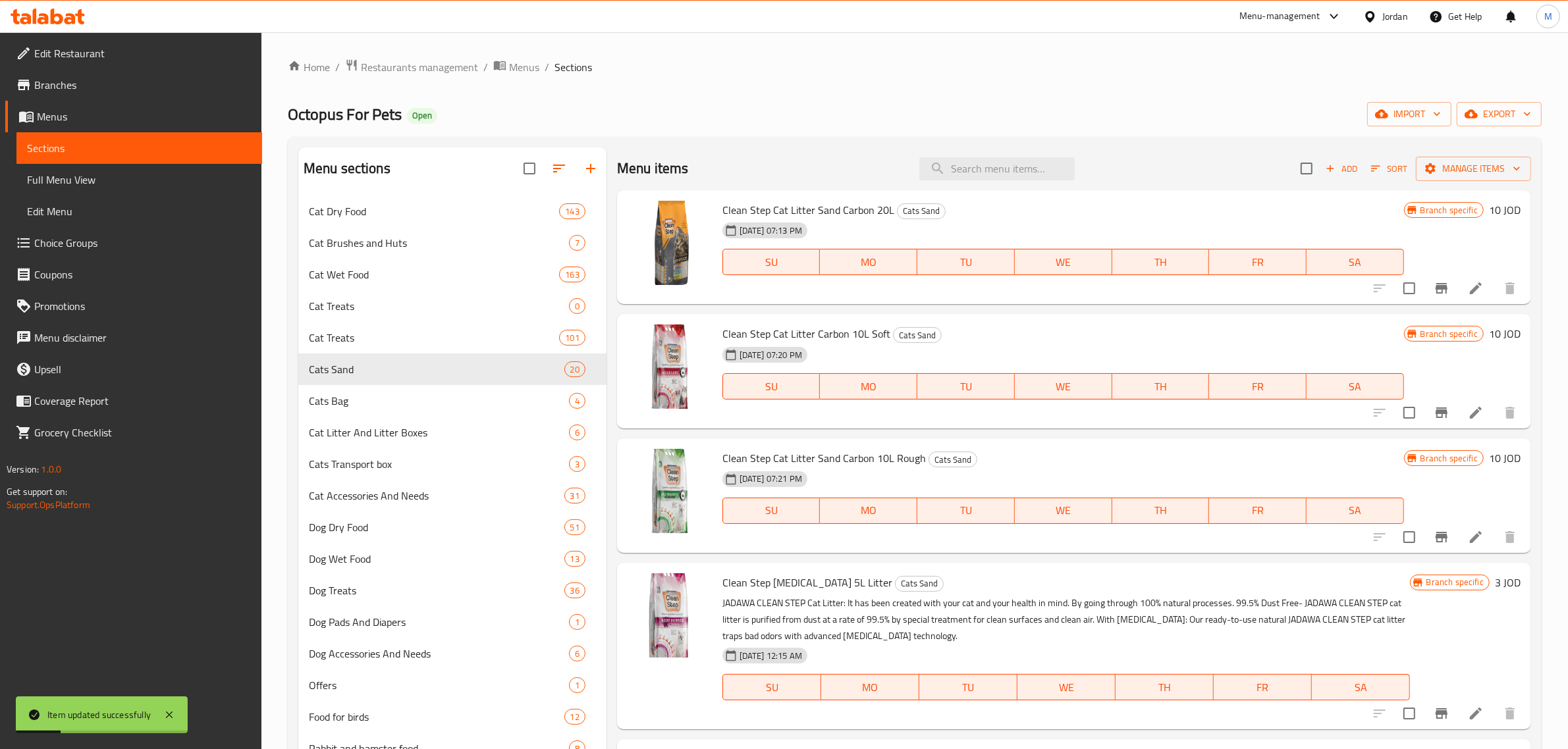
click at [1062, 143] on div "Menu sections Cat Dry Food 143 Cat Brushes and Huts 7 Cat Wet Food 163 Cat Trea…" at bounding box center [914, 522] width 1254 height 770
click at [982, 172] on input "search" at bounding box center [997, 169] width 155 height 23
paste input "Clean Step Lavender 5L"
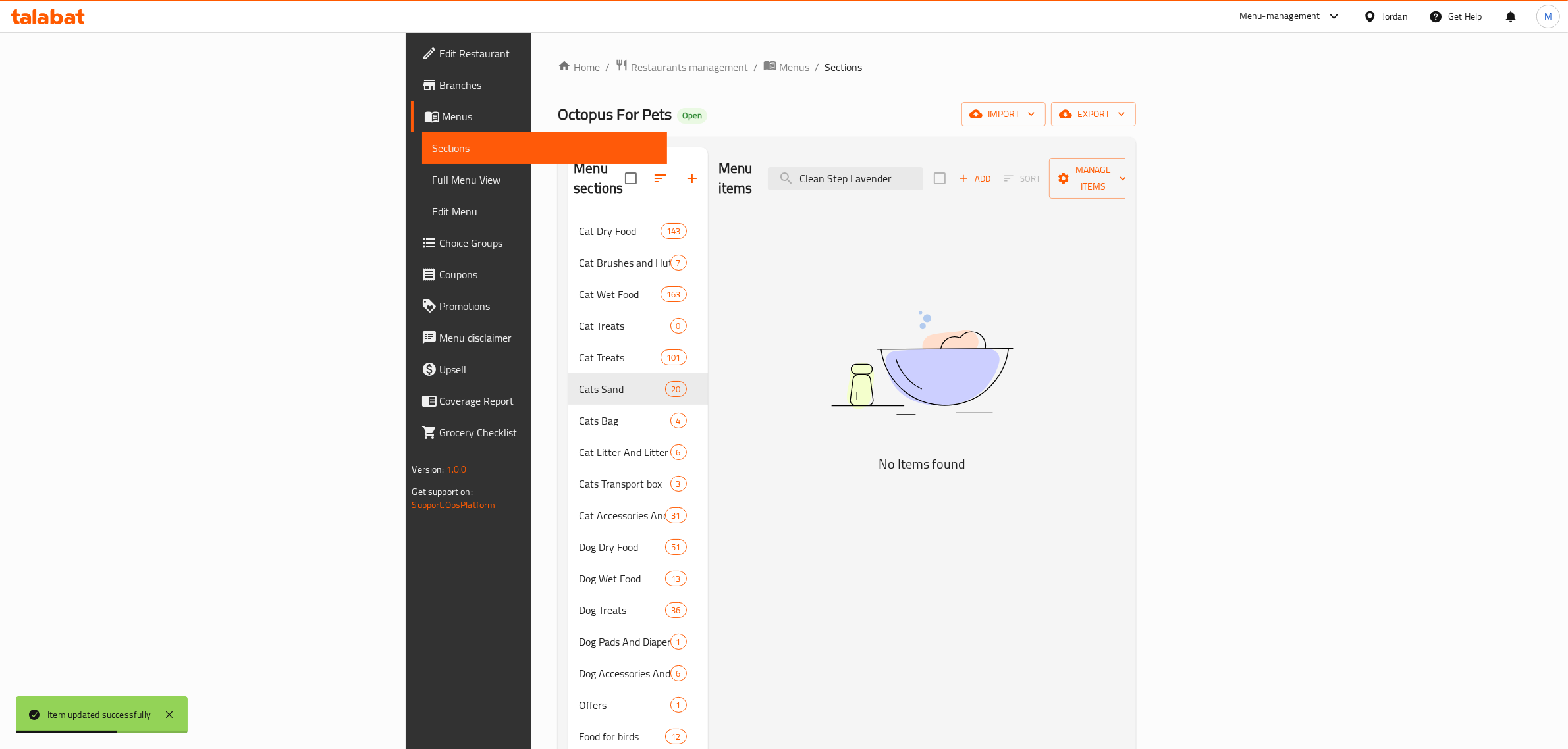
type input "Clean Step Lavender"
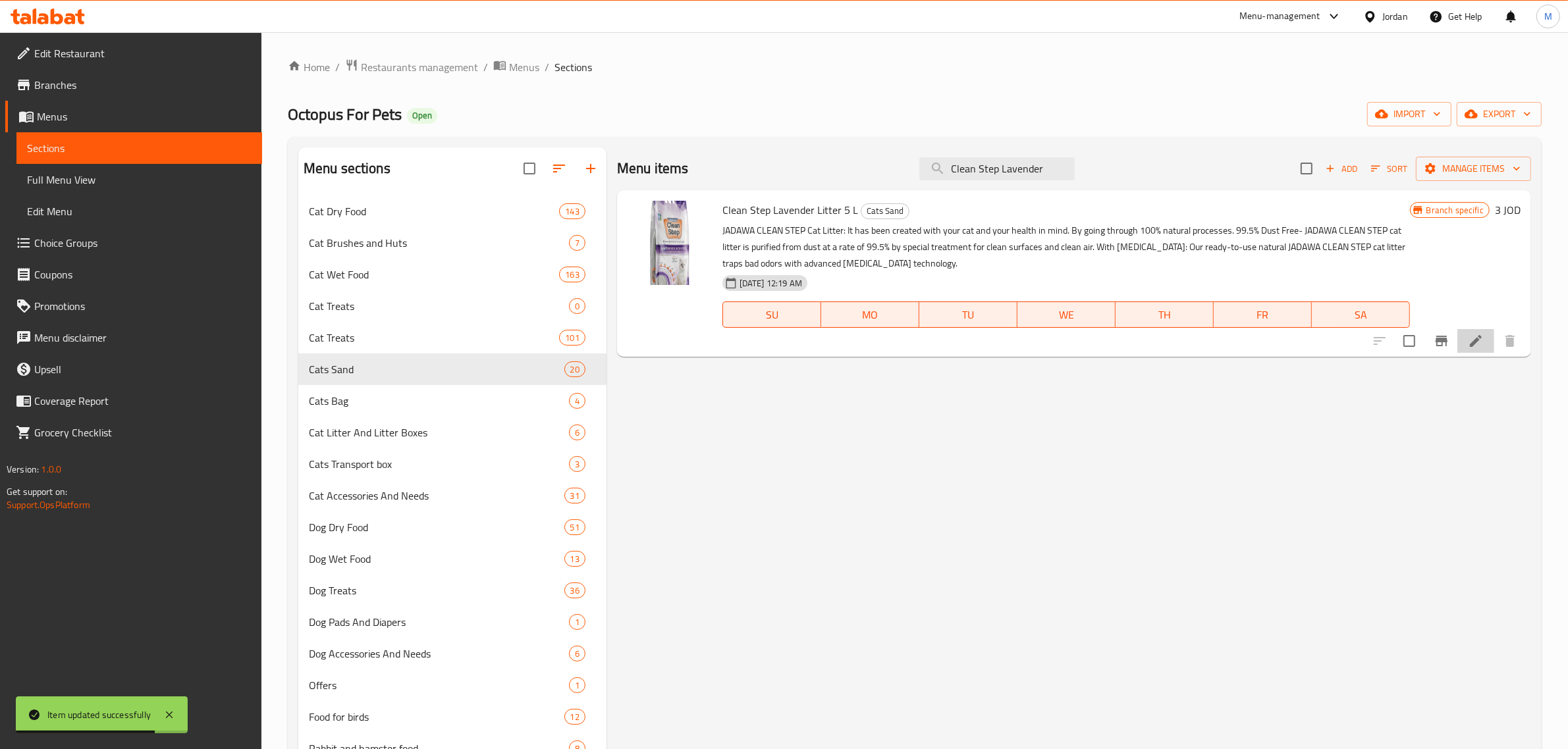
click at [1464, 343] on li at bounding box center [1475, 341] width 37 height 24
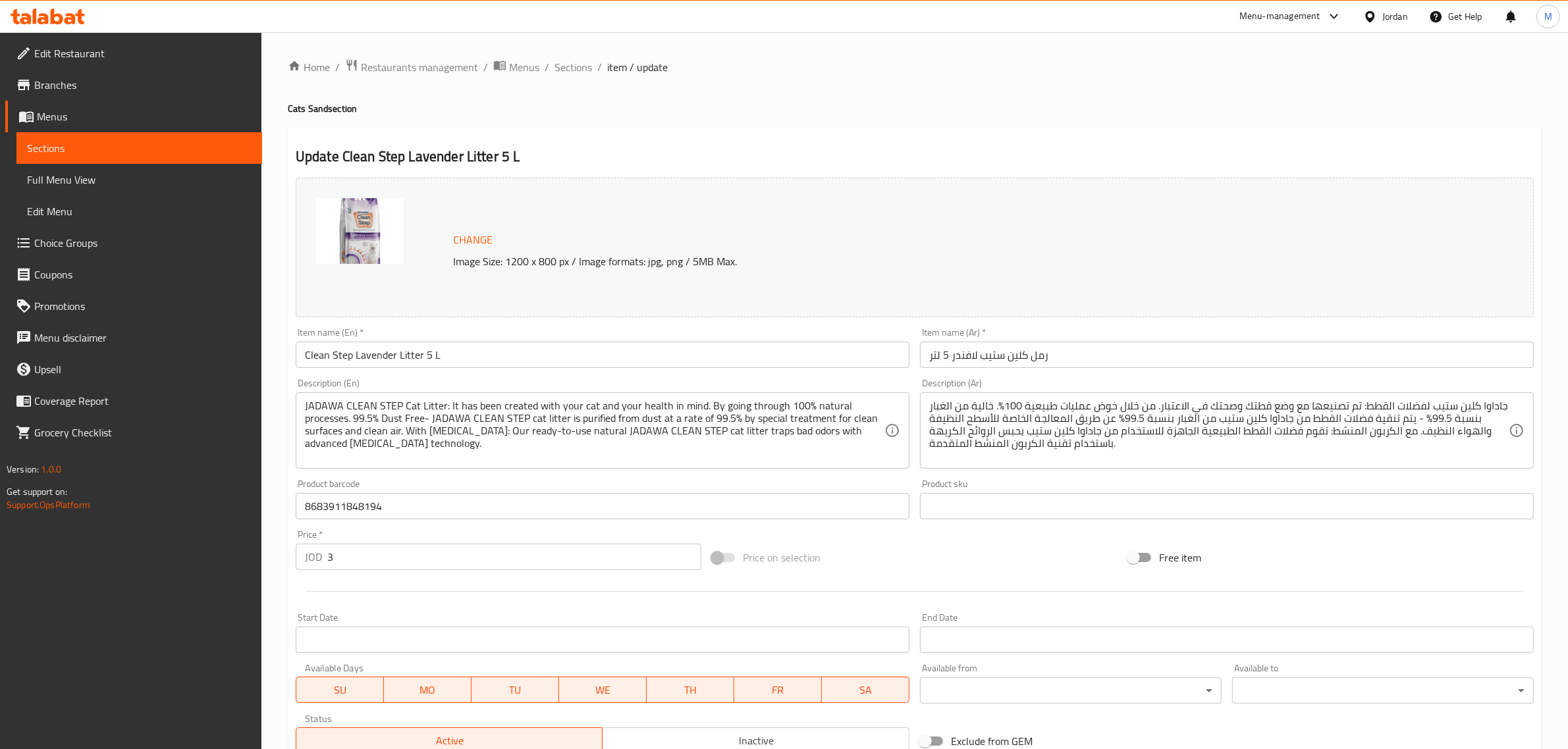
click at [408, 356] on input "Clean Step Lavender Litter 5 L" at bounding box center [602, 355] width 614 height 26
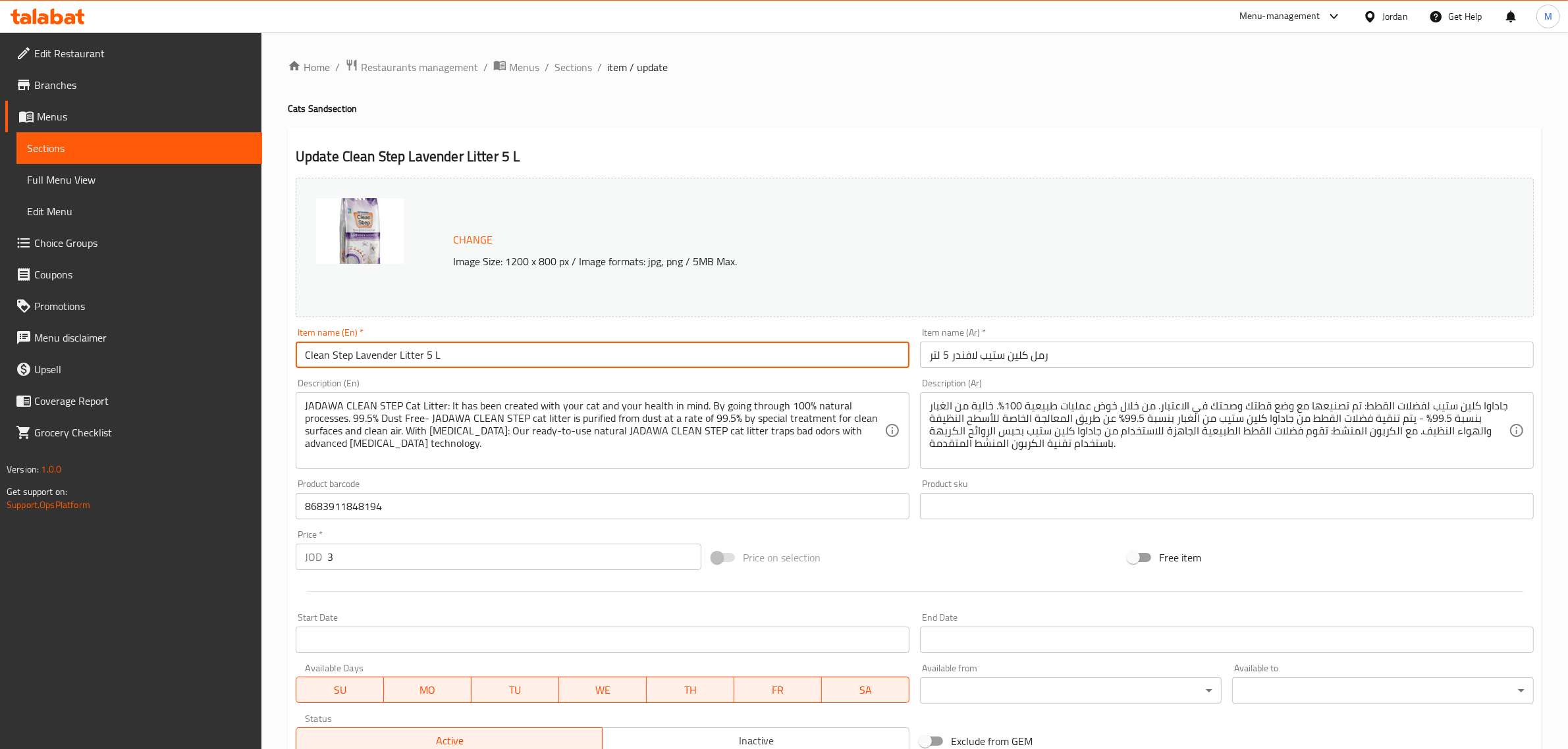
click at [408, 356] on input "Clean Step Lavender Litter 5 L" at bounding box center [602, 355] width 614 height 26
click at [311, 359] on input "Clean Step Lavender 5 L" at bounding box center [602, 355] width 614 height 26
click at [309, 356] on input "Clean Step Lavender 5 L" at bounding box center [602, 355] width 614 height 26
click at [306, 356] on input "Clean Step Lavender 5 L" at bounding box center [602, 355] width 614 height 26
paste input "Litter"
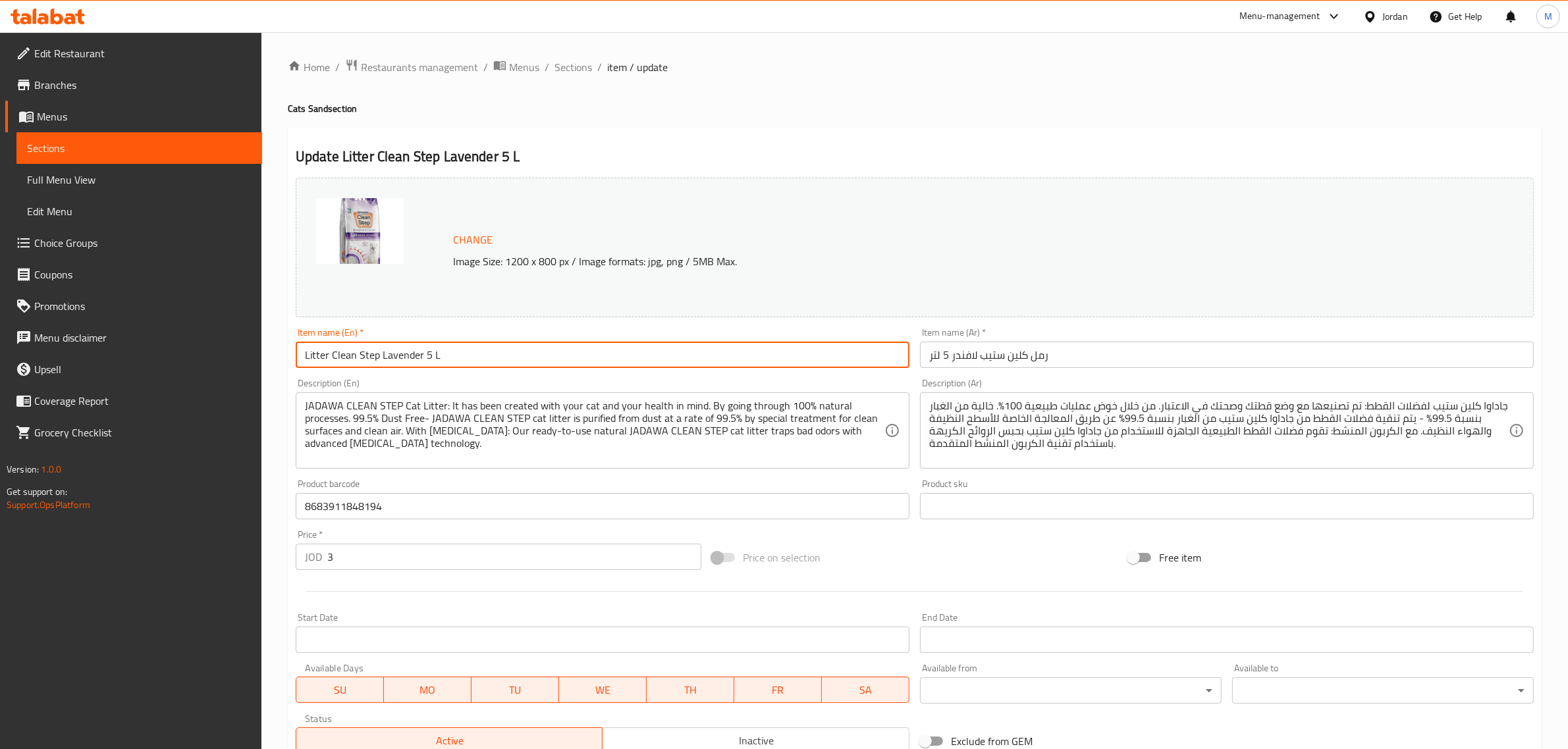
click at [512, 361] on input "Litter Clean Step Lavender 5 L" at bounding box center [602, 355] width 614 height 26
click at [429, 356] on input "Litter Clean Step Lavender 5 L" at bounding box center [602, 355] width 614 height 26
click at [436, 367] on input "Litter Clean Step Lavender 5 L" at bounding box center [602, 355] width 614 height 26
click at [432, 362] on input "Litter Clean Step Lavender 5 L" at bounding box center [602, 355] width 614 height 26
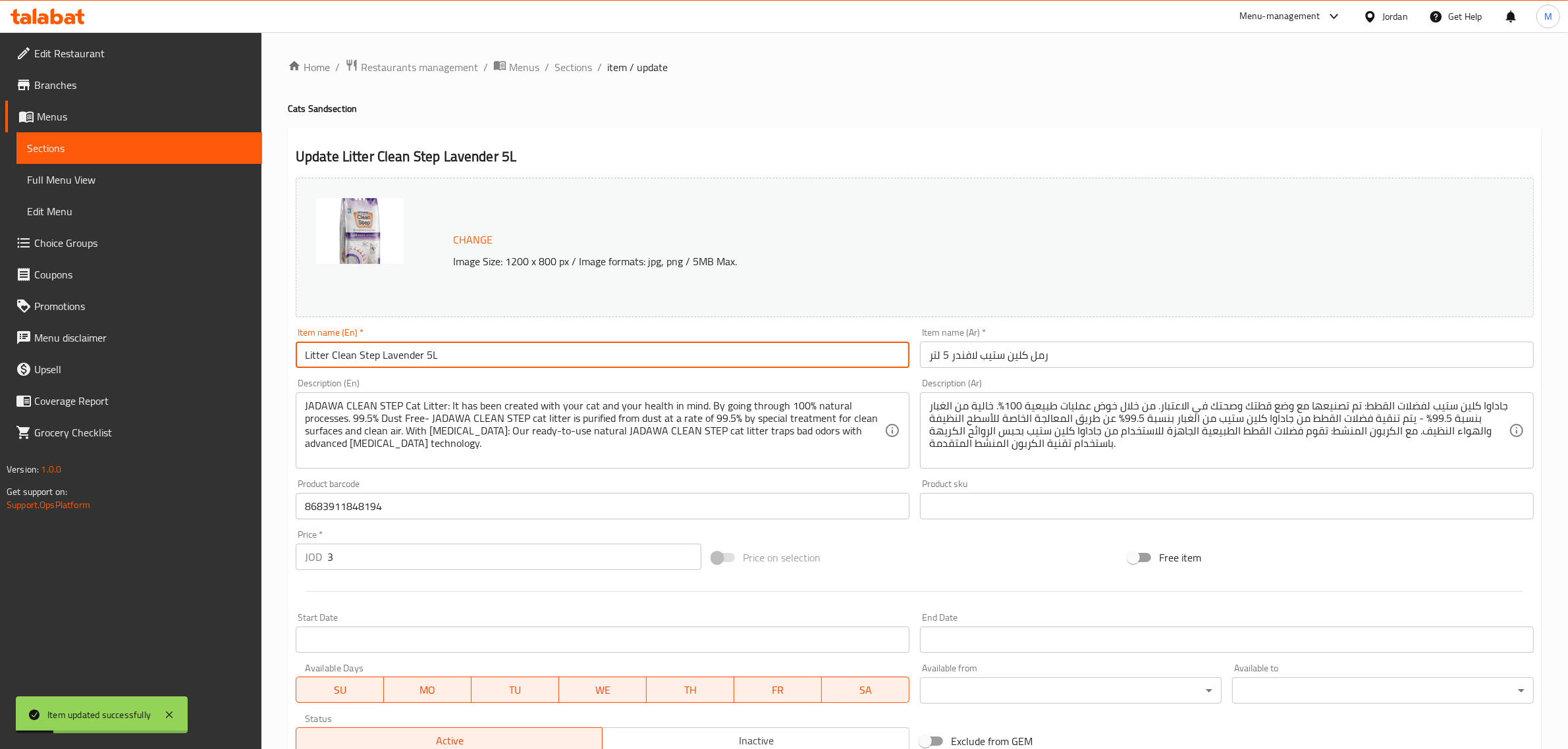
type input "Litter Clean Step Lavender 5L"
click at [566, 67] on span "Sections" at bounding box center [573, 67] width 37 height 16
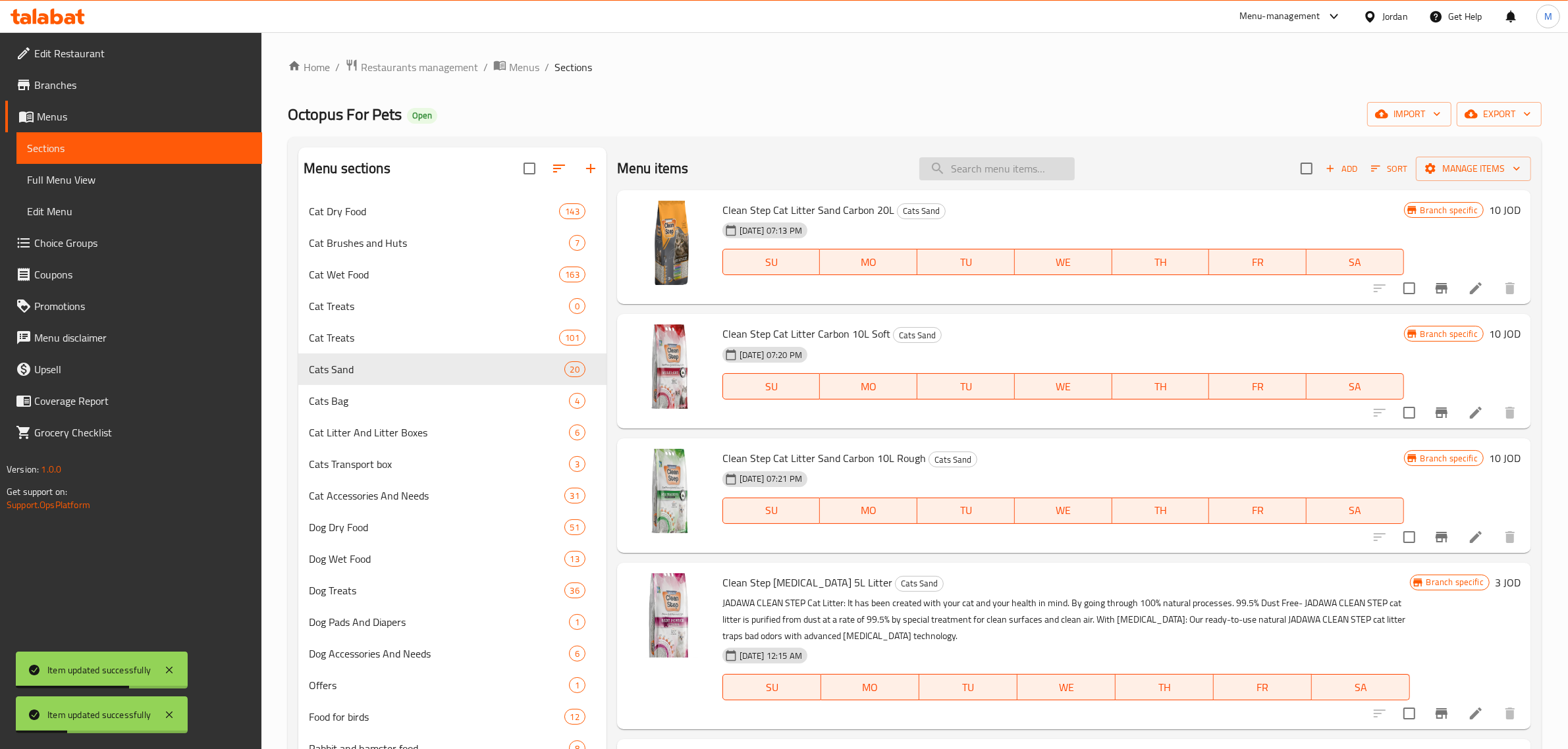
click at [1004, 166] on input "search" at bounding box center [997, 169] width 155 height 23
paste input "Clean Step Soap Scented 5L"
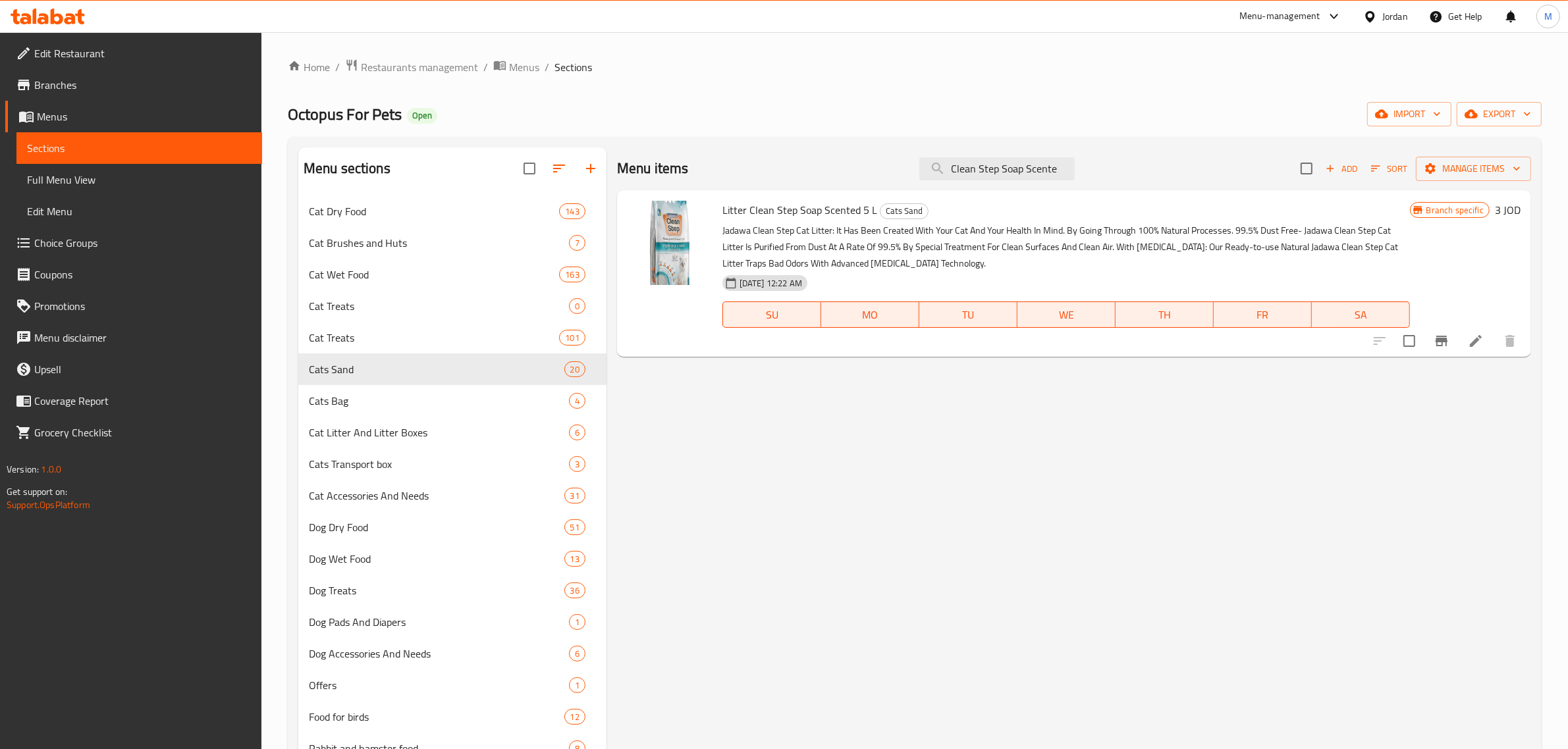
type input "Clean Step Soap Scente"
click at [1466, 343] on li at bounding box center [1475, 341] width 37 height 24
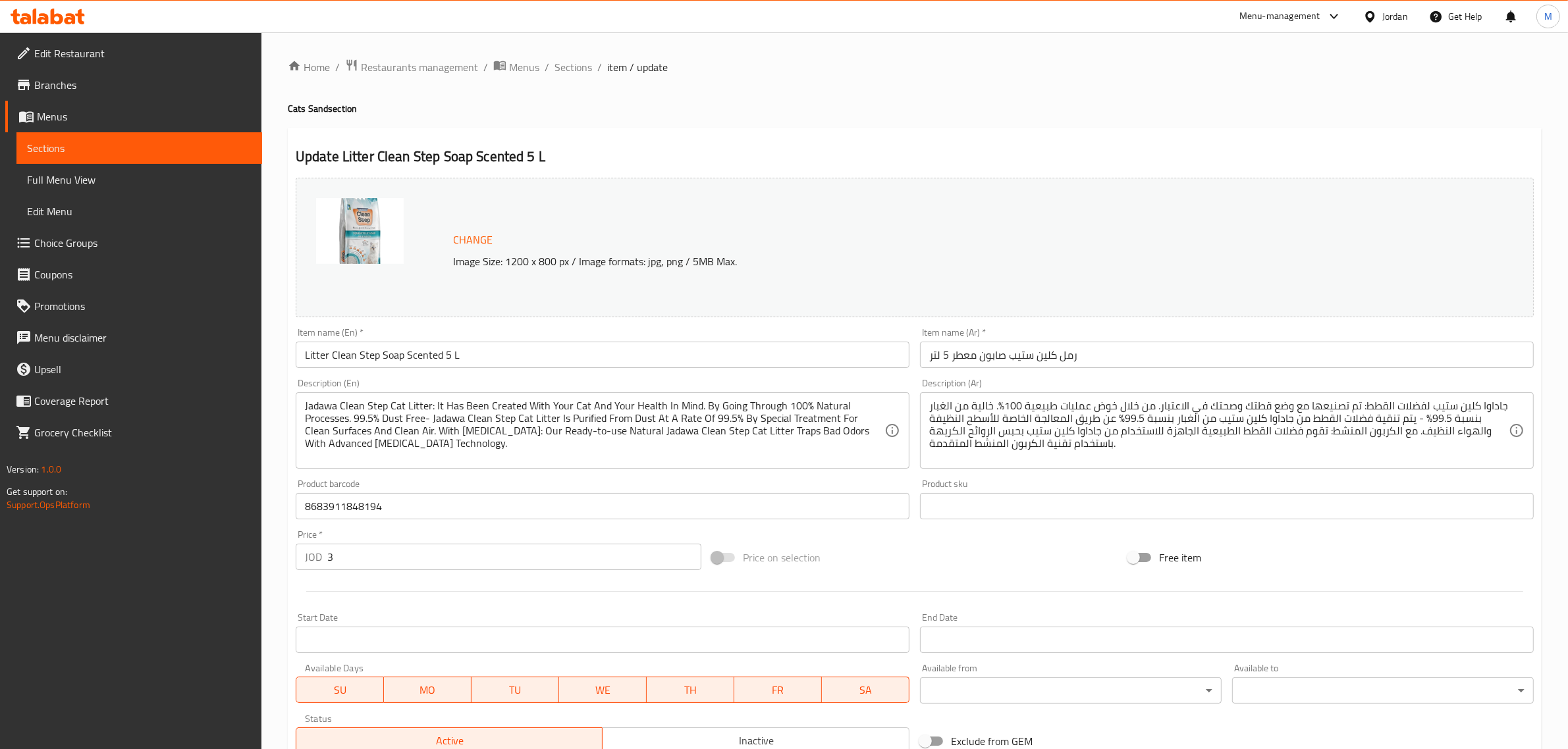
click at [448, 354] on input "Litter Clean Step Soap Scented 5 L" at bounding box center [602, 355] width 614 height 26
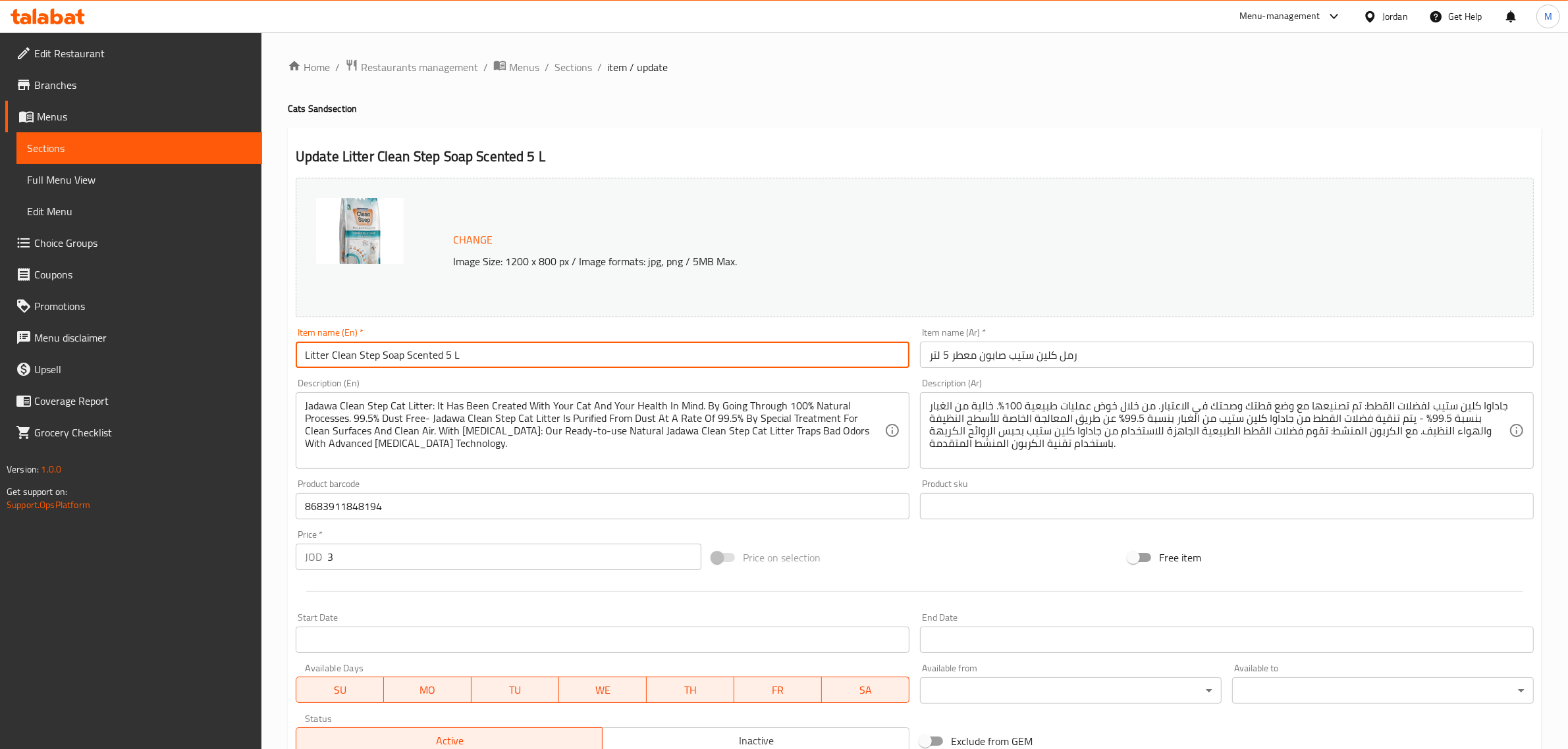
click at [452, 365] on input "Litter Clean Step Soap Scented 5 L" at bounding box center [602, 355] width 614 height 26
type input "Litter Clean Step Soap Scented 5L"
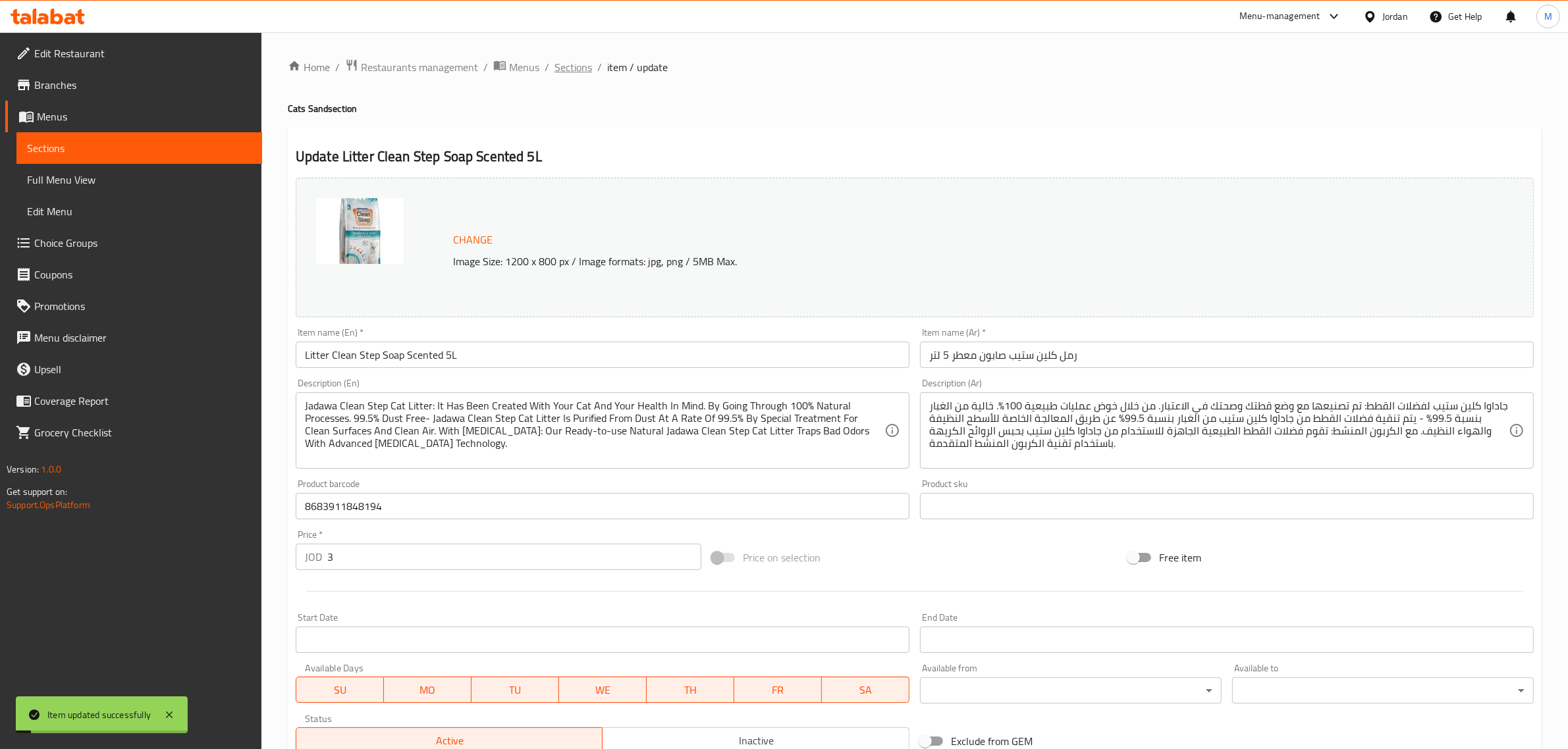
click at [574, 67] on span "Sections" at bounding box center [573, 67] width 37 height 16
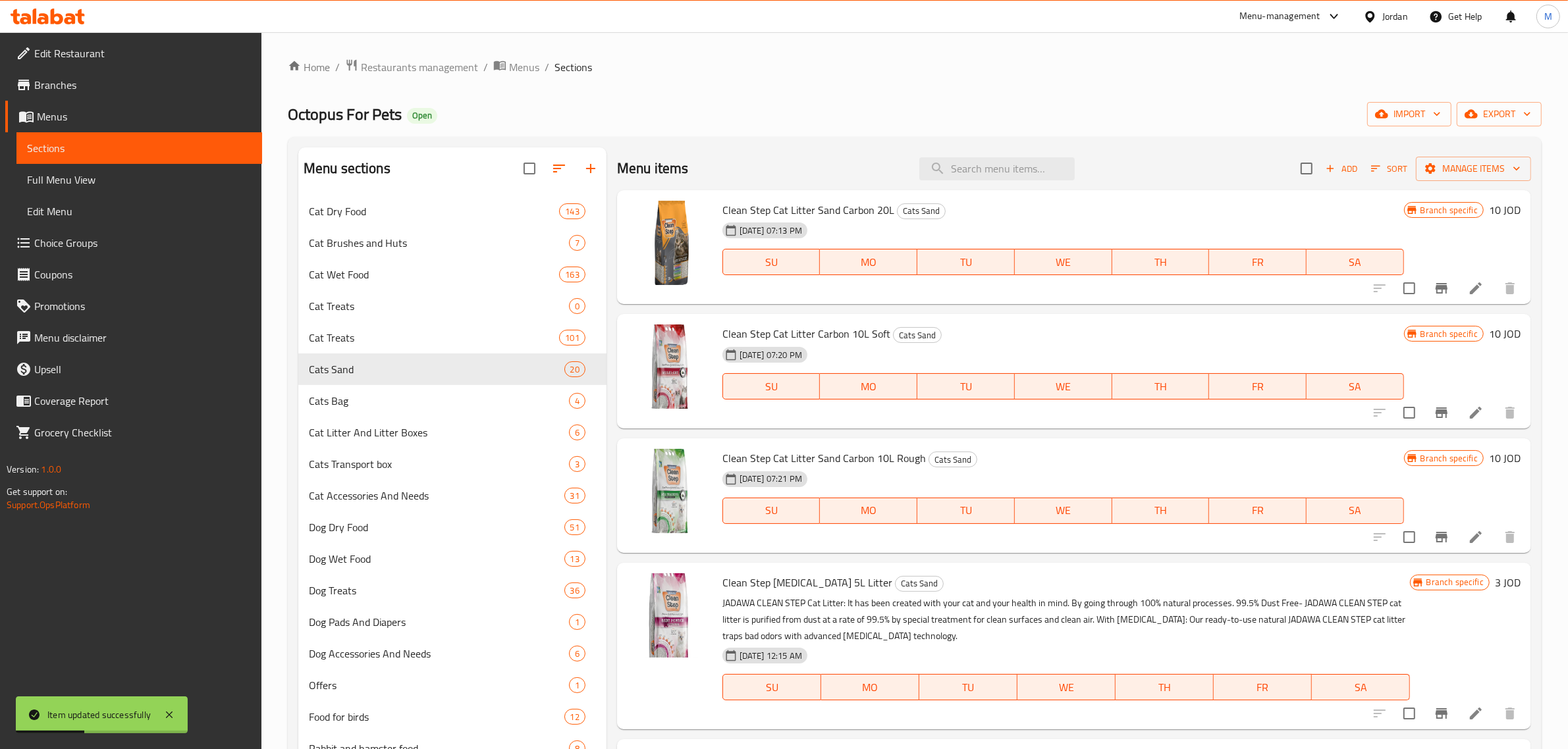
click at [1193, 349] on div "22-05-2024 07:20 PM SU MO TU WE TH FR SA" at bounding box center [1064, 377] width 692 height 71
click at [1494, 110] on span "export" at bounding box center [1499, 114] width 64 height 17
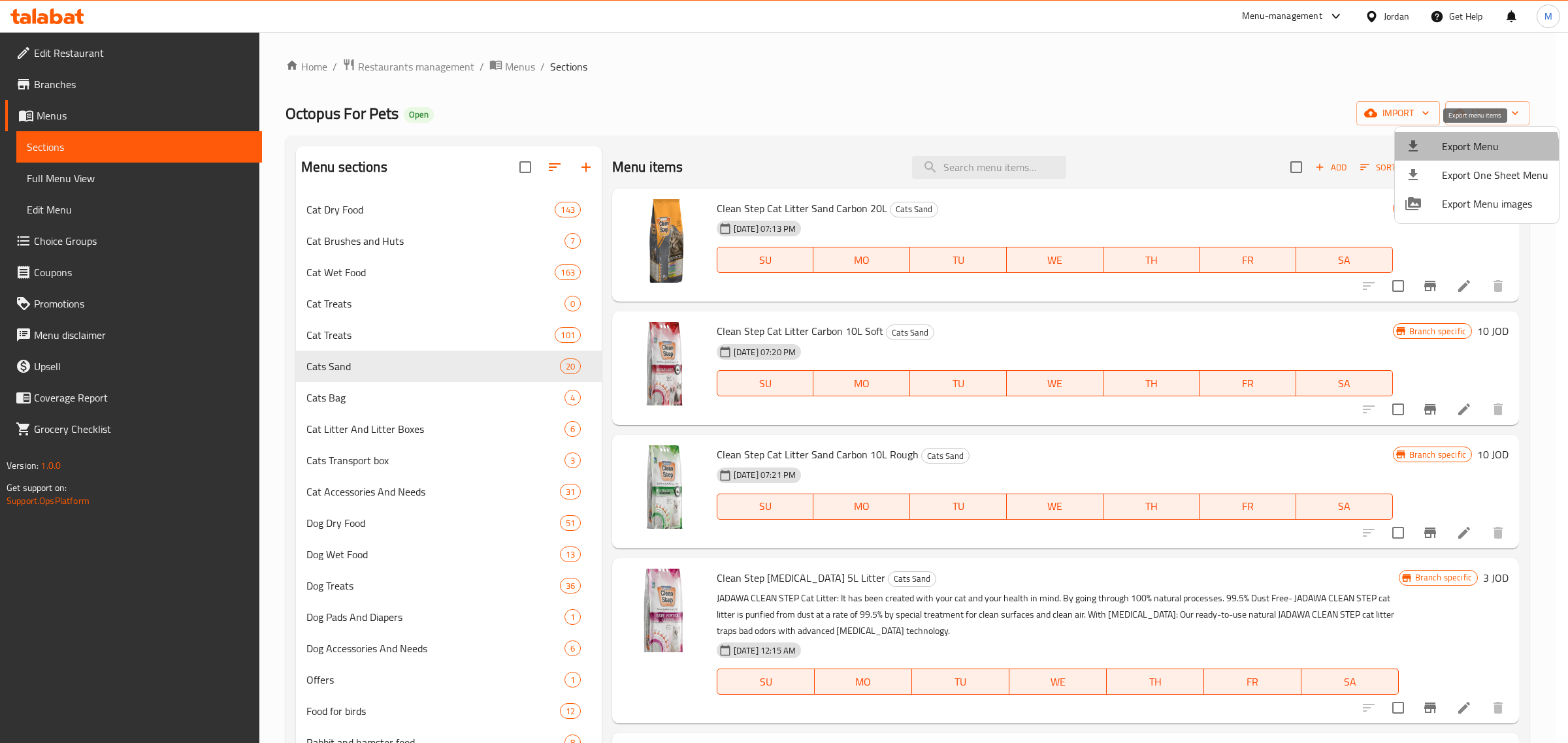
click at [1455, 157] on li "Export Menu" at bounding box center [1476, 147] width 164 height 29
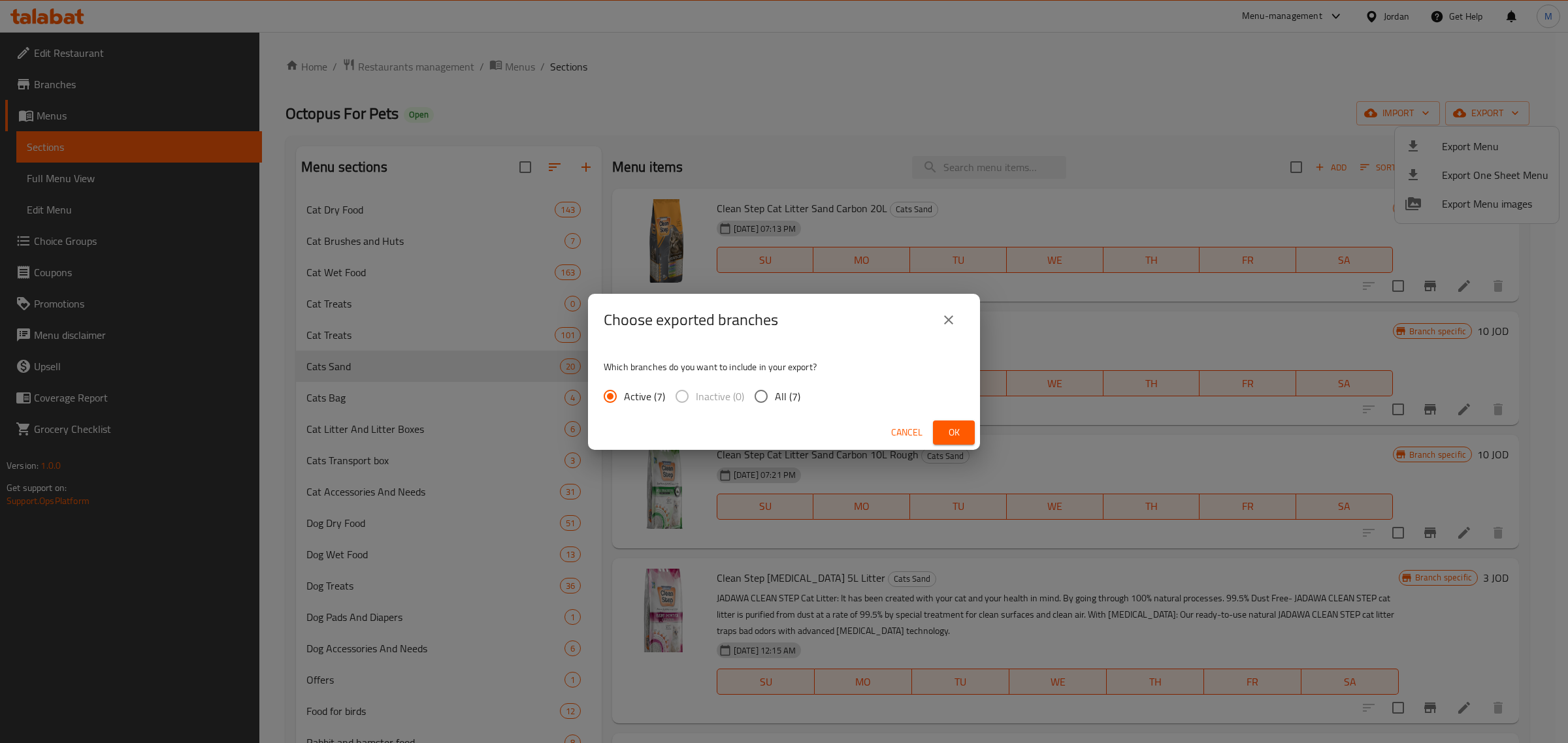
click at [771, 396] on input "All (7)" at bounding box center [761, 396] width 28 height 28
radio input "true"
click at [944, 431] on span "Ok" at bounding box center [954, 433] width 21 height 17
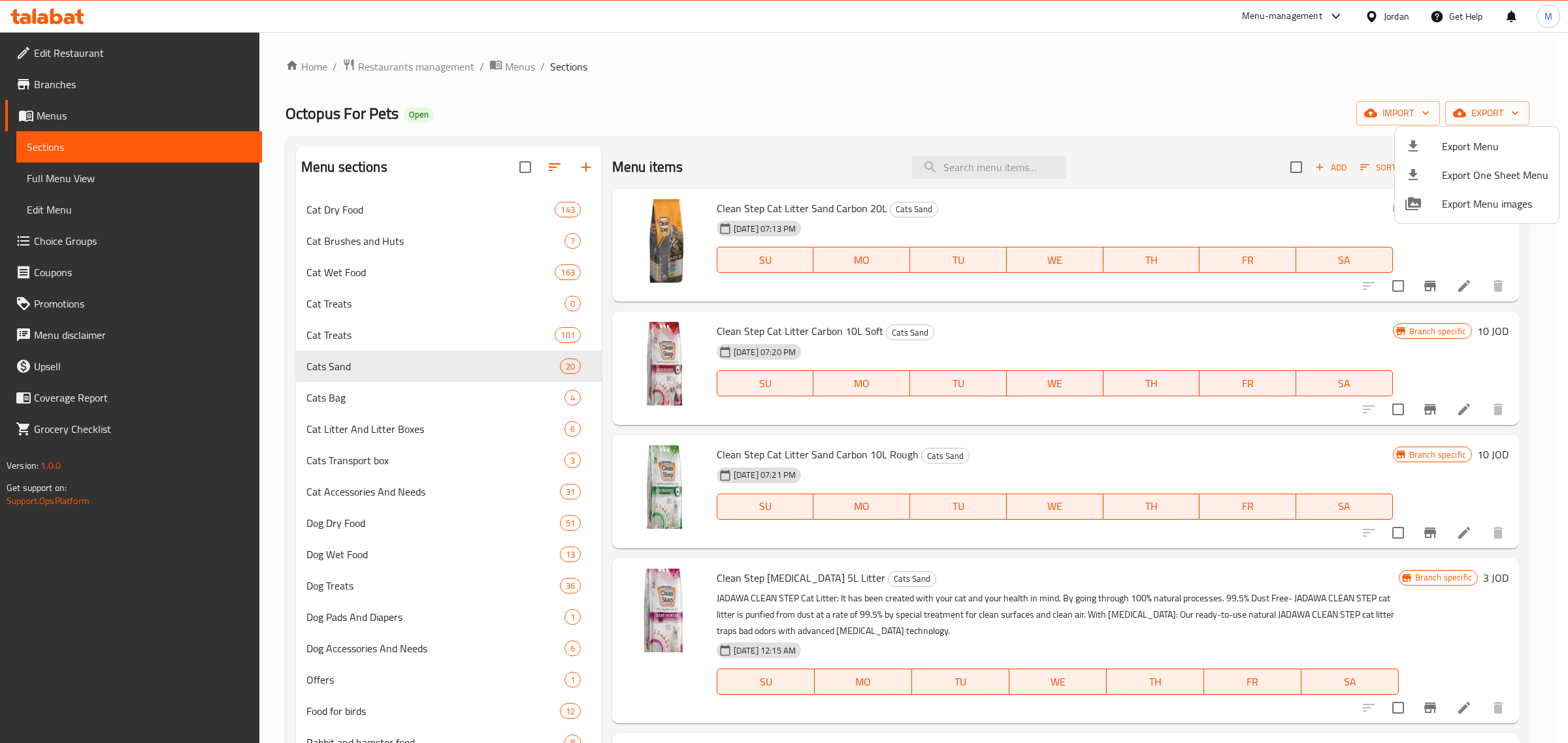
click at [908, 491] on div at bounding box center [784, 372] width 1568 height 743
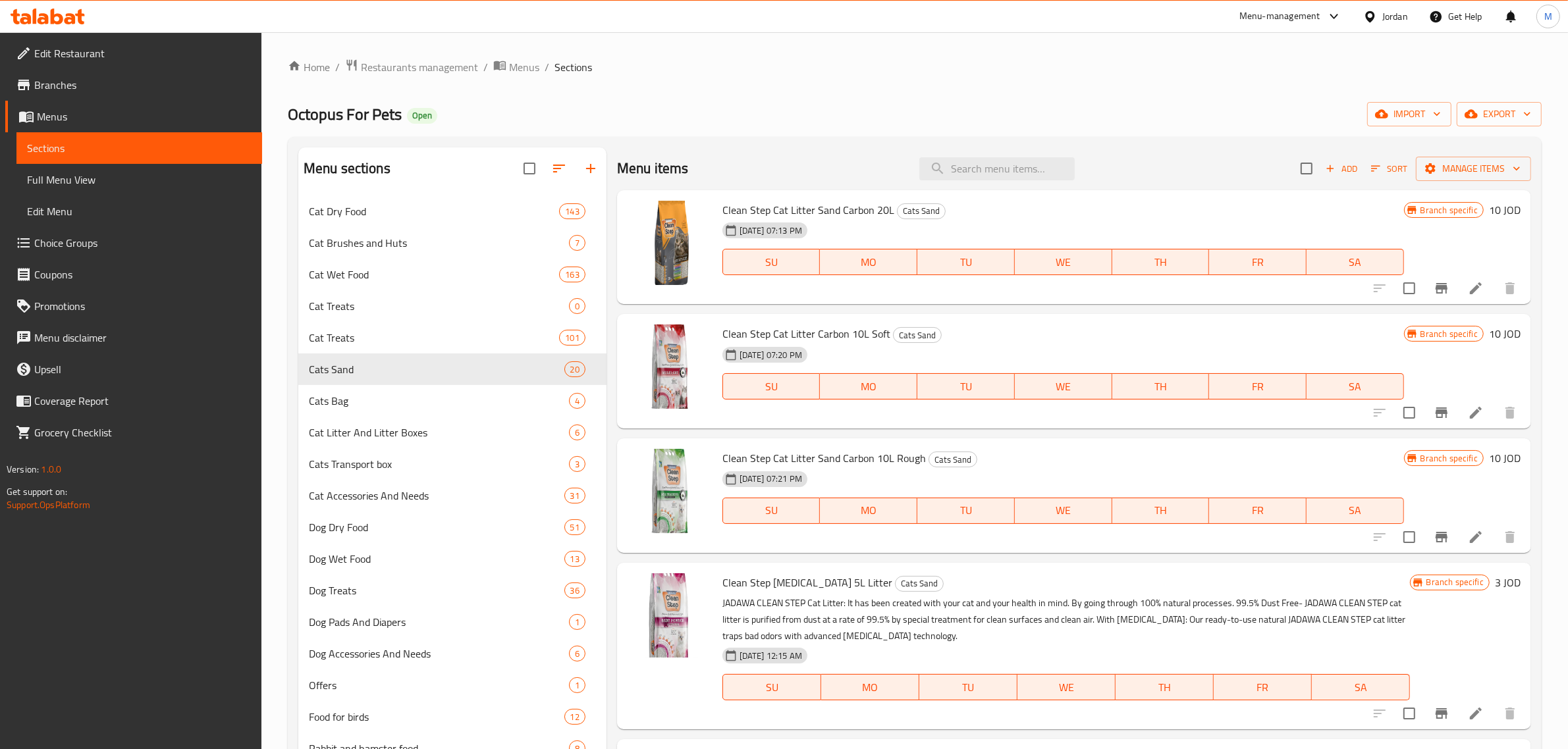
click at [1370, 19] on icon at bounding box center [1370, 16] width 9 height 11
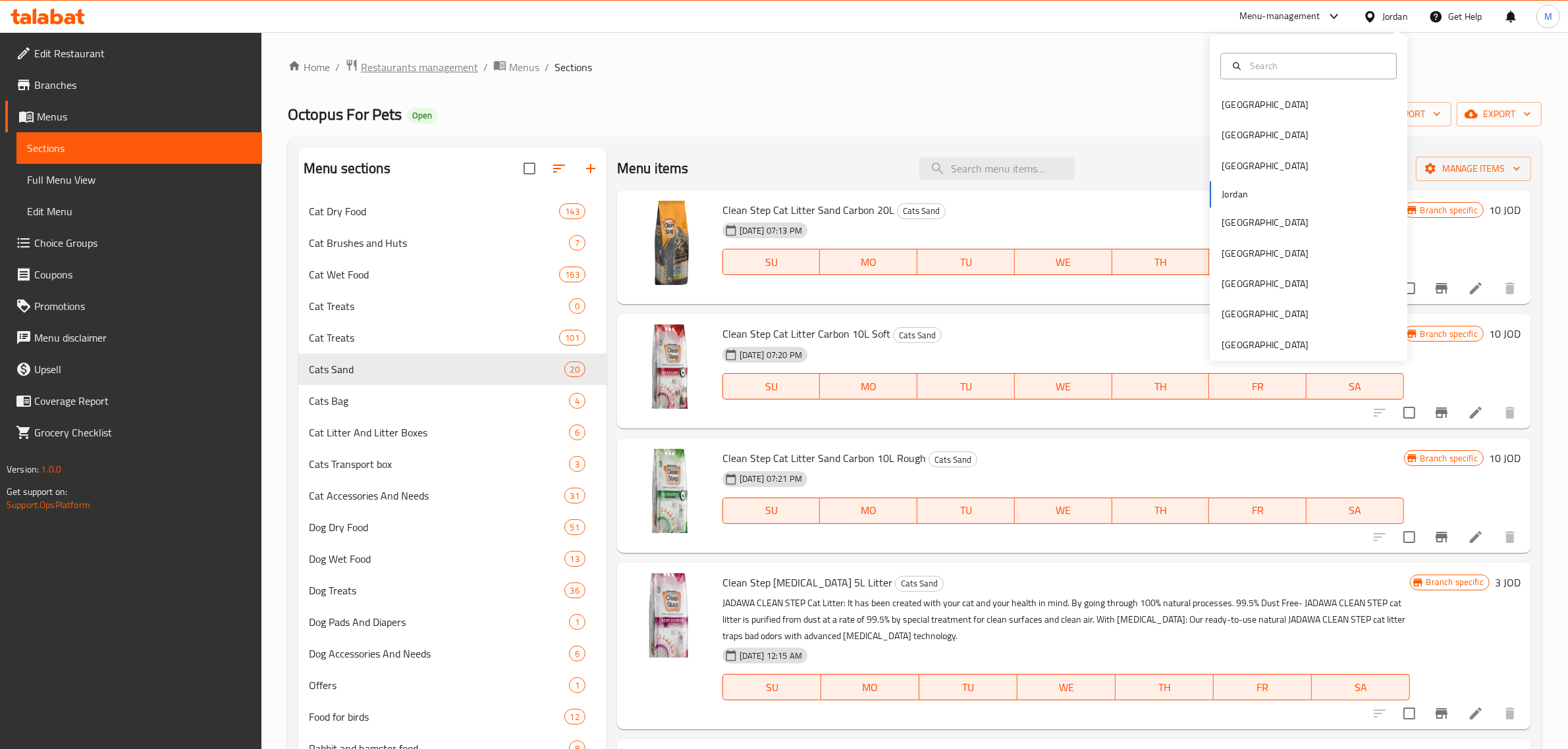
click at [405, 62] on span "Restaurants management" at bounding box center [419, 67] width 117 height 16
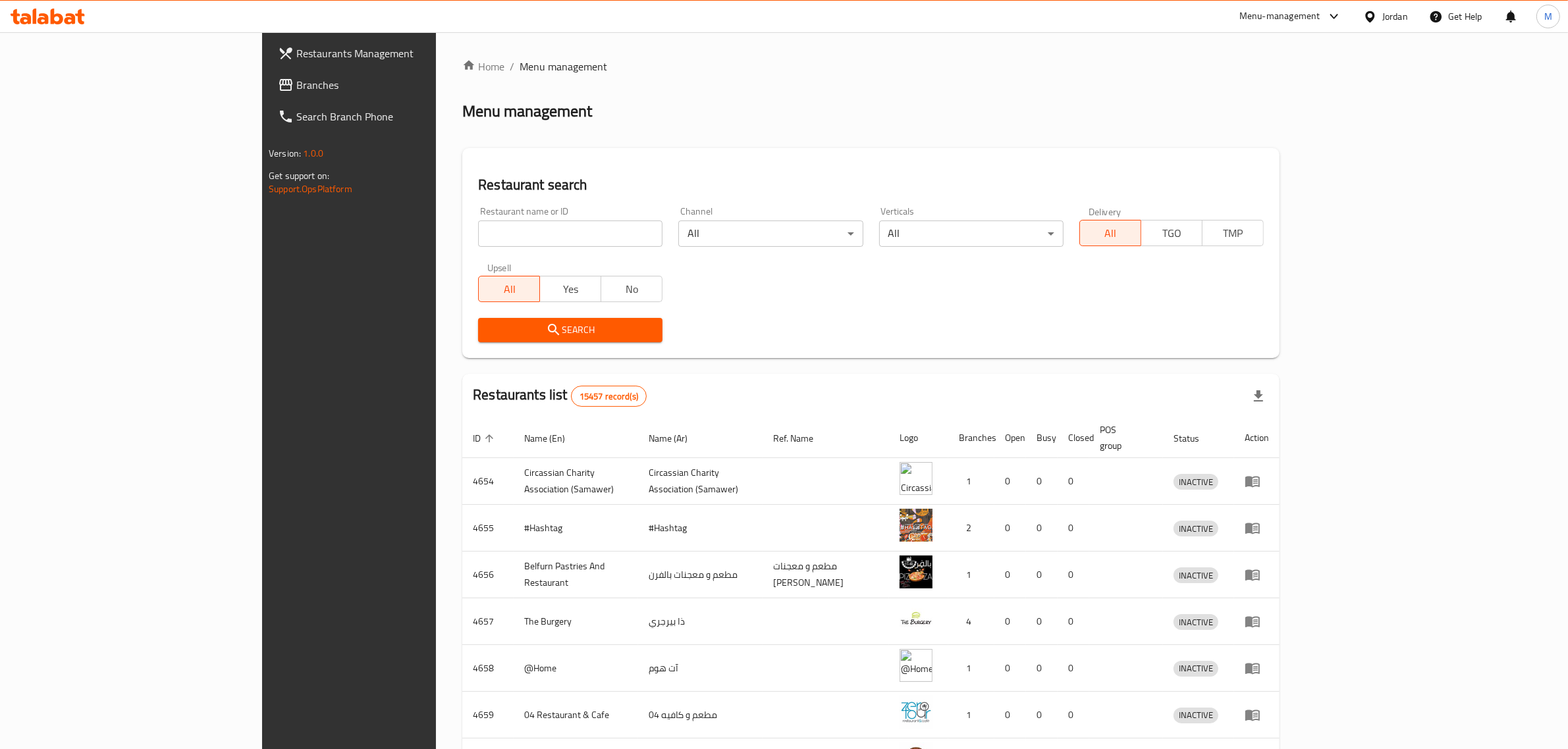
click at [1398, 24] on div "Jordan" at bounding box center [1395, 16] width 26 height 15
click at [1390, 15] on div "Jordan" at bounding box center [1395, 16] width 26 height 15
click at [1383, 21] on div "Jordan" at bounding box center [1395, 16] width 26 height 15
click at [1272, 142] on div "[GEOGRAPHIC_DATA]" at bounding box center [1309, 136] width 198 height 31
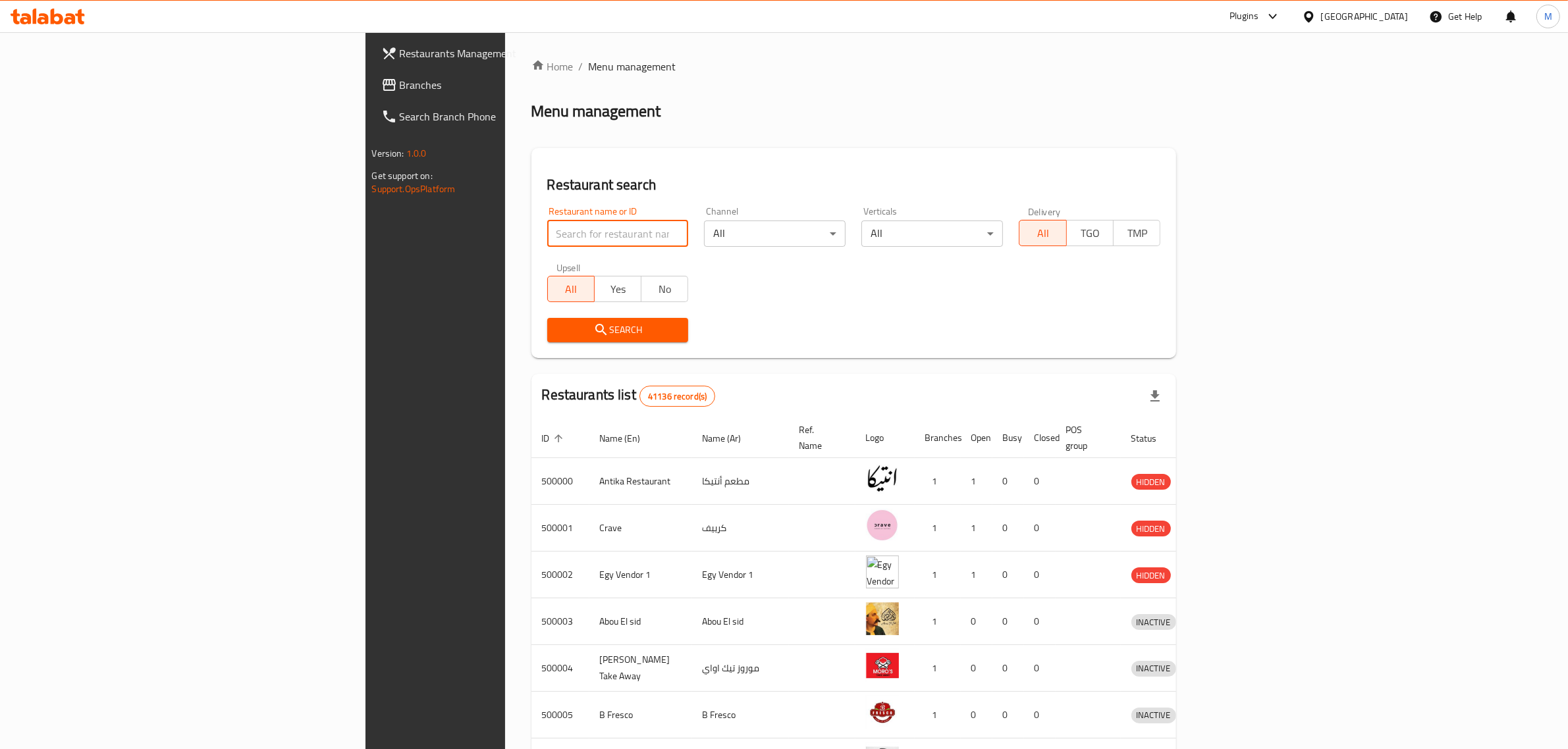
click at [547, 239] on input "search" at bounding box center [618, 234] width 142 height 26
paste input "700779"
type input "700779"
click at [531, 351] on div "Restaurant search Restaurant name or ID 700779 Restaurant name or ID Channel Al…" at bounding box center [854, 253] width 645 height 210
click at [558, 336] on span "Search" at bounding box center [618, 330] width 121 height 17
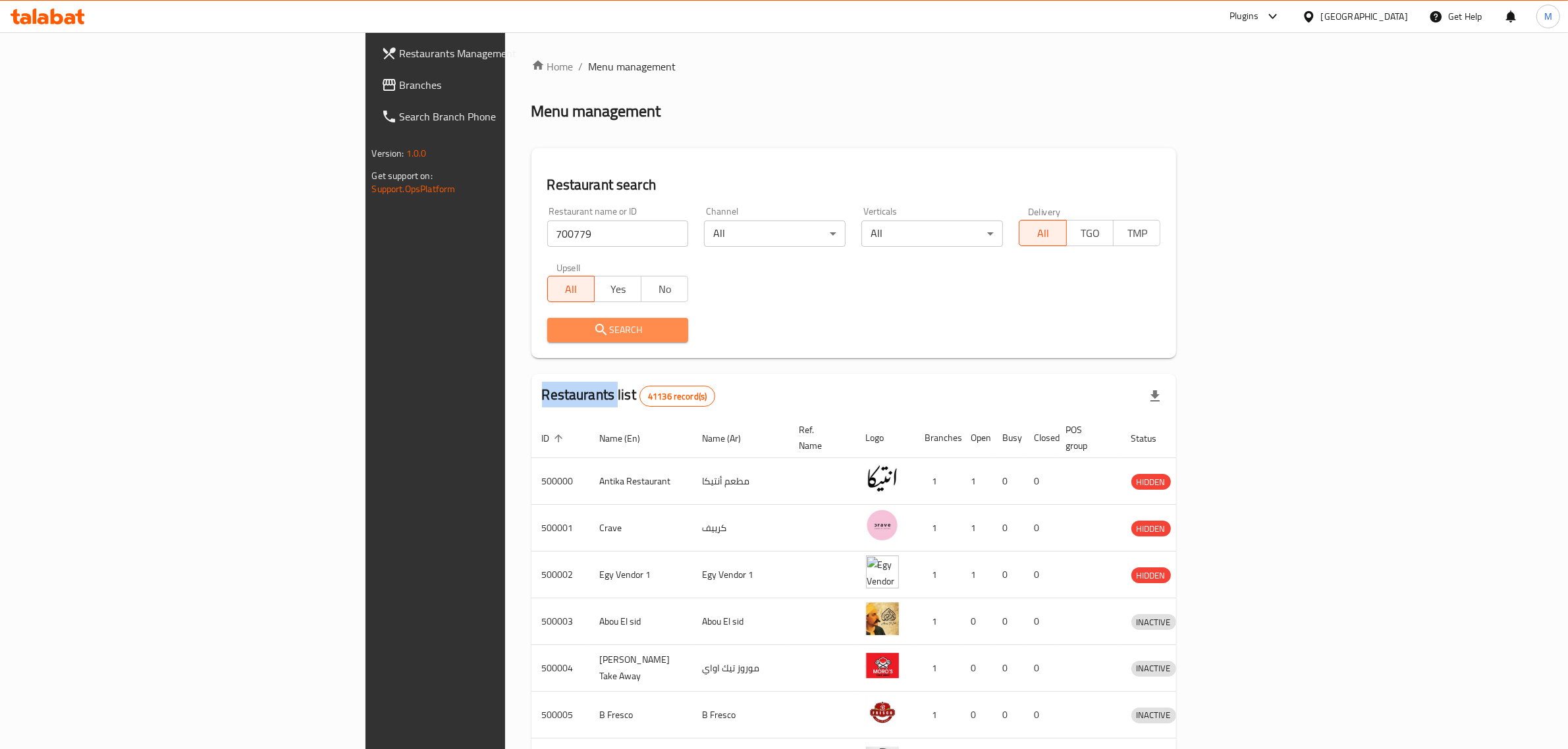
click at [377, 336] on div at bounding box center [784, 374] width 1568 height 749
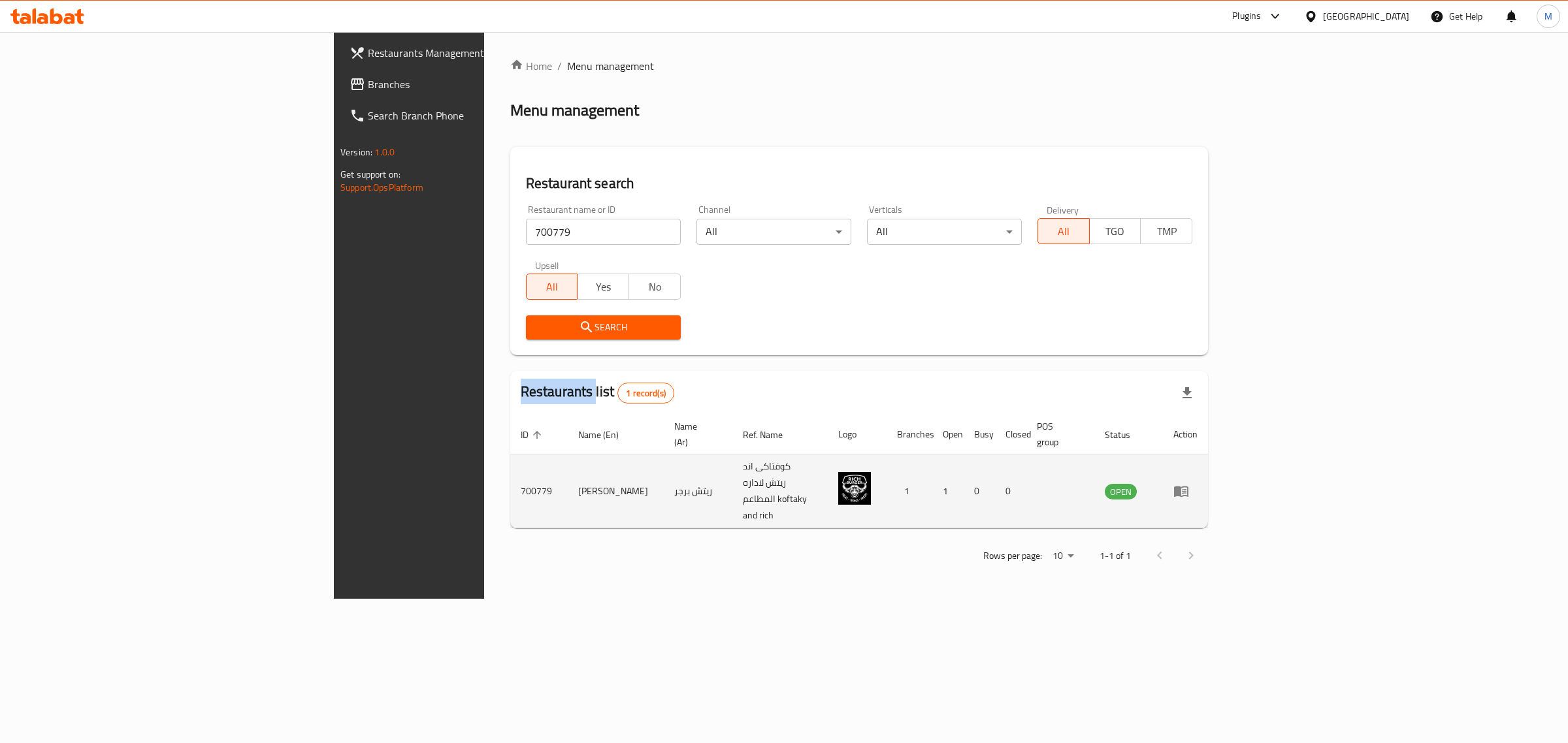
click at [1198, 483] on link "enhanced table" at bounding box center [1185, 491] width 24 height 16
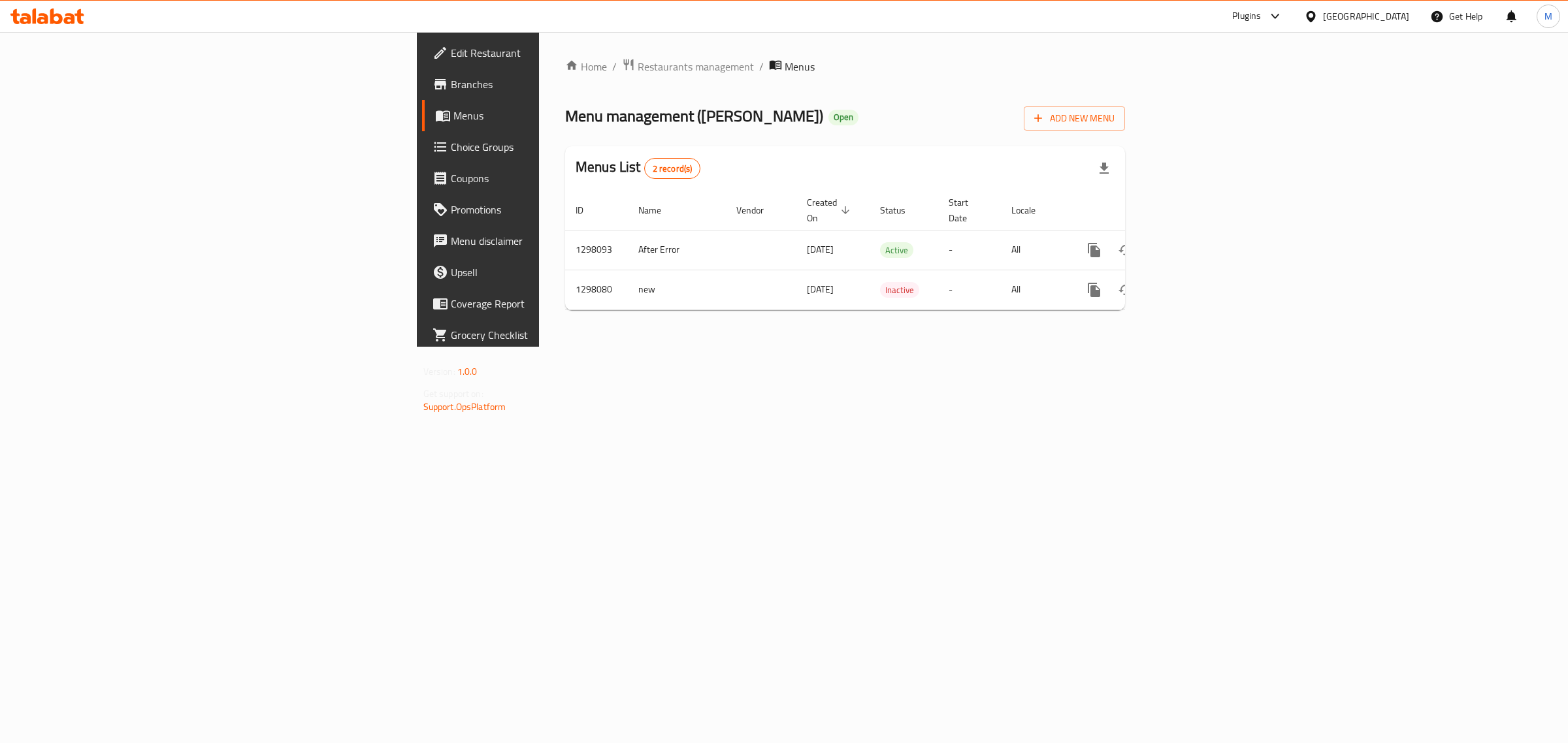
click at [451, 54] on span "Edit Restaurant" at bounding box center [560, 52] width 218 height 16
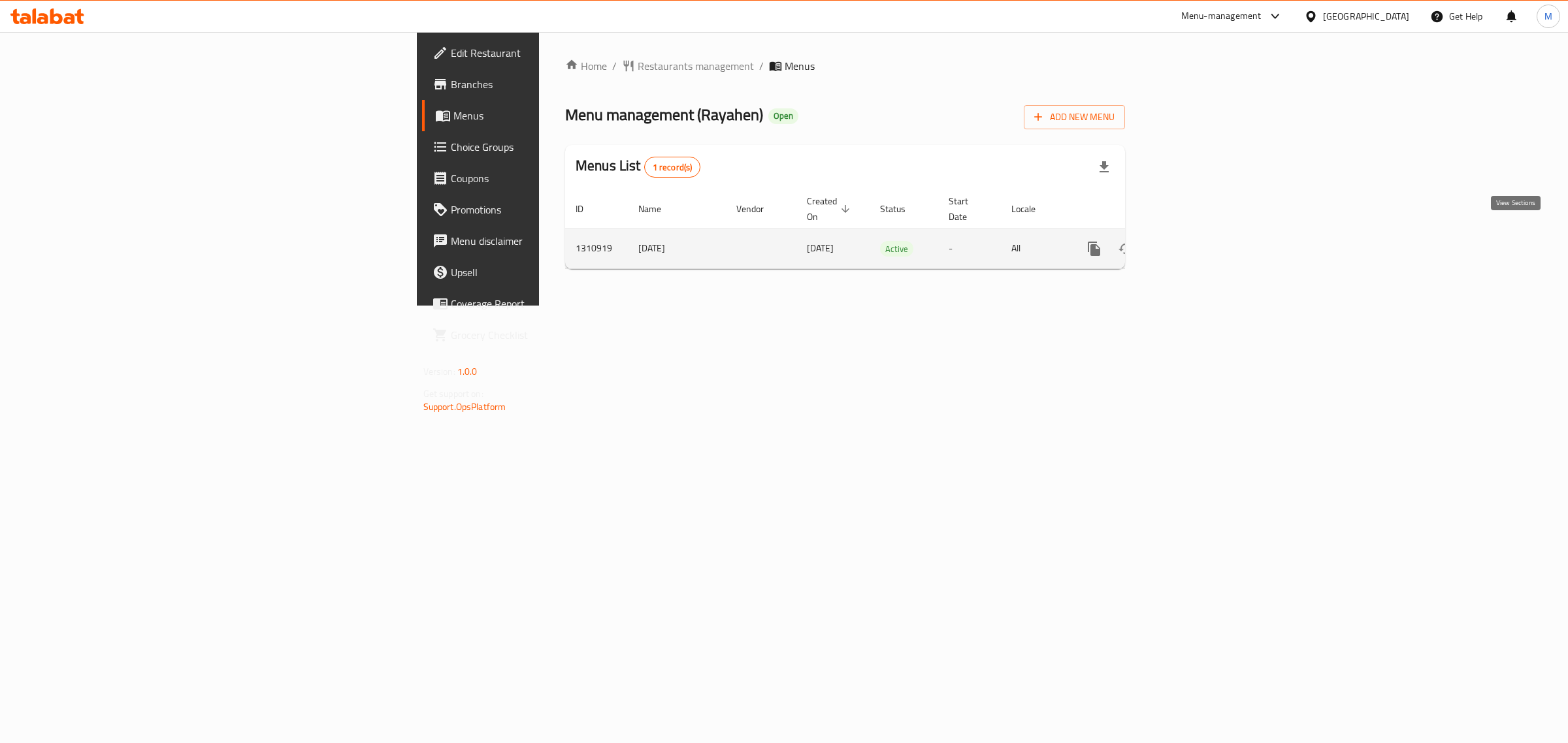
click at [1194, 243] on icon "enhanced table" at bounding box center [1188, 248] width 12 height 12
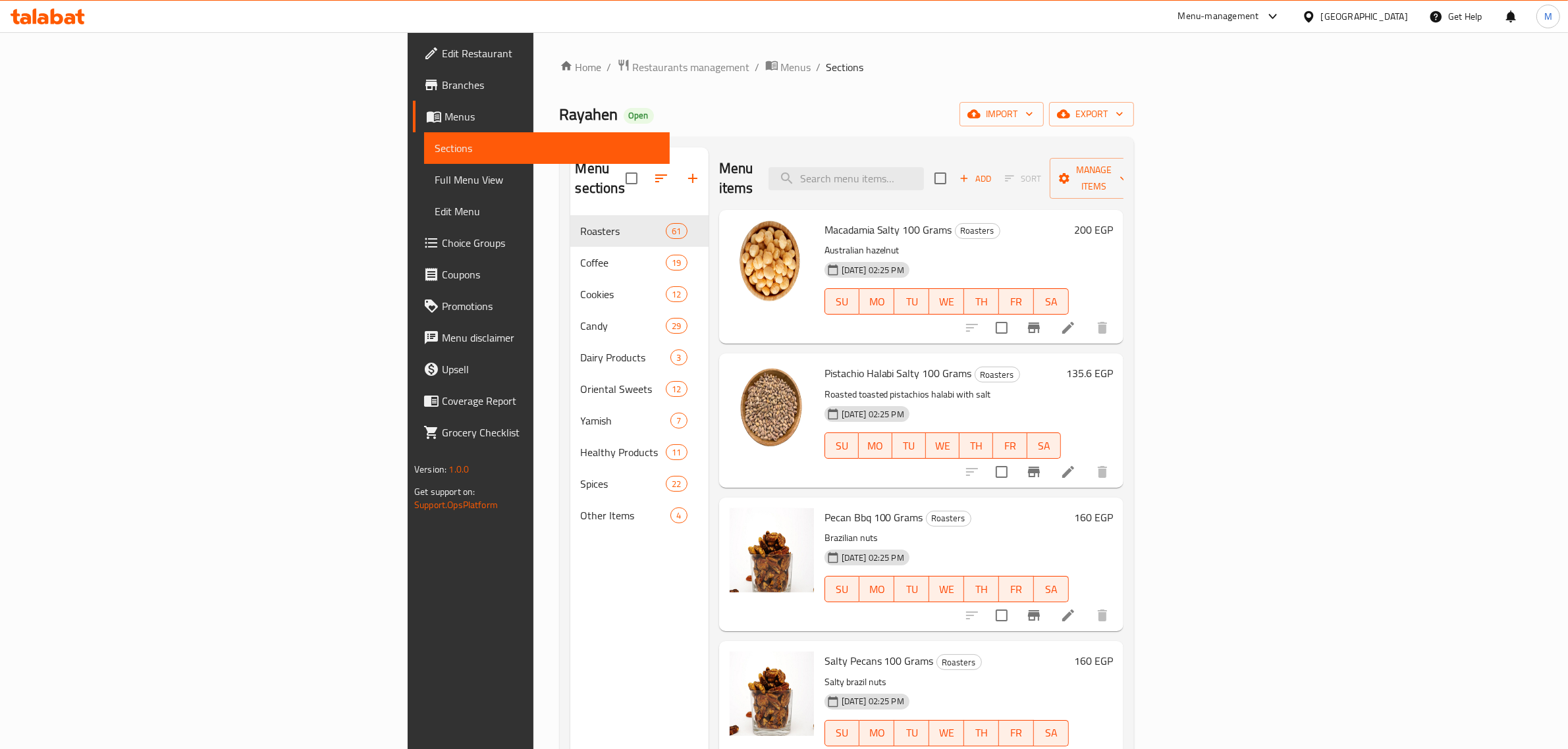
click at [442, 81] on span "Branches" at bounding box center [550, 85] width 217 height 16
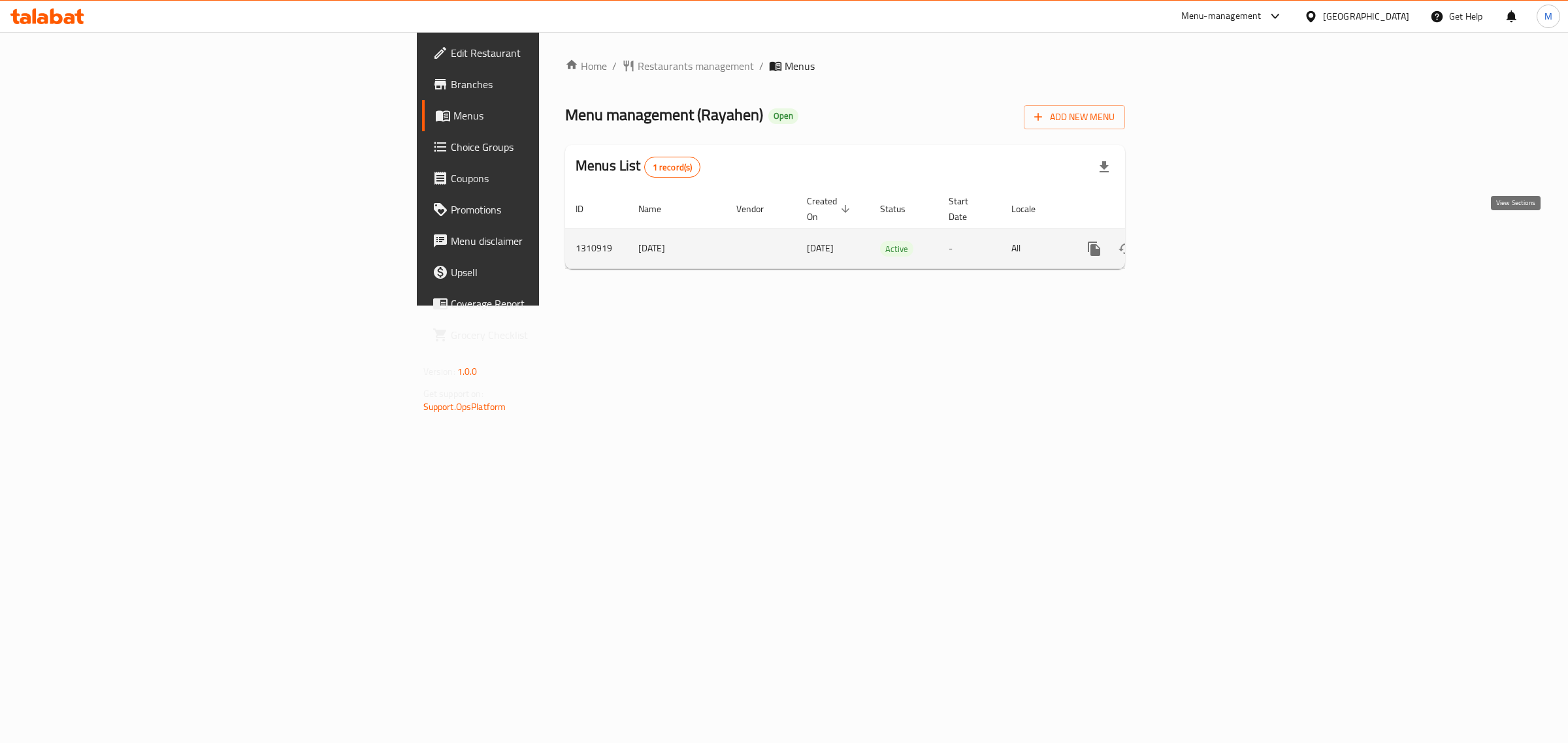
click at [1196, 241] on icon "enhanced table" at bounding box center [1188, 248] width 16 height 16
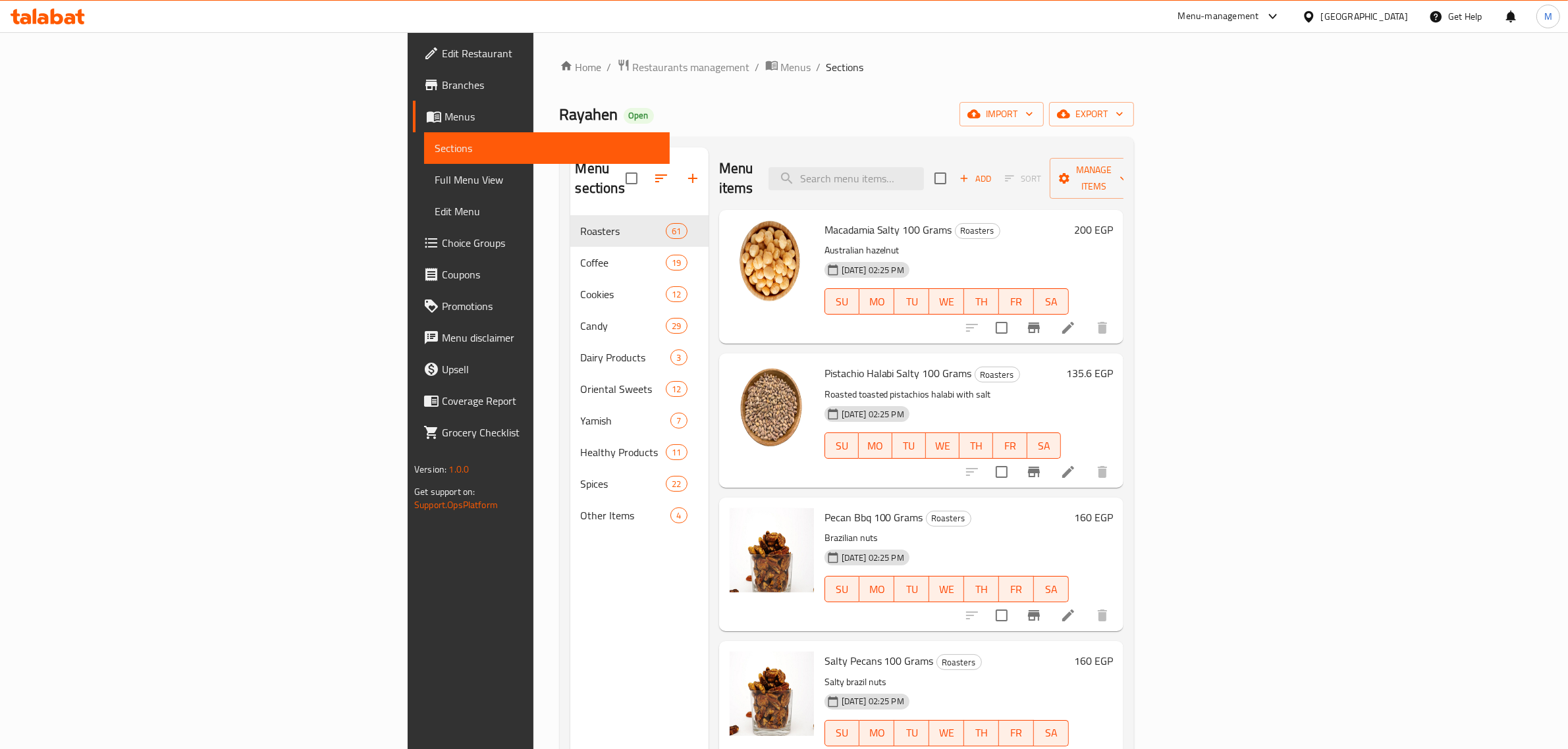
click at [445, 119] on span "Menus" at bounding box center [552, 117] width 214 height 16
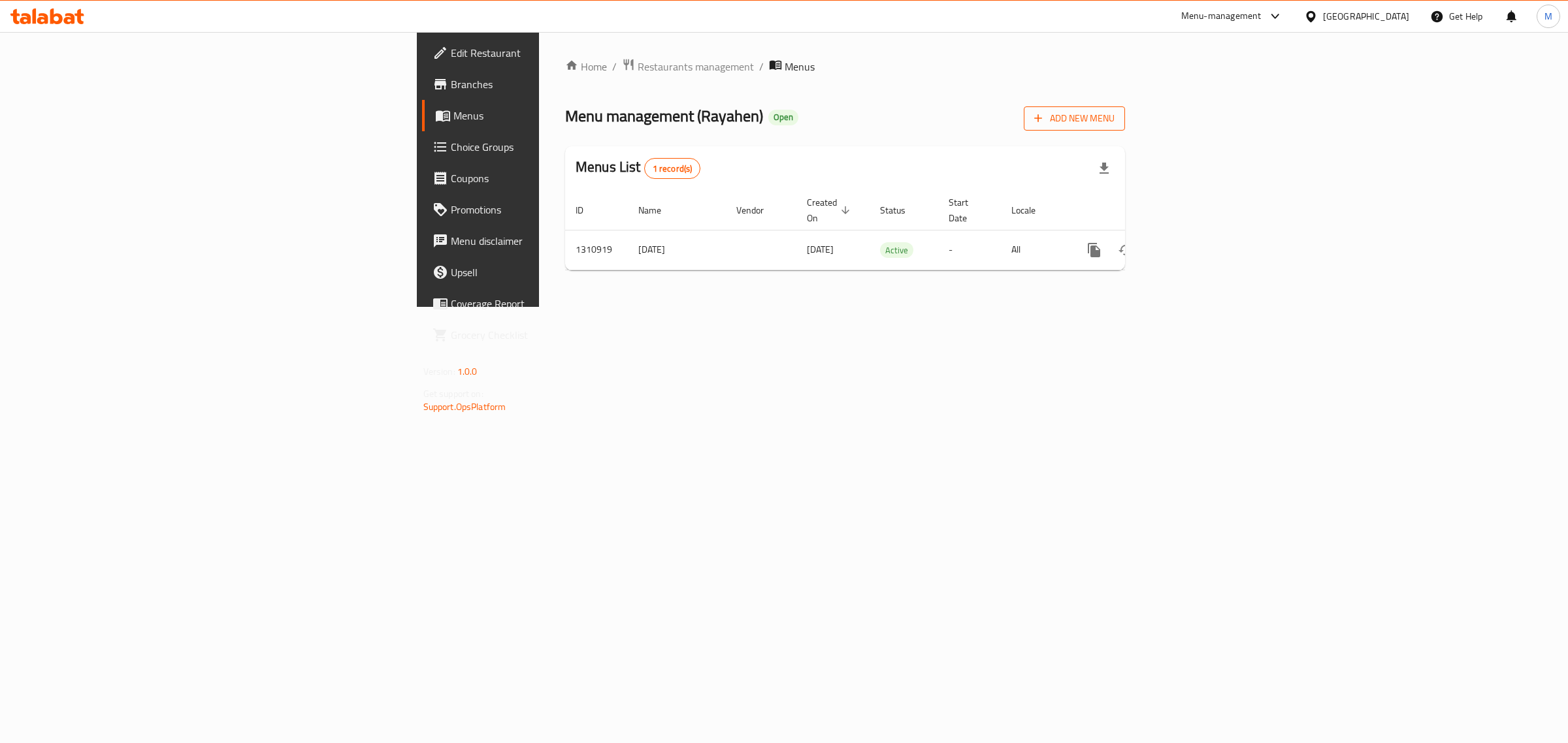
click at [1114, 125] on span "Add New Menu" at bounding box center [1074, 118] width 81 height 17
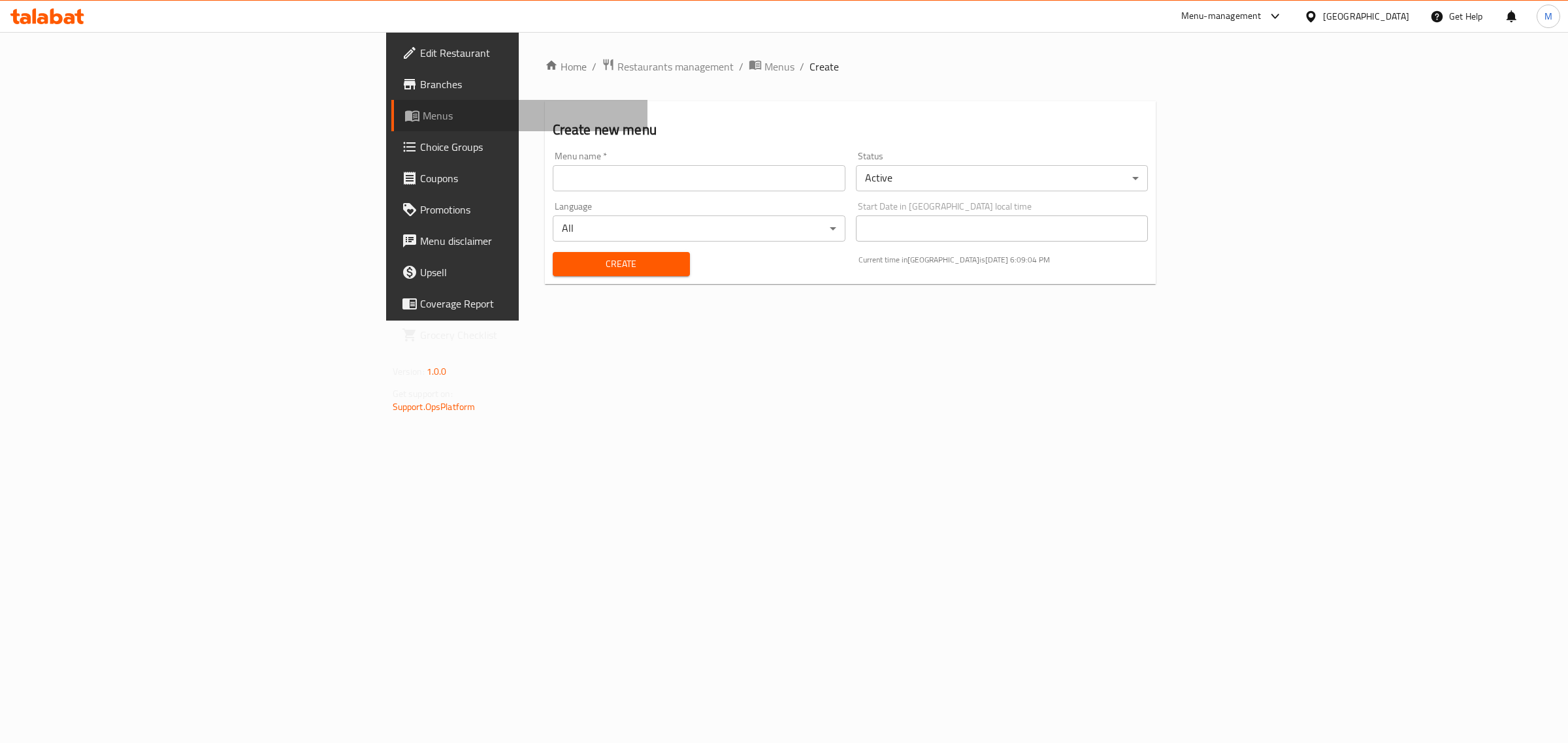
click at [423, 121] on span "Menus" at bounding box center [530, 116] width 215 height 16
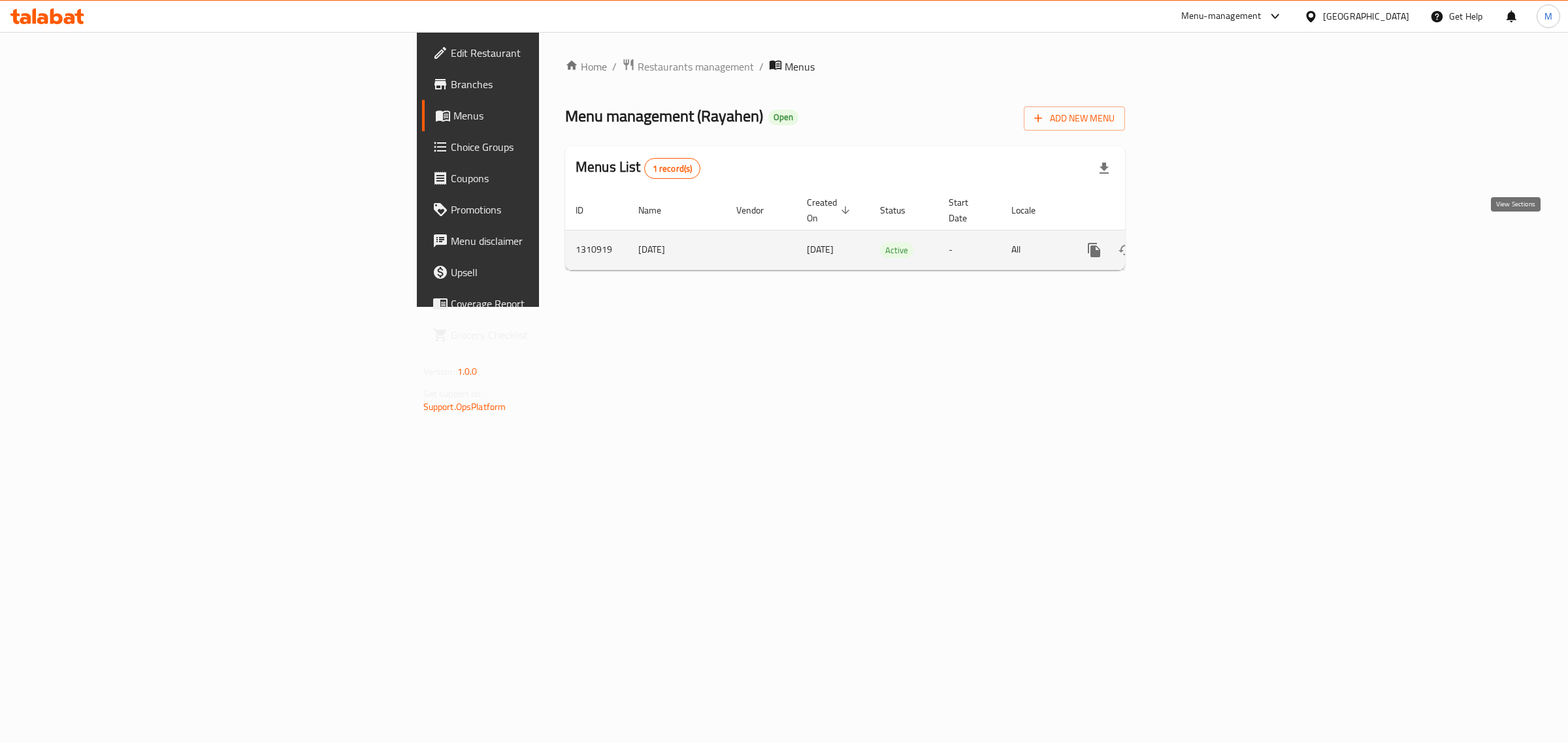
click at [1194, 244] on icon "enhanced table" at bounding box center [1188, 250] width 12 height 12
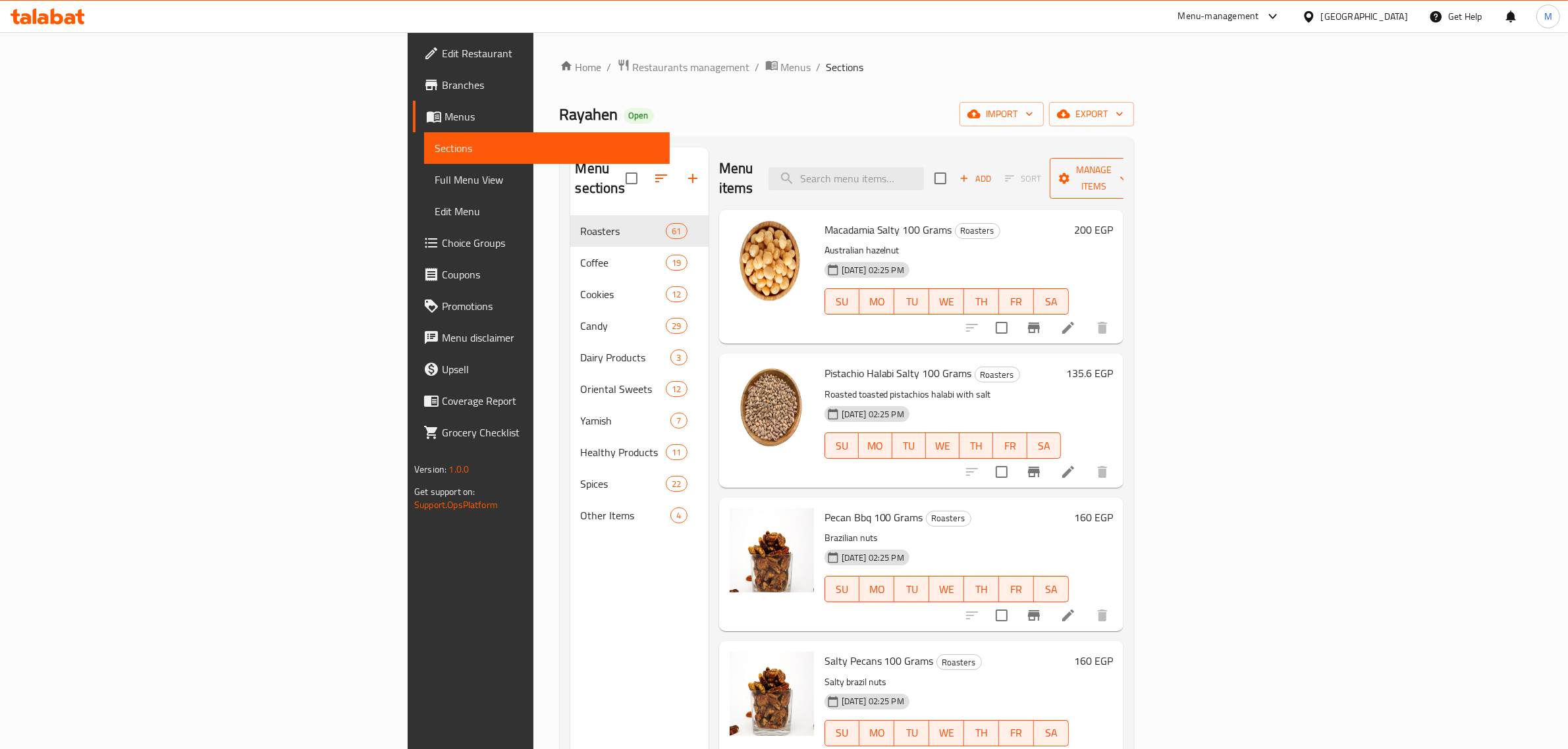
click at [1127, 162] on span "Manage items" at bounding box center [1093, 178] width 67 height 33
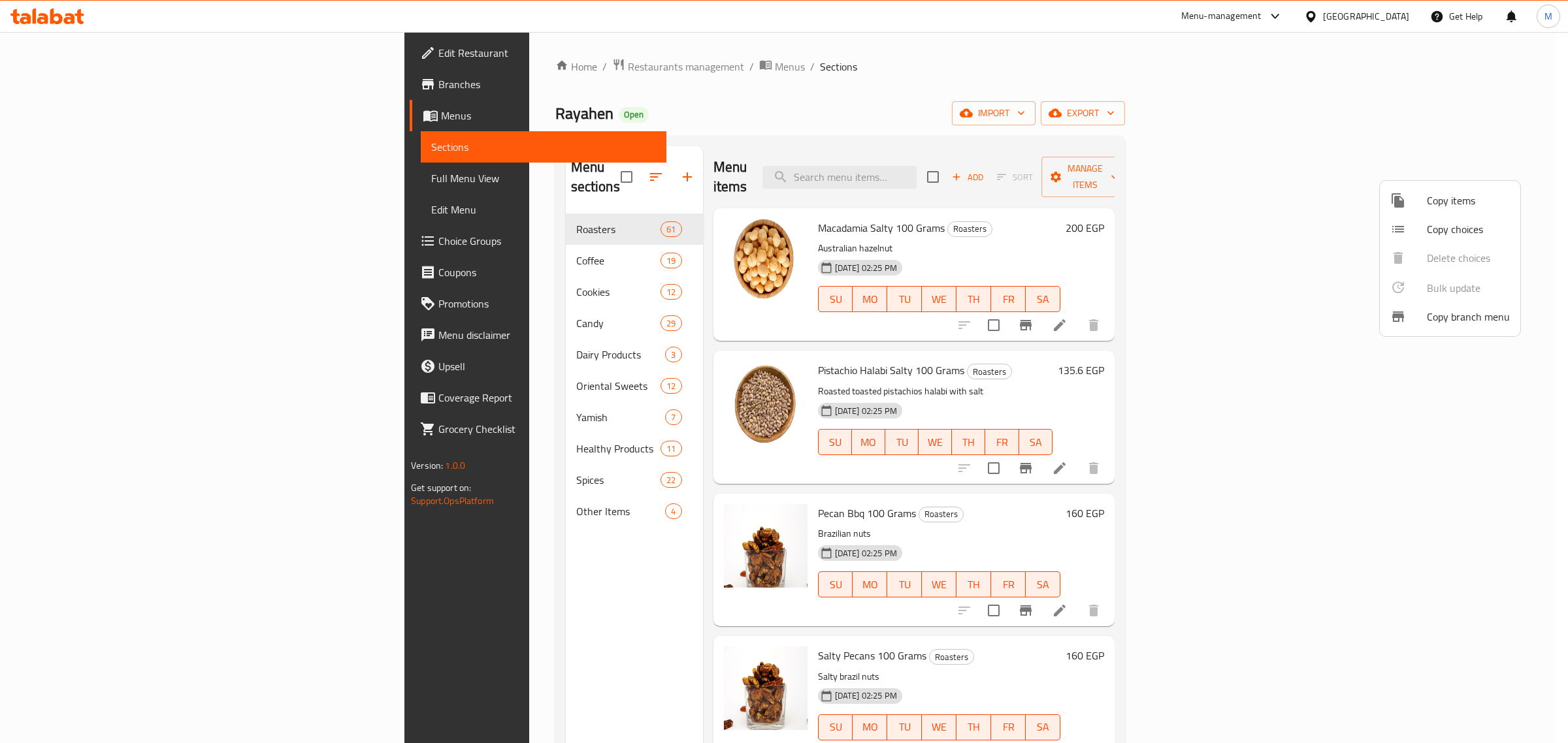
click at [1427, 317] on span "Copy branch menu" at bounding box center [1468, 316] width 83 height 16
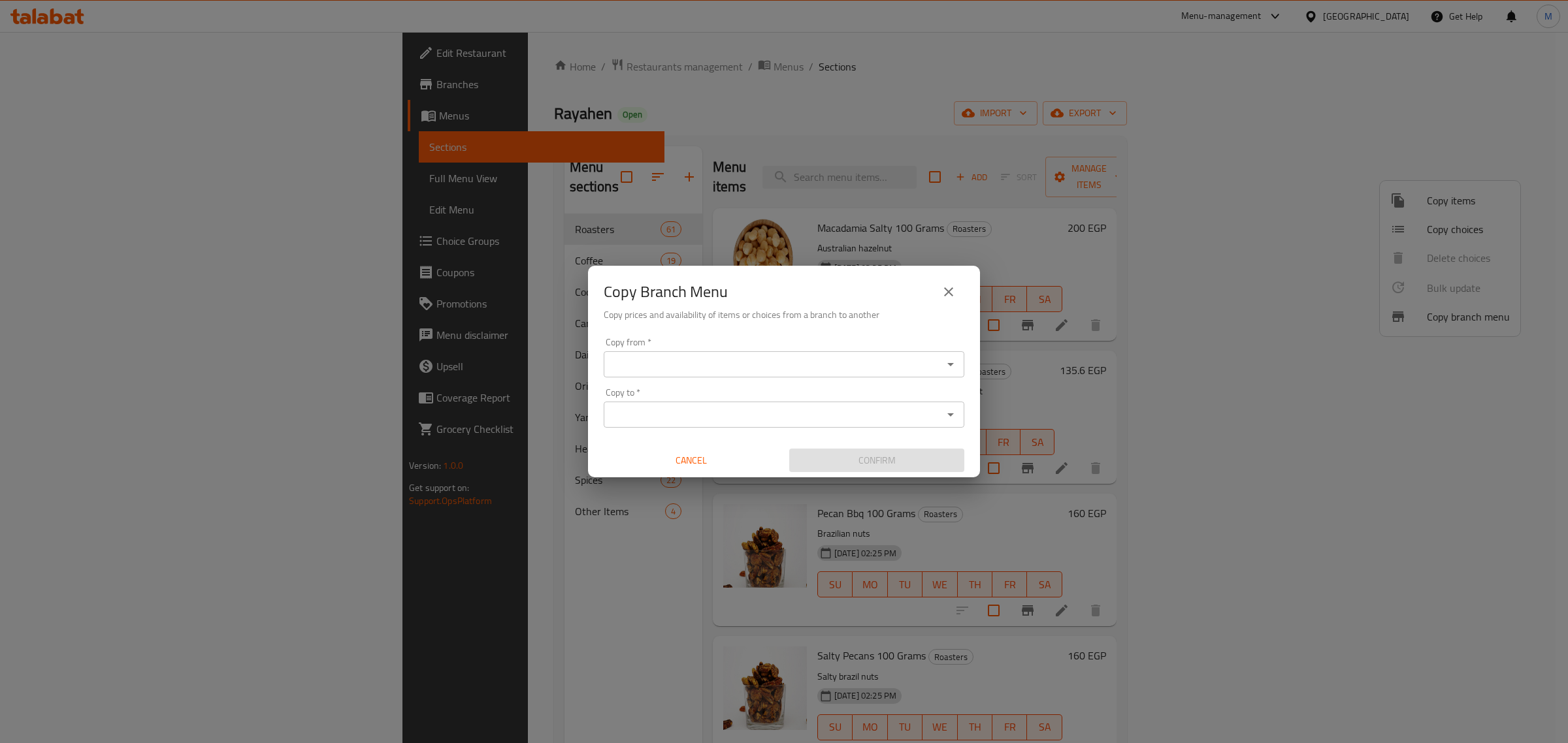
click at [752, 358] on input "Copy from   *" at bounding box center [773, 364] width 331 height 19
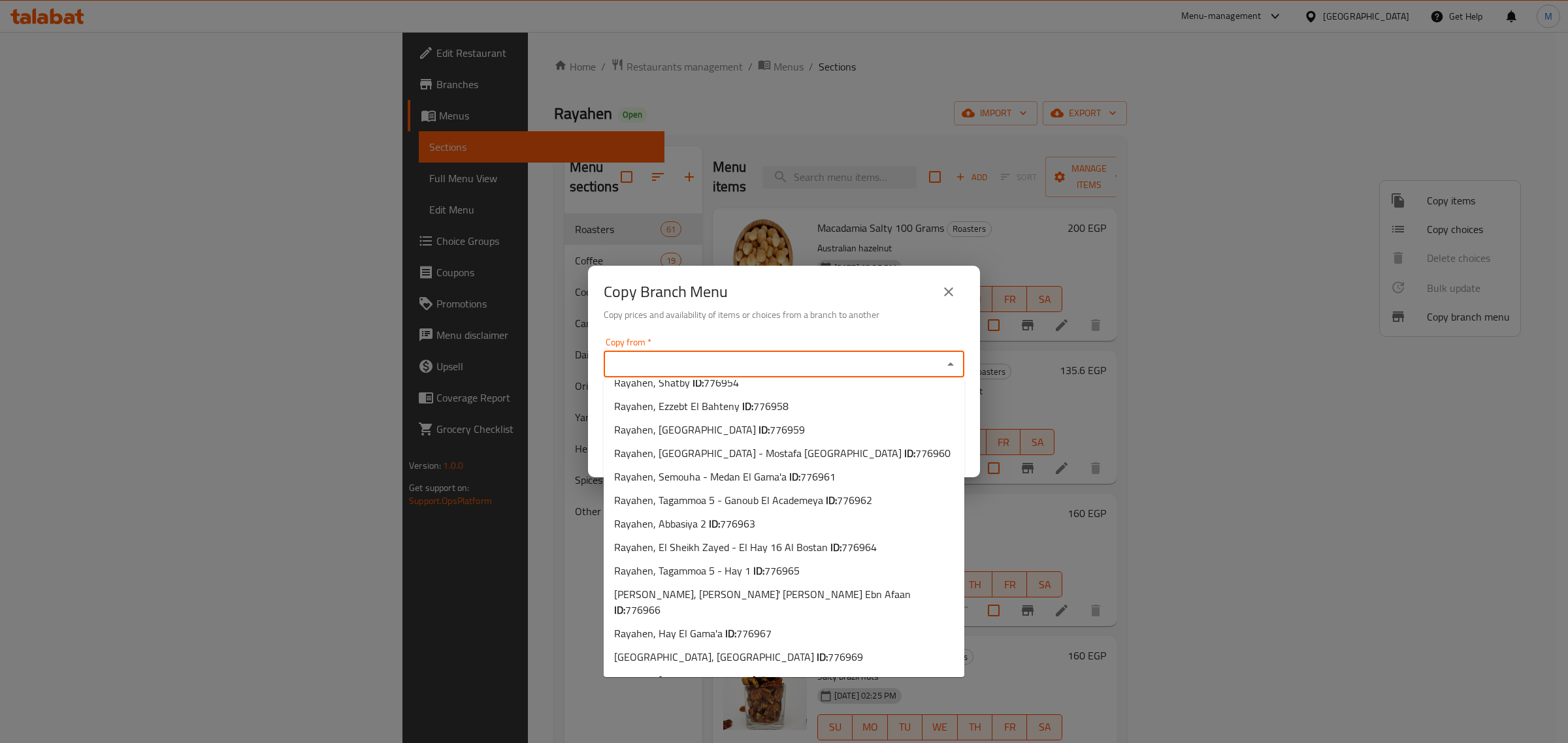
scroll to position [252, 0]
click at [739, 85] on div "Copy Branch Menu Copy prices and availability of items or choices from a branch…" at bounding box center [784, 372] width 1568 height 743
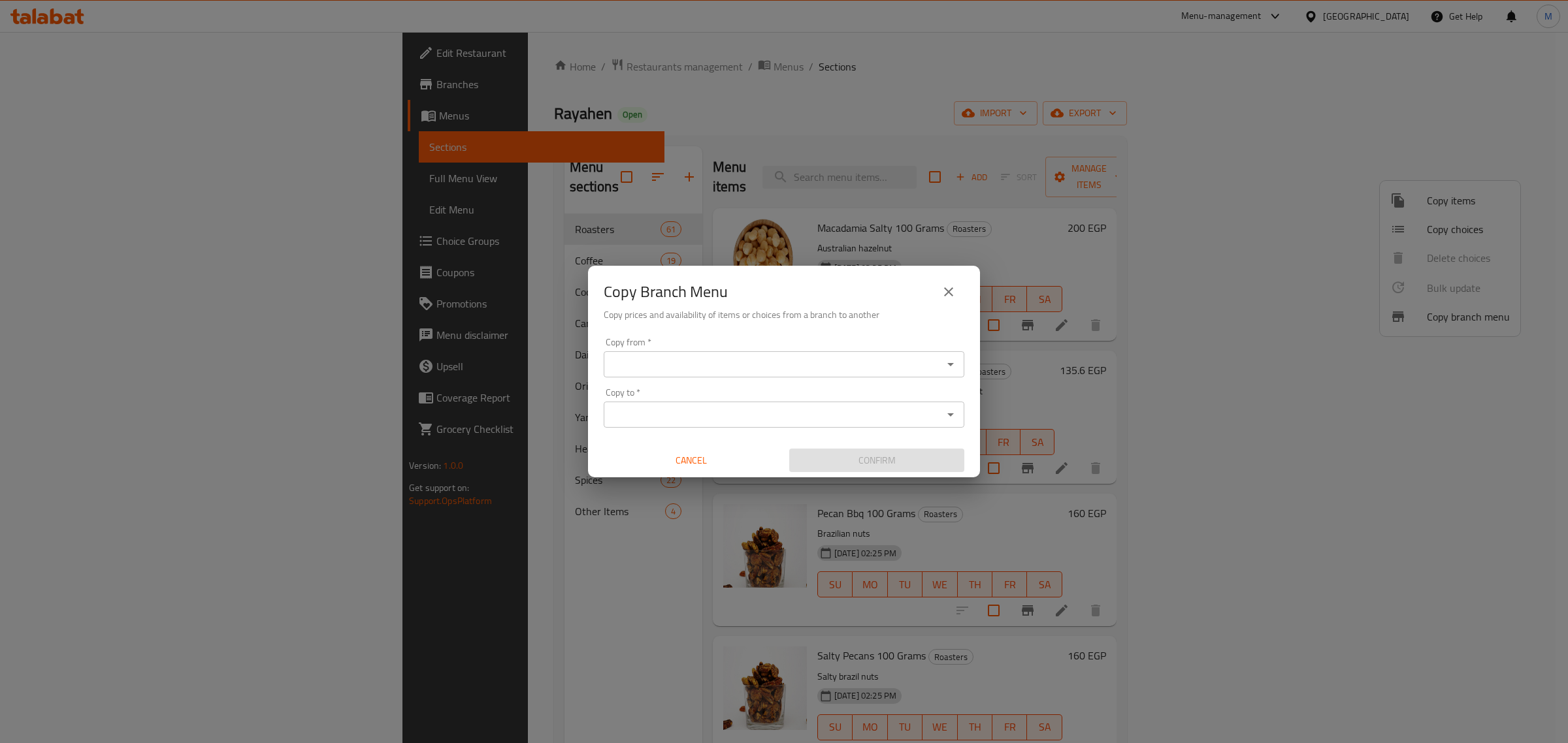
click at [739, 85] on div "Copy Branch Menu Copy prices and availability of items or choices from a branch…" at bounding box center [784, 372] width 1568 height 743
click at [936, 290] on button "close" at bounding box center [949, 292] width 32 height 32
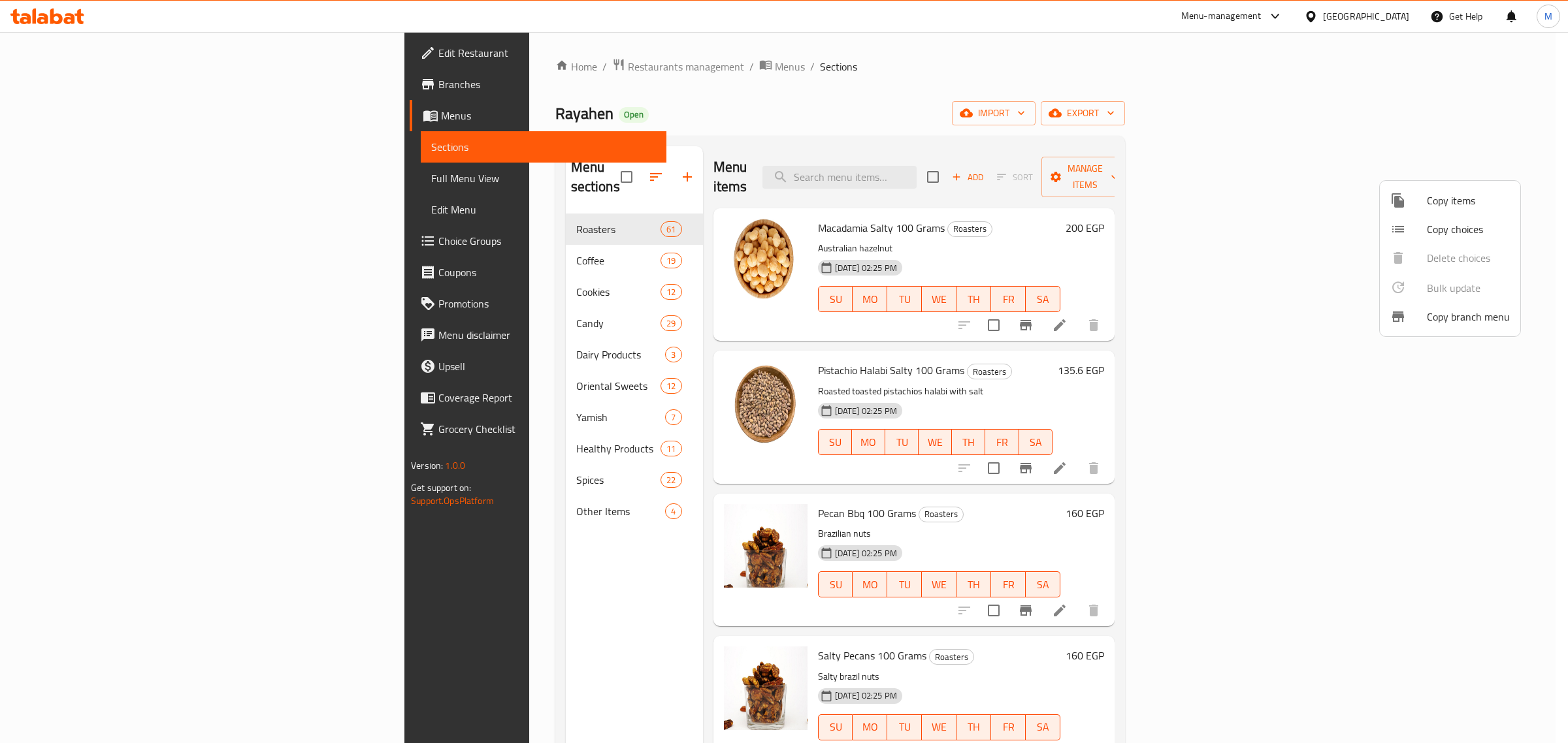
click at [89, 122] on div at bounding box center [784, 372] width 1568 height 743
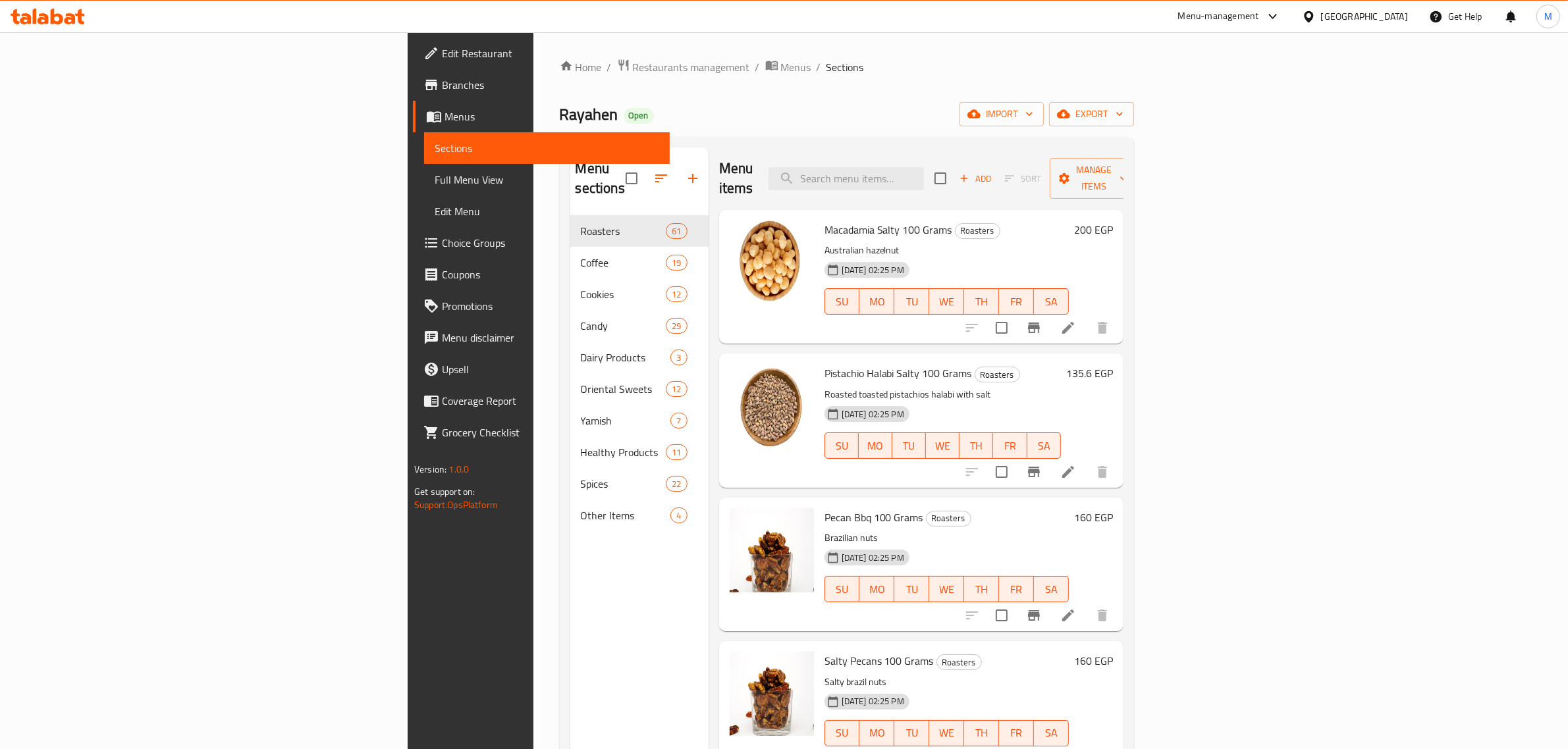
click at [445, 123] on span "Menus" at bounding box center [552, 117] width 214 height 16
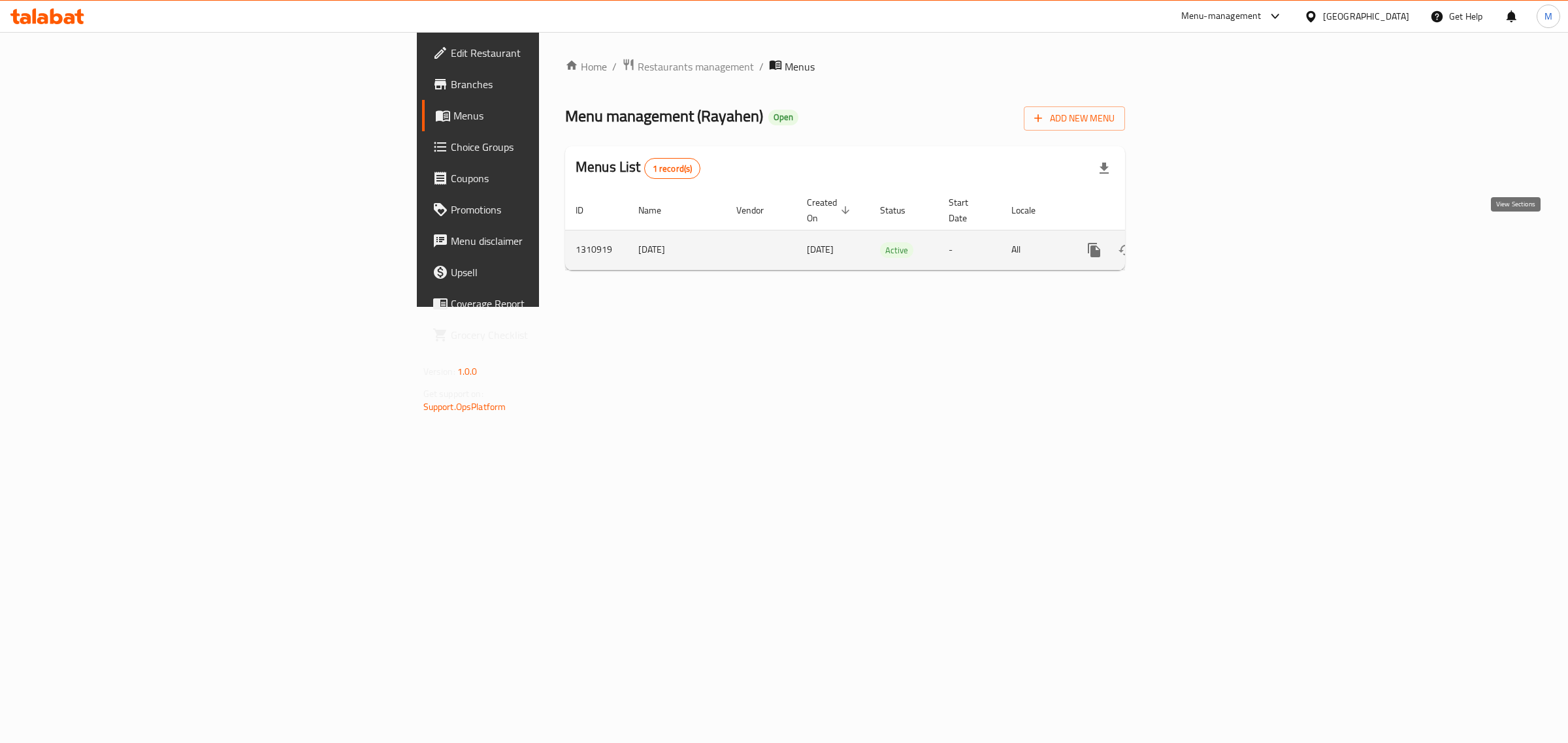
click at [1194, 244] on icon "enhanced table" at bounding box center [1188, 250] width 12 height 12
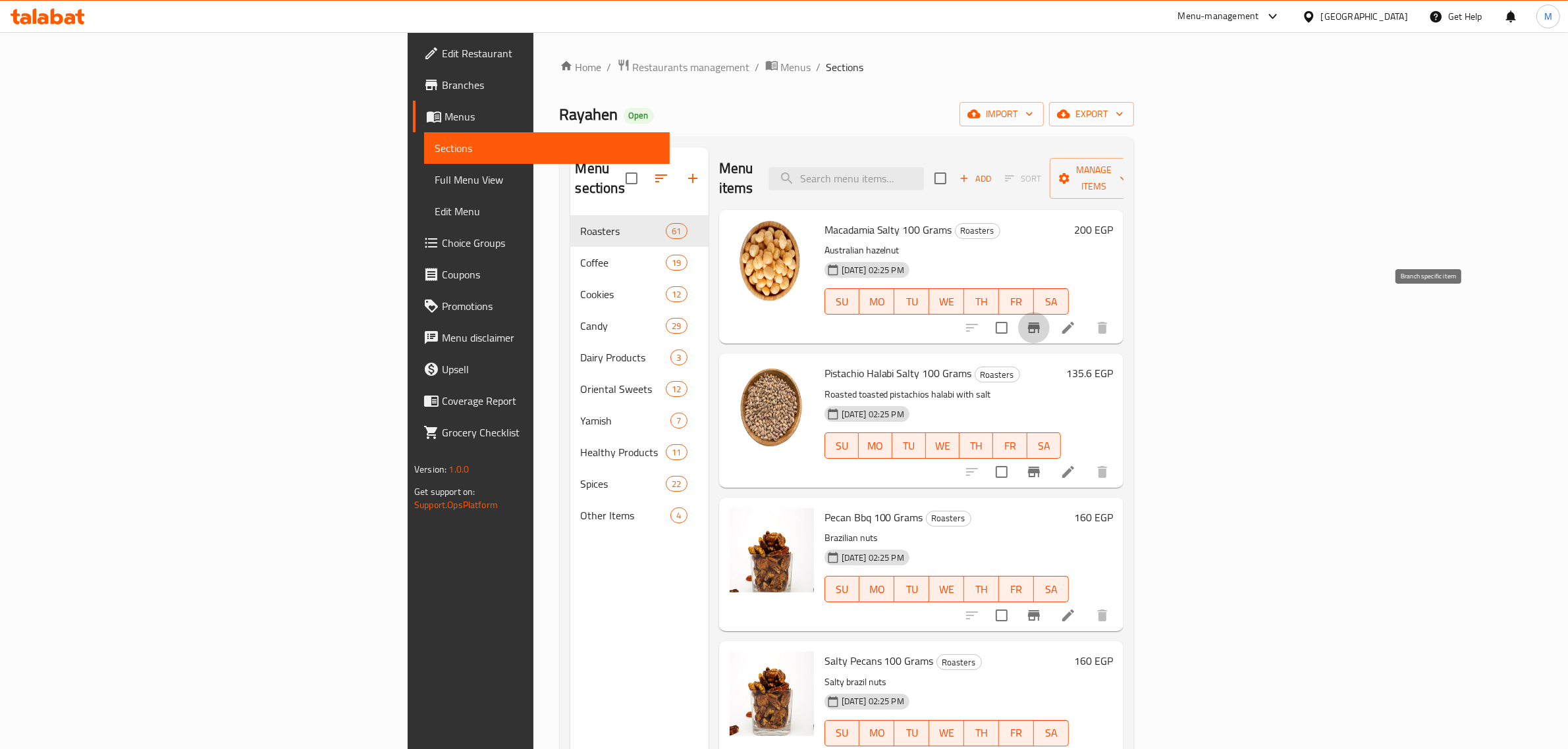
click at [1040, 322] on icon "Branch-specific-item" at bounding box center [1034, 327] width 12 height 10
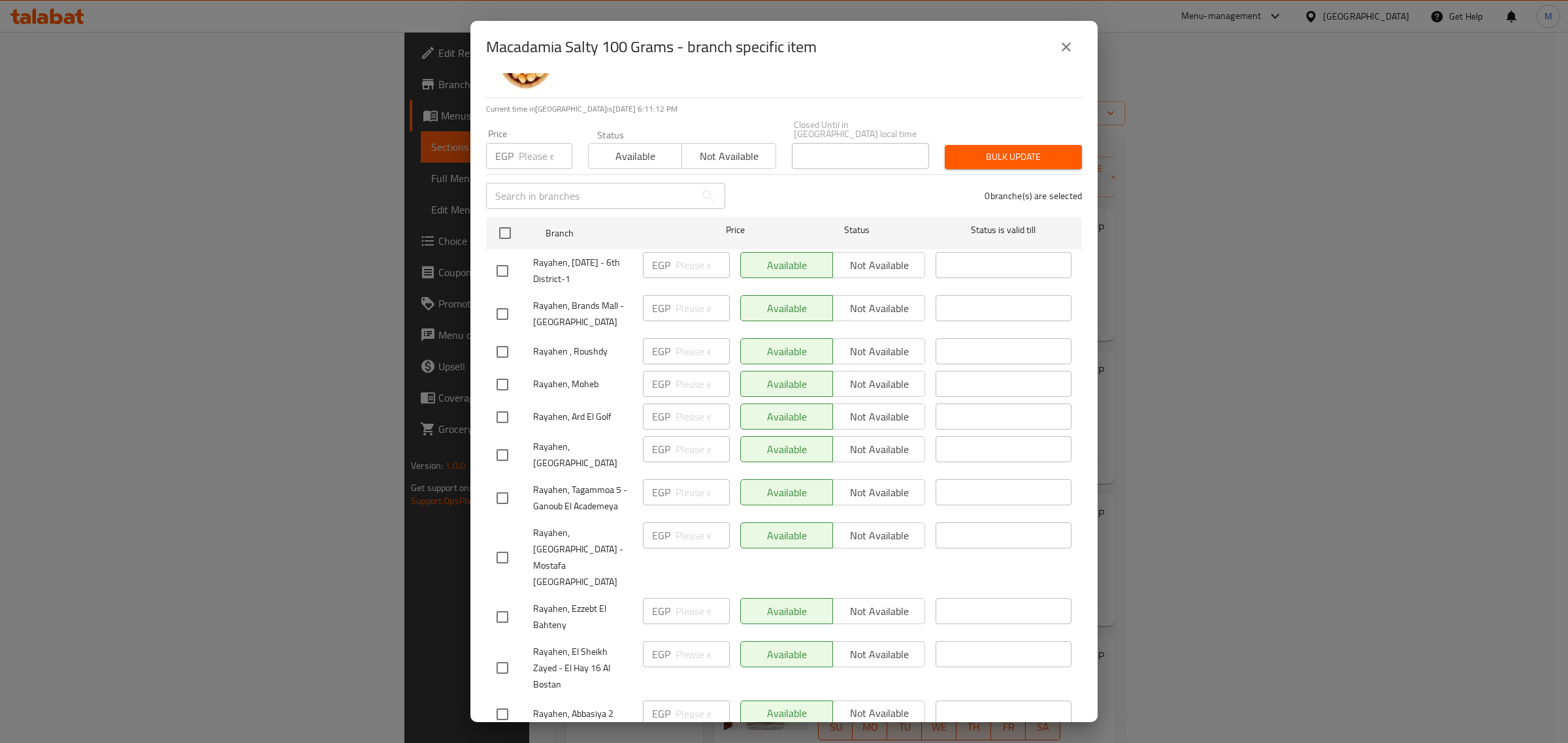
scroll to position [44, 0]
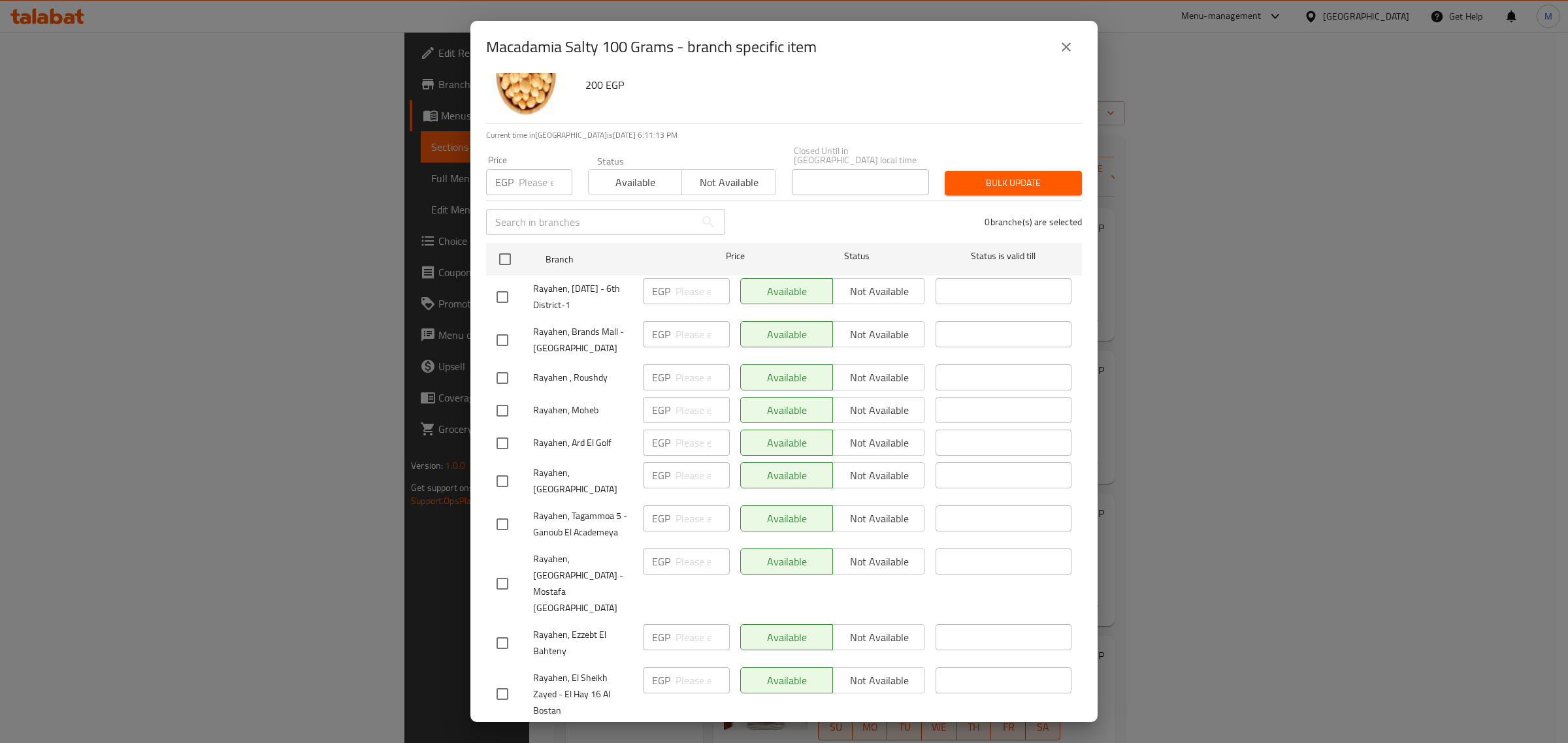
click at [558, 372] on span "Rayahen , Roushdy" at bounding box center [582, 378] width 99 height 17
drag, startPoint x: 558, startPoint y: 372, endPoint x: 558, endPoint y: 427, distance: 55.0
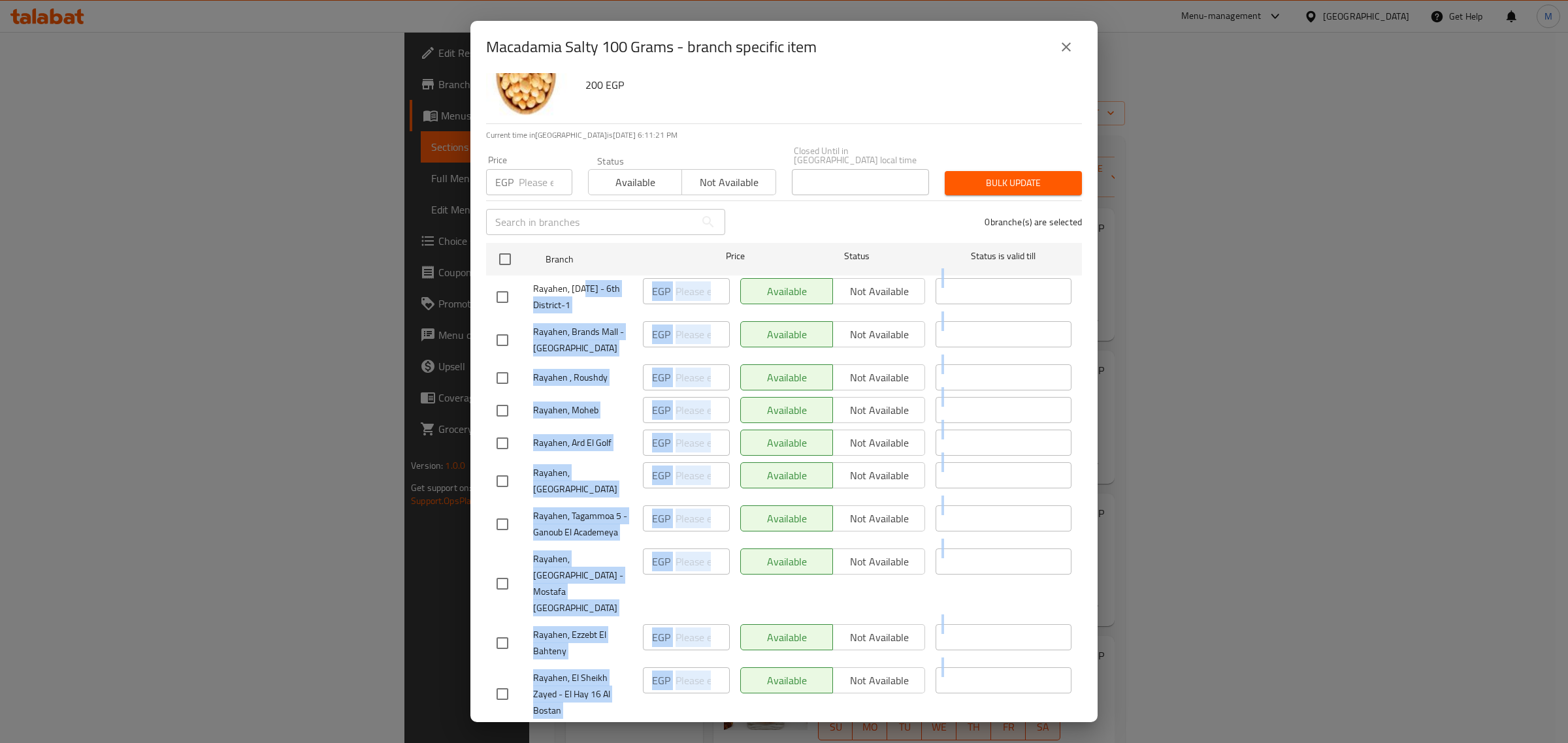
drag, startPoint x: 584, startPoint y: 284, endPoint x: 573, endPoint y: 696, distance: 412.1
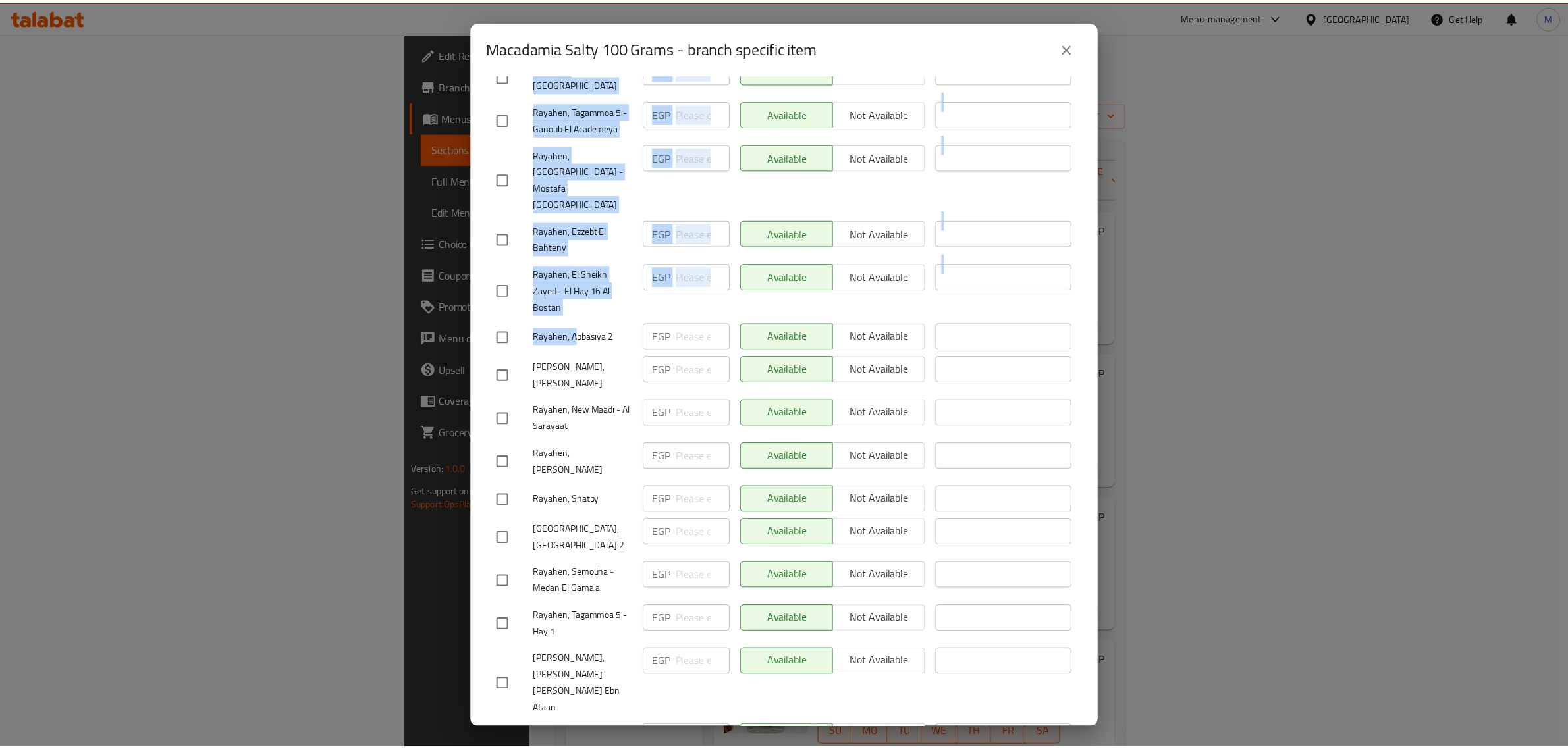
scroll to position [537, 0]
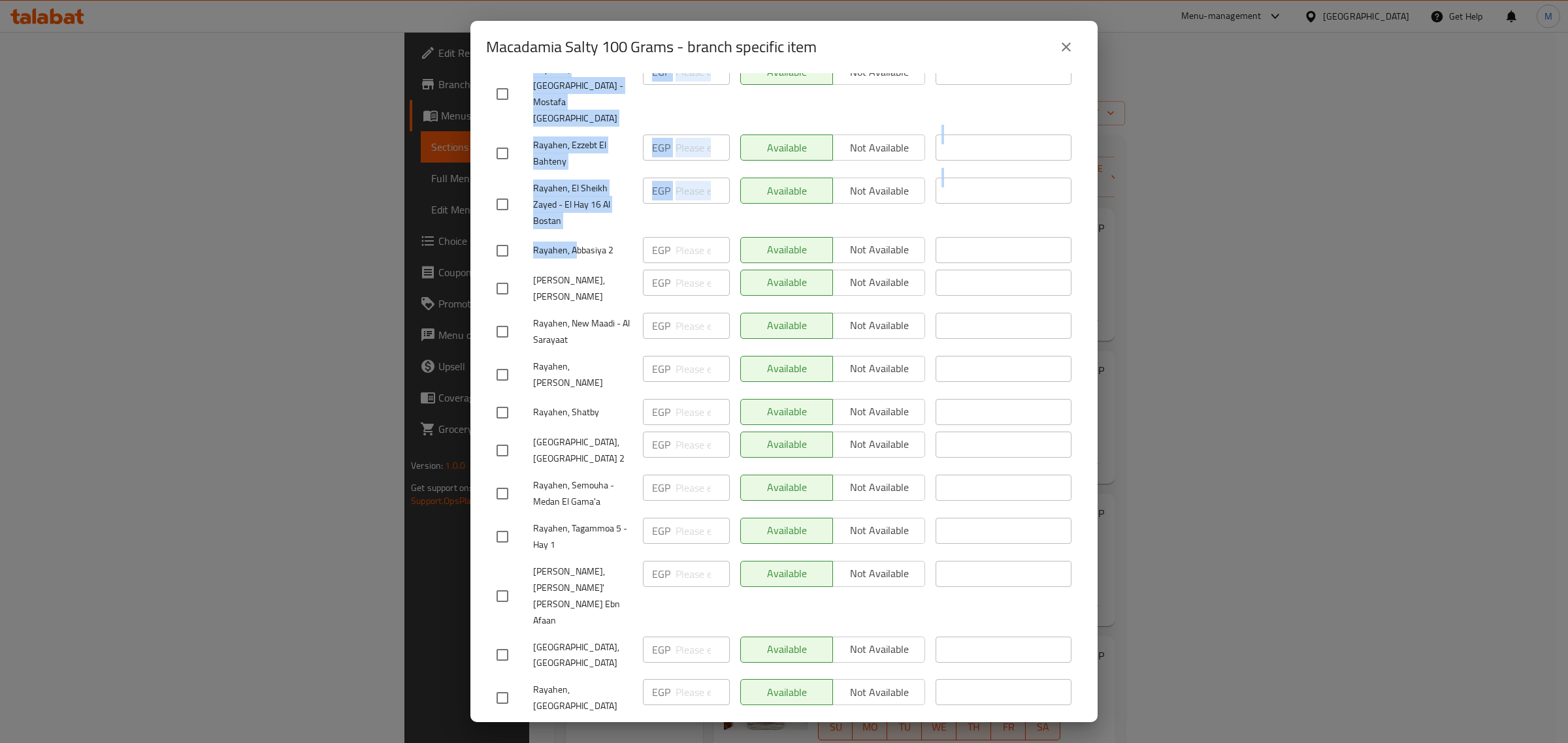
click at [418, 550] on div "Macadamia Salty 100 Grams - branch specific item Macadamia Salty 100 Grams Aust…" at bounding box center [784, 372] width 1568 height 743
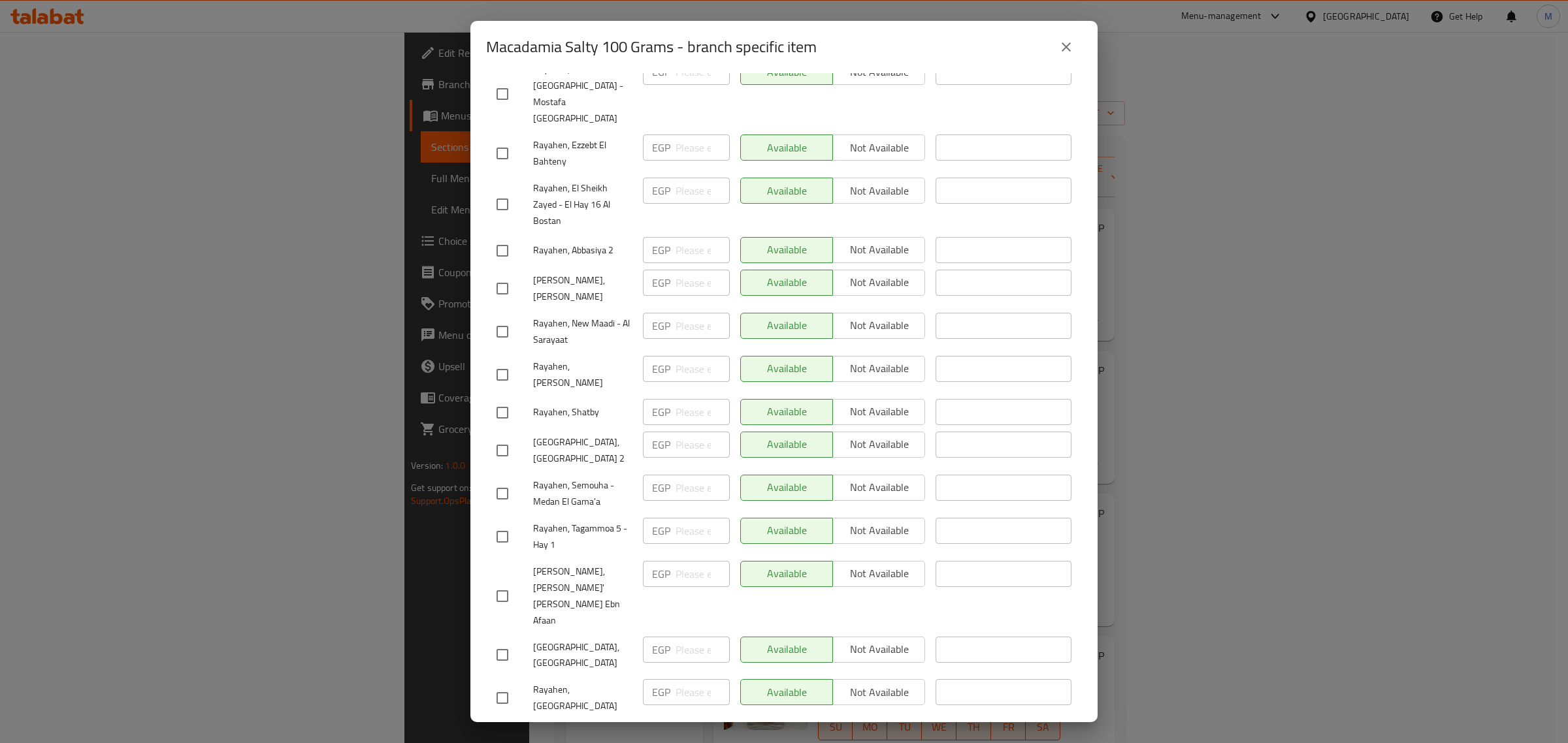
click at [1076, 45] on button "close" at bounding box center [1066, 47] width 32 height 32
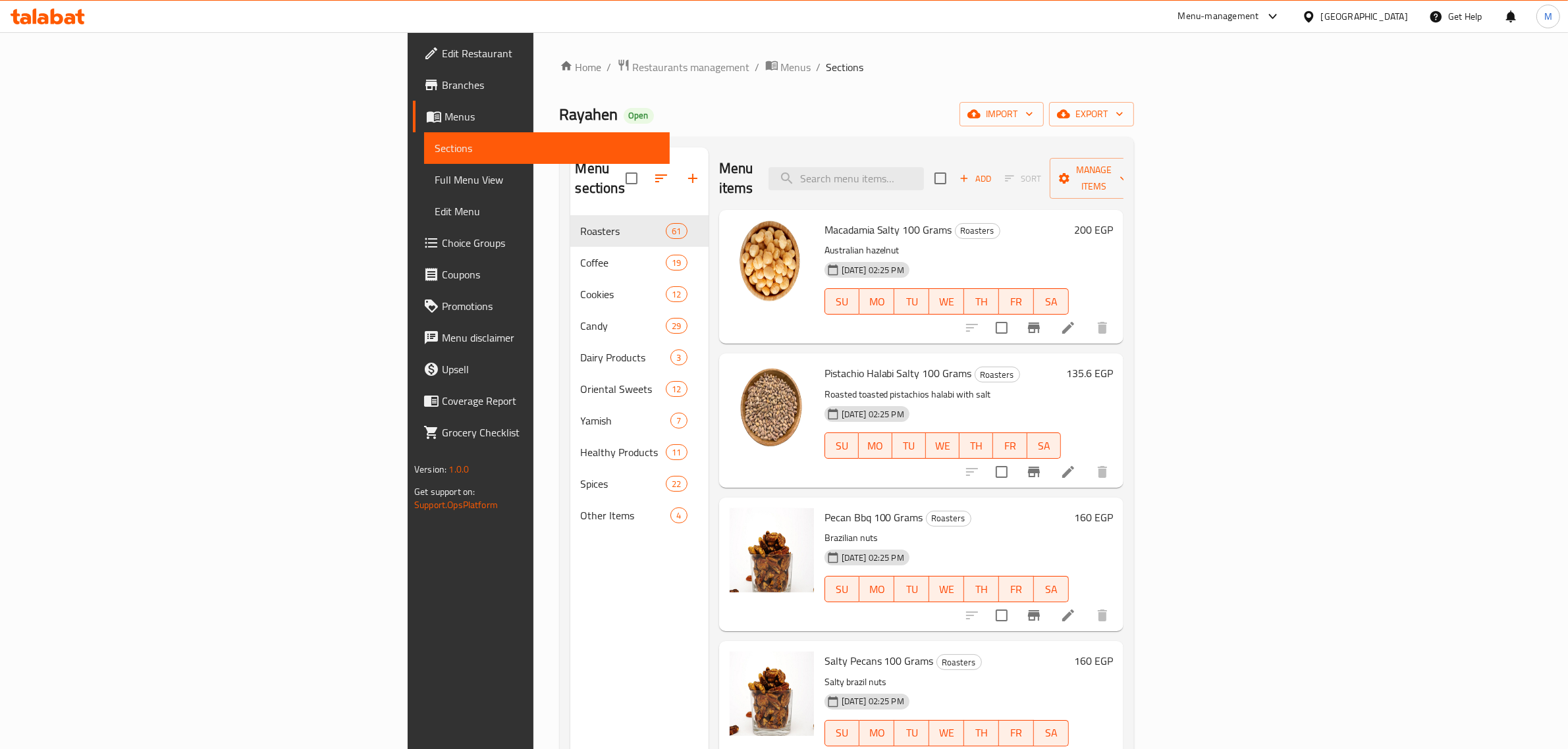
click at [442, 79] on span "Branches" at bounding box center [550, 85] width 217 height 16
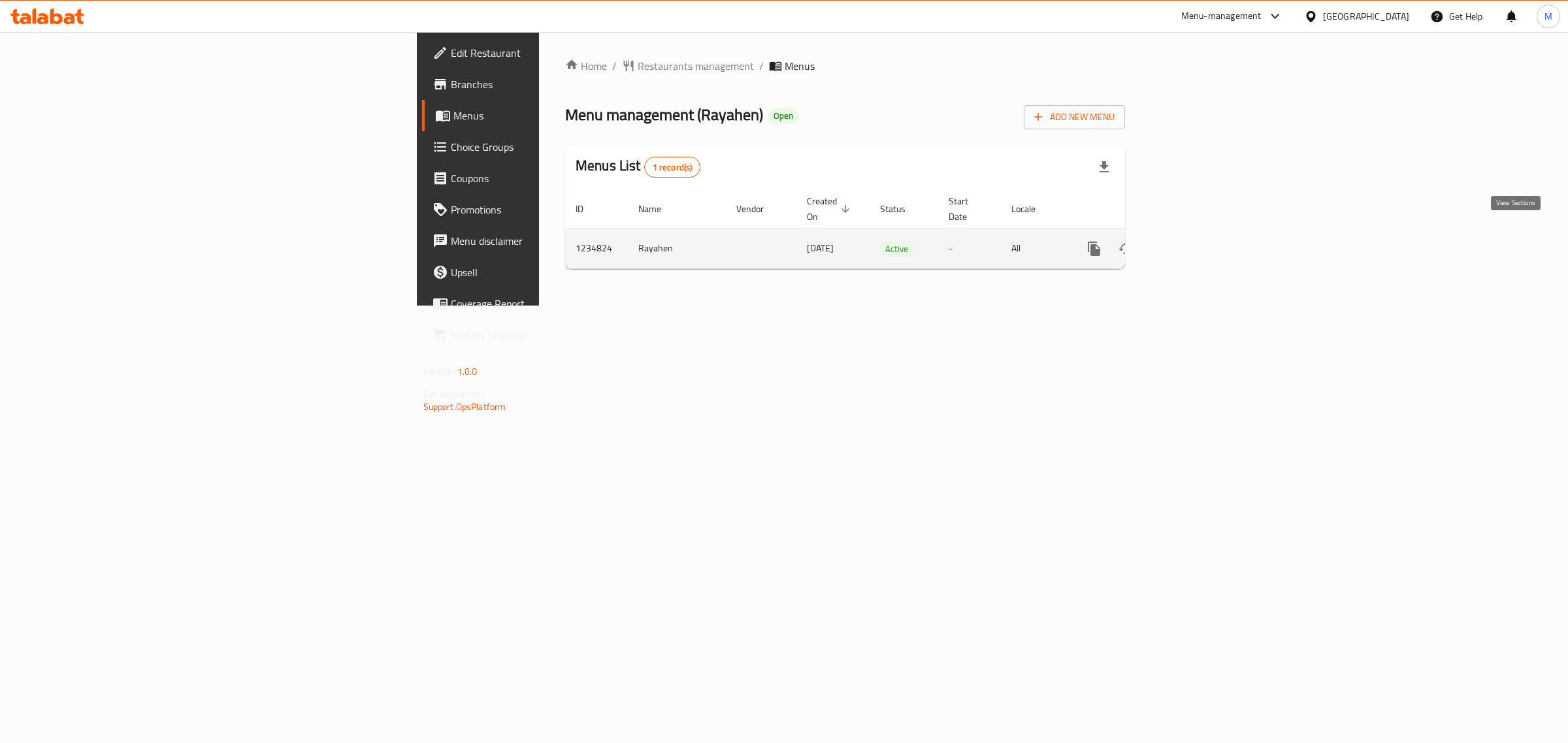
click at [1196, 241] on icon "enhanced table" at bounding box center [1188, 248] width 16 height 16
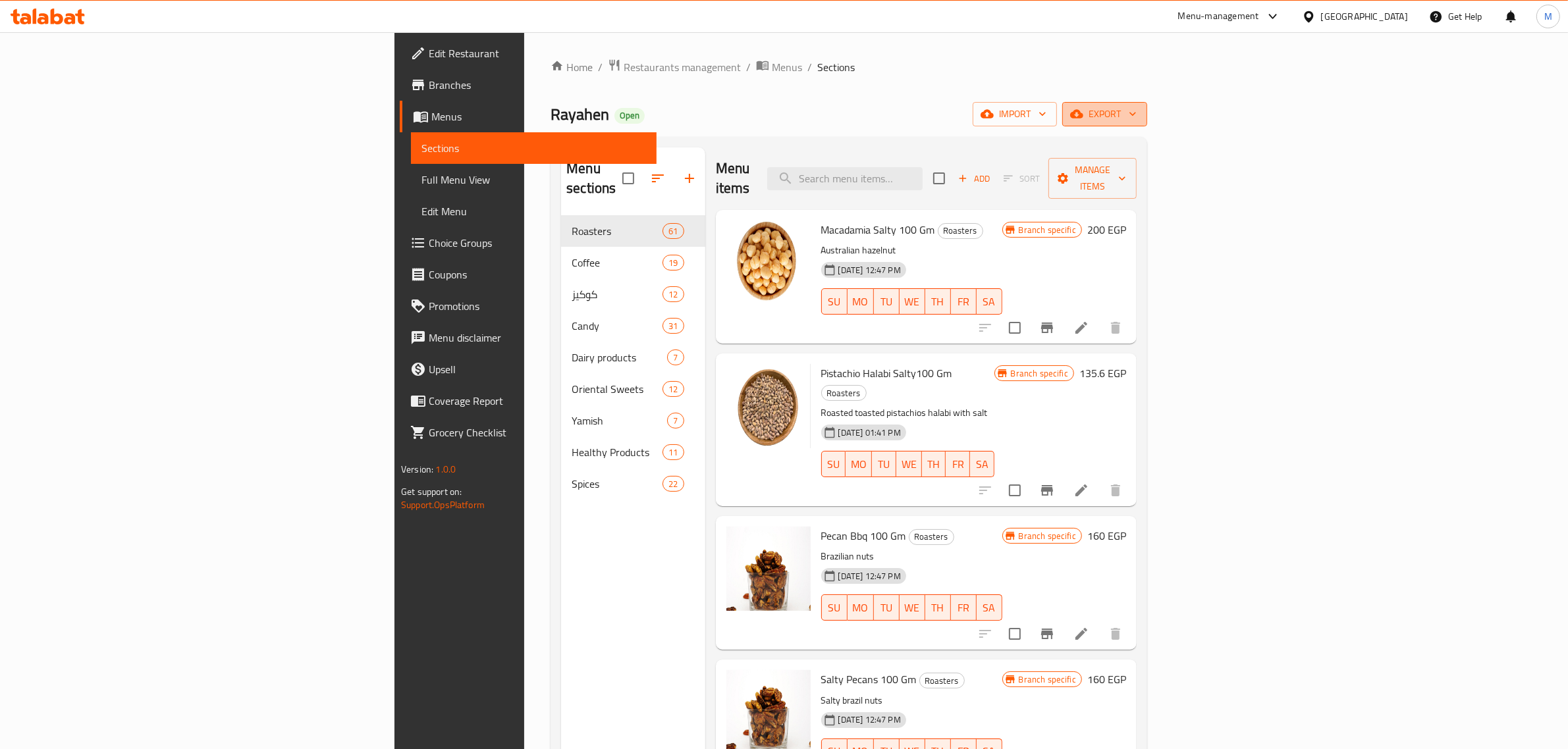
click at [1136, 117] on span "export" at bounding box center [1105, 114] width 64 height 17
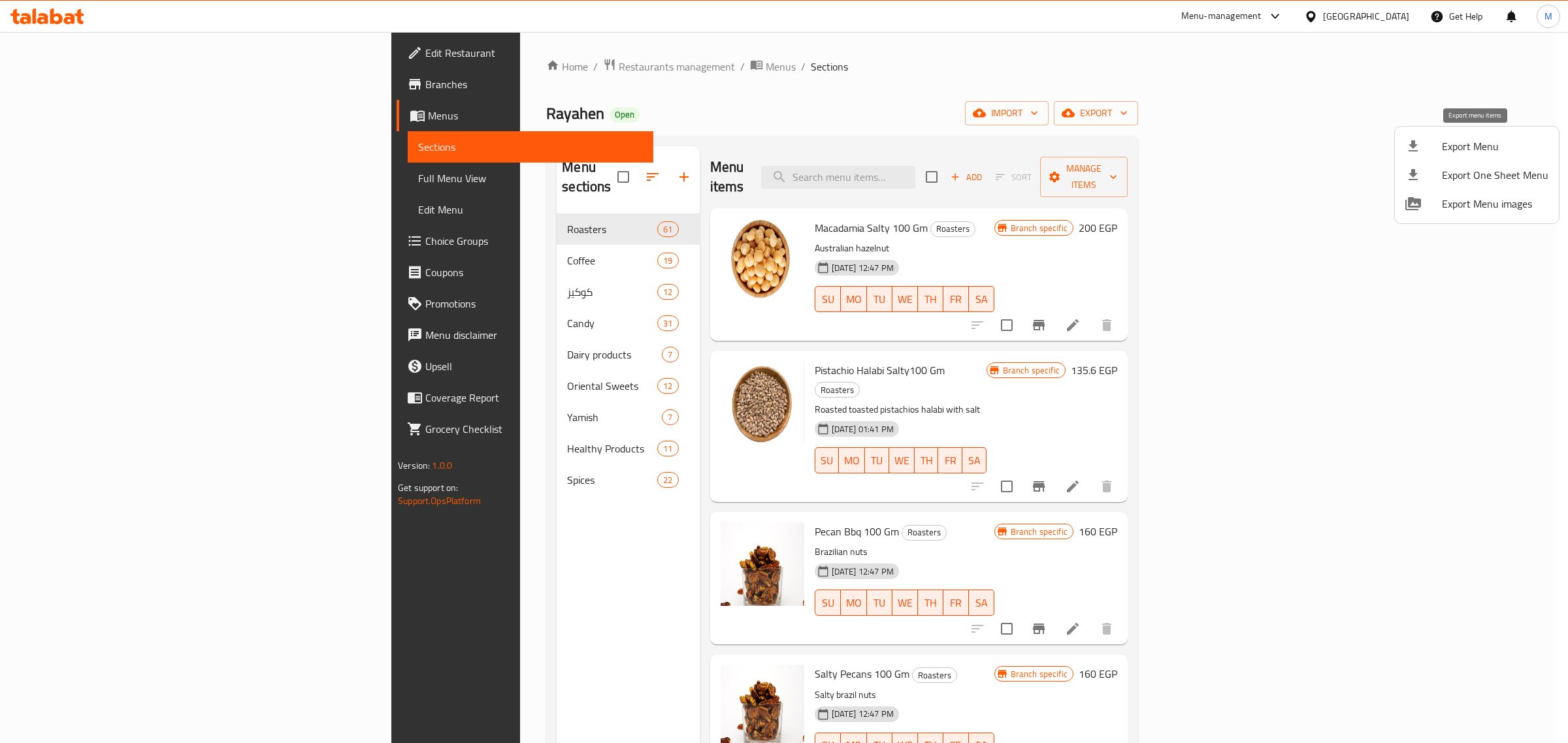
click at [1480, 139] on span "Export Menu" at bounding box center [1495, 146] width 107 height 16
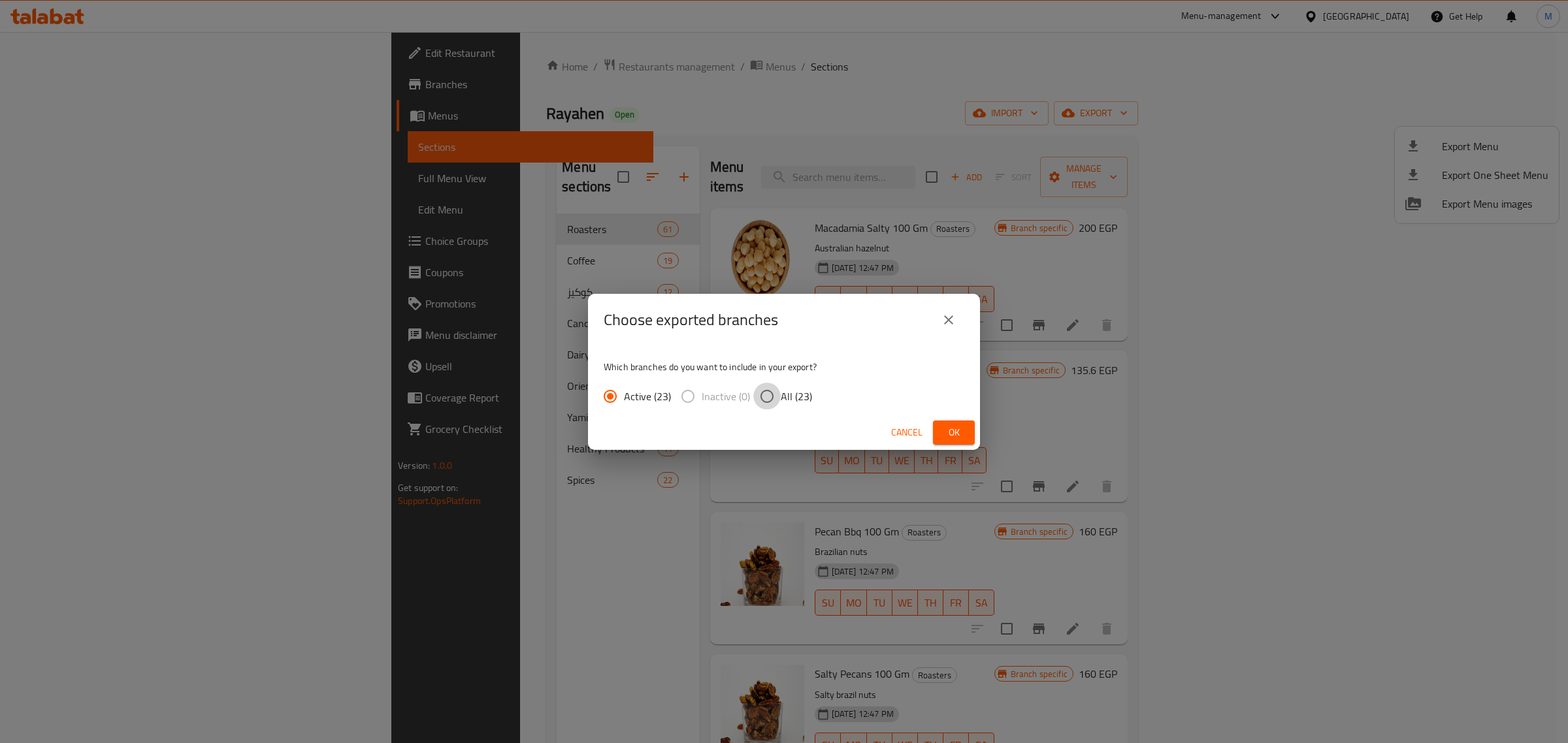
click at [763, 400] on input "All (23)" at bounding box center [767, 396] width 28 height 28
radio input "true"
click at [947, 432] on span "Ok" at bounding box center [954, 433] width 21 height 17
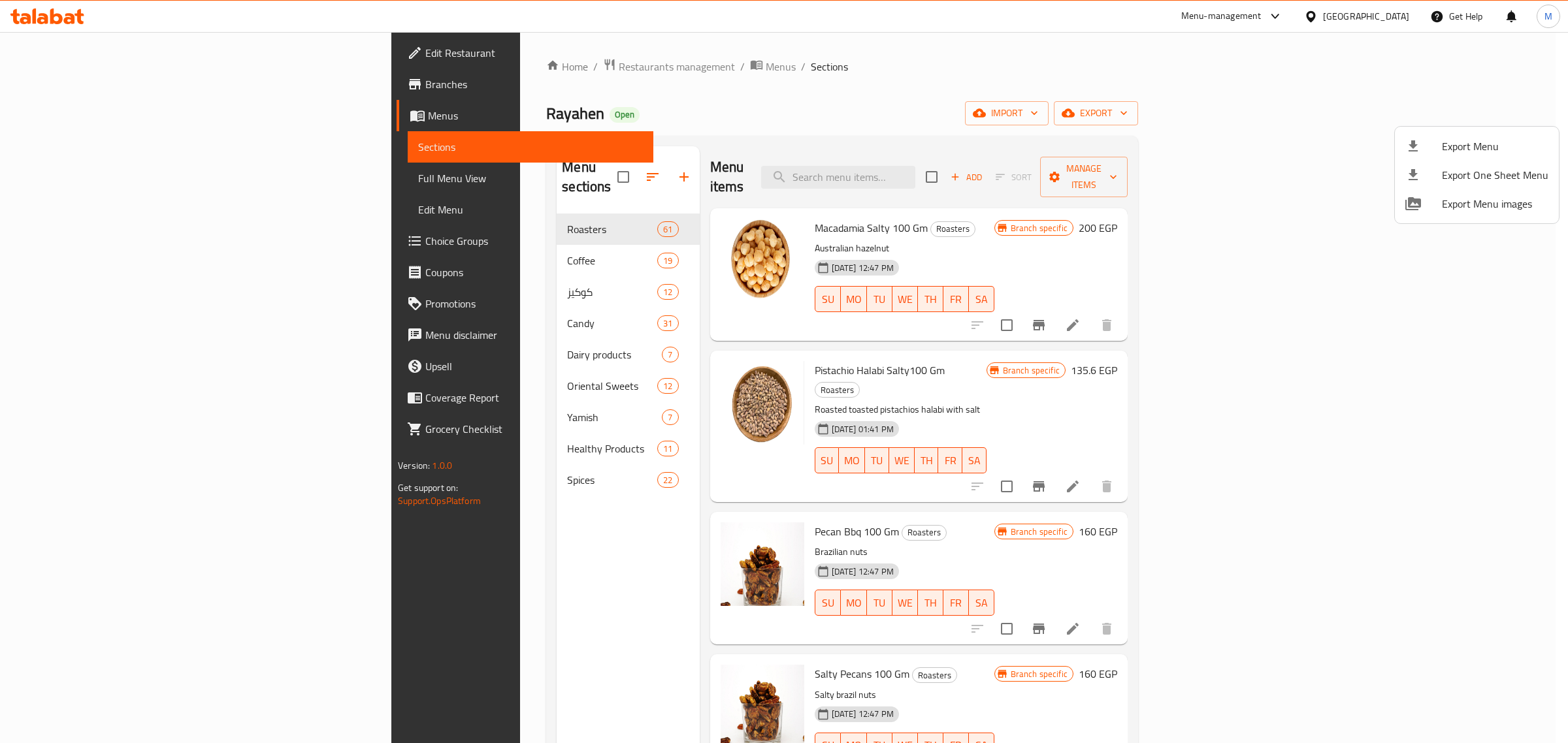
drag, startPoint x: 125, startPoint y: 89, endPoint x: 126, endPoint y: 82, distance: 7.1
click at [126, 91] on div at bounding box center [784, 372] width 1568 height 743
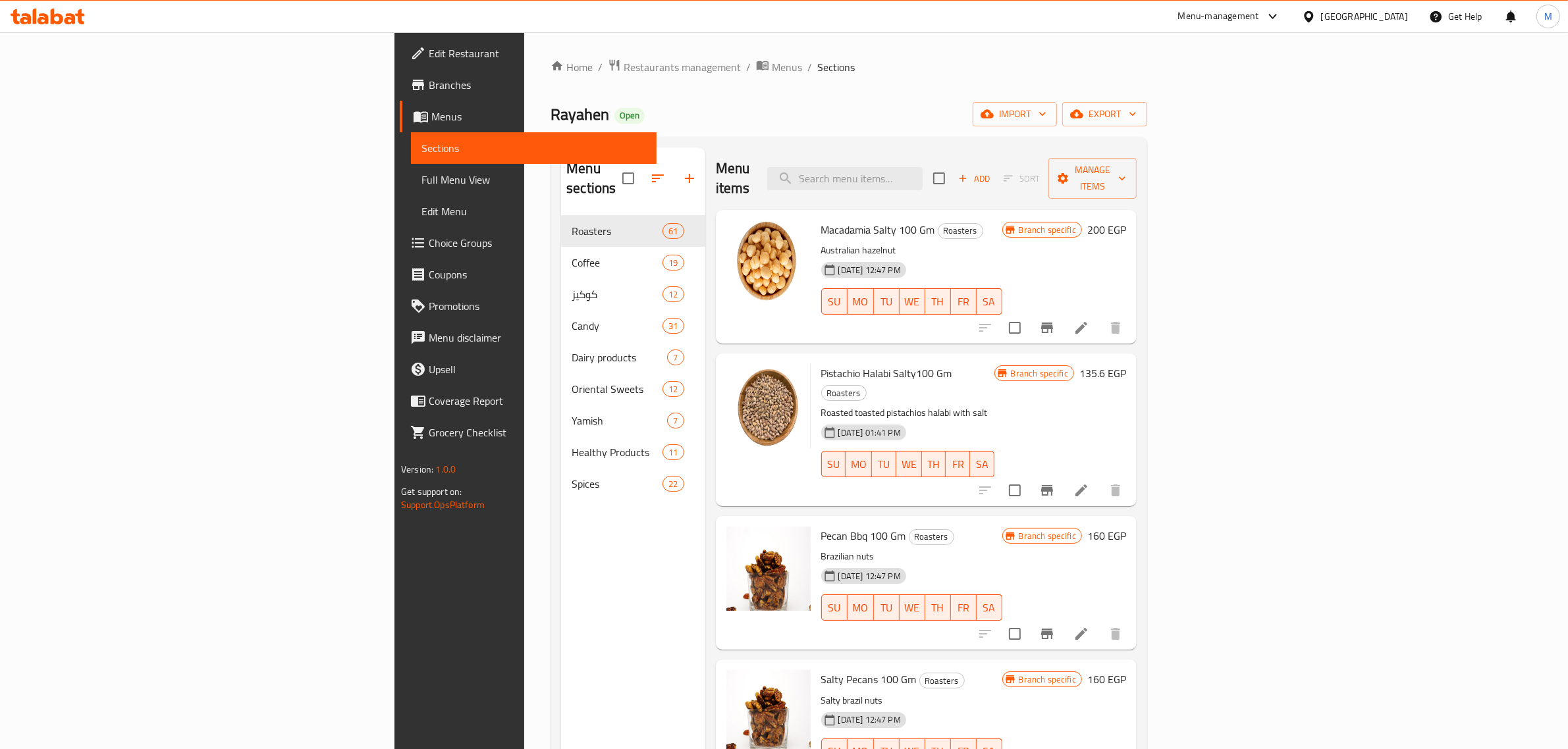
click at [429, 78] on span "Branches" at bounding box center [537, 85] width 217 height 16
